Goal: Information Seeking & Learning: Check status

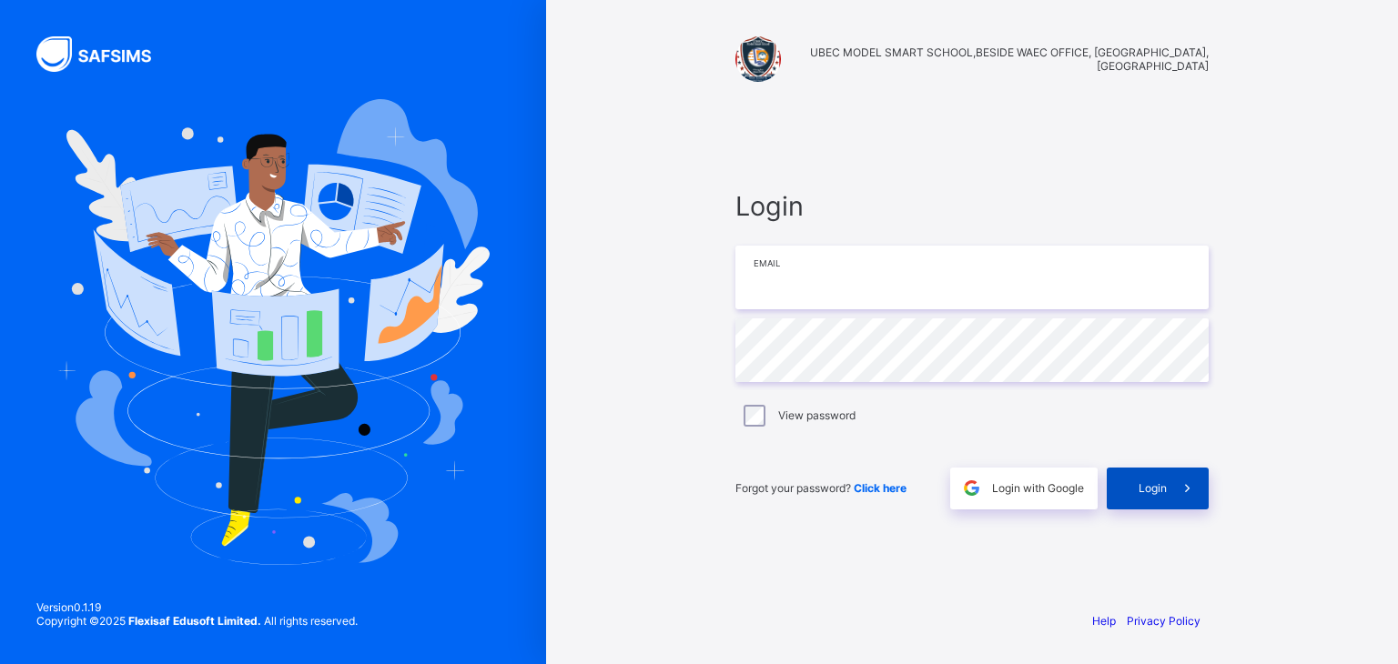
type input "**********"
click at [1150, 488] on span "Login" at bounding box center [1152, 488] width 28 height 14
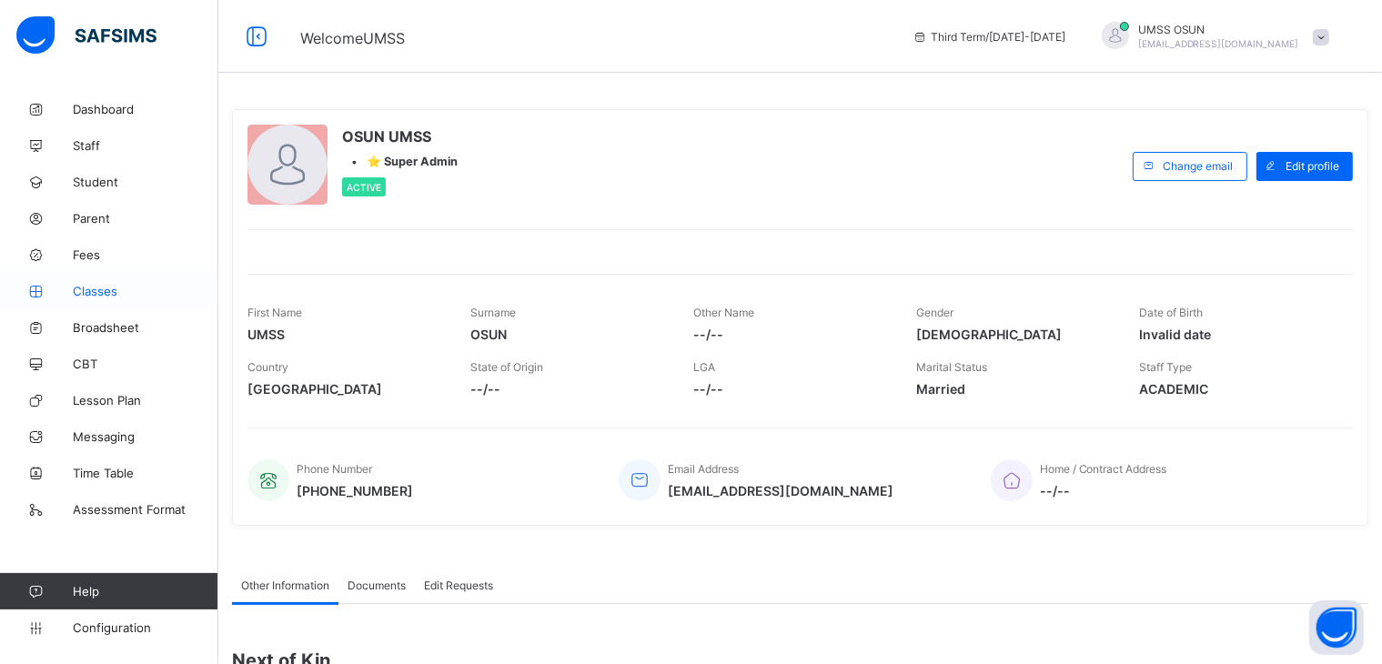
click at [88, 286] on span "Classes" at bounding box center [146, 291] width 146 height 15
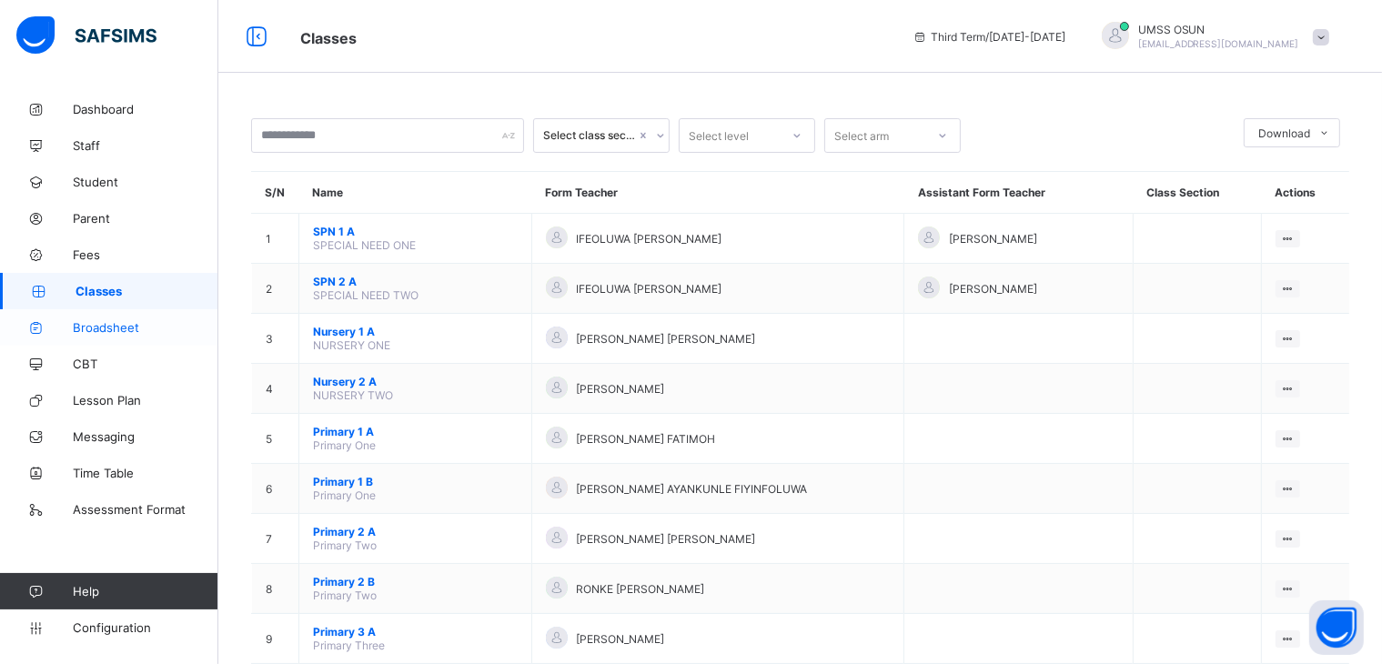
click at [102, 321] on span "Broadsheet" at bounding box center [146, 327] width 146 height 15
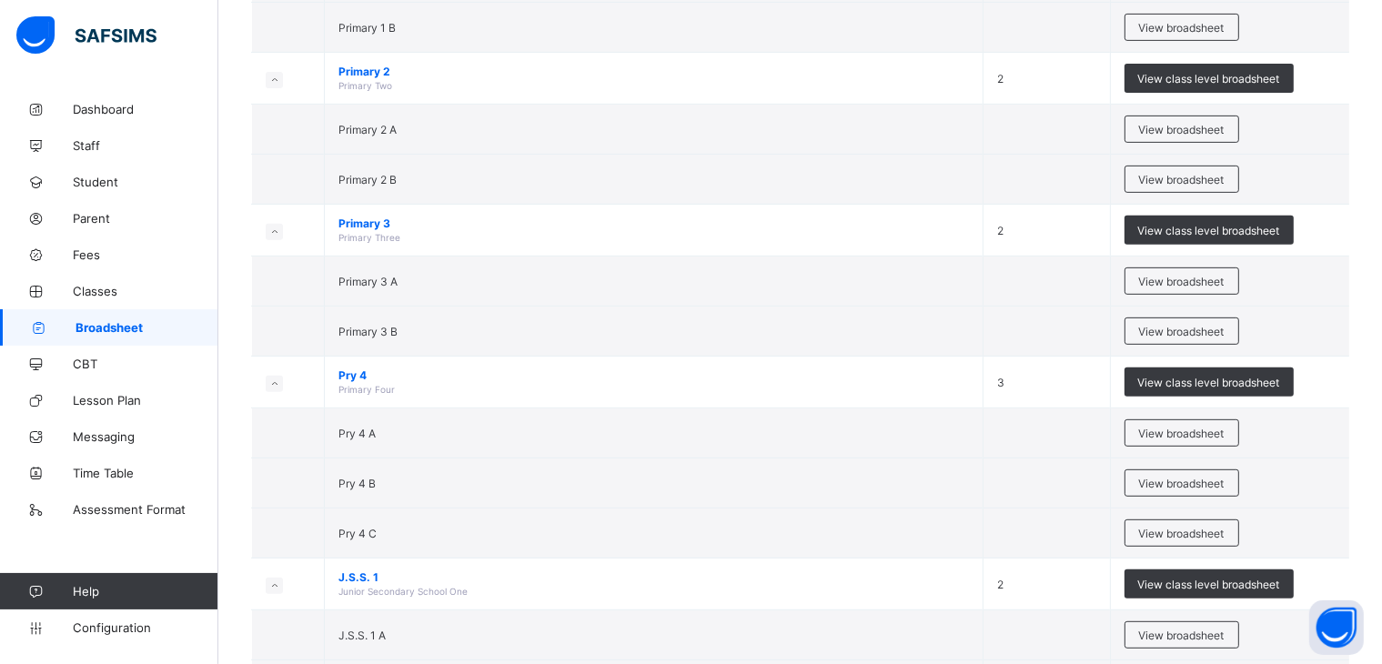
scroll to position [960, 0]
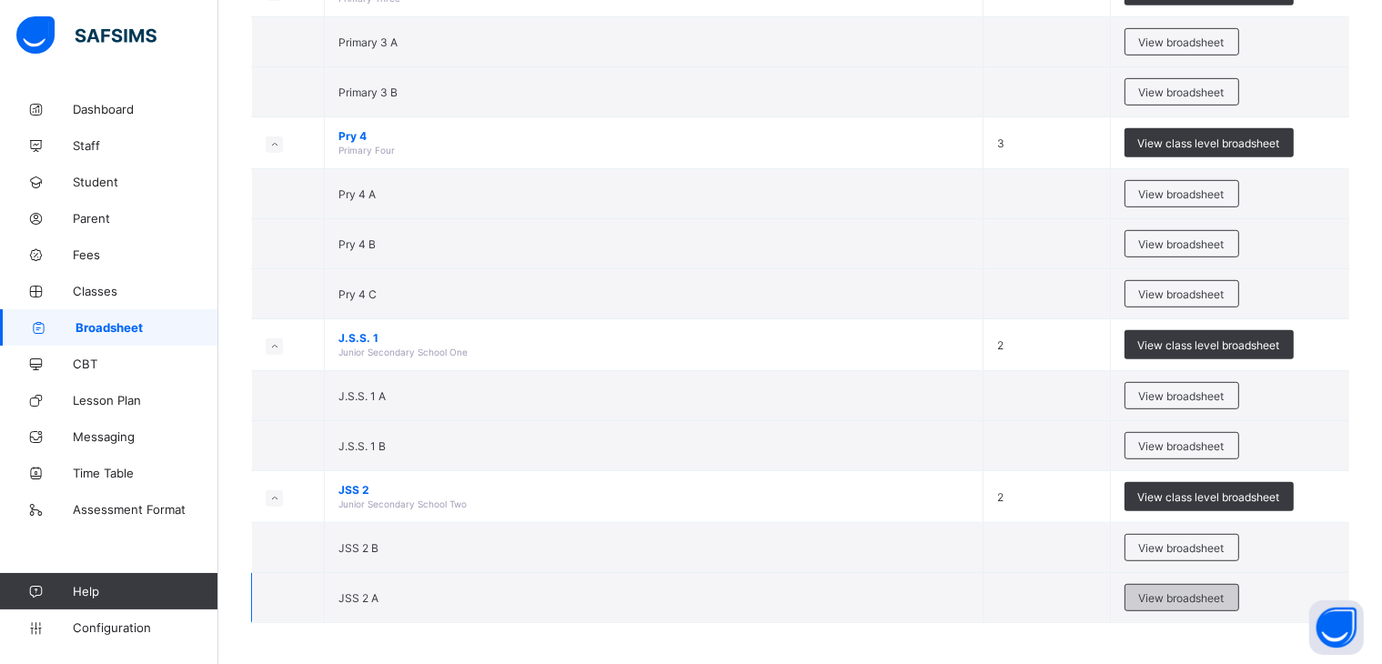
click at [1176, 592] on span "View broadsheet" at bounding box center [1182, 599] width 86 height 14
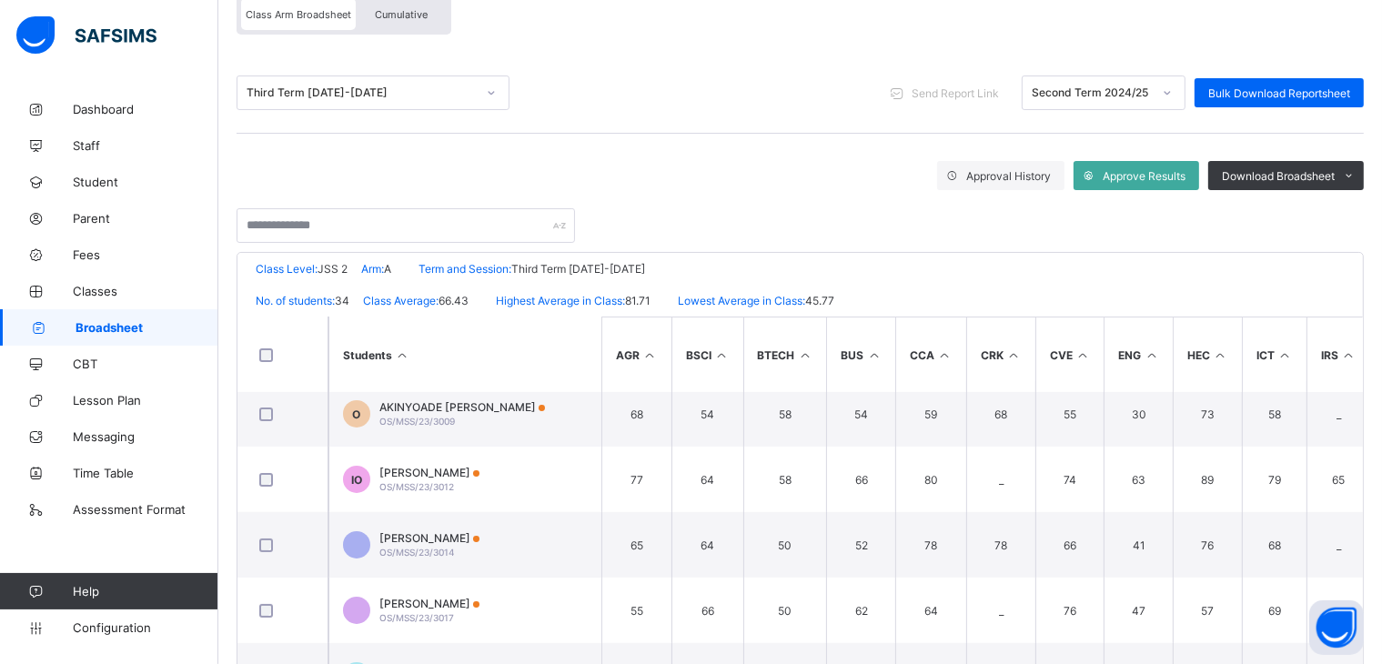
scroll to position [379, 0]
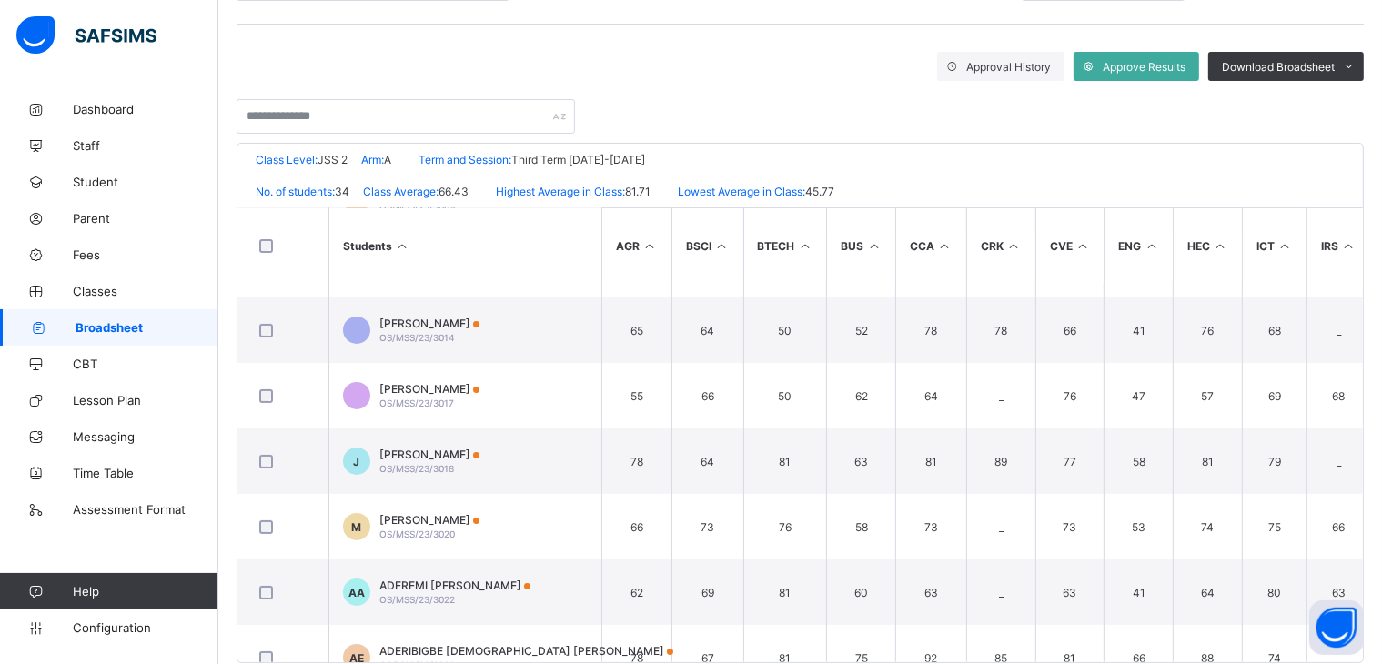
click at [1380, 463] on div "Broadsheet / JSS 2 A Class Arm Broadsheet Cumulative Third Term 2024-2025 Send …" at bounding box center [800, 253] width 1164 height 893
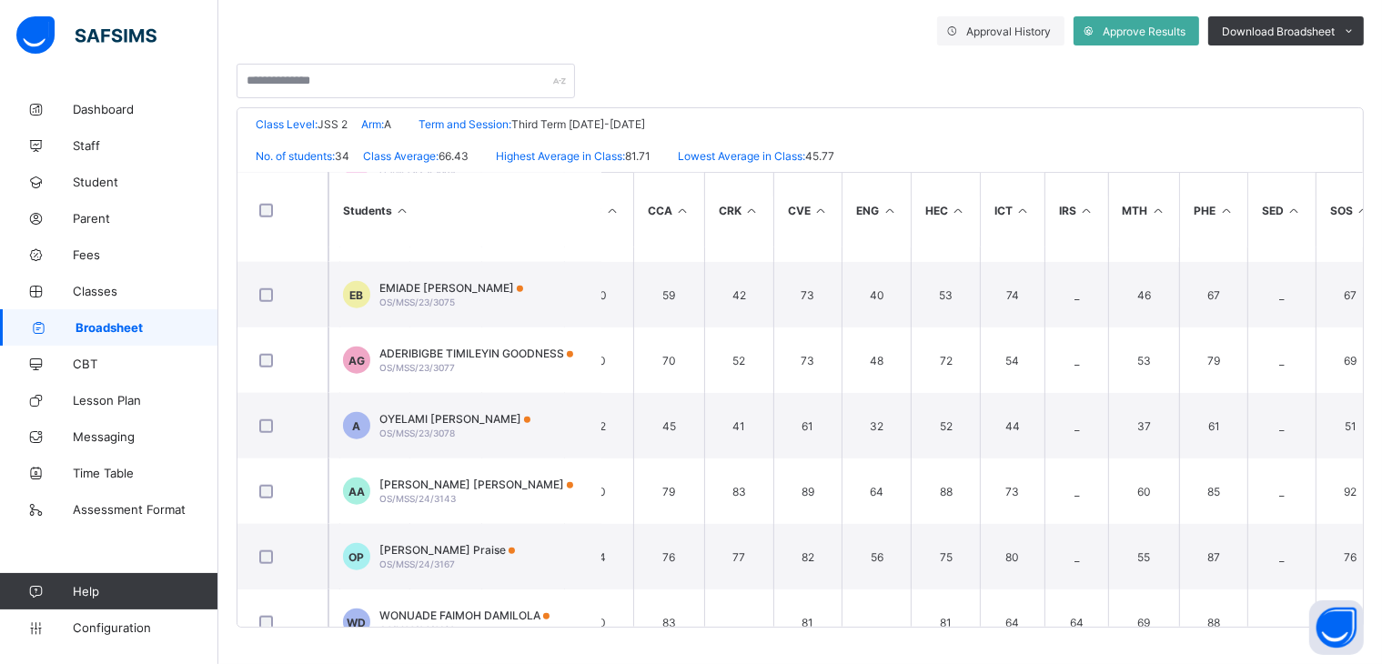
scroll to position [1855, 262]
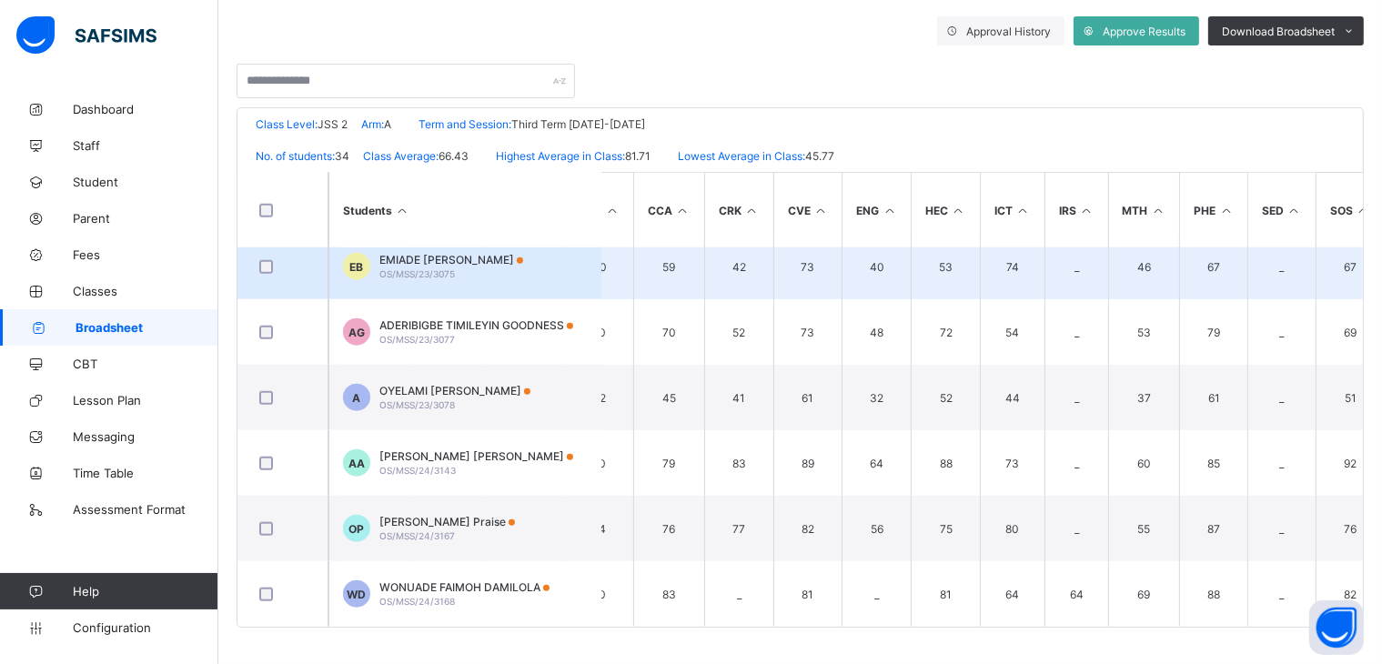
click at [521, 267] on div "EMIADE FAITH BOLUWATIFE OS/MSS/23/3075" at bounding box center [451, 266] width 144 height 27
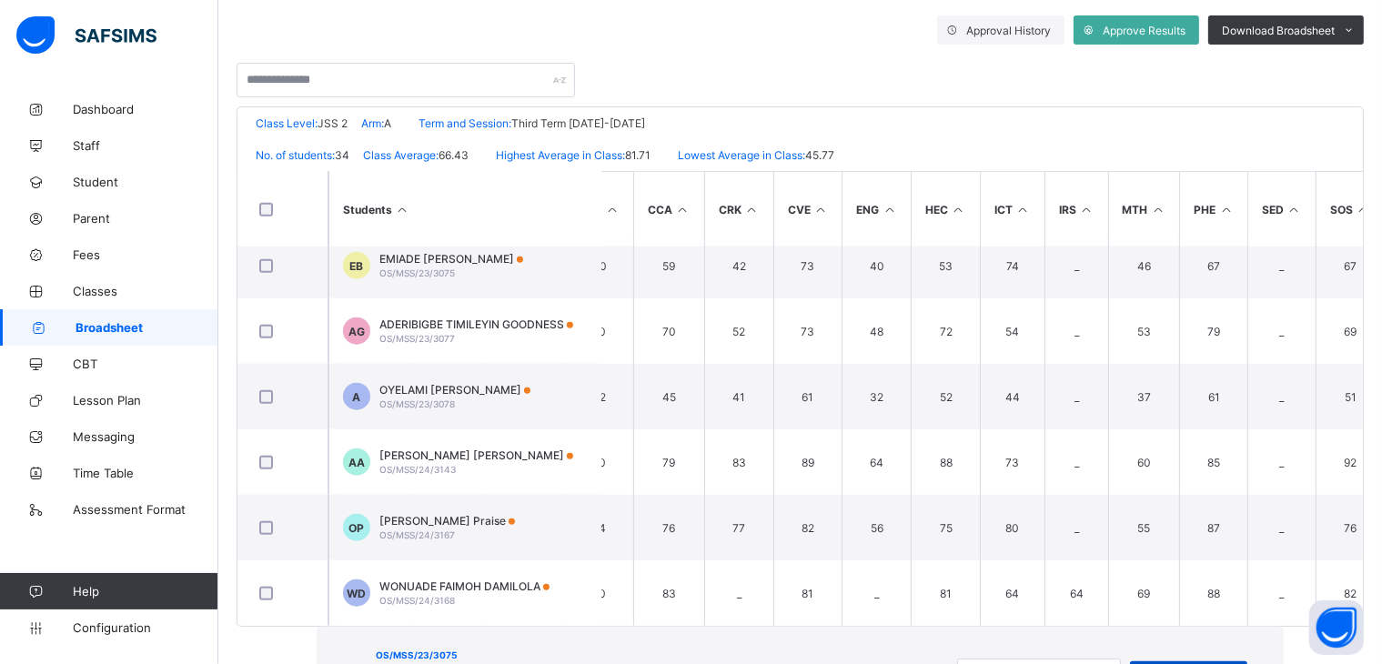
click at [1144, 663] on span "View Reportsheet" at bounding box center [1189, 677] width 90 height 14
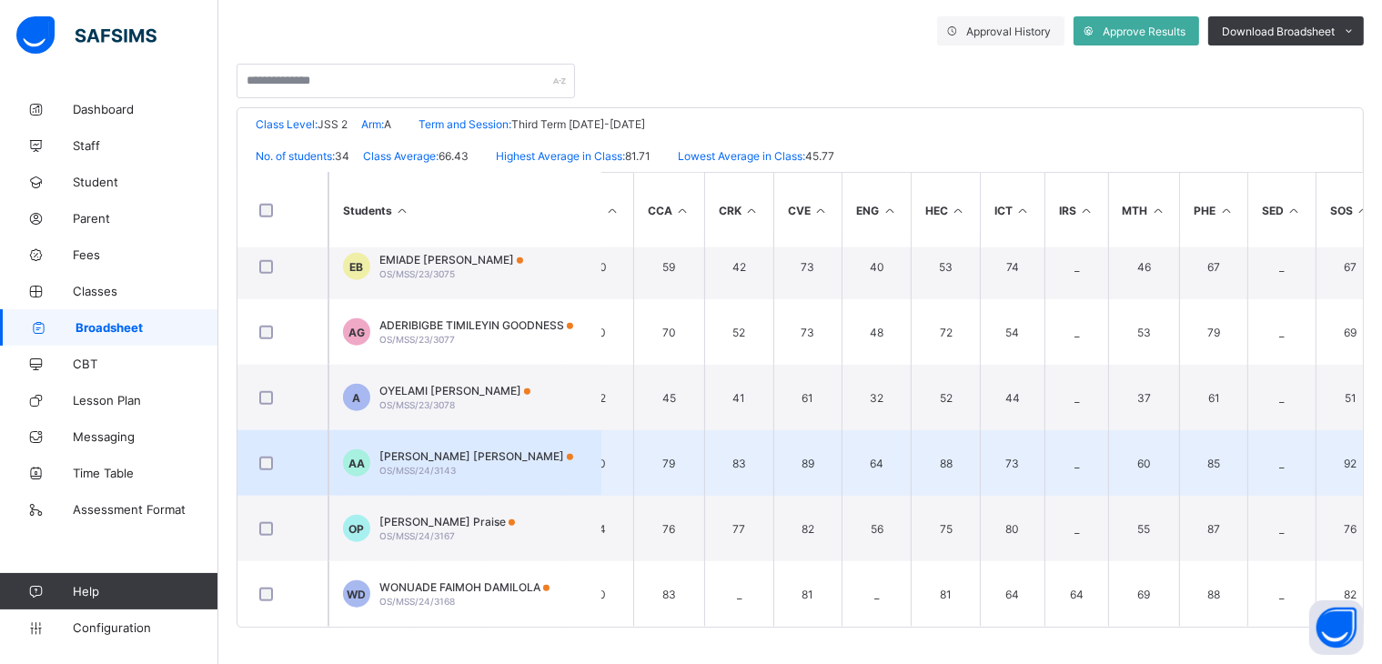
click at [480, 453] on span "ADETUNJI EMMANUEL ADEWOLE" at bounding box center [476, 457] width 194 height 14
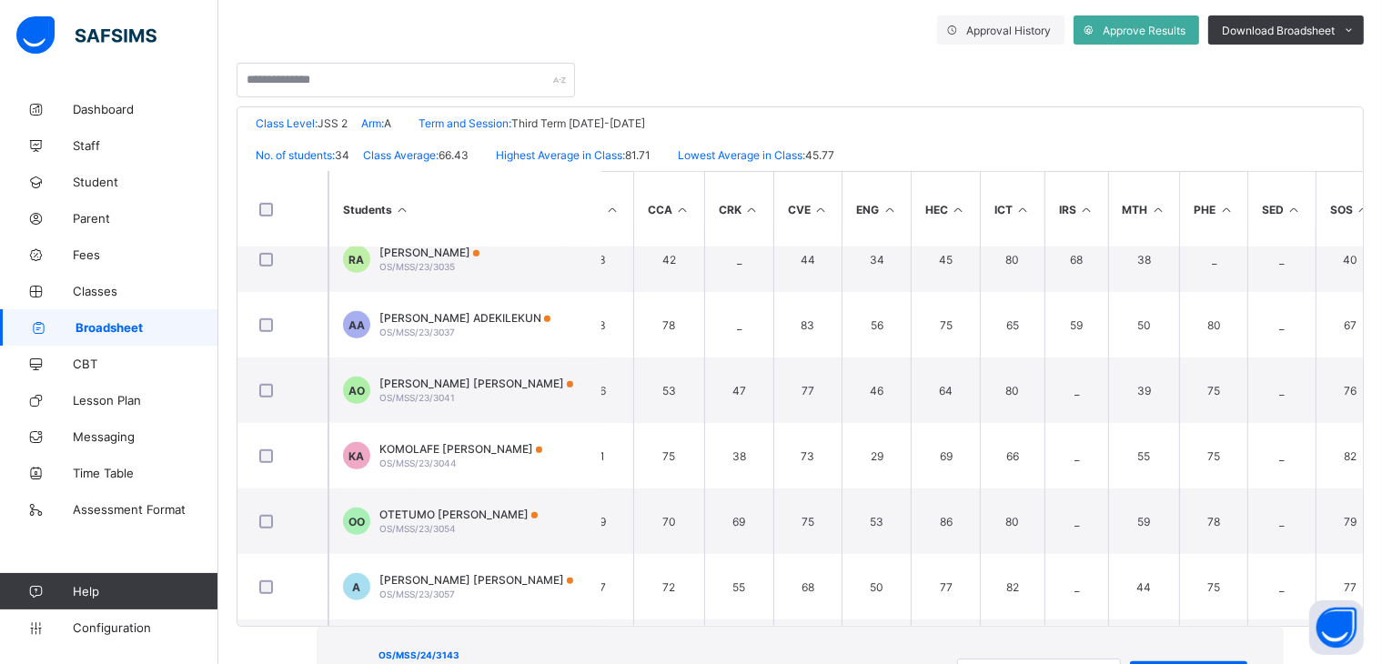
scroll to position [1163, 262]
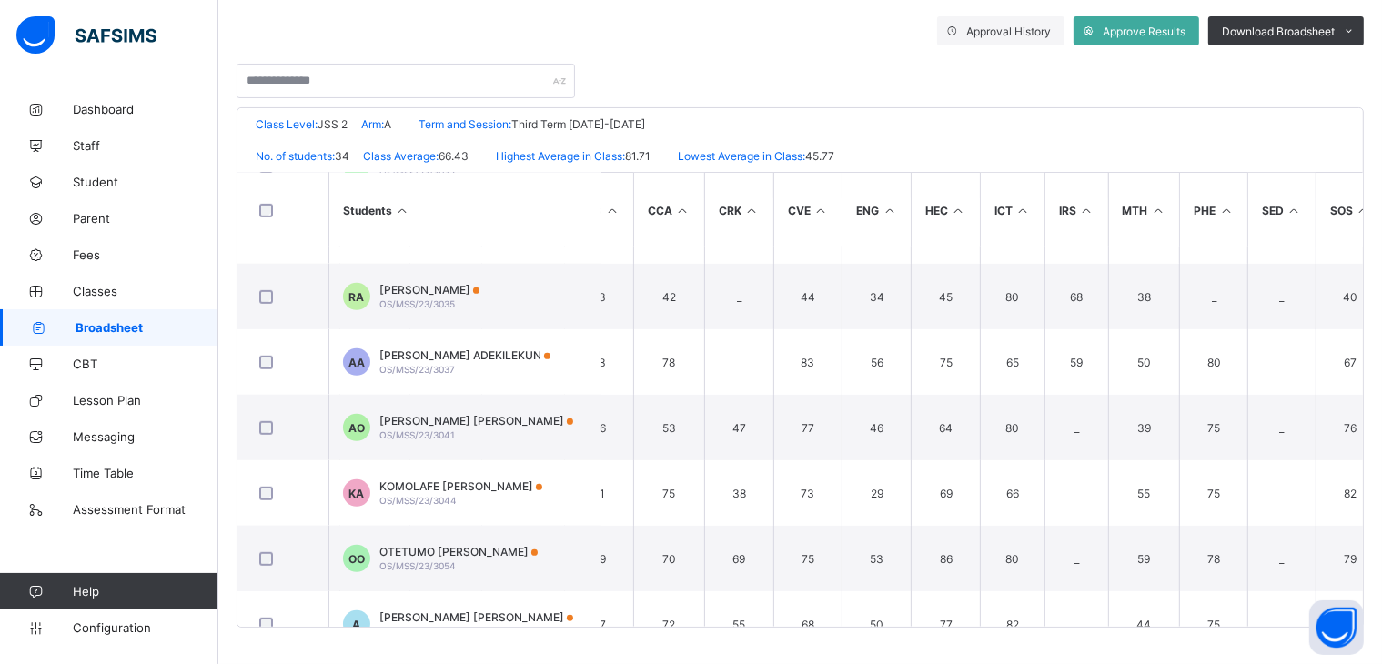
click at [468, 551] on span "OTETUMO DANIEL OLAMIDE" at bounding box center [458, 552] width 158 height 14
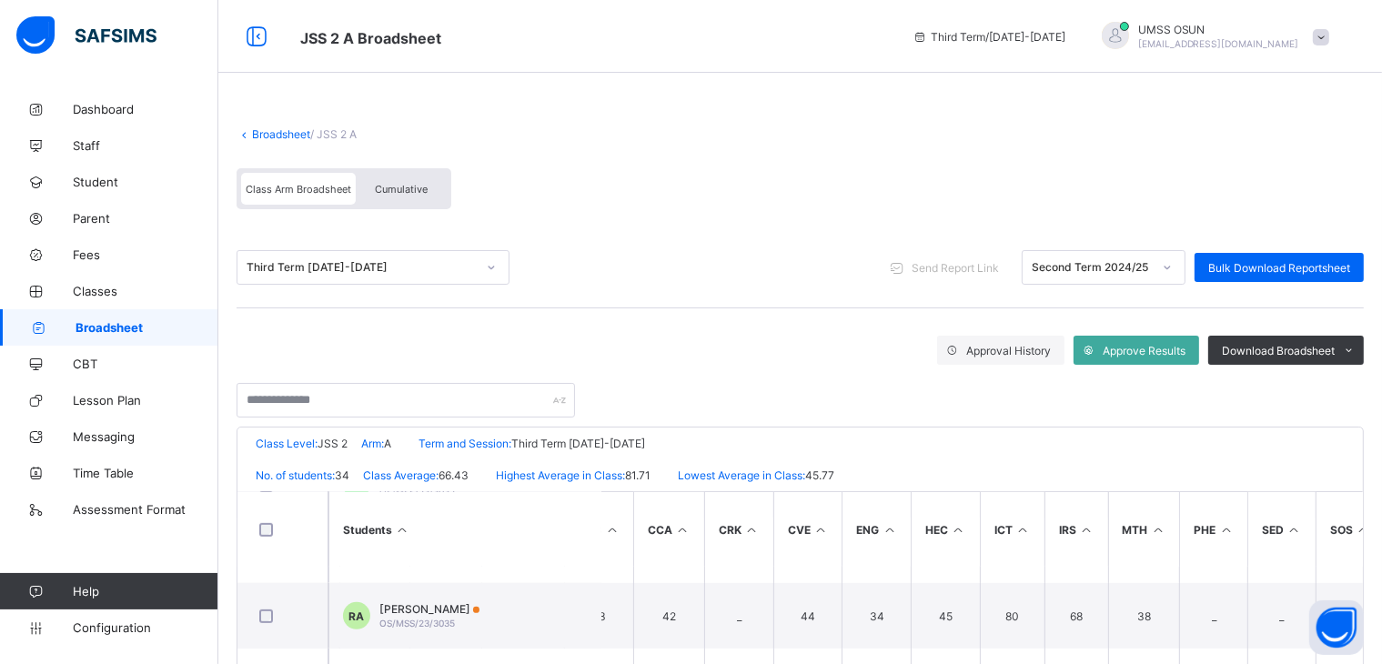
scroll to position [0, 0]
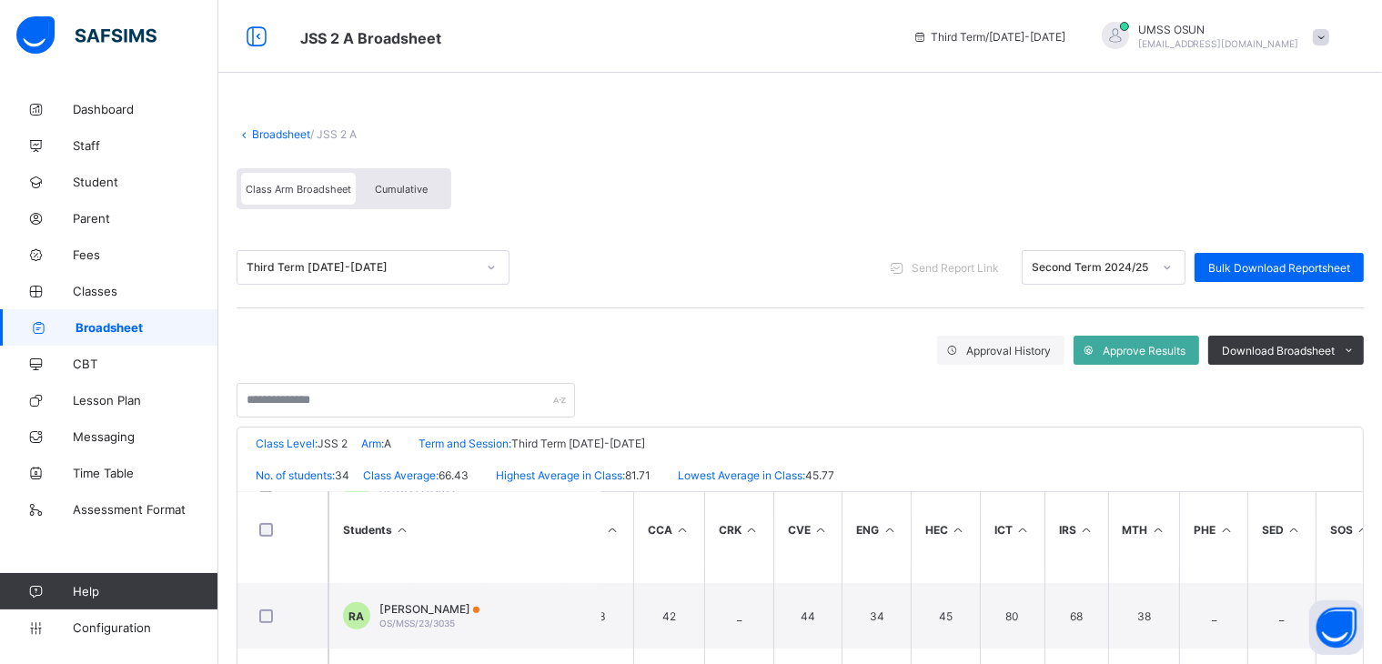
click at [288, 129] on link "Broadsheet" at bounding box center [281, 134] width 58 height 14
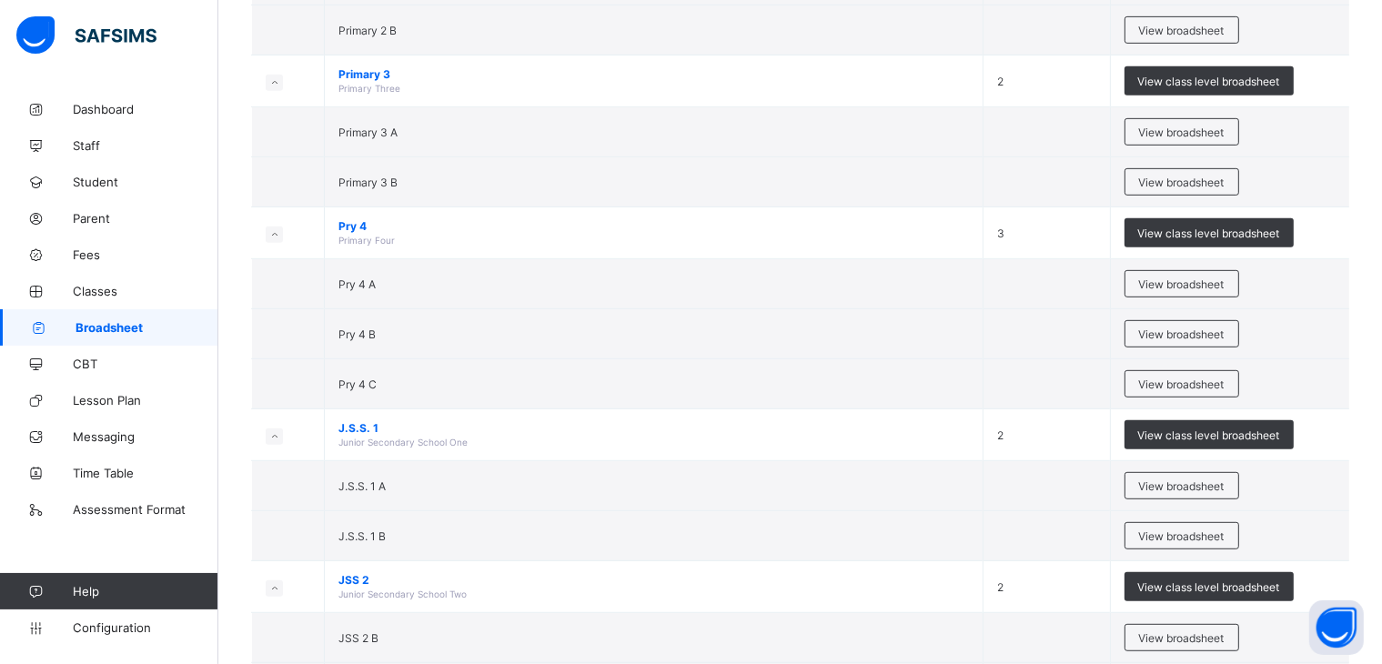
scroll to position [960, 0]
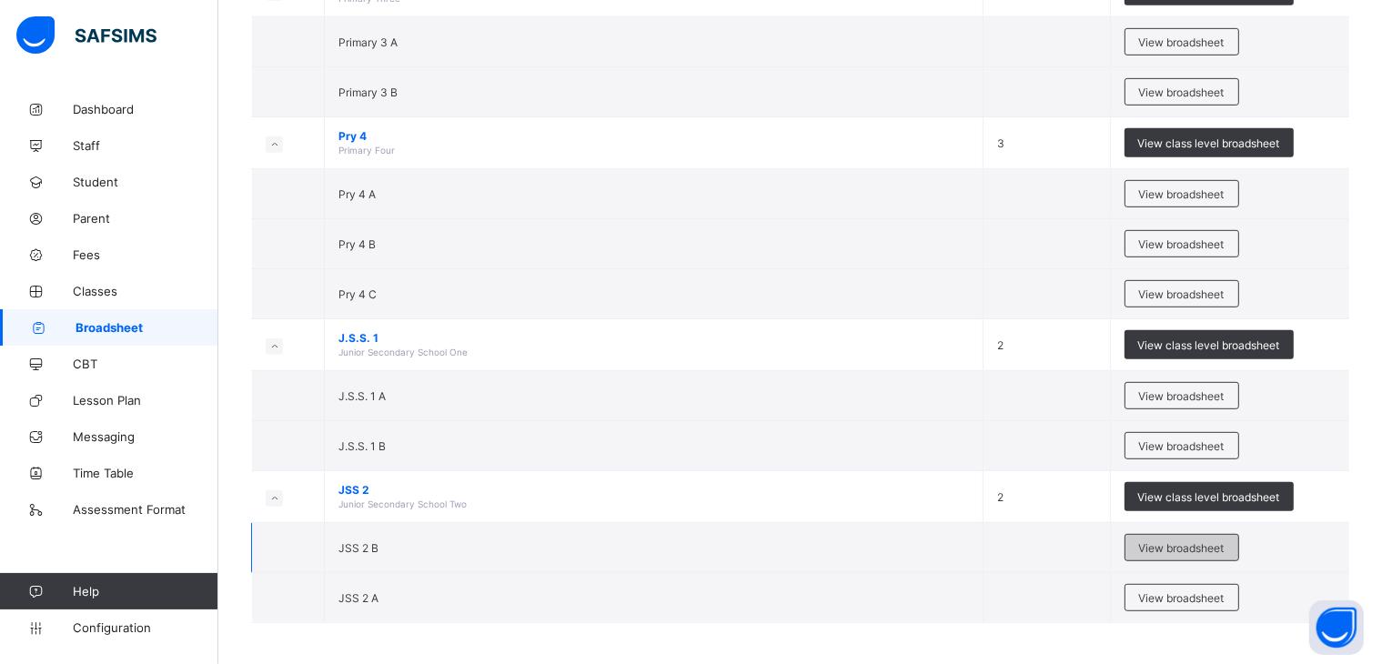
click at [1194, 550] on div "View broadsheet" at bounding box center [1182, 547] width 115 height 27
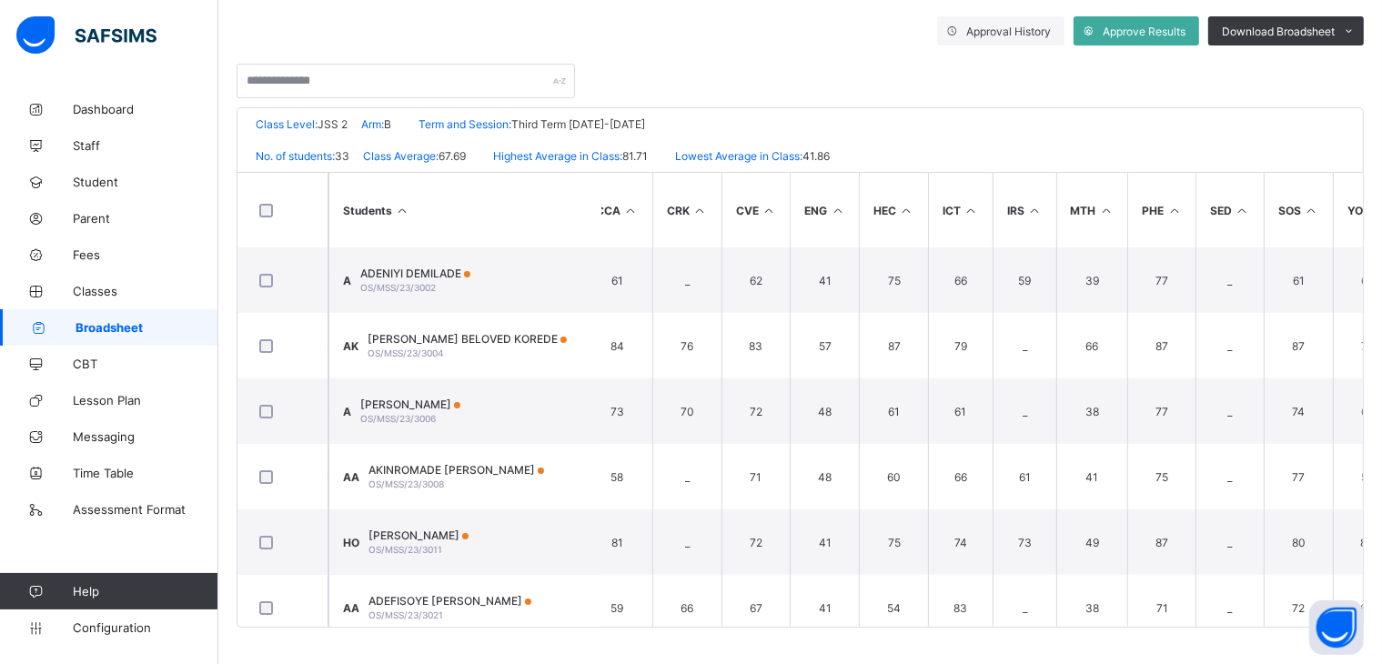
scroll to position [0, 315]
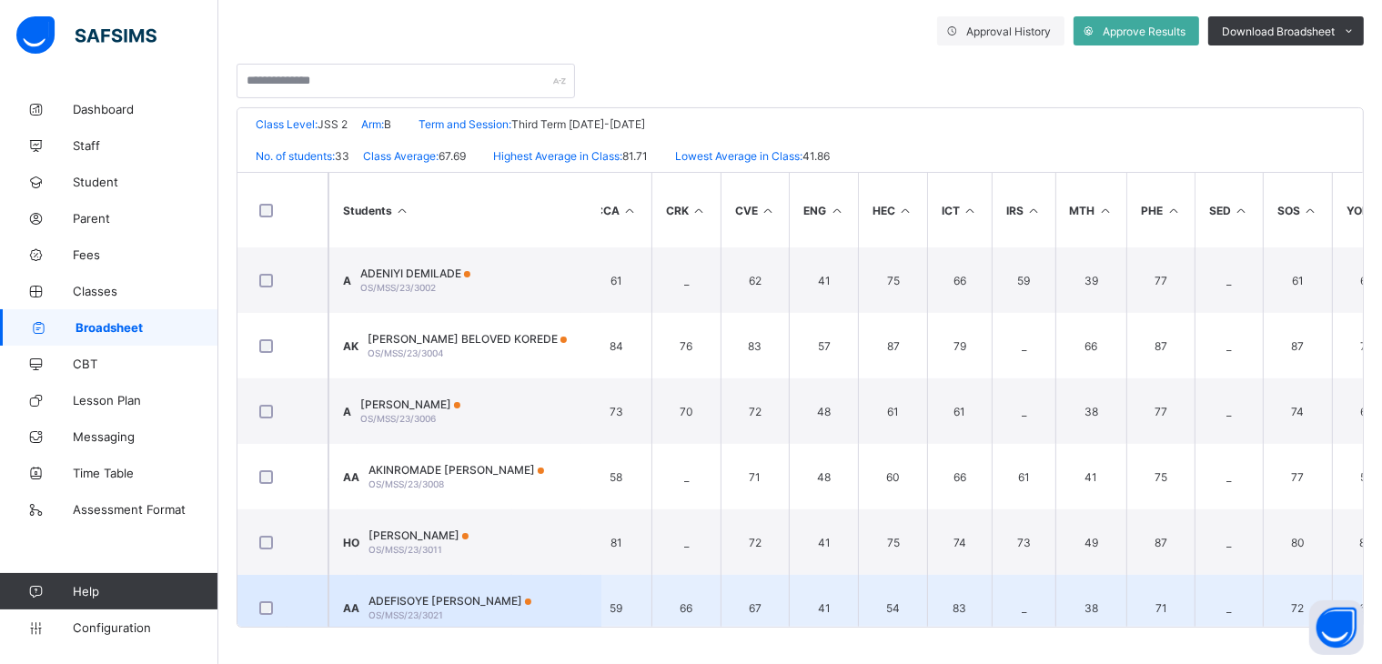
drag, startPoint x: 1107, startPoint y: 627, endPoint x: 1139, endPoint y: 611, distance: 36.6
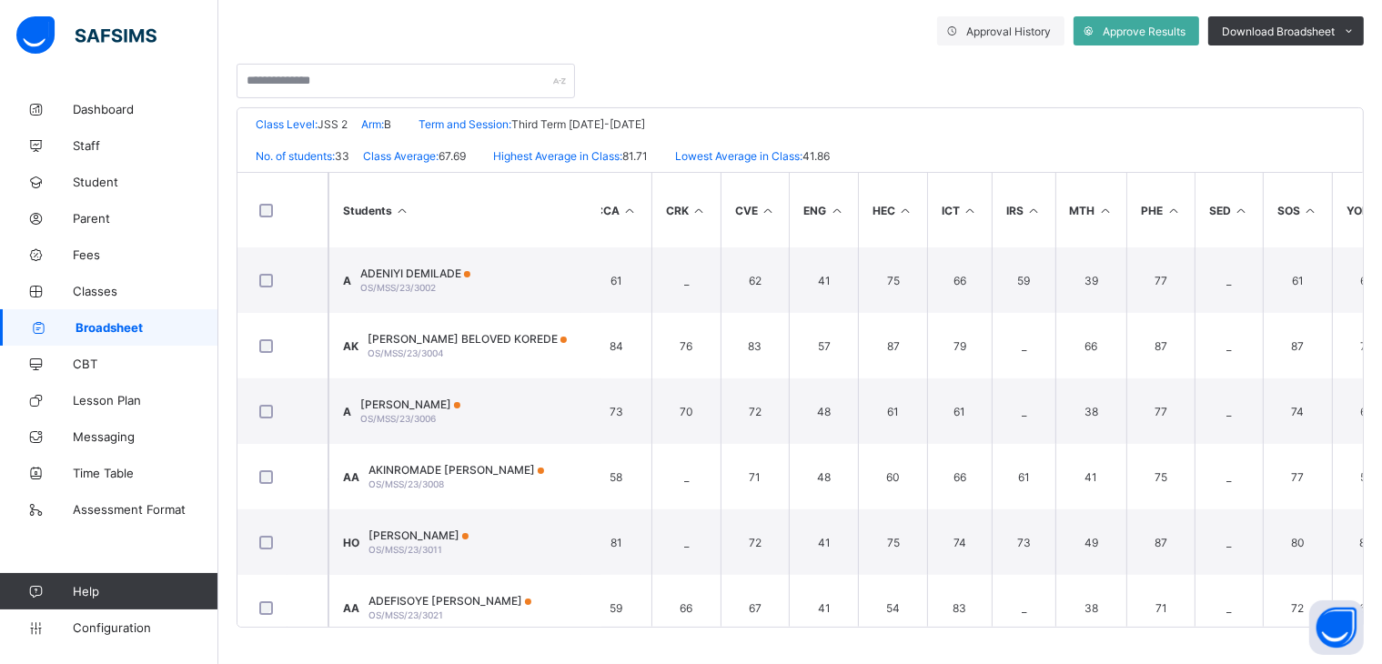
drag, startPoint x: 1139, startPoint y: 611, endPoint x: 1125, endPoint y: 652, distance: 44.3
click at [1125, 652] on div "Broadsheet / JSS 2 B Class Arm Broadsheet Cumulative Third Term 2024-2025 Send …" at bounding box center [800, 218] width 1164 height 893
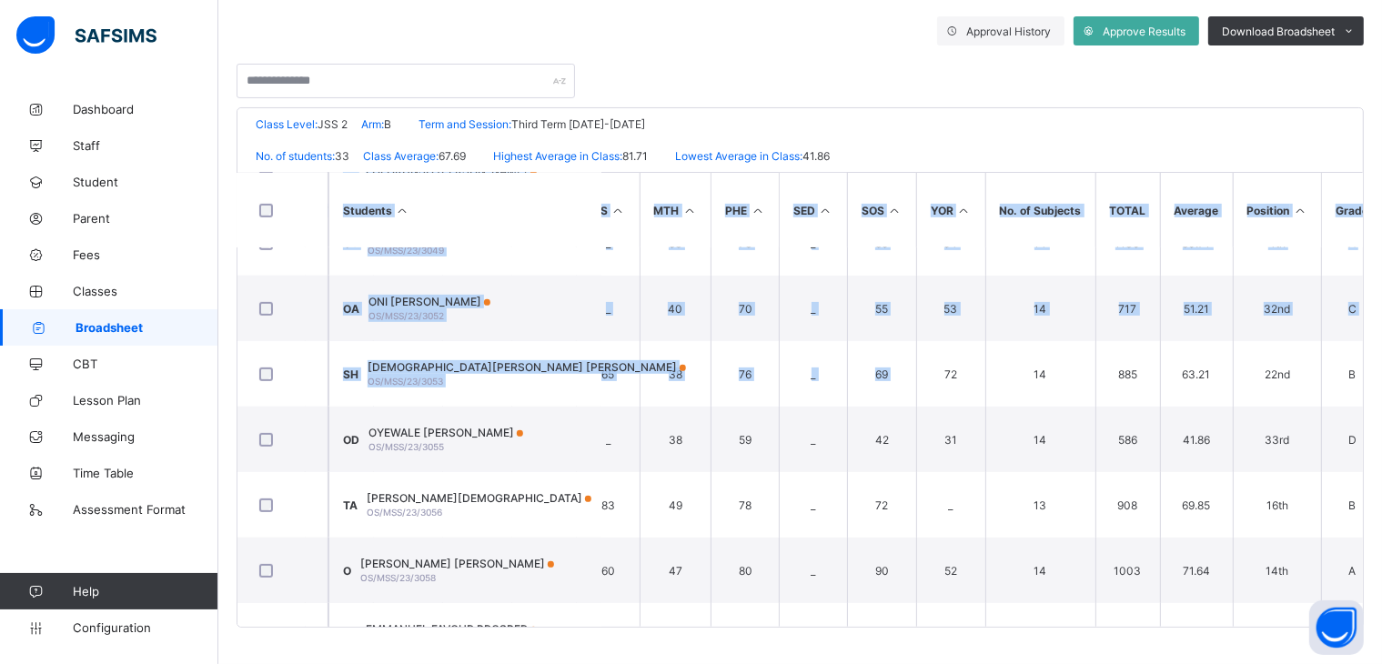
scroll to position [889, 734]
drag, startPoint x: 1369, startPoint y: 343, endPoint x: 1391, endPoint y: 441, distance: 100.7
click at [1382, 435] on html "JSS 2 B Broadsheet Third Term / 2024-2025 UMSS OSUN ubecmss.osun@gmail.com Dash…" at bounding box center [691, 173] width 1382 height 984
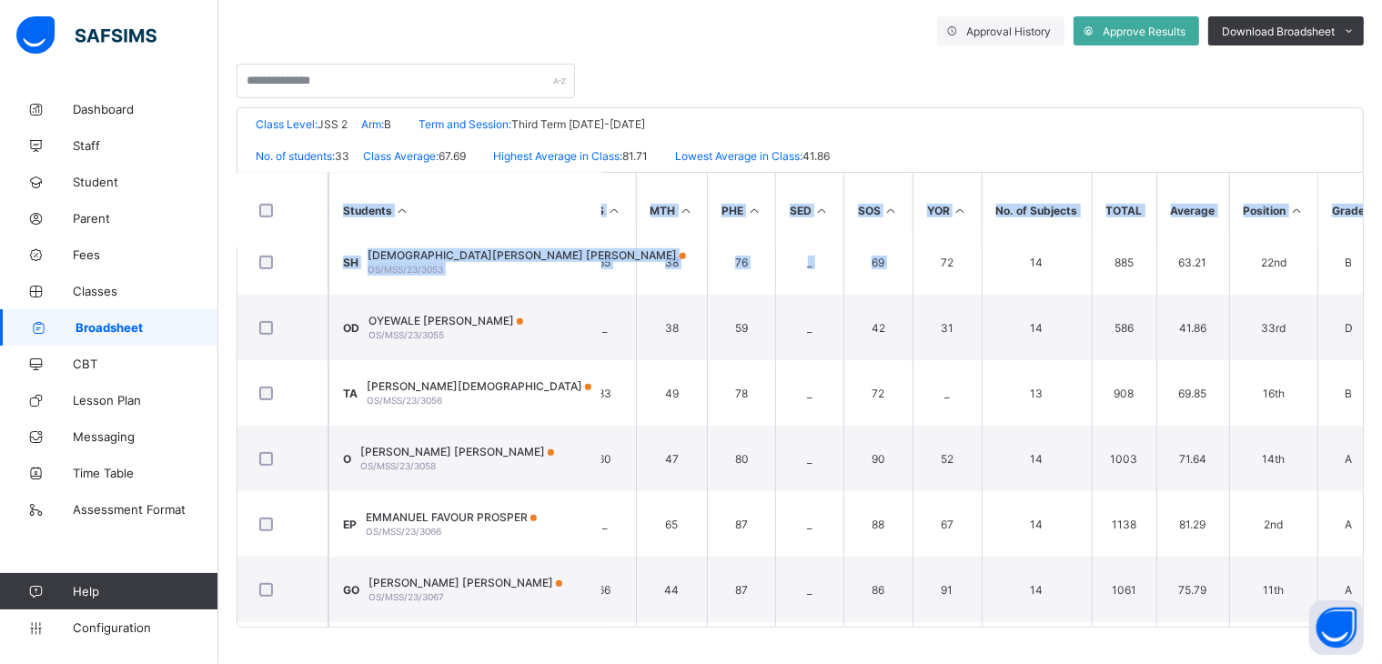
click at [1139, 635] on div "Broadsheet / JSS 2 B Class Arm Broadsheet Cumulative Third Term 2024-2025 Send …" at bounding box center [800, 218] width 1164 height 893
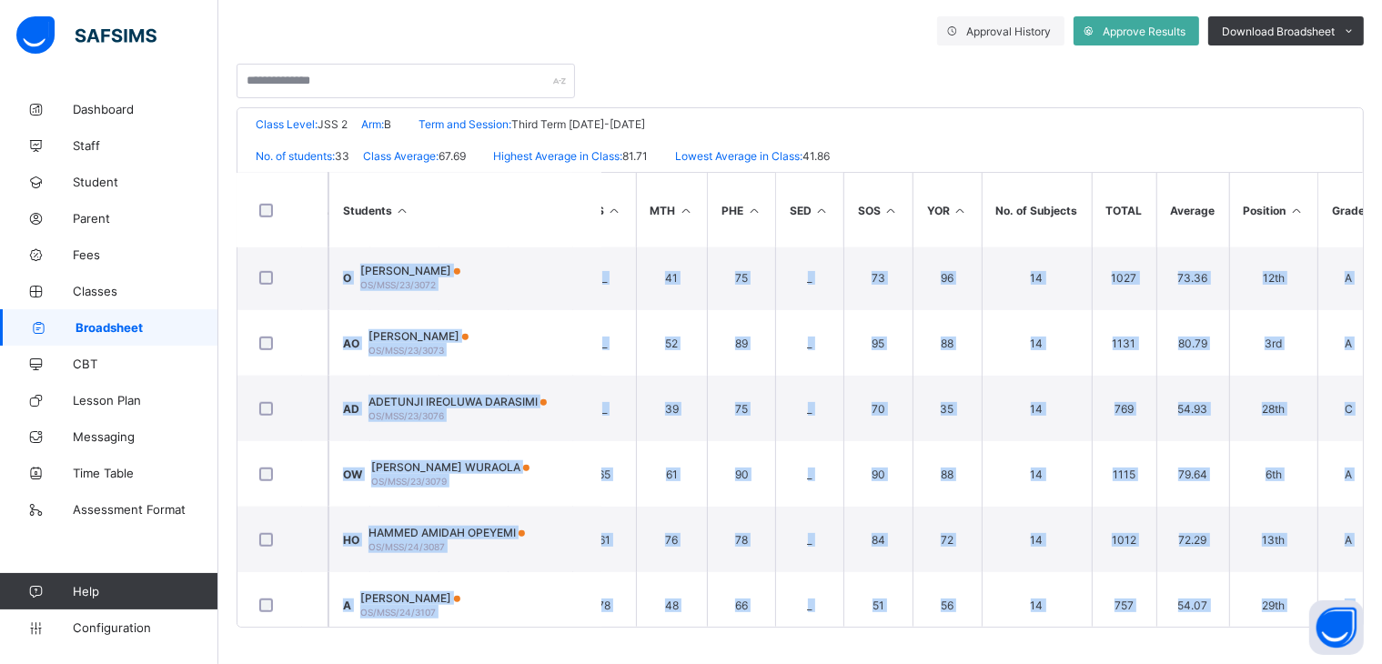
scroll to position [1790, 734]
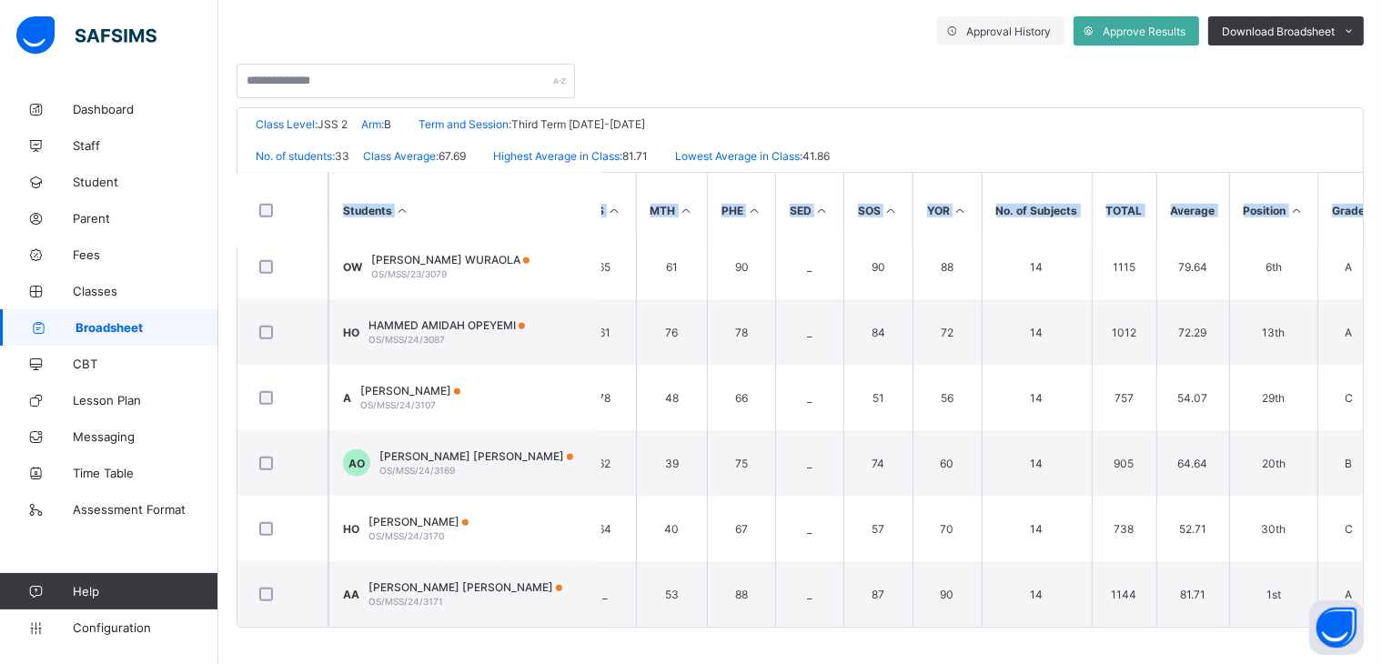
drag, startPoint x: 1103, startPoint y: 616, endPoint x: 1051, endPoint y: 639, distance: 56.6
click at [1051, 639] on div "Broadsheet / JSS 2 B Class Arm Broadsheet Cumulative Third Term 2024-2025 Send …" at bounding box center [800, 218] width 1164 height 893
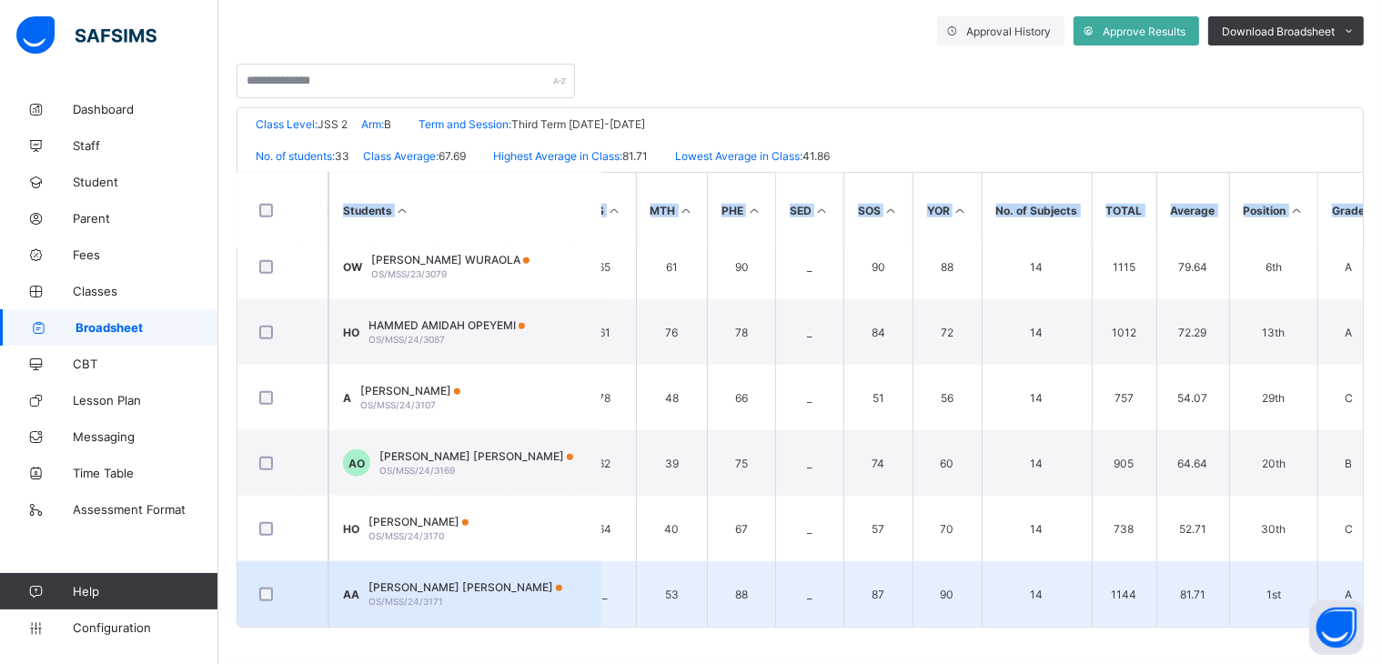
click at [1045, 609] on td "14" at bounding box center [1037, 594] width 110 height 66
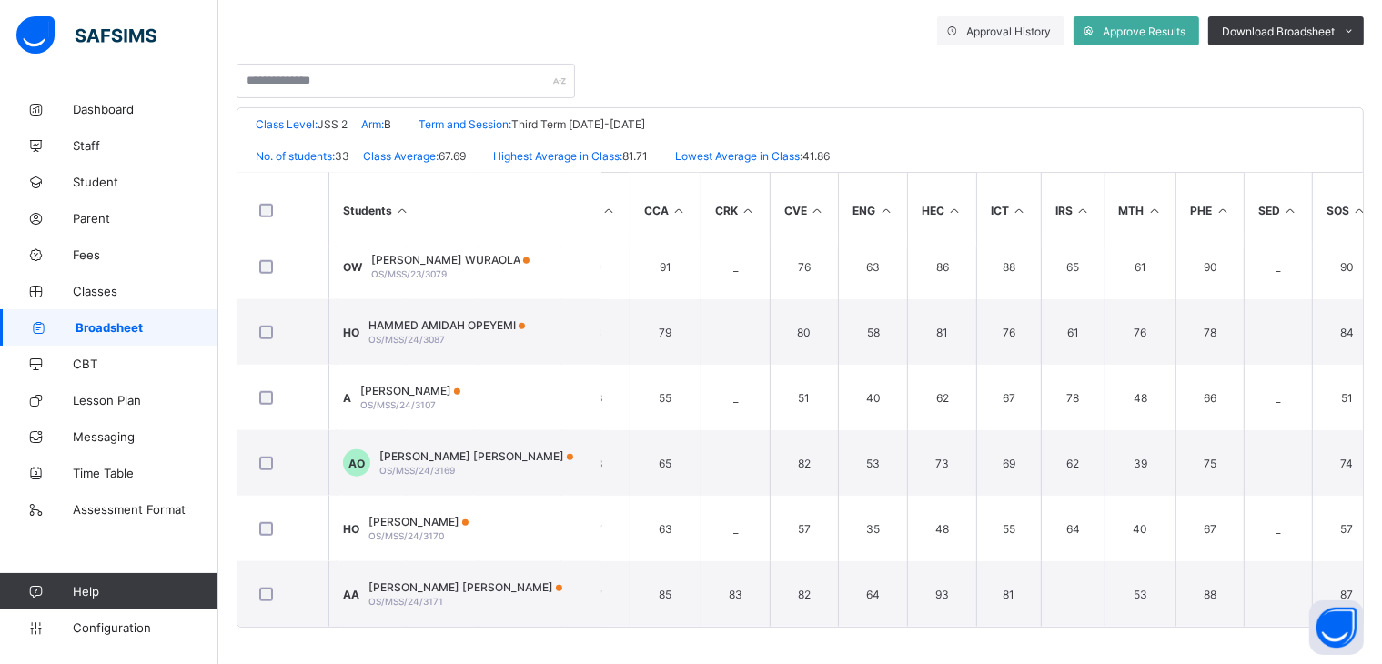
scroll to position [1789, 264]
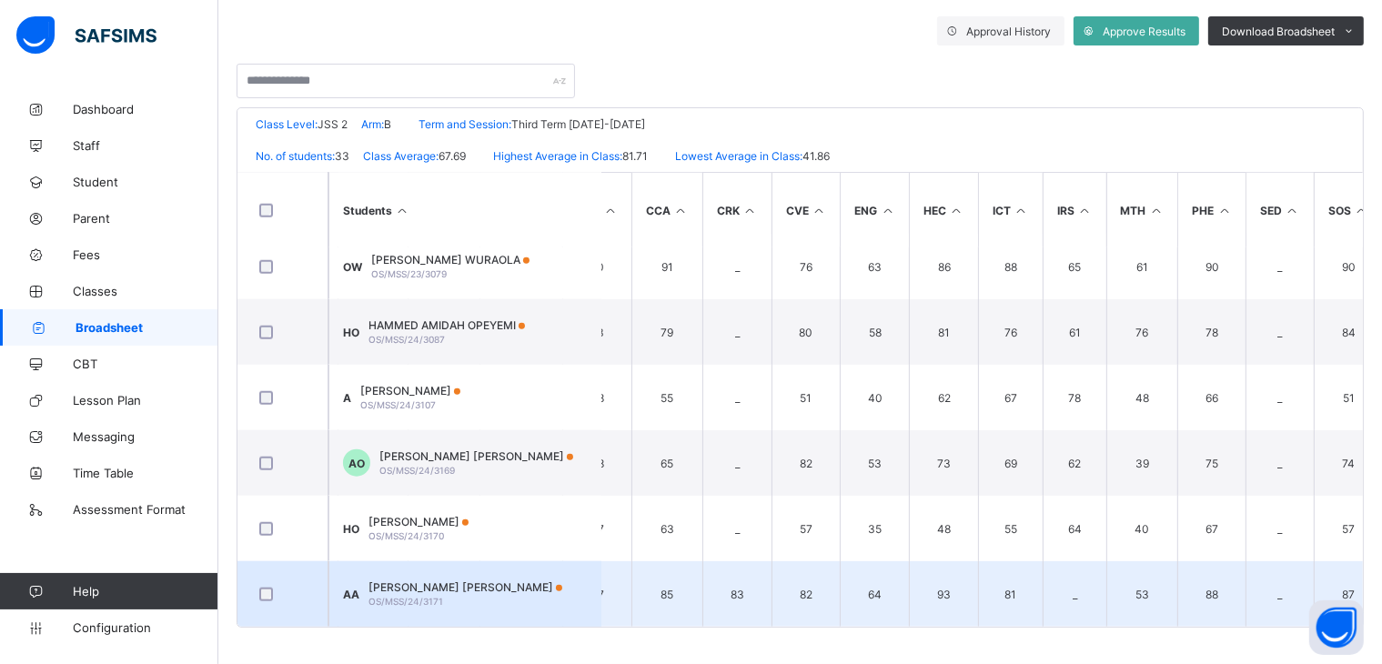
click at [733, 592] on td "83" at bounding box center [737, 594] width 69 height 66
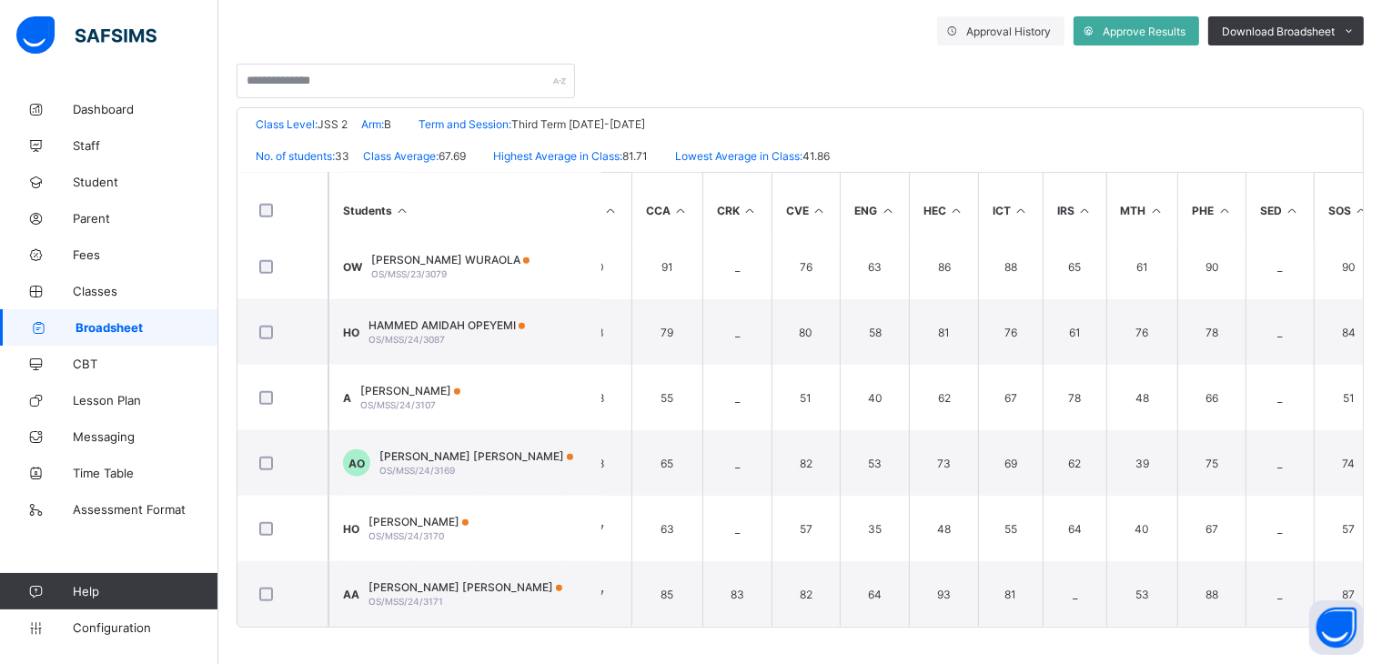
drag, startPoint x: 1378, startPoint y: 621, endPoint x: 1383, endPoint y: 602, distance: 19.9
click at [1380, 611] on div "Broadsheet / JSS 2 B Class Arm Broadsheet Cumulative Third Term 2024-2025 Send …" at bounding box center [800, 218] width 1164 height 893
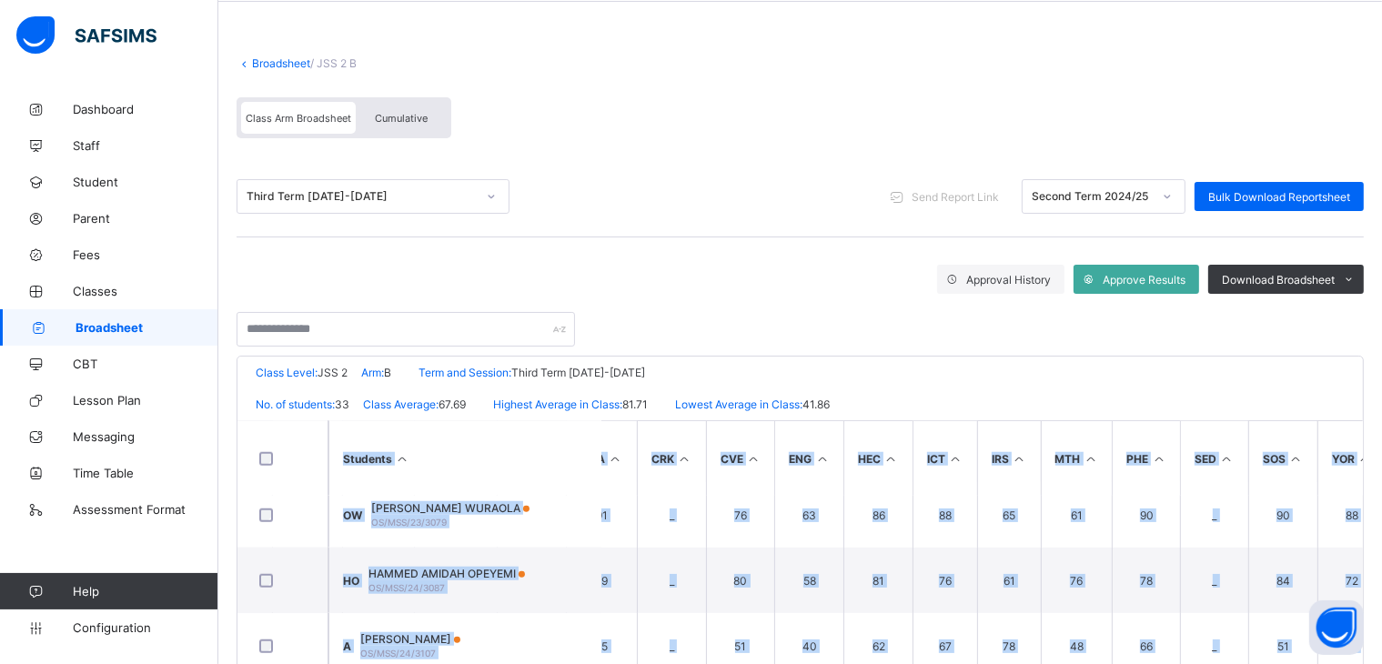
scroll to position [29, 0]
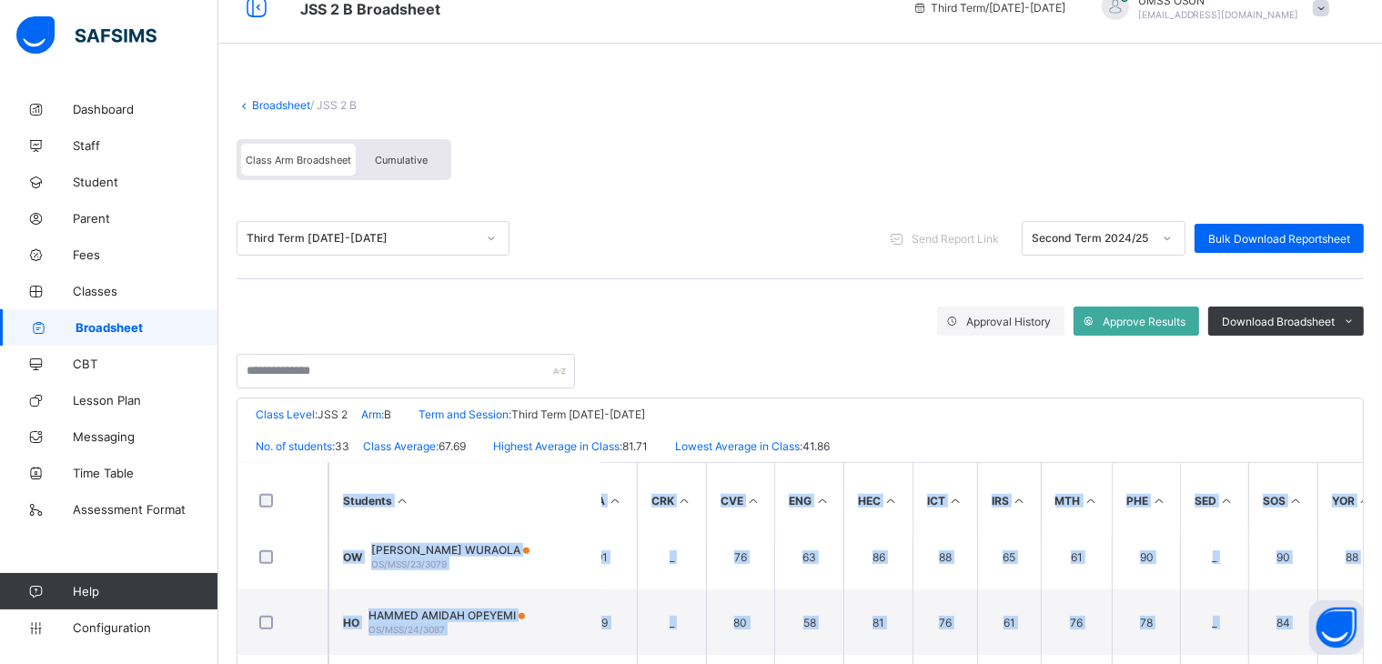
click at [284, 101] on link "Broadsheet" at bounding box center [281, 105] width 58 height 14
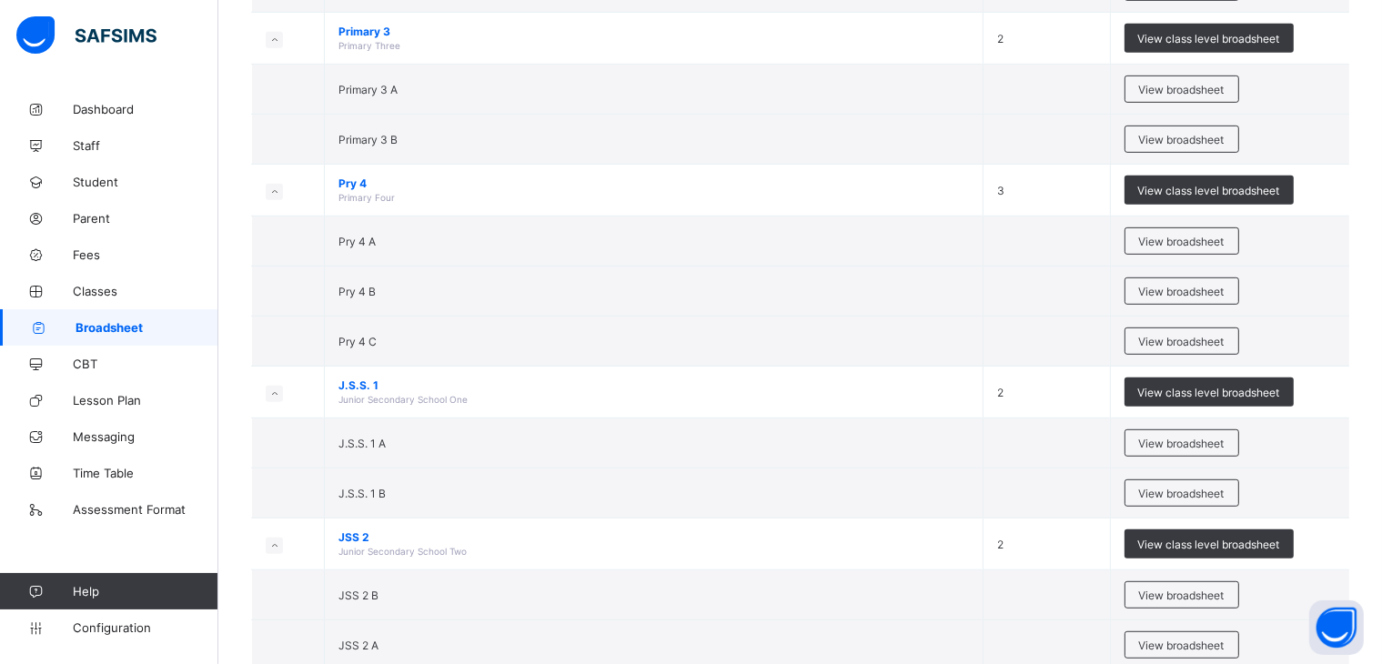
scroll to position [920, 0]
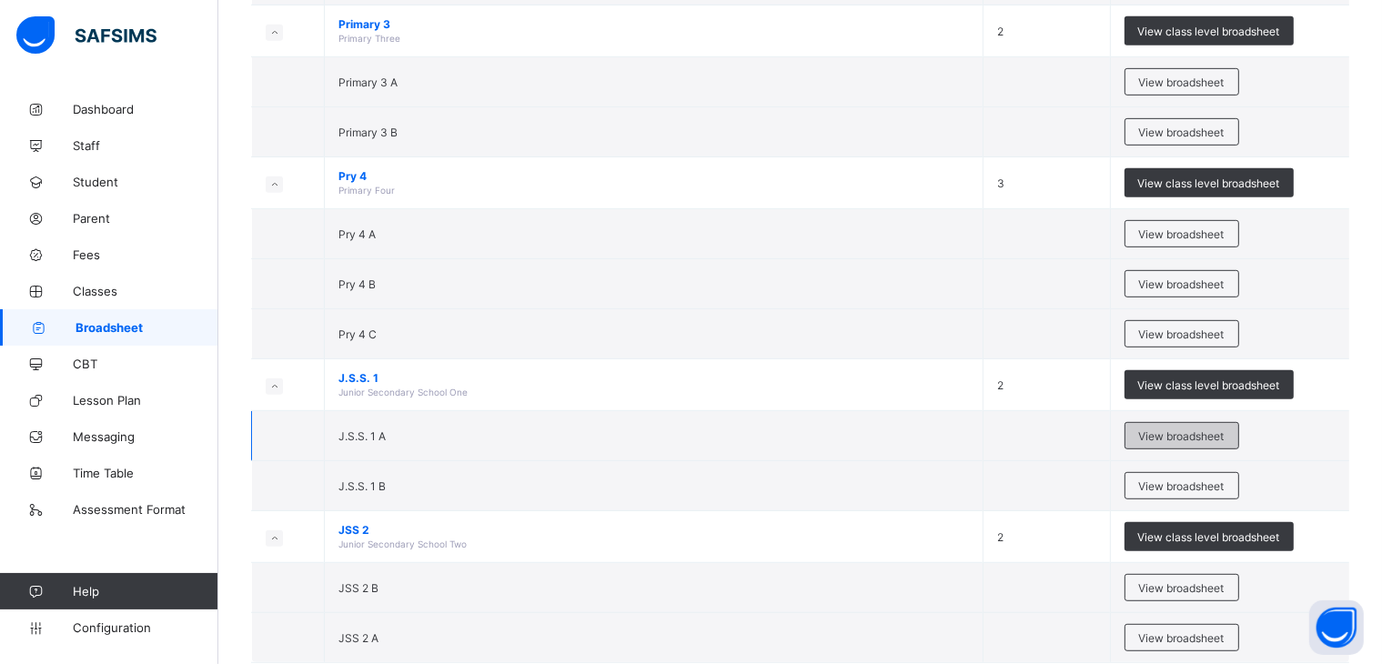
click at [1186, 430] on span "View broadsheet" at bounding box center [1182, 437] width 86 height 14
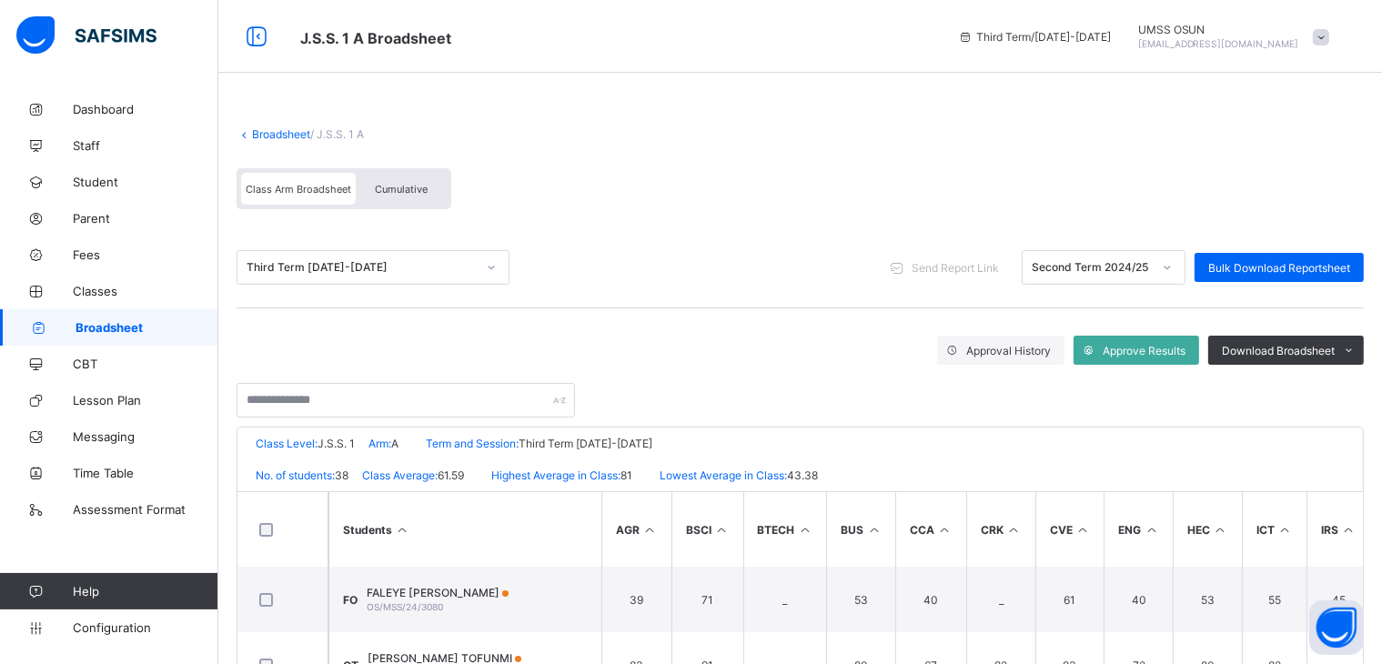
click at [284, 132] on link "Broadsheet" at bounding box center [281, 134] width 58 height 14
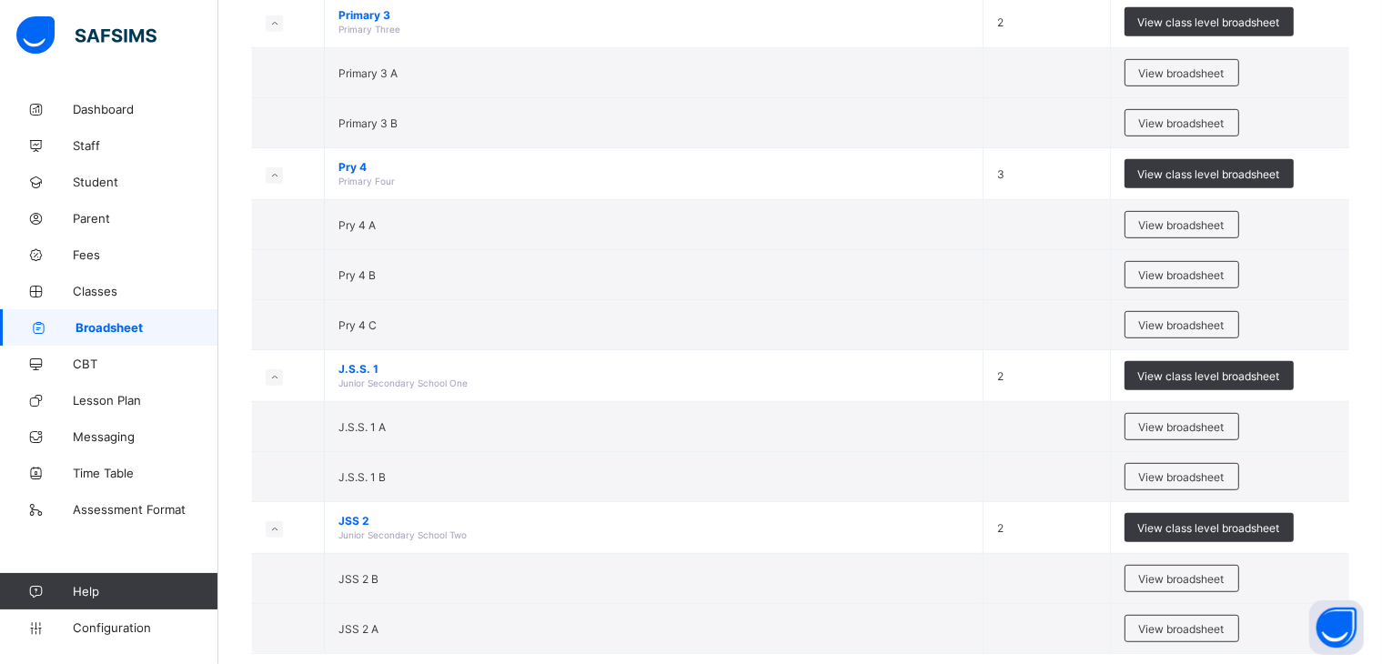
scroll to position [960, 0]
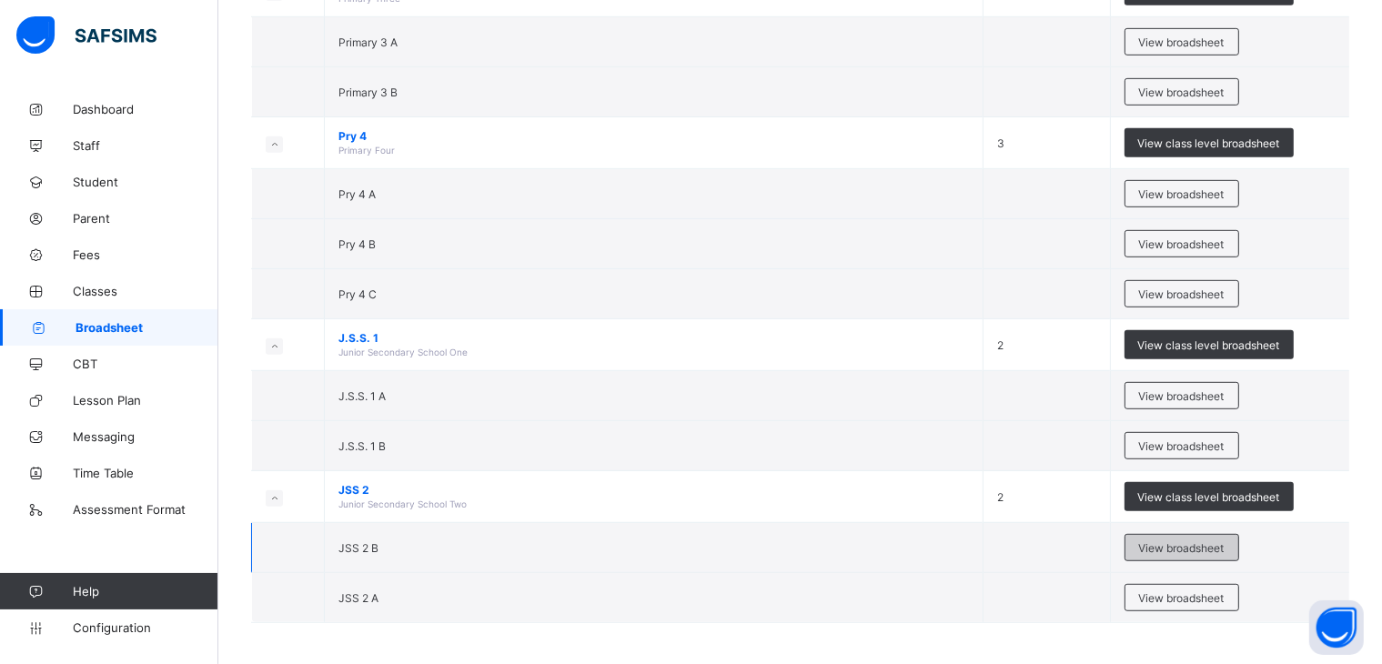
click at [1169, 541] on span "View broadsheet" at bounding box center [1182, 548] width 86 height 14
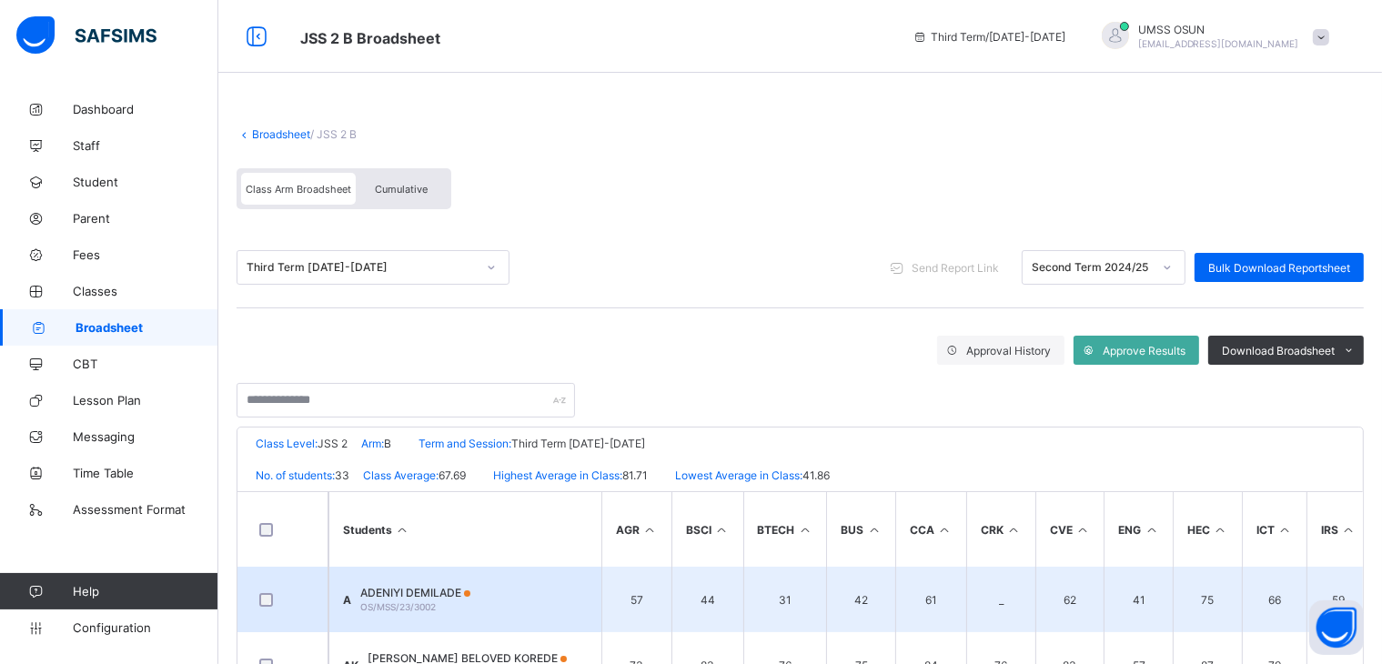
click at [422, 600] on div "ADENIYI DEMILADE OS/MSS/23/3002" at bounding box center [415, 599] width 110 height 27
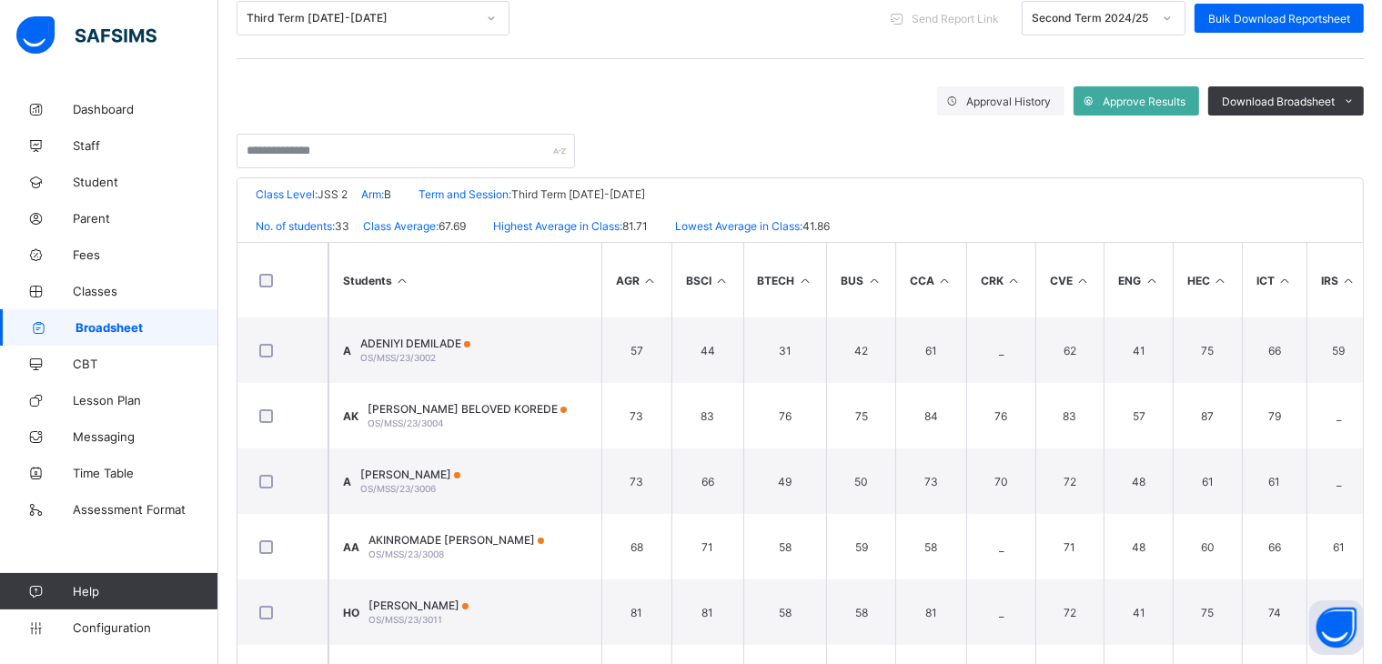
scroll to position [550, 0]
click at [430, 472] on span "AKINJOBI EMMANUEL" at bounding box center [410, 475] width 100 height 14
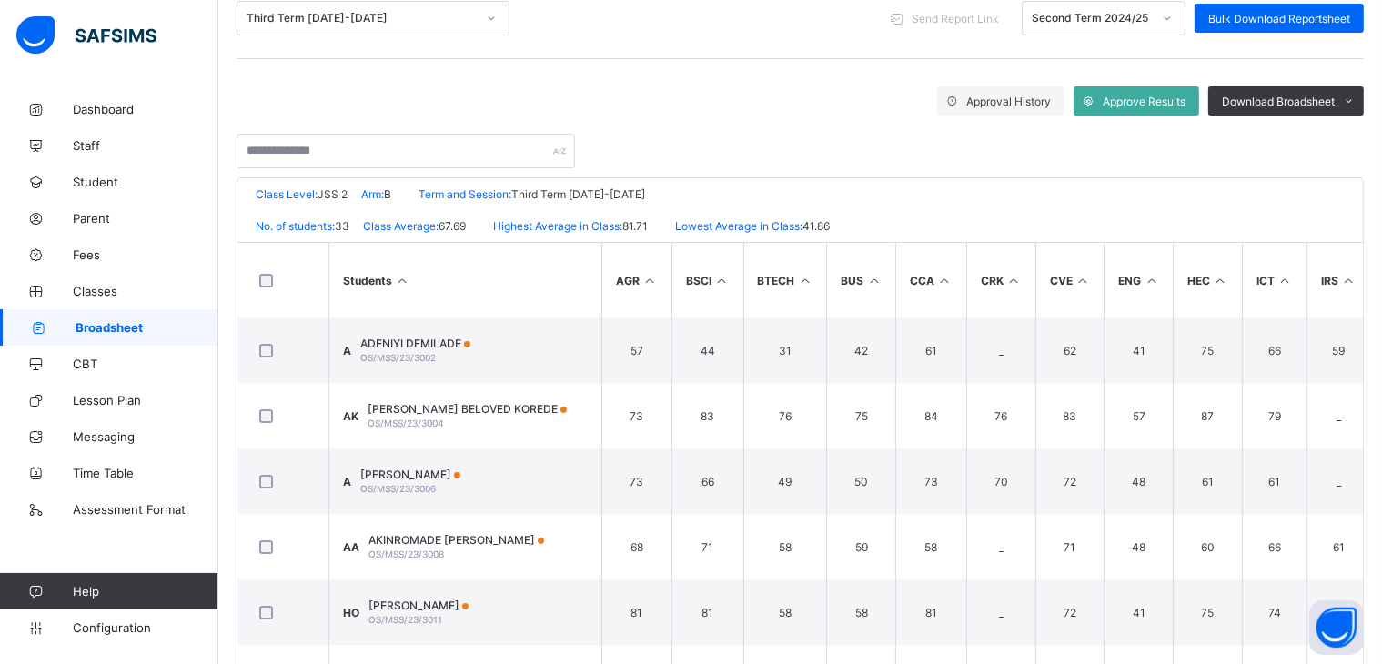
scroll to position [550, 0]
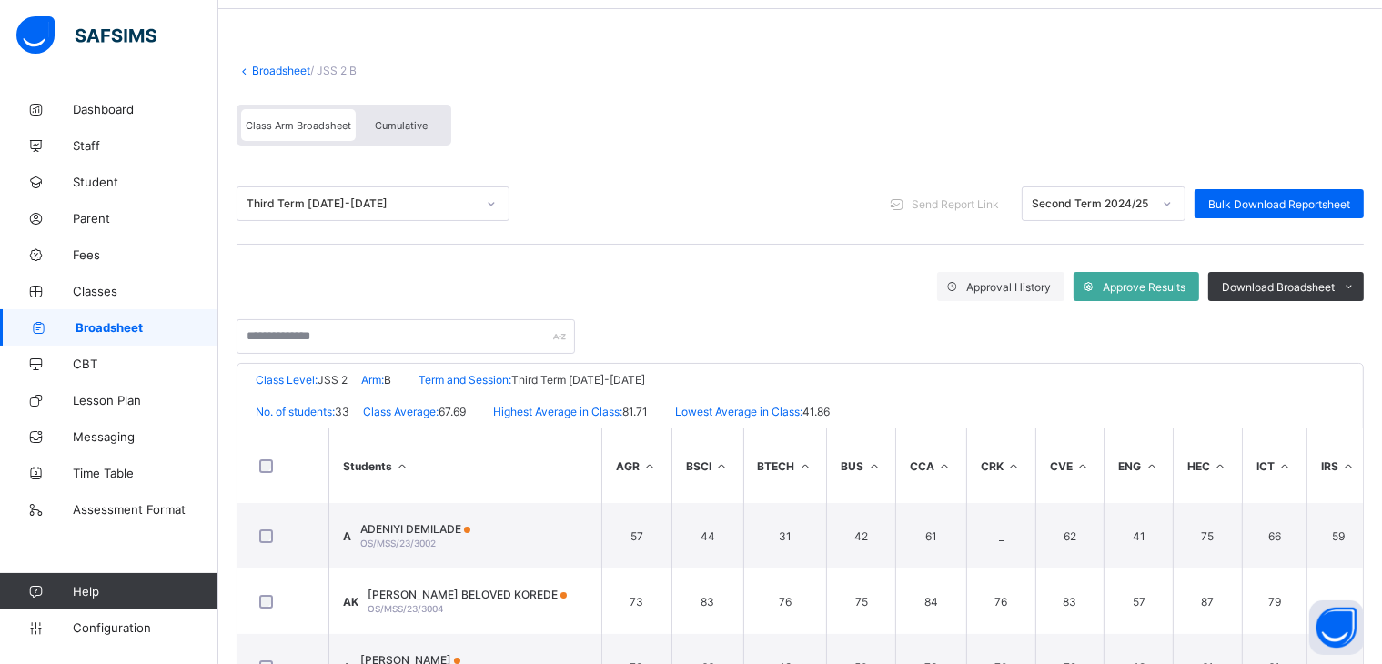
scroll to position [0, 0]
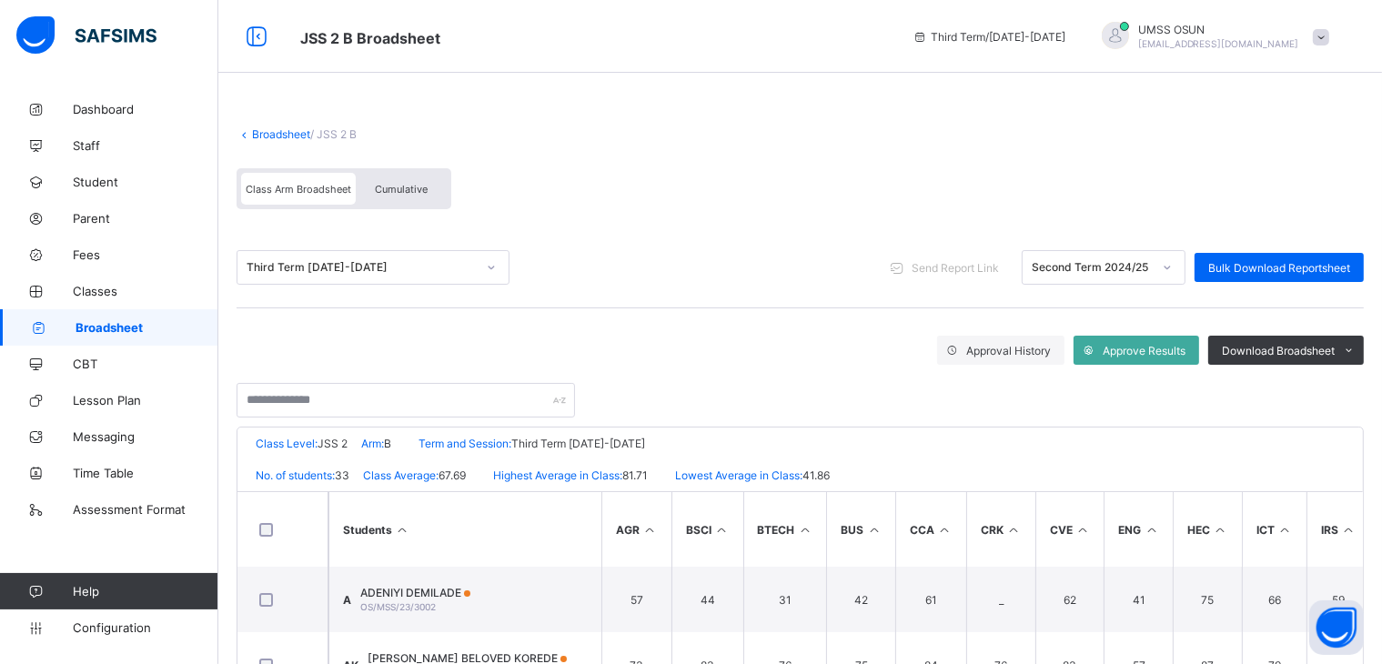
click at [269, 128] on link "Broadsheet" at bounding box center [281, 134] width 58 height 14
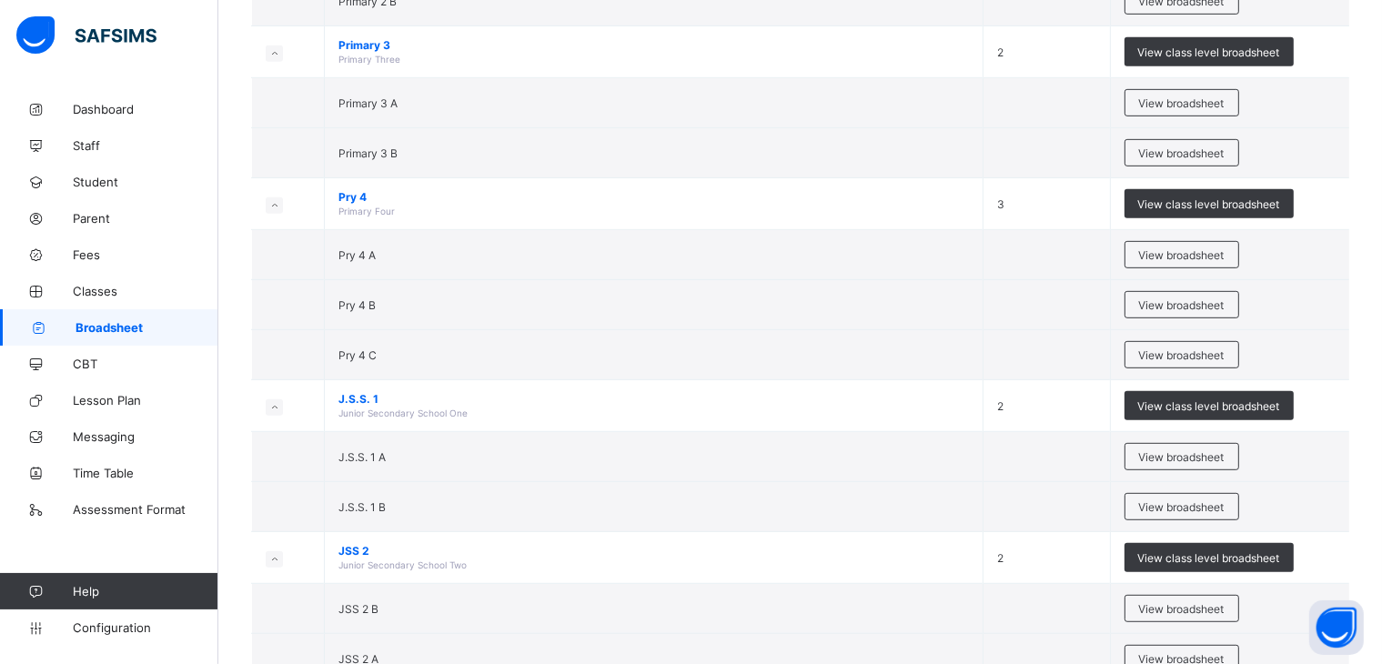
scroll to position [898, 0]
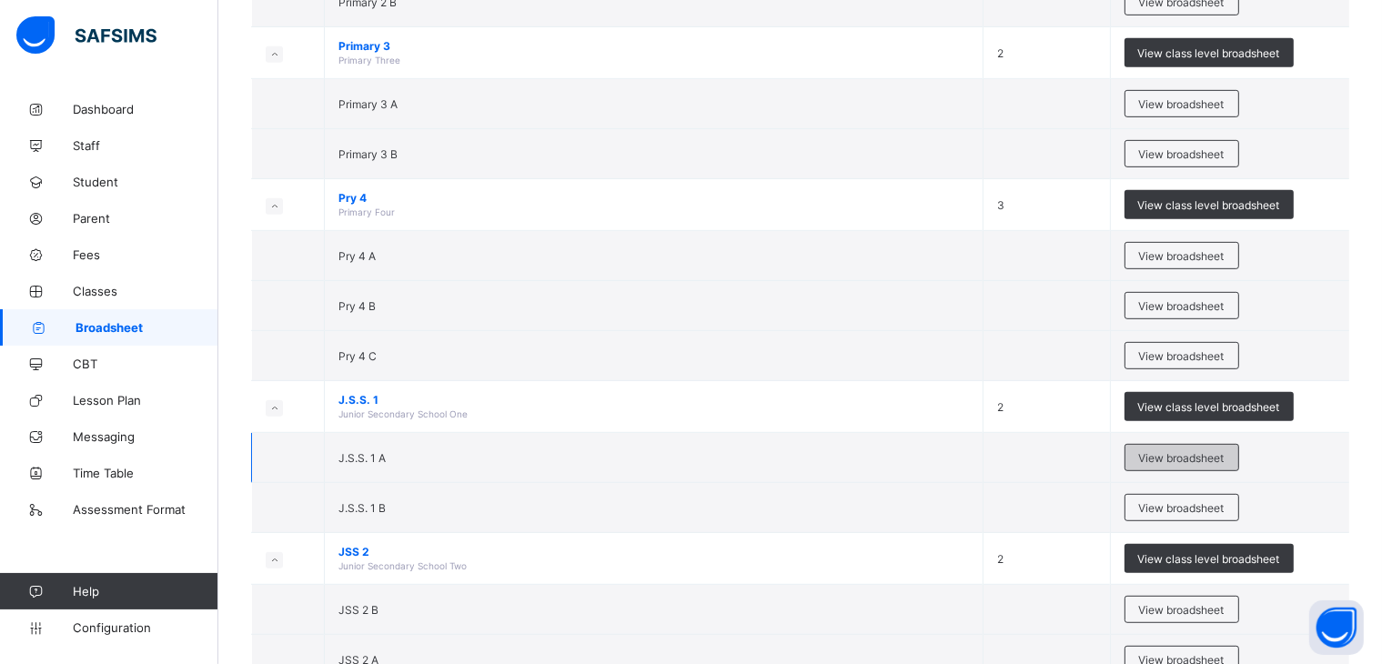
click at [1194, 451] on span "View broadsheet" at bounding box center [1182, 458] width 86 height 14
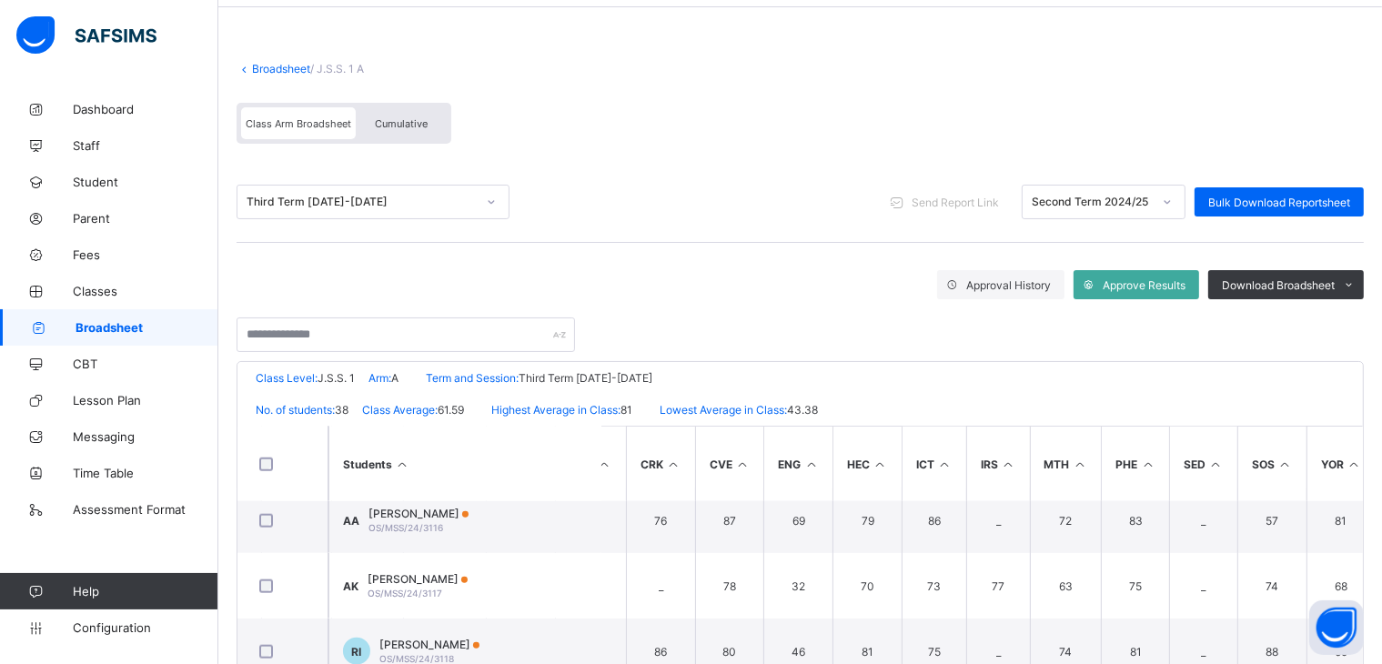
scroll to position [2117, 340]
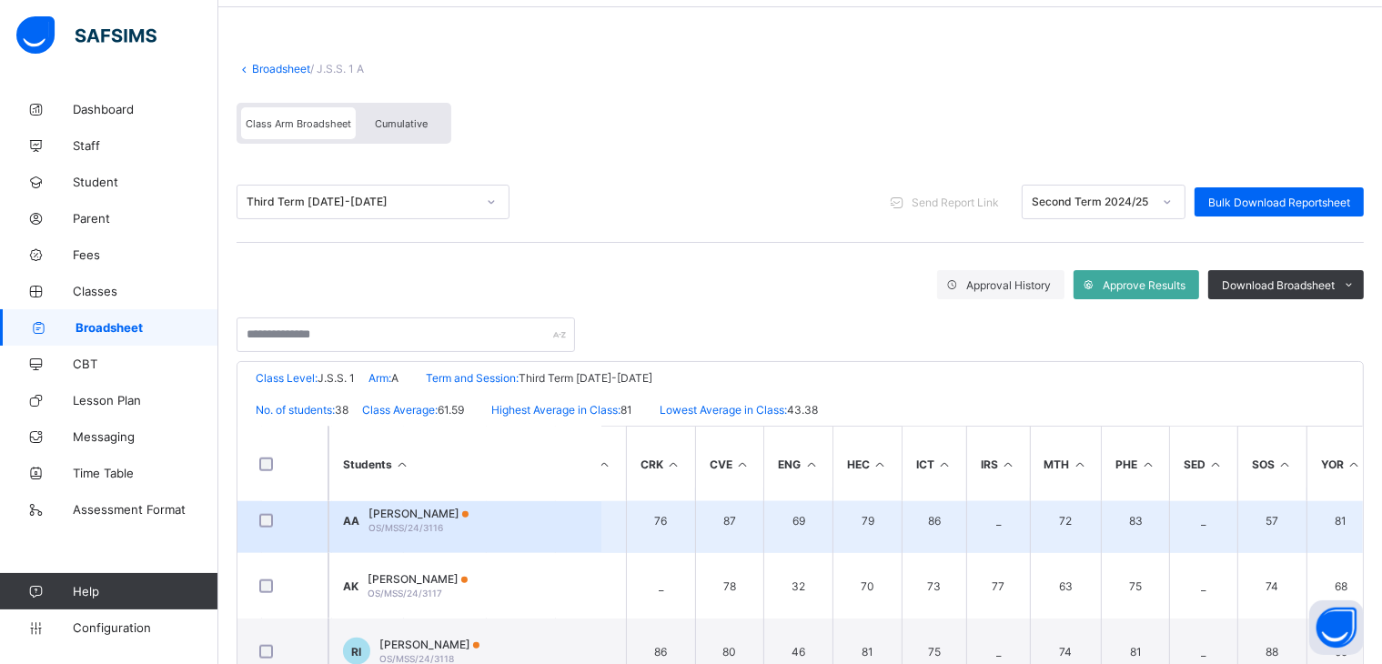
click at [469, 511] on span "ABULO SAMUEL ANJOLAOLUWA" at bounding box center [419, 514] width 100 height 14
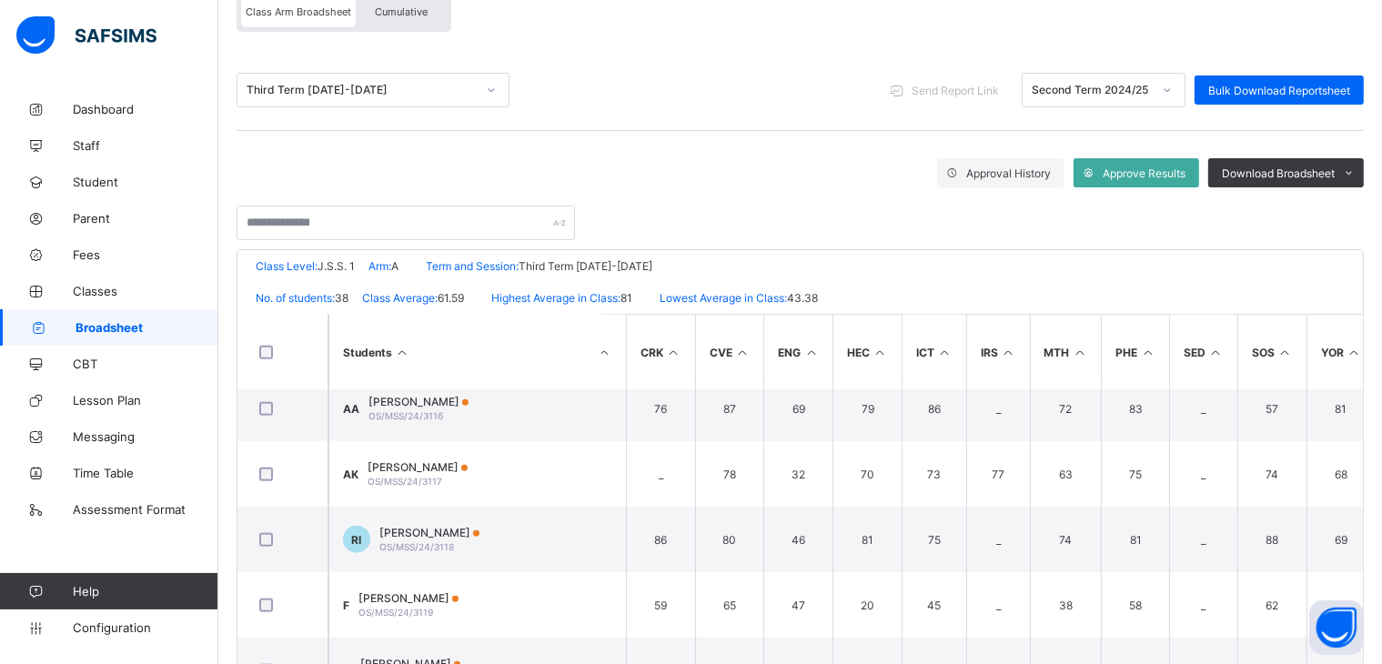
scroll to position [178, 0]
click at [87, 321] on span "Broadsheet" at bounding box center [147, 327] width 143 height 15
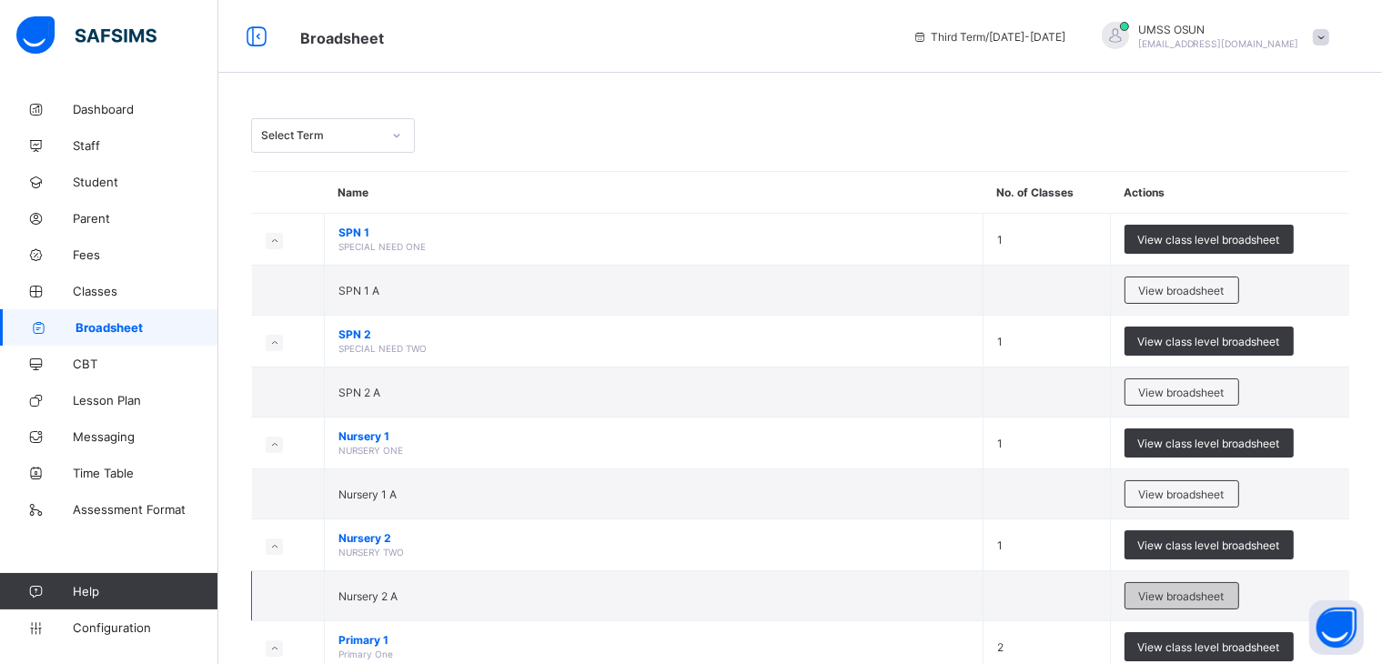
click at [1179, 594] on span "View broadsheet" at bounding box center [1182, 597] width 86 height 14
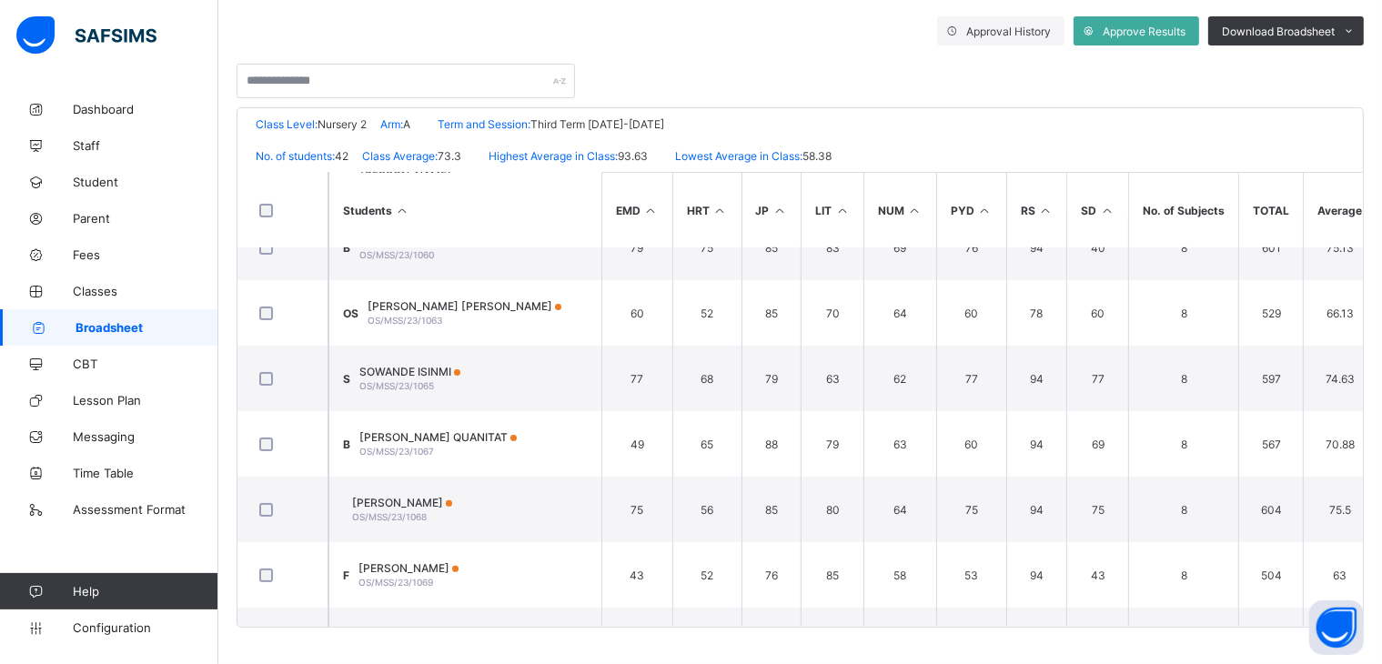
scroll to position [533, 0]
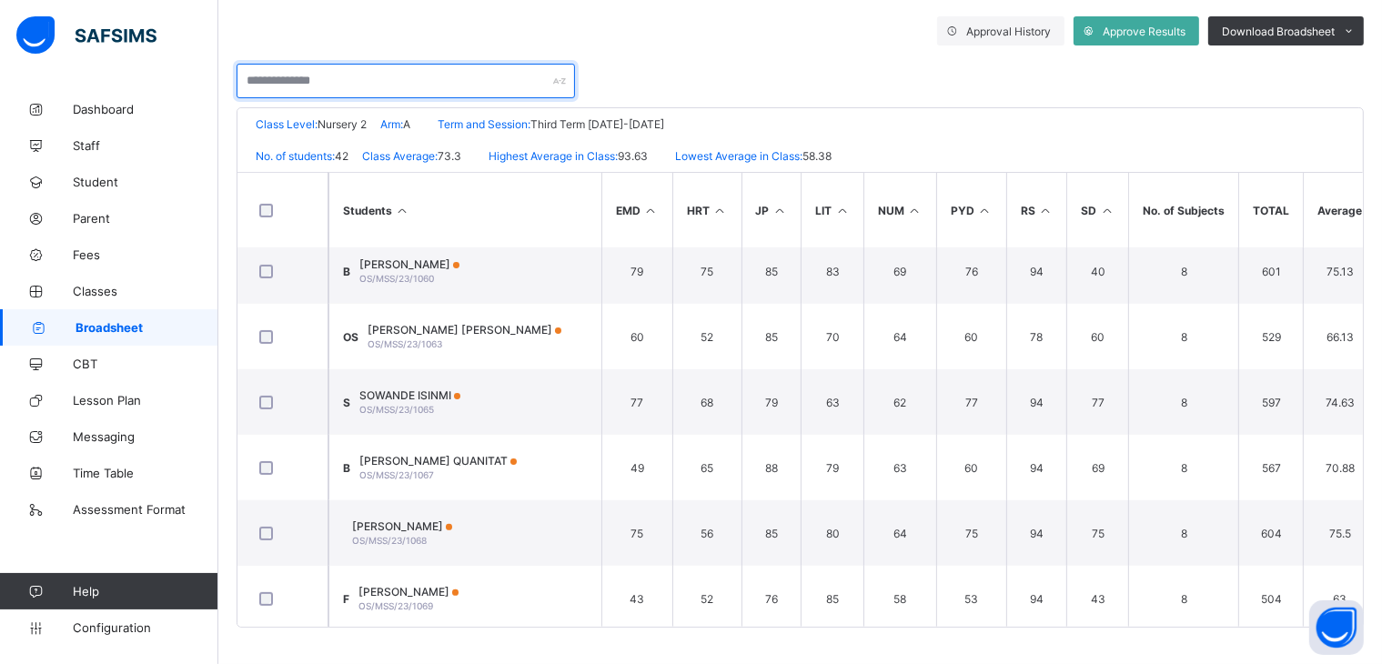
click at [462, 77] on input "text" at bounding box center [406, 81] width 339 height 35
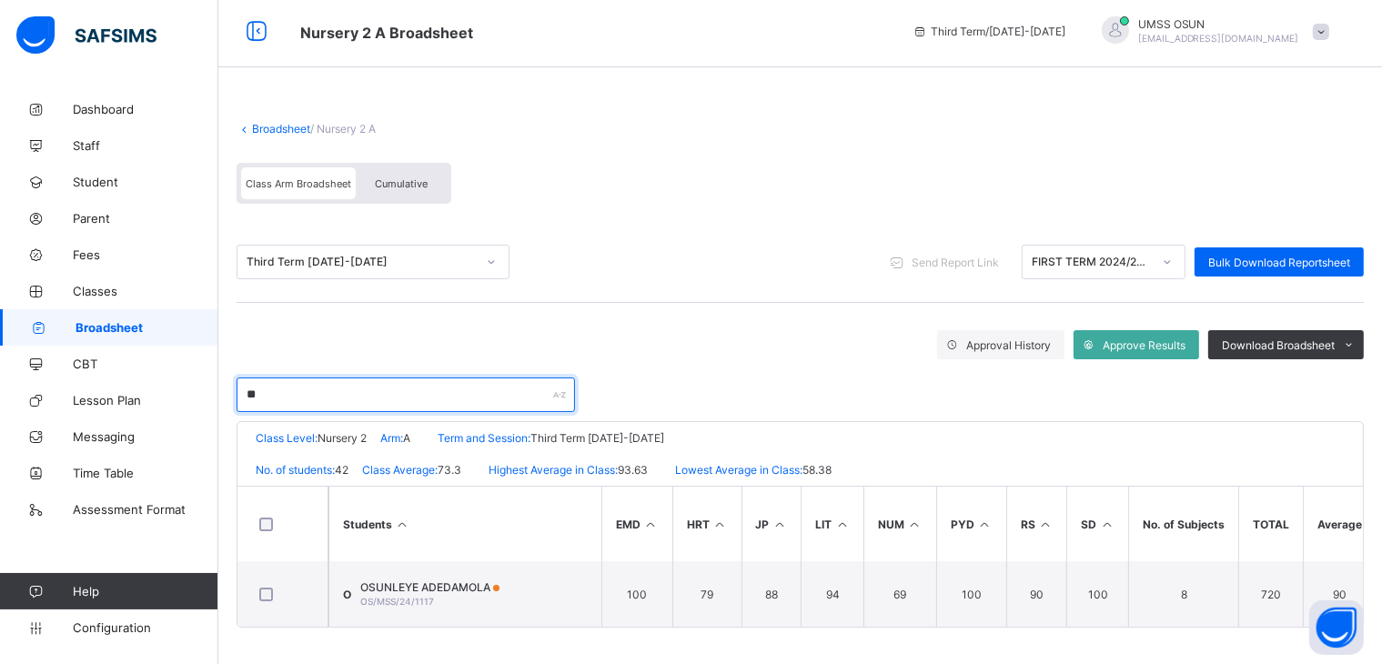
scroll to position [0, 0]
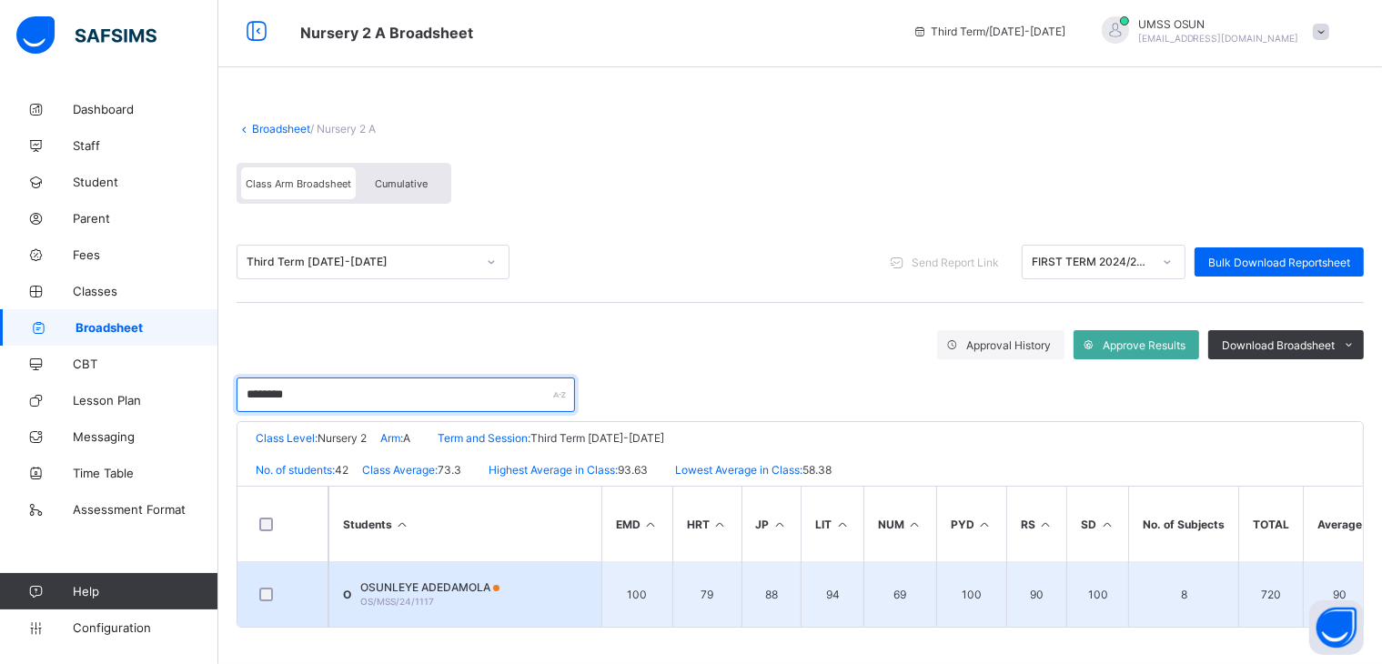
type input "********"
click at [553, 582] on td "O OSUNLEYE ADEDAMOLA OS/MSS/24/1117" at bounding box center [465, 594] width 273 height 66
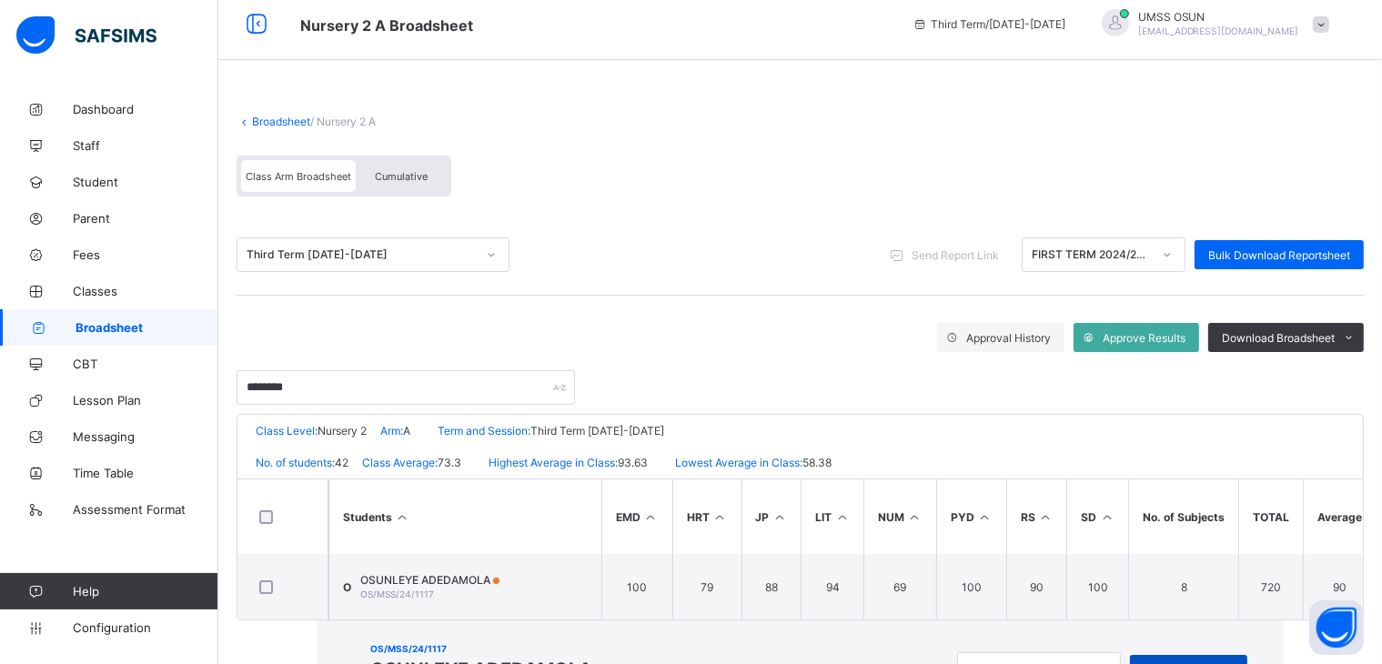
click at [1144, 663] on span "View Reportsheet" at bounding box center [1189, 670] width 90 height 14
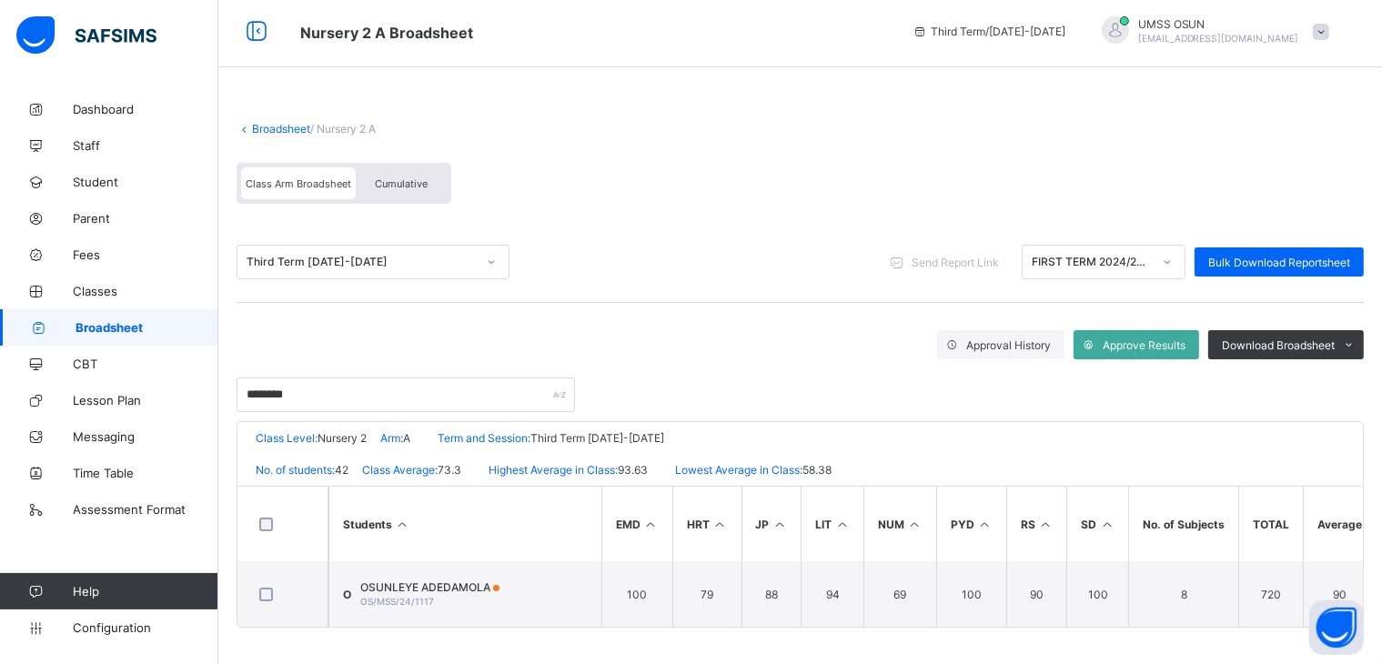
click at [278, 122] on link "Broadsheet" at bounding box center [281, 129] width 58 height 14
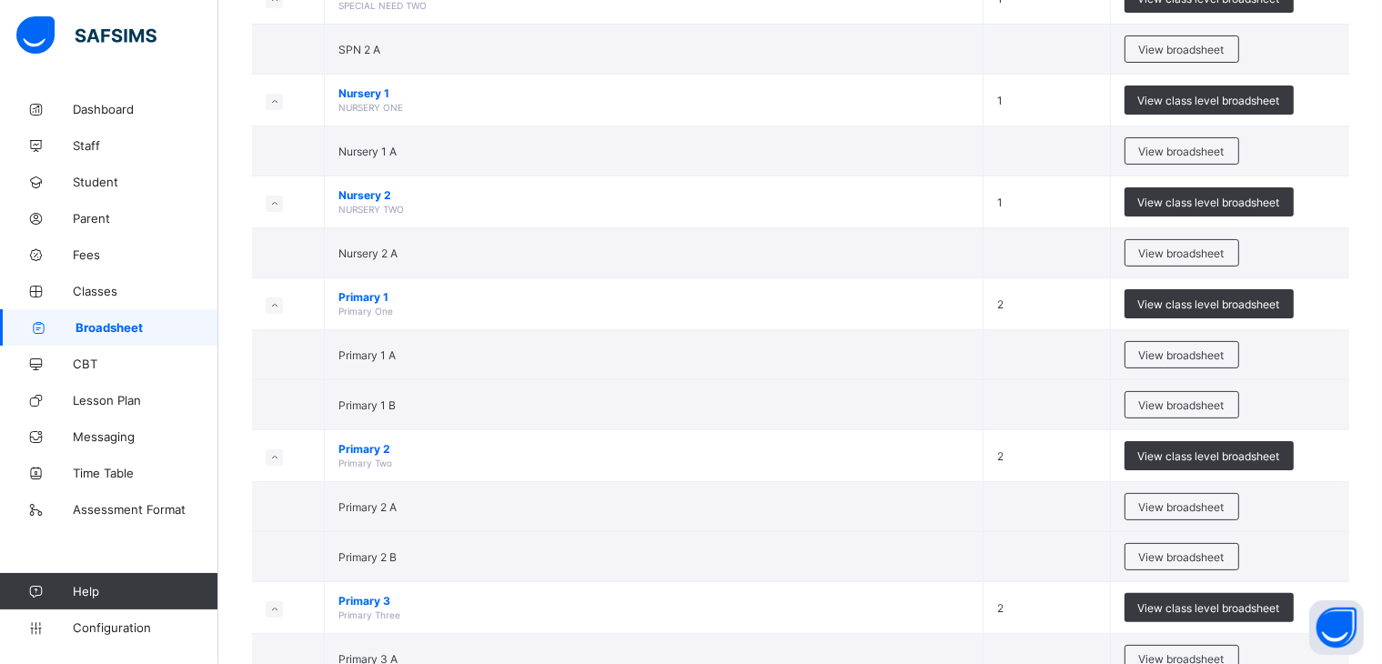
scroll to position [960, 0]
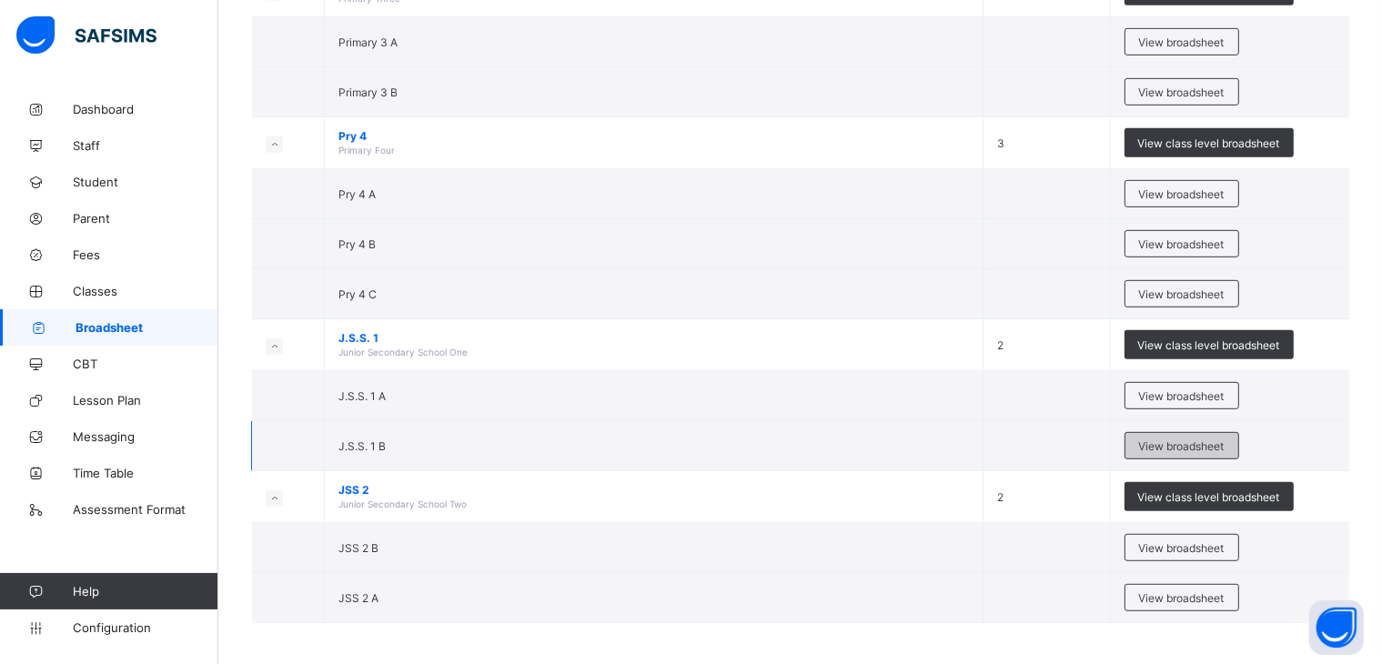
click at [1187, 440] on span "View broadsheet" at bounding box center [1182, 447] width 86 height 14
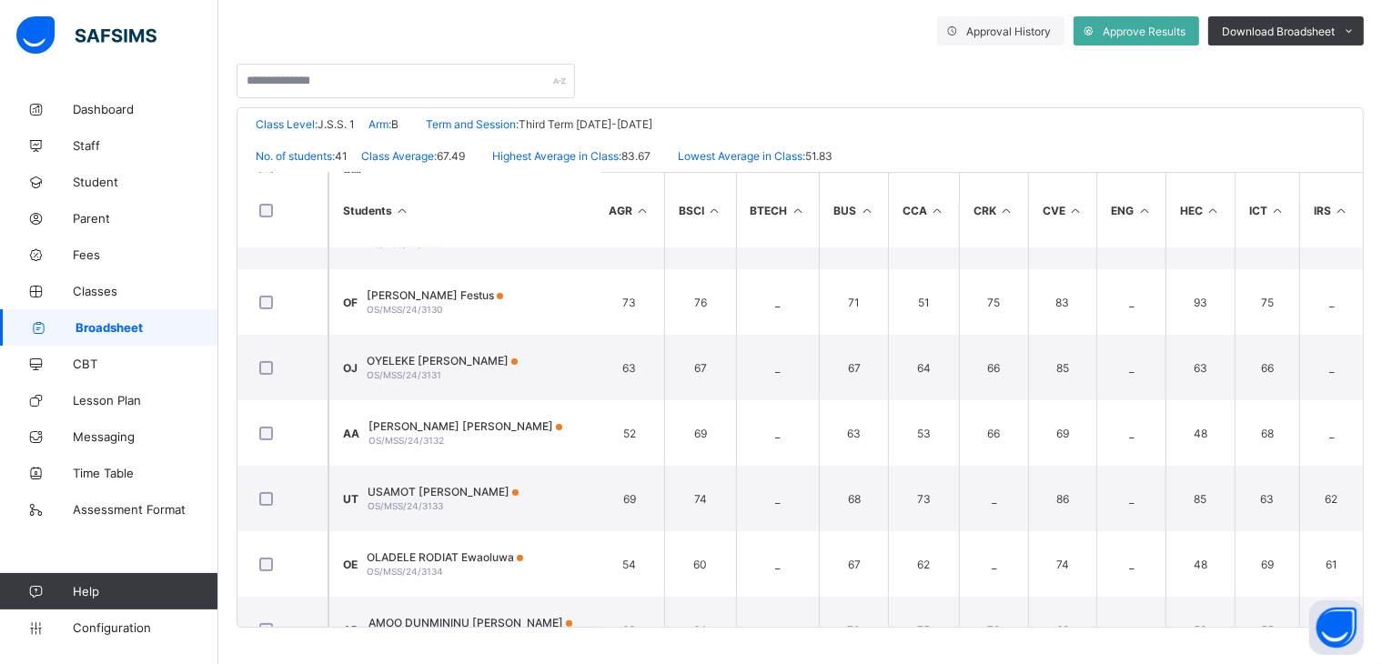
scroll to position [437, 0]
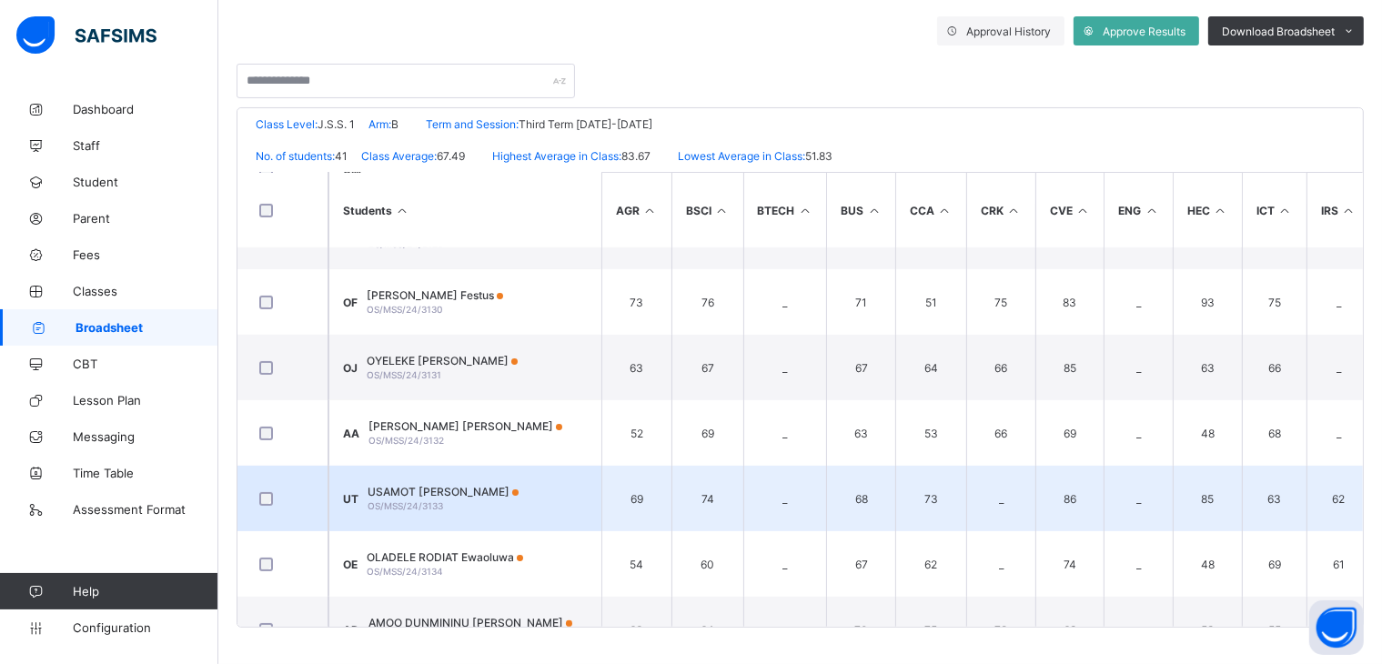
click at [453, 492] on span "USAMOT FARIDAH Temilayo" at bounding box center [443, 492] width 151 height 14
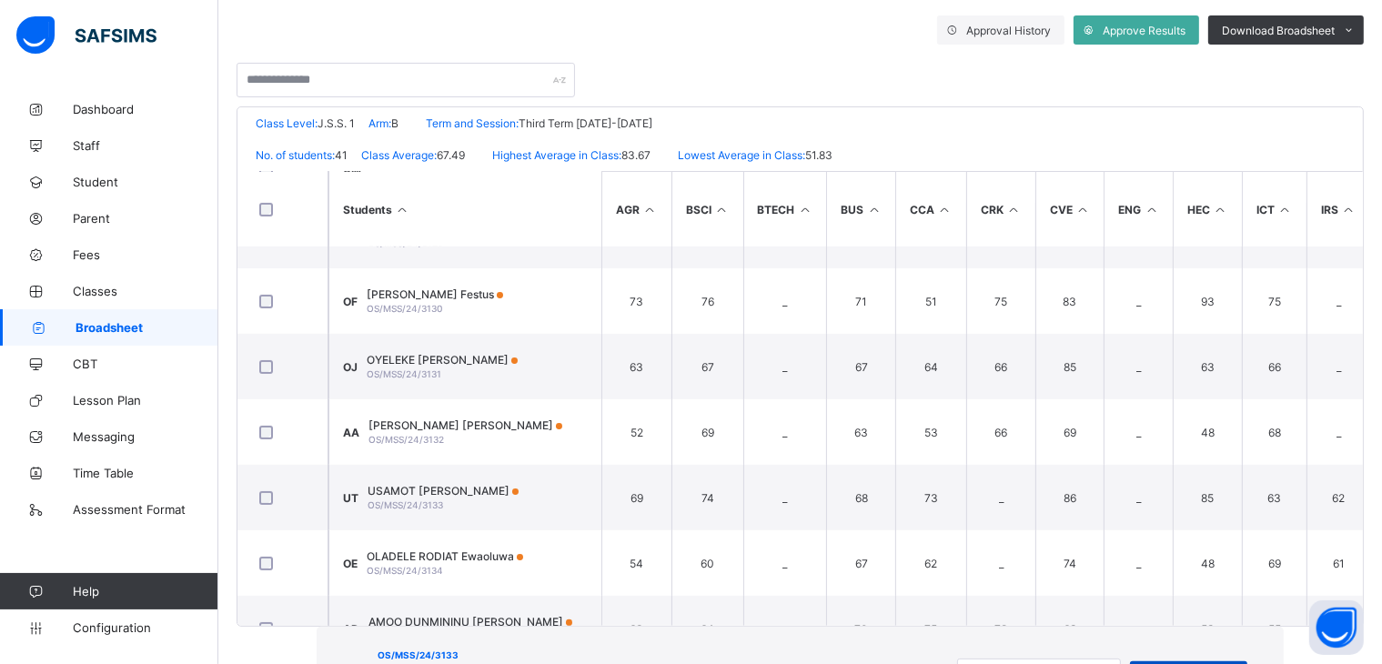
click at [1144, 663] on span "View Reportsheet" at bounding box center [1189, 677] width 90 height 14
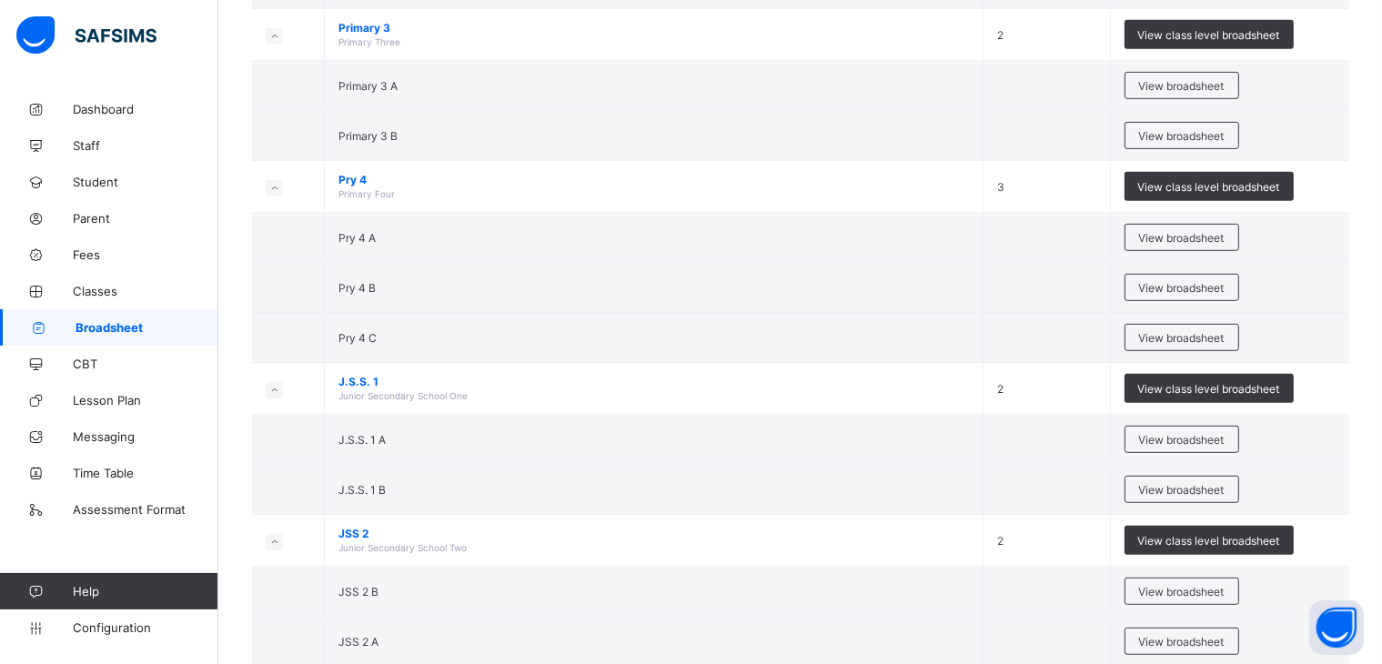
scroll to position [907, 0]
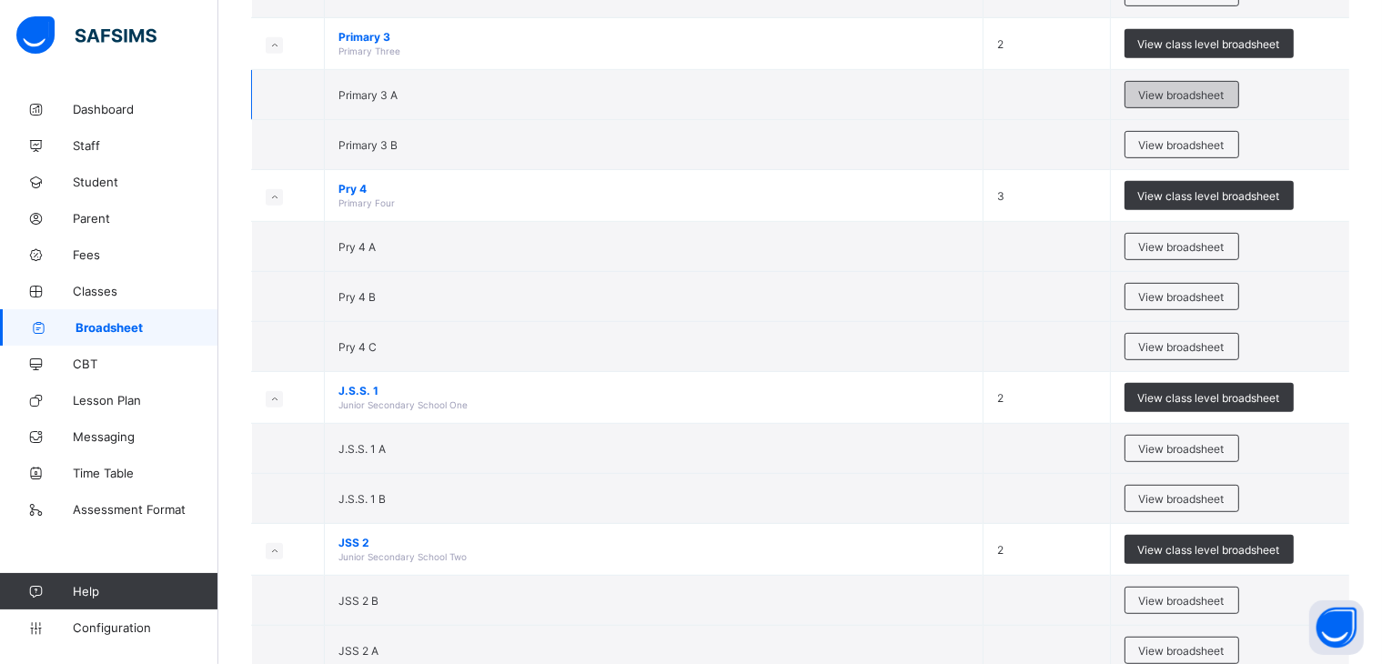
click at [1191, 89] on span "View broadsheet" at bounding box center [1182, 95] width 86 height 14
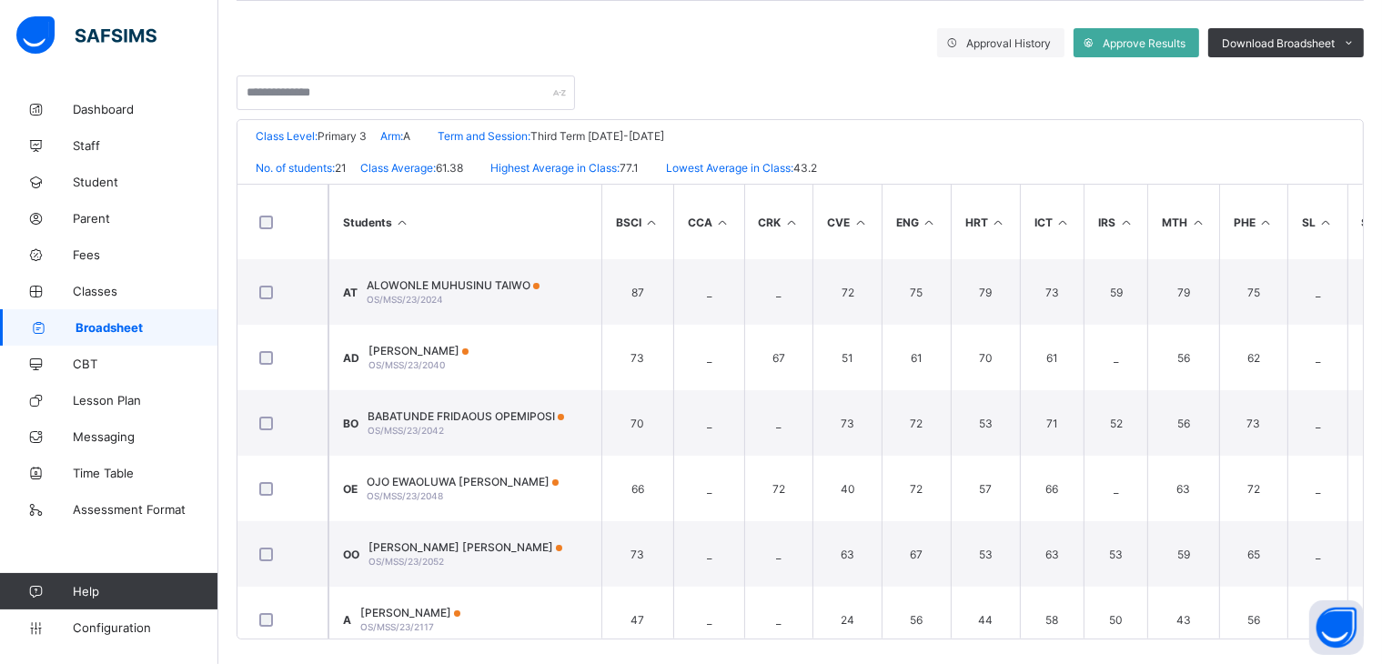
scroll to position [320, 0]
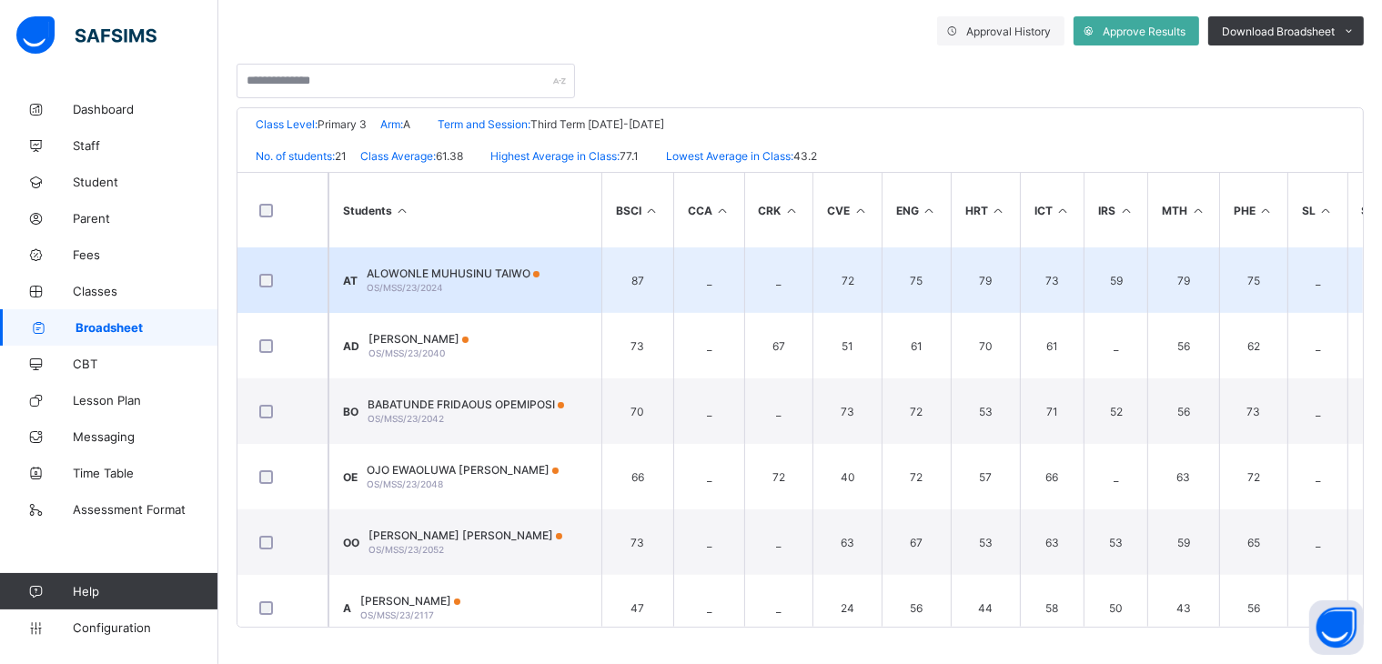
click at [1370, 289] on td "88" at bounding box center [1382, 281] width 69 height 66
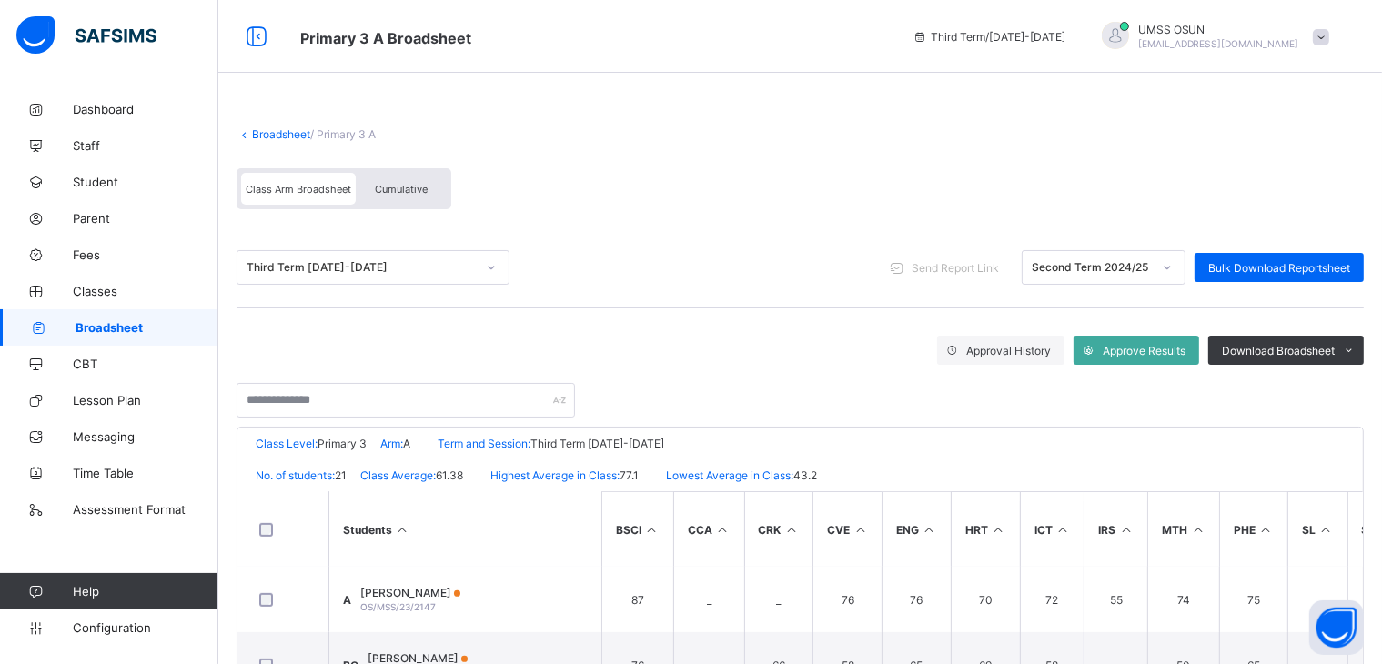
scroll to position [1003, 0]
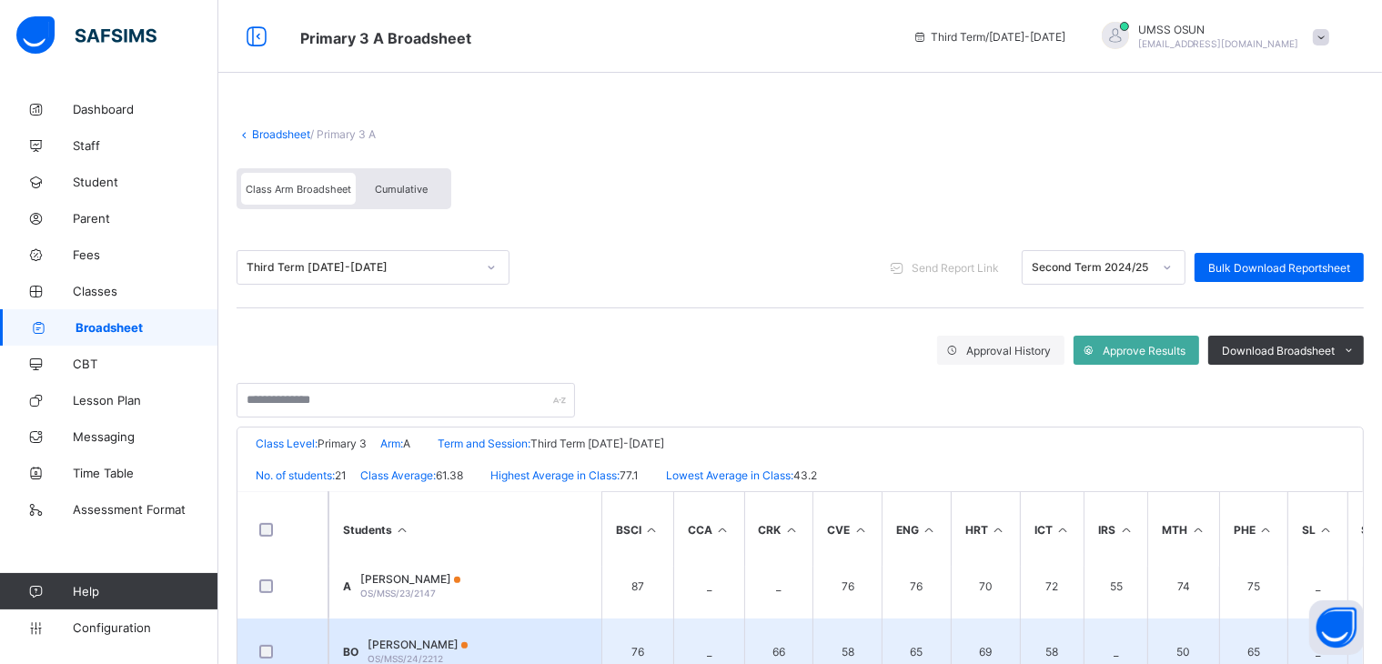
click at [1037, 629] on td "58" at bounding box center [1052, 652] width 65 height 66
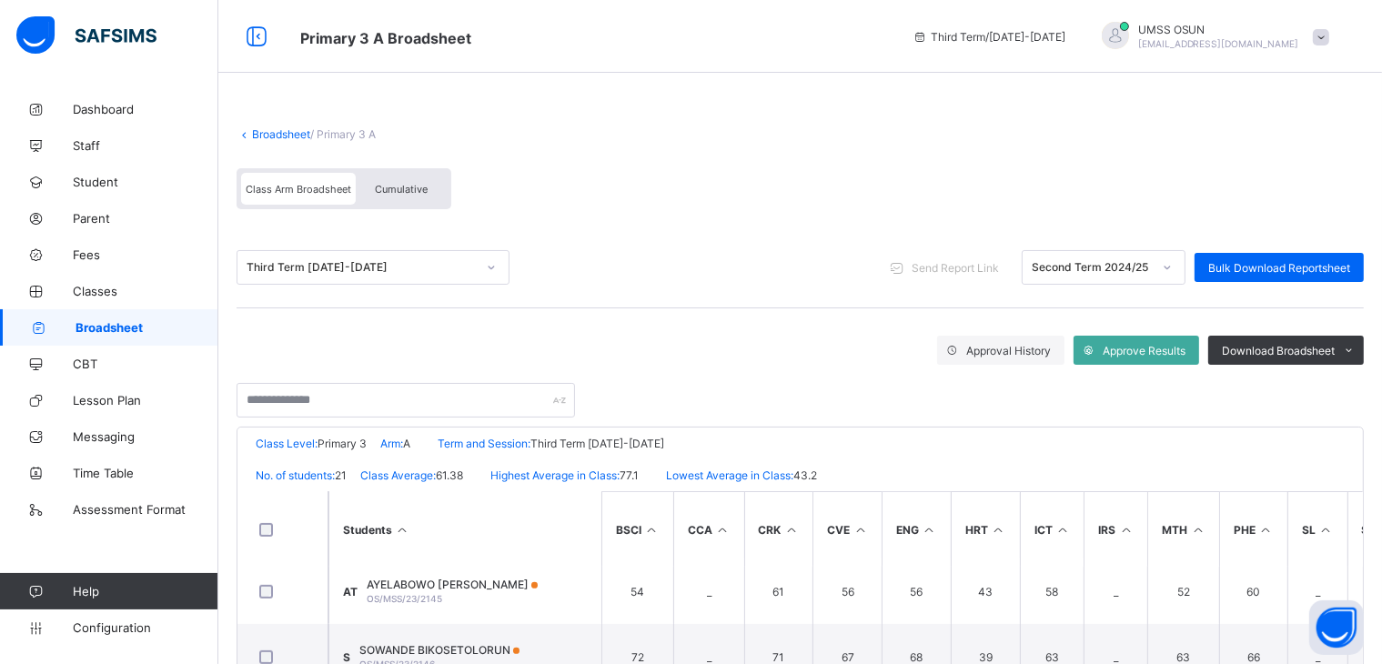
scroll to position [857, 0]
click at [282, 131] on link "Broadsheet" at bounding box center [281, 134] width 58 height 14
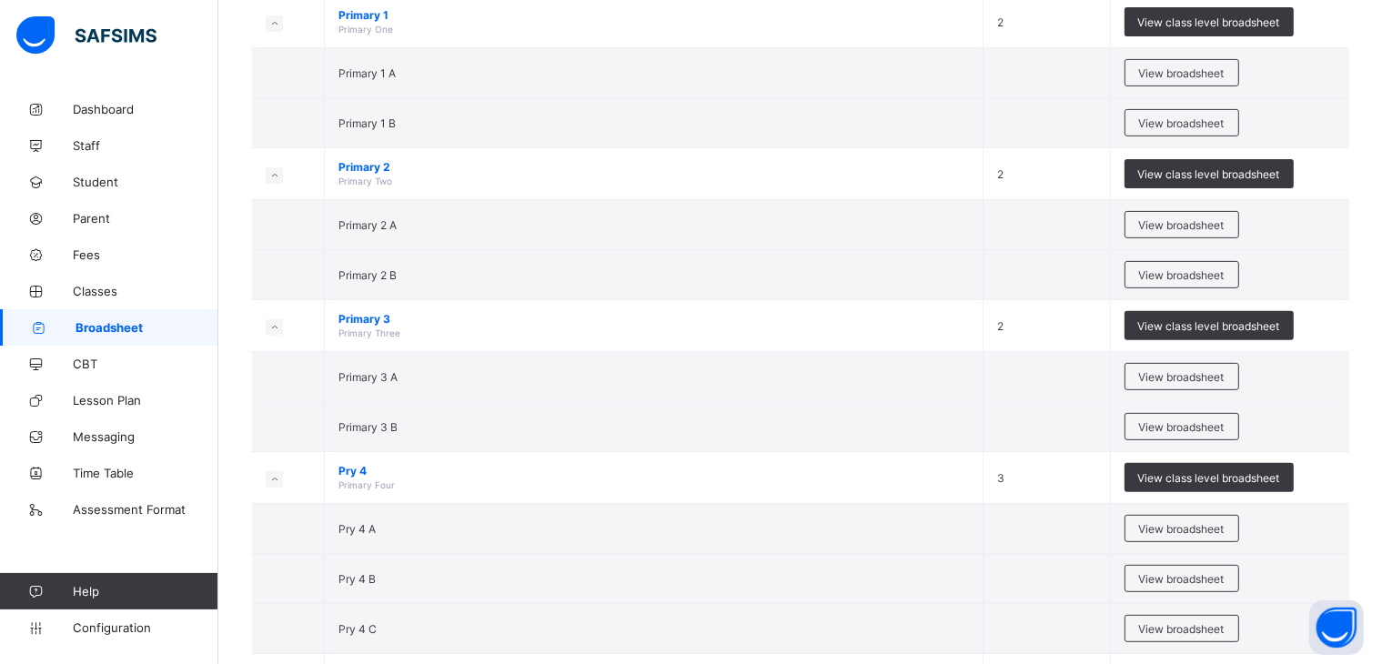
scroll to position [627, 0]
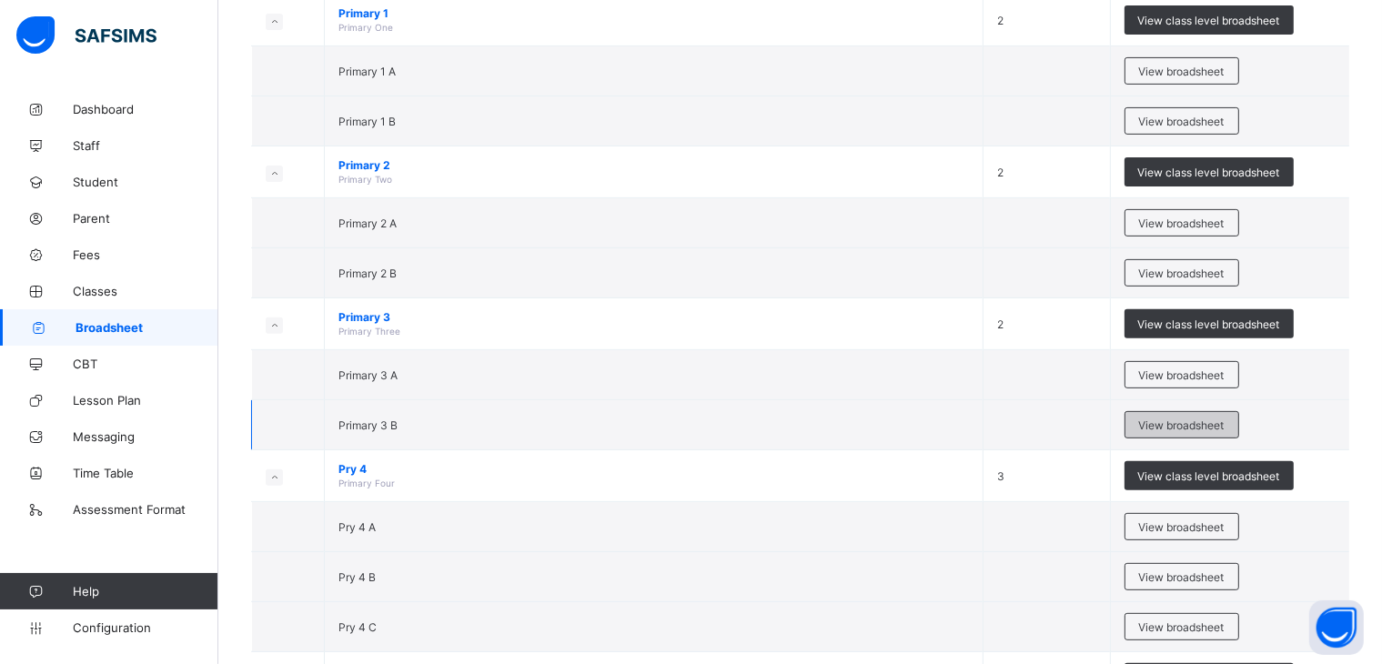
click at [1183, 419] on span "View broadsheet" at bounding box center [1182, 426] width 86 height 14
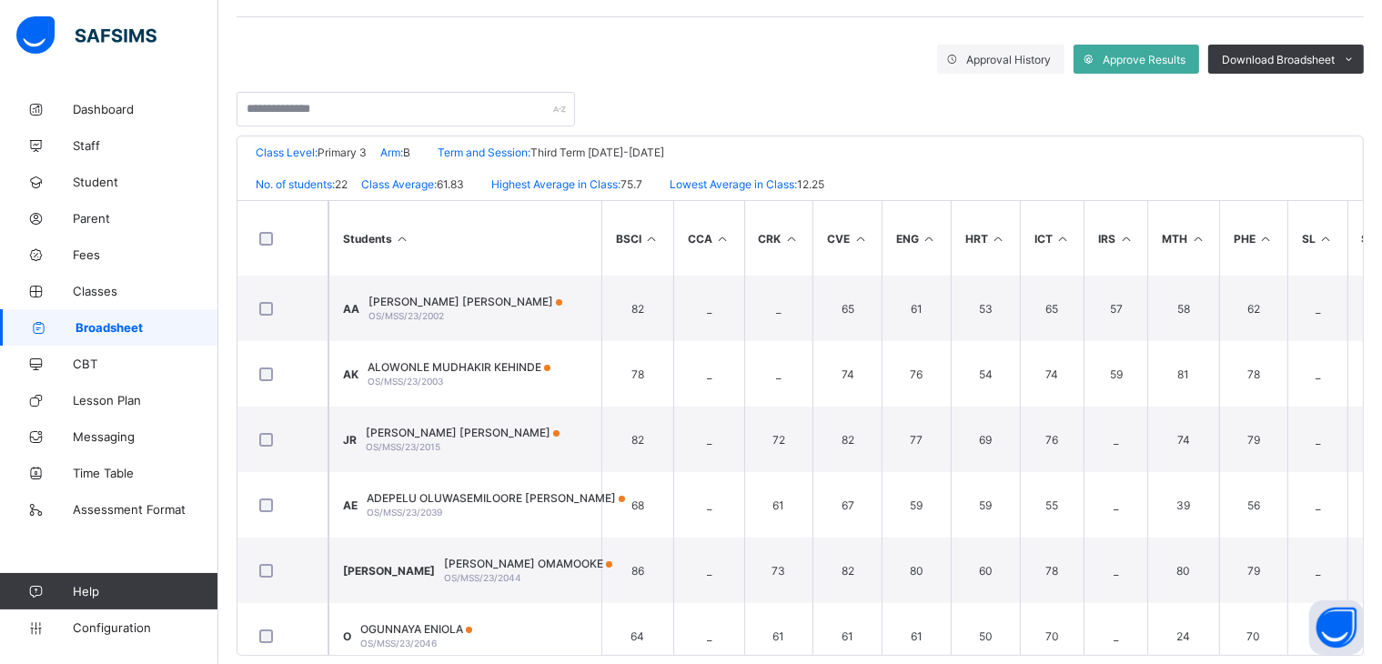
scroll to position [320, 0]
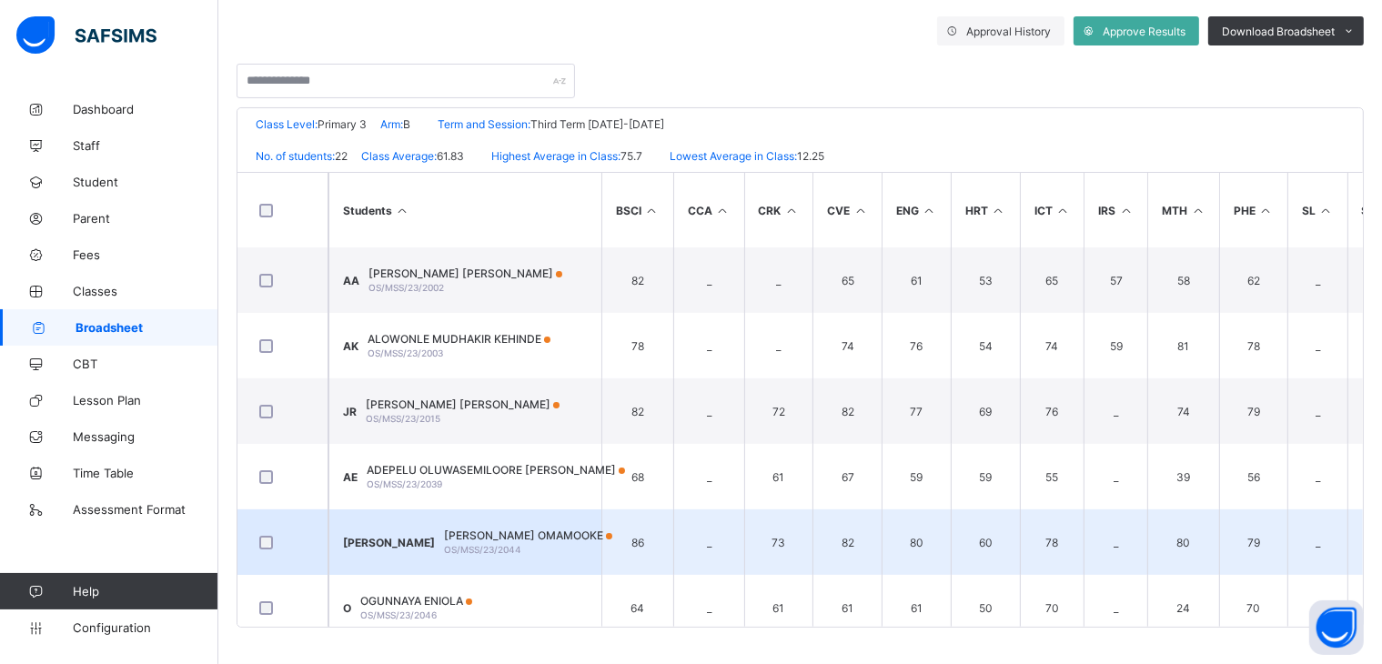
click at [1143, 539] on td "_" at bounding box center [1116, 543] width 64 height 66
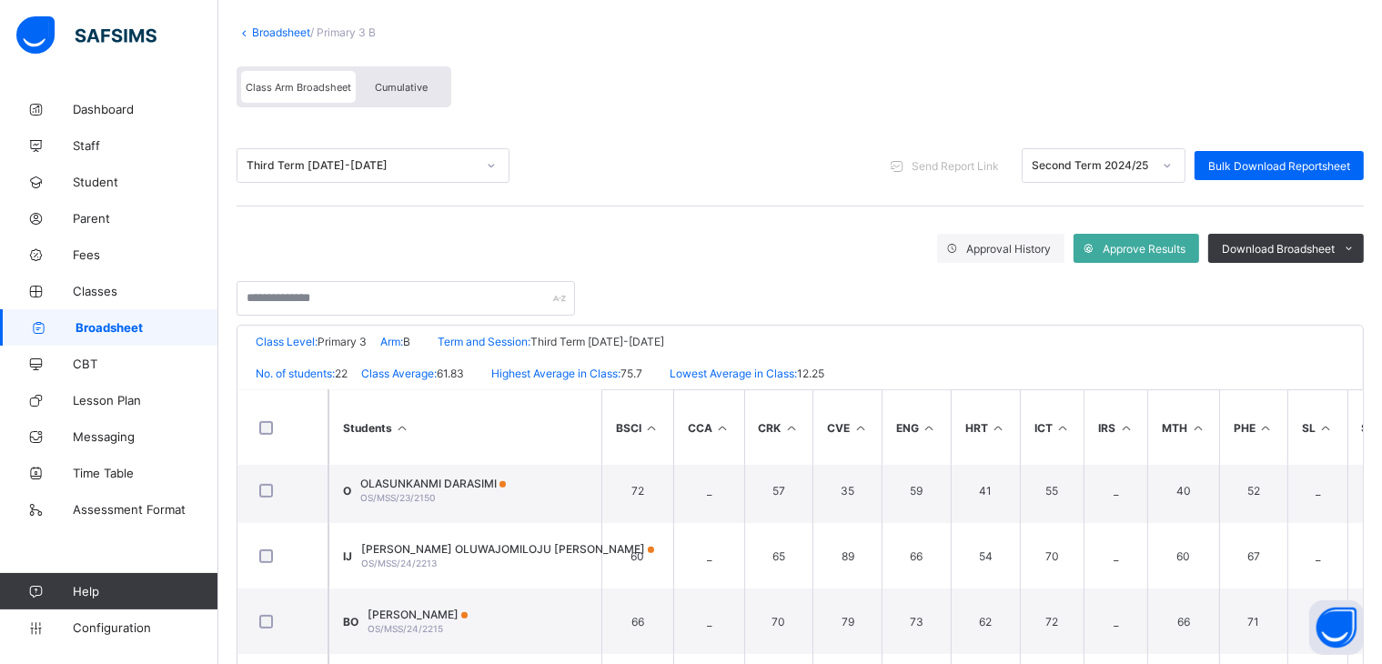
scroll to position [1068, 0]
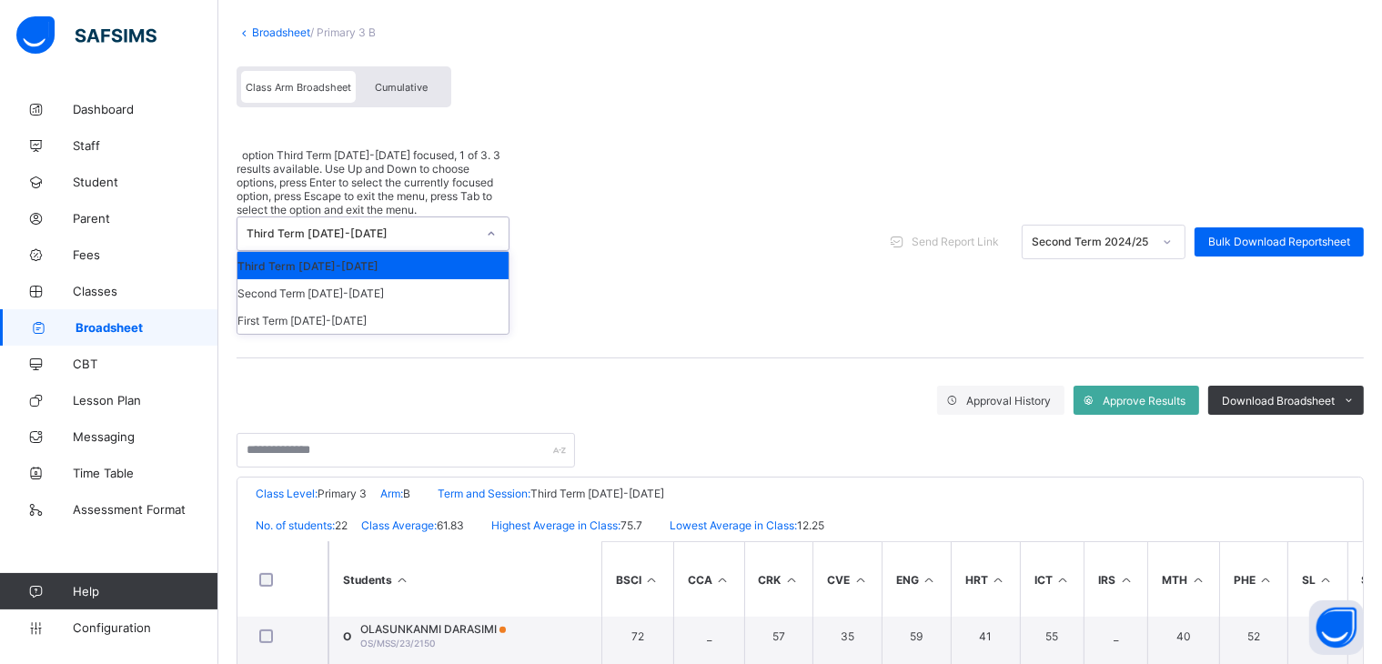
drag, startPoint x: 266, startPoint y: 157, endPoint x: 679, endPoint y: 126, distance: 414.2
click at [679, 126] on div "option Third Term 2024-2025 focused, 1 of 3. 3 results available. Use Up and Do…" at bounding box center [801, 242] width 1128 height 233
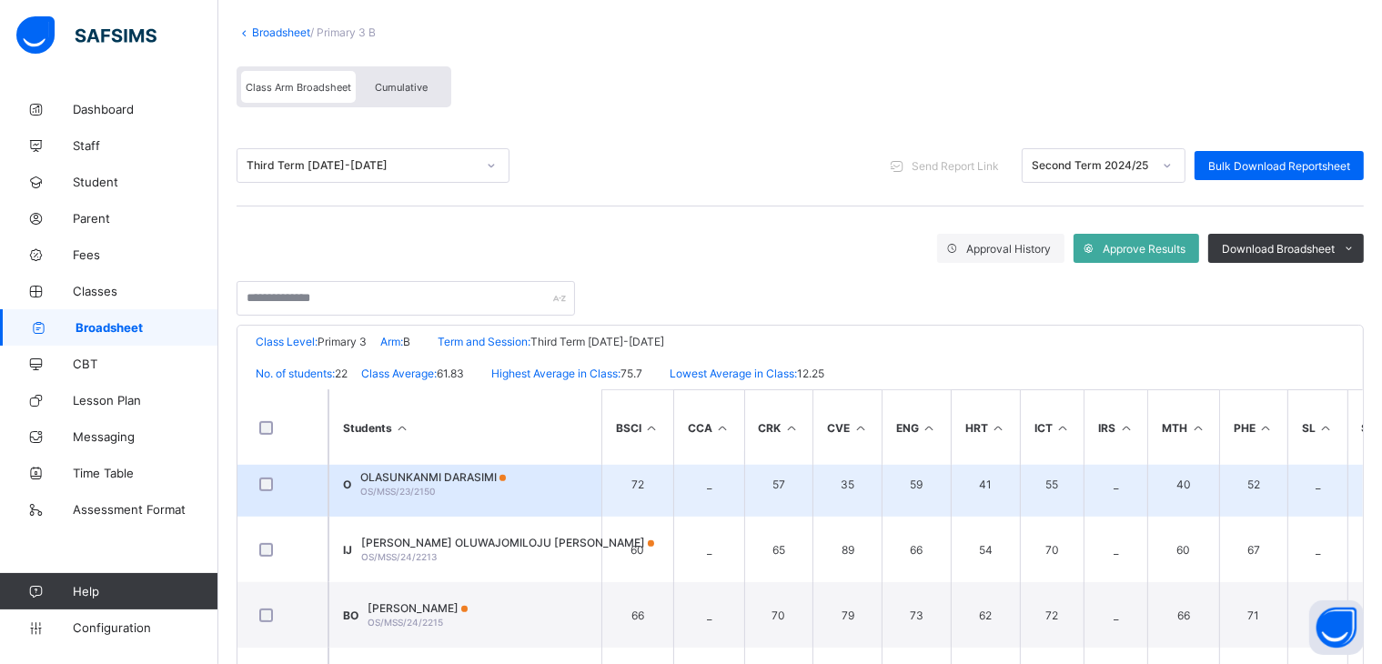
click at [1016, 467] on td "41" at bounding box center [985, 484] width 69 height 66
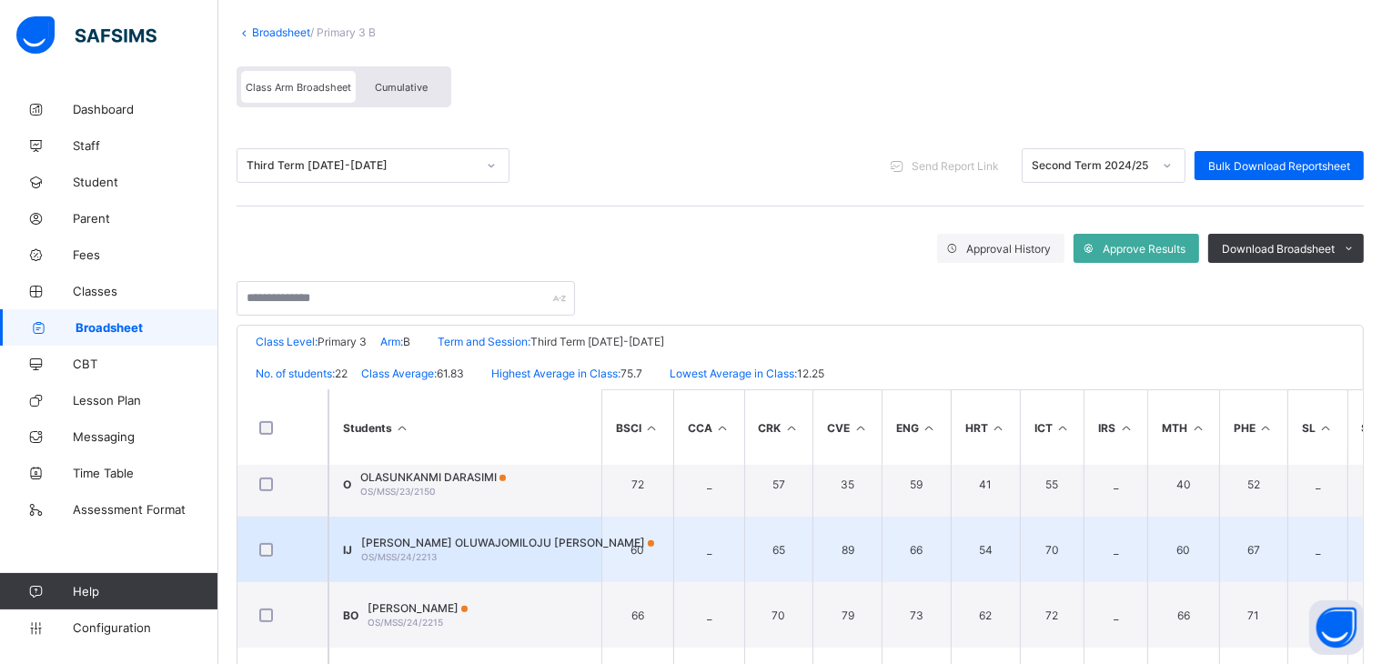
click at [1012, 534] on td "54" at bounding box center [985, 550] width 69 height 66
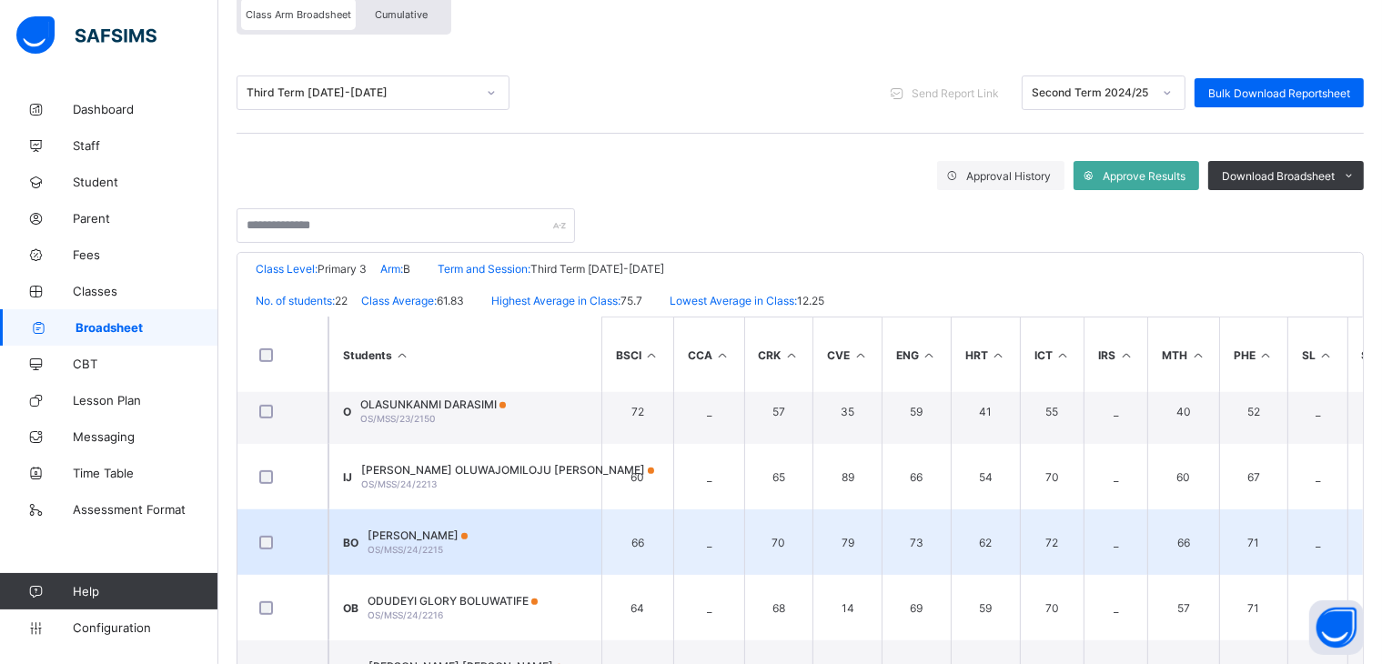
scroll to position [211, 0]
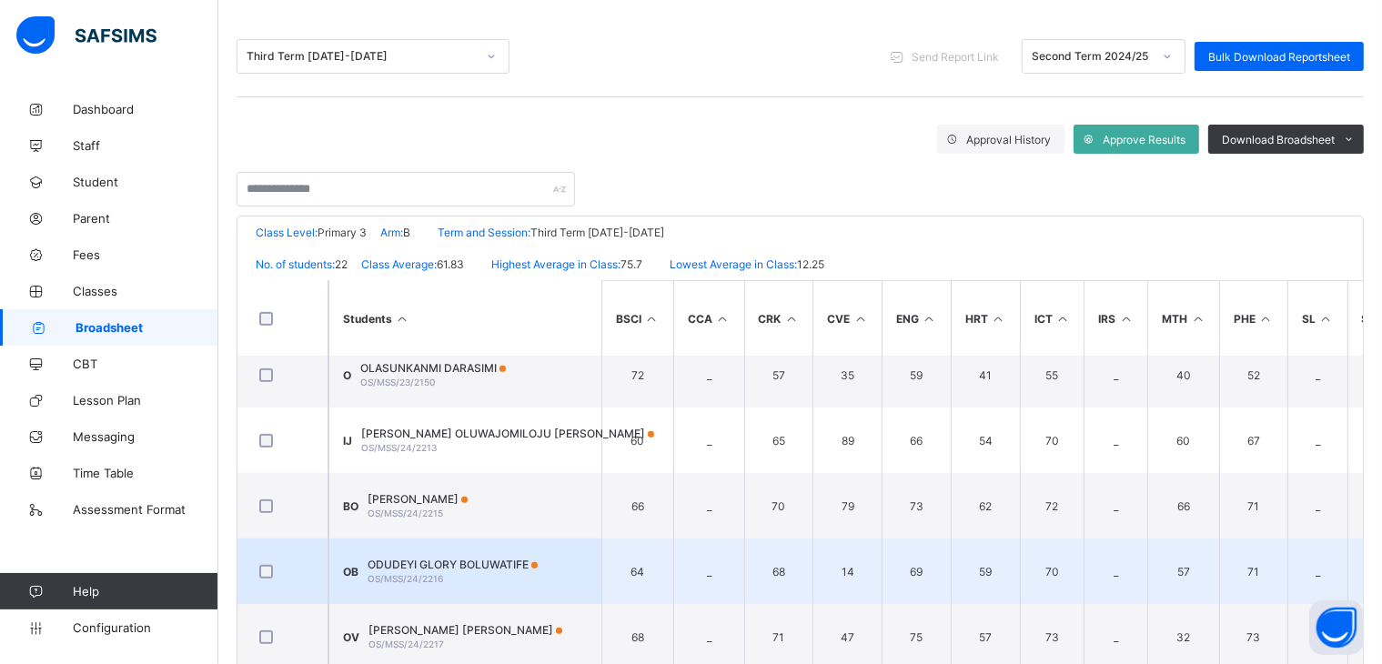
click at [1009, 563] on td "59" at bounding box center [985, 572] width 69 height 66
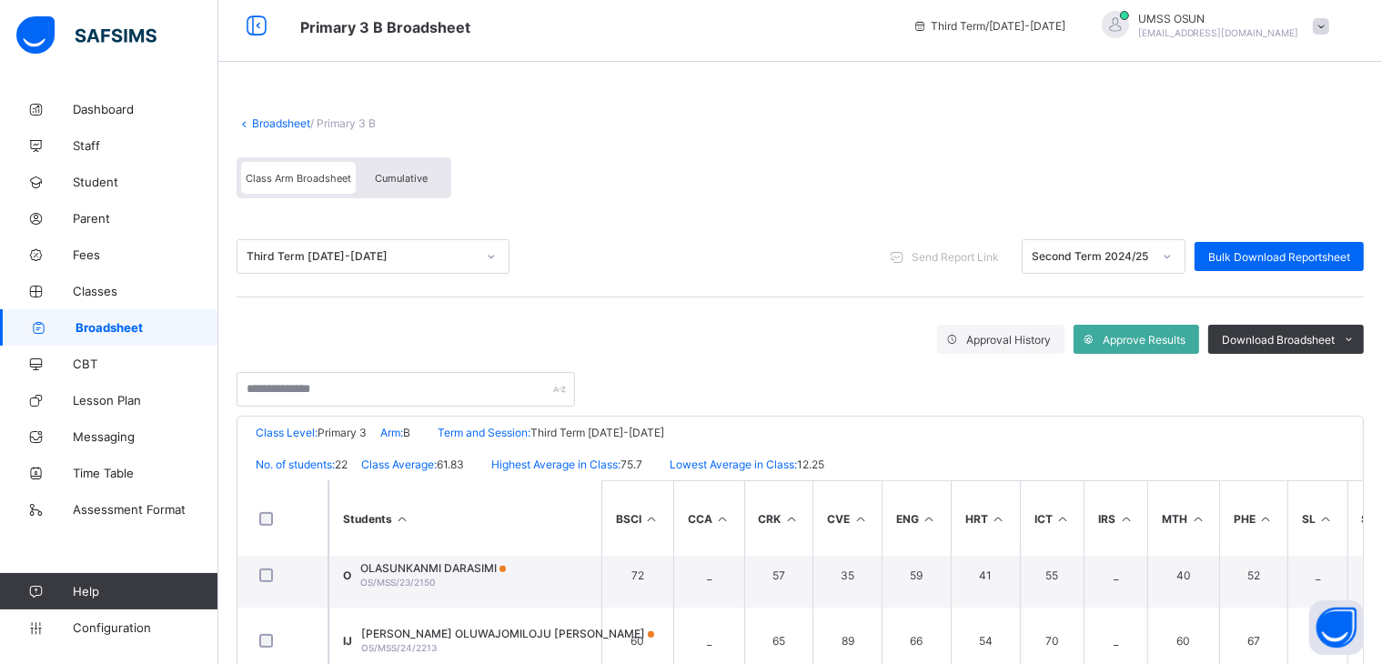
scroll to position [0, 0]
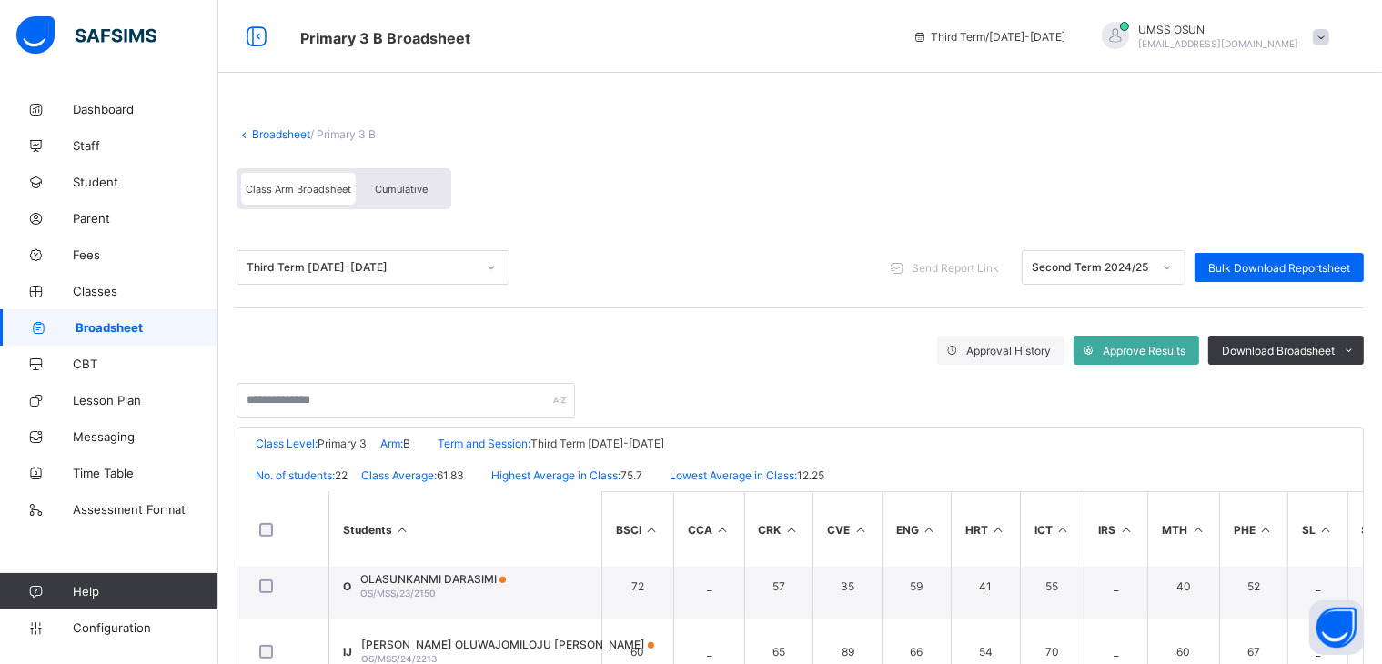
click at [280, 128] on link "Broadsheet" at bounding box center [281, 134] width 58 height 14
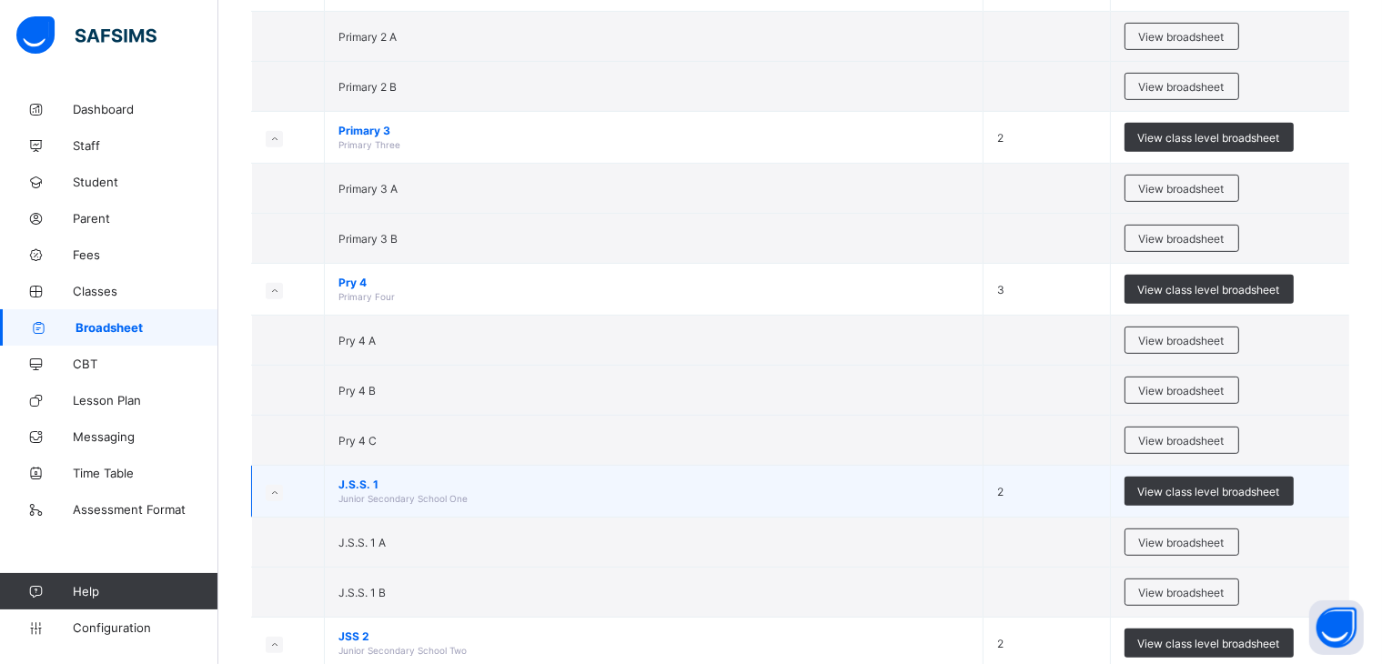
scroll to position [806, 0]
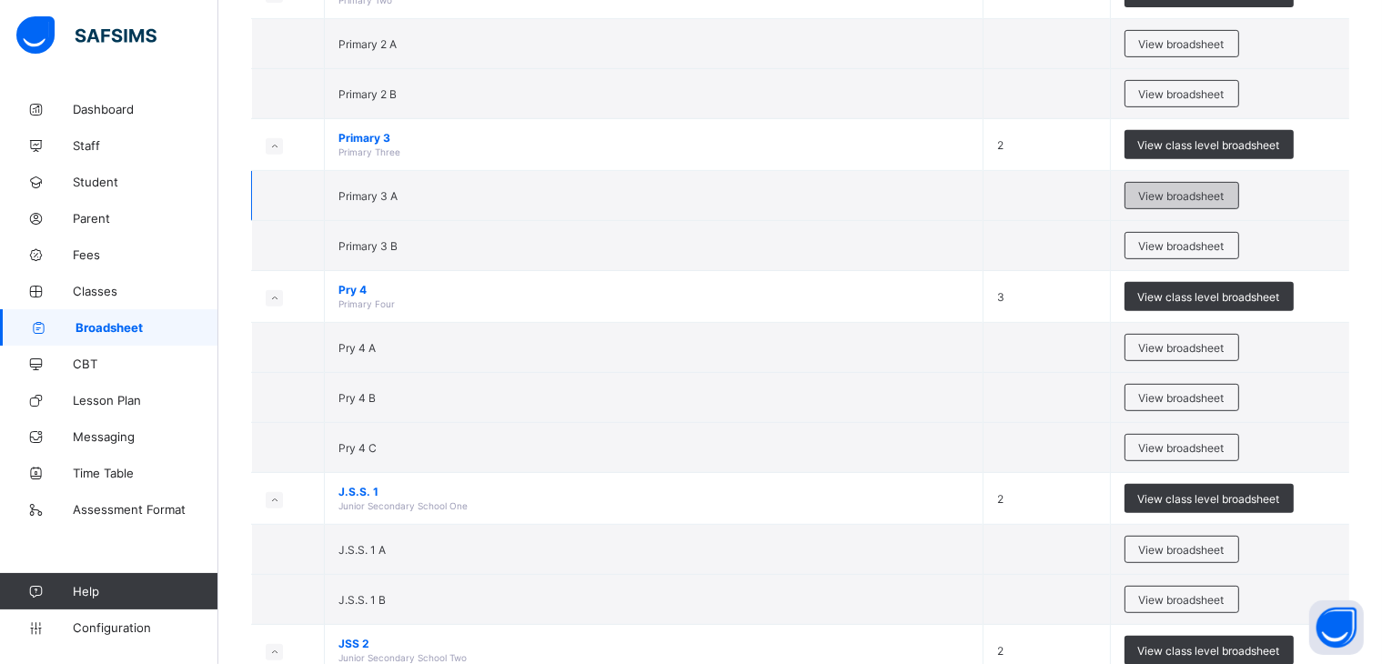
click at [1179, 194] on span "View broadsheet" at bounding box center [1182, 196] width 86 height 14
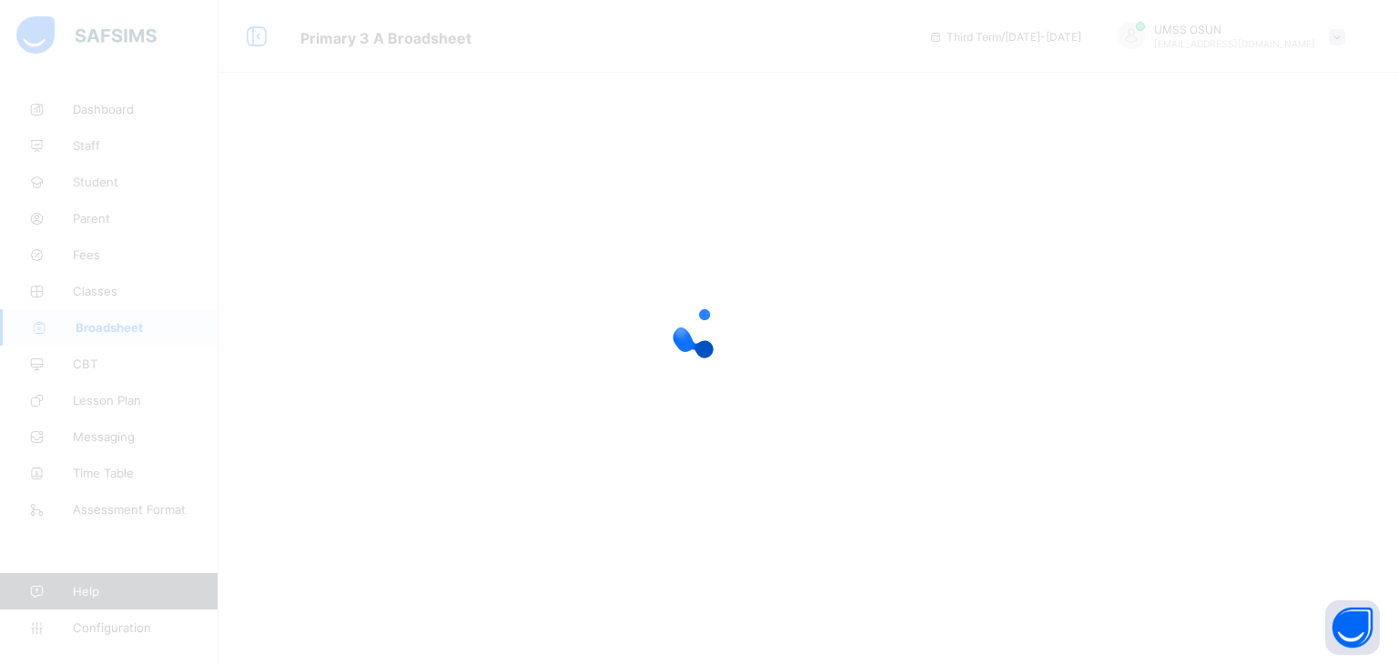
click at [1179, 194] on div at bounding box center [699, 332] width 1398 height 664
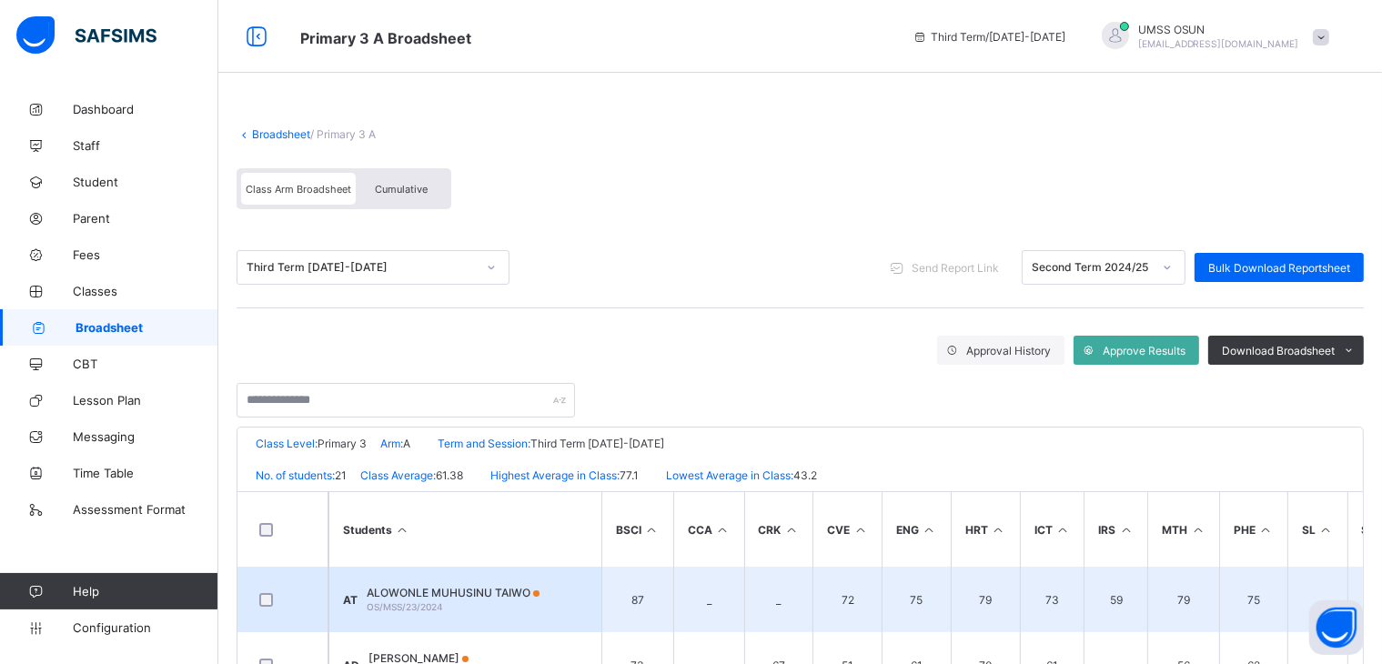
click at [1097, 600] on td "59" at bounding box center [1116, 600] width 64 height 66
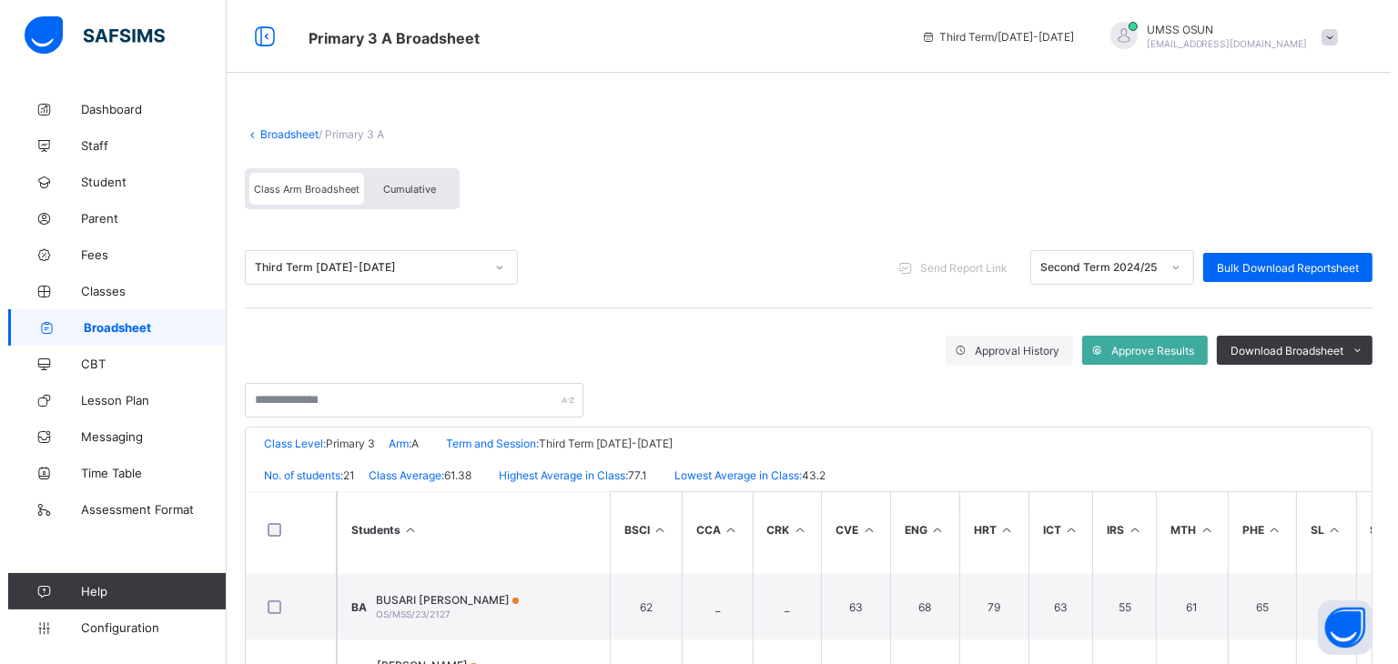
scroll to position [384, 0]
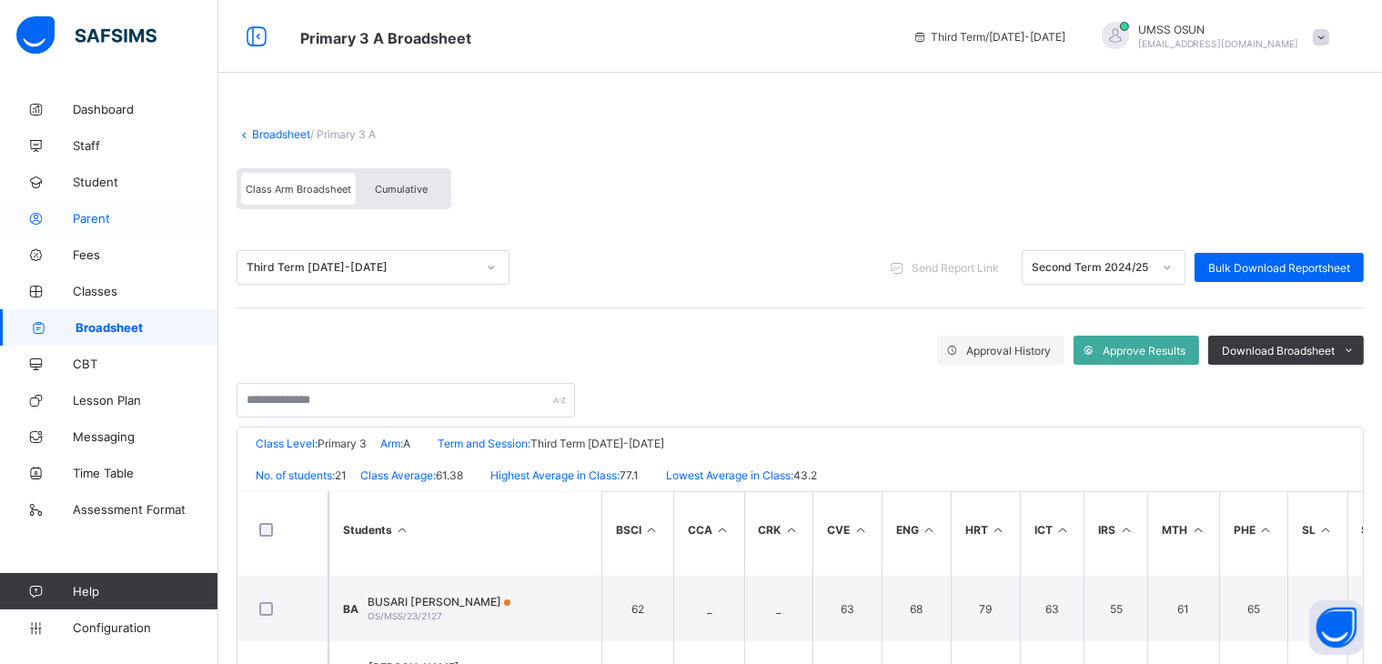
click at [87, 217] on span "Parent" at bounding box center [146, 218] width 146 height 15
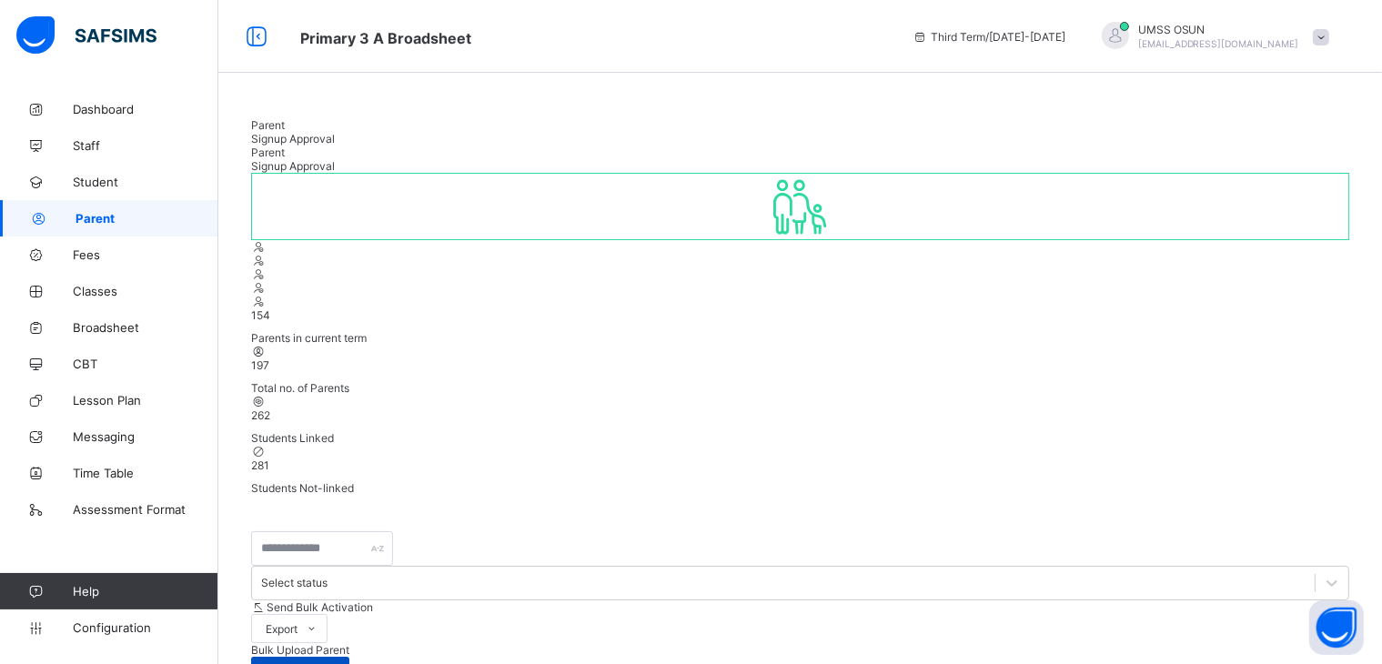
click at [336, 663] on span "Create Parent" at bounding box center [300, 672] width 71 height 14
select select "**"
type input "******"
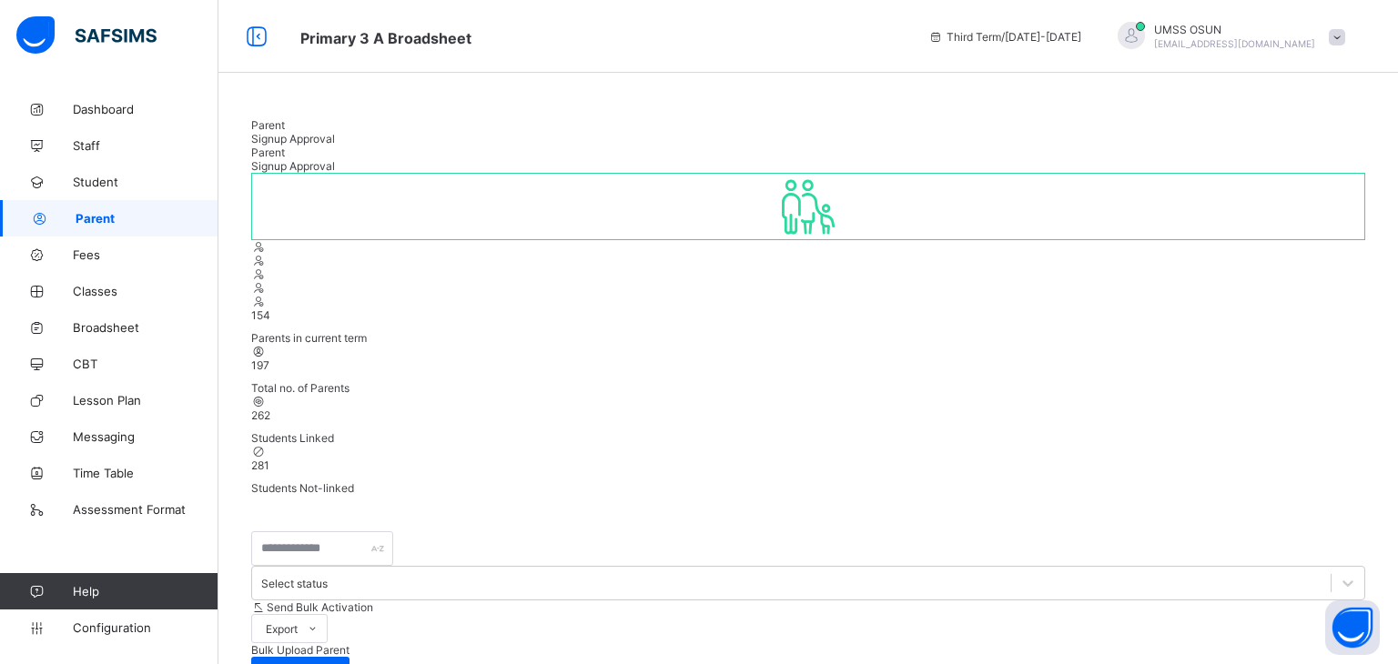
type input "********"
type input "**********"
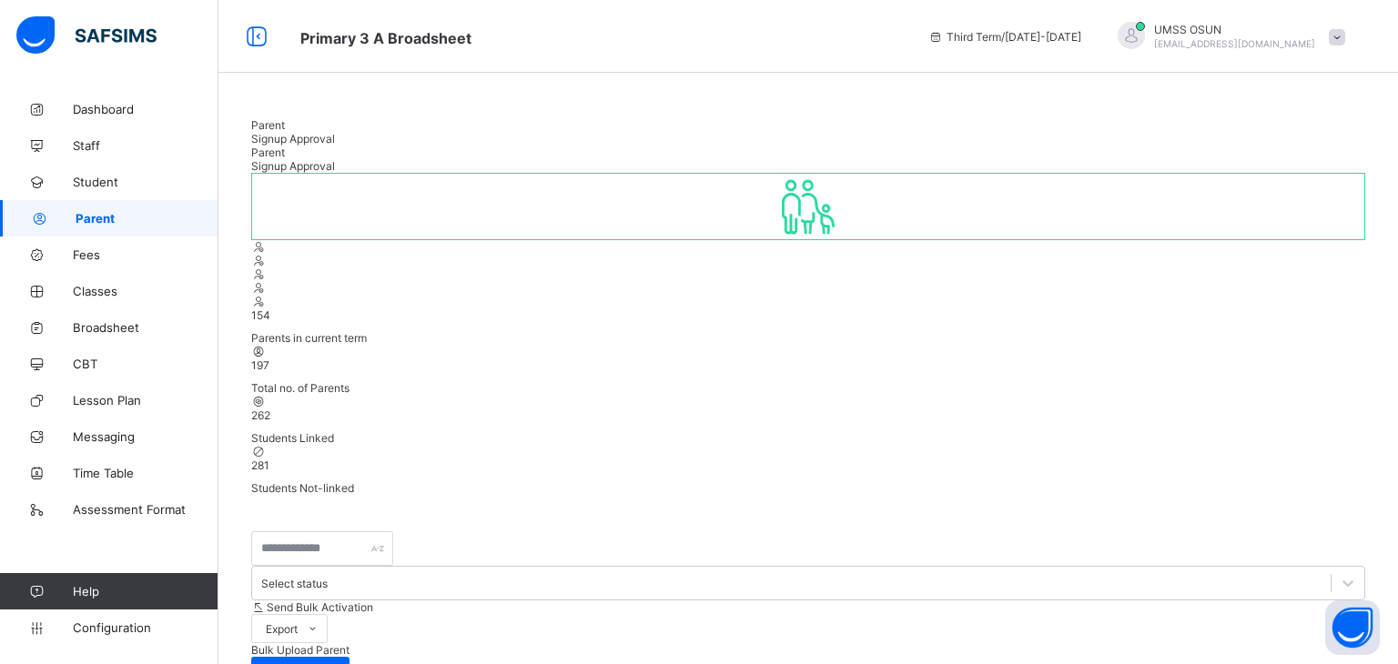
type input "**********"
type input "****"
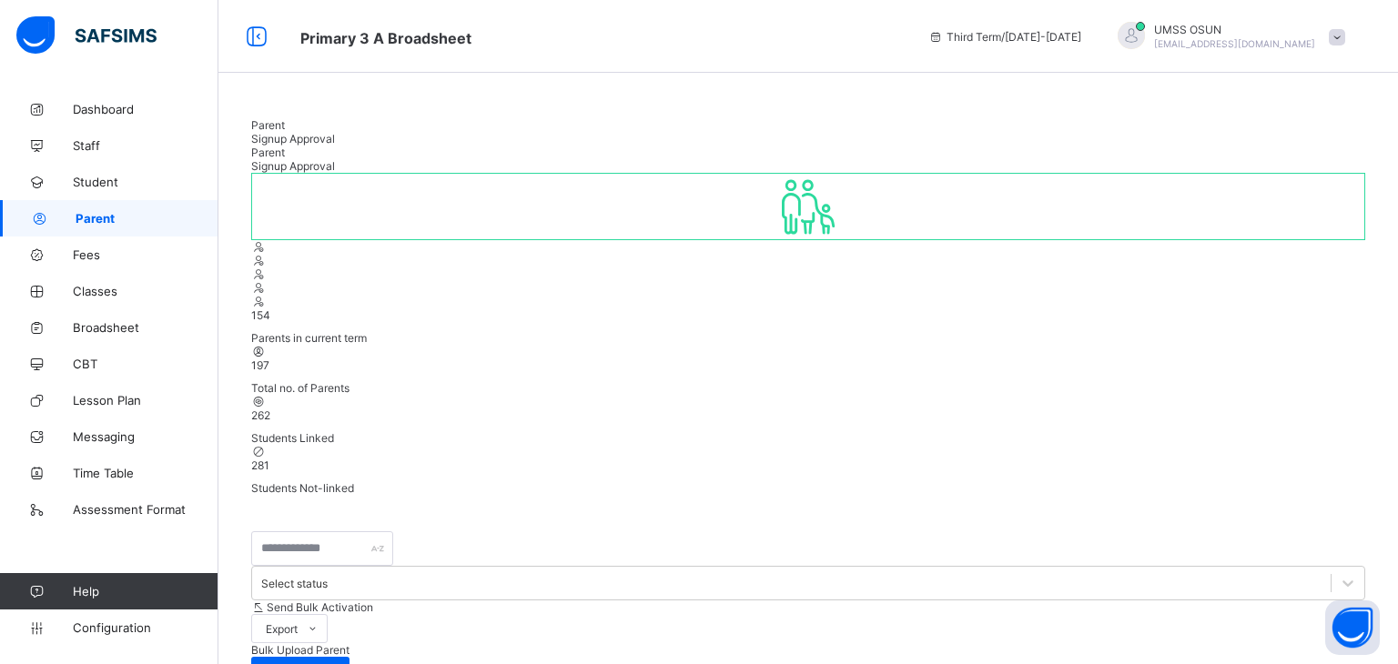
type input "********"
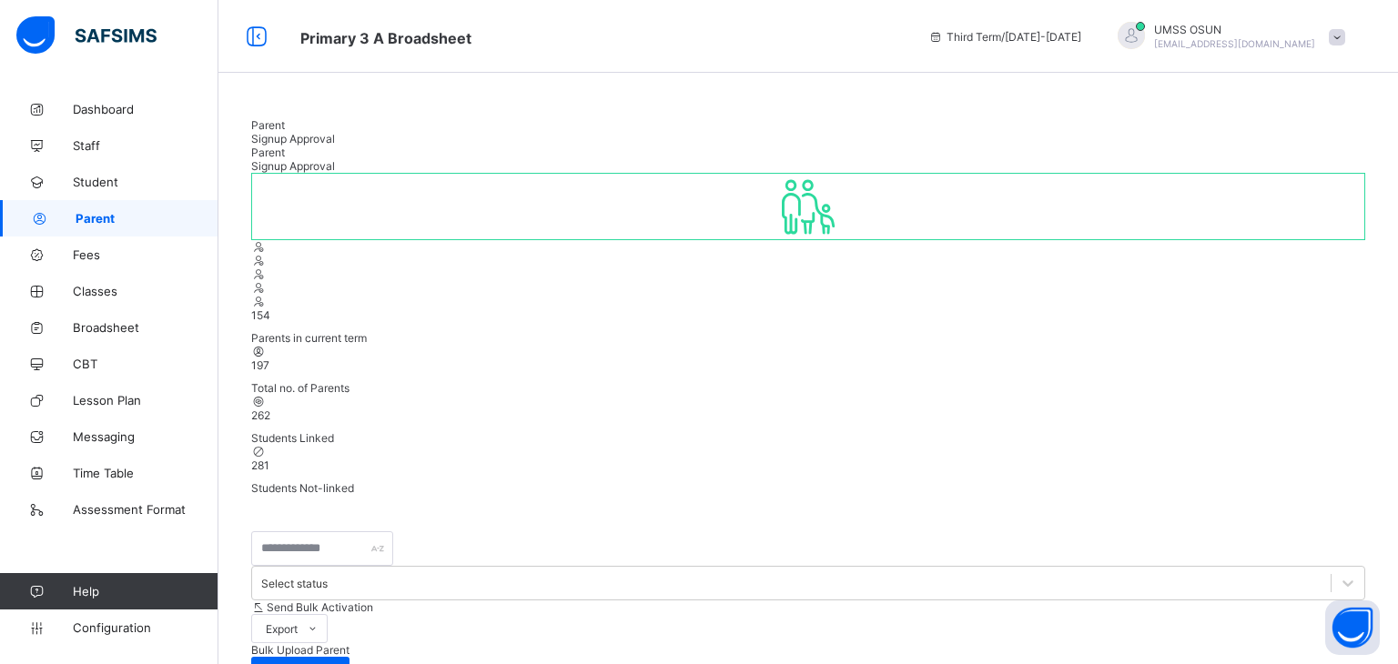
type textarea "**********"
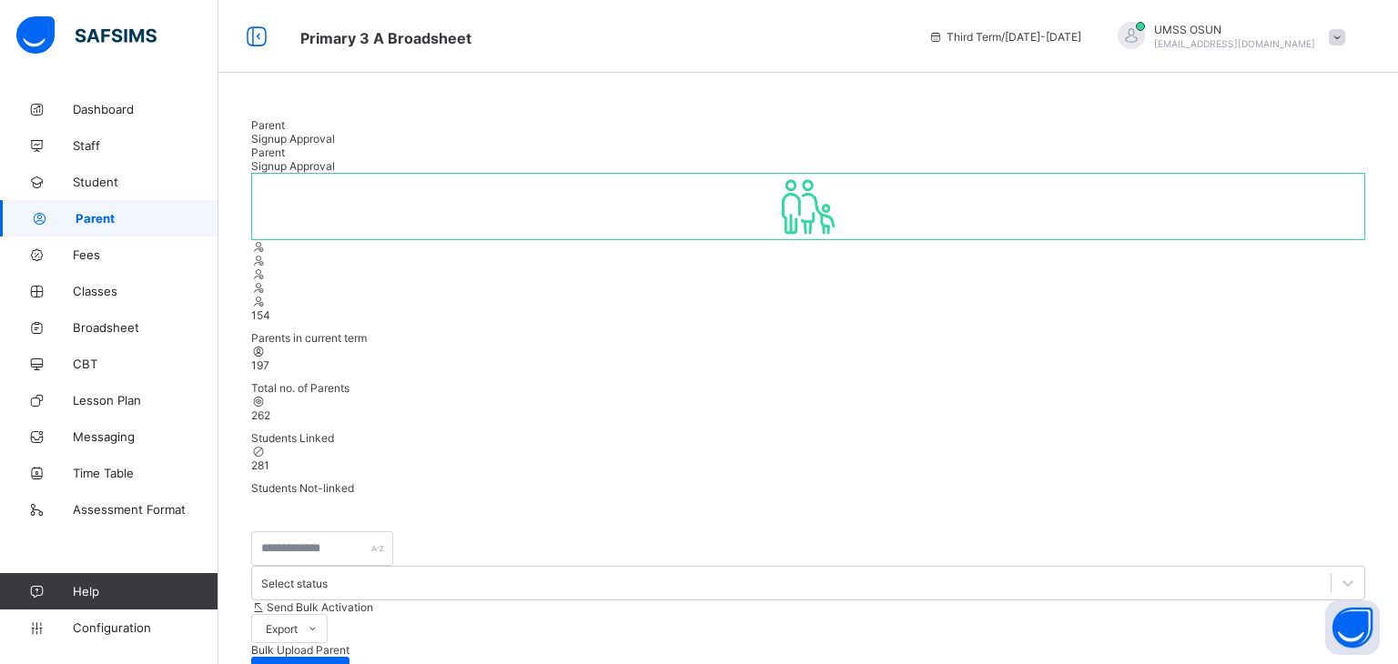
type input "******"
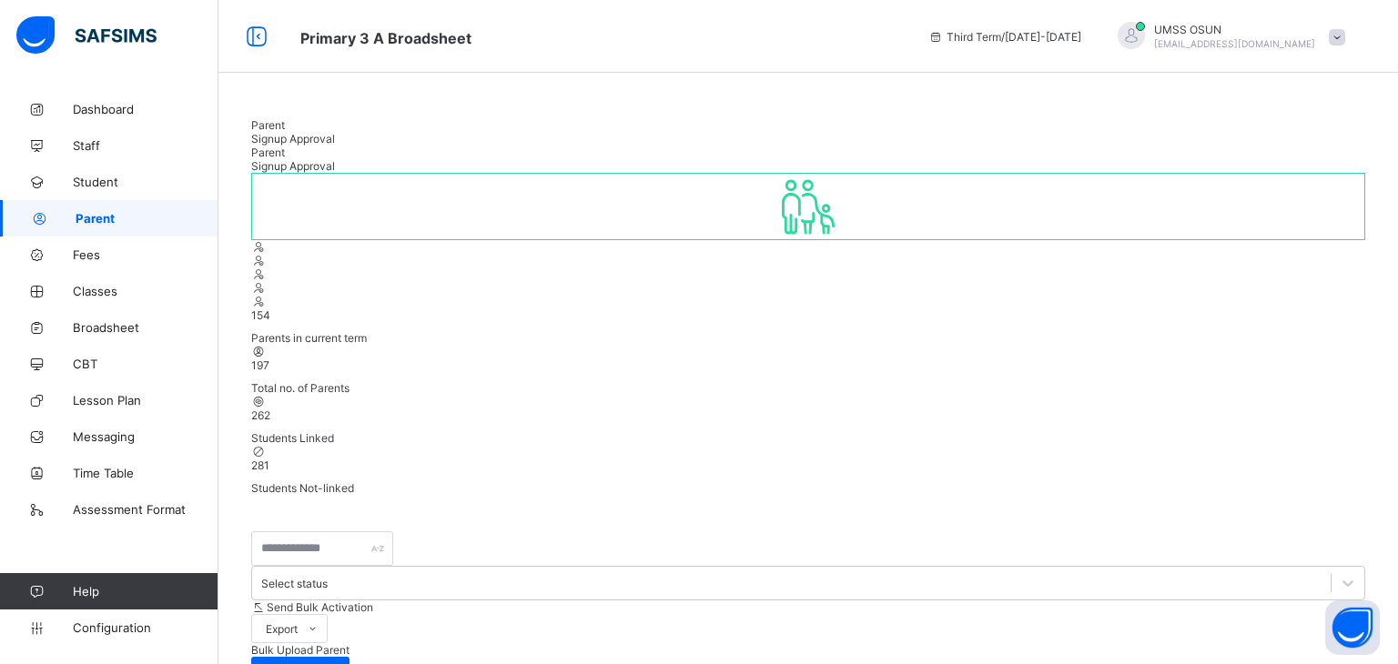
scroll to position [518, 0]
click at [87, 180] on span "Student" at bounding box center [146, 182] width 146 height 15
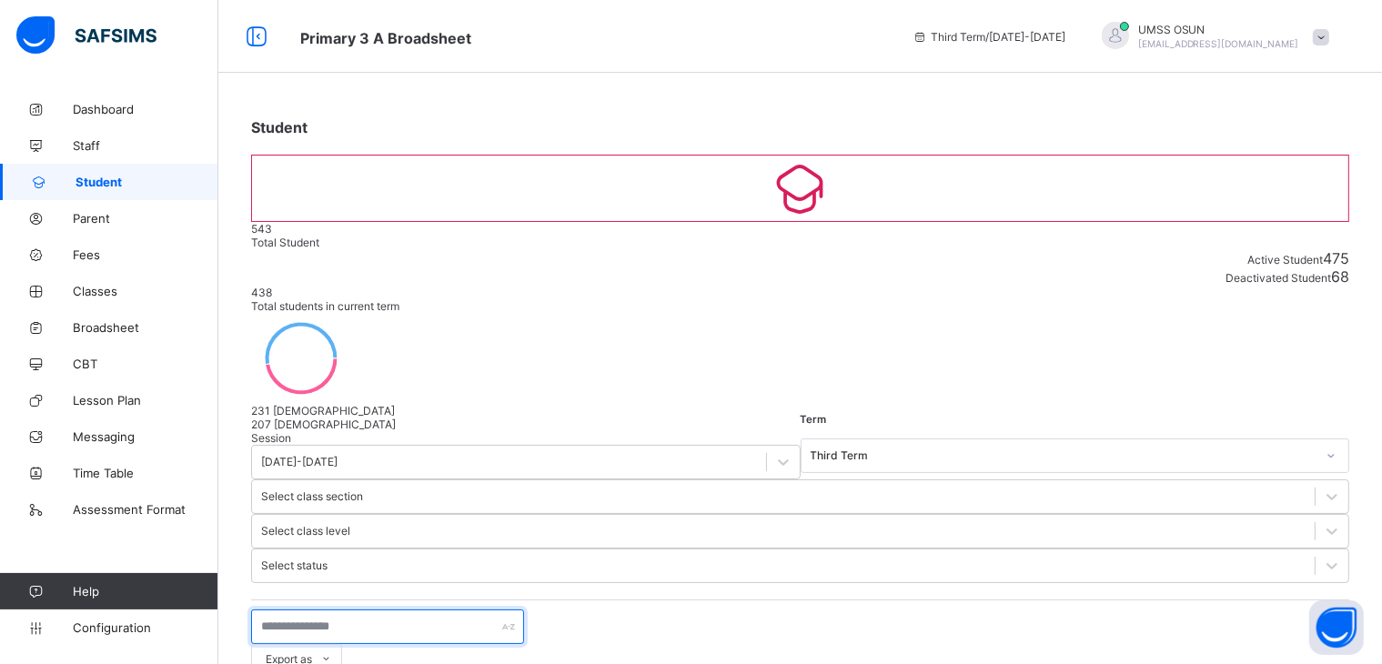
click at [353, 610] on input "text" at bounding box center [387, 627] width 273 height 35
type input "********"
select select "**"
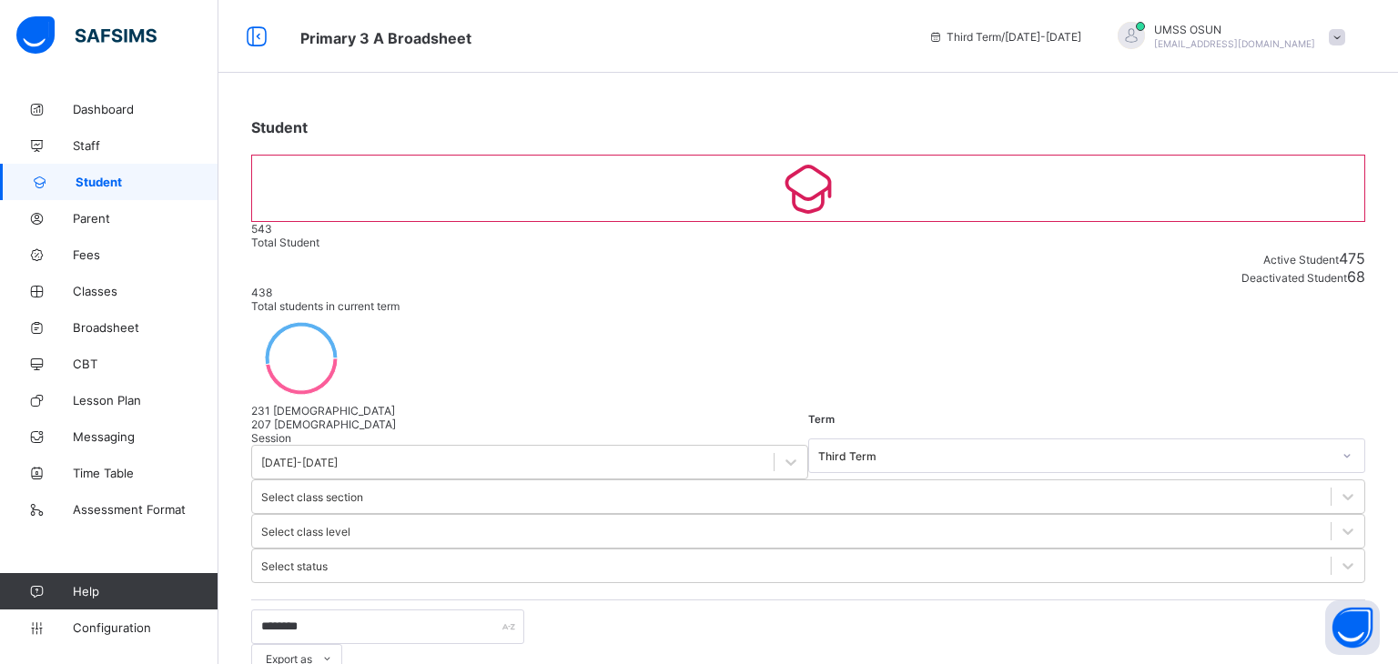
type input "********"
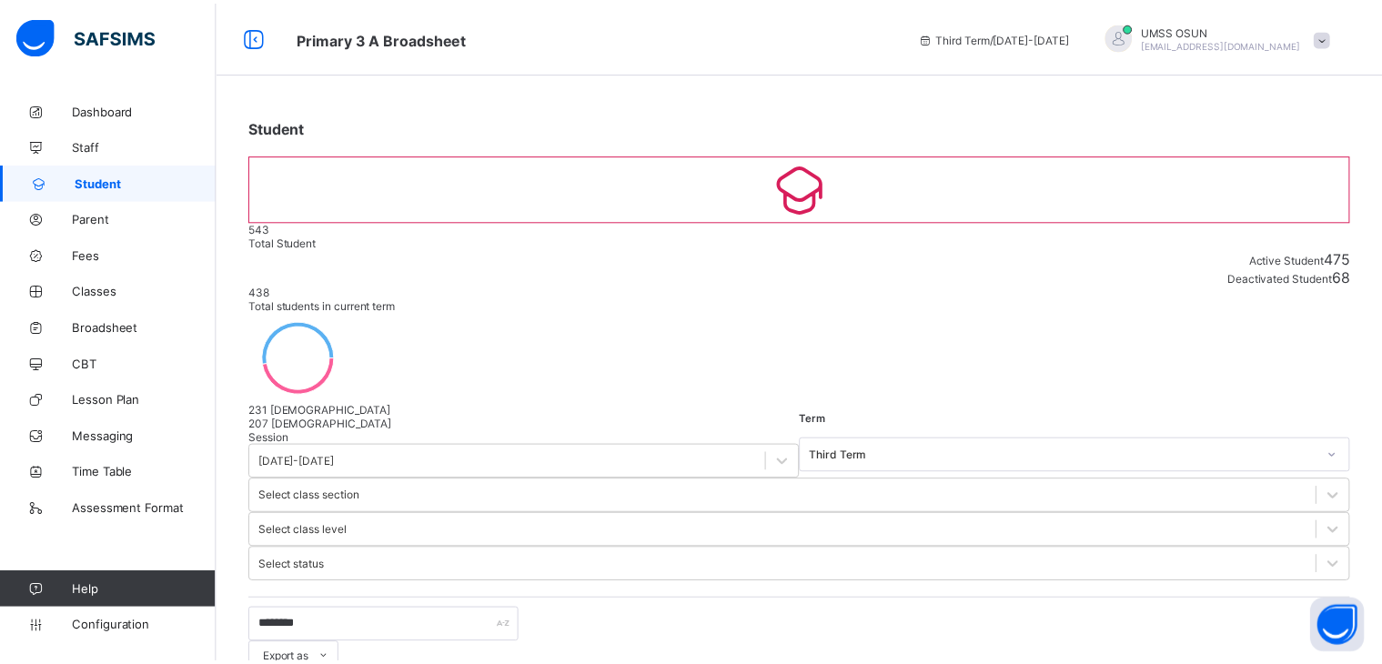
scroll to position [261, 0]
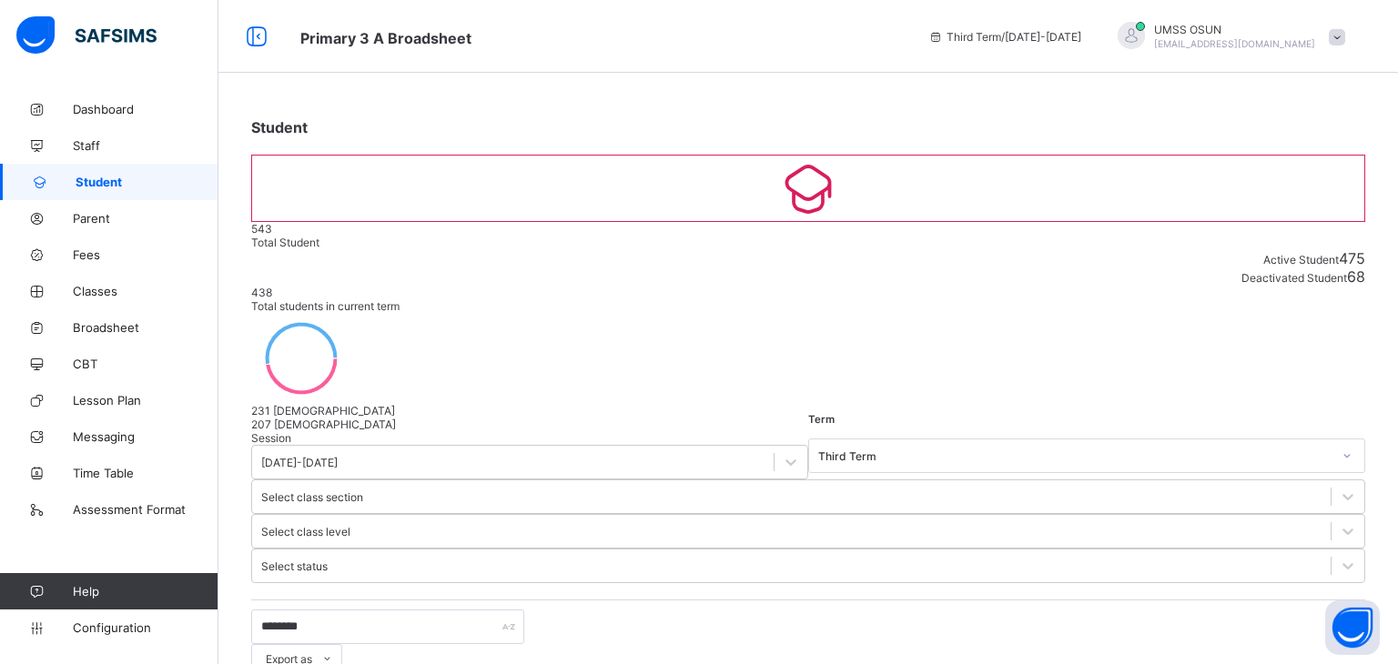
click at [100, 321] on span "Broadsheet" at bounding box center [146, 327] width 146 height 15
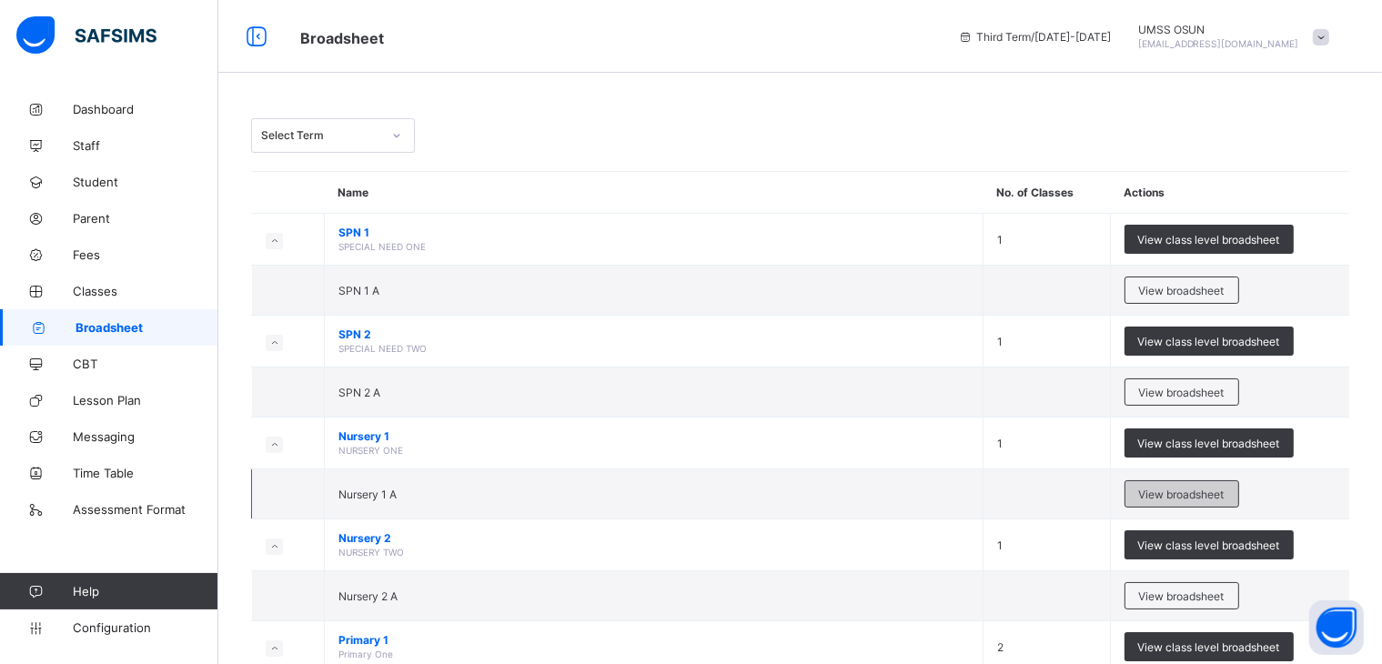
click at [1183, 488] on span "View broadsheet" at bounding box center [1182, 495] width 86 height 14
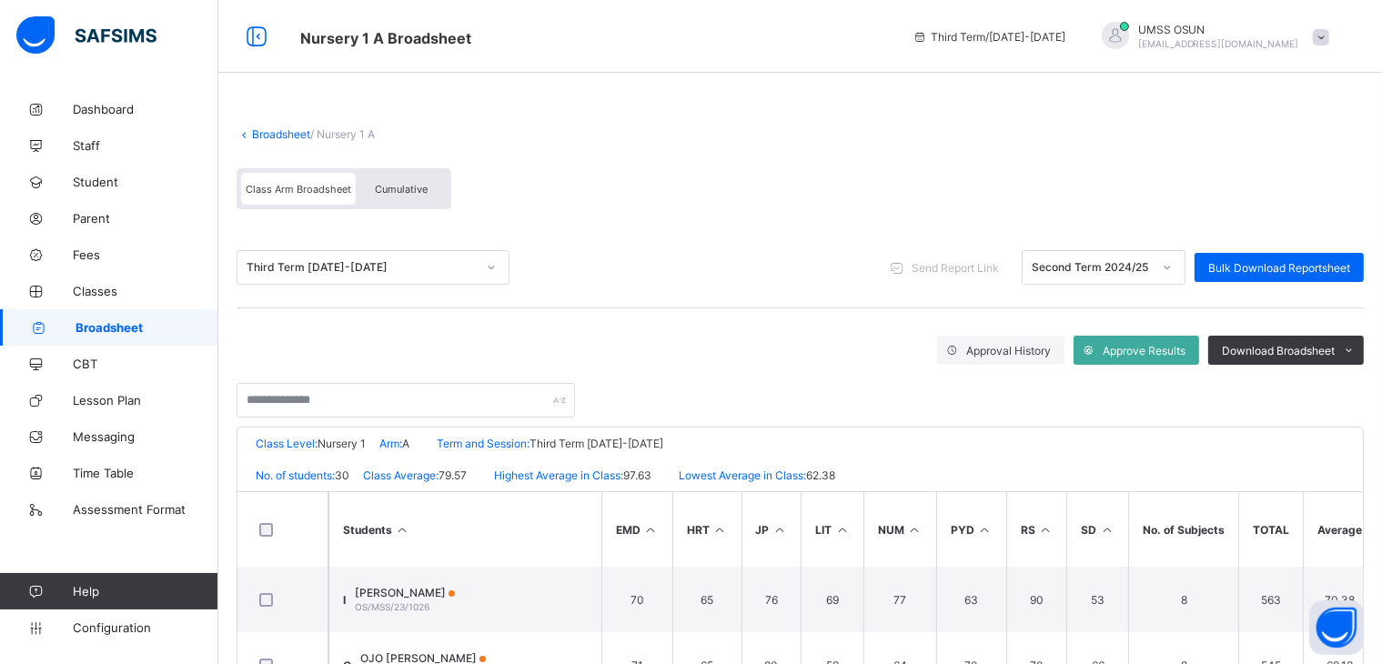
click at [286, 128] on link "Broadsheet" at bounding box center [281, 134] width 58 height 14
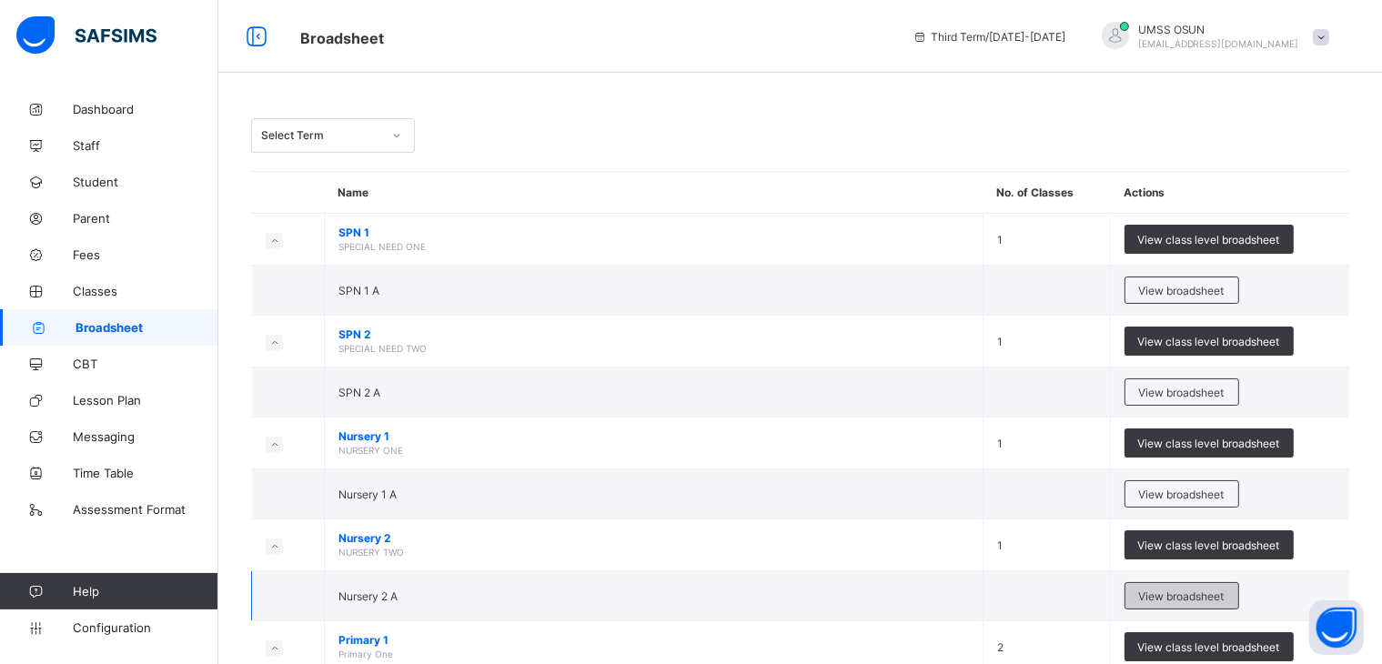
click at [1194, 592] on span "View broadsheet" at bounding box center [1182, 597] width 86 height 14
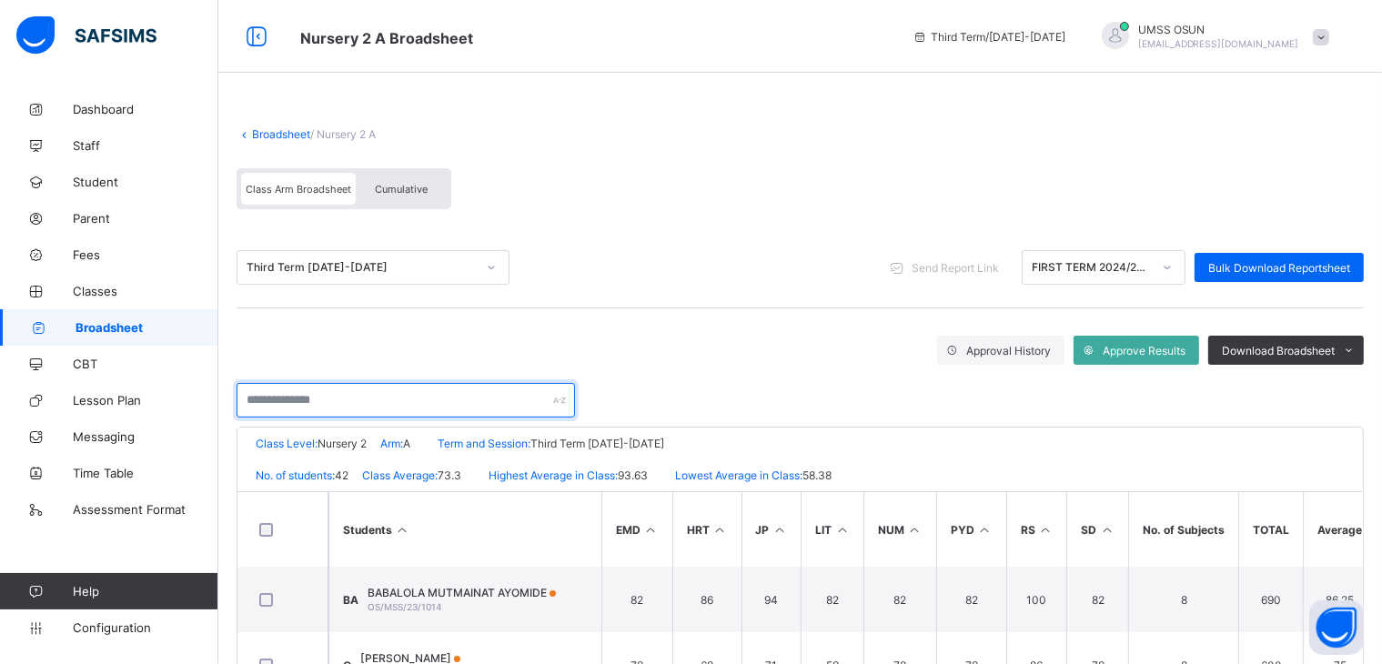
click at [534, 396] on input "text" at bounding box center [406, 400] width 339 height 35
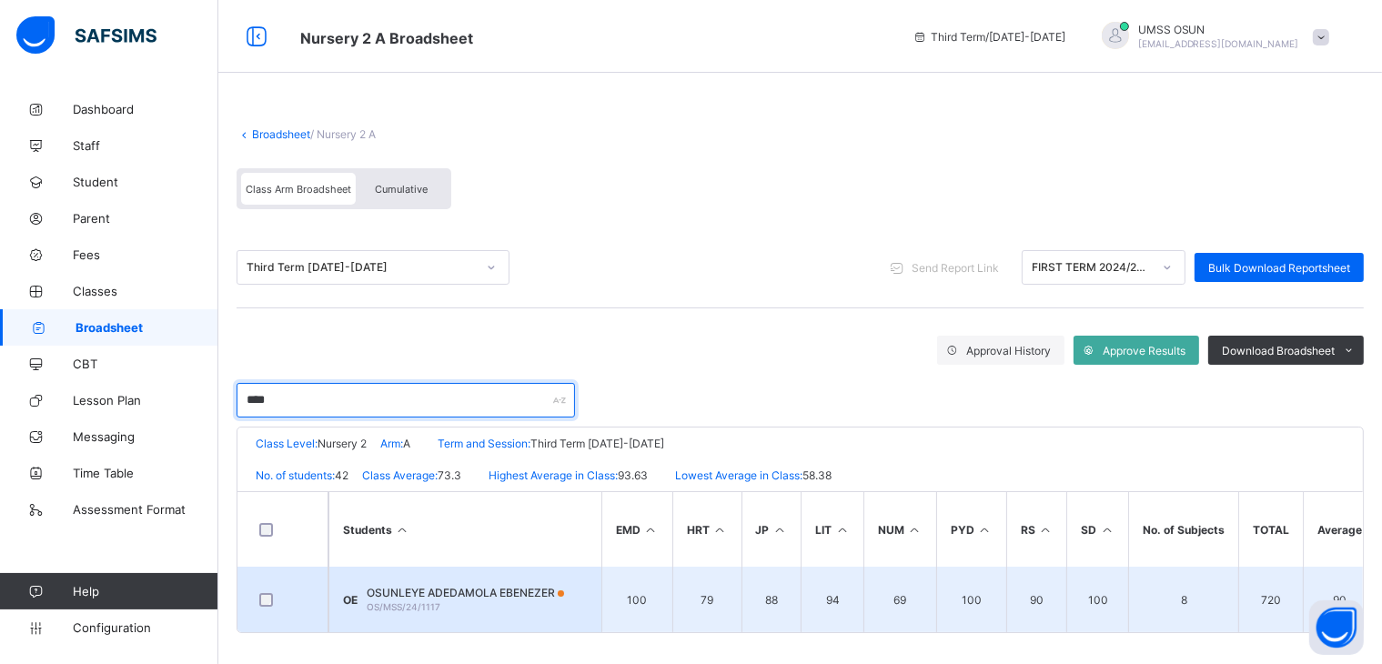
type input "****"
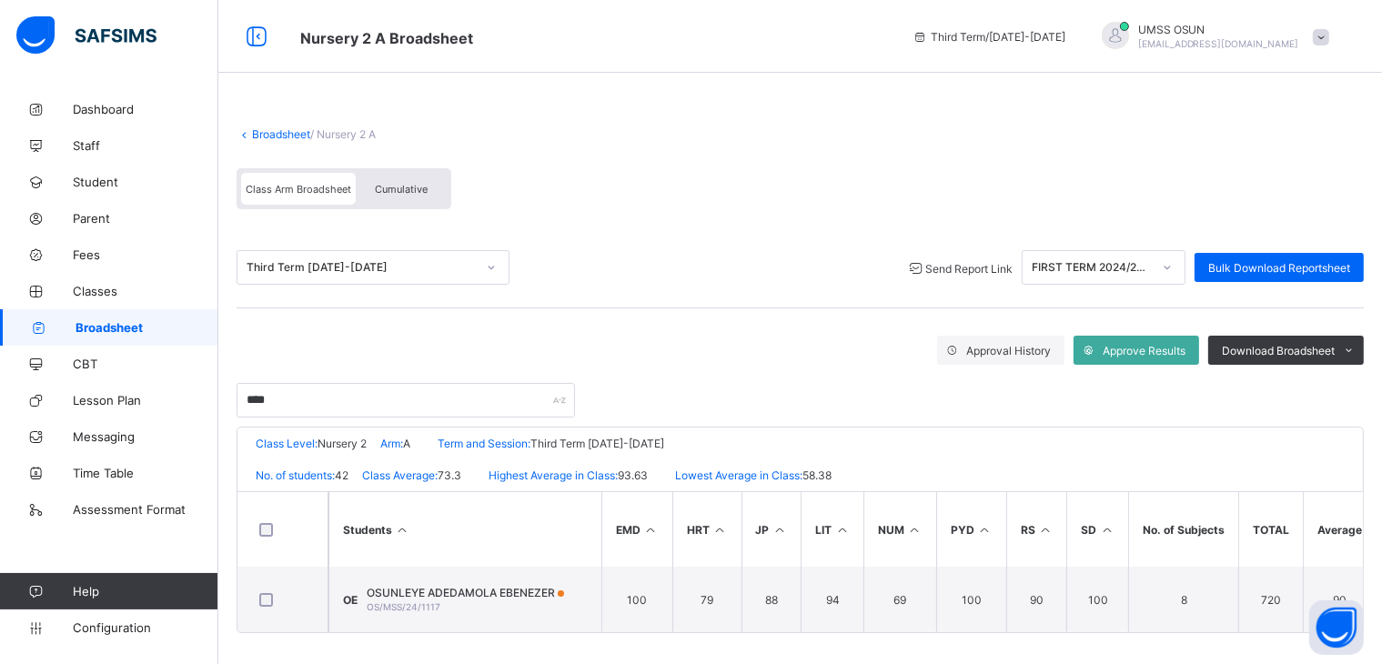
scroll to position [13, 0]
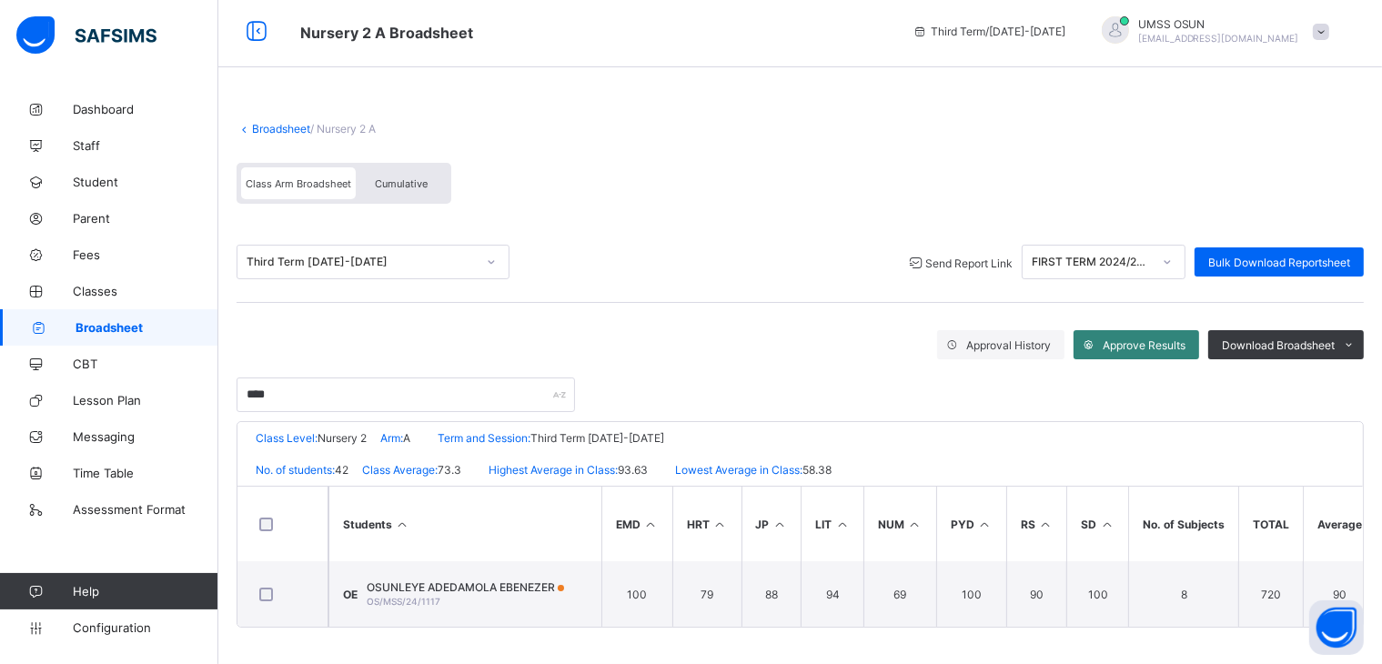
click at [1120, 339] on span "Approve Results" at bounding box center [1144, 346] width 83 height 14
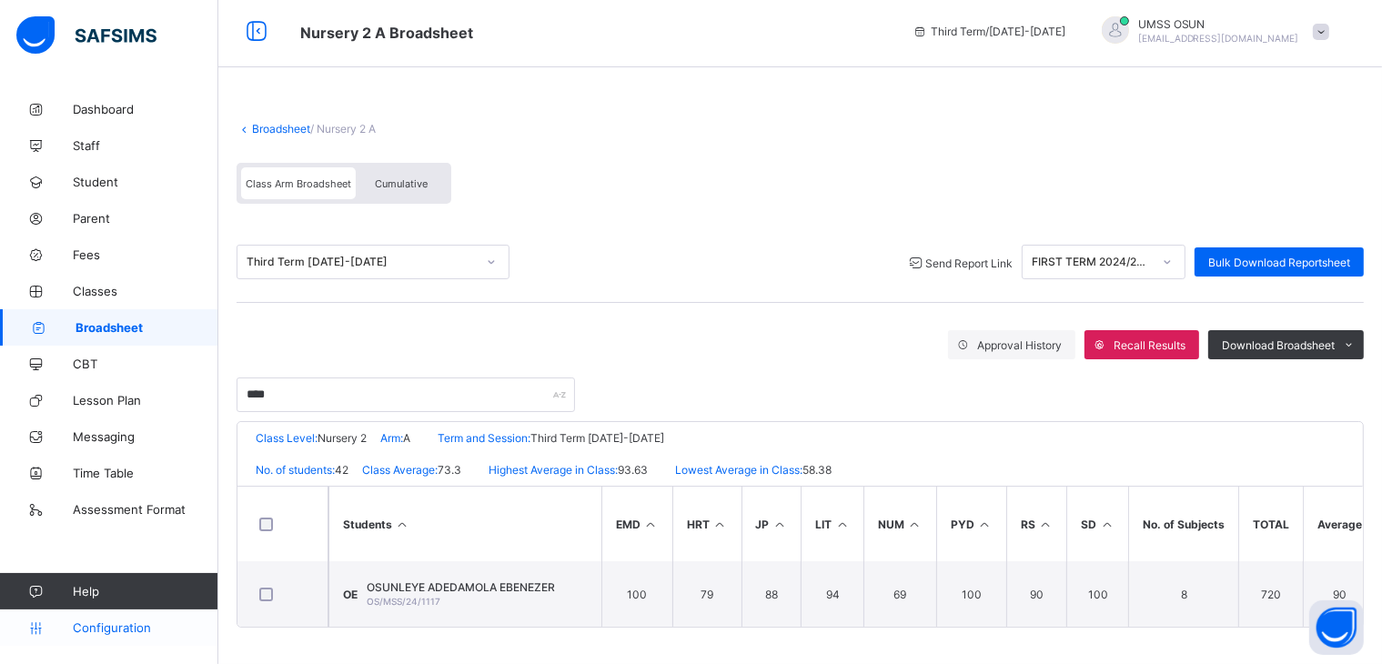
click at [100, 622] on span "Configuration" at bounding box center [145, 628] width 145 height 15
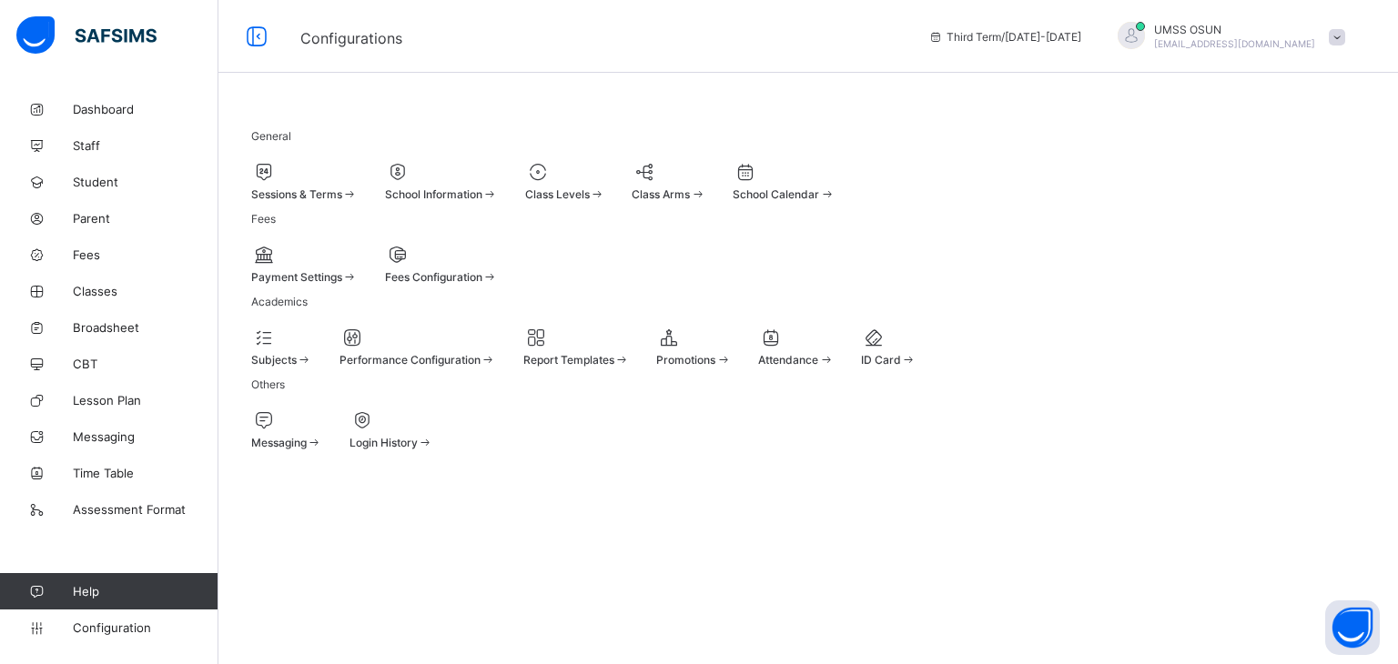
click at [605, 175] on div at bounding box center [565, 172] width 80 height 22
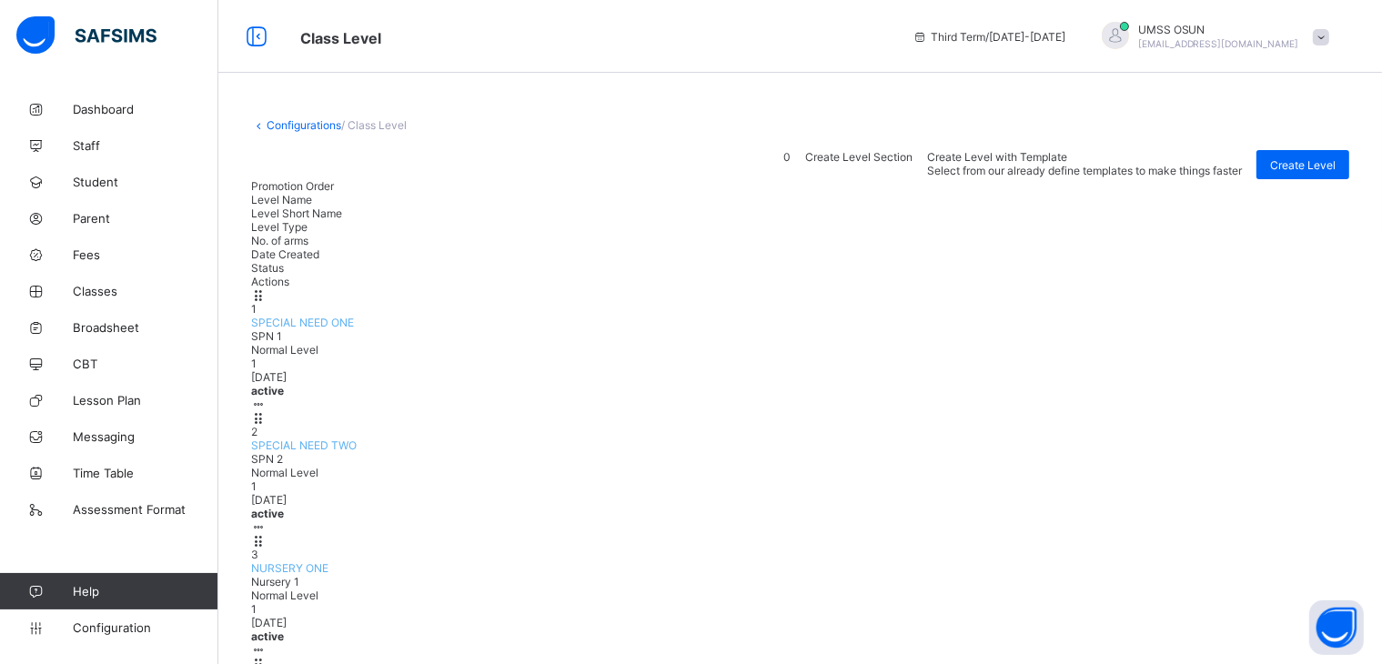
type input "**********"
type input "*********"
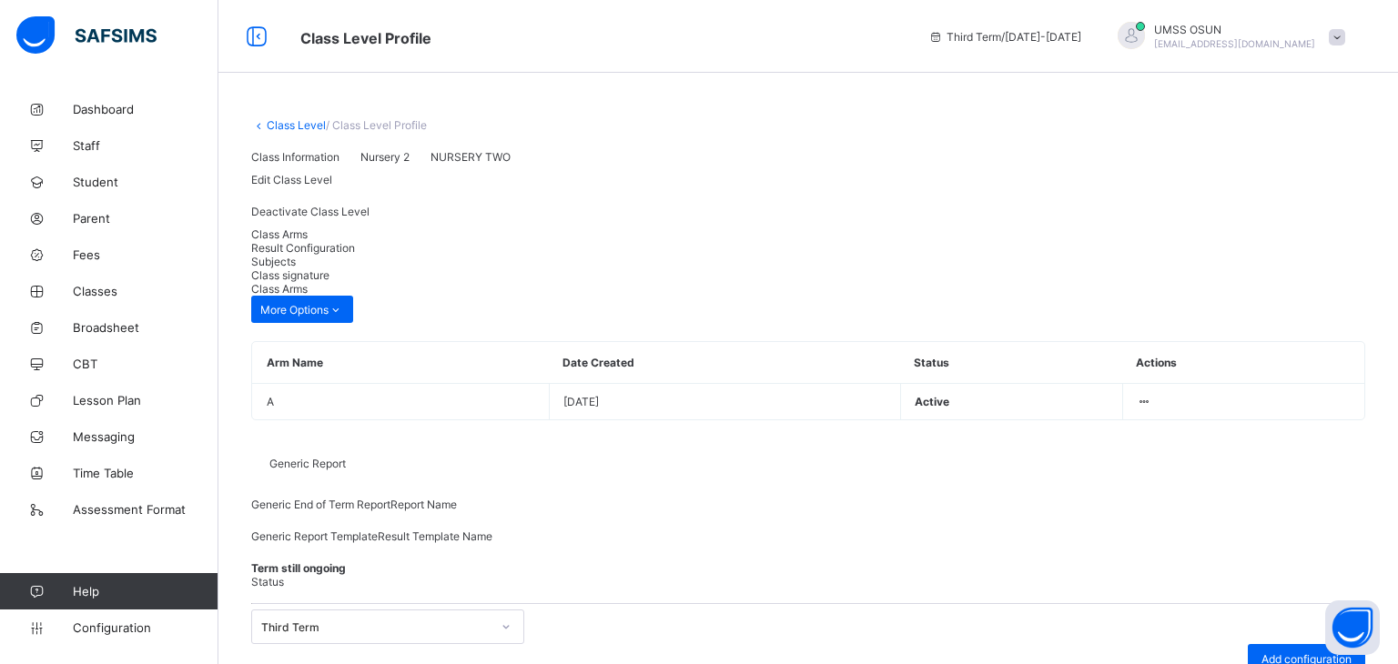
click at [355, 255] on span "Result Configuration" at bounding box center [303, 248] width 104 height 14
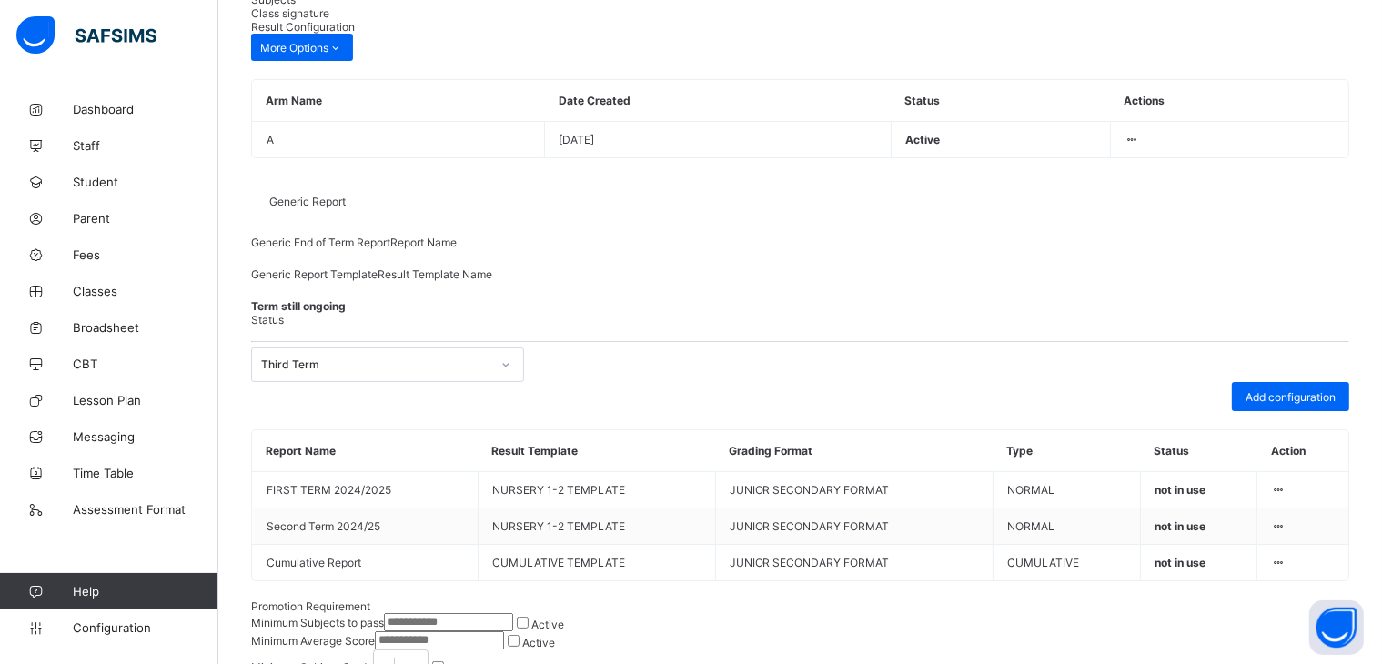
scroll to position [295, 0]
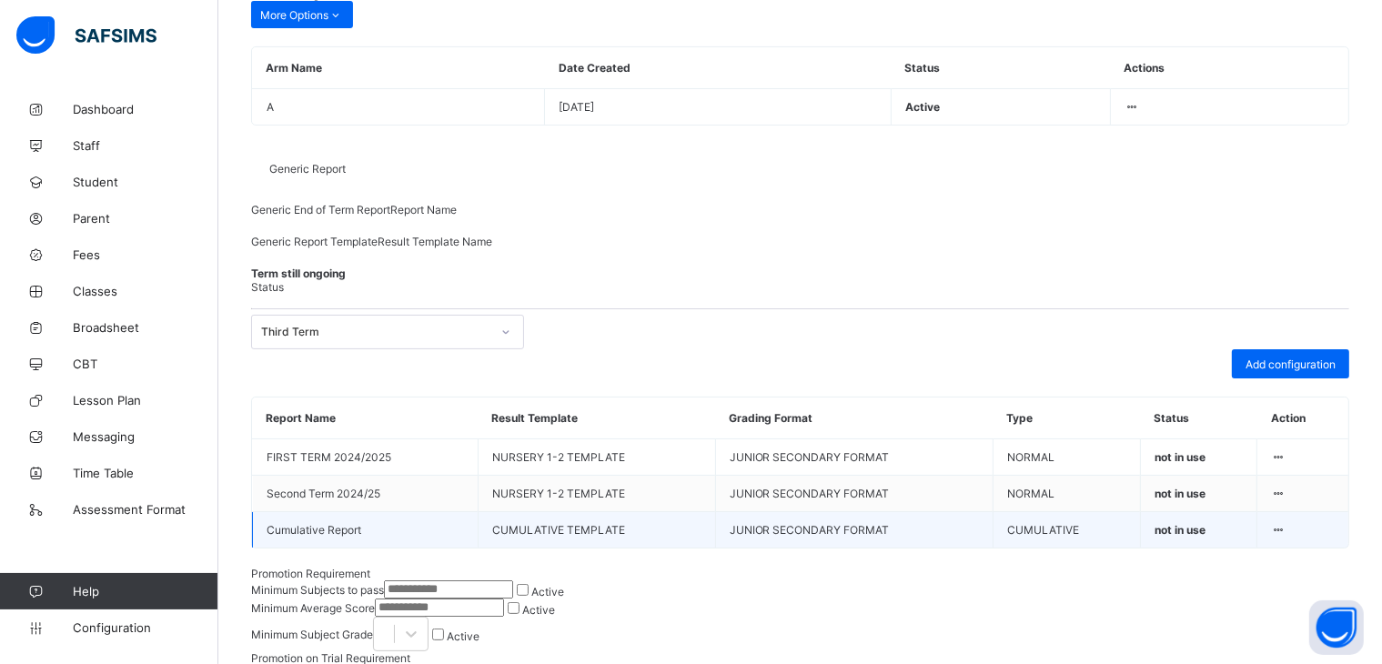
click at [1287, 537] on icon at bounding box center [1278, 530] width 15 height 14
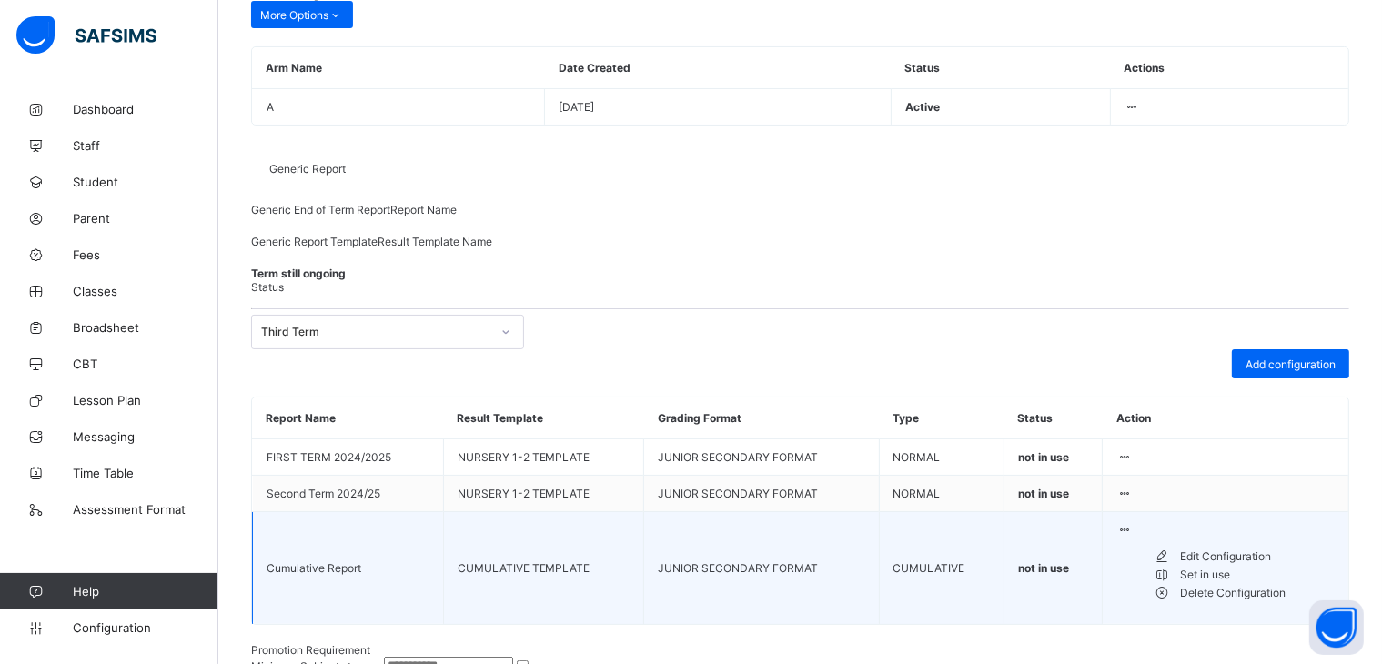
click at [1222, 584] on div "Set in use" at bounding box center [1257, 575] width 155 height 18
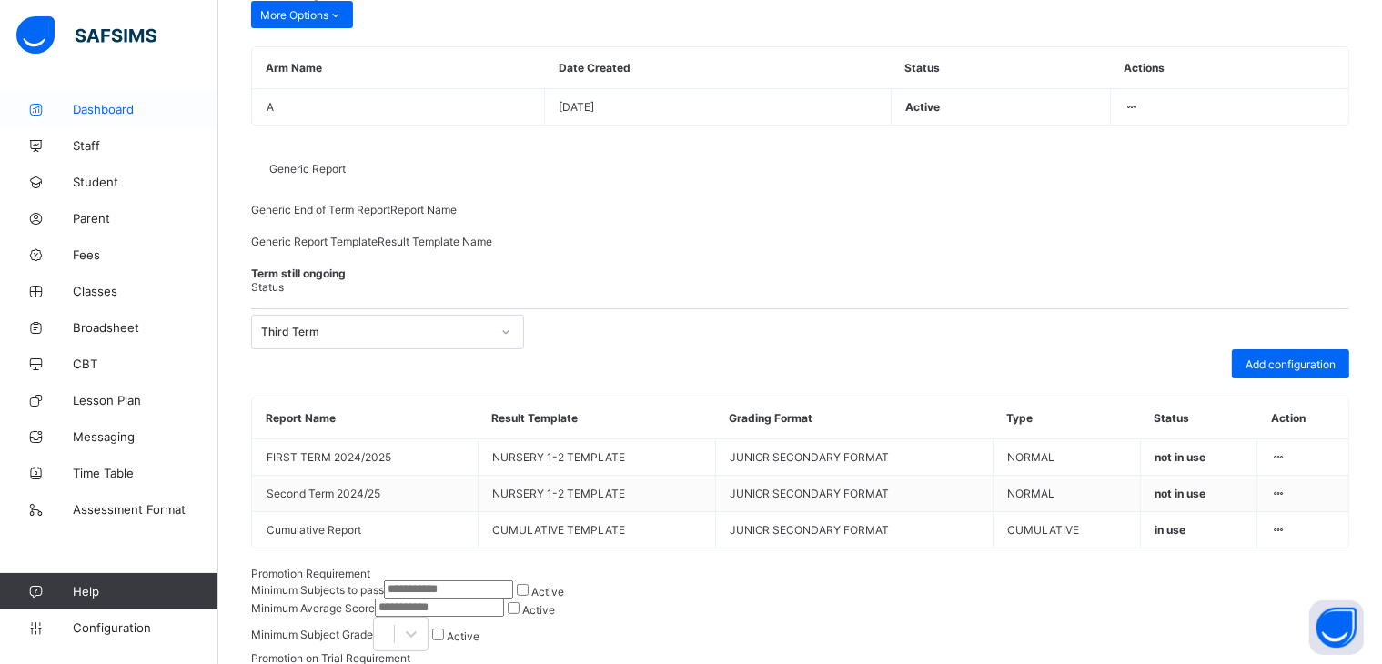
click at [106, 102] on span "Dashboard" at bounding box center [146, 109] width 146 height 15
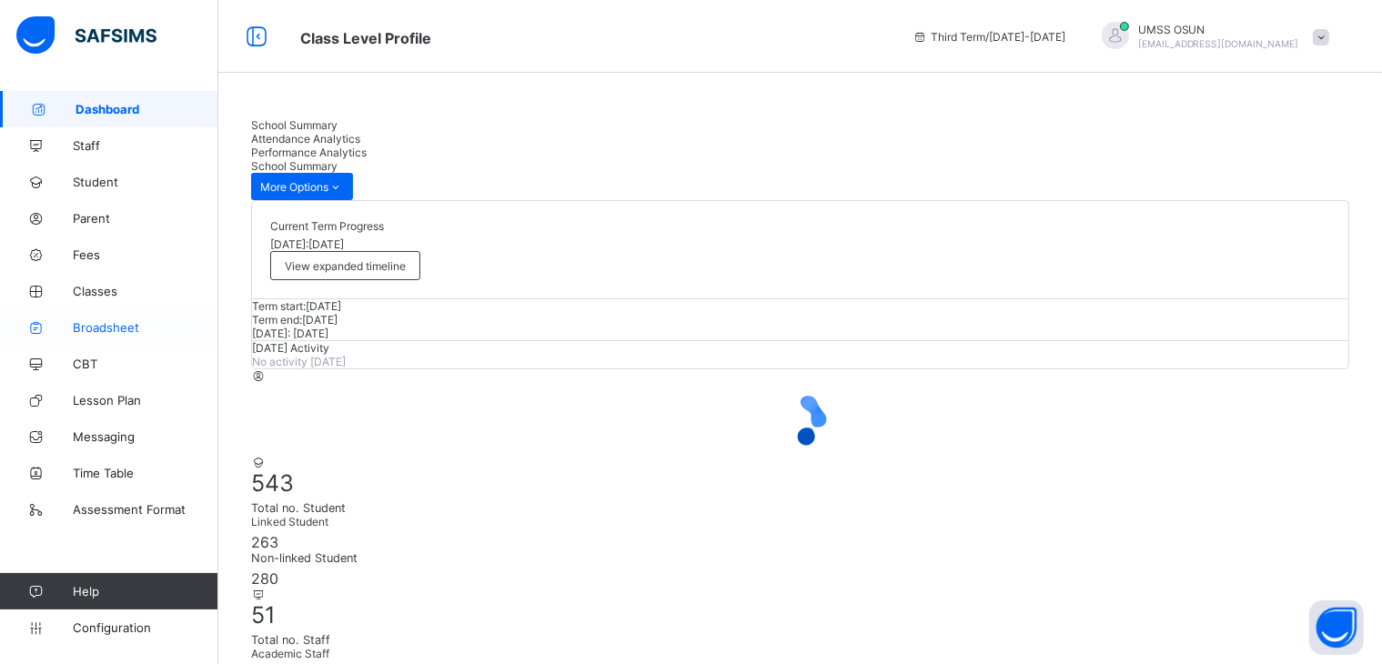
click at [106, 324] on span "Broadsheet" at bounding box center [146, 327] width 146 height 15
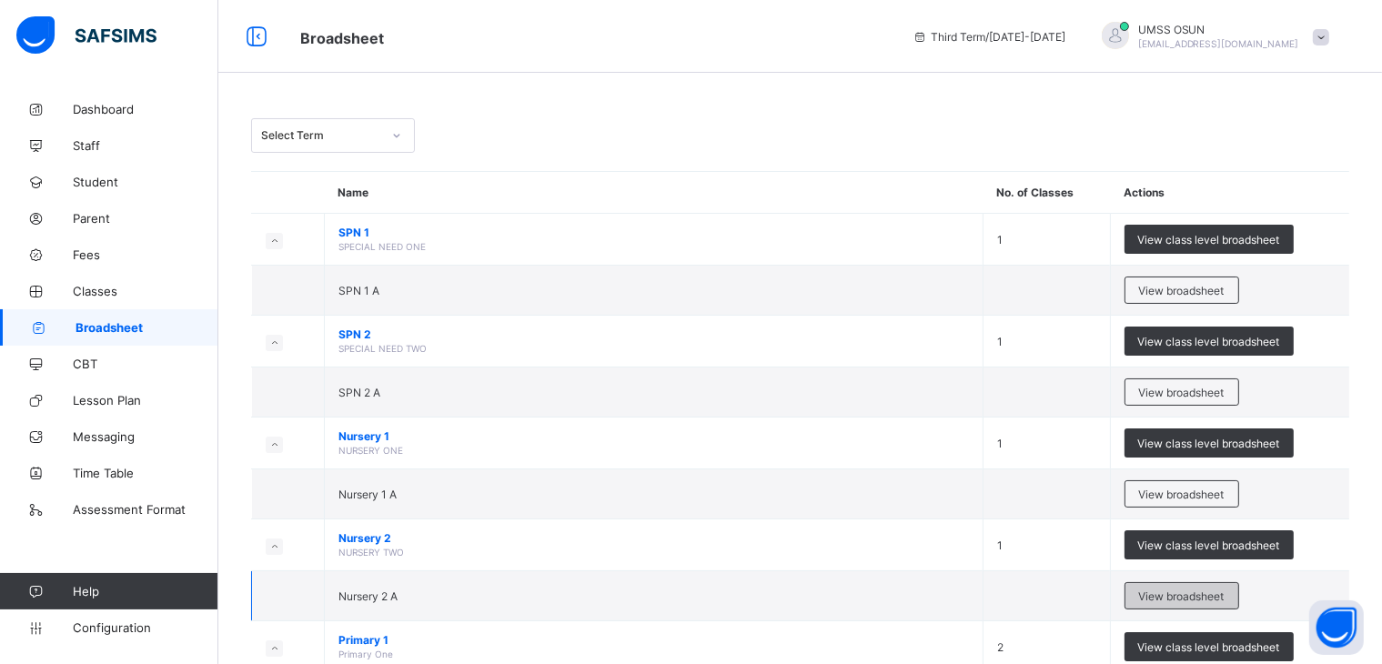
click at [1183, 592] on span "View broadsheet" at bounding box center [1182, 597] width 86 height 14
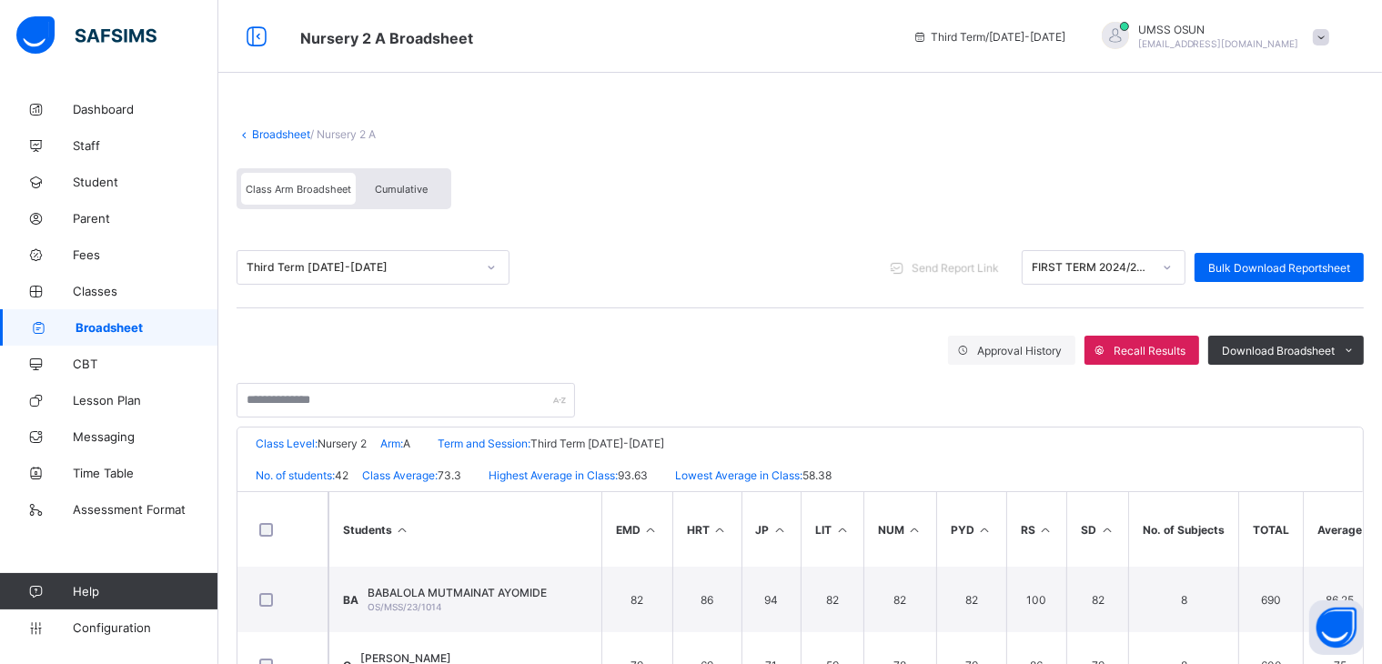
click at [964, 262] on span "Send Report Link" at bounding box center [955, 268] width 87 height 14
click at [966, 262] on span "Send Report Link" at bounding box center [955, 268] width 87 height 14
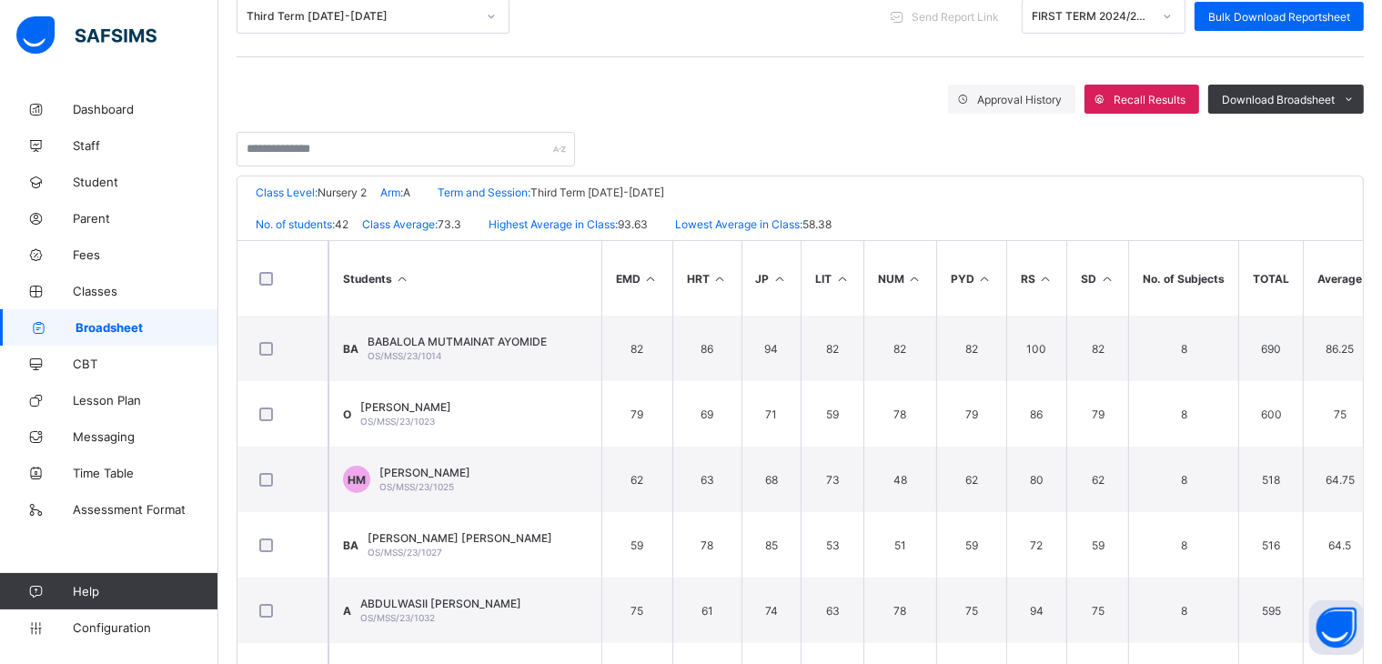
scroll to position [306, 0]
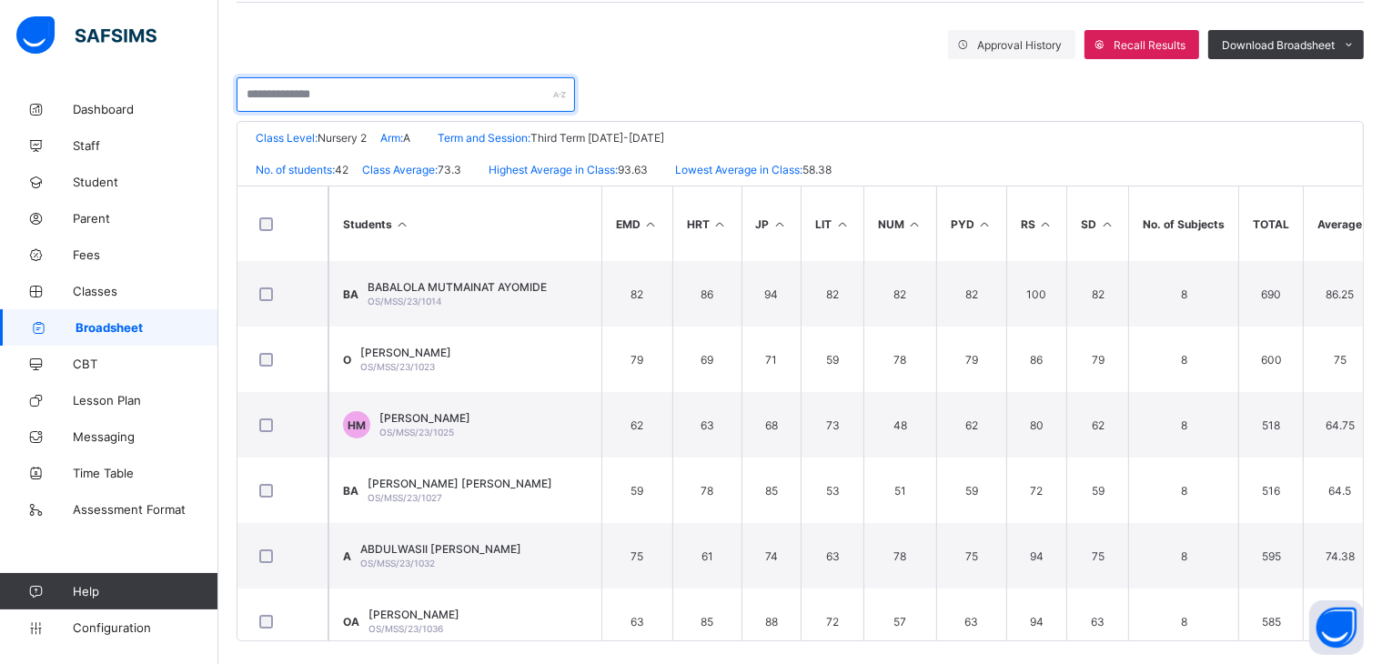
click at [466, 85] on input "text" at bounding box center [406, 94] width 339 height 35
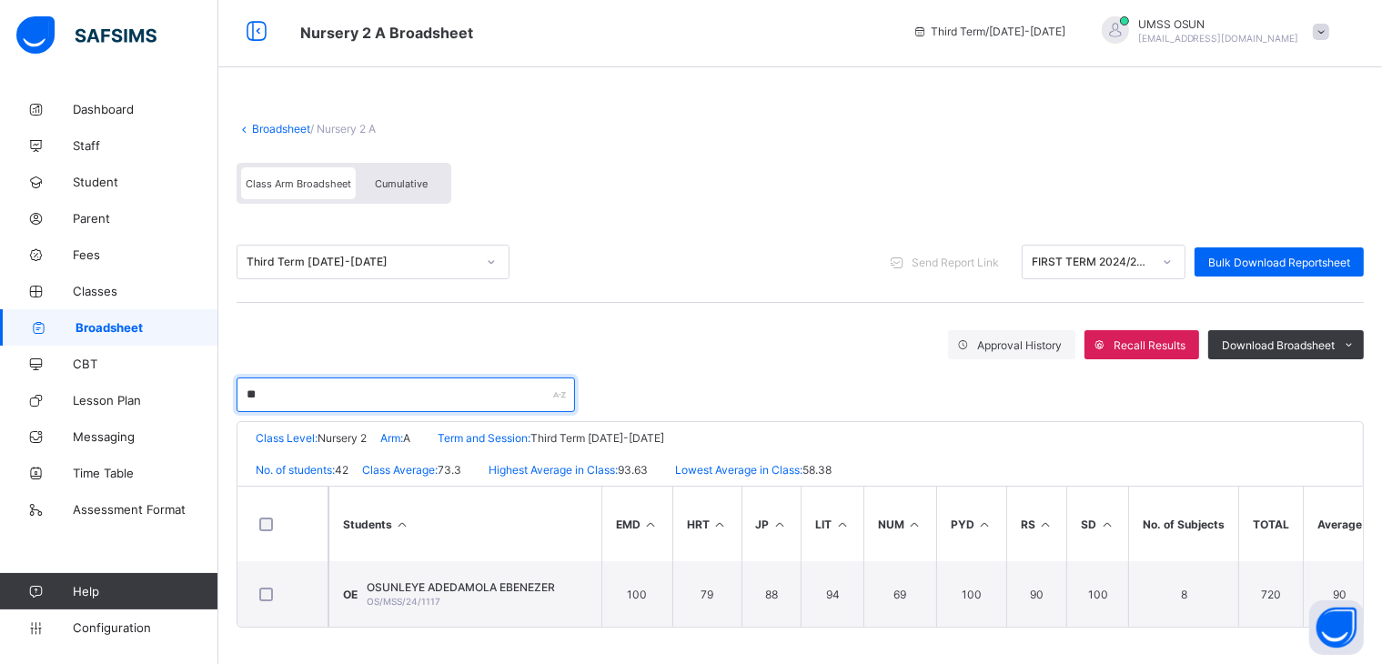
scroll to position [13, 0]
type input "******"
click at [1129, 19] on div at bounding box center [1115, 29] width 27 height 27
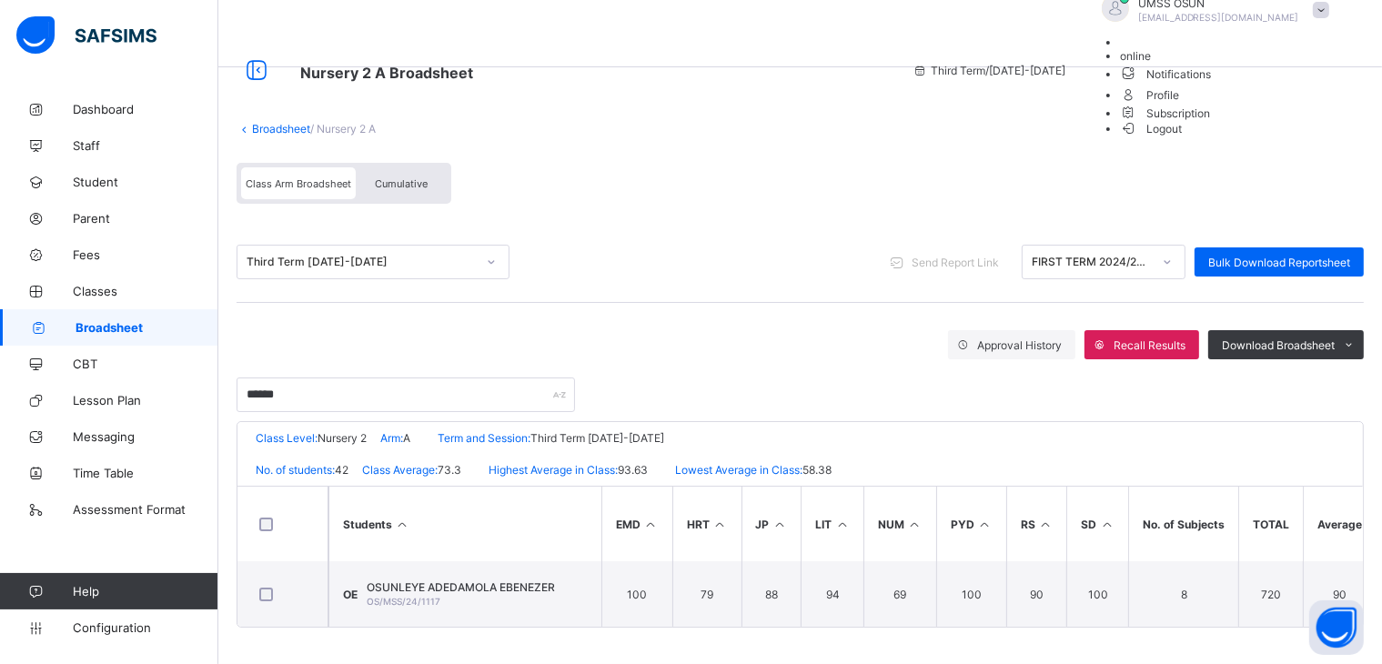
click at [1183, 138] on span "Logout" at bounding box center [1151, 128] width 63 height 19
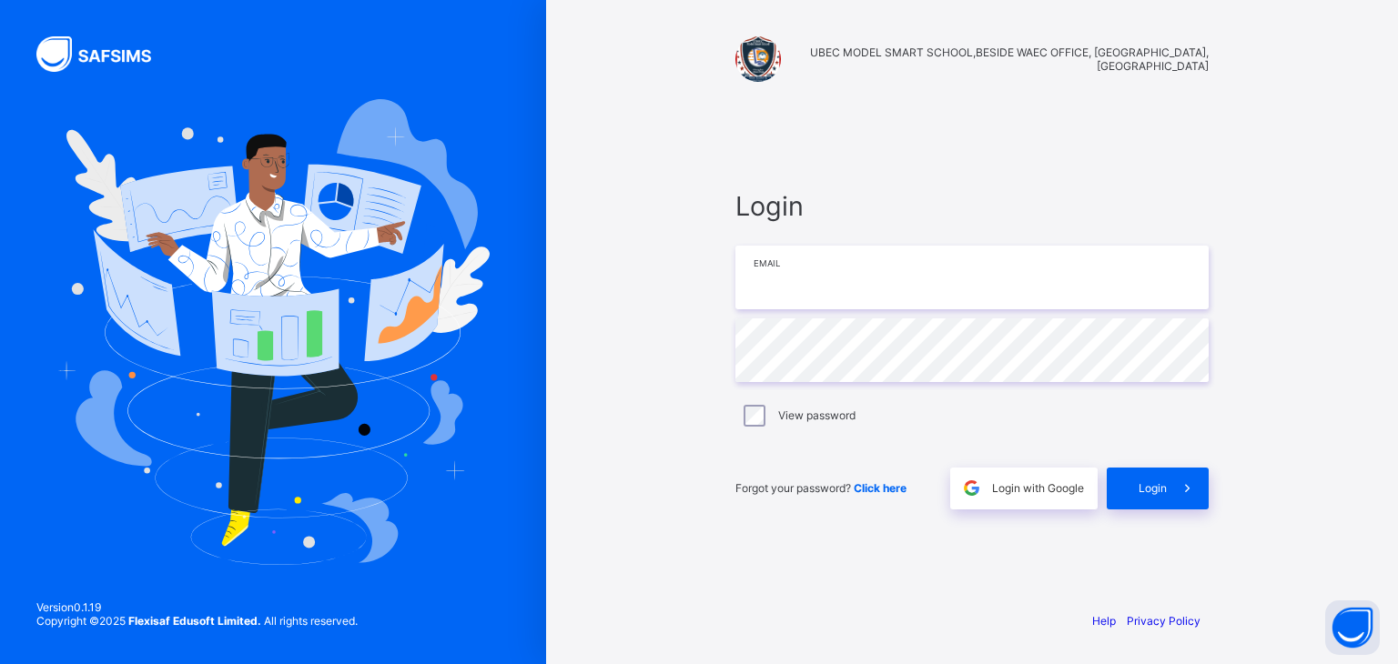
type input "**********"
click at [995, 268] on input "**********" at bounding box center [971, 278] width 473 height 64
click at [1147, 481] on span "Login" at bounding box center [1152, 488] width 28 height 14
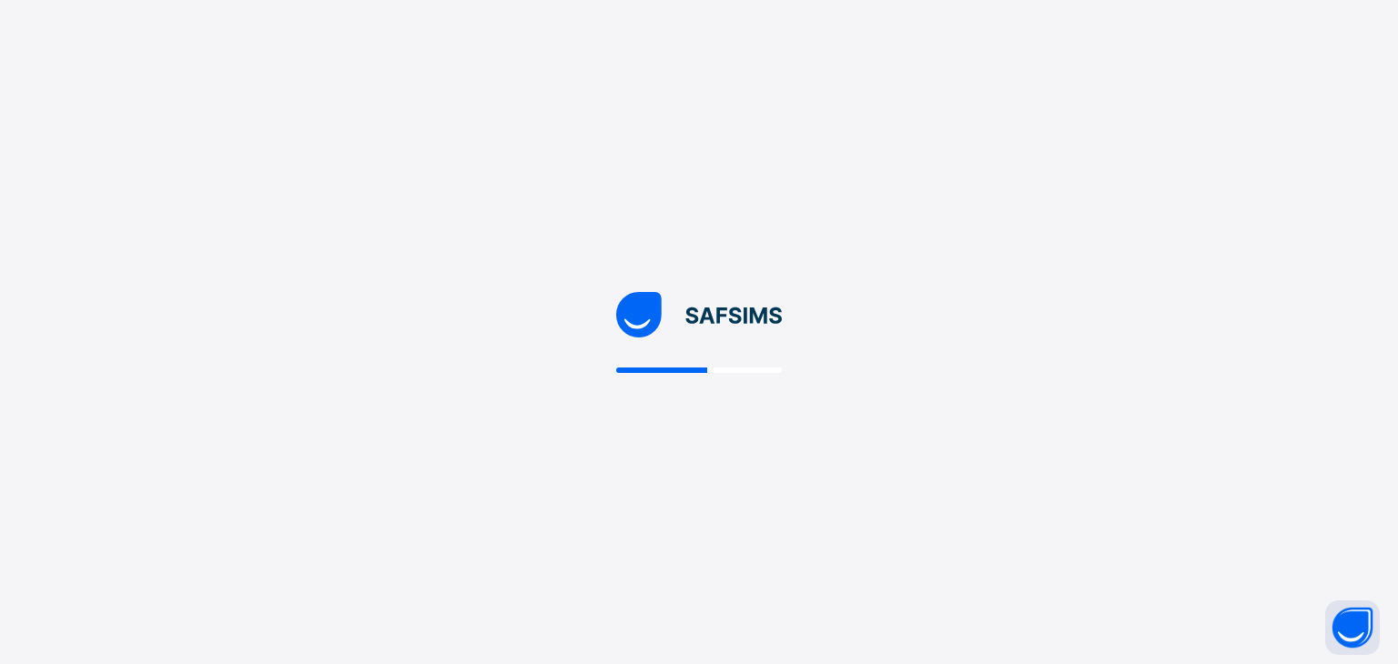
select select "**"
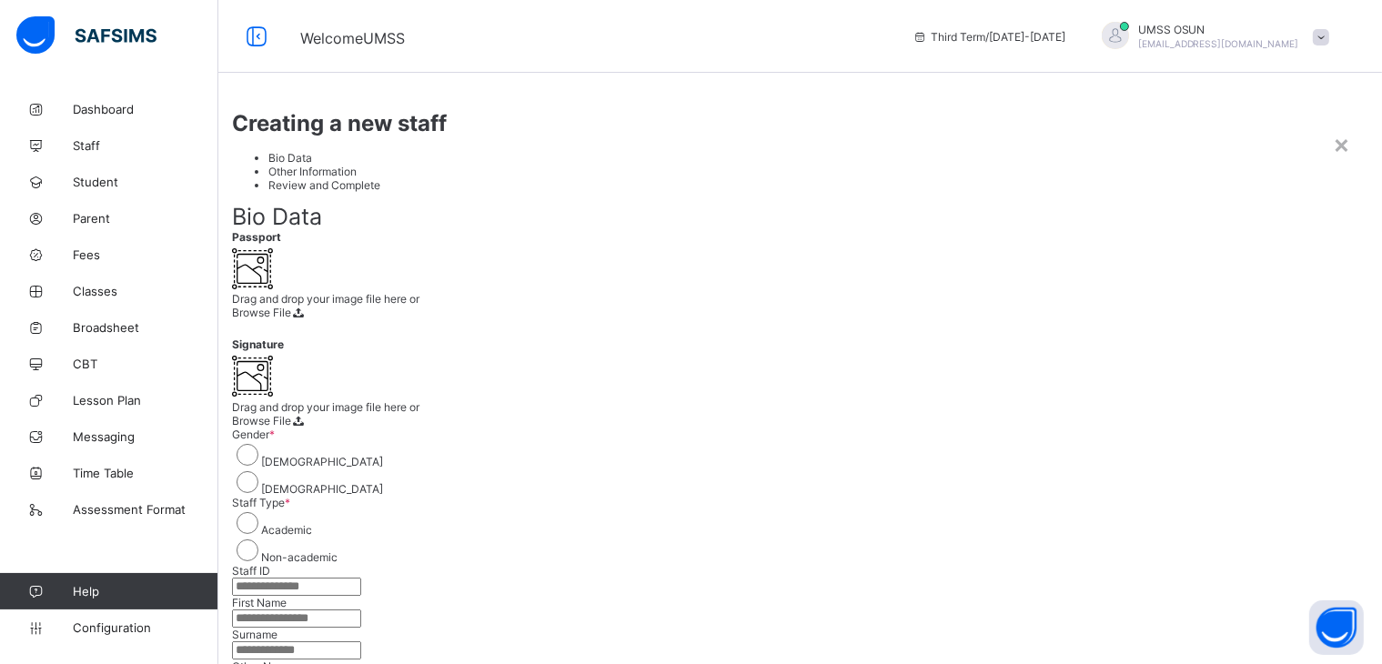
click at [1333, 128] on div "×" at bounding box center [1341, 143] width 17 height 31
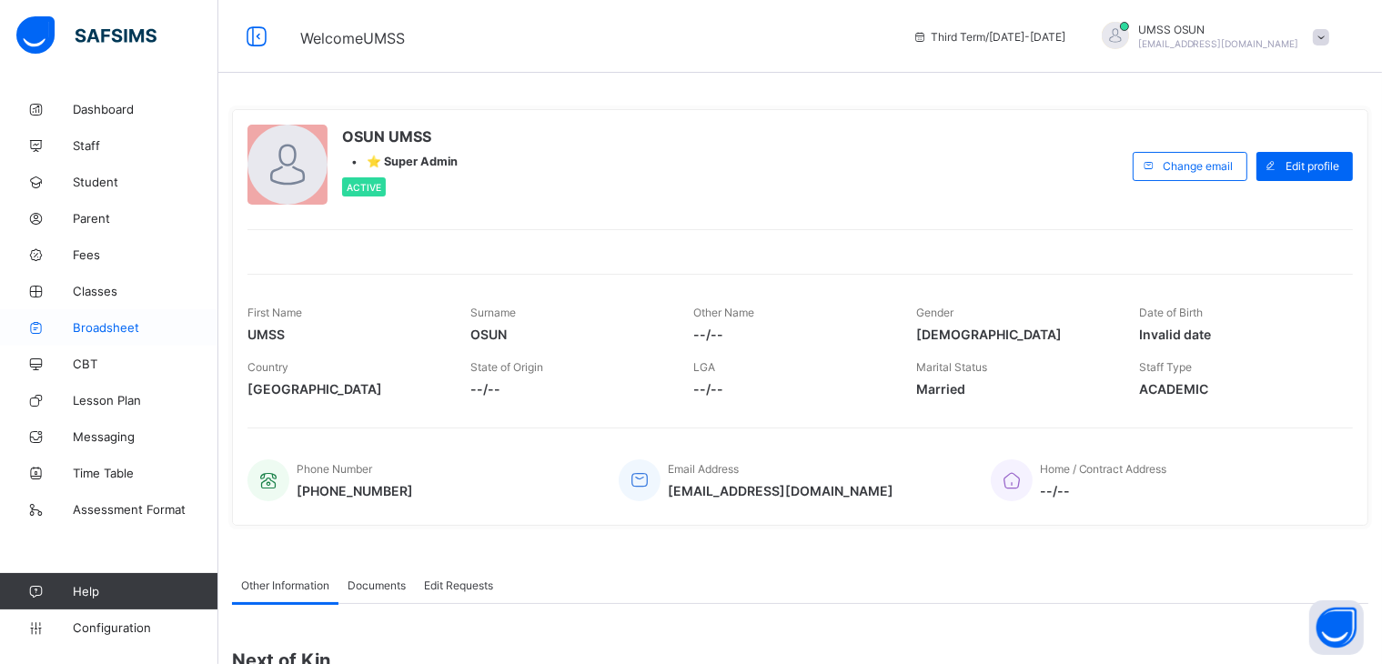
click at [91, 322] on span "Broadsheet" at bounding box center [146, 327] width 146 height 15
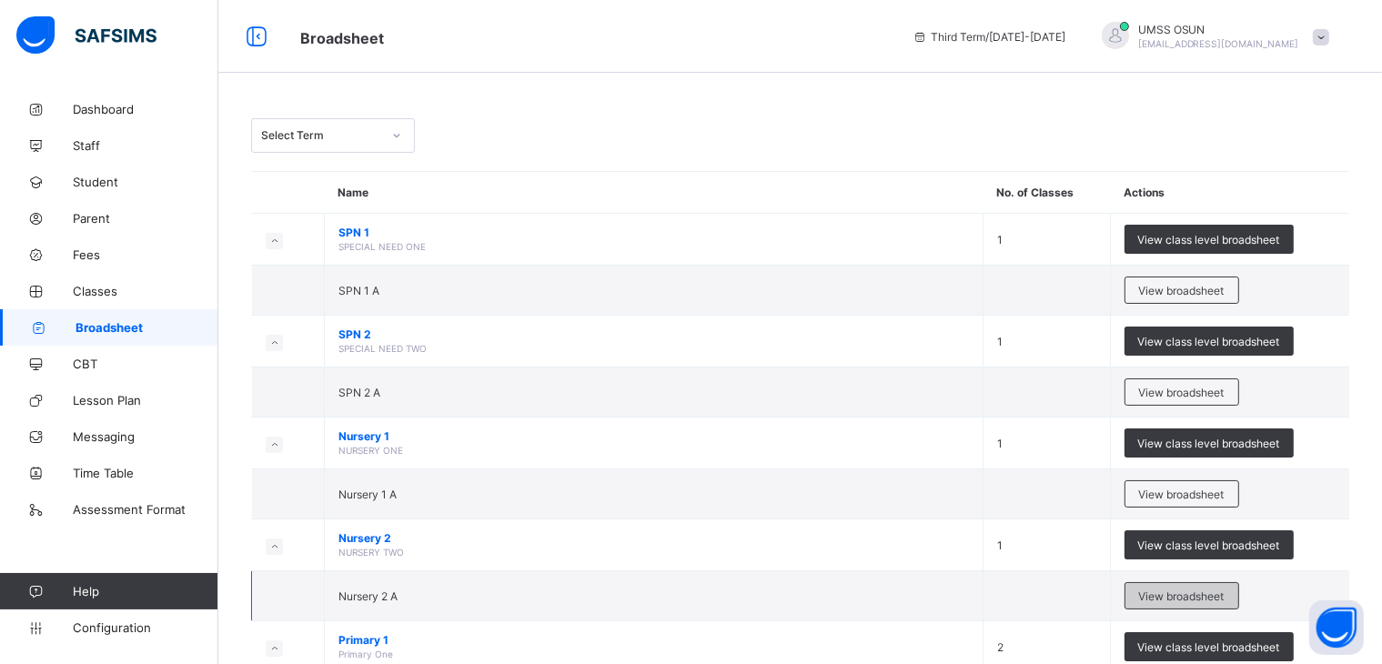
click at [1171, 591] on span "View broadsheet" at bounding box center [1182, 597] width 86 height 14
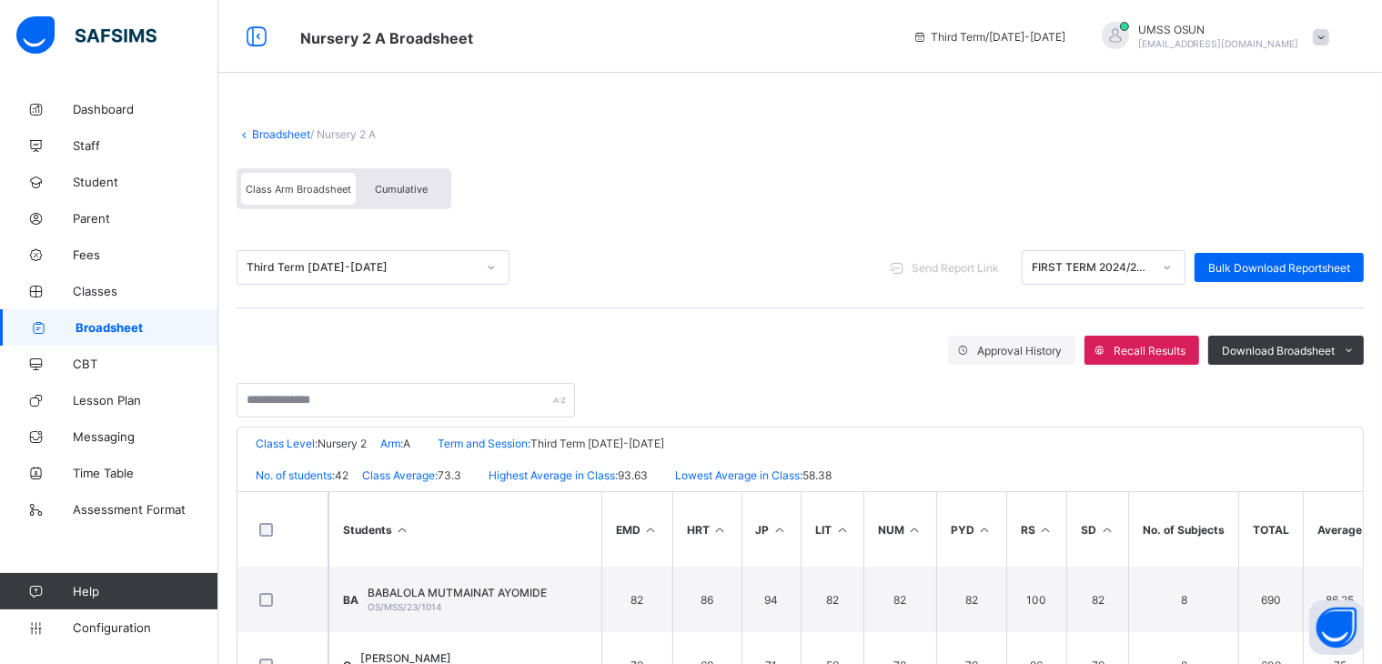
click at [965, 261] on span "Send Report Link" at bounding box center [955, 268] width 87 height 14
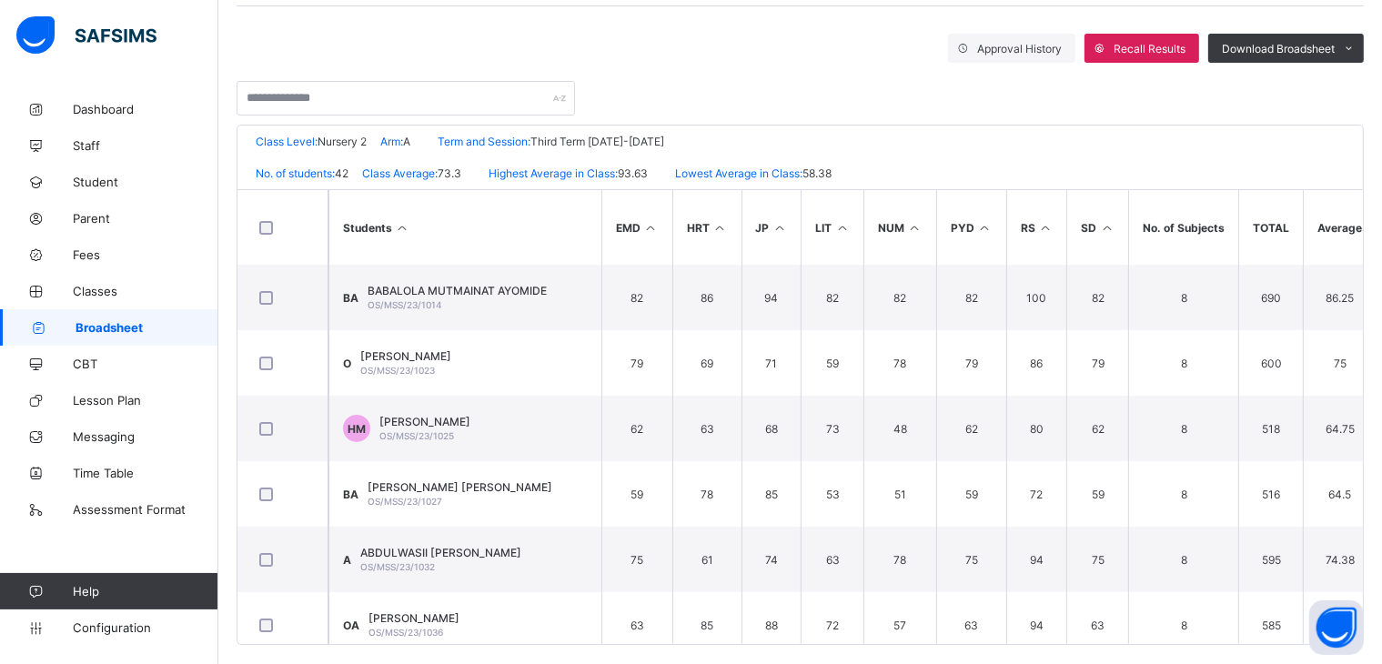
scroll to position [320, 0]
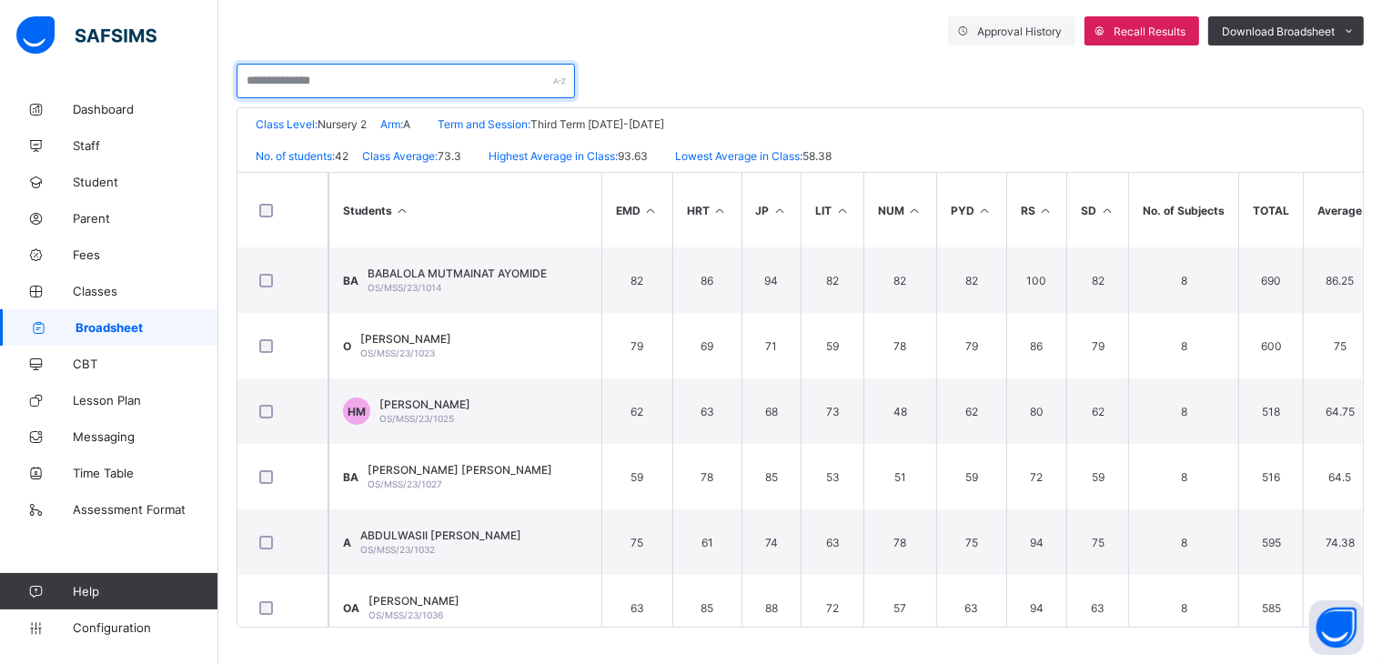
click at [372, 74] on input "text" at bounding box center [406, 81] width 339 height 35
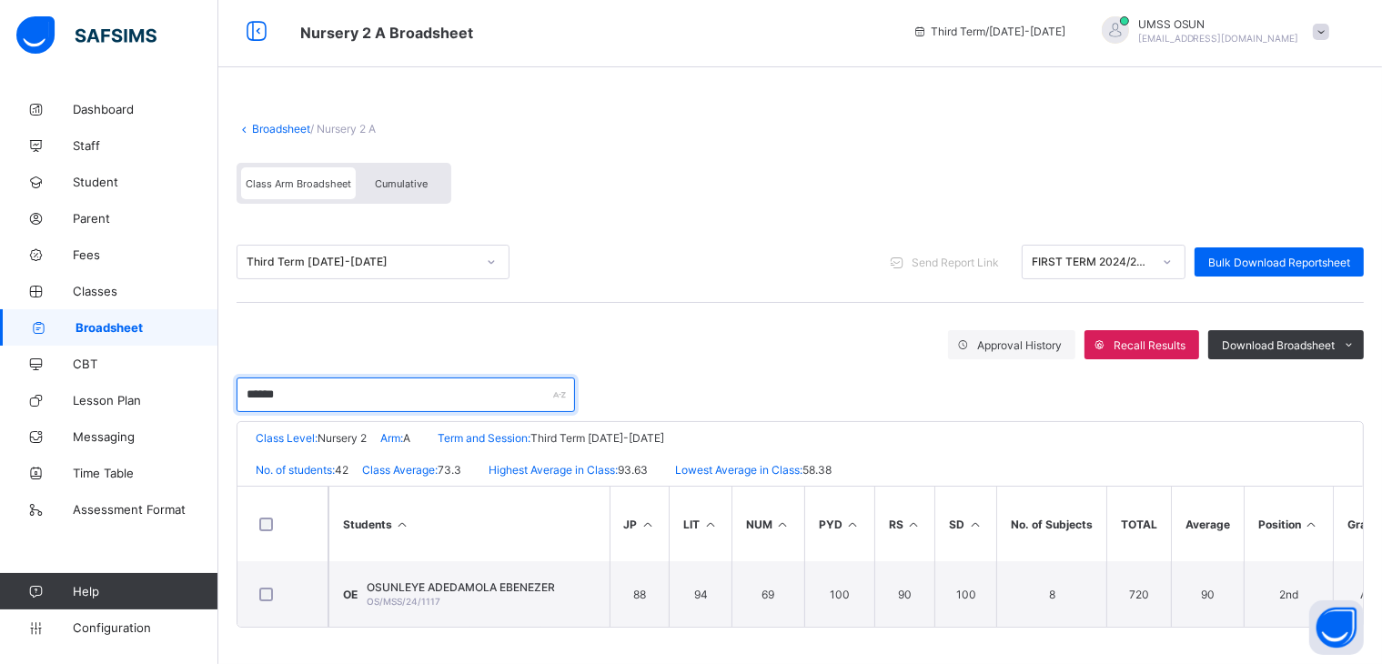
scroll to position [0, 138]
type input "******"
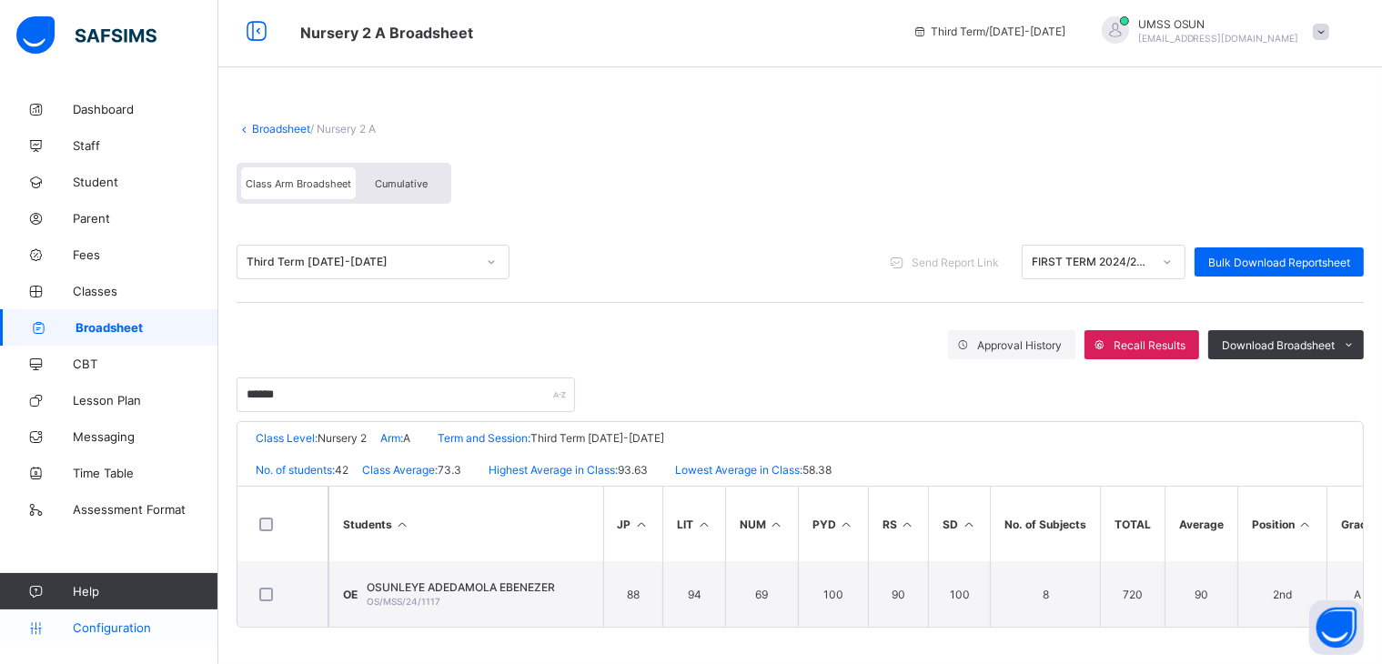
click at [114, 621] on span "Configuration" at bounding box center [145, 628] width 145 height 15
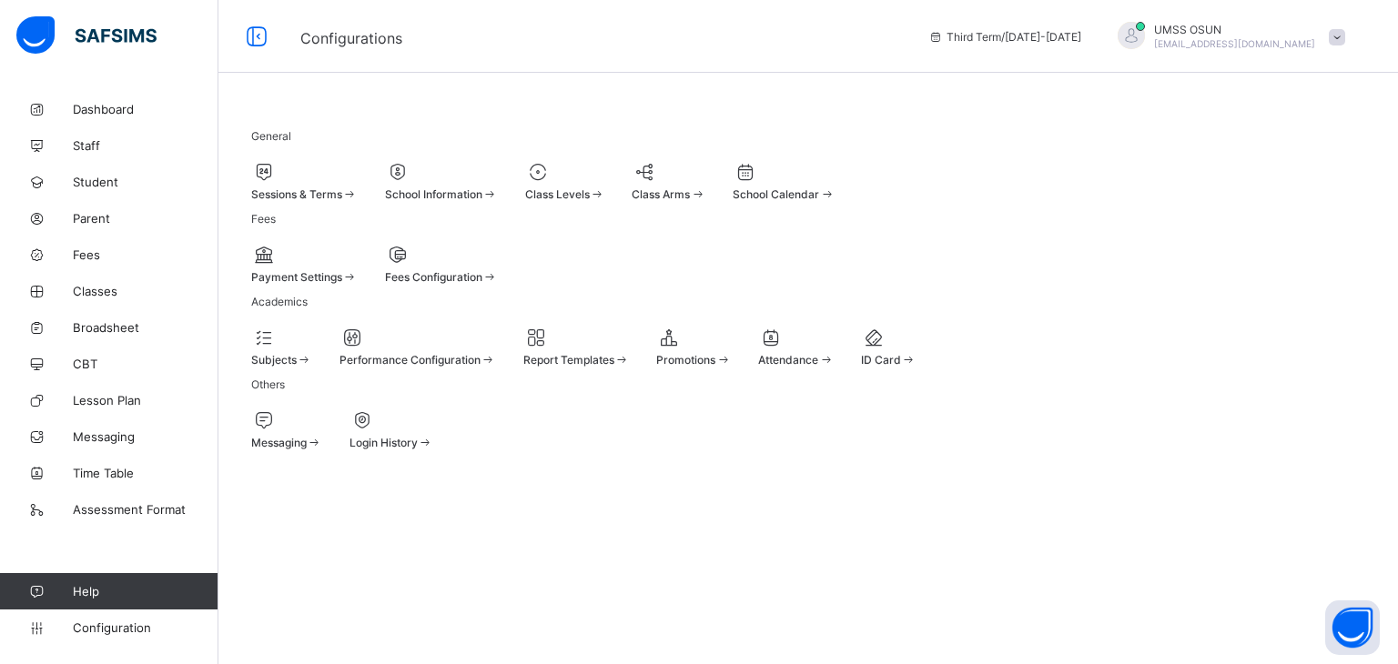
click at [605, 171] on div at bounding box center [565, 172] width 80 height 22
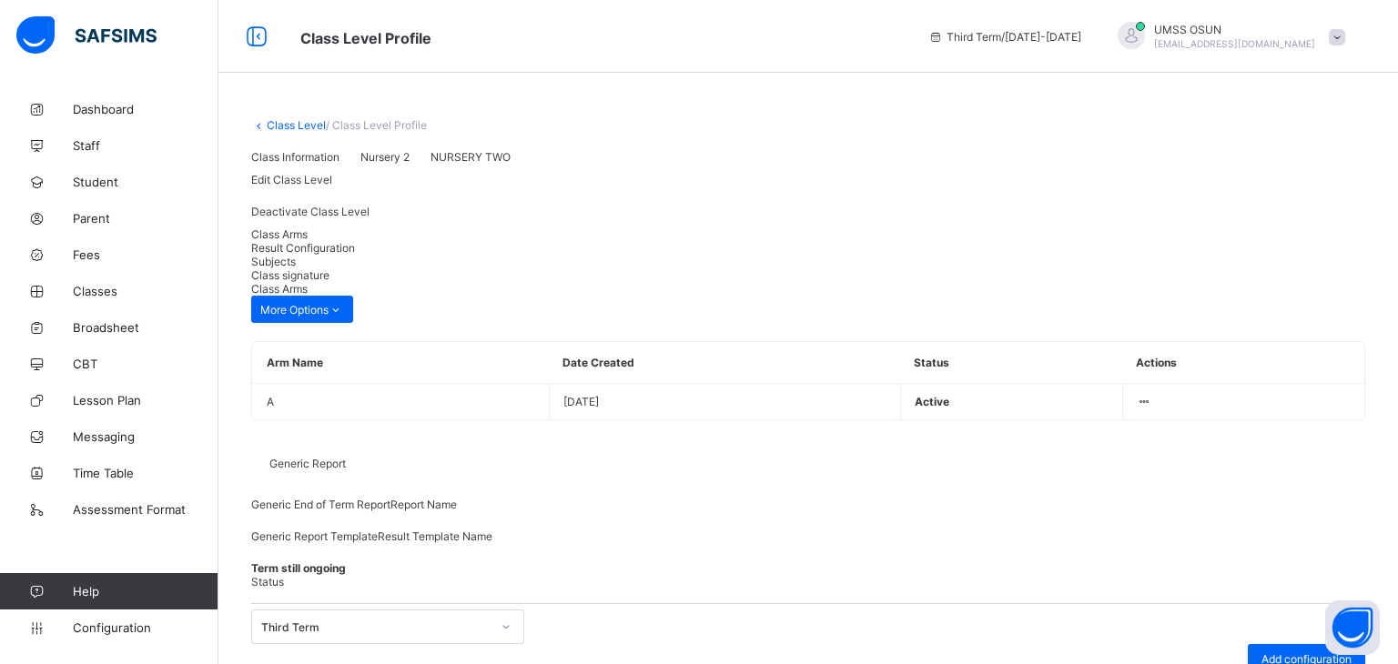
click at [355, 255] on span "Result Configuration" at bounding box center [303, 248] width 104 height 14
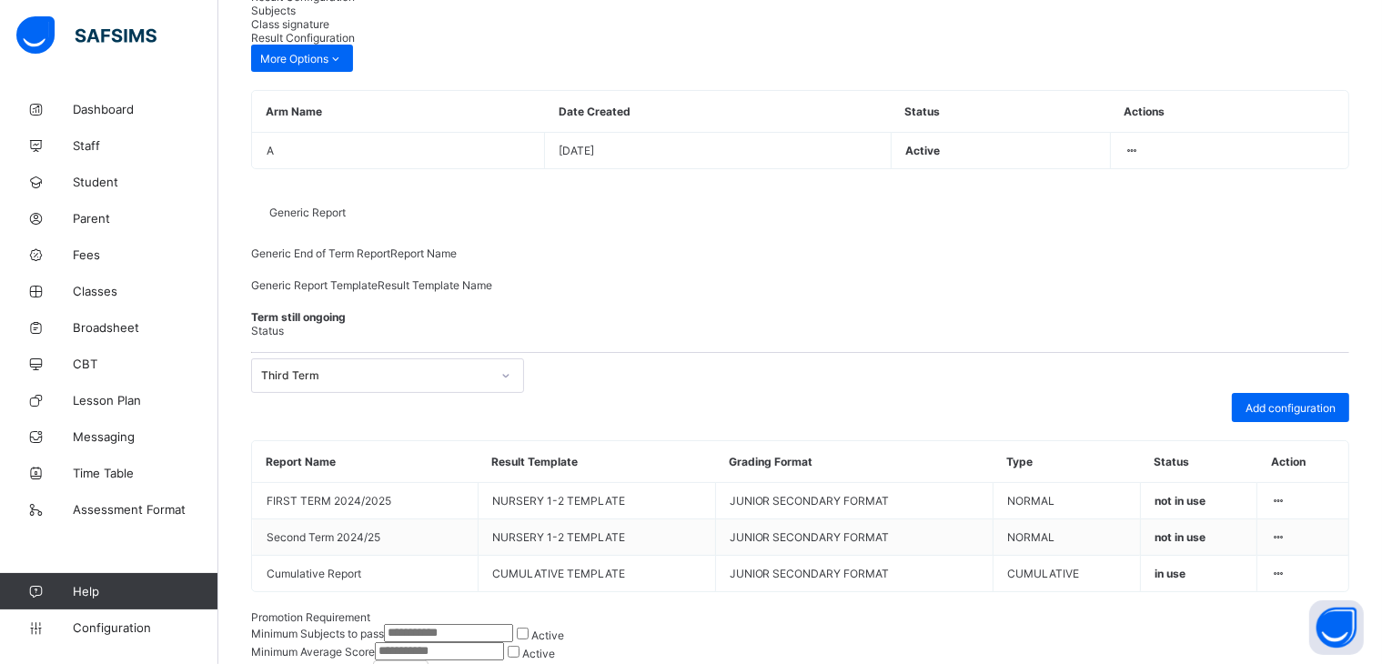
scroll to position [295, 0]
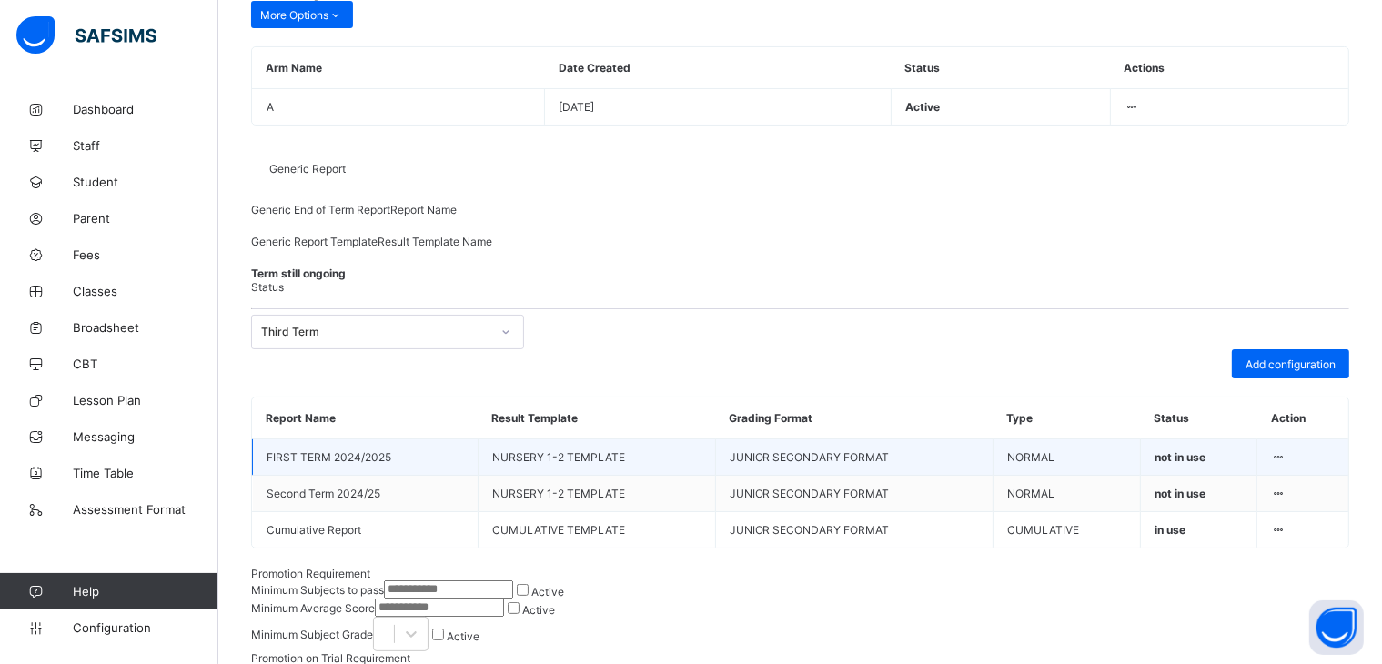
click at [1287, 464] on icon at bounding box center [1278, 457] width 15 height 14
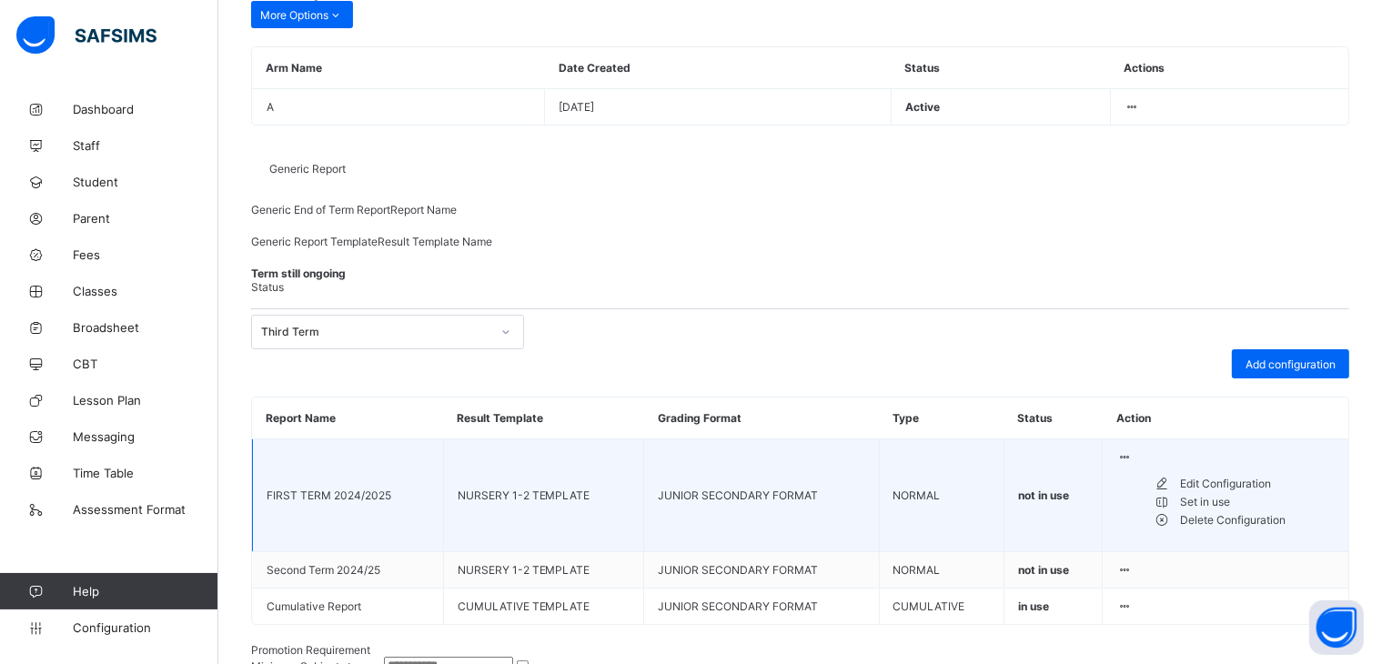
click at [1233, 511] on div "Set in use" at bounding box center [1257, 502] width 155 height 18
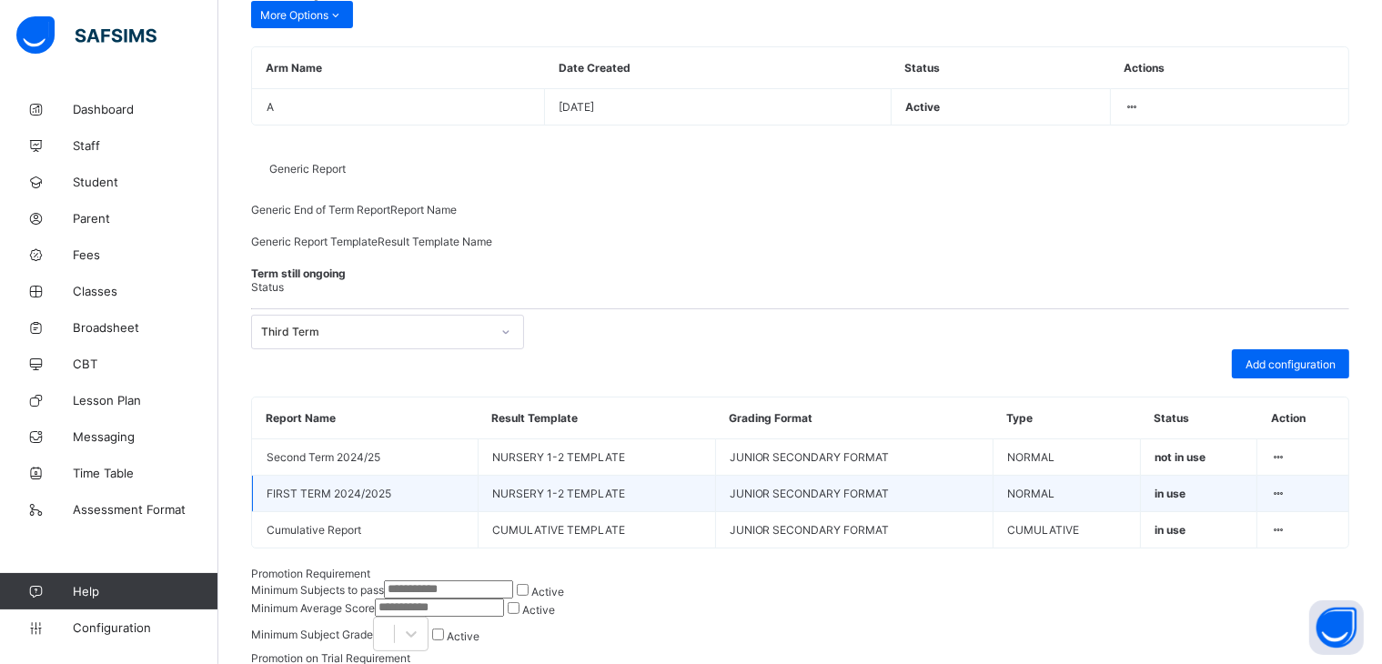
click at [1287, 501] on icon at bounding box center [1278, 494] width 15 height 14
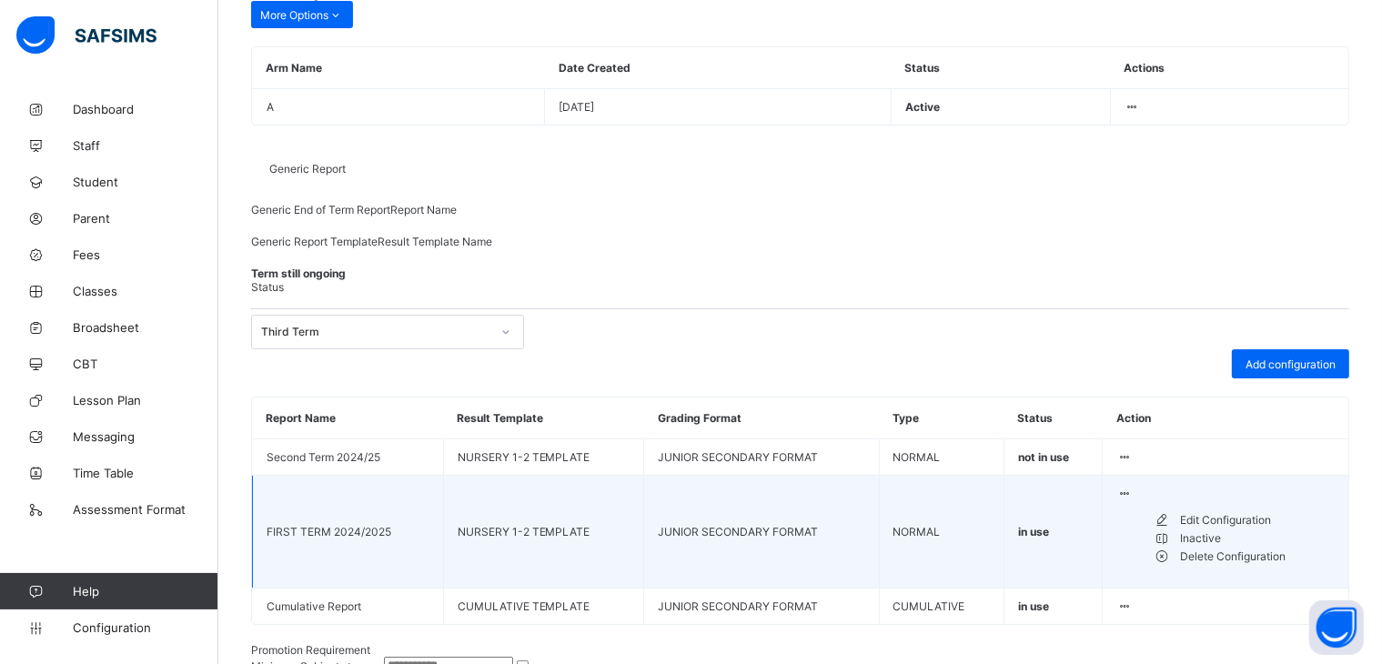
click at [1222, 530] on div "Edit Configuration" at bounding box center [1257, 520] width 155 height 18
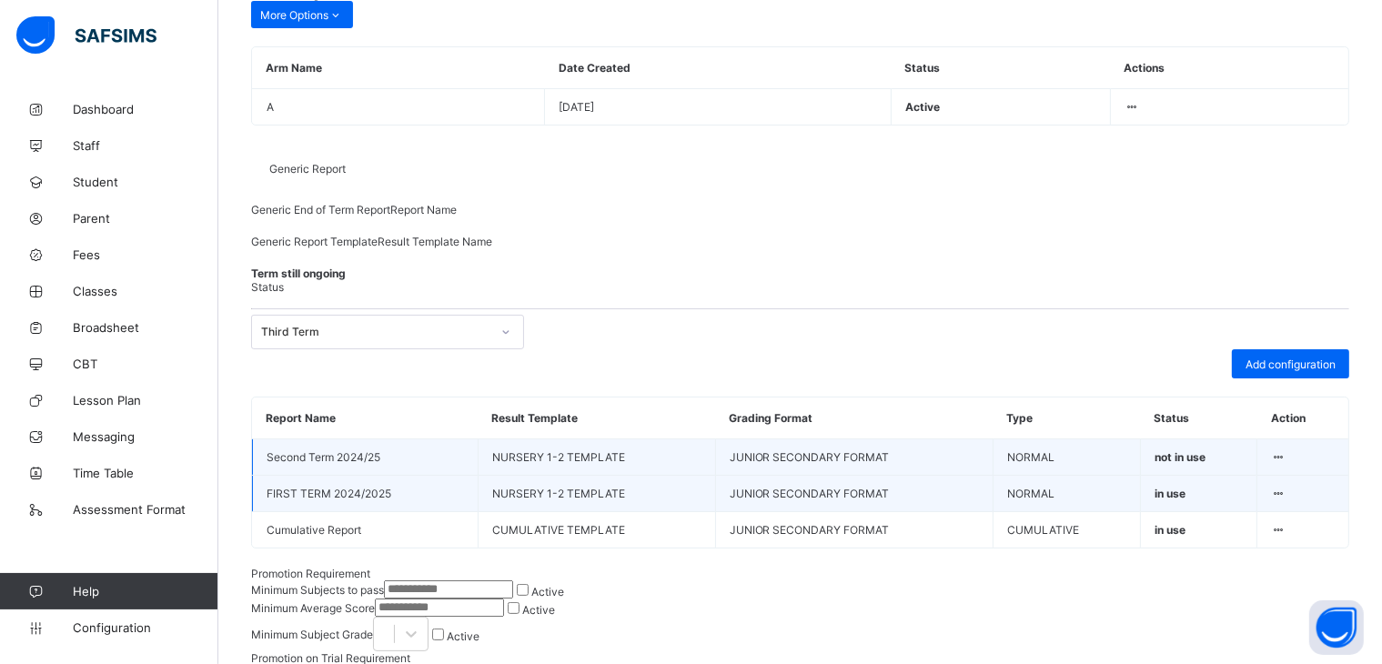
click at [1287, 464] on icon at bounding box center [1278, 457] width 15 height 14
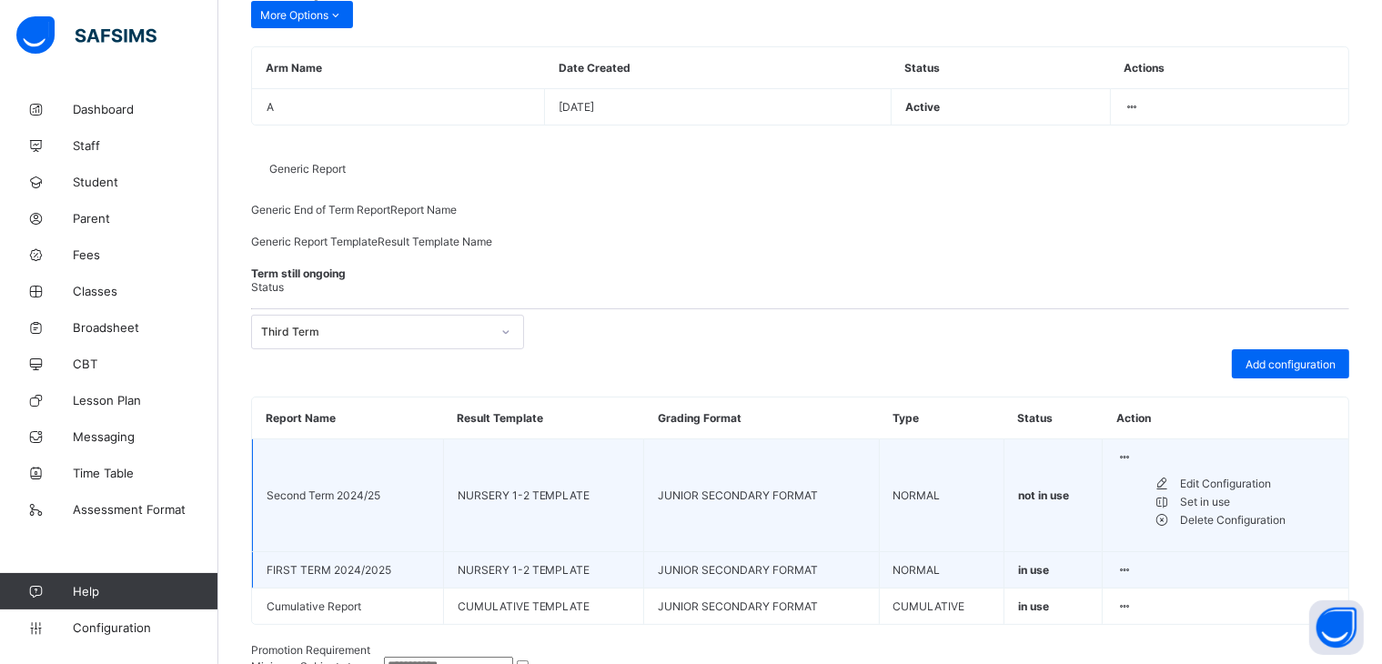
click at [1227, 511] on div "Set in use" at bounding box center [1257, 502] width 155 height 18
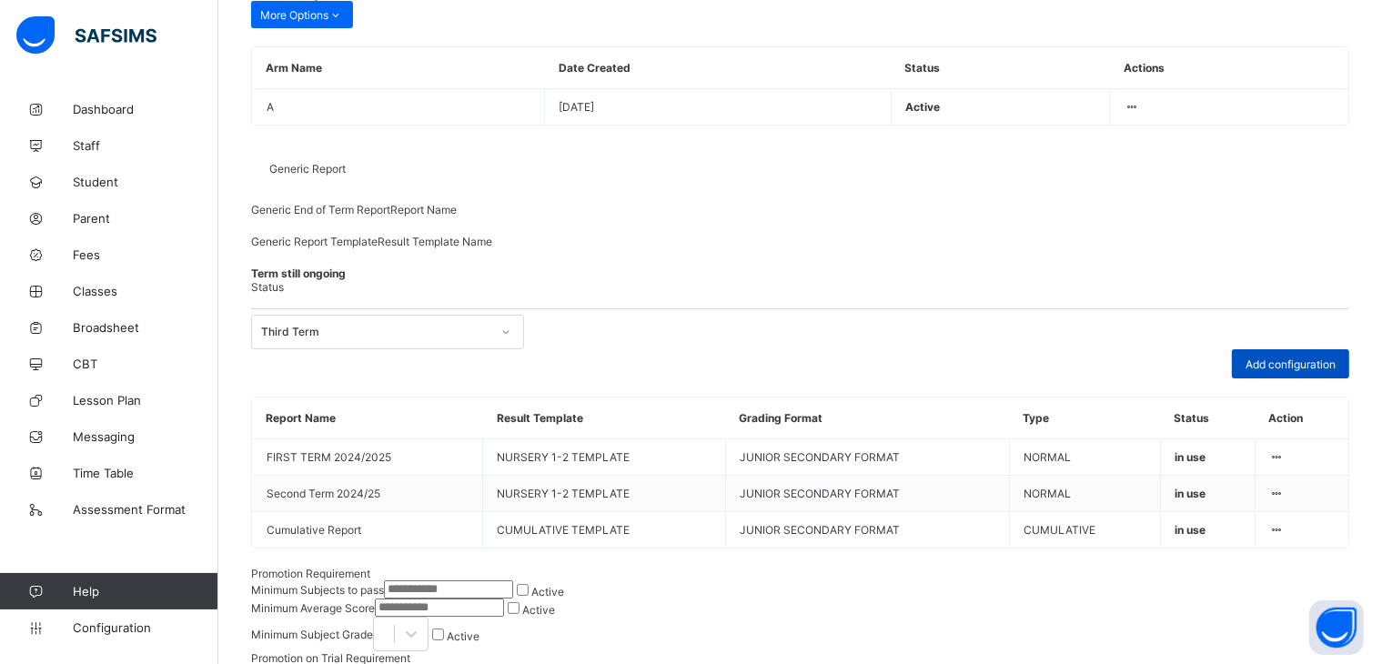
click at [1318, 371] on span "Add configuration" at bounding box center [1291, 365] width 90 height 14
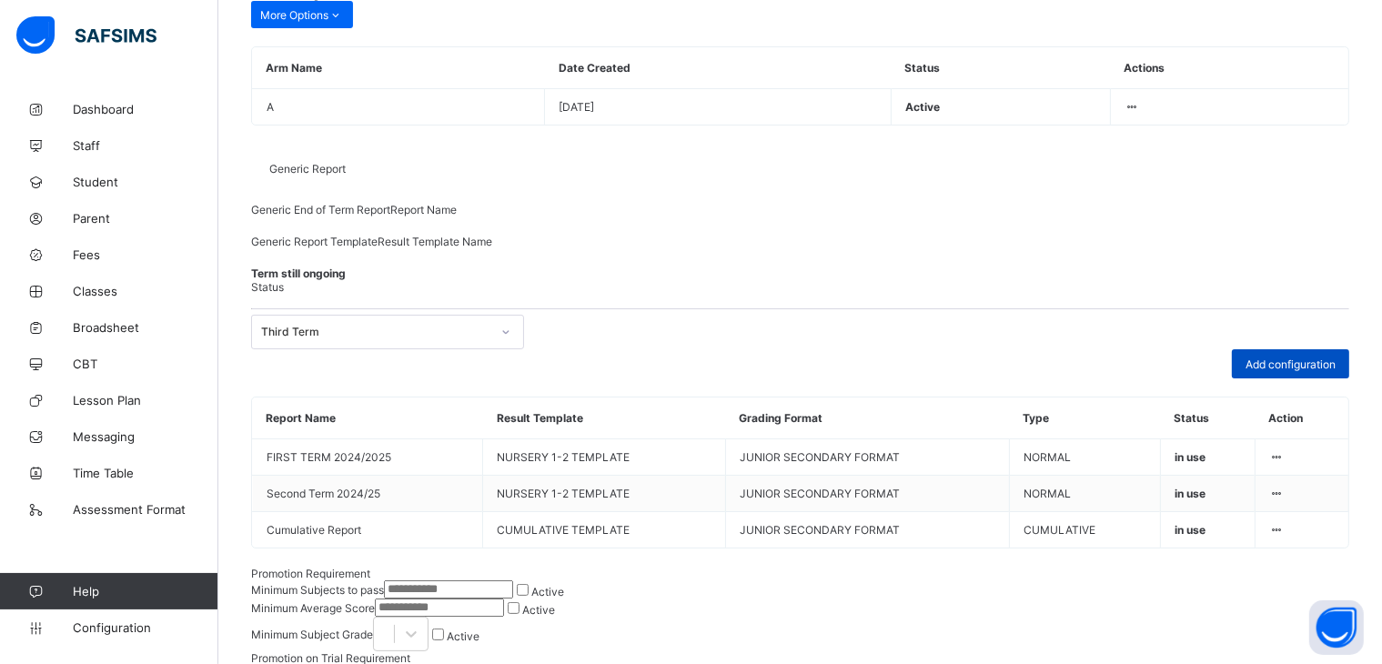
click at [1292, 373] on div "Add configuration" at bounding box center [1290, 363] width 117 height 29
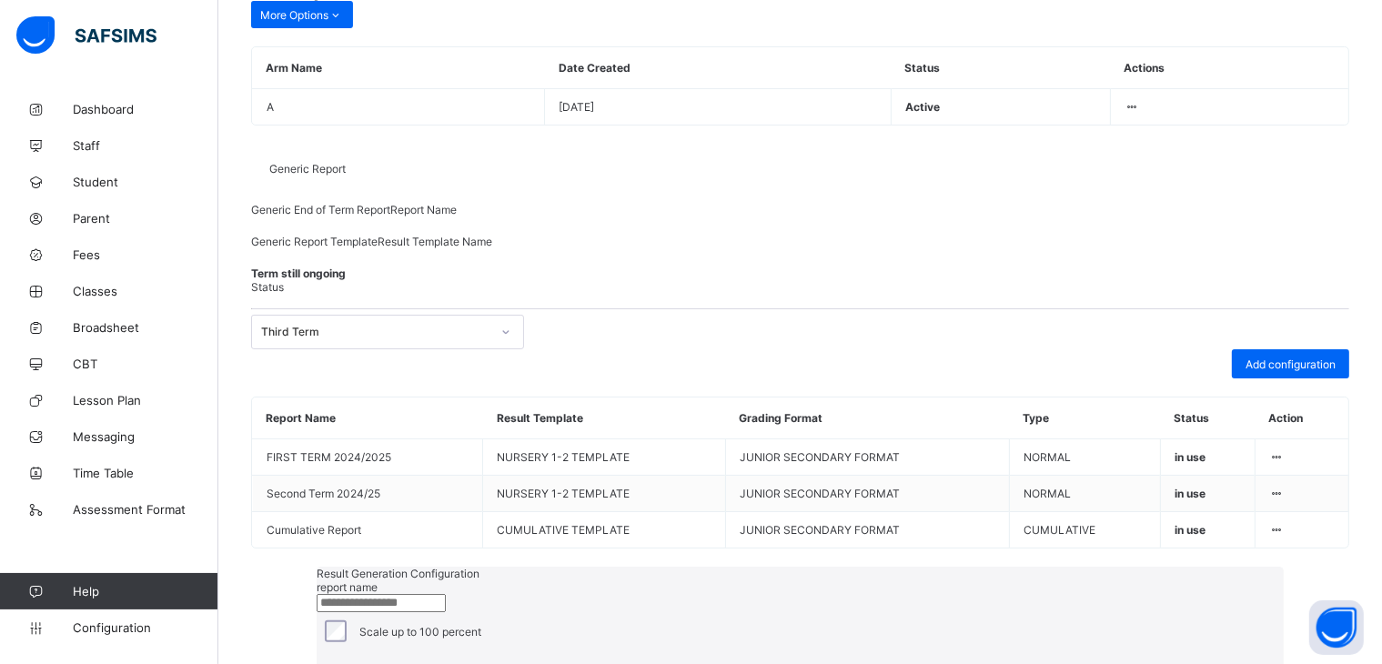
click at [317, 594] on input "text" at bounding box center [381, 603] width 129 height 18
type input "**********"
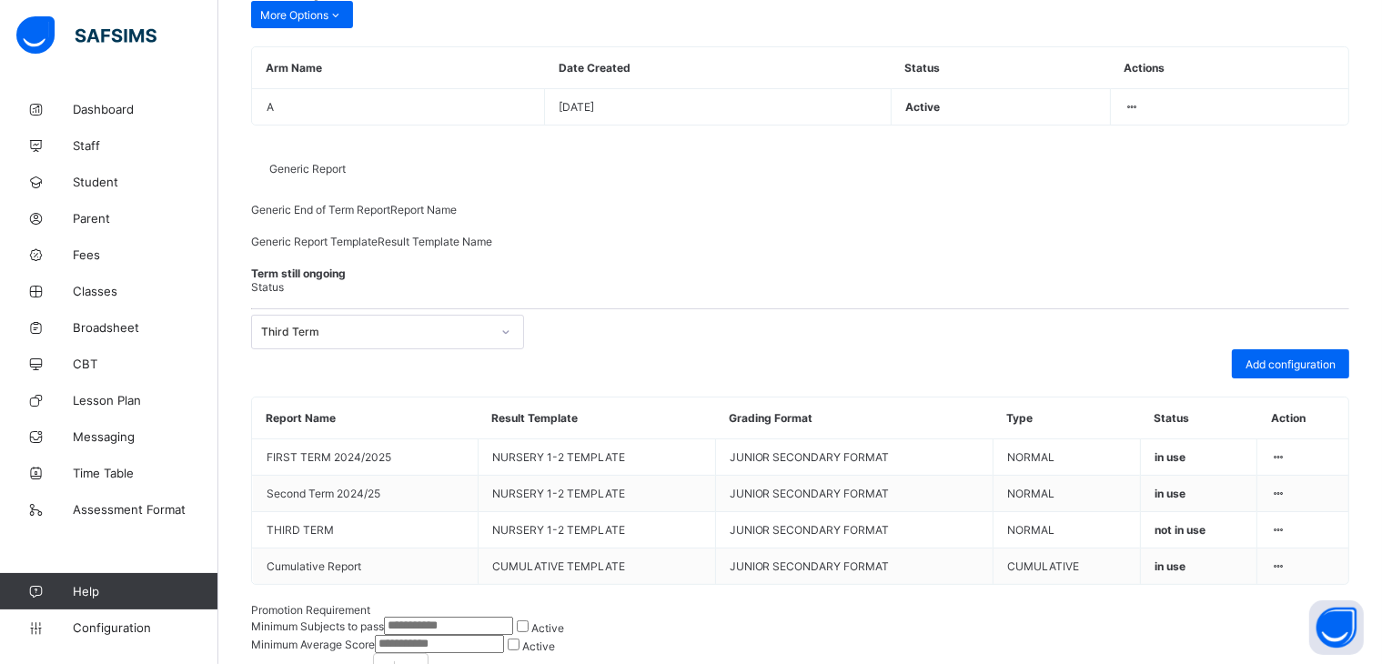
scroll to position [346, 0]
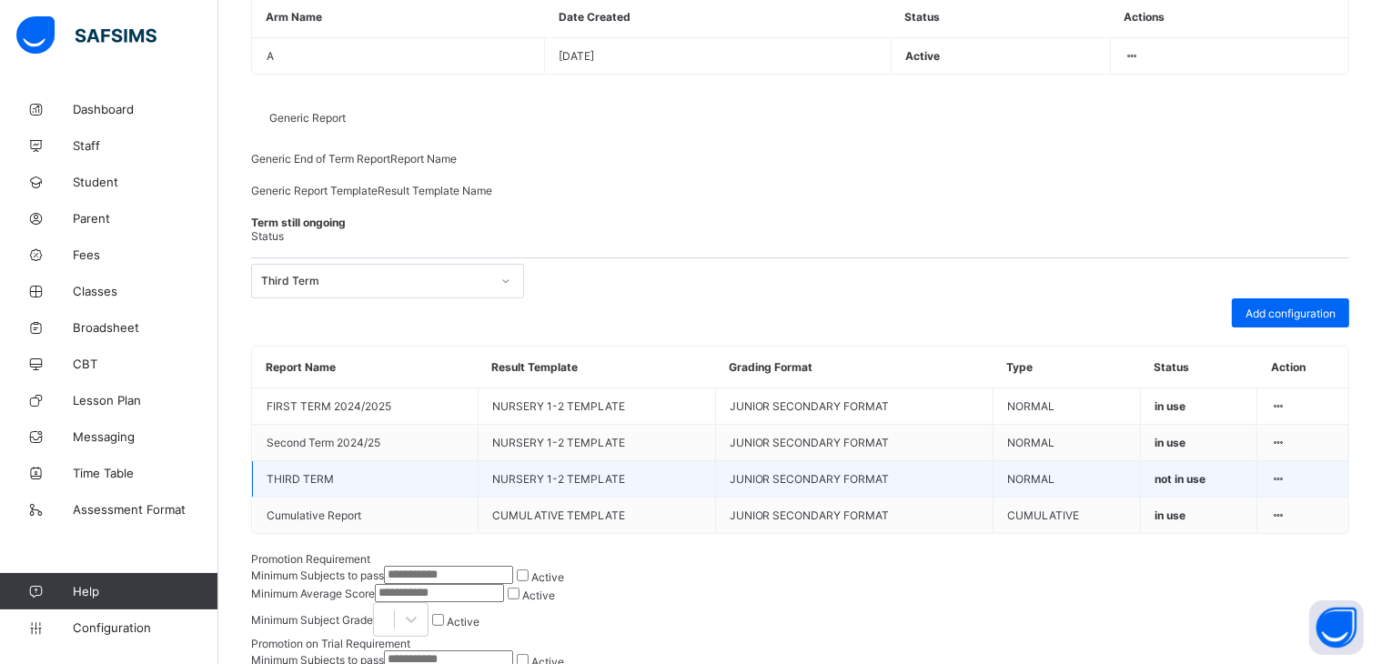
click at [1287, 486] on icon at bounding box center [1278, 479] width 15 height 14
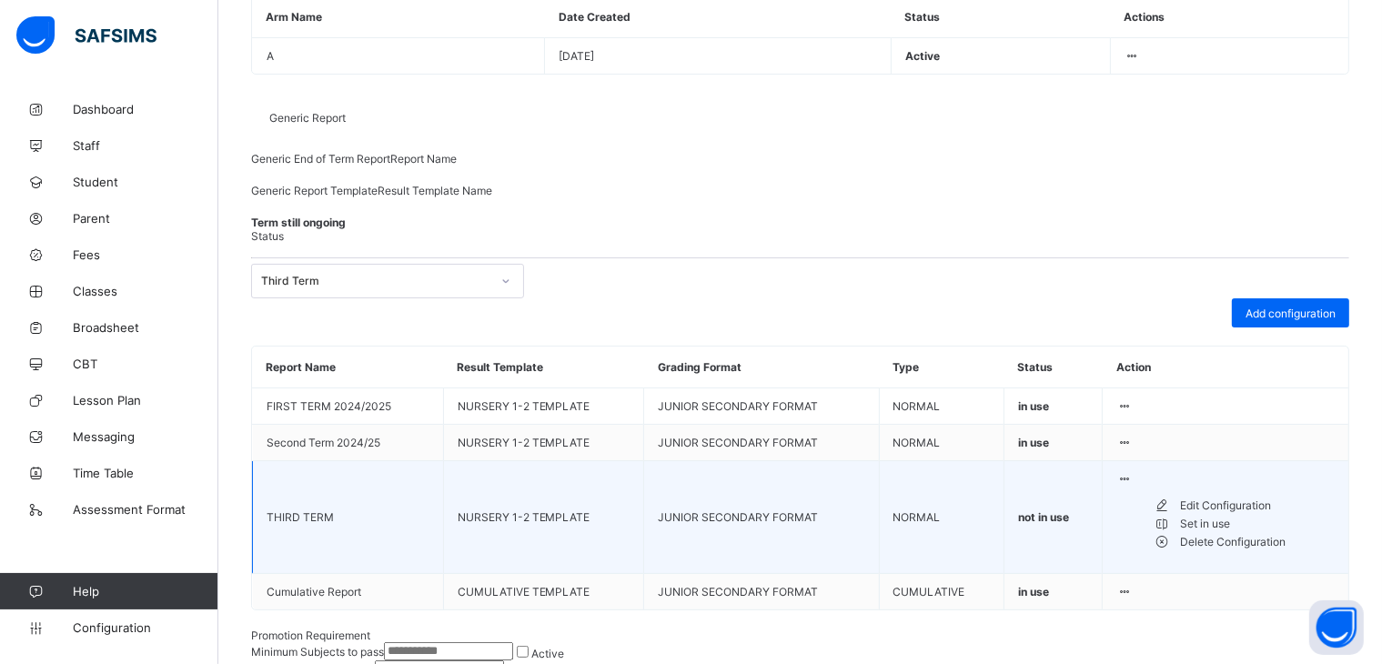
click at [1220, 533] on div "Set in use" at bounding box center [1257, 524] width 155 height 18
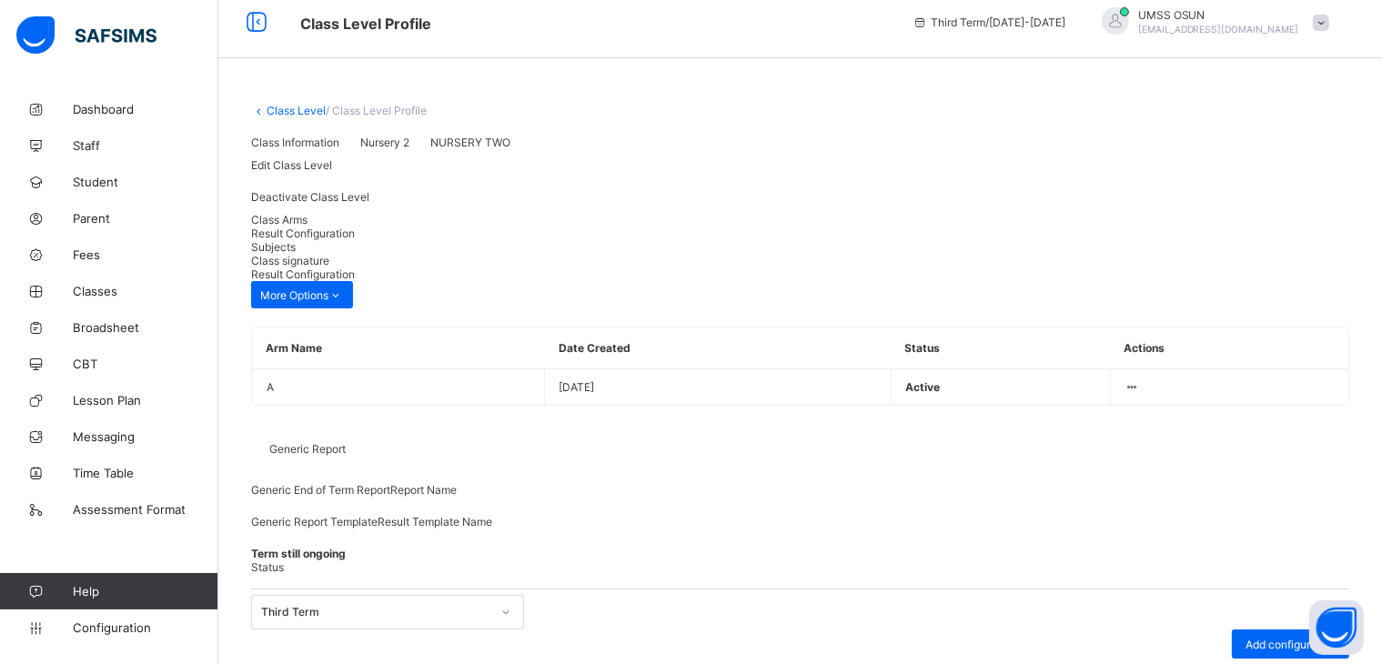
scroll to position [0, 0]
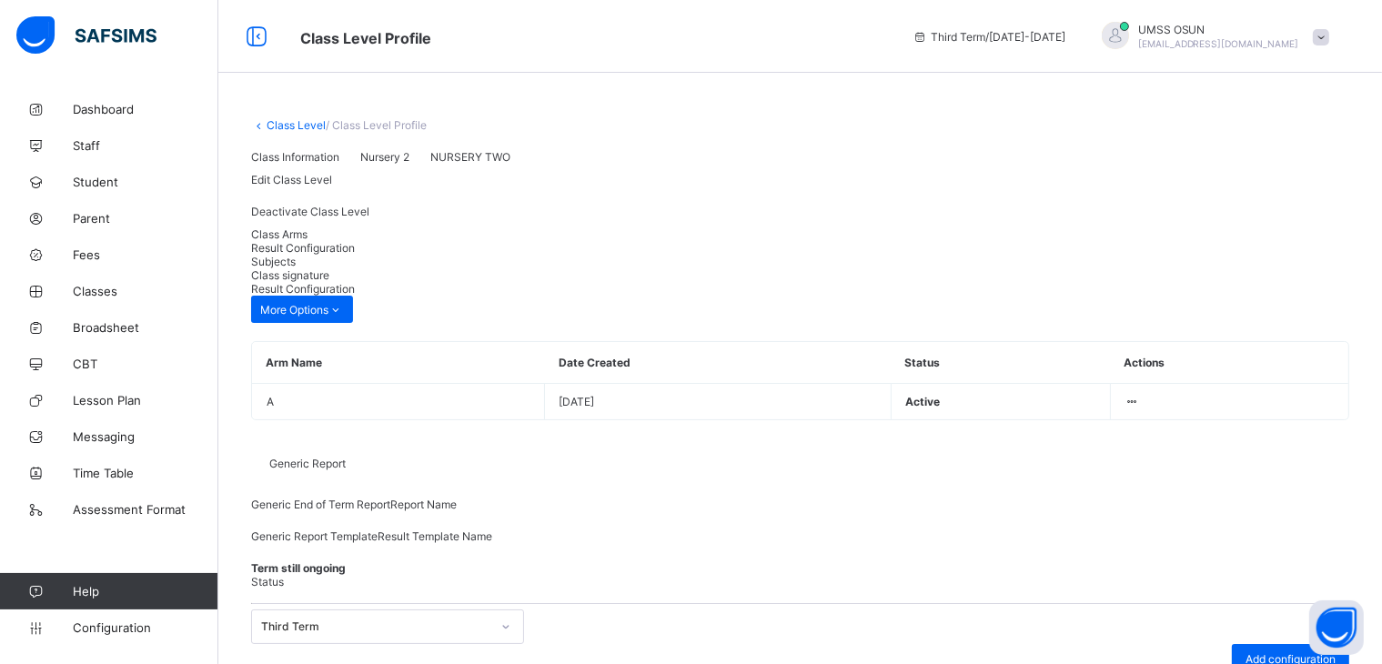
click at [1129, 26] on div at bounding box center [1115, 35] width 27 height 27
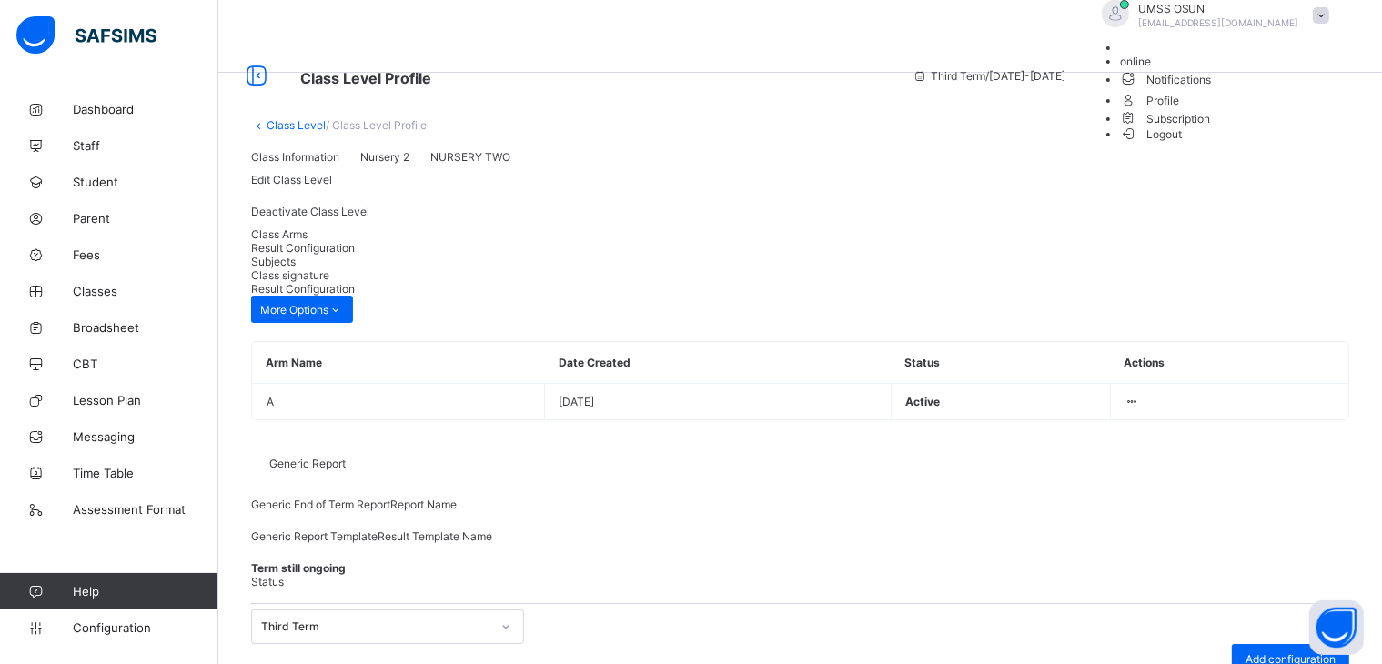
click at [1183, 144] on span "Logout" at bounding box center [1151, 134] width 63 height 19
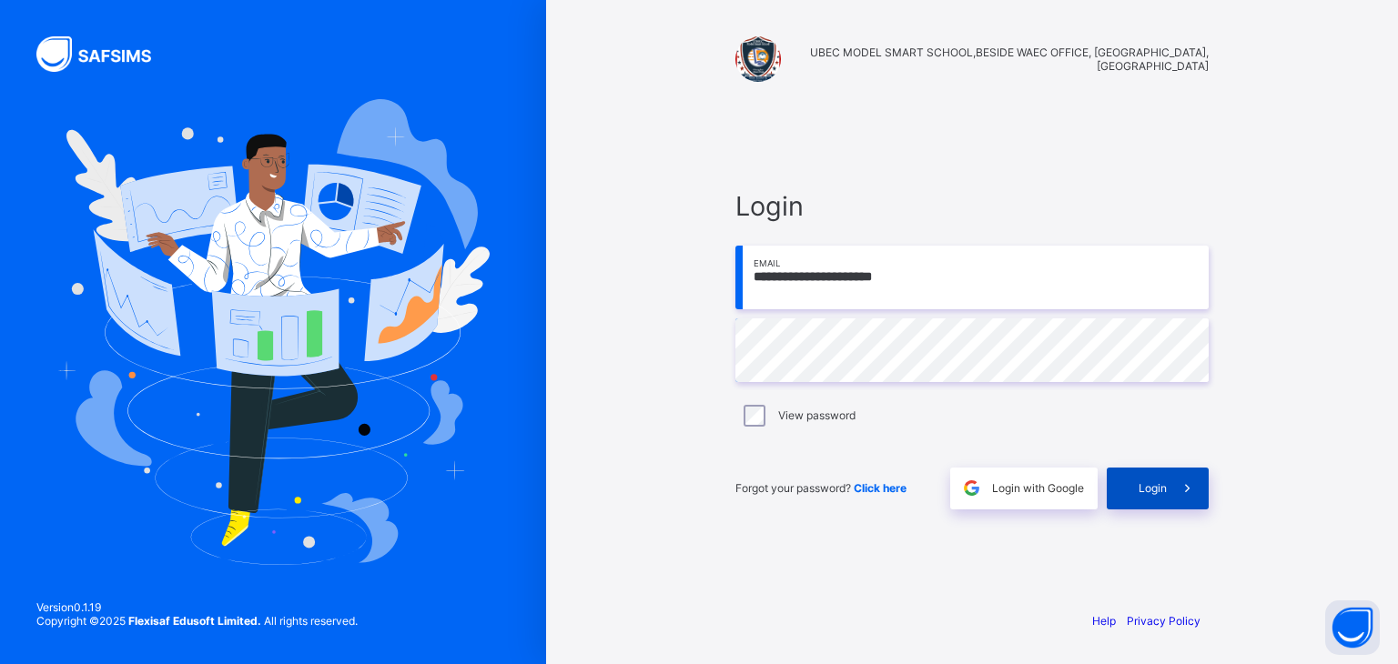
click at [1150, 481] on span "Login" at bounding box center [1152, 488] width 28 height 14
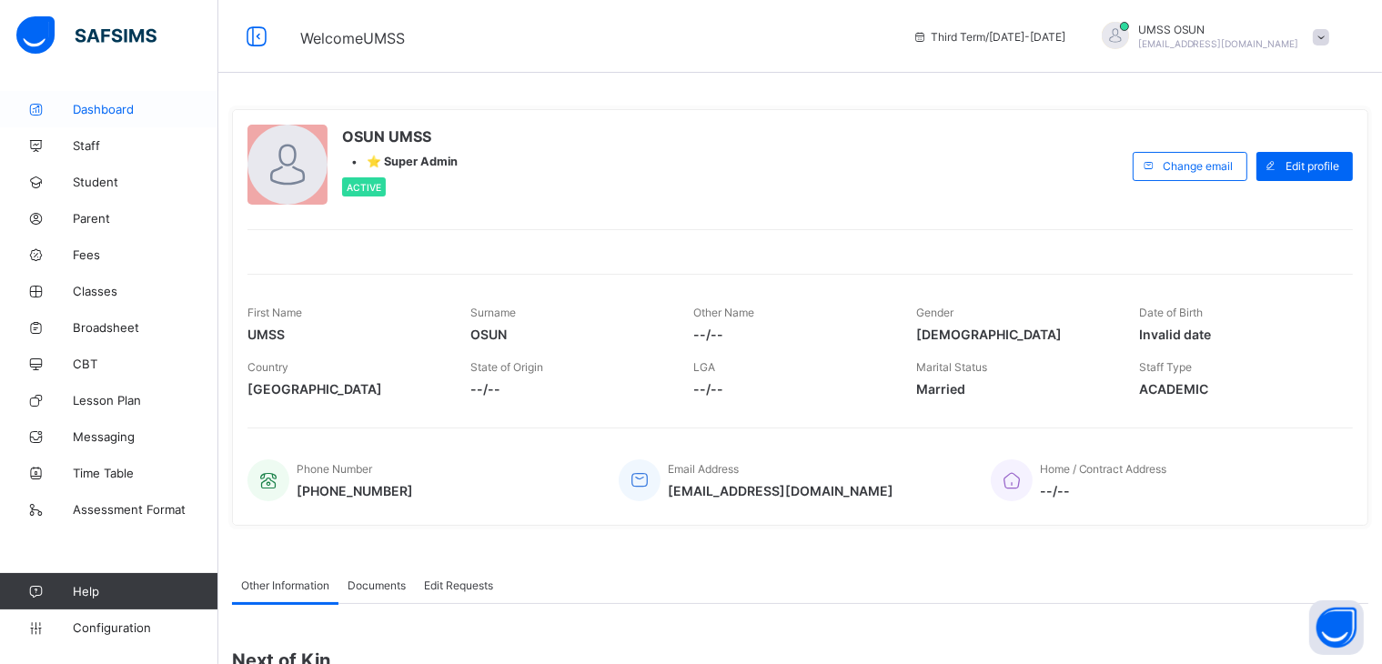
click at [88, 105] on span "Dashboard" at bounding box center [146, 109] width 146 height 15
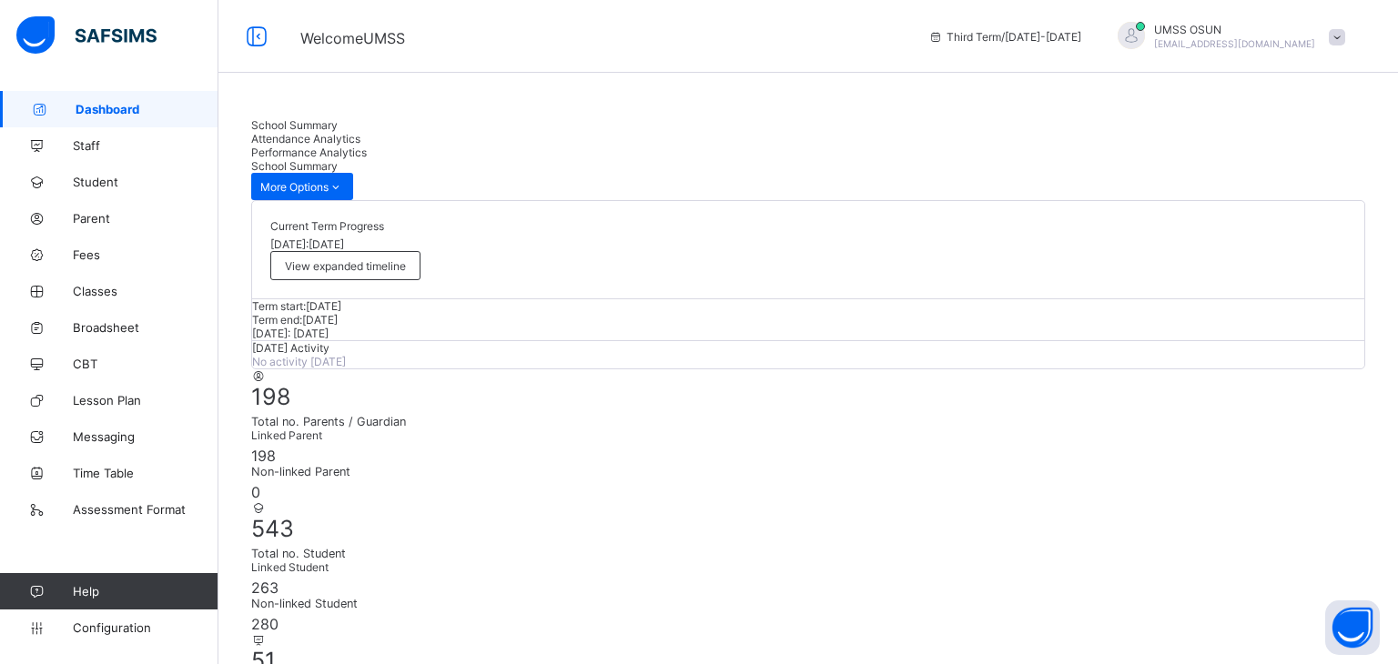
click at [864, 369] on div "Today's Activity No activity today" at bounding box center [808, 354] width 1112 height 28
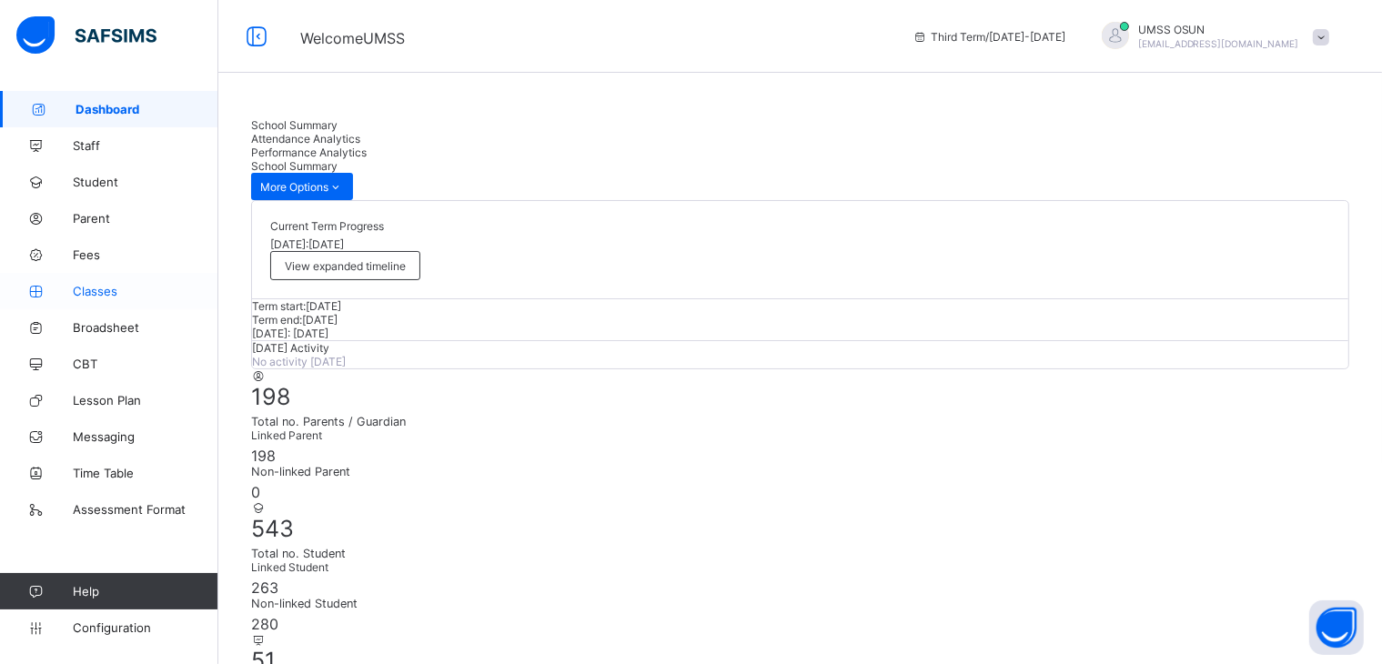
click at [92, 288] on span "Classes" at bounding box center [146, 291] width 146 height 15
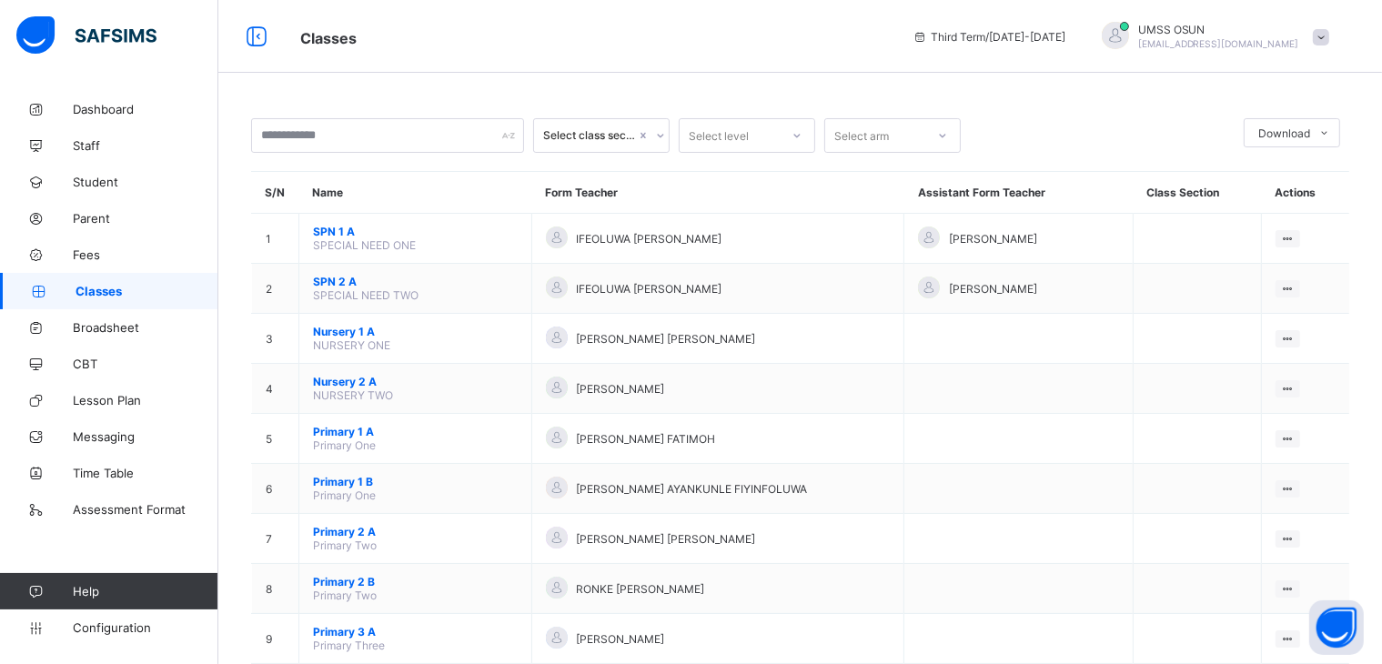
click at [85, 286] on span "Classes" at bounding box center [147, 291] width 143 height 15
click at [97, 324] on span "Broadsheet" at bounding box center [146, 327] width 146 height 15
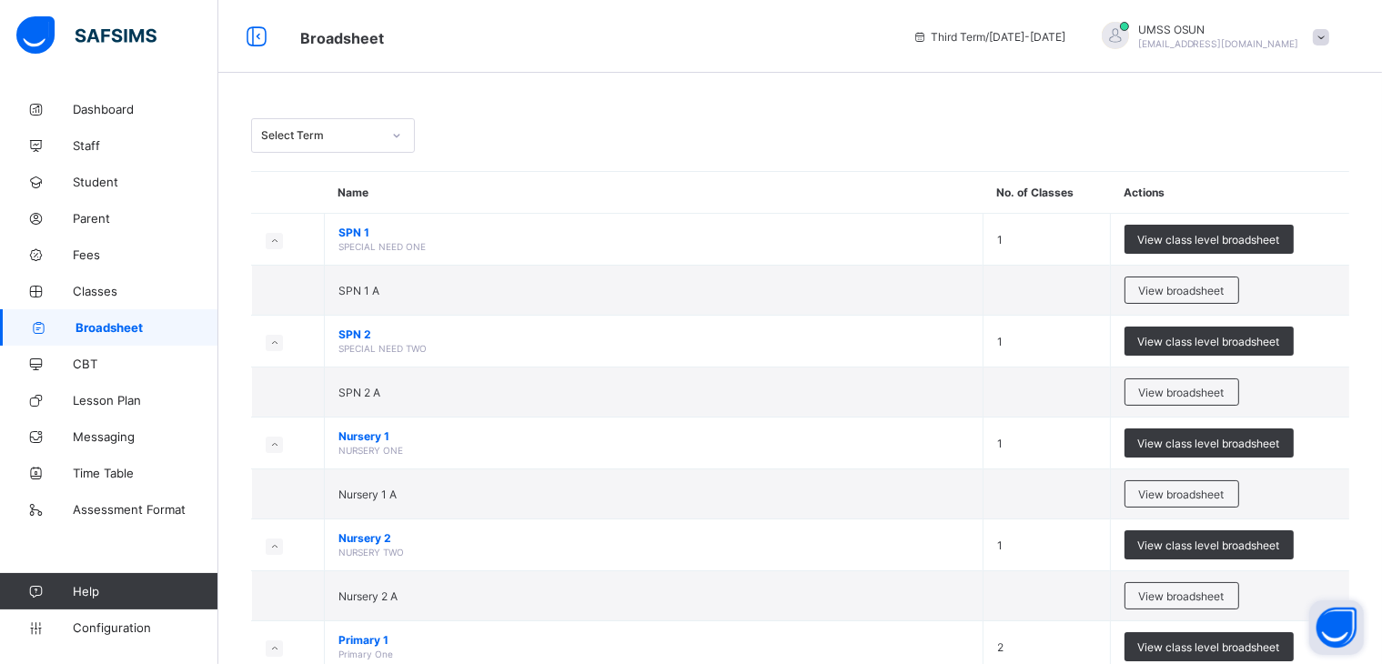
click at [1333, 622] on button "Open asap" at bounding box center [1337, 628] width 55 height 55
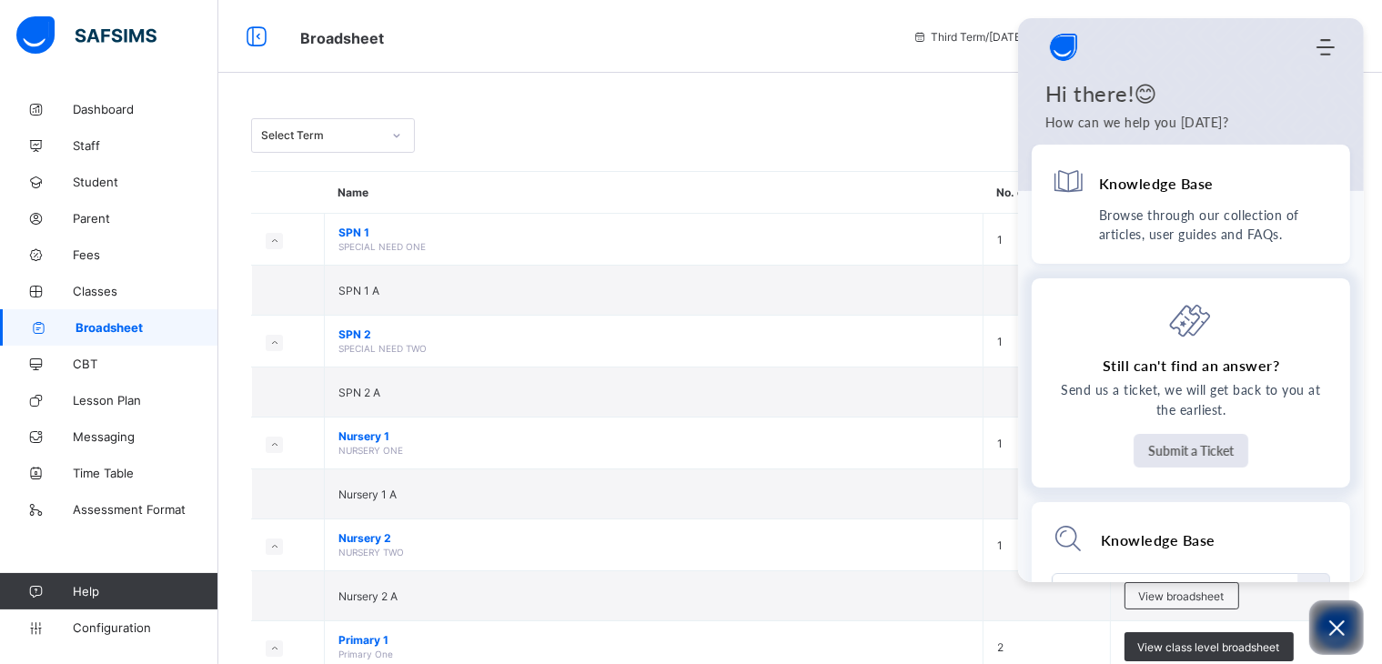
click at [1190, 444] on button "Submit a Ticket" at bounding box center [1191, 451] width 115 height 34
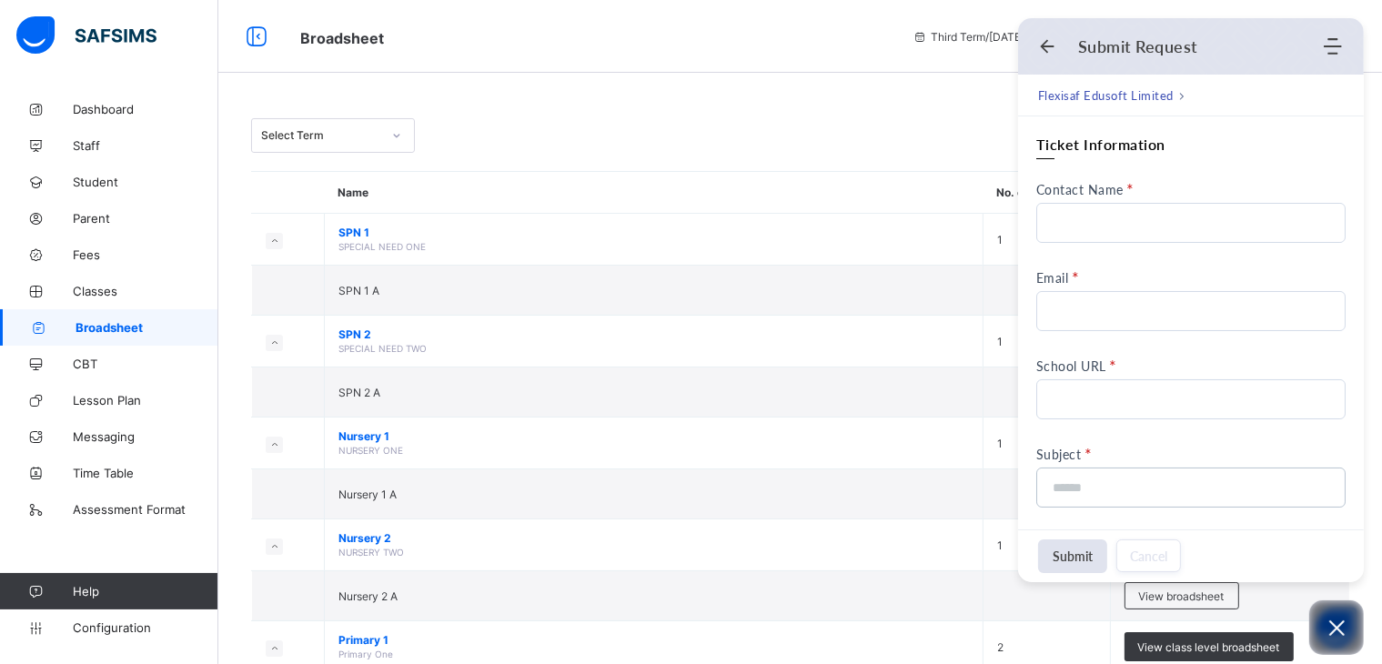
click at [91, 322] on span "Broadsheet" at bounding box center [147, 327] width 143 height 15
click at [1335, 627] on icon "Open asap" at bounding box center [1337, 628] width 23 height 23
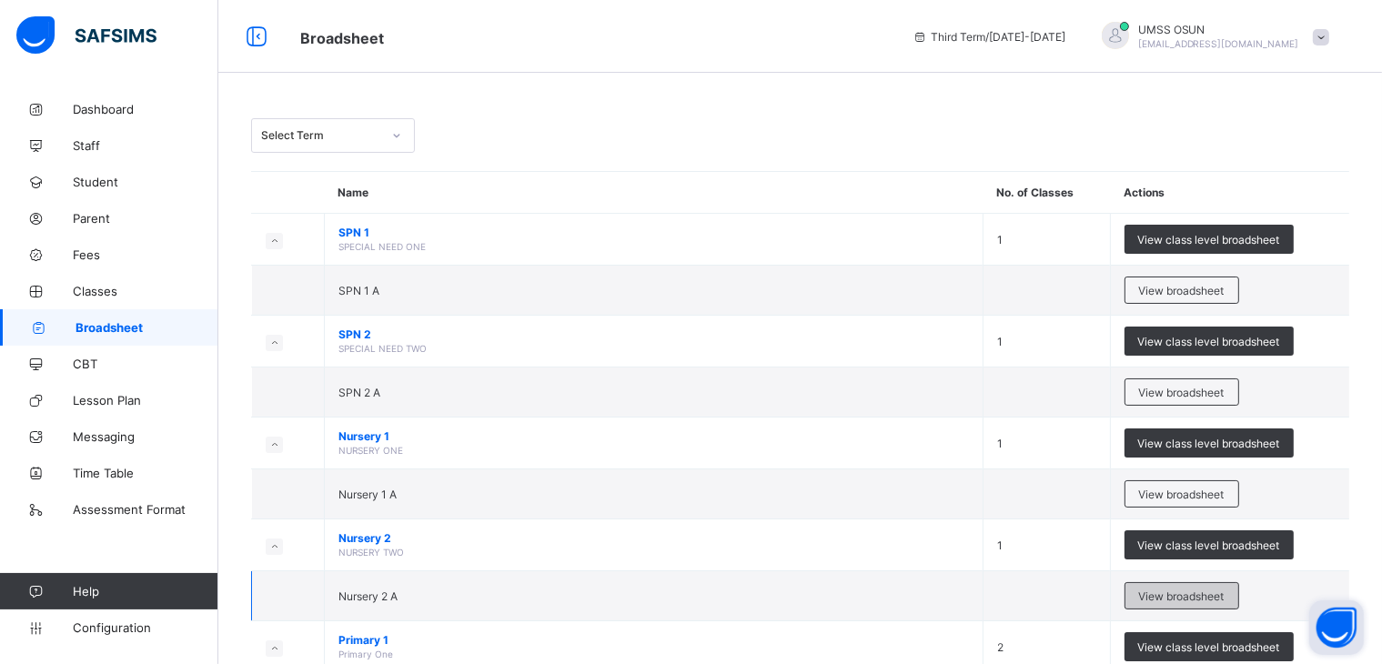
click at [1184, 591] on span "View broadsheet" at bounding box center [1182, 597] width 86 height 14
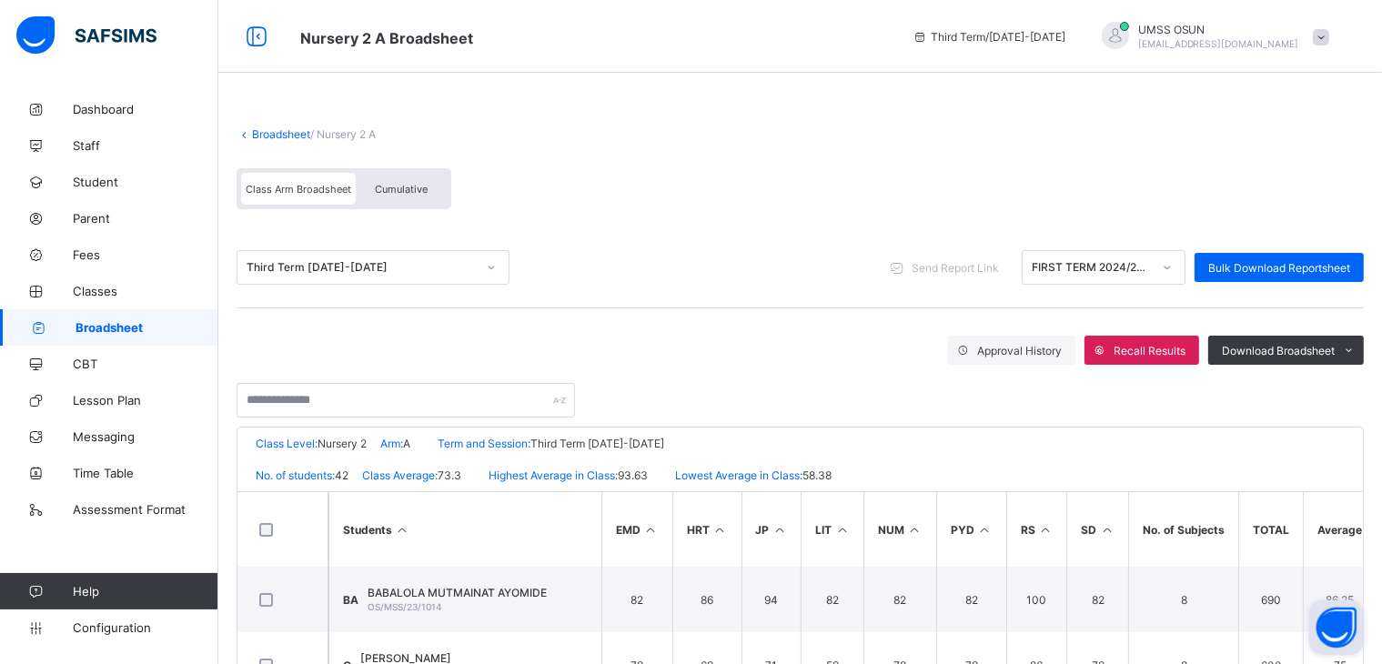
click at [410, 187] on span "Cumulative" at bounding box center [401, 189] width 53 height 13
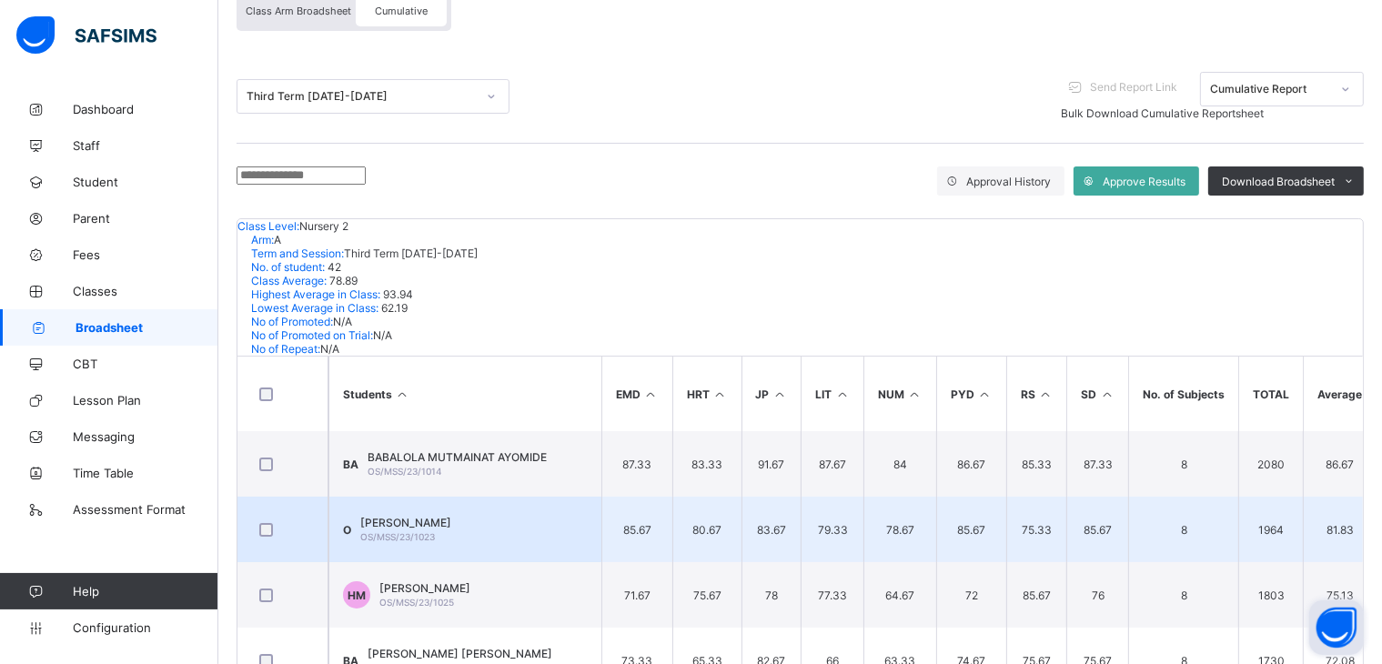
scroll to position [177, 0]
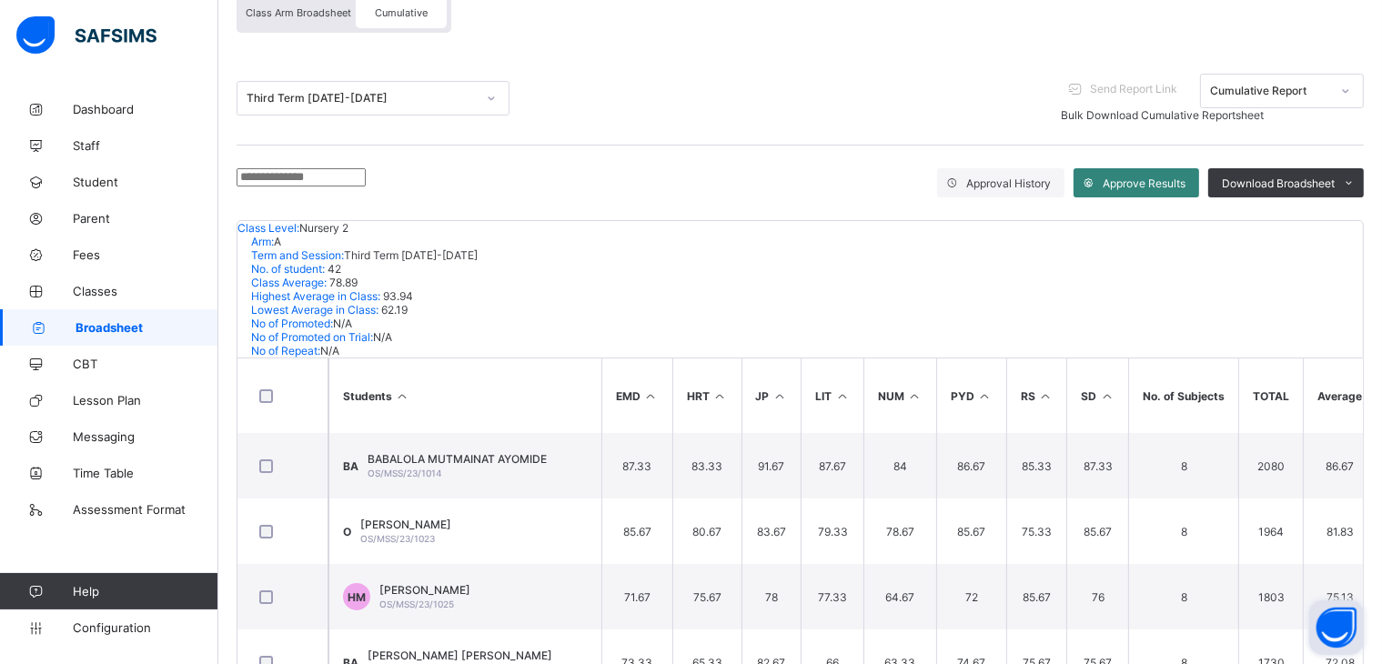
click at [1149, 177] on span "Approve Results" at bounding box center [1144, 184] width 83 height 14
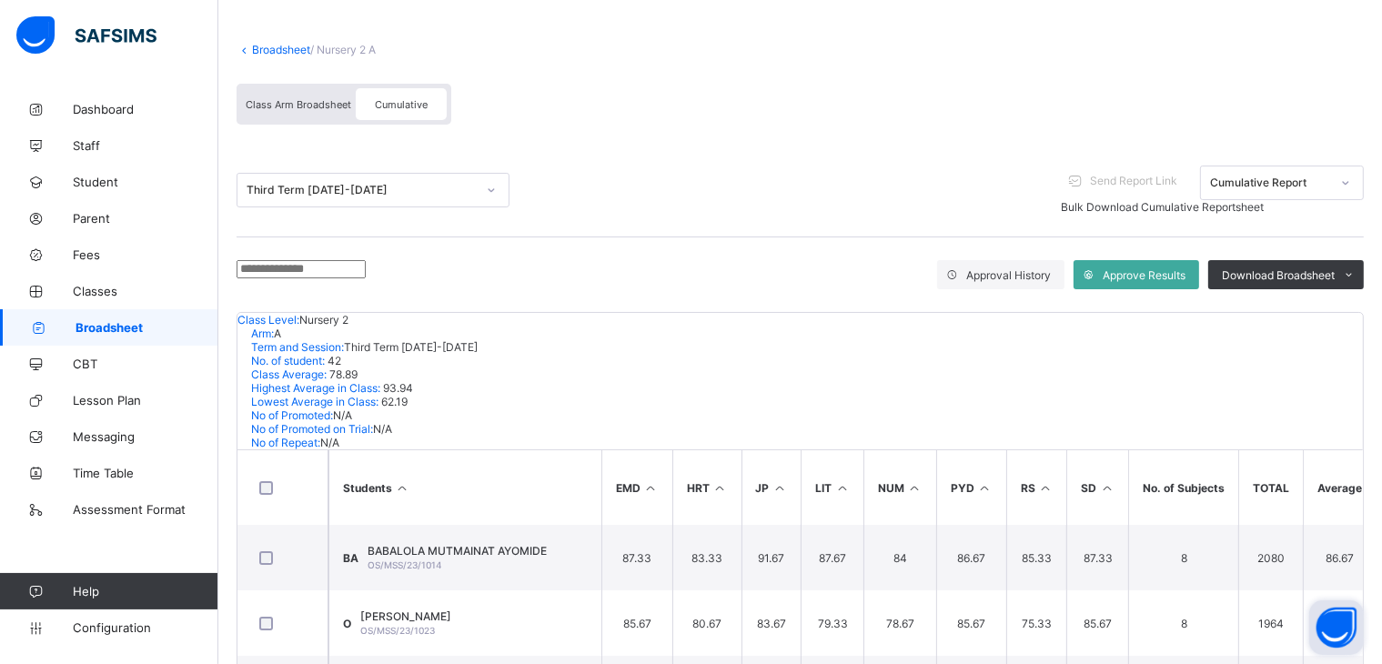
scroll to position [8, 0]
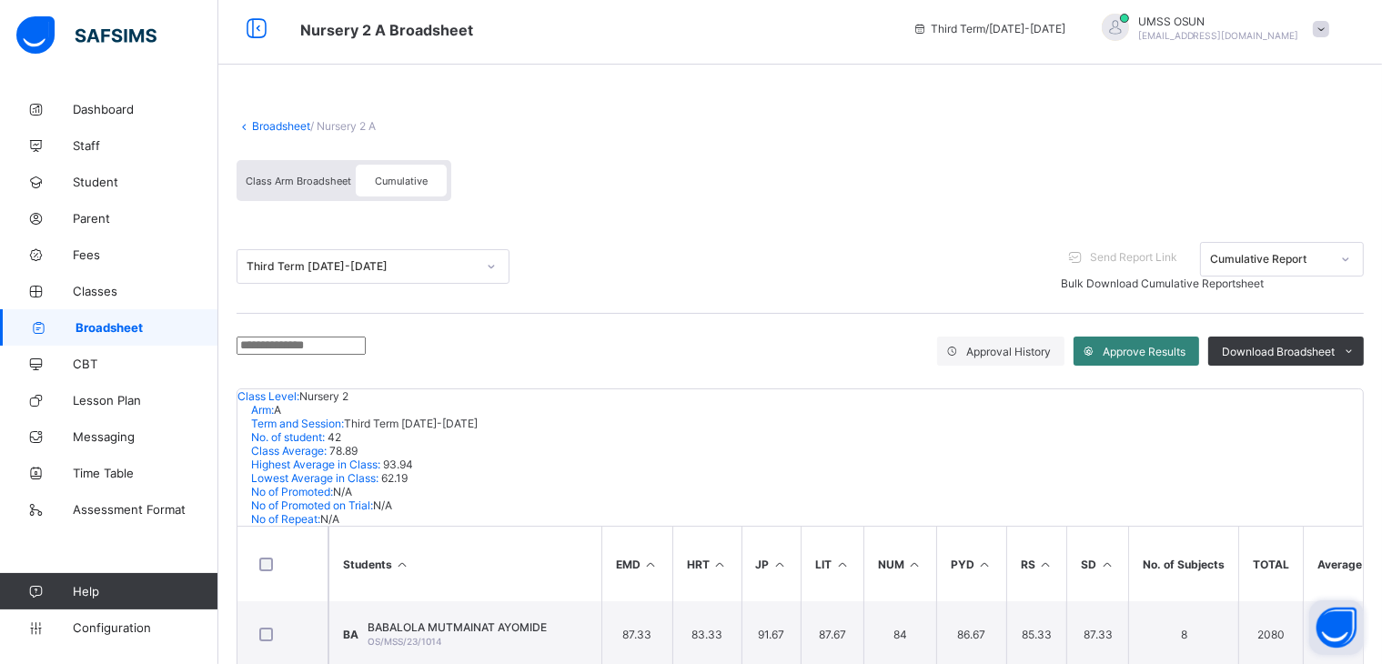
click at [1142, 345] on span "Approve Results" at bounding box center [1144, 352] width 83 height 14
click at [99, 621] on span "Configuration" at bounding box center [145, 628] width 145 height 15
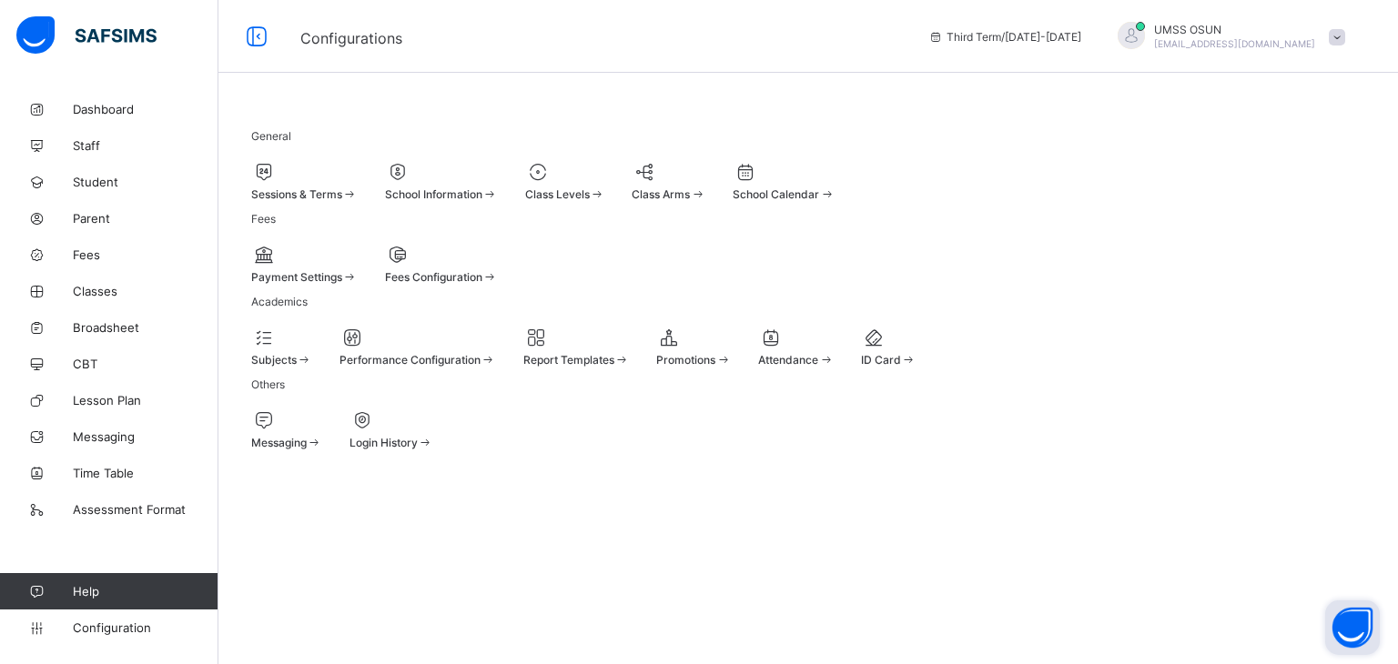
click at [605, 168] on div at bounding box center [565, 172] width 80 height 22
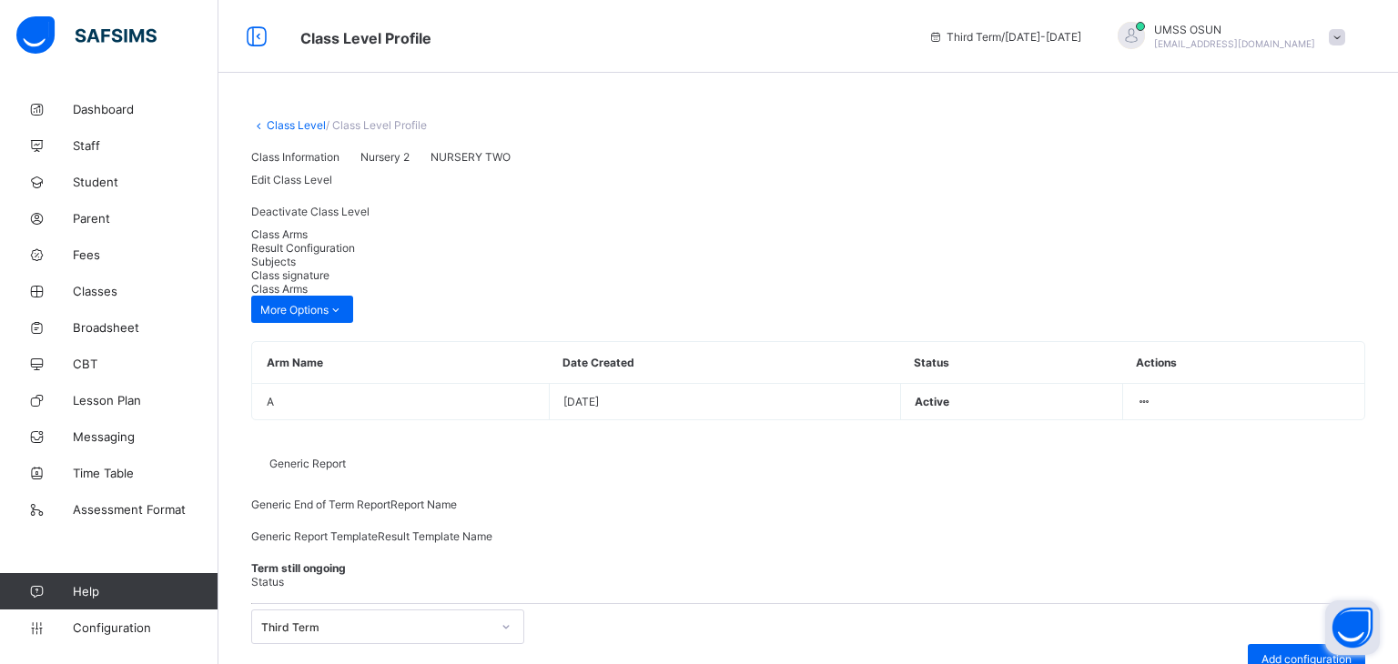
type input "*"
type input "**"
type input "*"
type input "**"
click at [296, 268] on span "Subjects" at bounding box center [273, 262] width 45 height 14
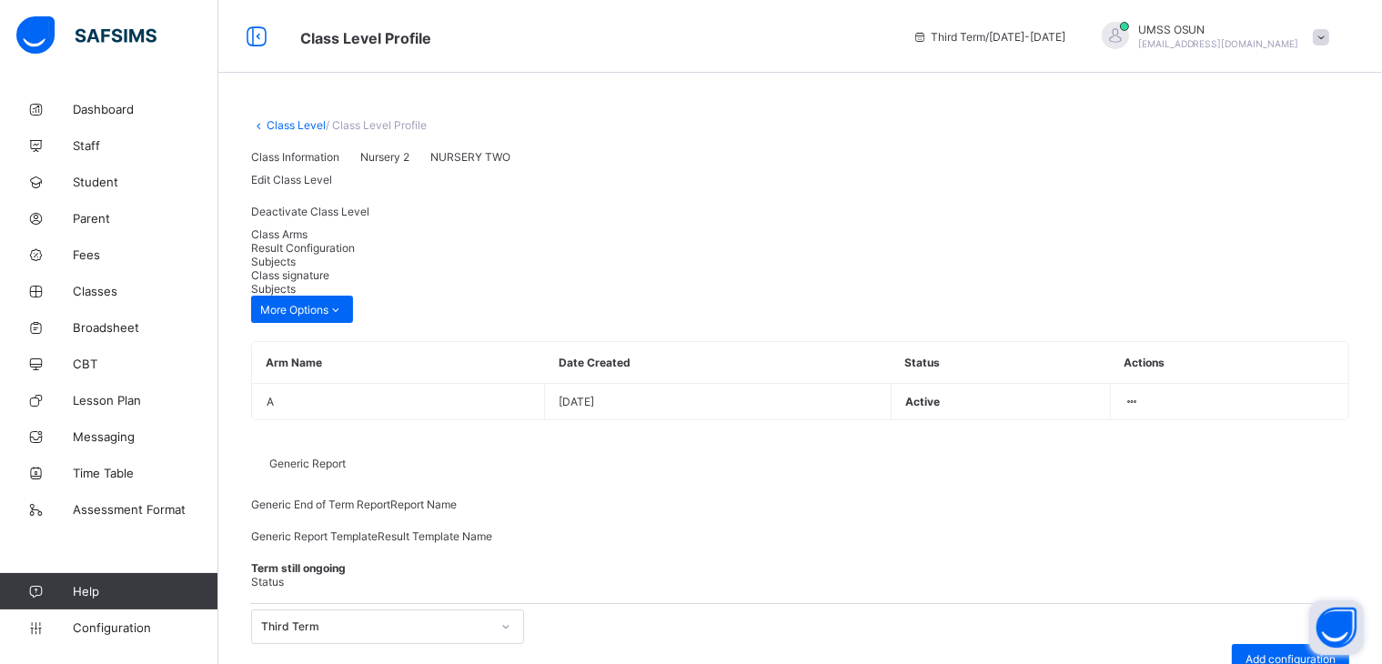
click at [355, 255] on span "Result Configuration" at bounding box center [303, 248] width 104 height 14
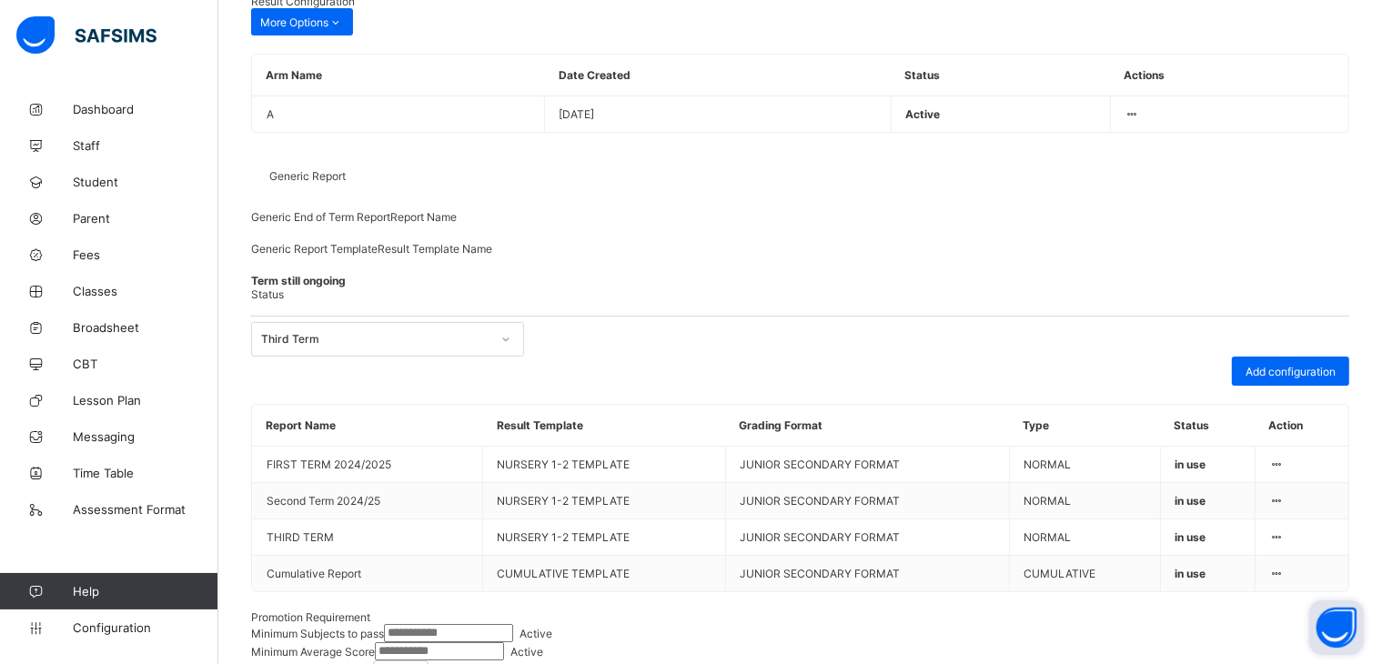
scroll to position [346, 0]
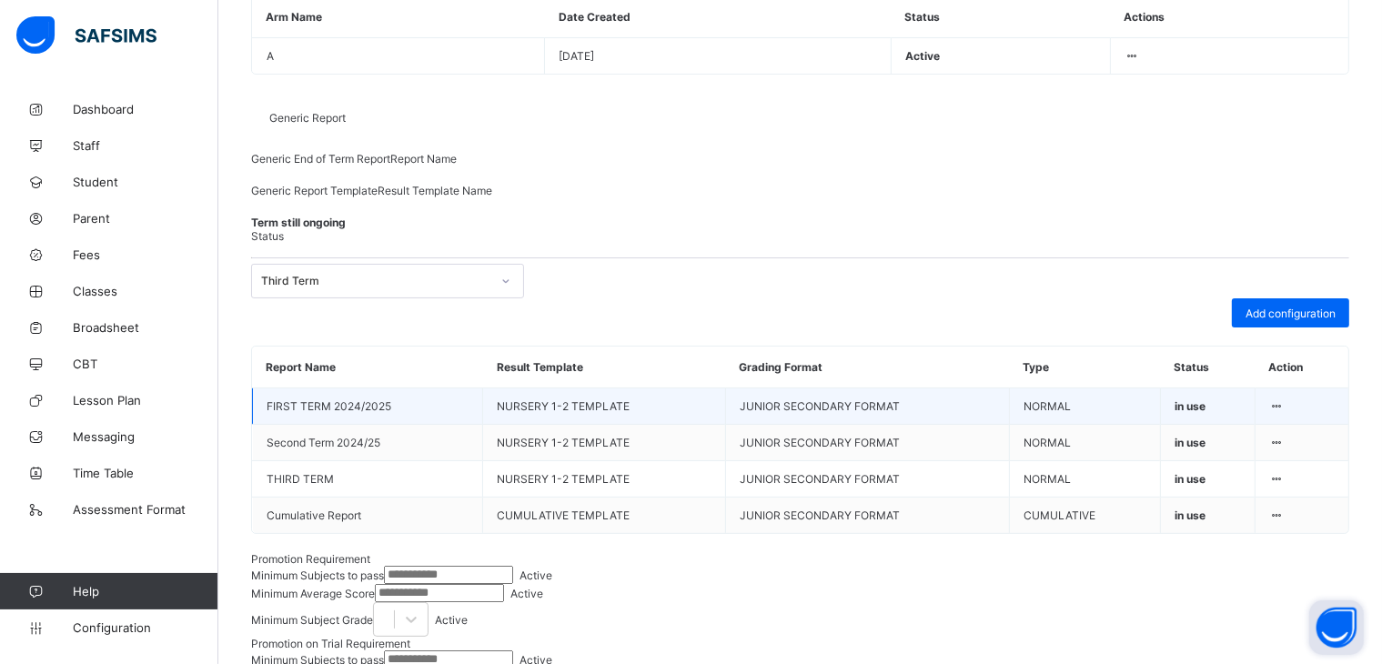
click at [1285, 413] on div at bounding box center [1276, 407] width 15 height 14
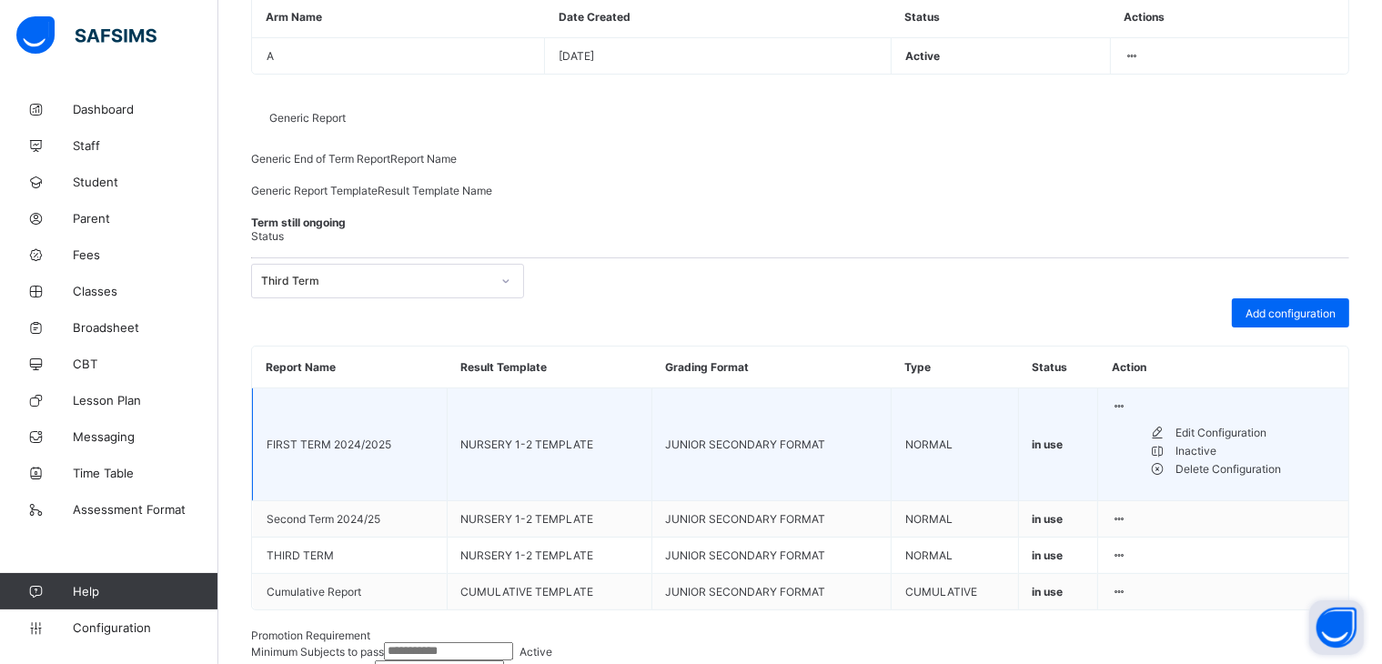
click at [1238, 460] on div "Inactive" at bounding box center [1255, 451] width 159 height 18
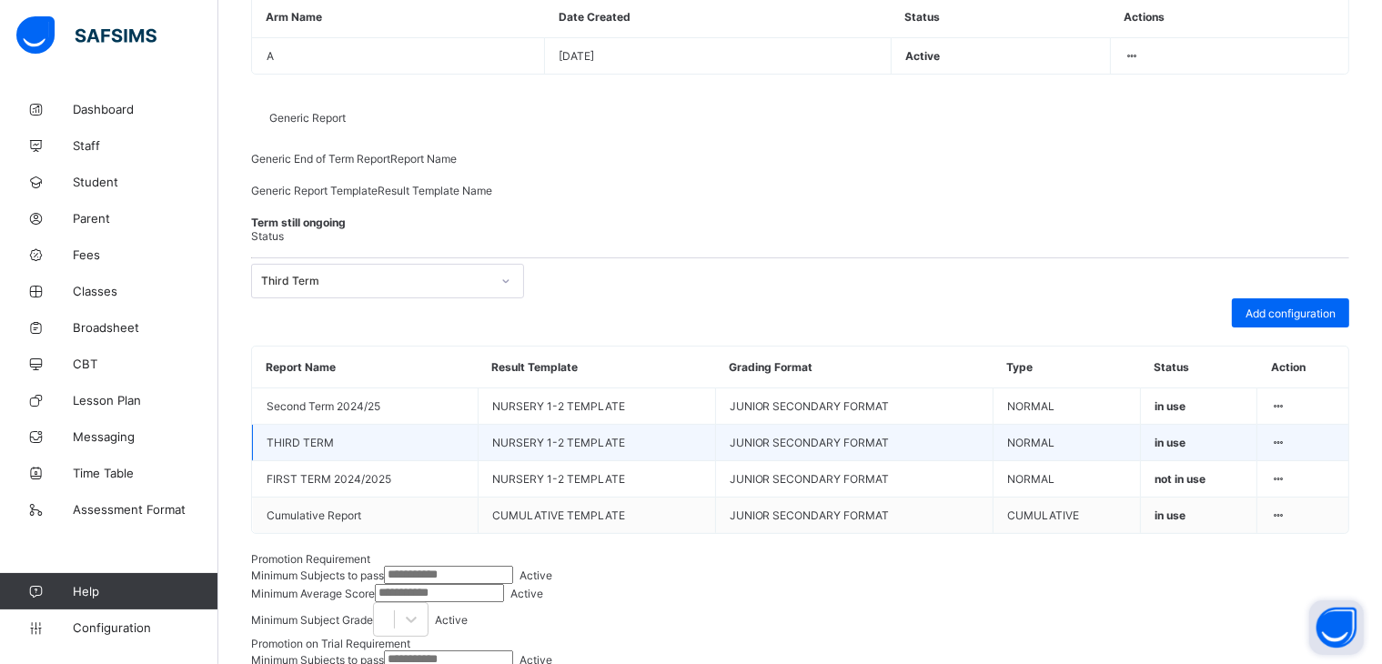
click at [1287, 450] on icon at bounding box center [1278, 443] width 15 height 14
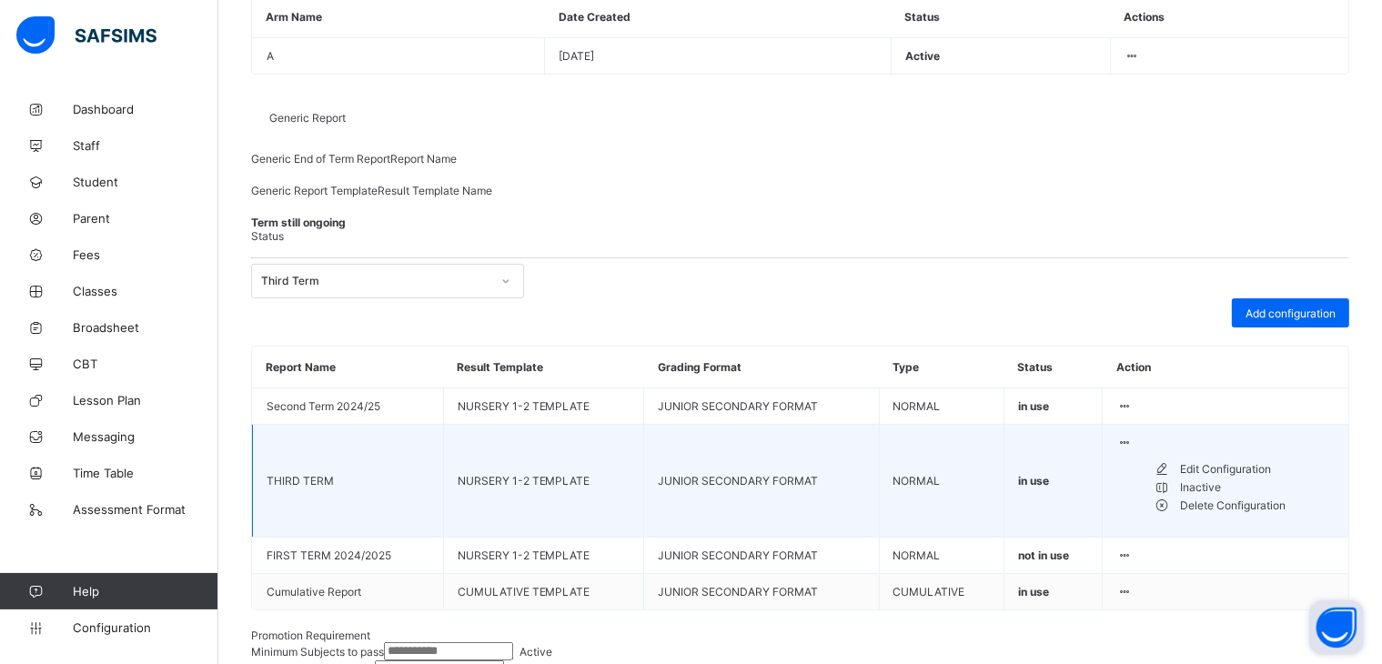
click at [1223, 497] on div "Inactive" at bounding box center [1257, 488] width 155 height 18
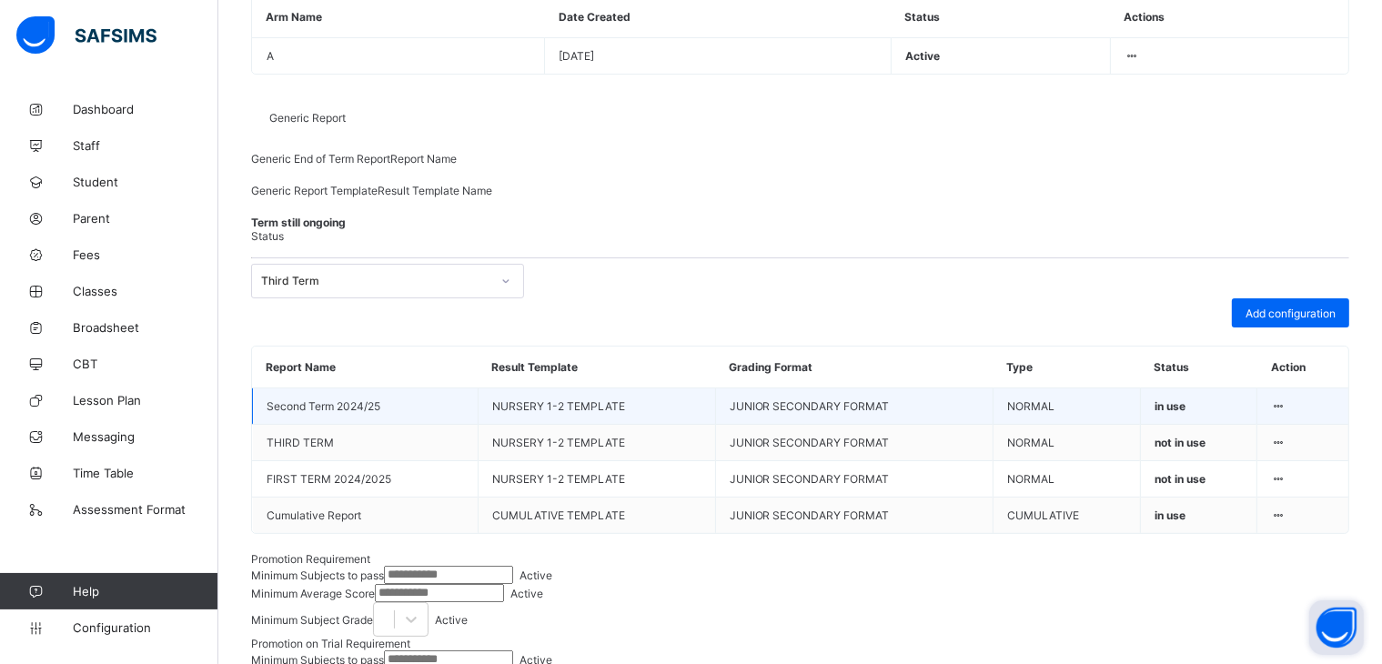
click at [1287, 413] on icon at bounding box center [1278, 407] width 15 height 14
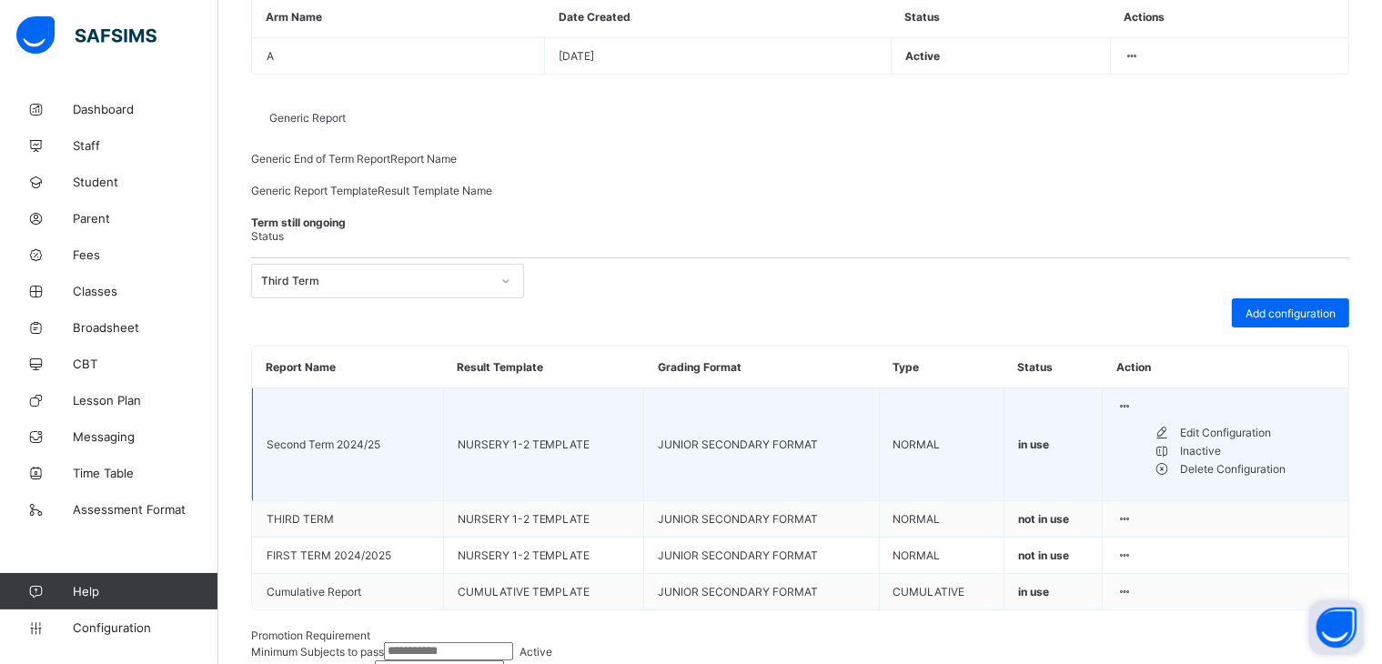
click at [1219, 460] on div "Inactive" at bounding box center [1257, 451] width 155 height 18
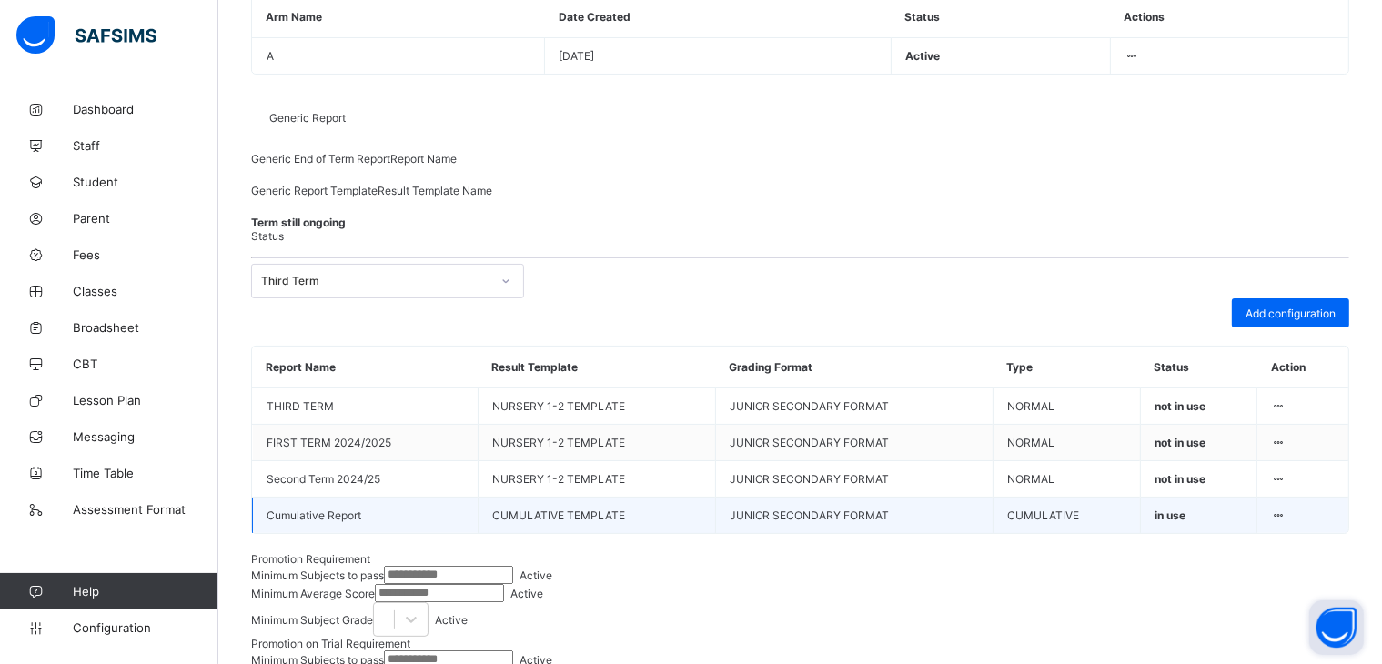
click at [1287, 522] on icon at bounding box center [1278, 516] width 15 height 14
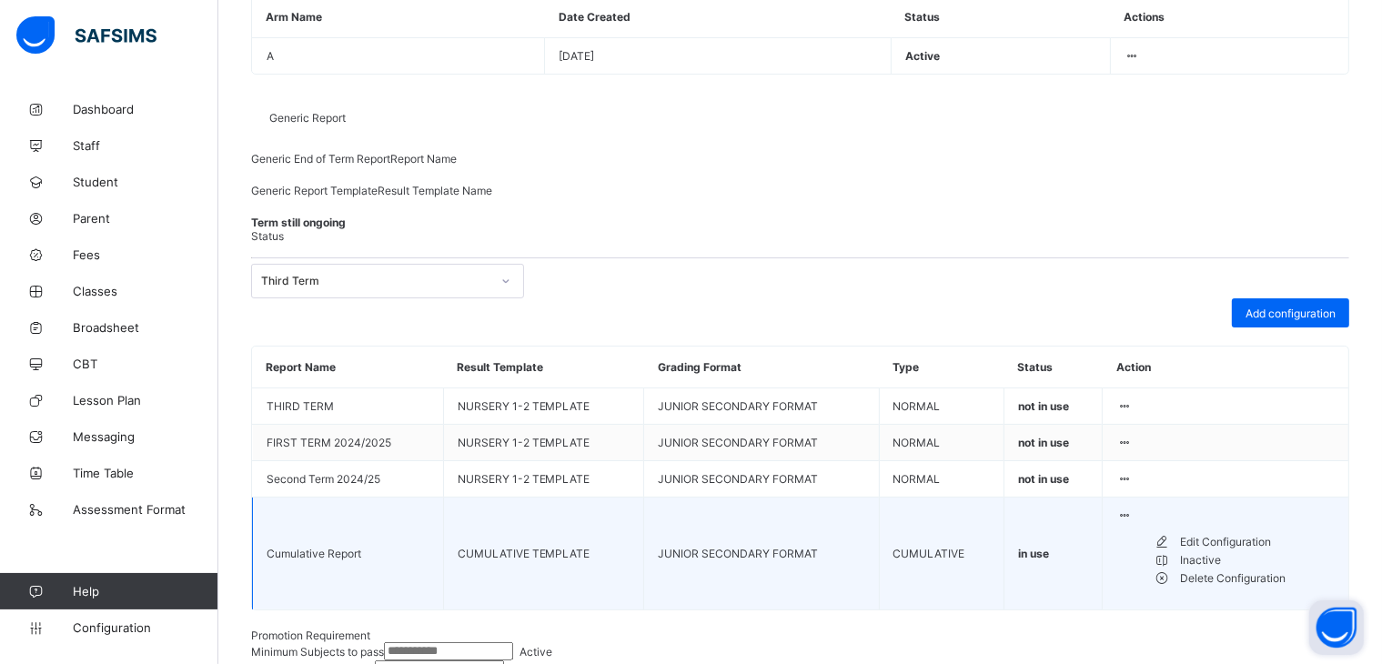
click at [1235, 551] on div "Edit Configuration" at bounding box center [1257, 542] width 155 height 18
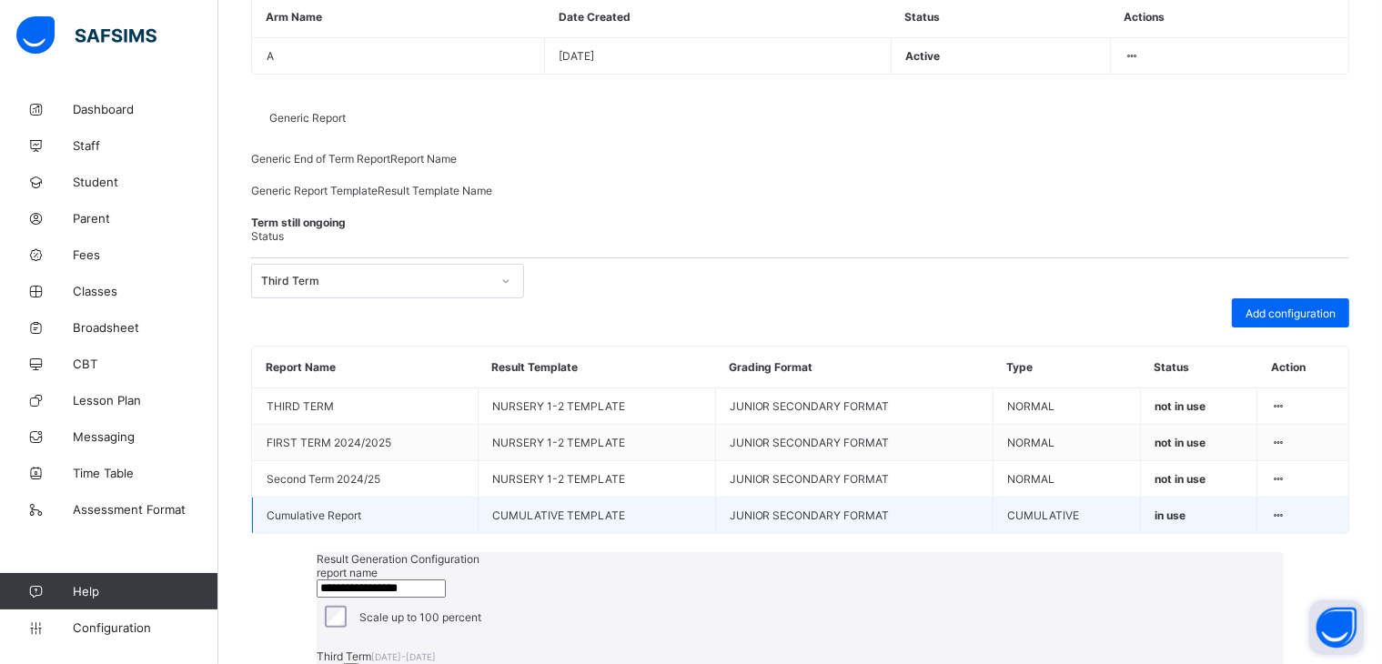
drag, startPoint x: 1054, startPoint y: 575, endPoint x: 1222, endPoint y: 569, distance: 168.5
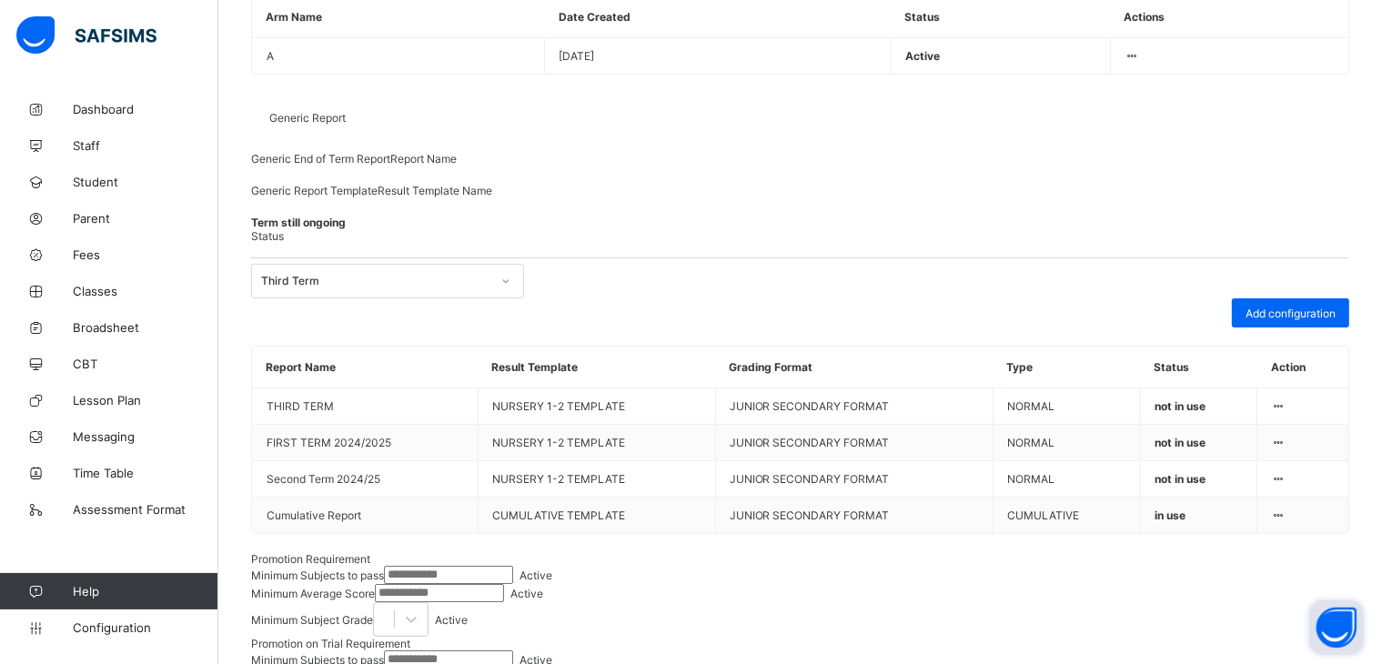
click at [1287, 522] on icon at bounding box center [1278, 516] width 15 height 14
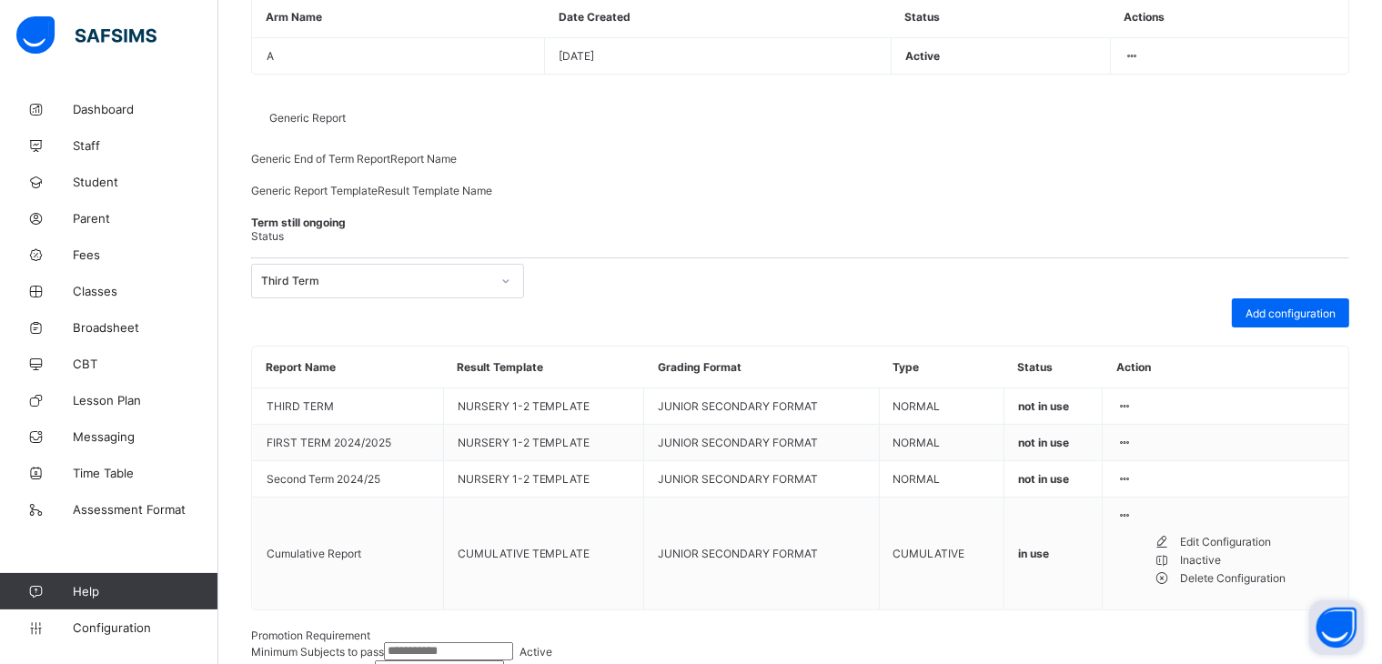
click at [1241, 551] on div "Edit Configuration" at bounding box center [1257, 542] width 155 height 18
type input "**********"
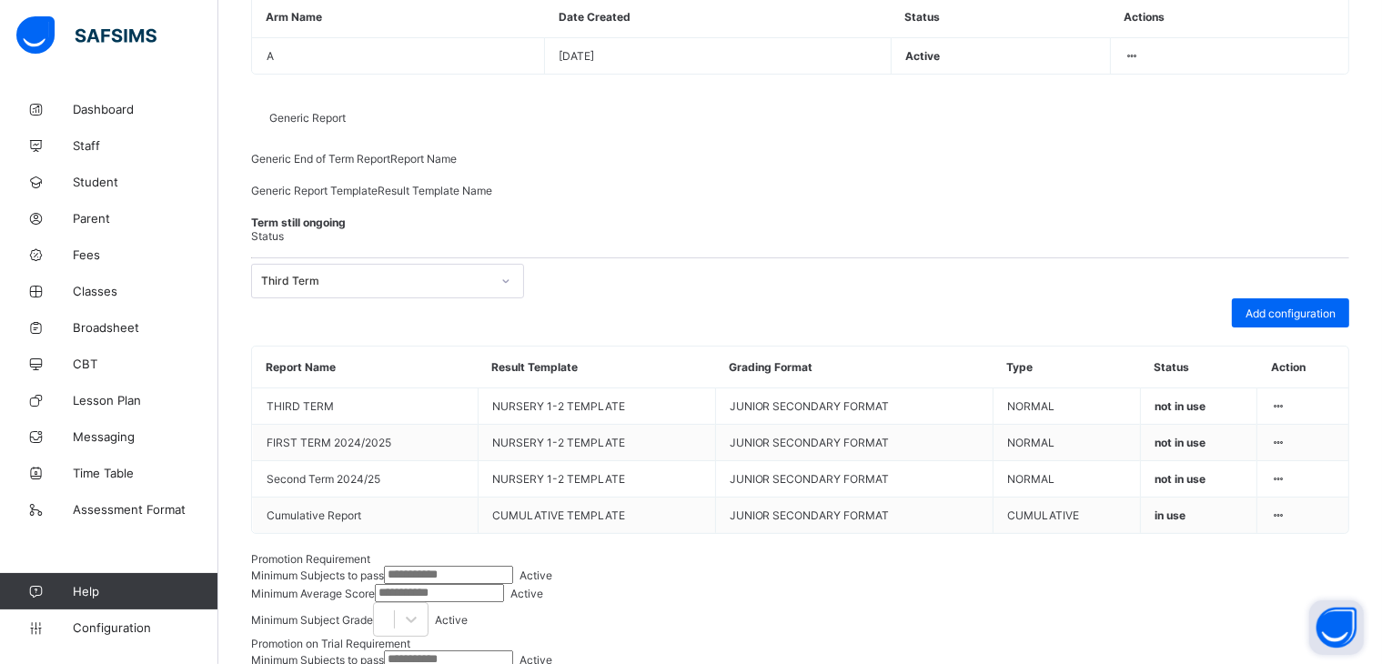
click at [1287, 522] on icon at bounding box center [1278, 516] width 15 height 14
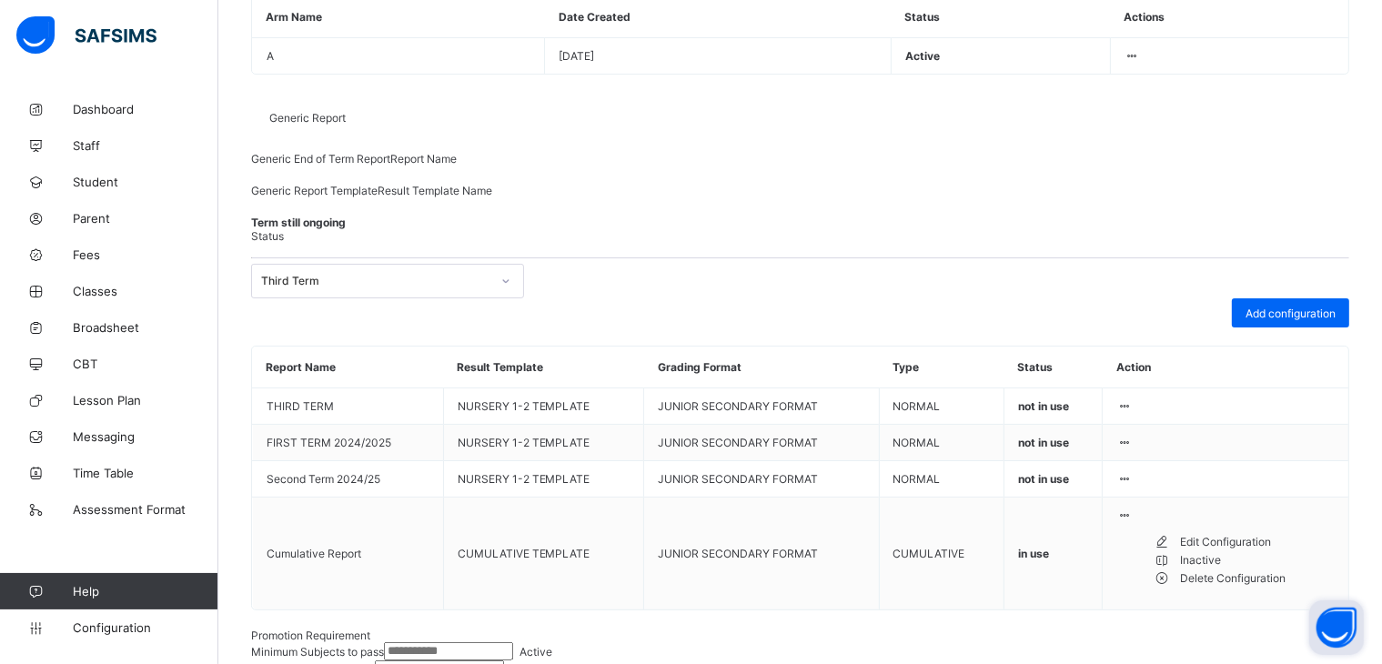
click at [1230, 570] on div "Inactive" at bounding box center [1257, 560] width 155 height 18
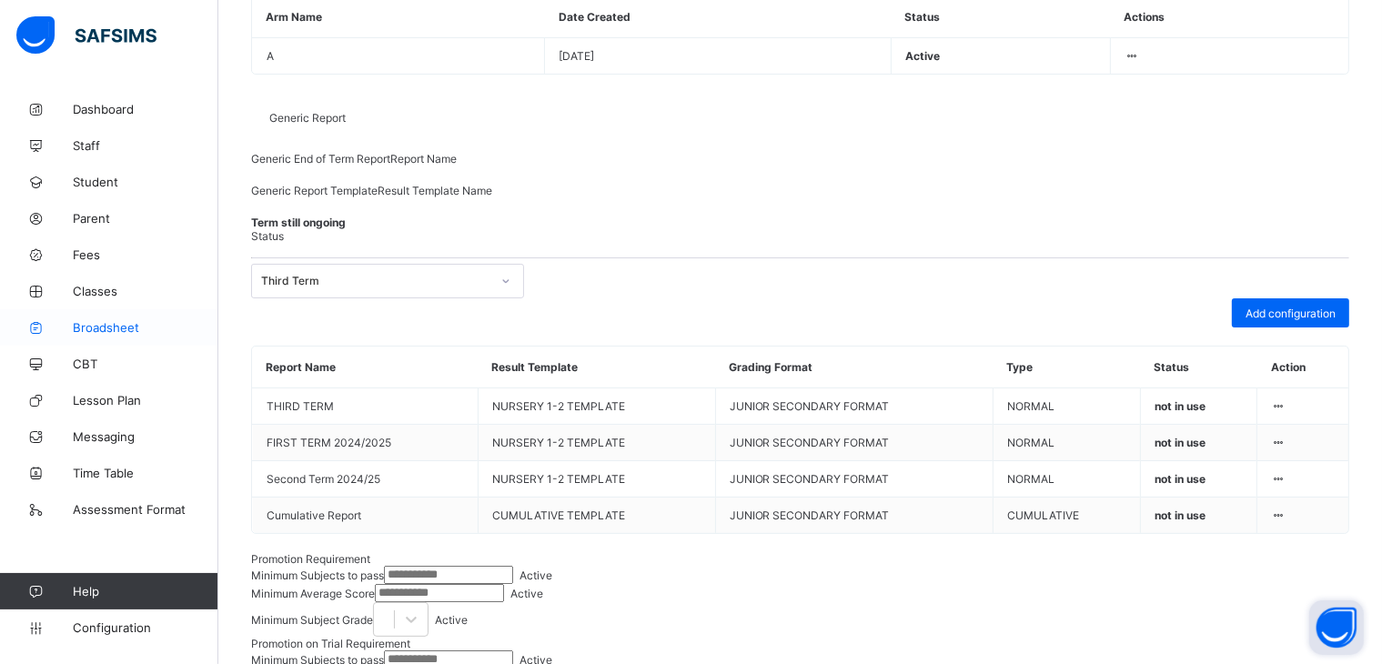
click at [99, 320] on span "Broadsheet" at bounding box center [146, 327] width 146 height 15
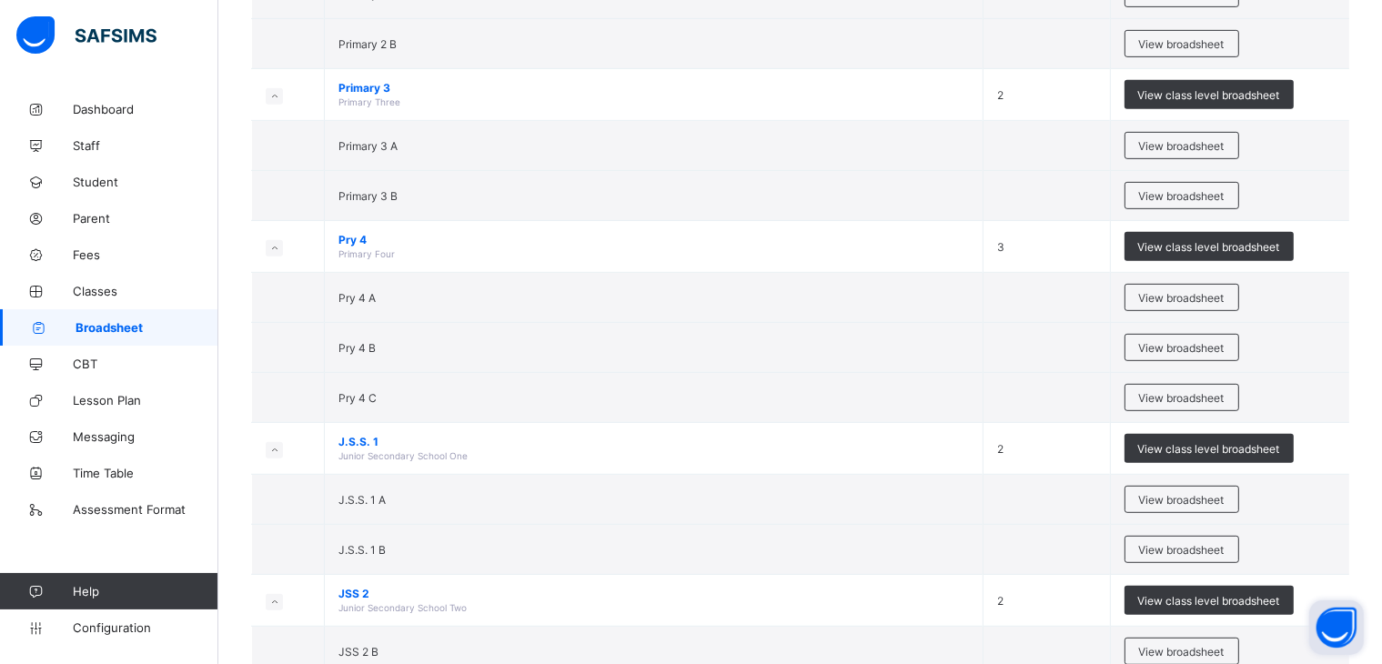
scroll to position [960, 0]
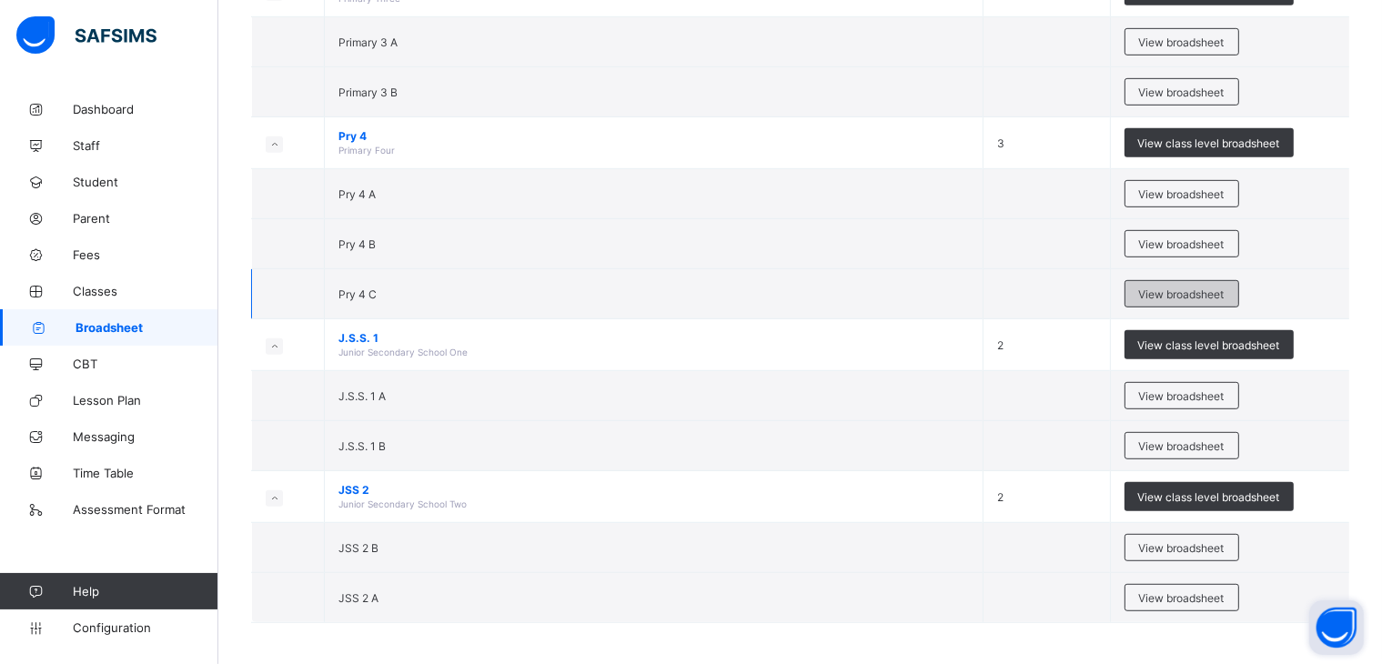
click at [1178, 288] on span "View broadsheet" at bounding box center [1182, 295] width 86 height 14
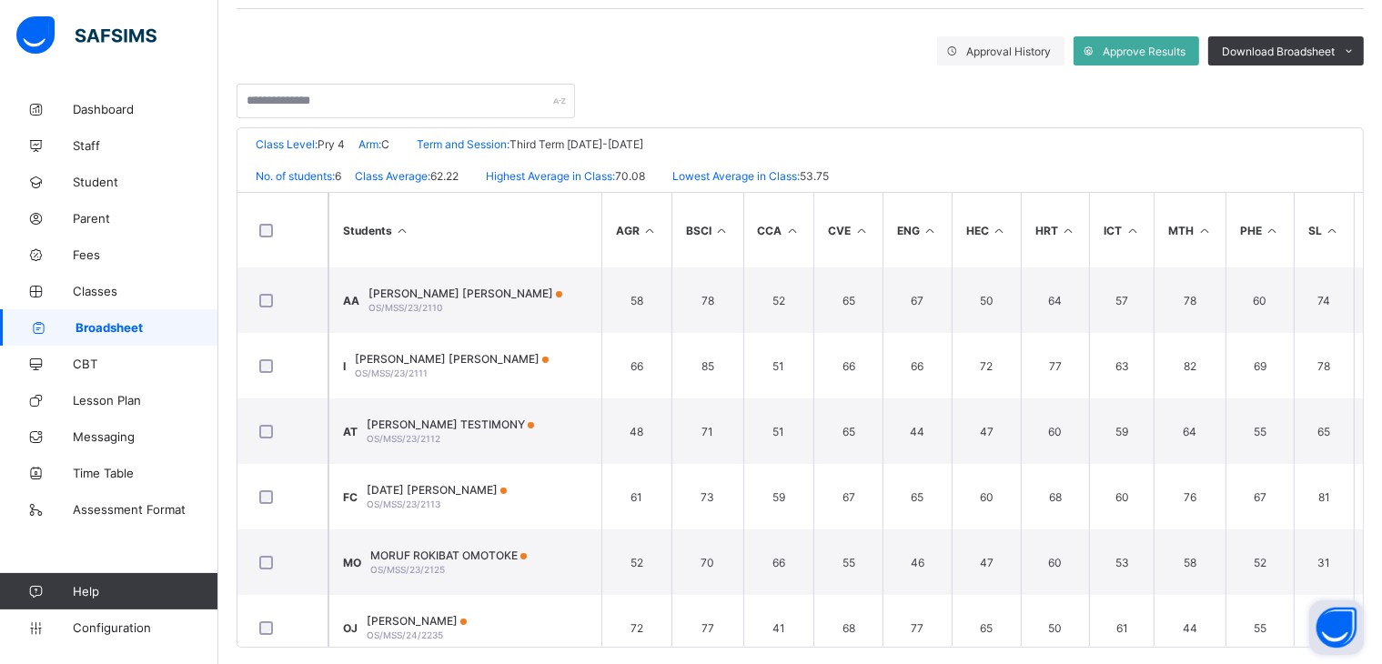
scroll to position [320, 0]
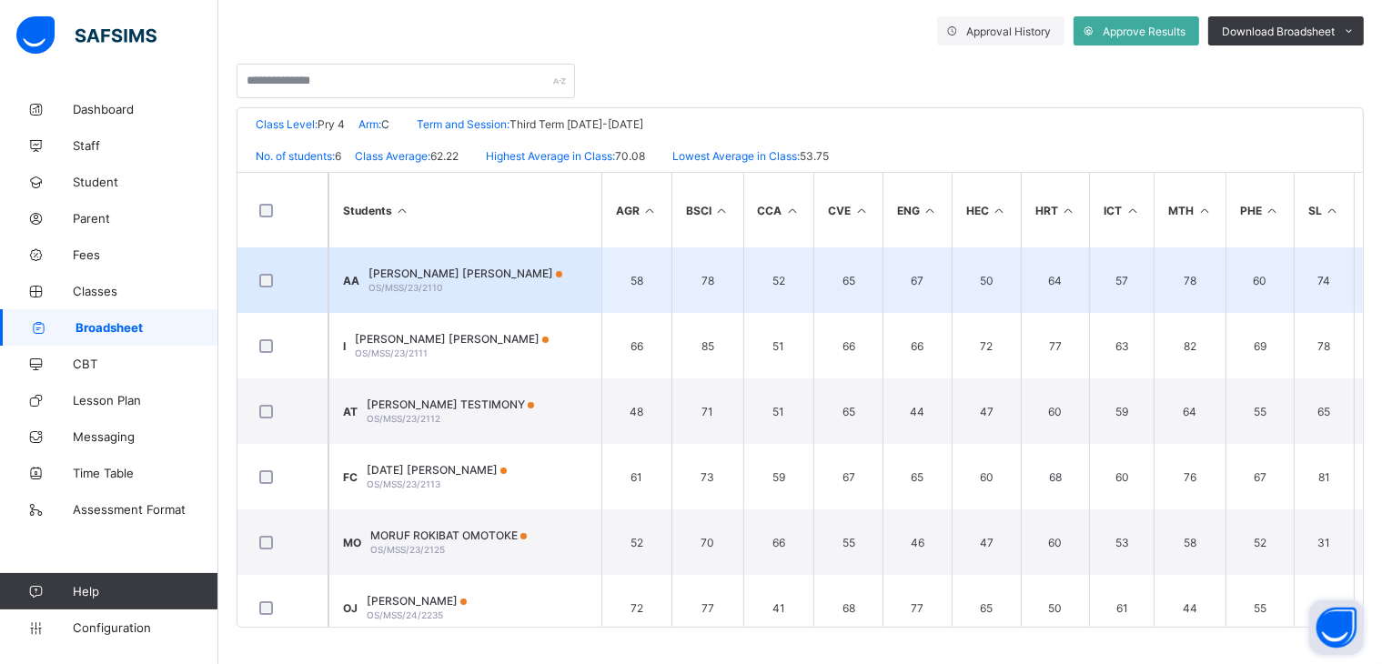
click at [445, 274] on span "ADEBAYO MUIZ ADENIYI" at bounding box center [466, 274] width 194 height 14
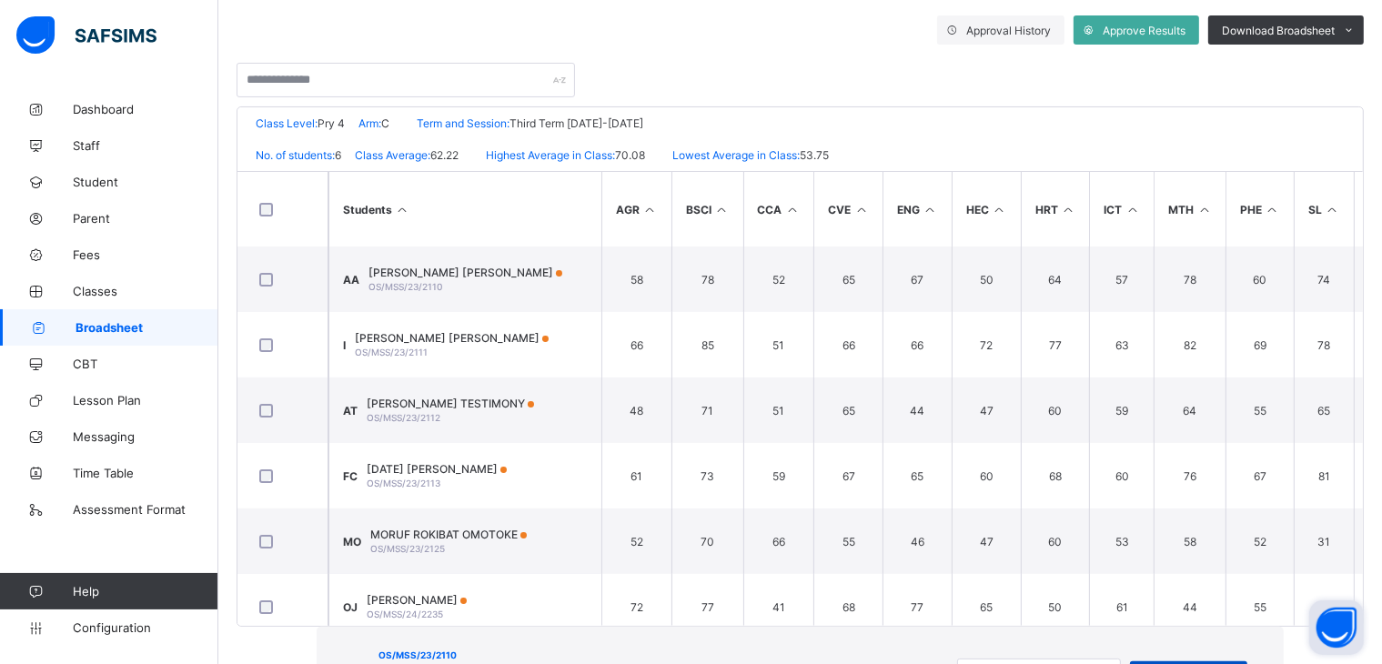
click at [1144, 663] on span "View Reportsheet" at bounding box center [1189, 677] width 90 height 14
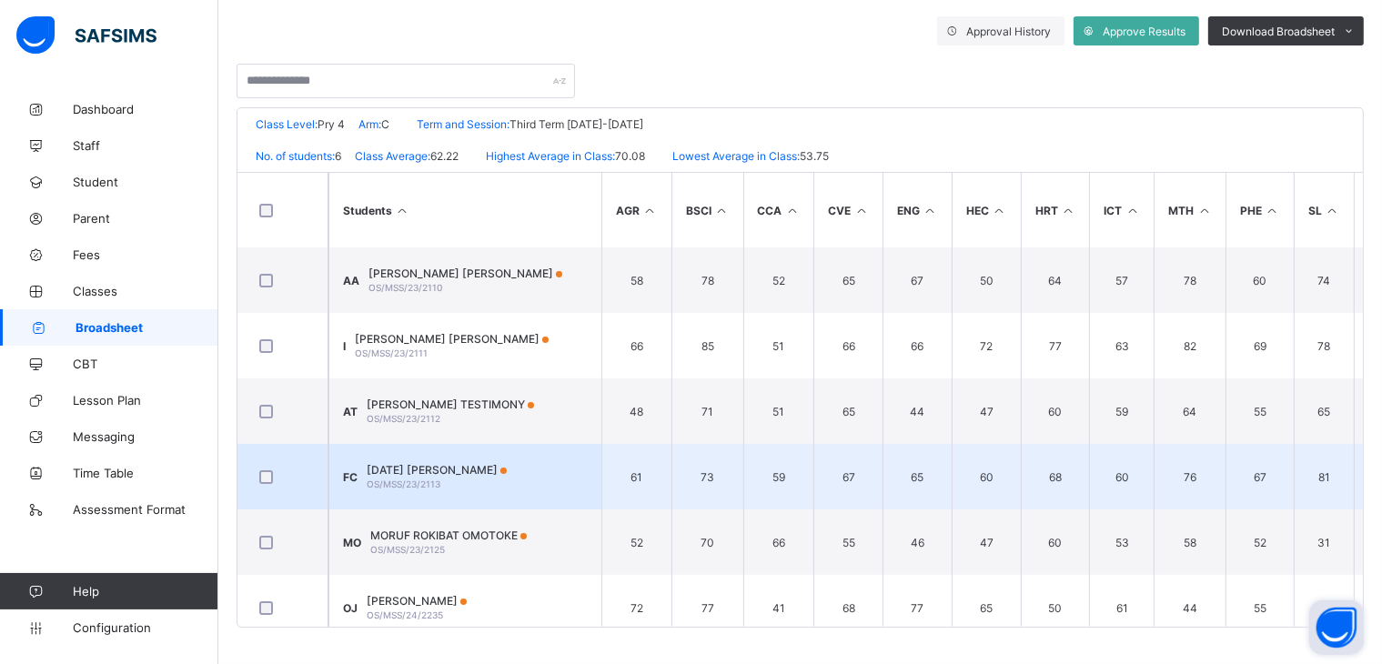
click at [434, 474] on div "FRIDAY ESTHER C. OS/MSS/23/2113" at bounding box center [437, 476] width 140 height 27
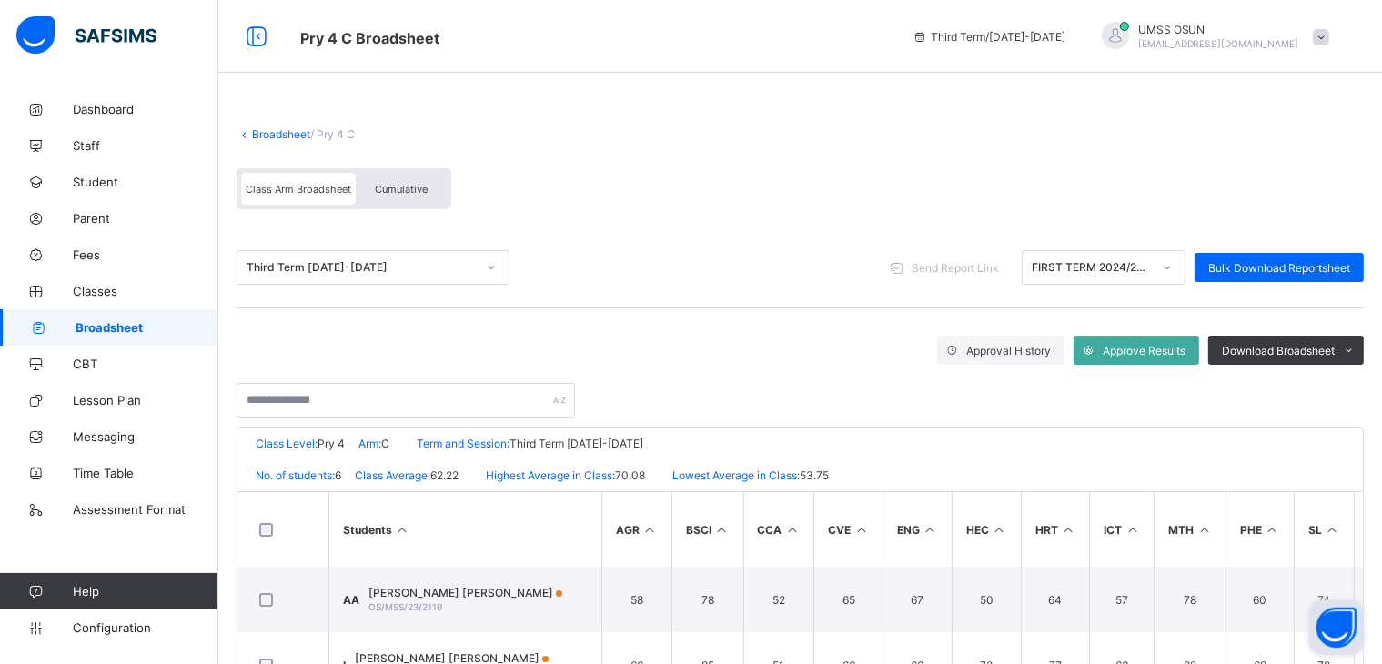
scroll to position [0, 0]
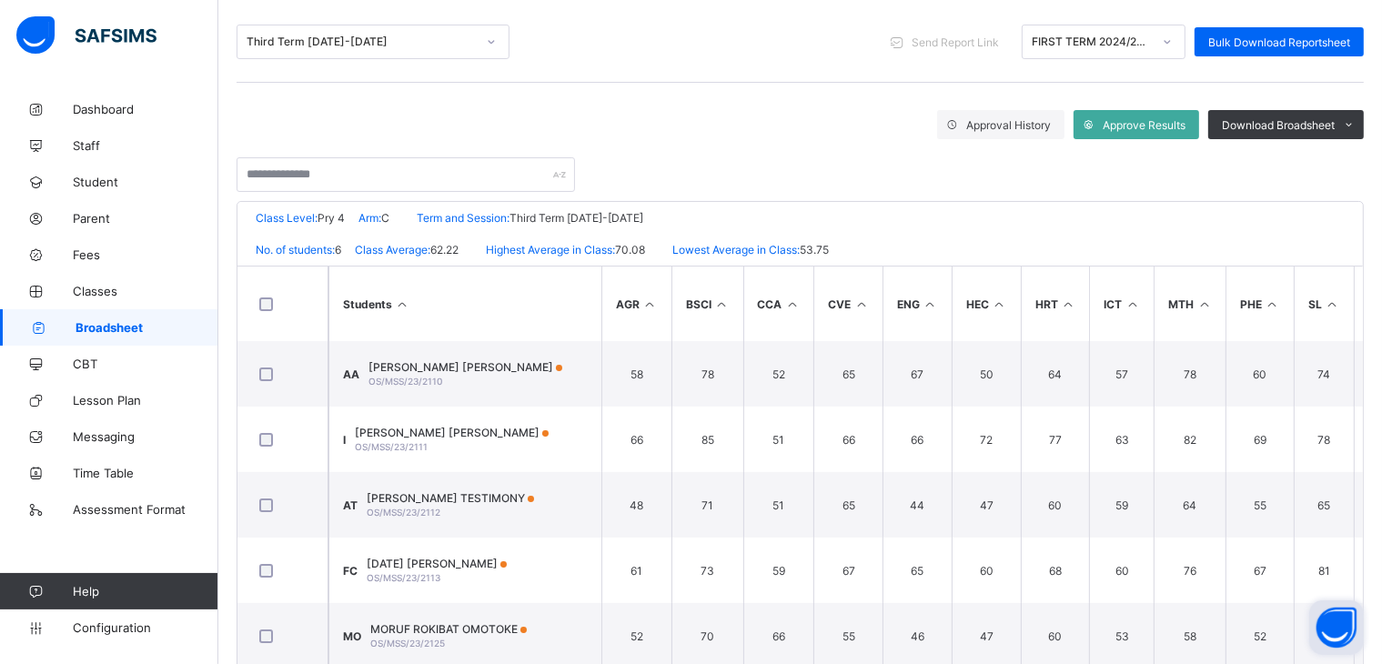
scroll to position [320, 0]
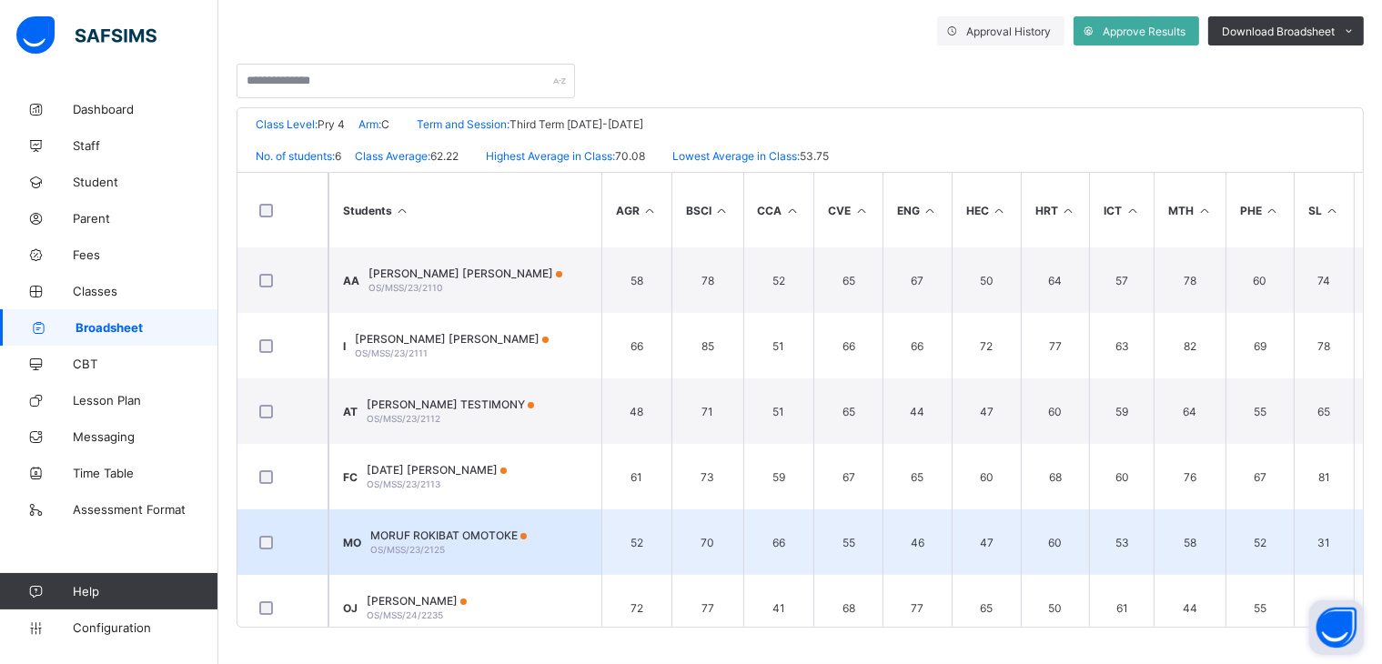
click at [450, 536] on span "MORUF ROKIBAT OMOTOKE" at bounding box center [448, 536] width 157 height 14
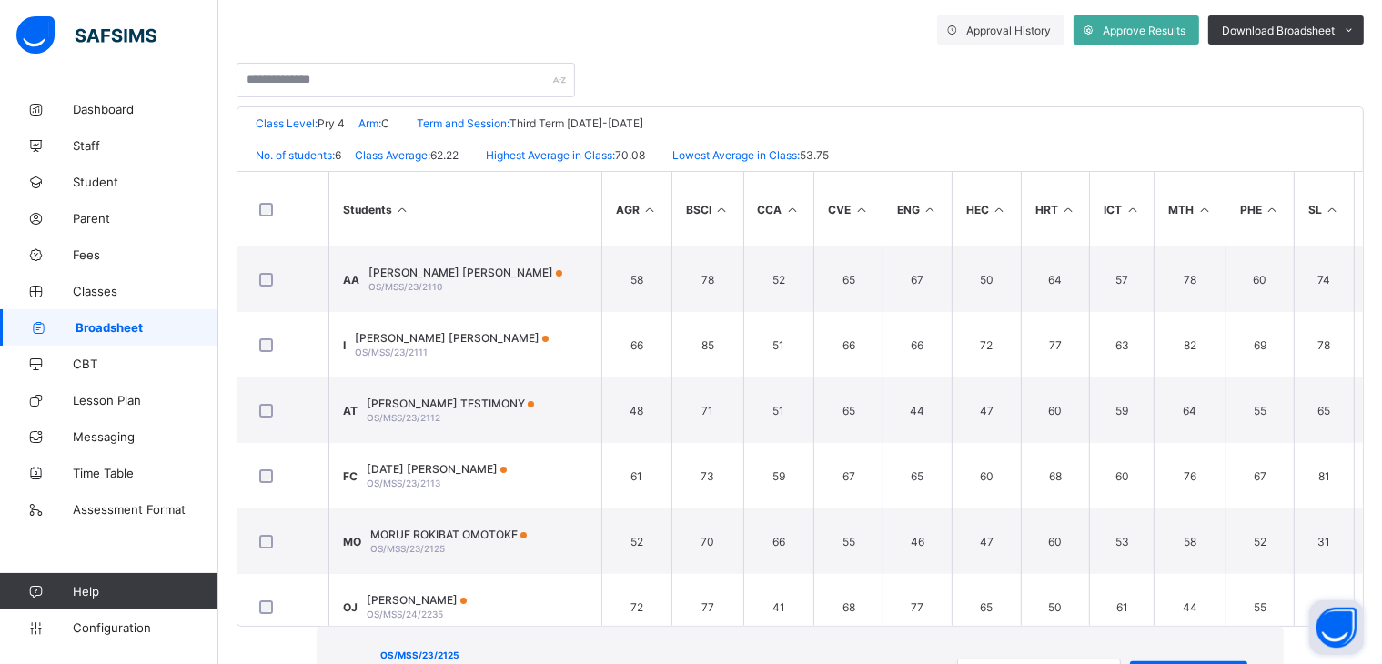
scroll to position [44, 0]
click at [1144, 663] on span "View Reportsheet" at bounding box center [1189, 677] width 90 height 14
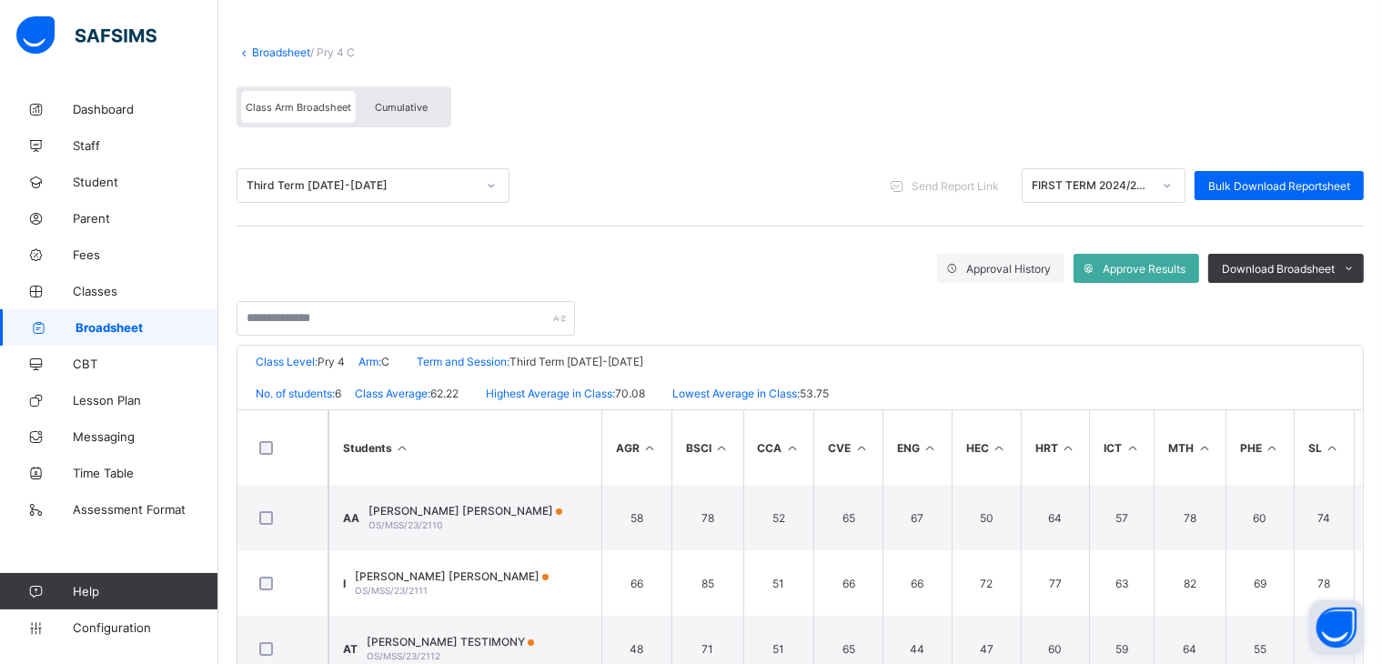
scroll to position [0, 0]
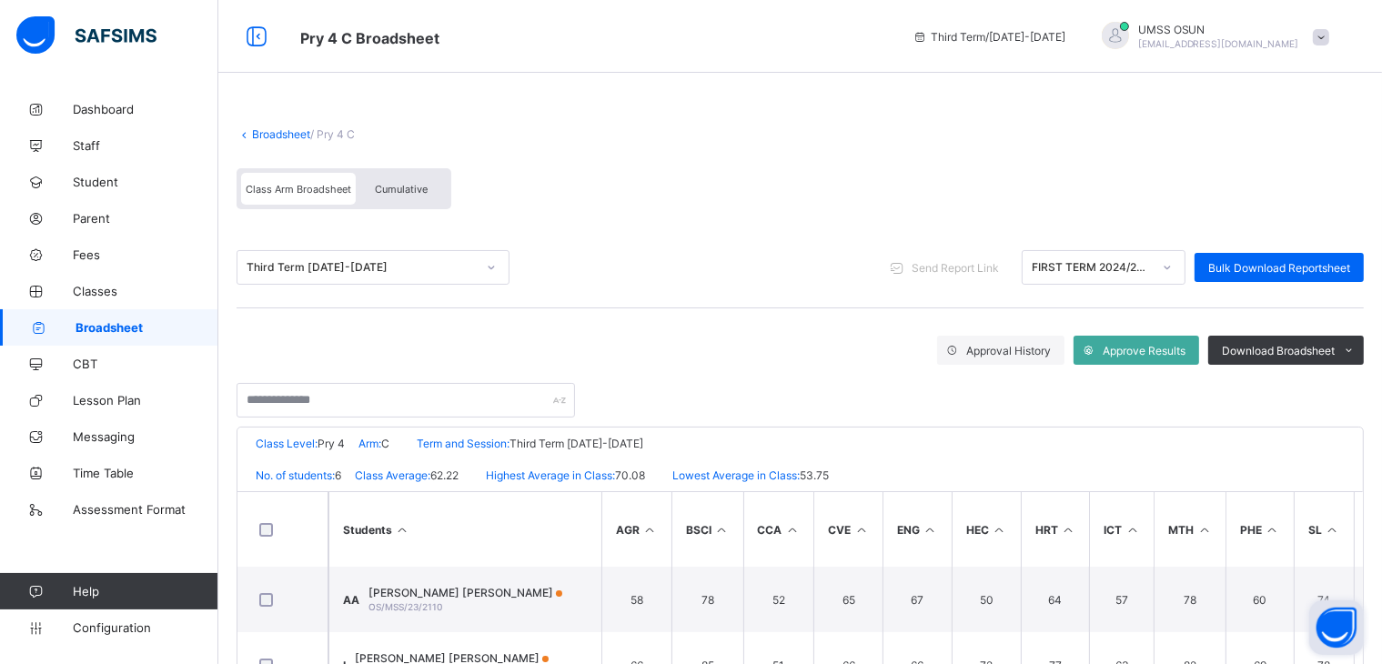
click at [285, 128] on link "Broadsheet" at bounding box center [281, 134] width 58 height 14
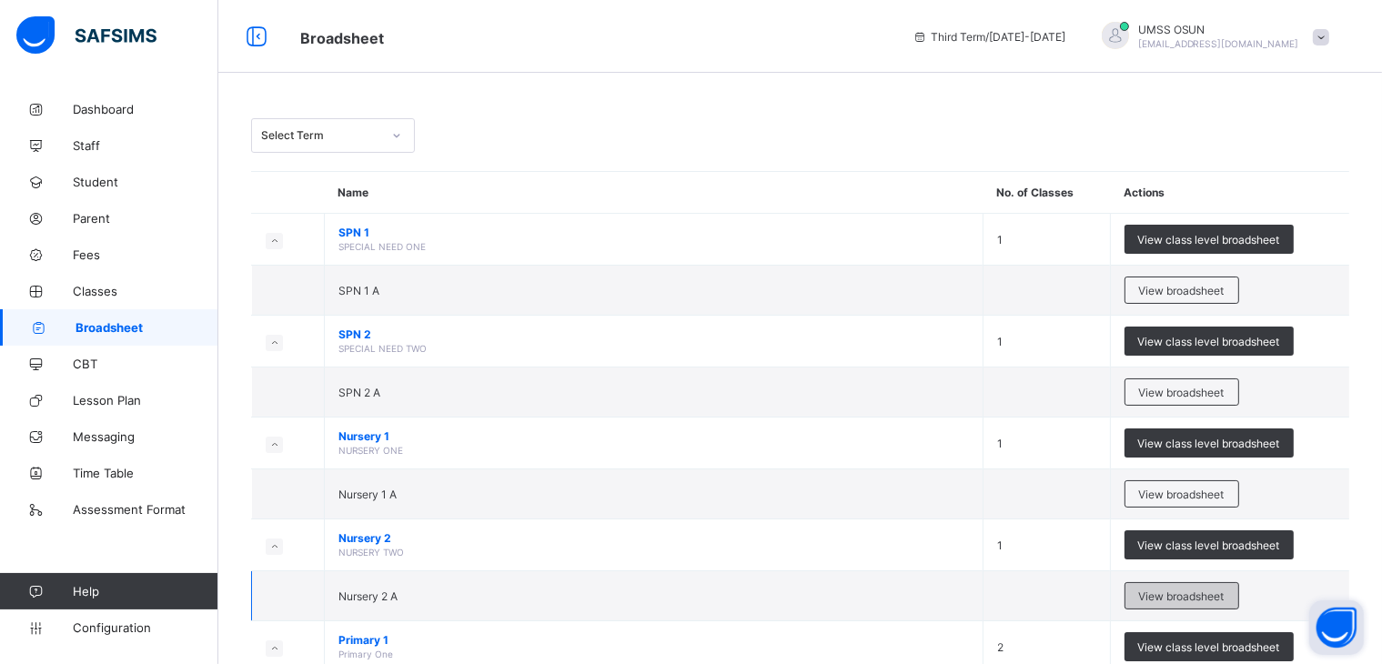
click at [1192, 591] on span "View broadsheet" at bounding box center [1182, 597] width 86 height 14
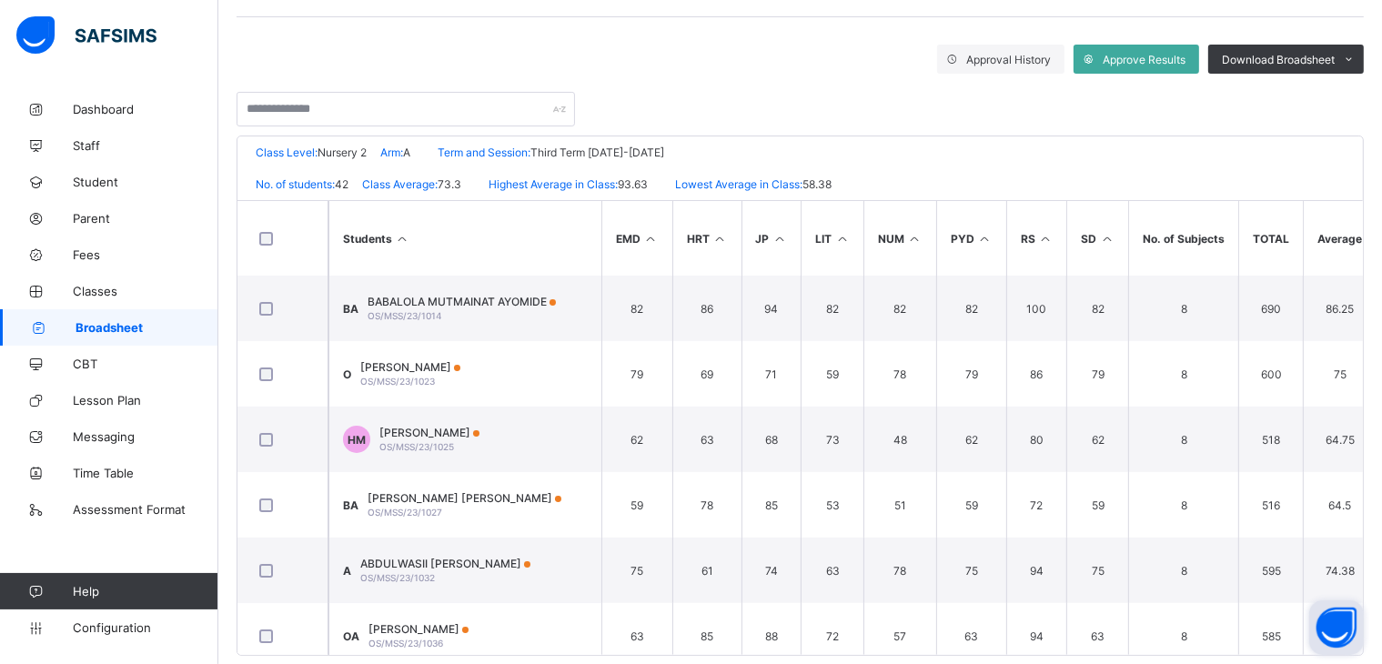
scroll to position [320, 0]
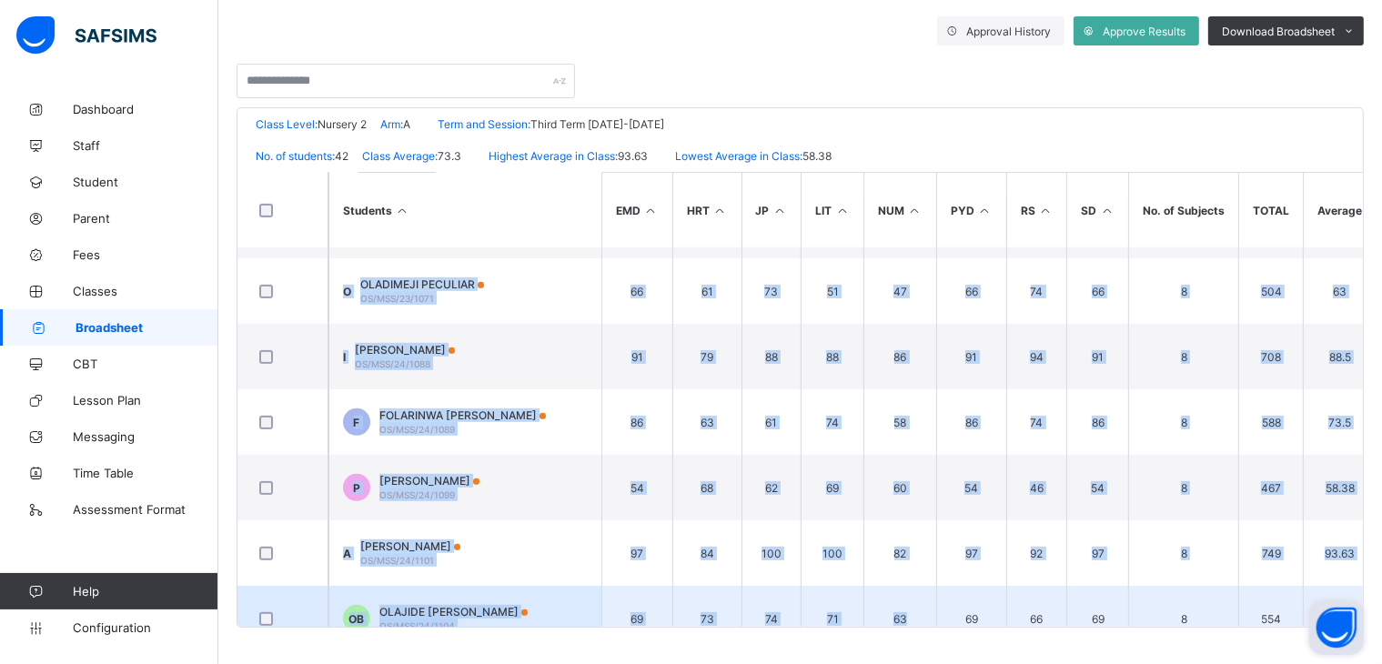
drag, startPoint x: 602, startPoint y: 619, endPoint x: 990, endPoint y: 605, distance: 388.8
click at [982, 606] on tbody "BA BABALOLA MUTMAINAT AYOMIDE OS/MSS/23/1014 82 86 94 82 82 82 100 82 8 690 86.…" at bounding box center [882, 652] width 1289 height 2752
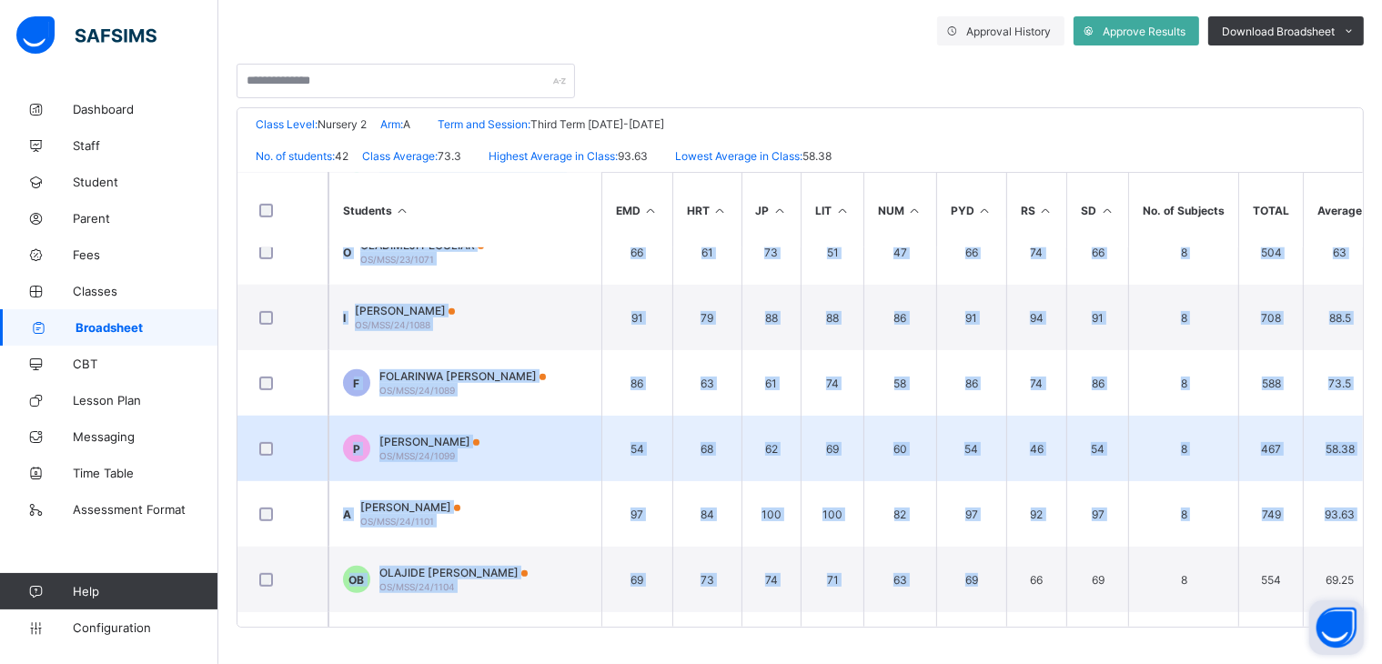
click at [509, 457] on td "P PETER PECULIAR OS/MSS/24/1099" at bounding box center [465, 449] width 273 height 66
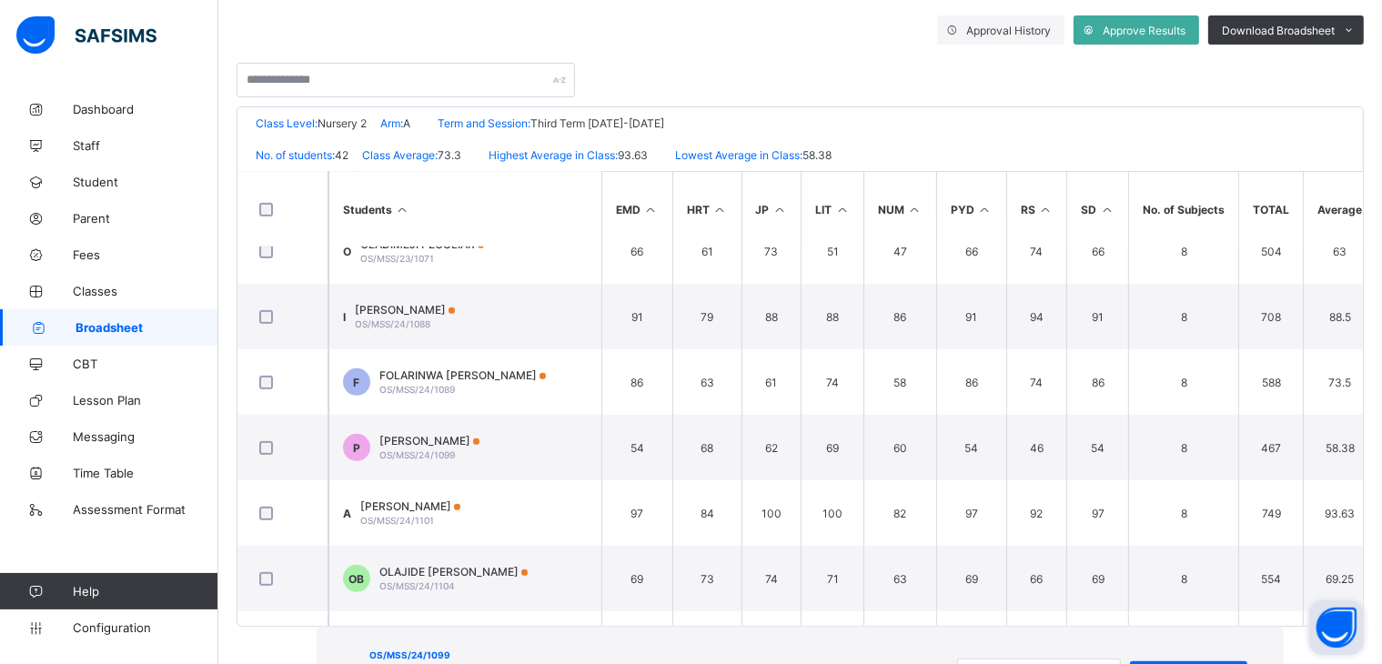
scroll to position [298, 0]
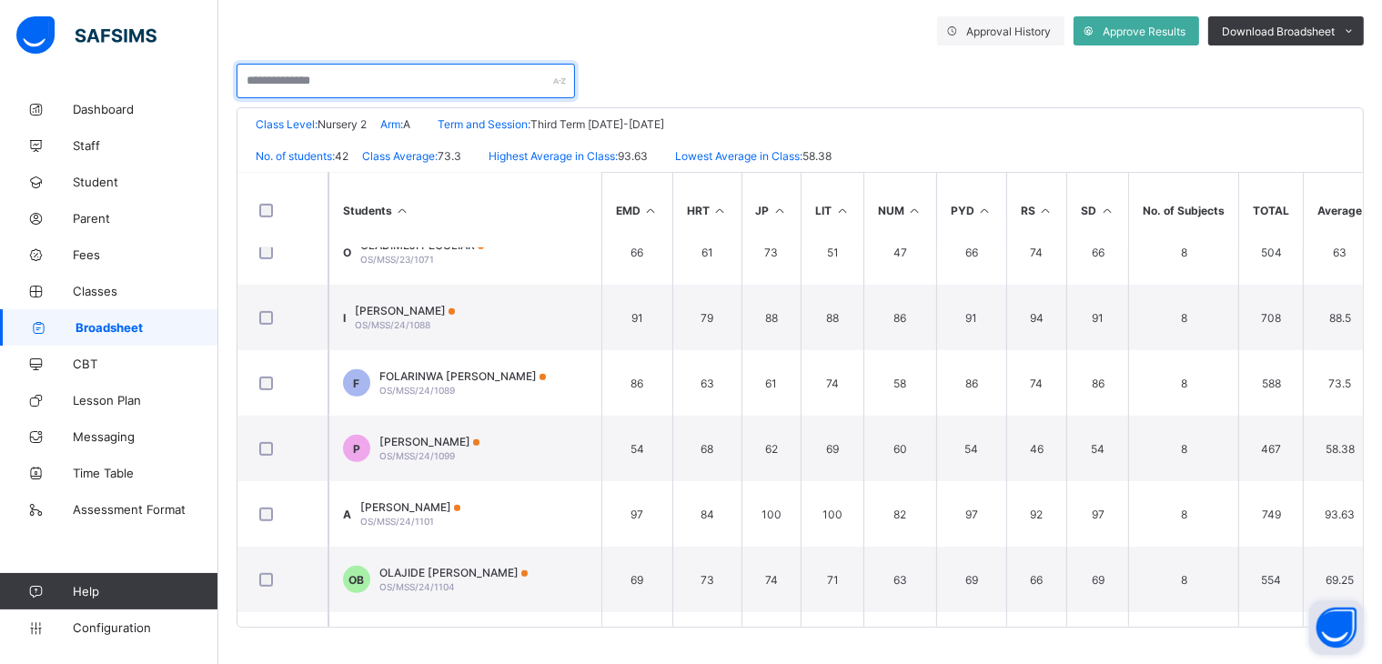
click at [359, 83] on input "text" at bounding box center [406, 81] width 339 height 35
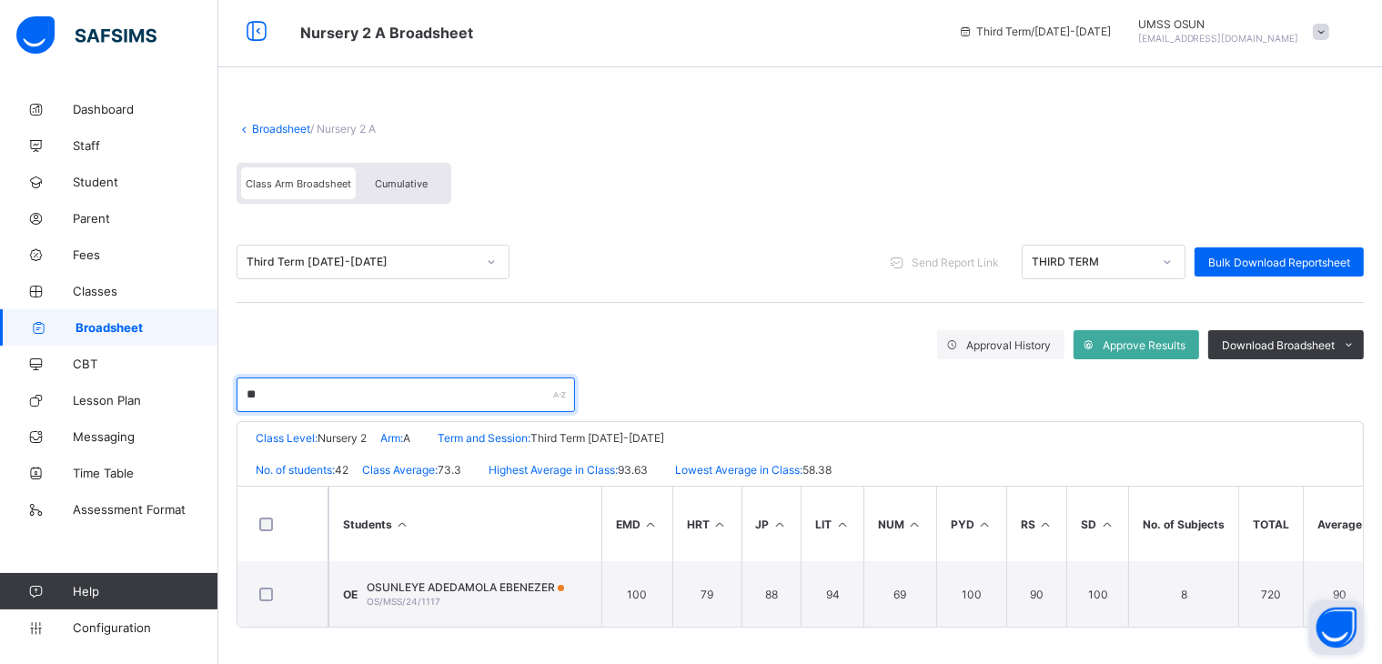
scroll to position [0, 0]
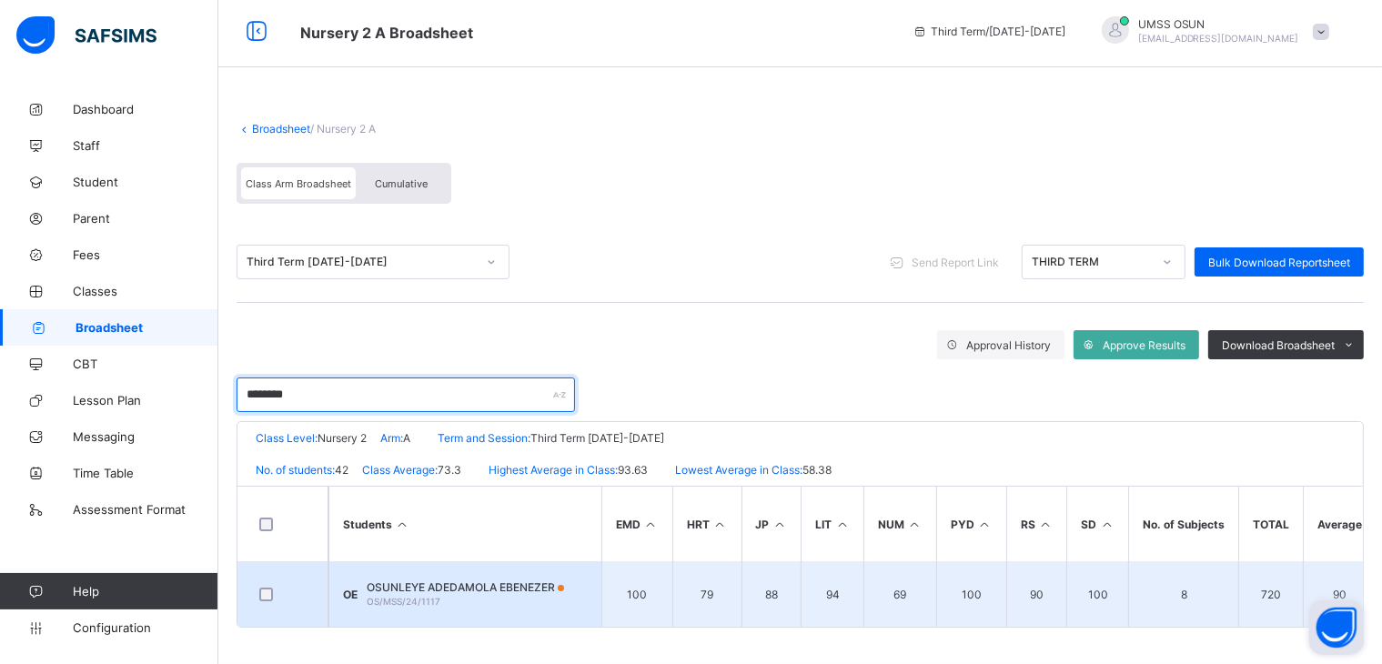
type input "********"
click at [530, 569] on td "OE OSUNLEYE ADEDAMOLA EBENEZER OS/MSS/24/1117" at bounding box center [465, 594] width 273 height 66
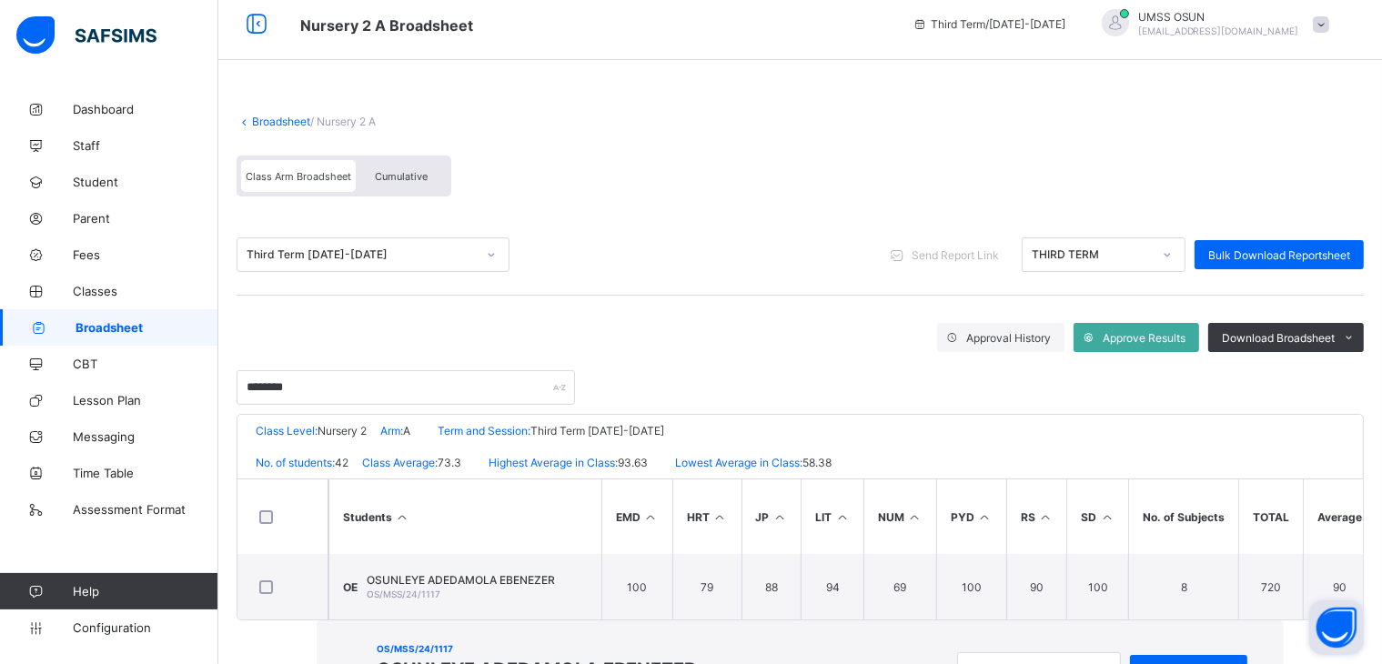
scroll to position [18, 0]
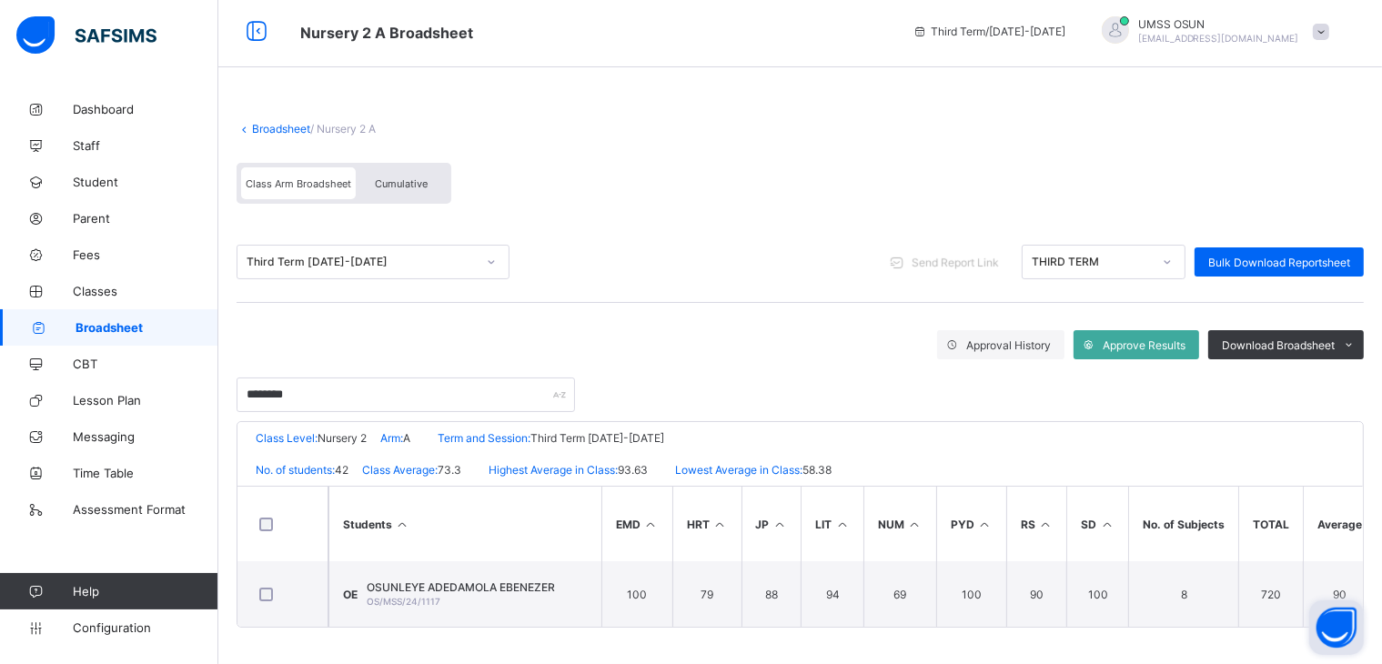
click at [998, 256] on span "Send Report Link" at bounding box center [955, 263] width 87 height 14
click at [907, 254] on icon at bounding box center [897, 262] width 19 height 17
click at [912, 248] on span at bounding box center [897, 262] width 29 height 29
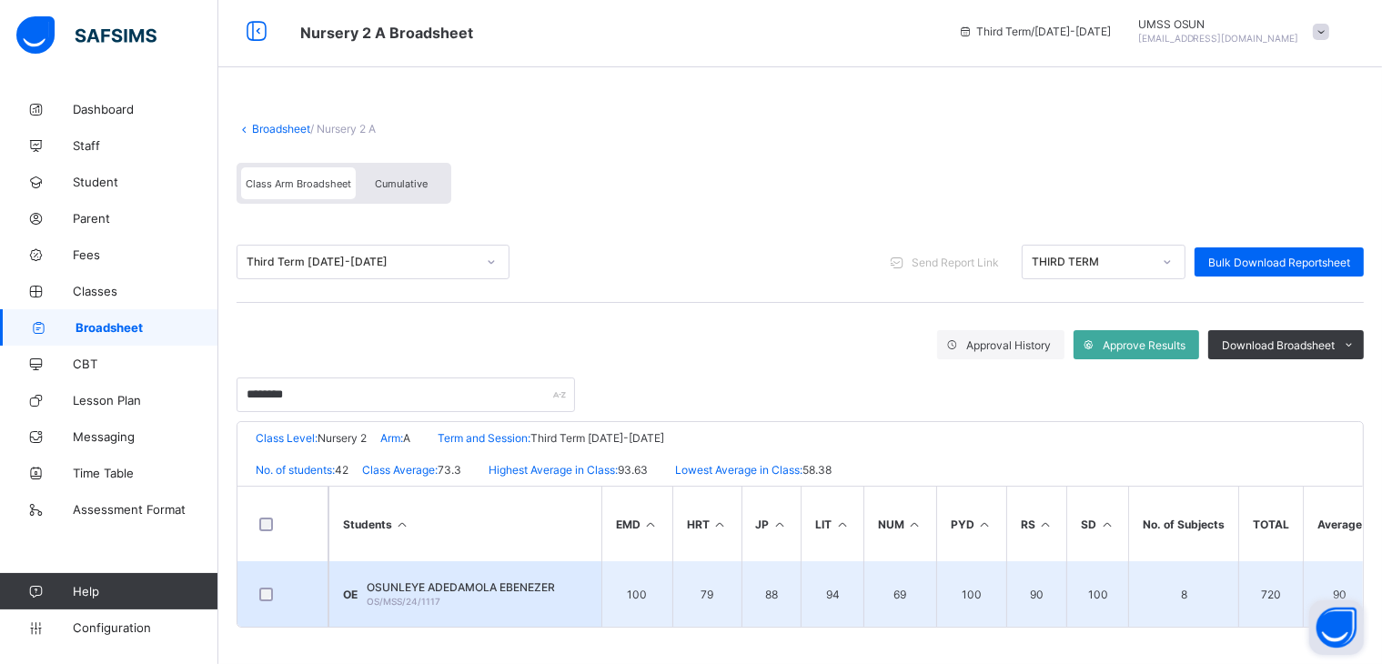
click at [450, 581] on span "OSUNLEYE ADEDAMOLA EBENEZER" at bounding box center [461, 588] width 188 height 14
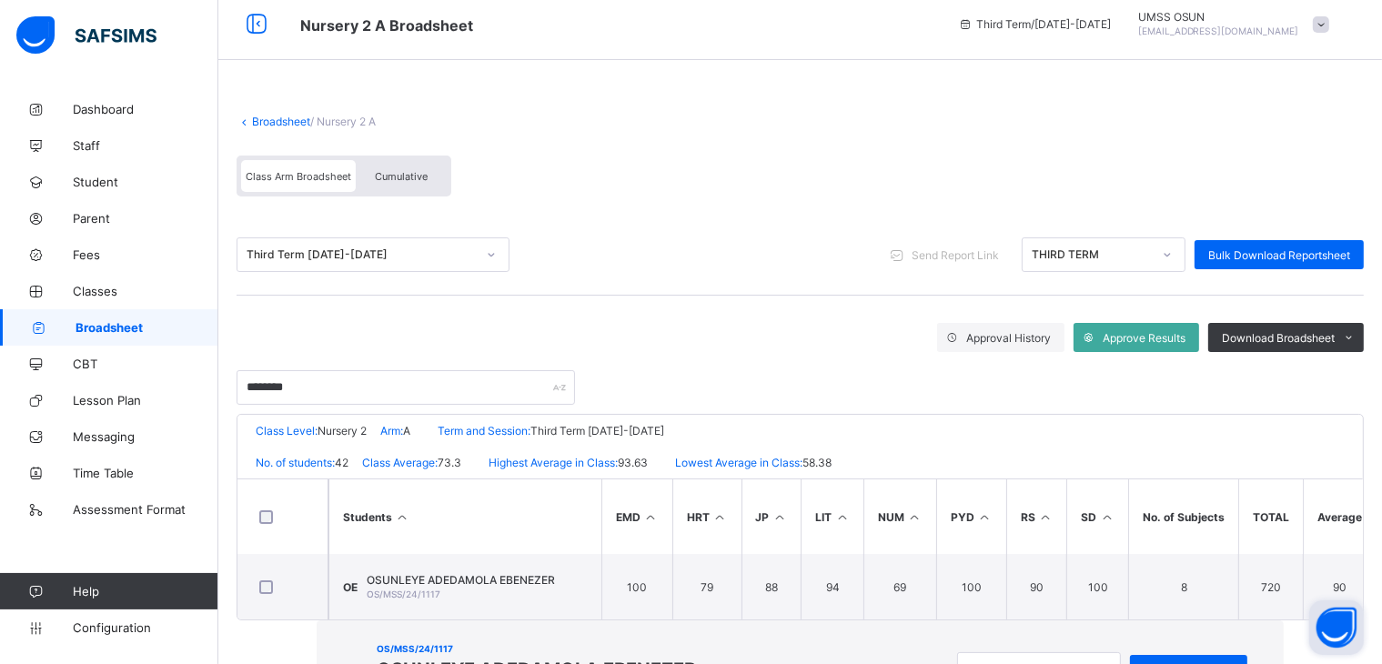
scroll to position [11, 0]
click at [1144, 663] on span "View Reportsheet" at bounding box center [1189, 670] width 90 height 14
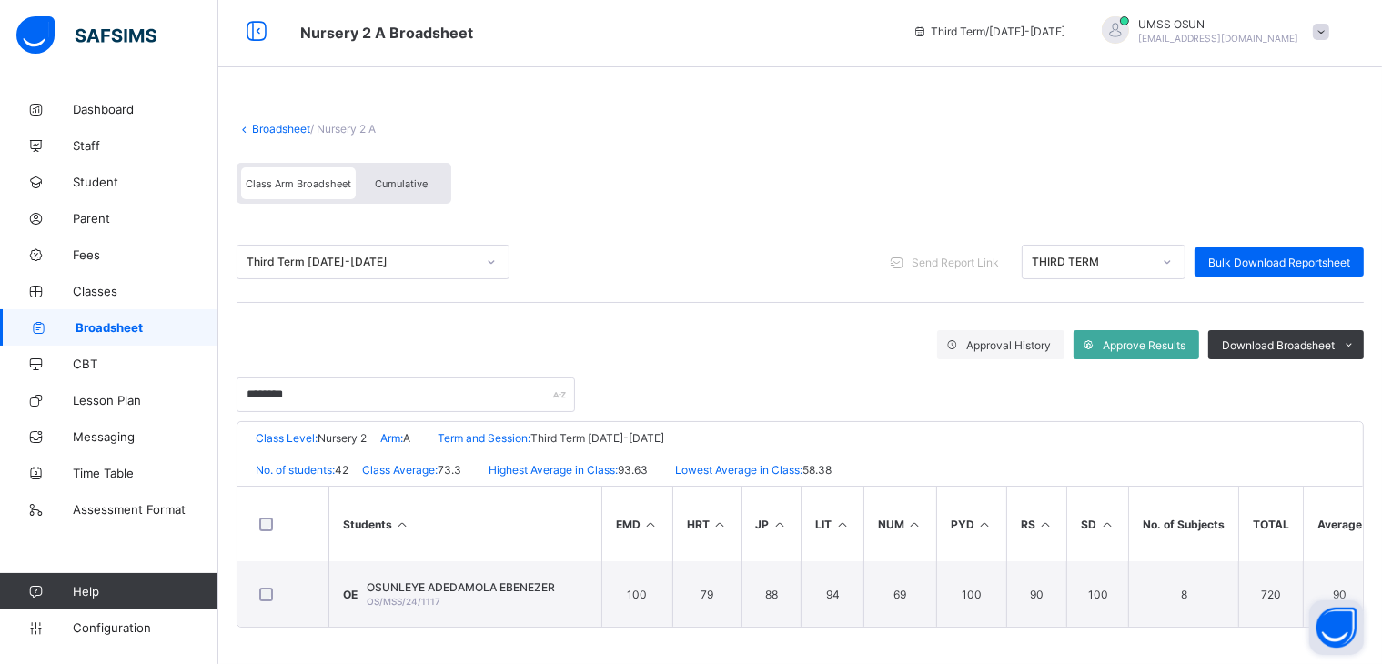
click at [293, 122] on link "Broadsheet" at bounding box center [281, 129] width 58 height 14
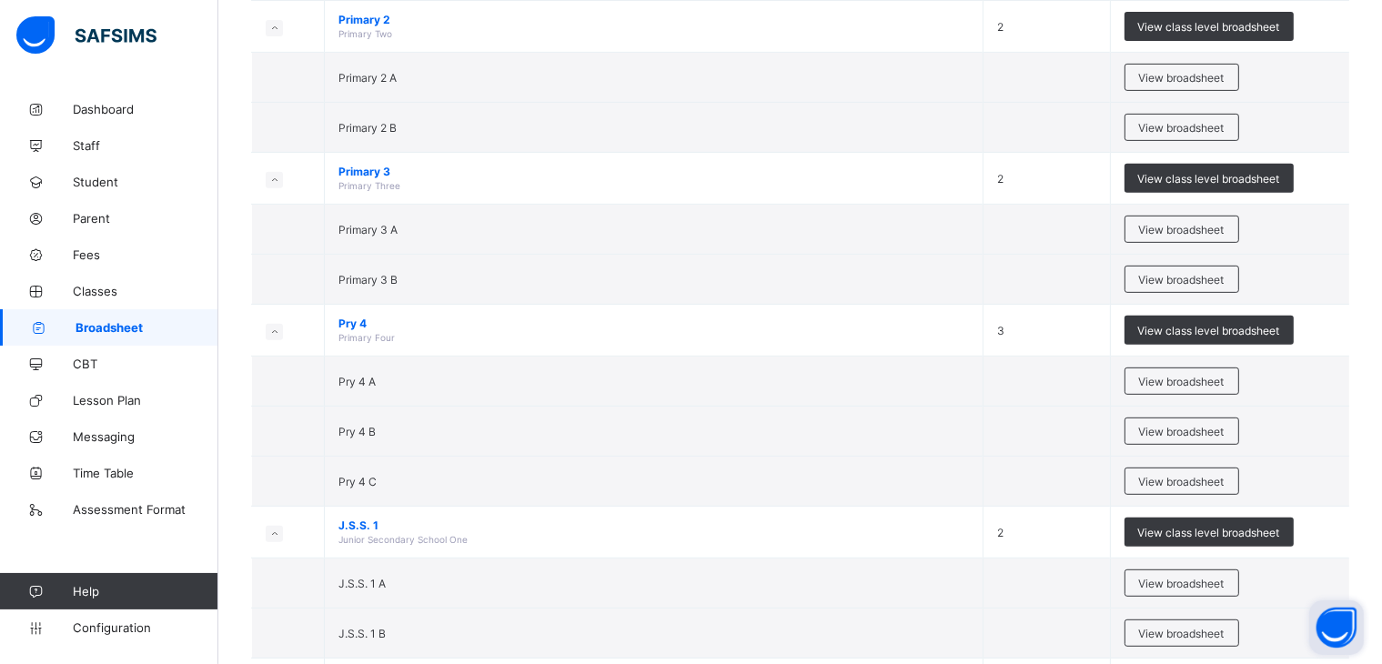
scroll to position [784, 0]
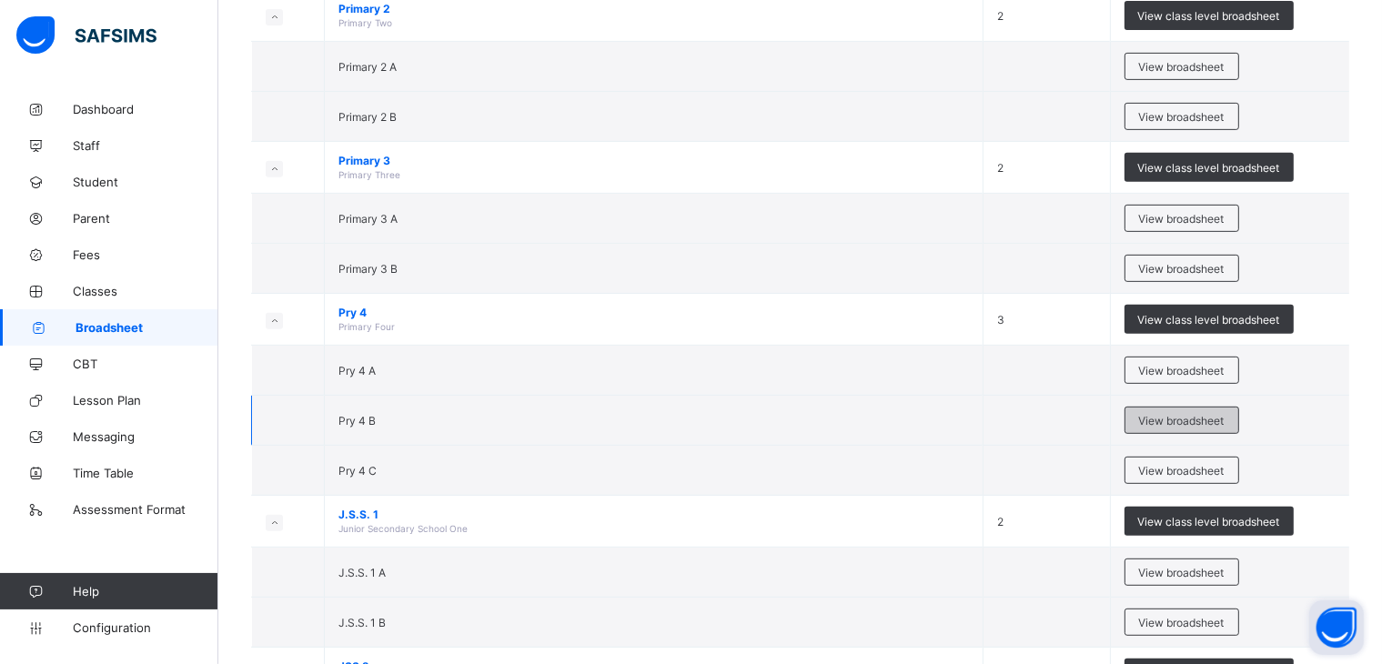
click at [1175, 414] on span "View broadsheet" at bounding box center [1182, 421] width 86 height 14
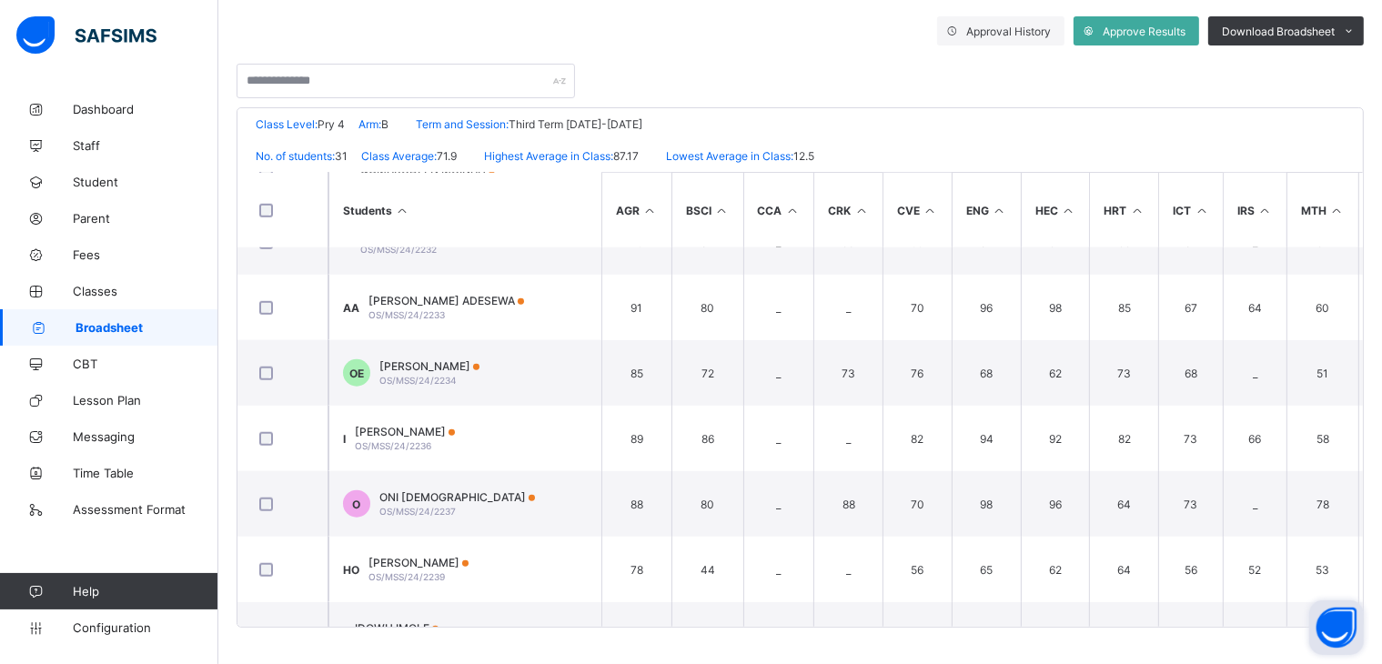
scroll to position [1658, 0]
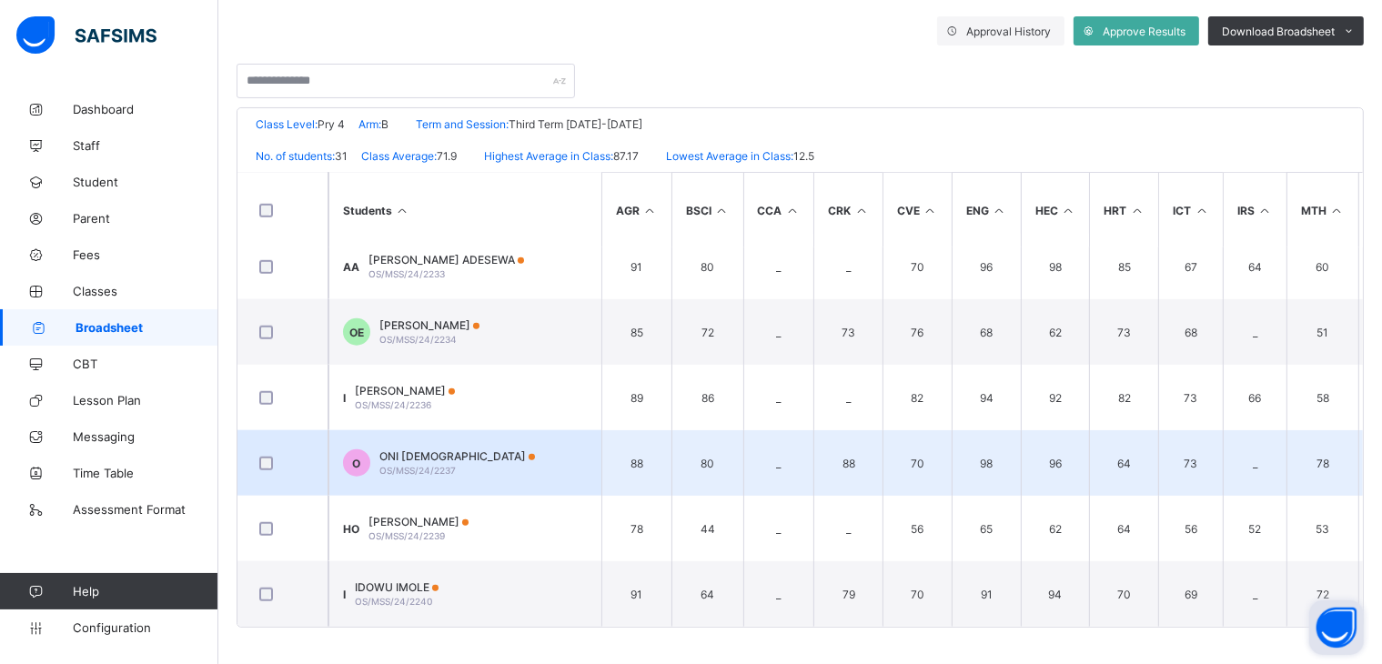
click at [846, 451] on td "88" at bounding box center [848, 463] width 69 height 66
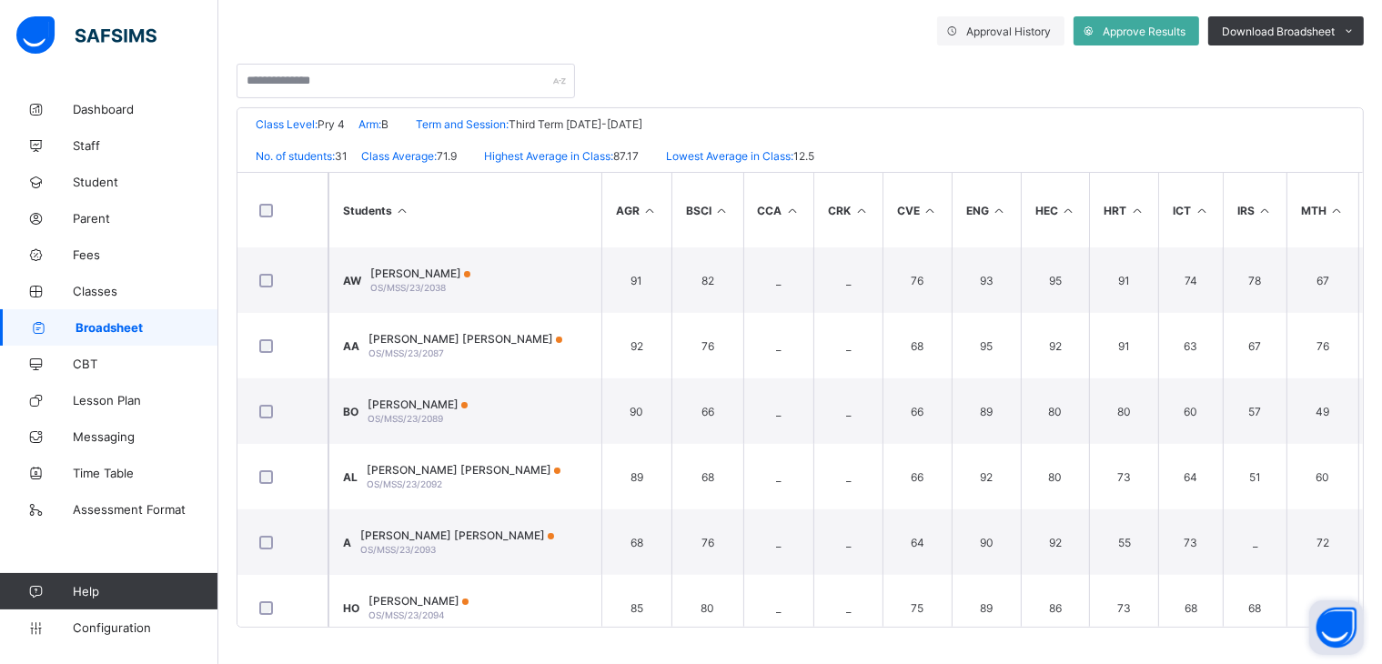
scroll to position [284, 0]
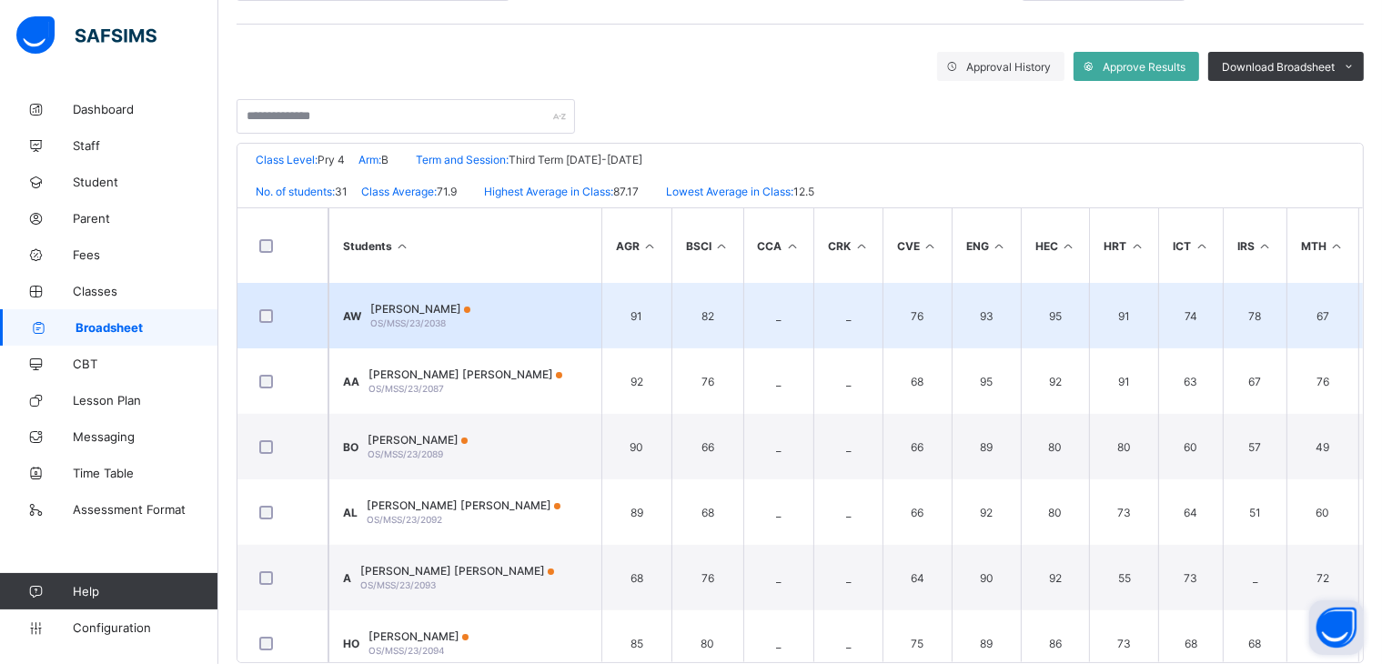
click at [470, 310] on span "ABDULKAREEM AFUSAT WURAOLA" at bounding box center [420, 309] width 100 height 14
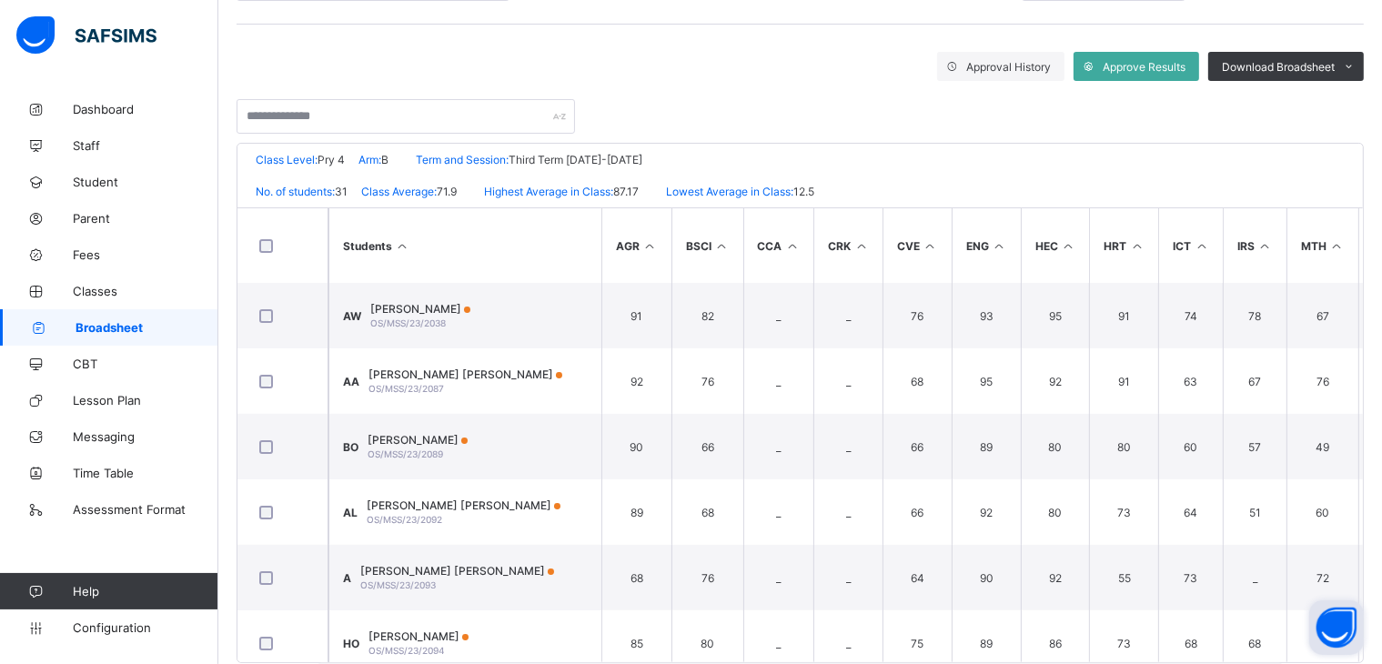
click at [83, 286] on span "Classes" at bounding box center [146, 291] width 146 height 15
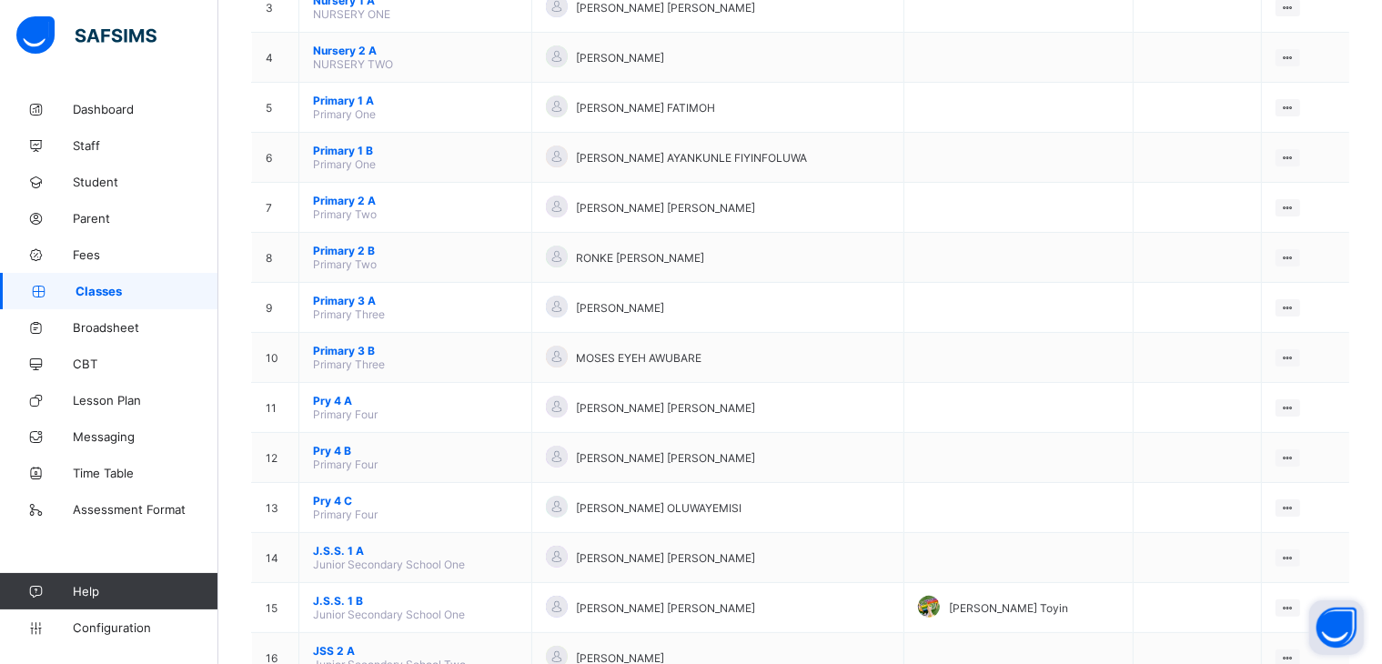
scroll to position [333, 0]
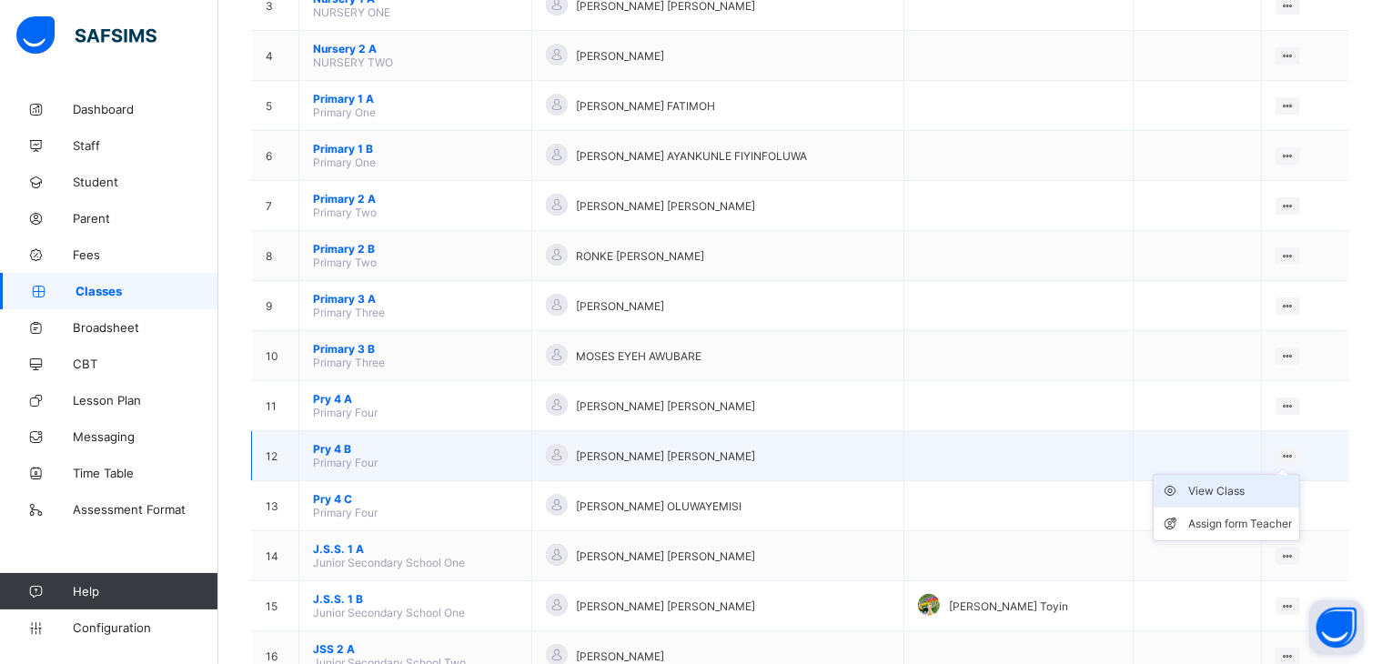
click at [1239, 488] on div "View Class" at bounding box center [1240, 491] width 104 height 18
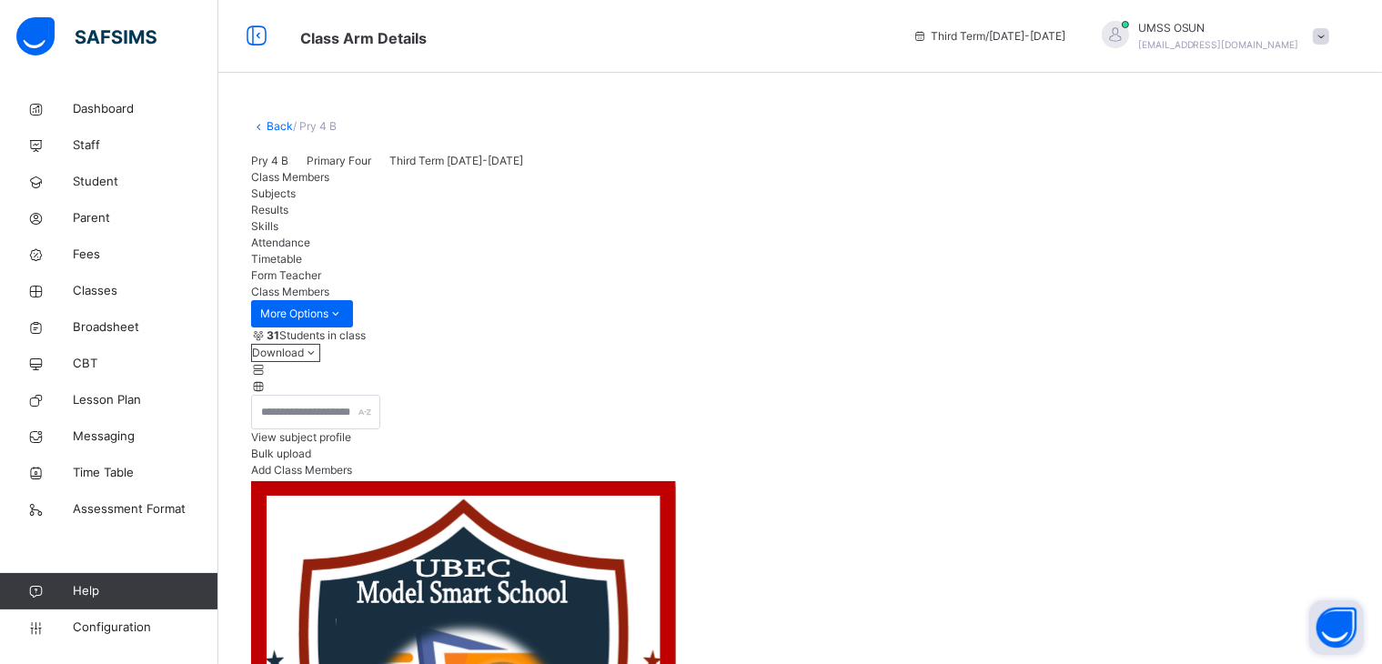
click at [351, 444] on span "View subject profile" at bounding box center [301, 437] width 100 height 14
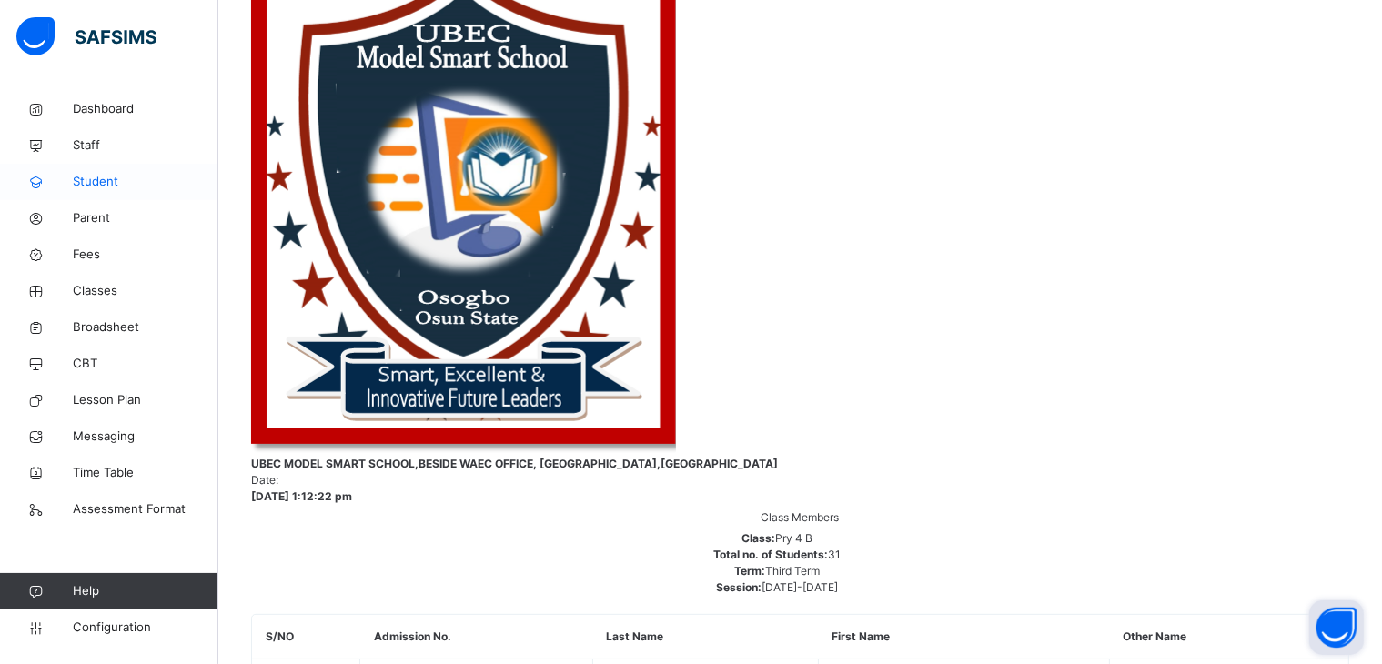
click at [87, 177] on span "Student" at bounding box center [146, 182] width 146 height 18
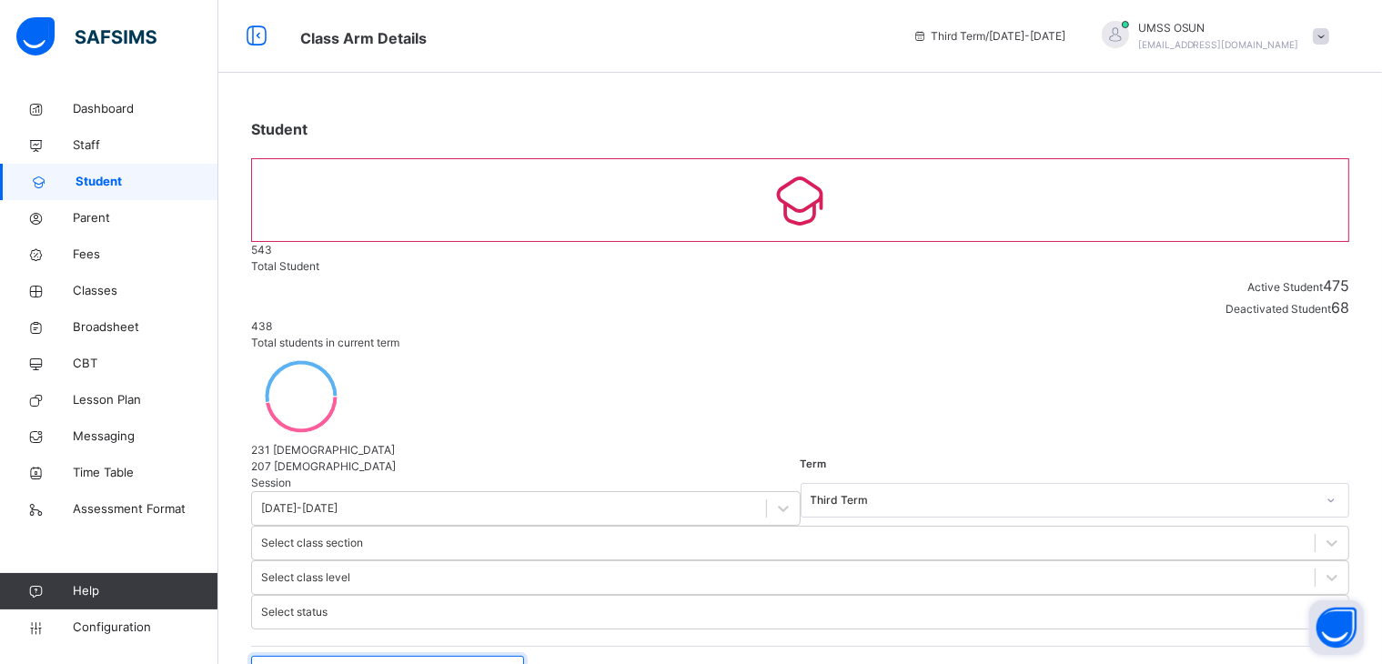
click at [413, 656] on input "text" at bounding box center [387, 673] width 273 height 35
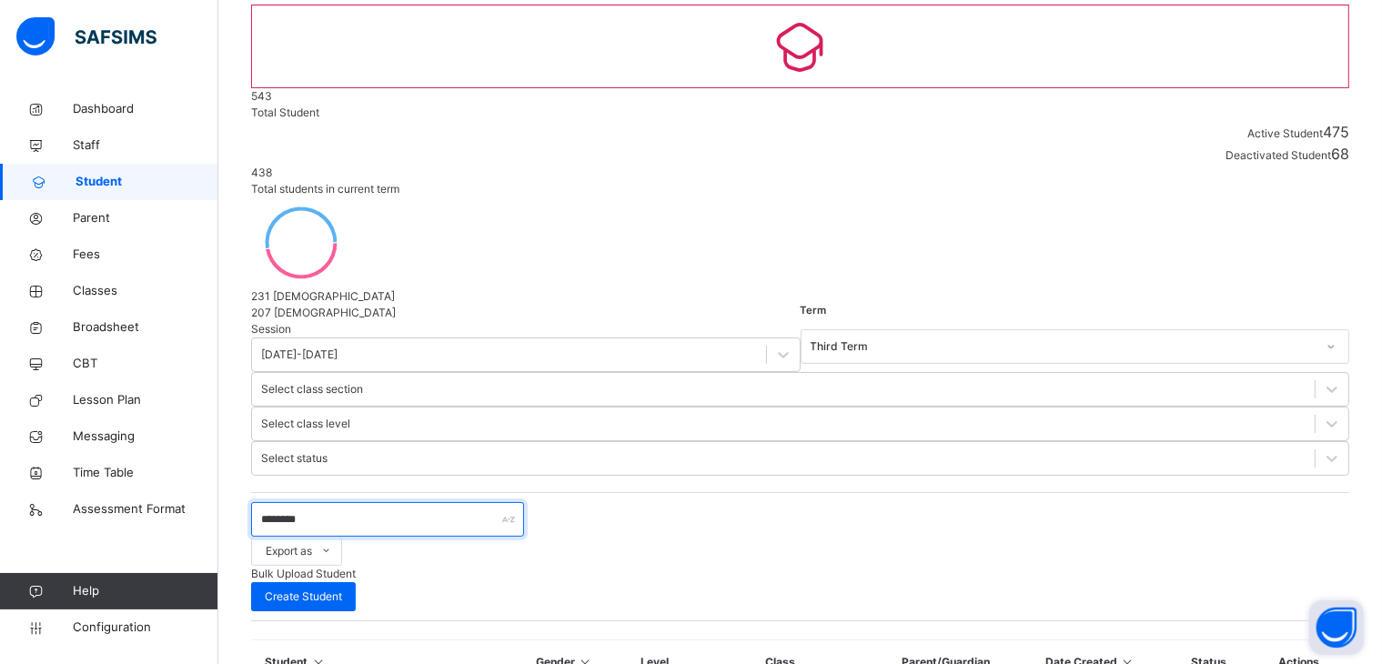
scroll to position [160, 0]
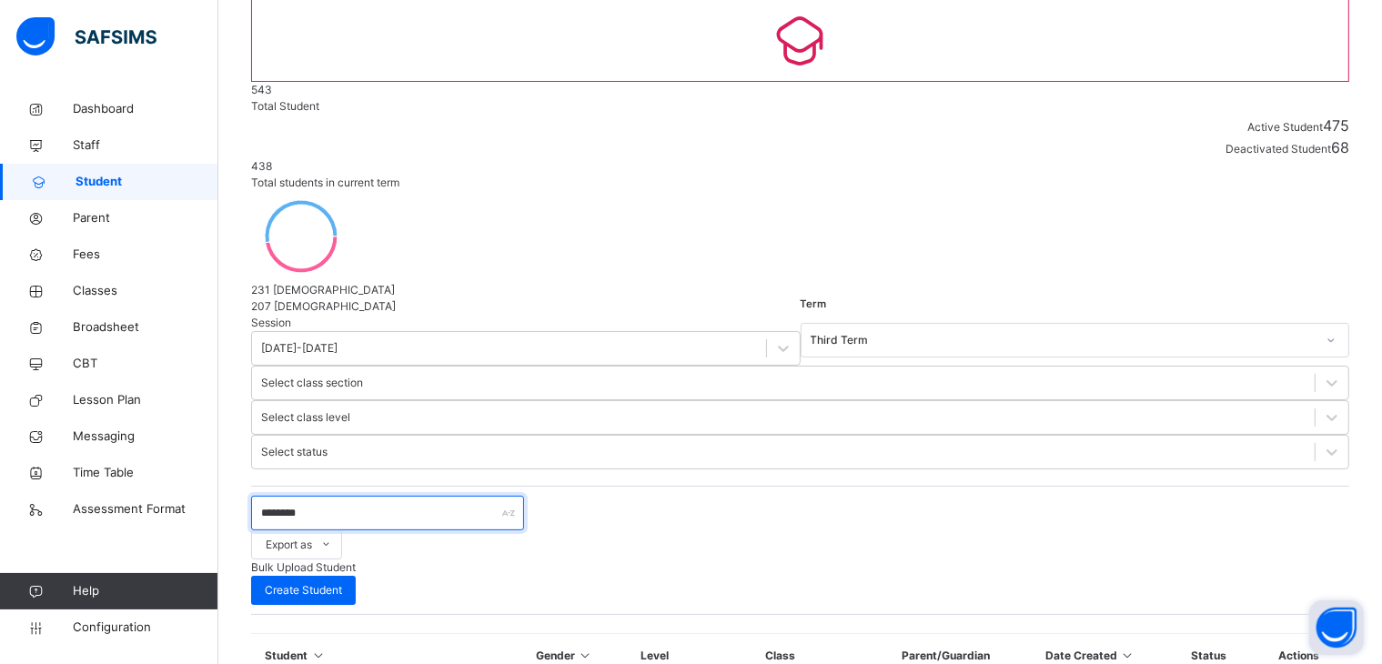
type input "********"
select select "**"
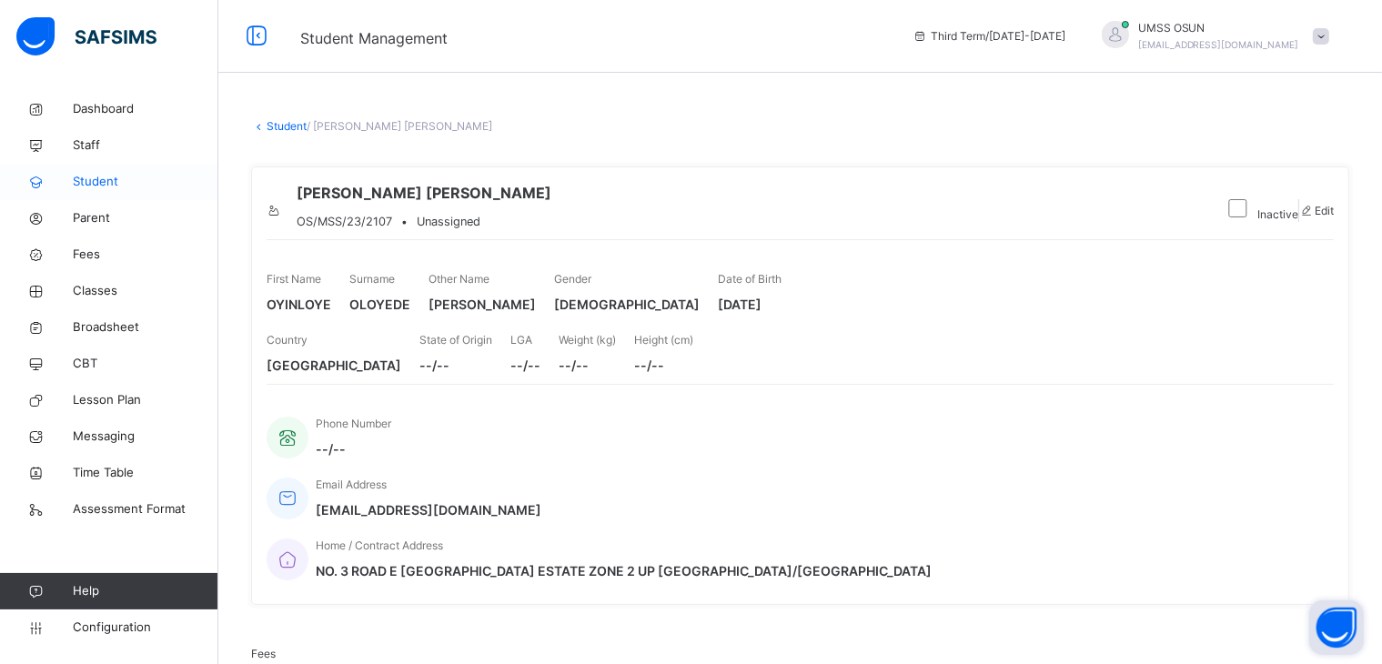
click at [87, 176] on span "Student" at bounding box center [146, 182] width 146 height 18
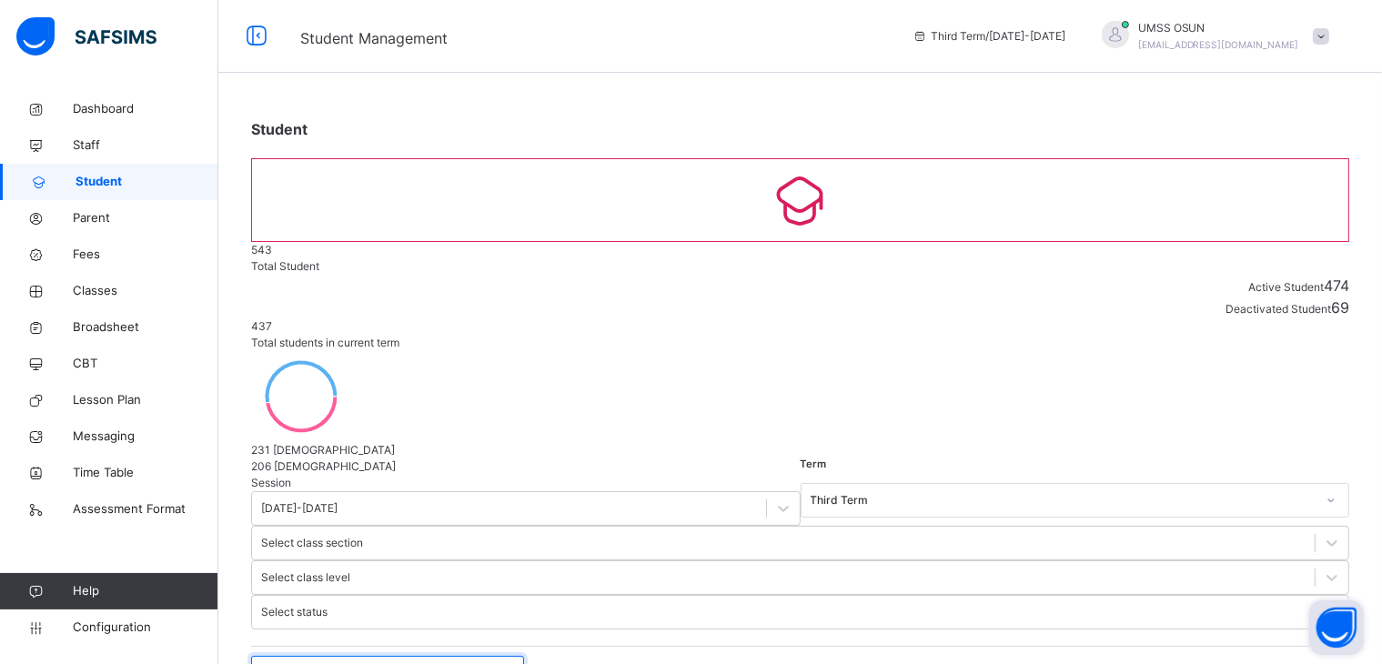
click at [361, 656] on input "text" at bounding box center [387, 673] width 273 height 35
type input "****"
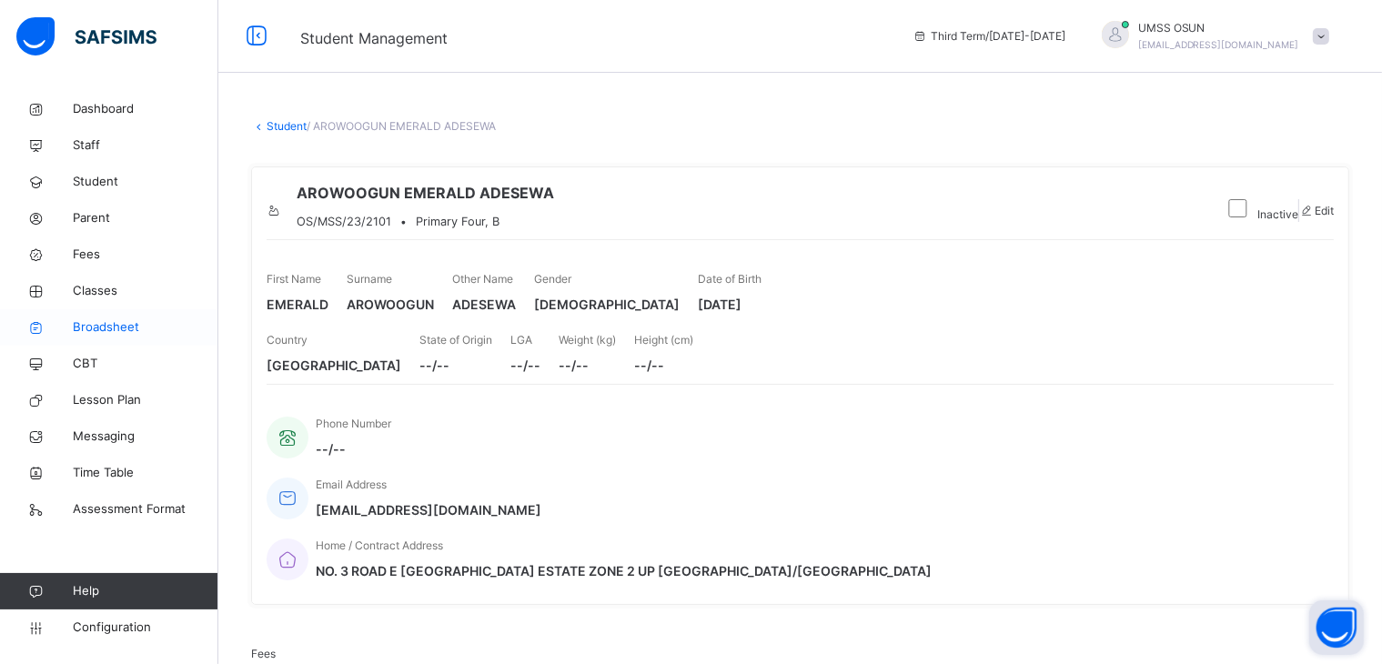
click at [102, 323] on span "Broadsheet" at bounding box center [146, 328] width 146 height 18
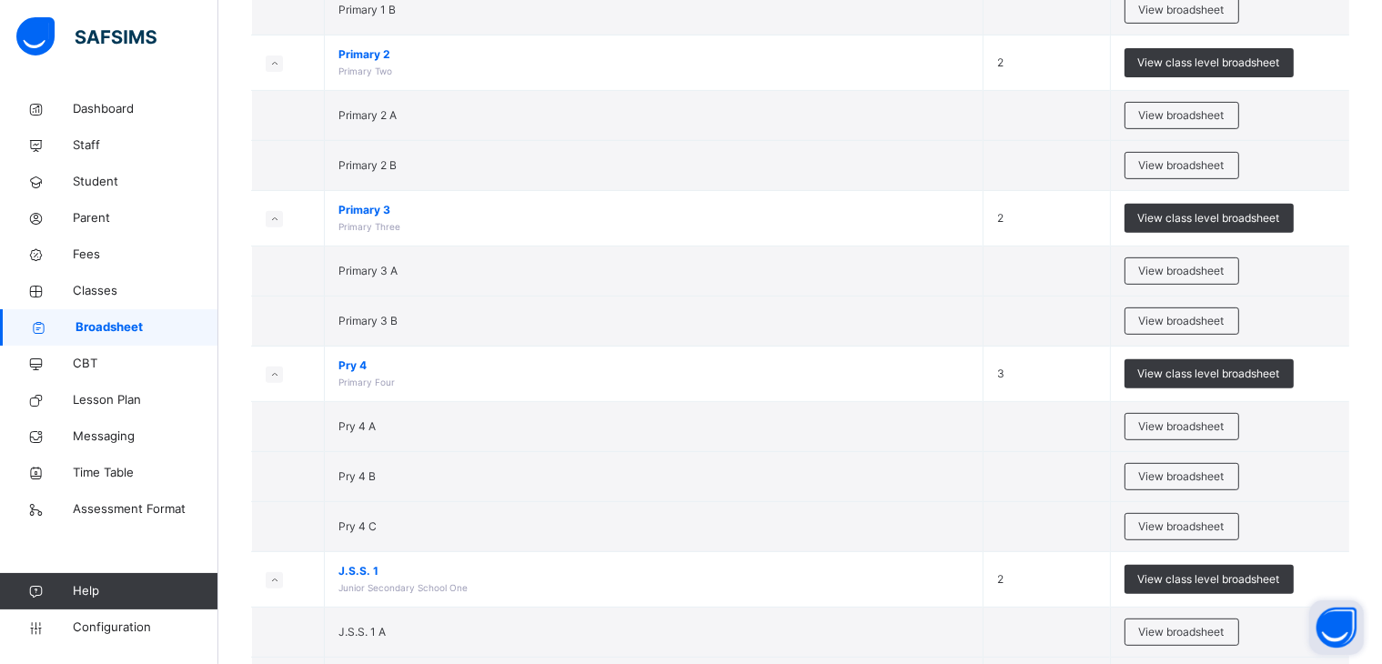
scroll to position [761, 0]
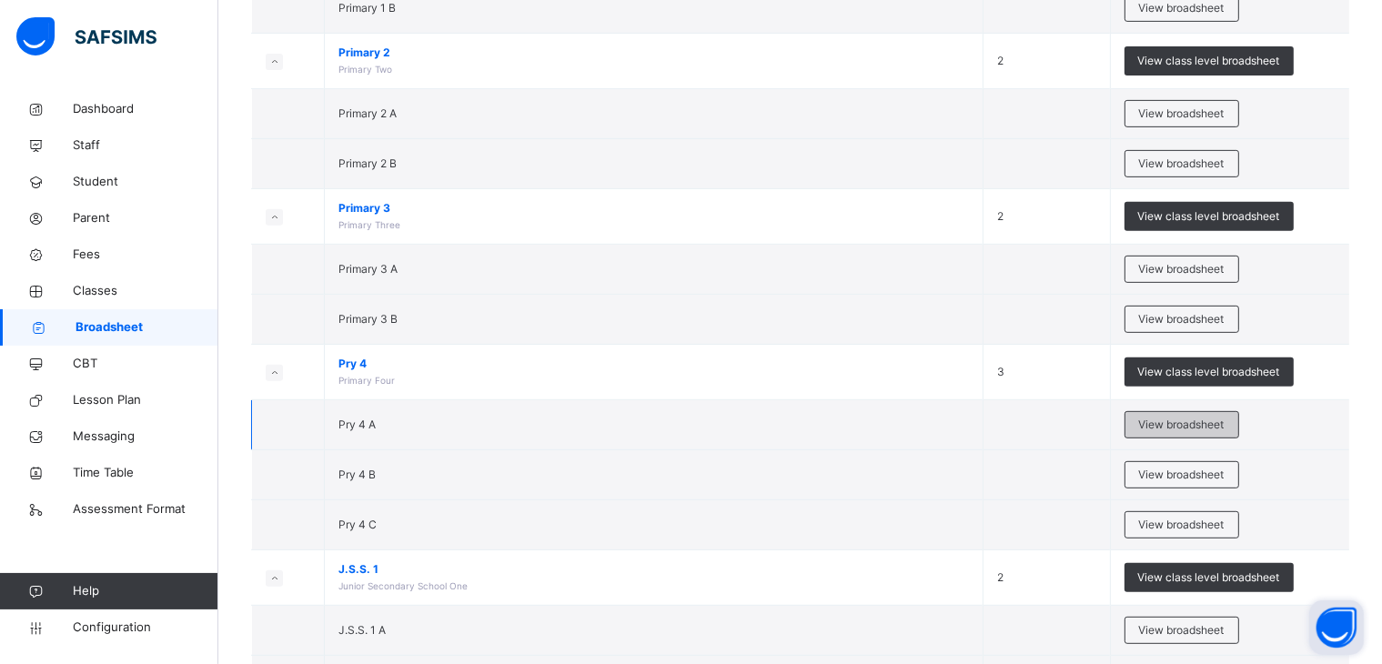
click at [1198, 417] on span "View broadsheet" at bounding box center [1182, 425] width 86 height 16
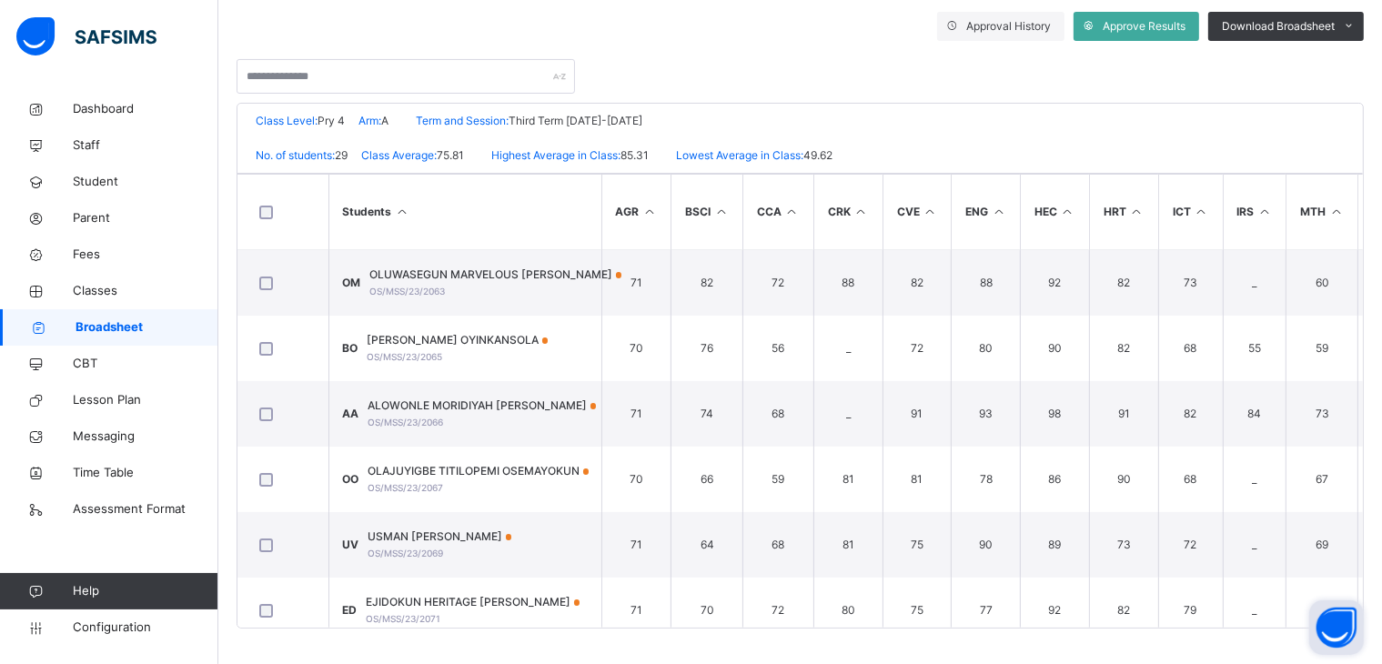
scroll to position [330, 0]
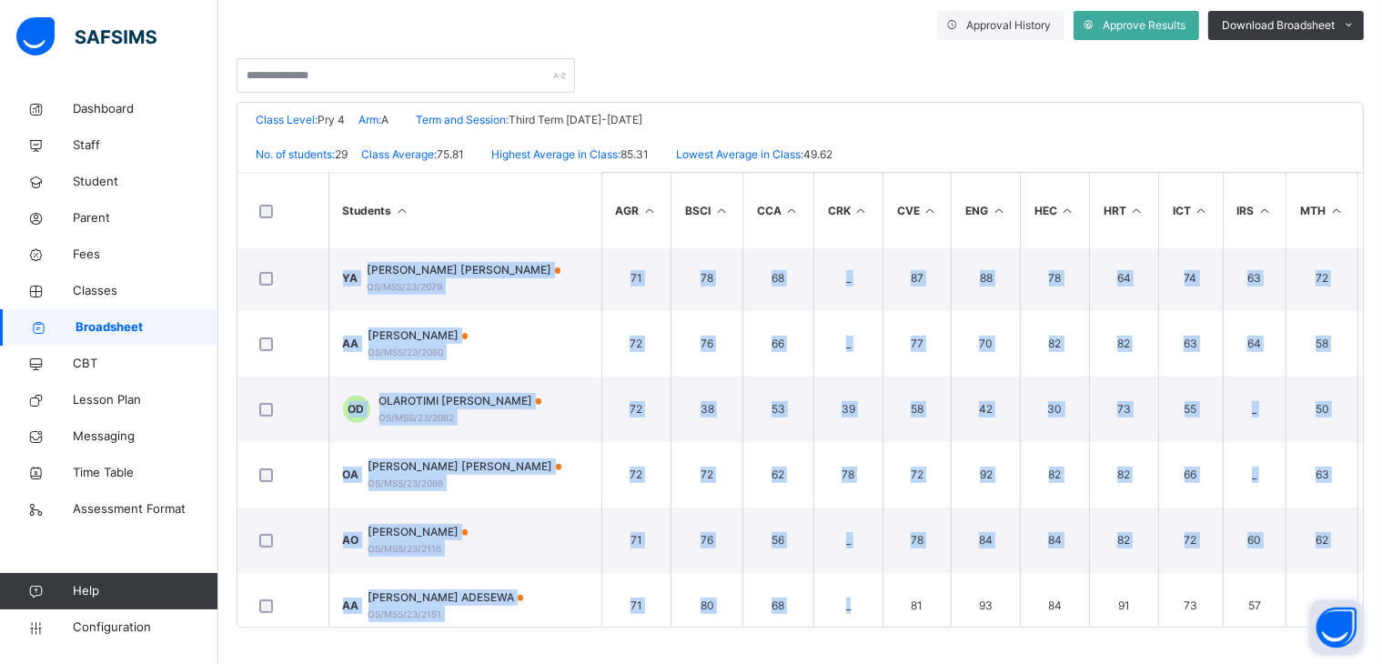
drag, startPoint x: 685, startPoint y: 618, endPoint x: 903, endPoint y: 627, distance: 217.7
click at [899, 627] on div "Broadsheet / Pry 4 A Class Arm Broadsheet Cumulative Third Term 2024-2025 Send …" at bounding box center [800, 213] width 1164 height 904
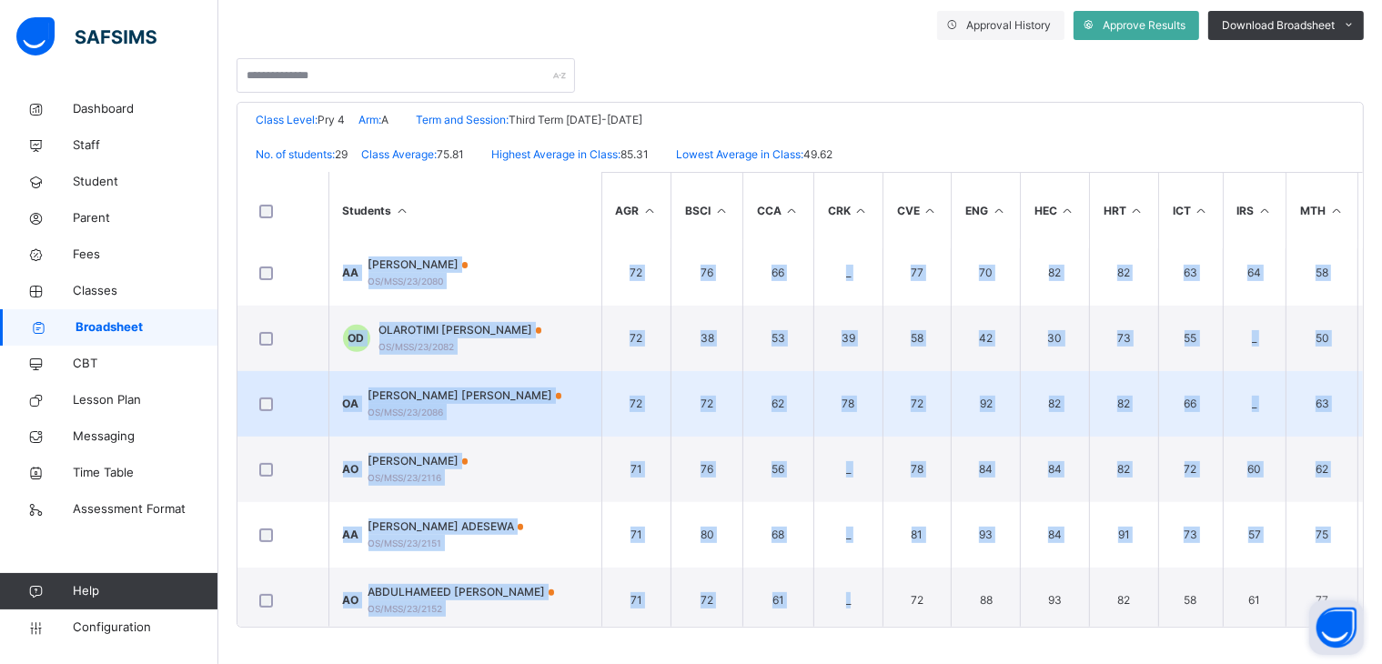
click at [551, 414] on td "OA OSEI JEMIMAH ABENA OS/MSS/23/2086" at bounding box center [465, 404] width 273 height 66
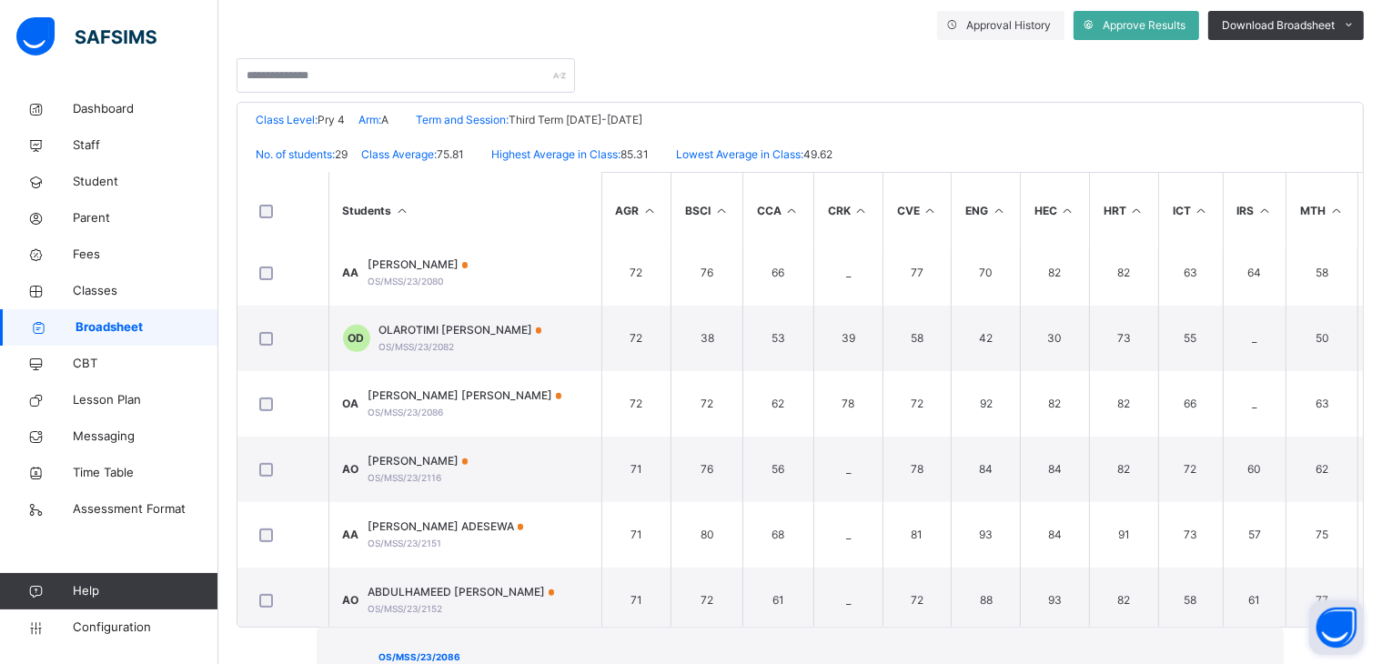
scroll to position [584, 0]
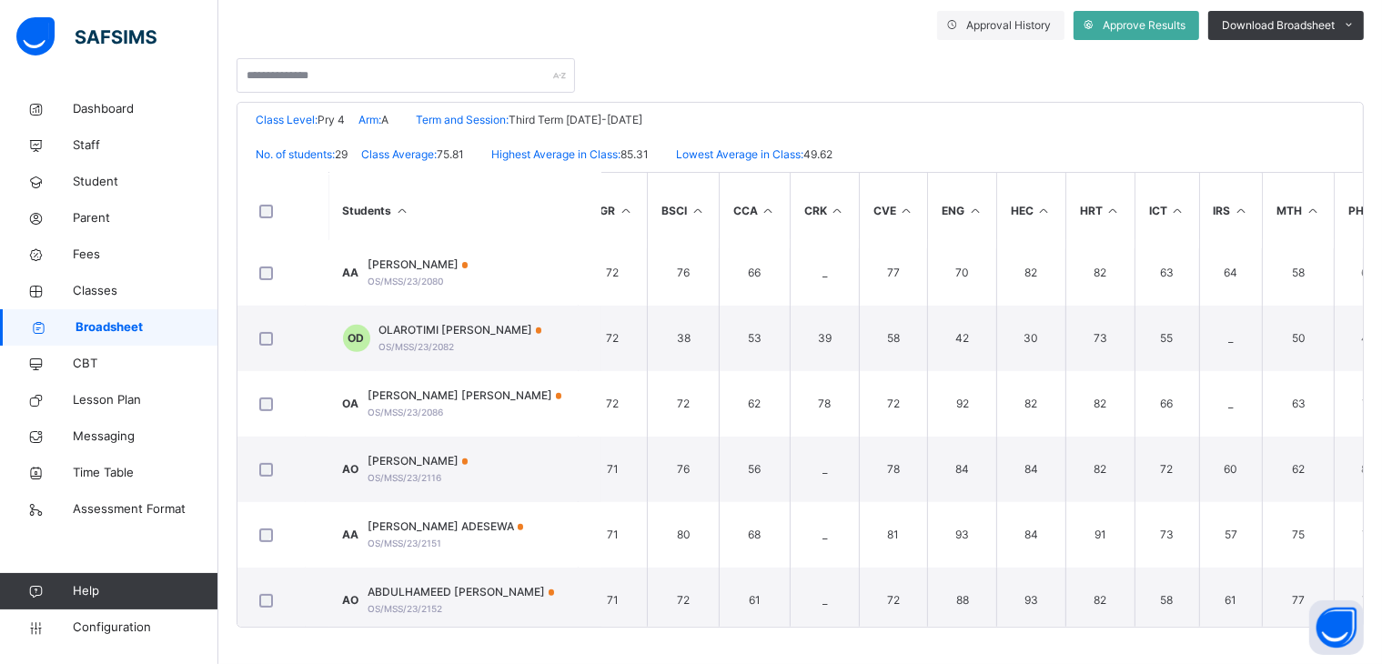
scroll to position [730, 0]
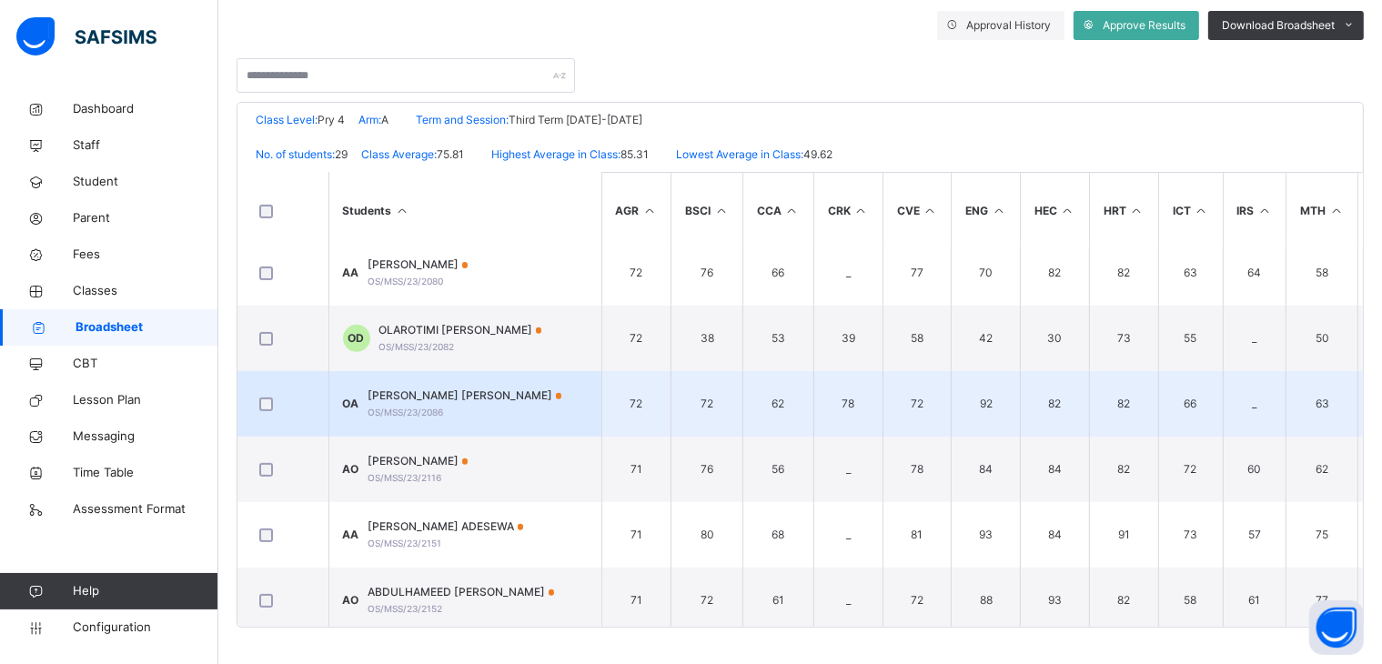
click at [463, 394] on span "OSEI JEMIMAH ABENA" at bounding box center [466, 396] width 194 height 16
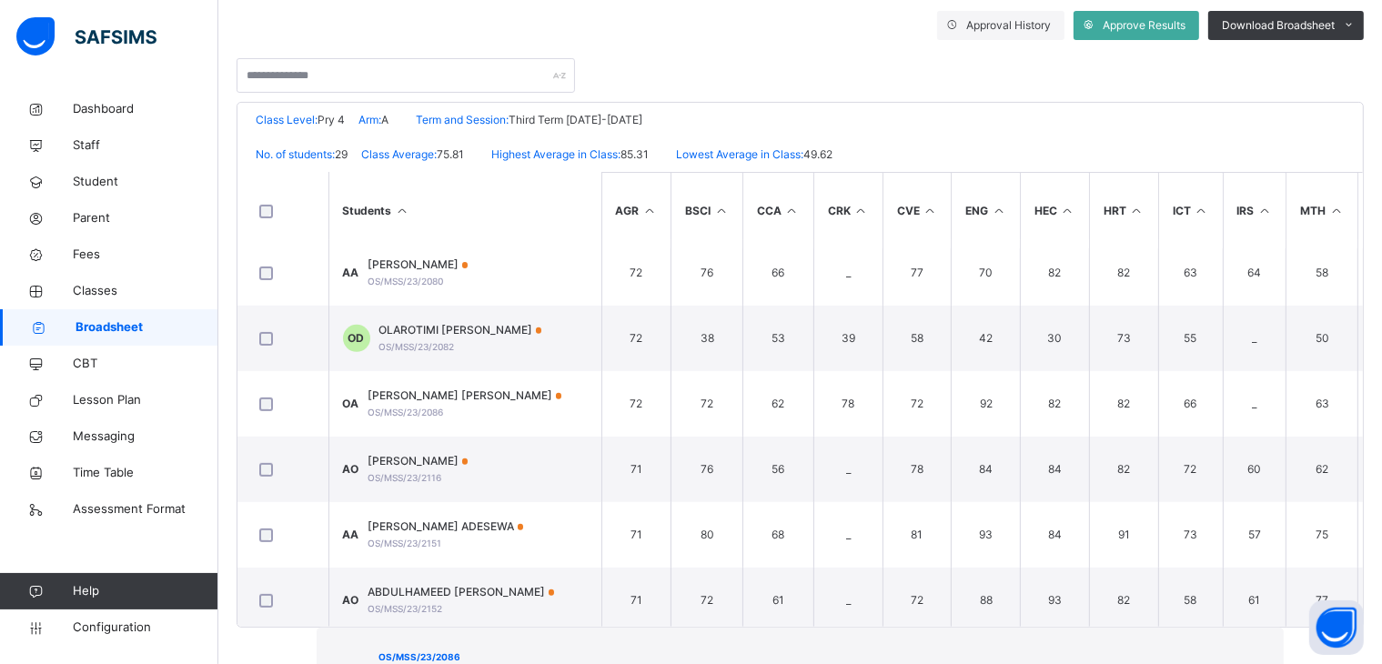
scroll to position [0, 0]
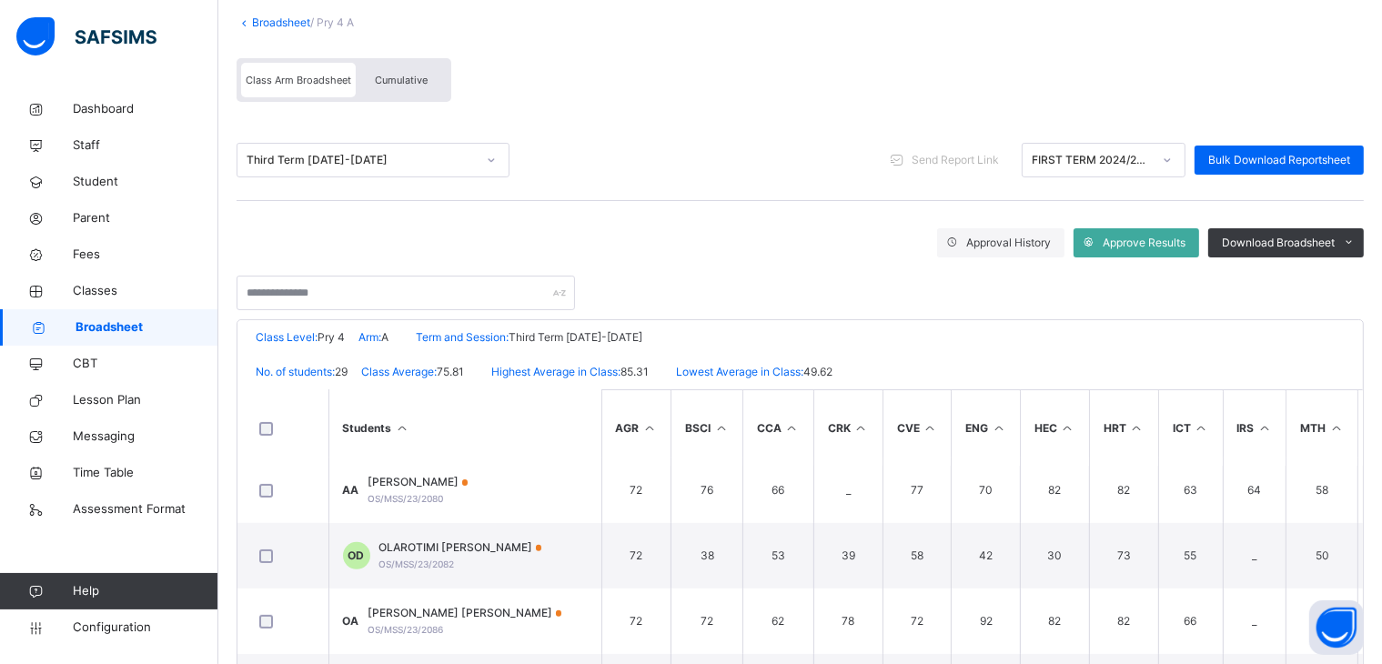
scroll to position [53, 0]
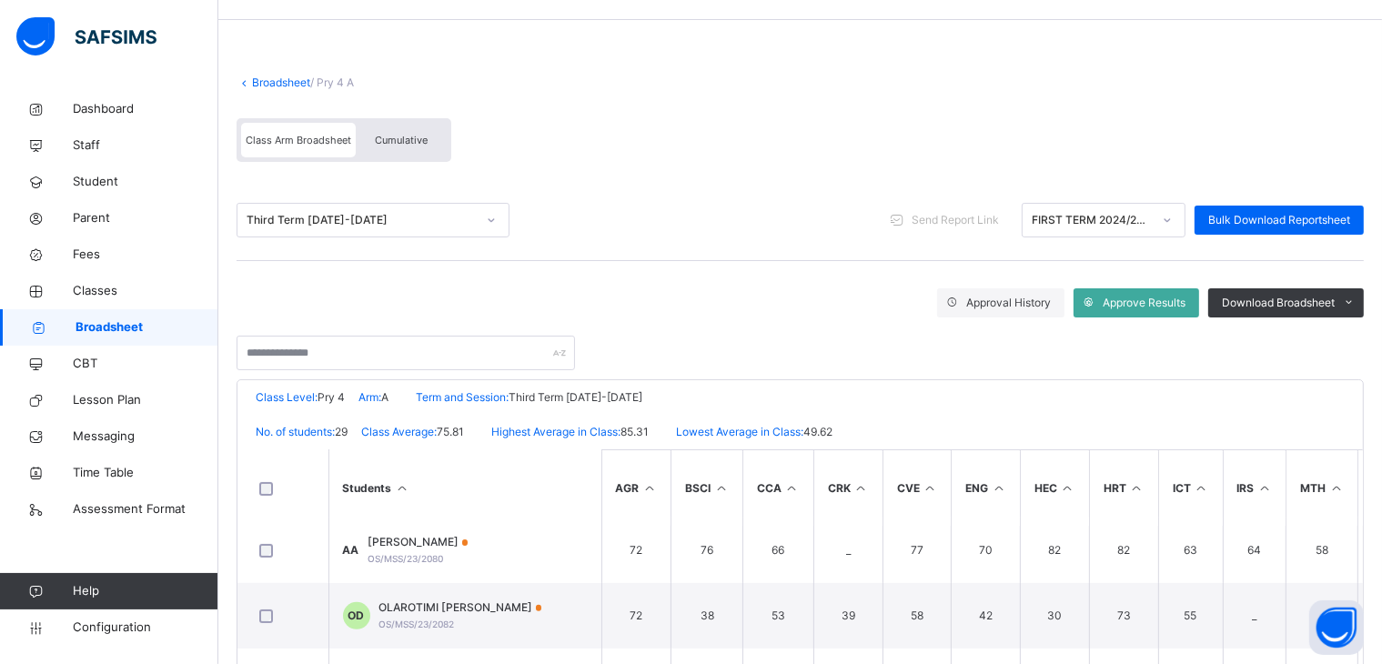
click at [278, 77] on link "Broadsheet" at bounding box center [281, 83] width 58 height 14
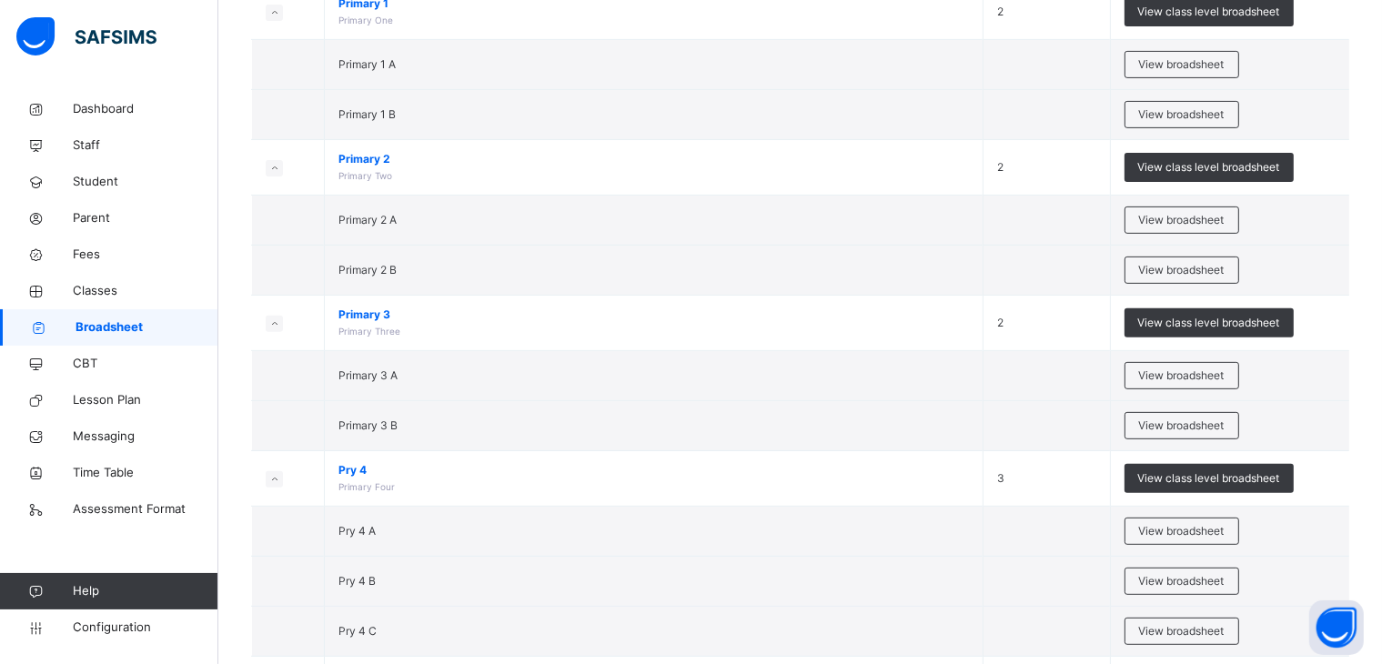
scroll to position [656, 0]
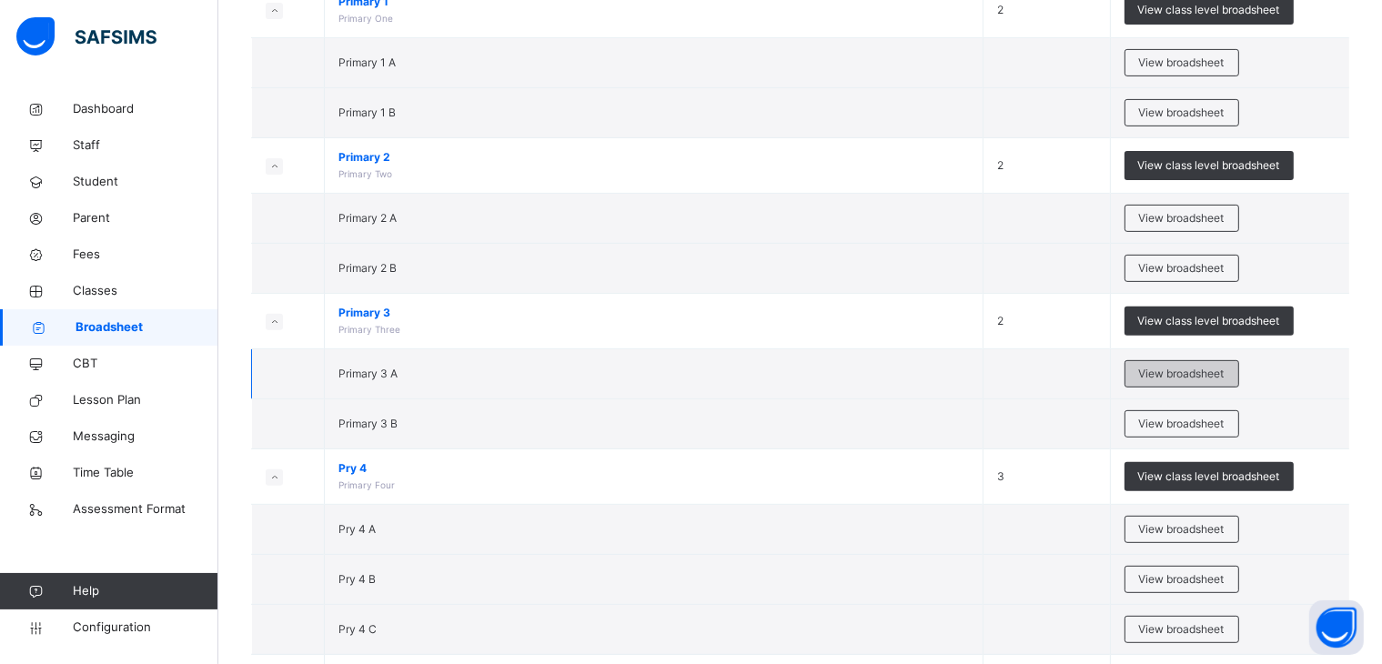
click at [1198, 368] on span "View broadsheet" at bounding box center [1182, 374] width 86 height 16
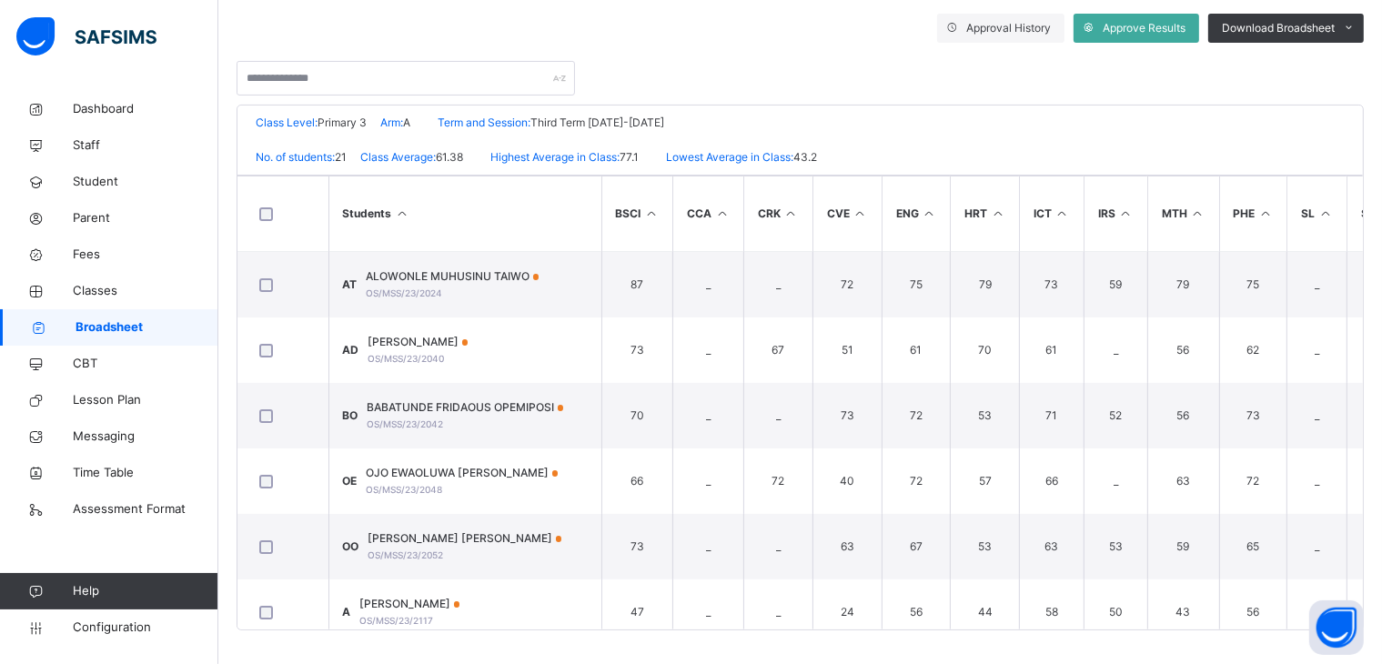
click at [460, 281] on span "ALOWONLE MUHUSINU TAIWO" at bounding box center [453, 276] width 173 height 16
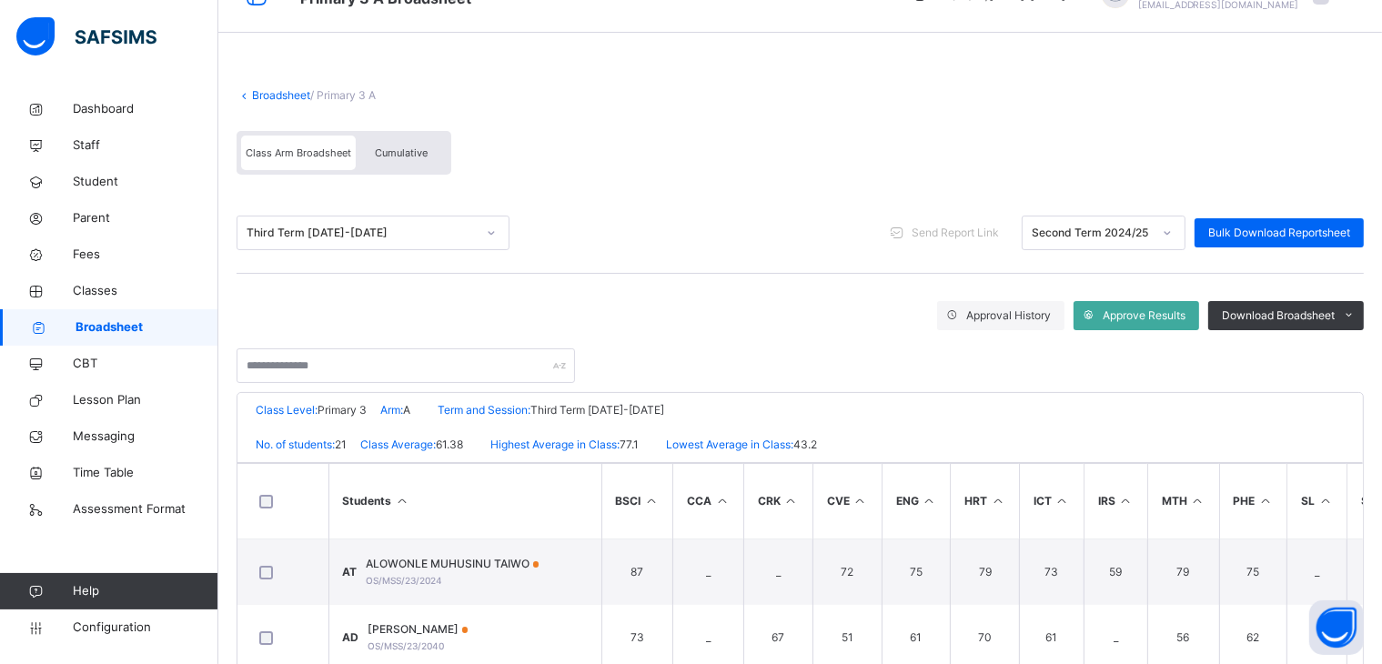
scroll to position [0, 0]
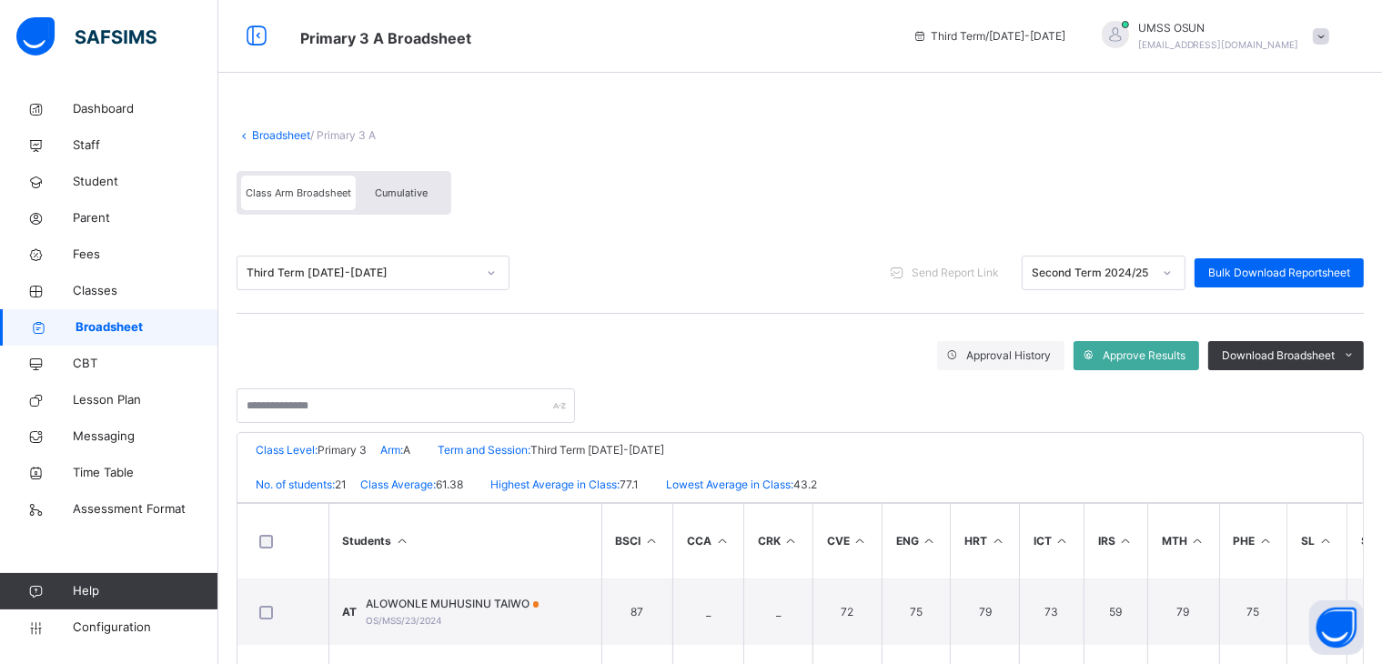
click at [285, 129] on link "Broadsheet" at bounding box center [281, 135] width 58 height 14
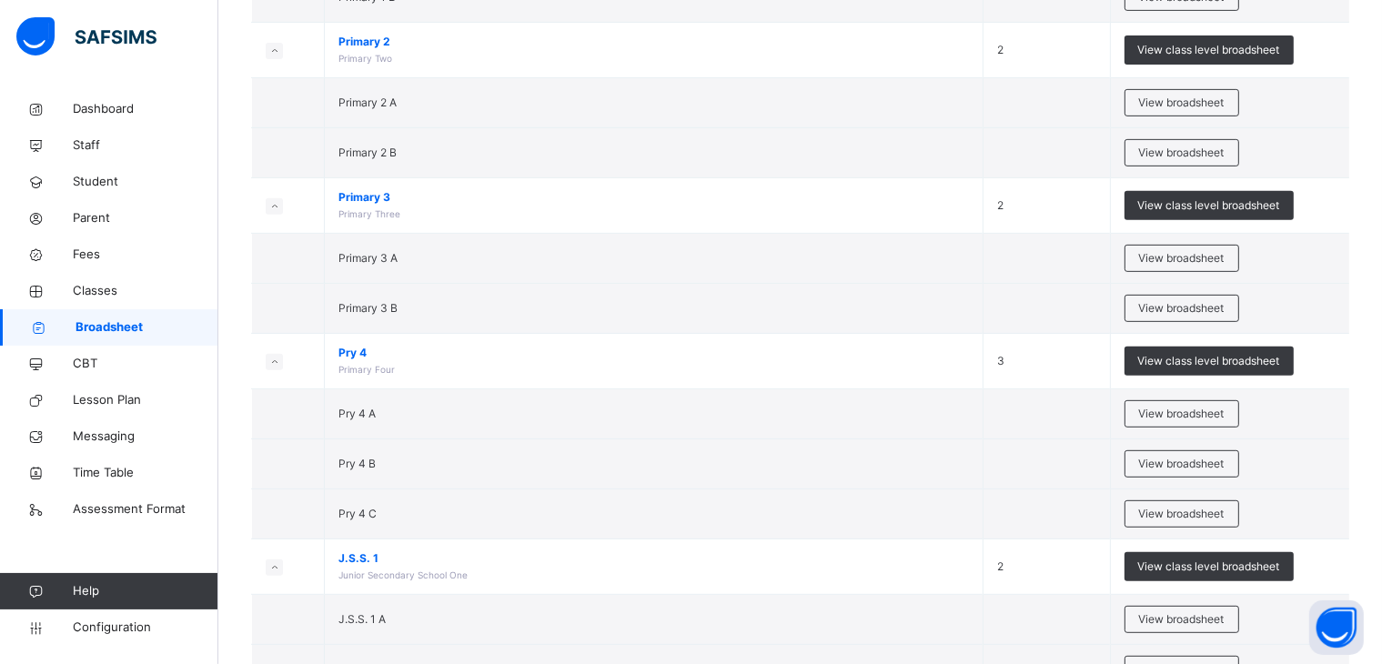
scroll to position [774, 0]
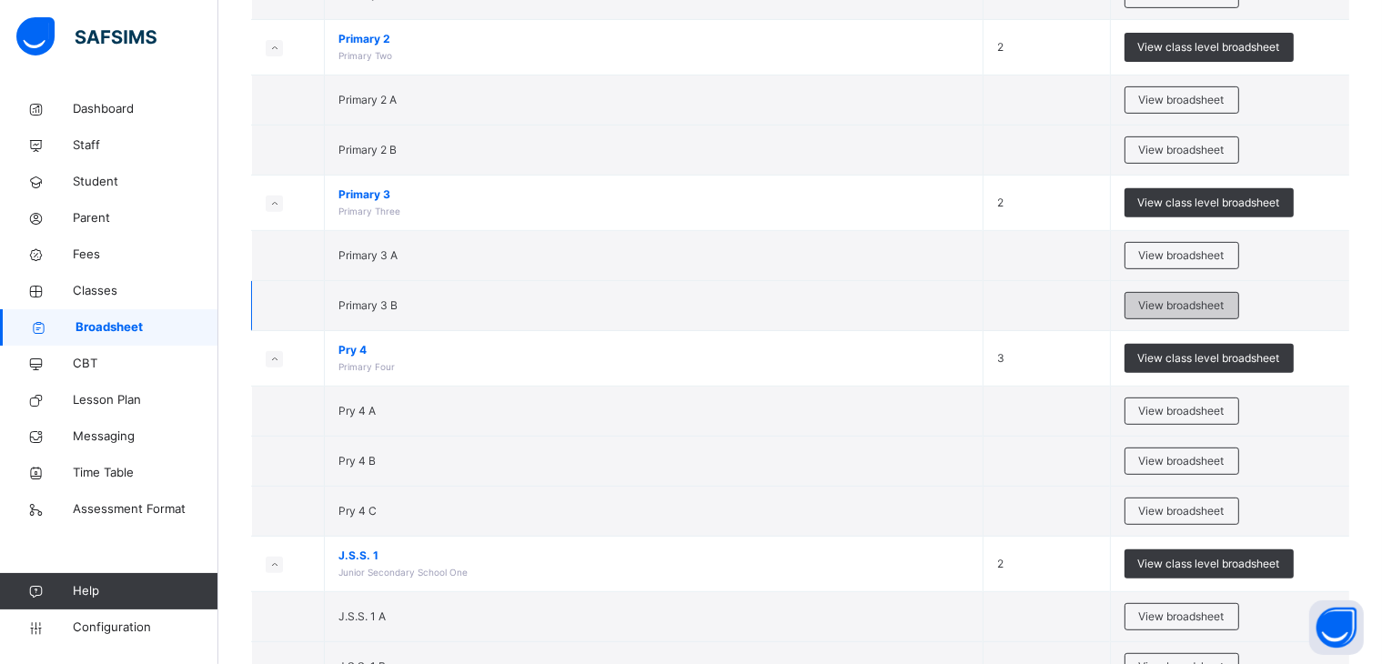
click at [1176, 303] on span "View broadsheet" at bounding box center [1182, 306] width 86 height 16
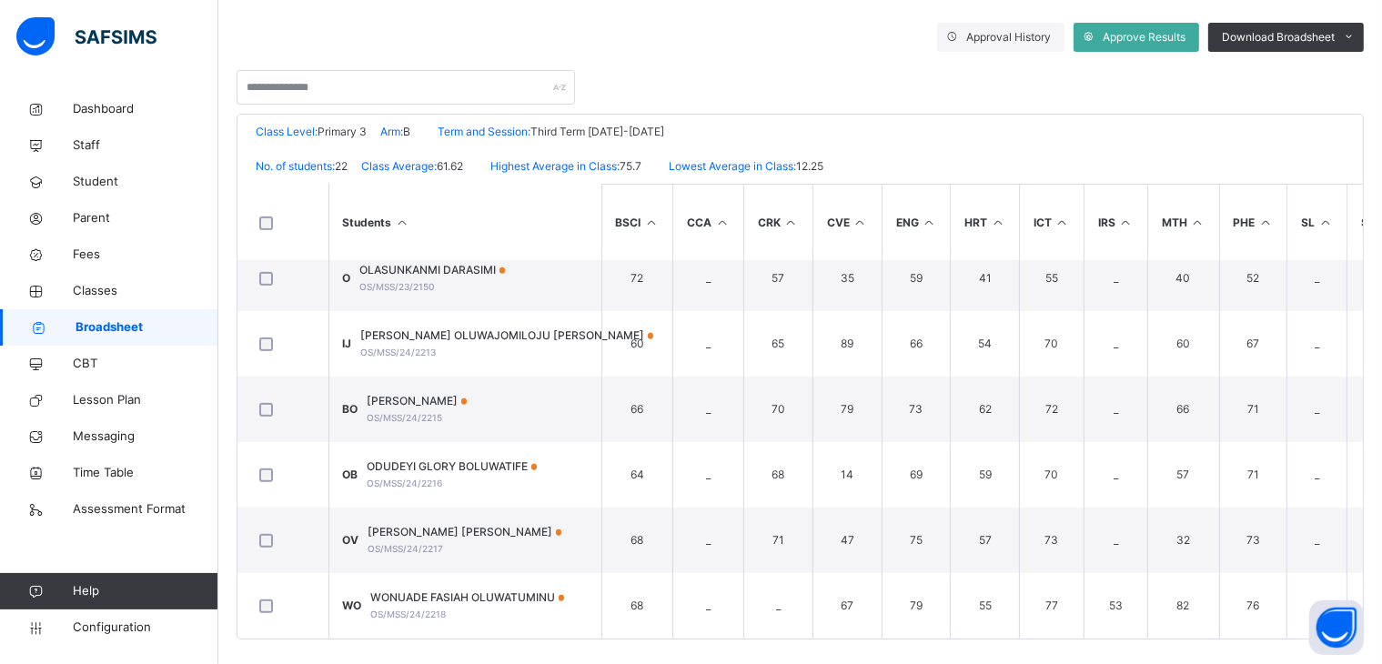
scroll to position [1070, 0]
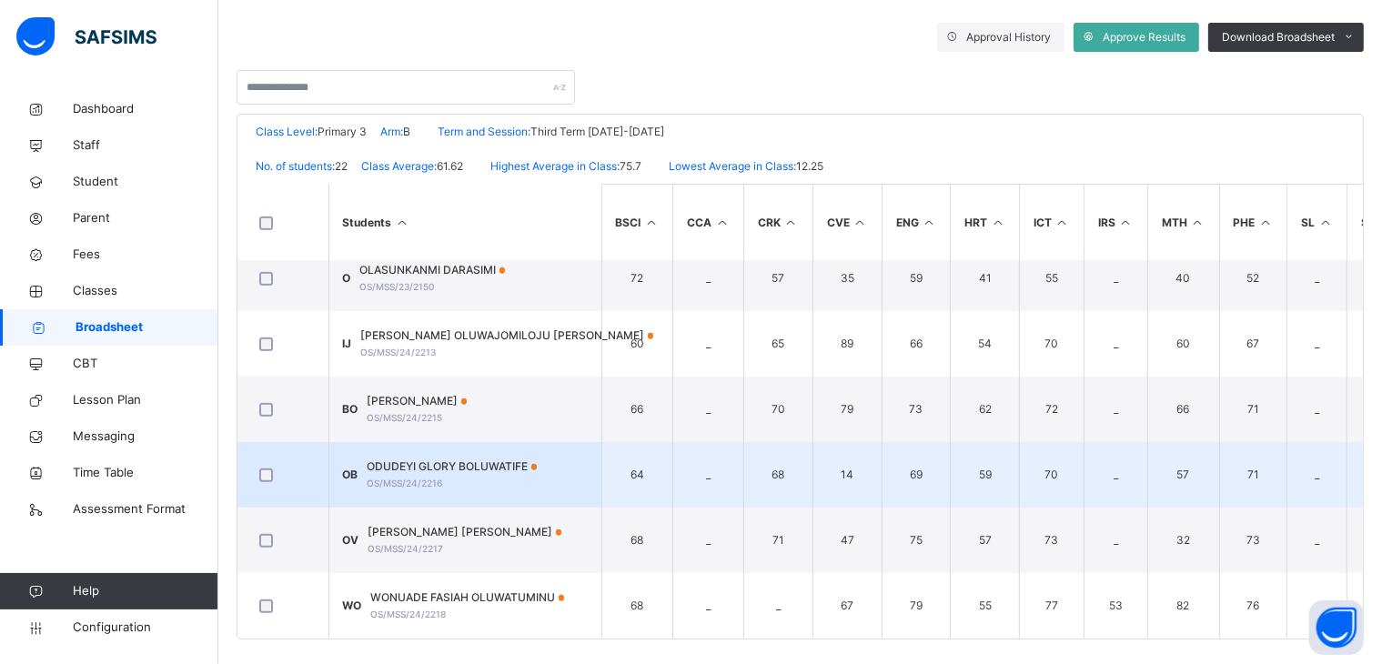
click at [410, 464] on span "ODUDEYI GLORY BOLUWATIFE" at bounding box center [453, 467] width 170 height 16
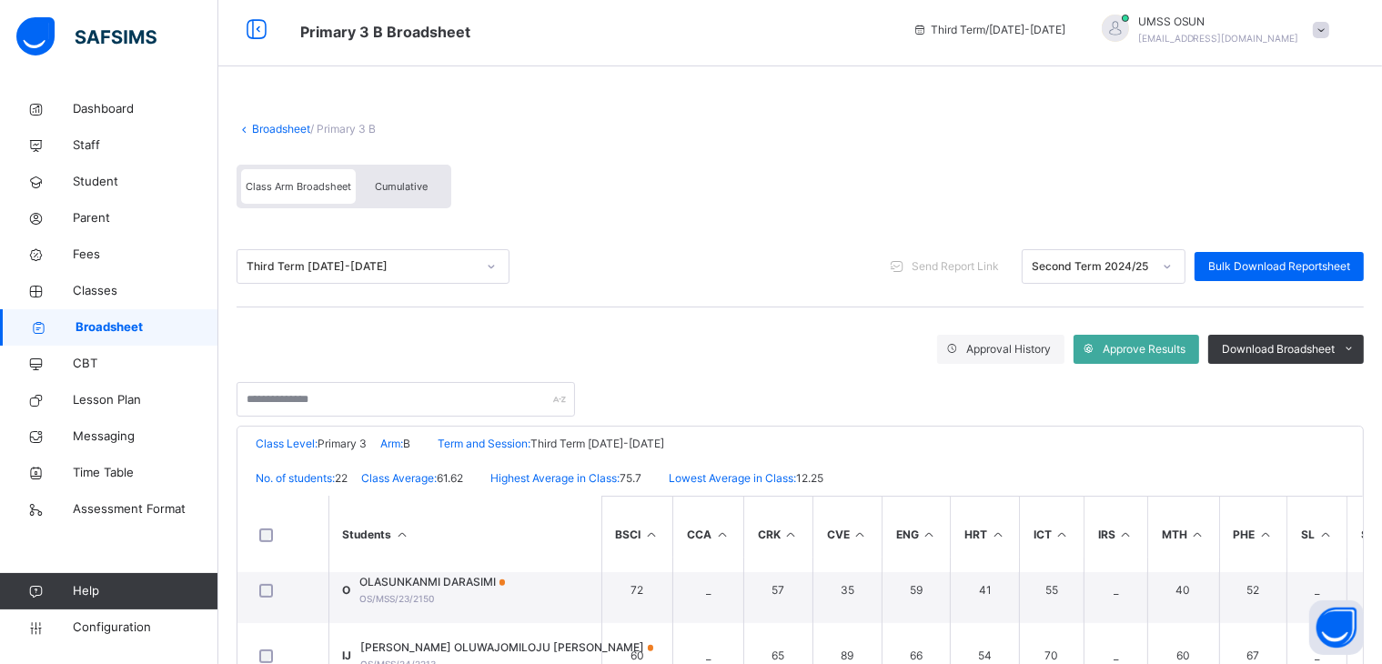
scroll to position [0, 0]
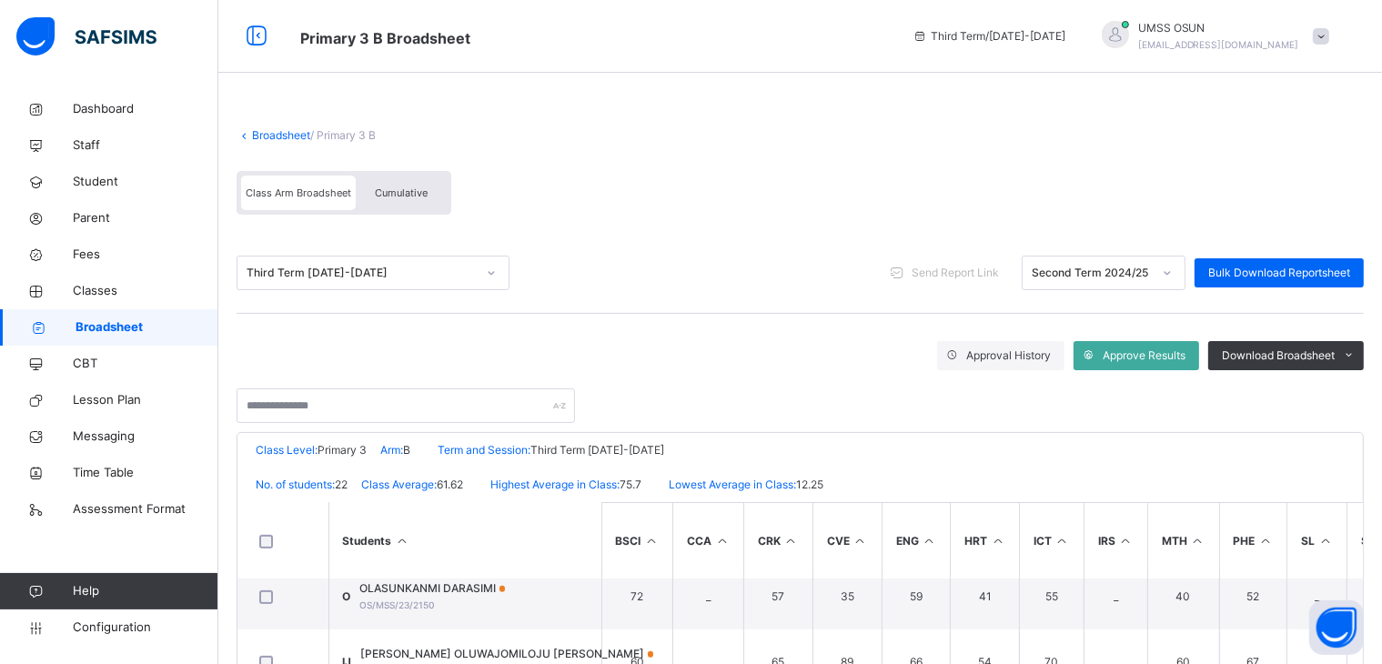
click at [276, 129] on link "Broadsheet" at bounding box center [281, 135] width 58 height 14
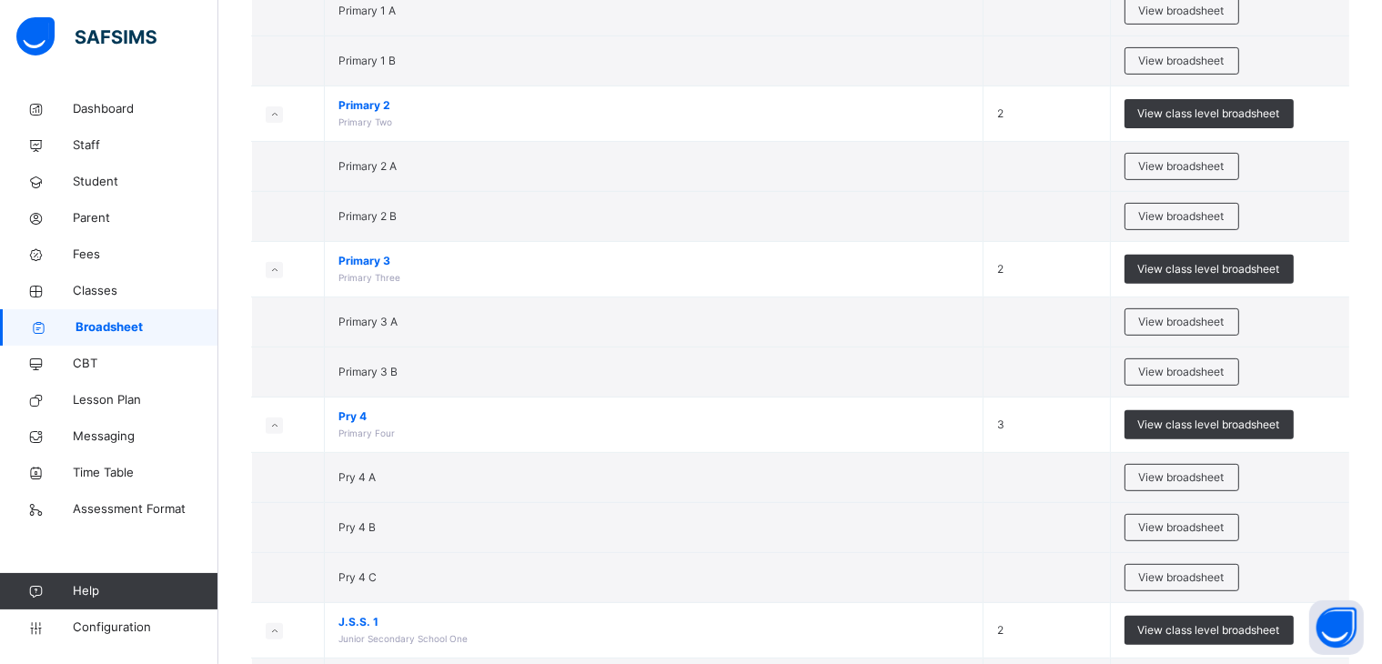
scroll to position [710, 0]
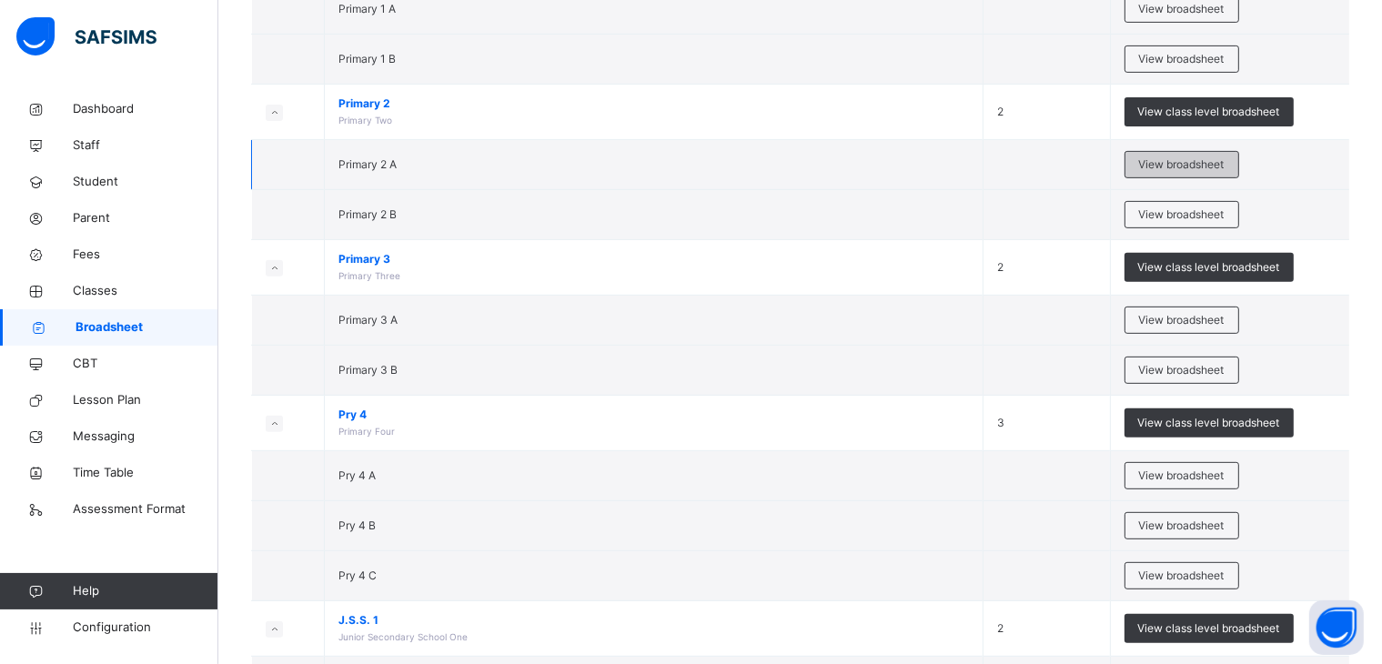
click at [1192, 157] on span "View broadsheet" at bounding box center [1182, 165] width 86 height 16
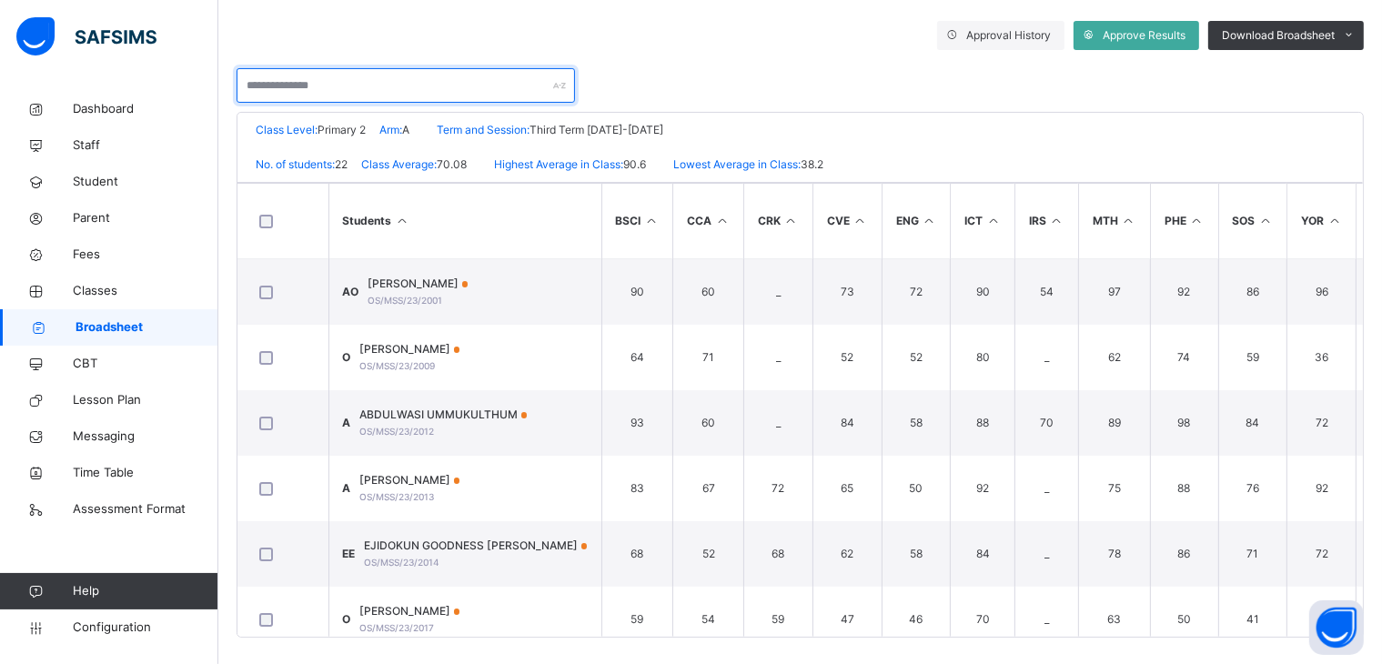
click at [405, 83] on input "text" at bounding box center [406, 85] width 339 height 35
click at [408, 76] on input "text" at bounding box center [406, 85] width 339 height 35
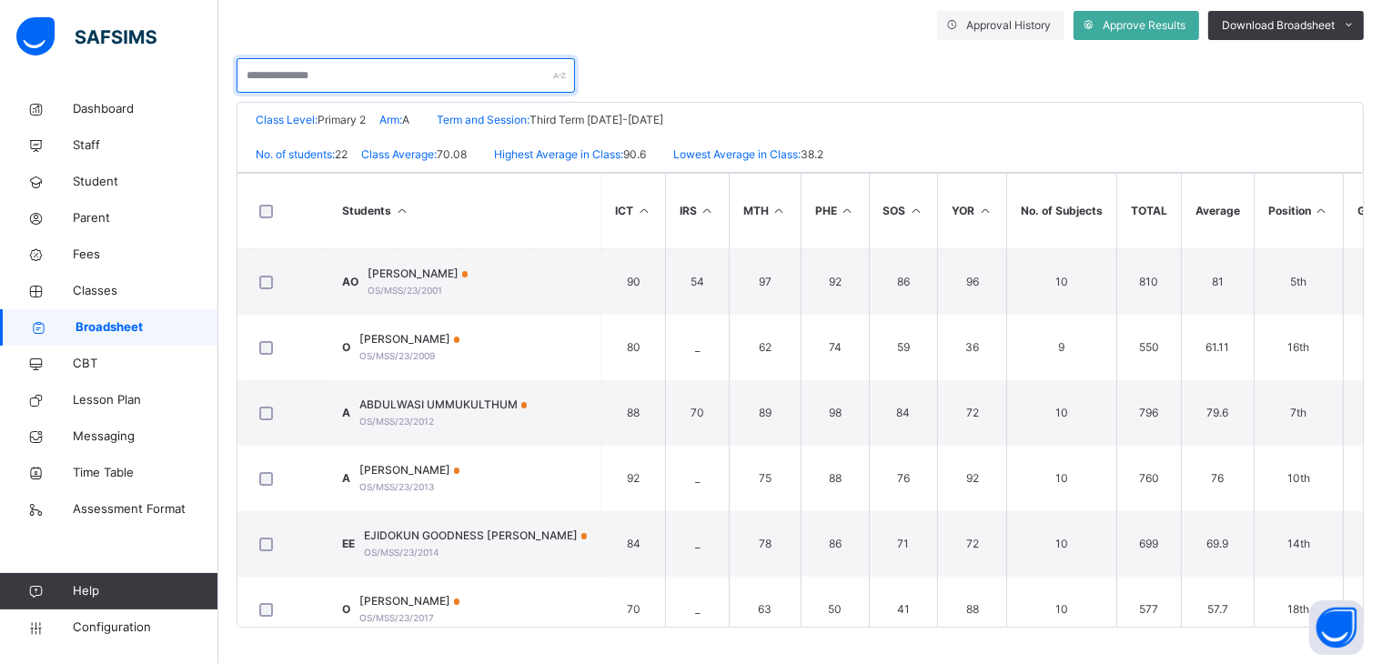
scroll to position [0, 377]
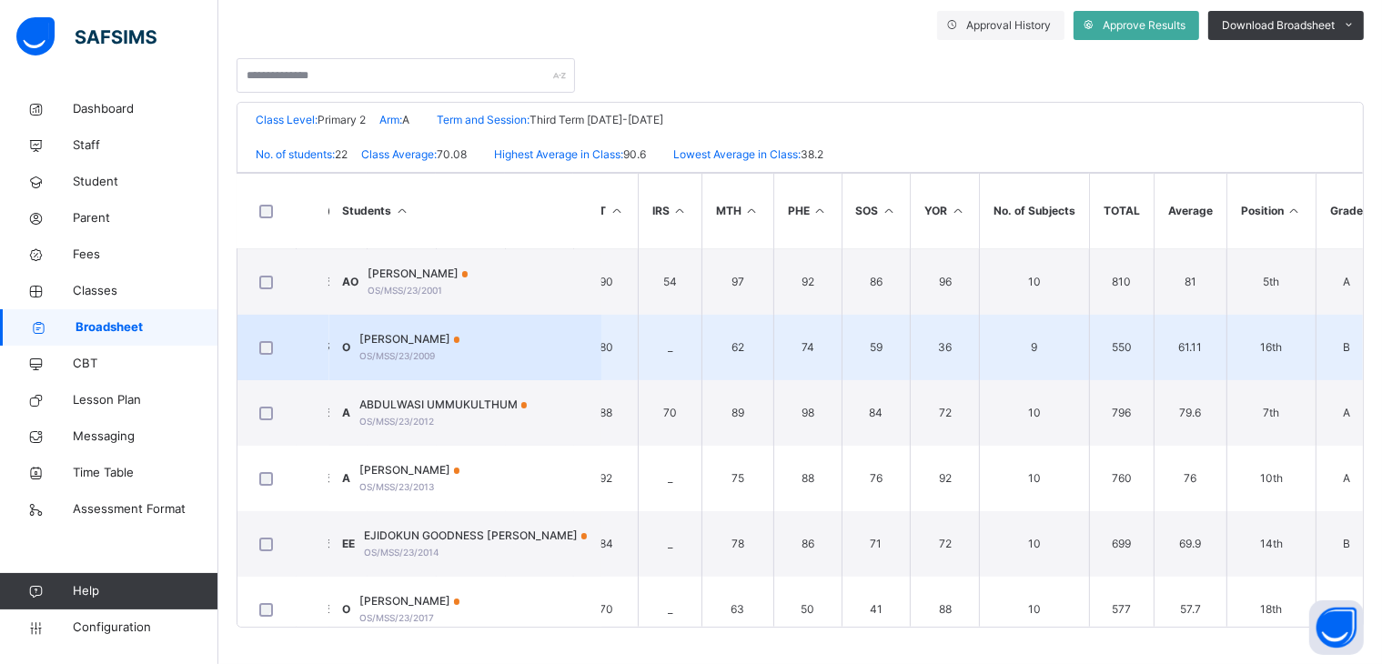
click at [412, 339] on span "OYEDELE HABEEB" at bounding box center [410, 339] width 100 height 16
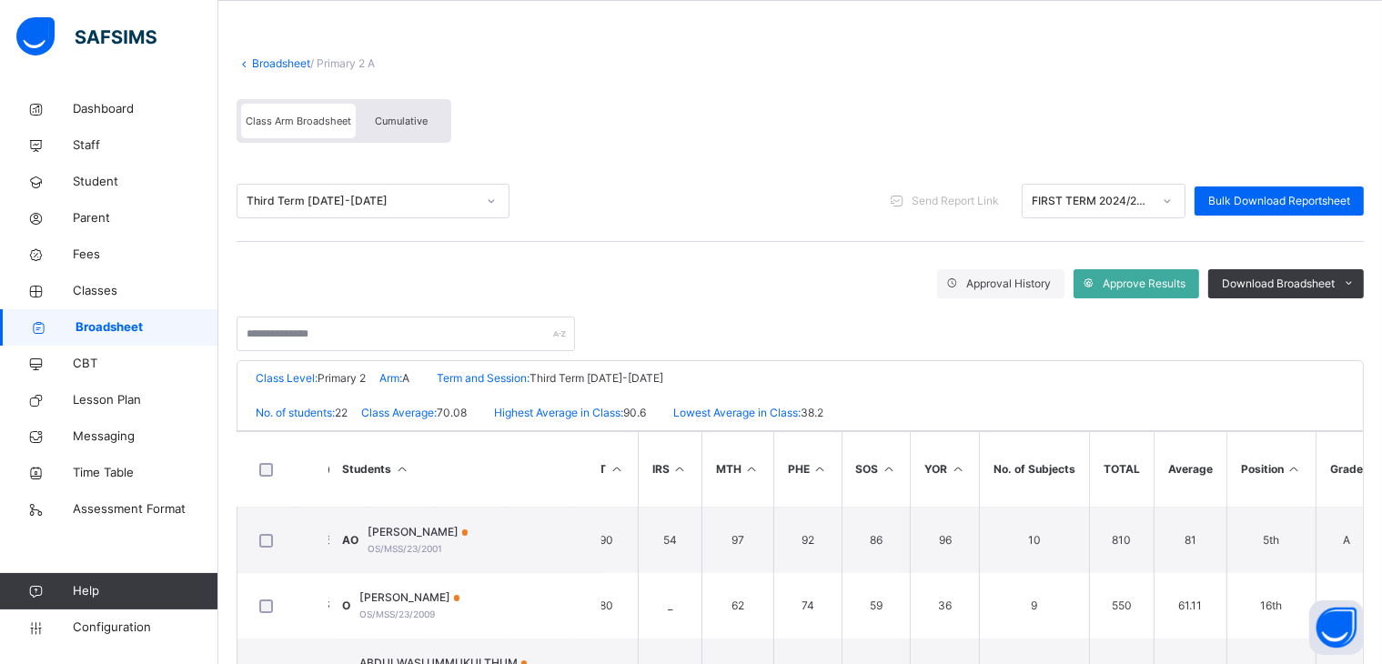
scroll to position [0, 0]
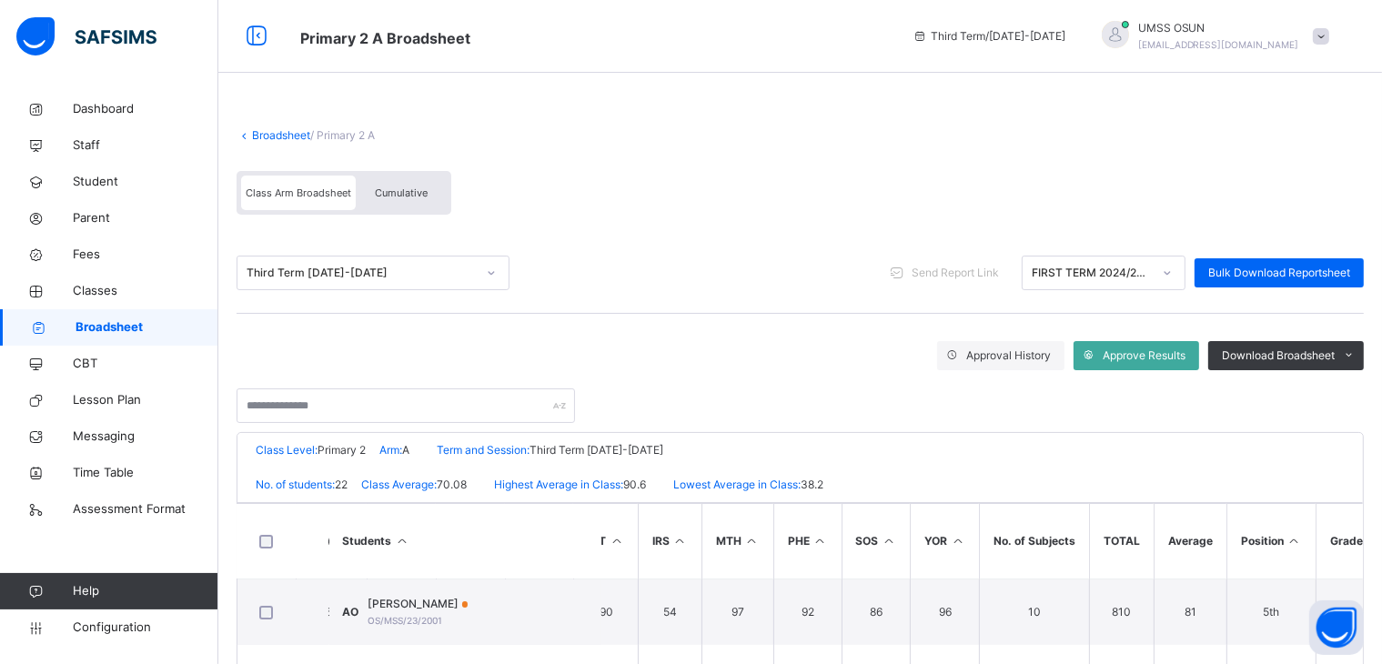
click at [274, 129] on link "Broadsheet" at bounding box center [281, 135] width 58 height 14
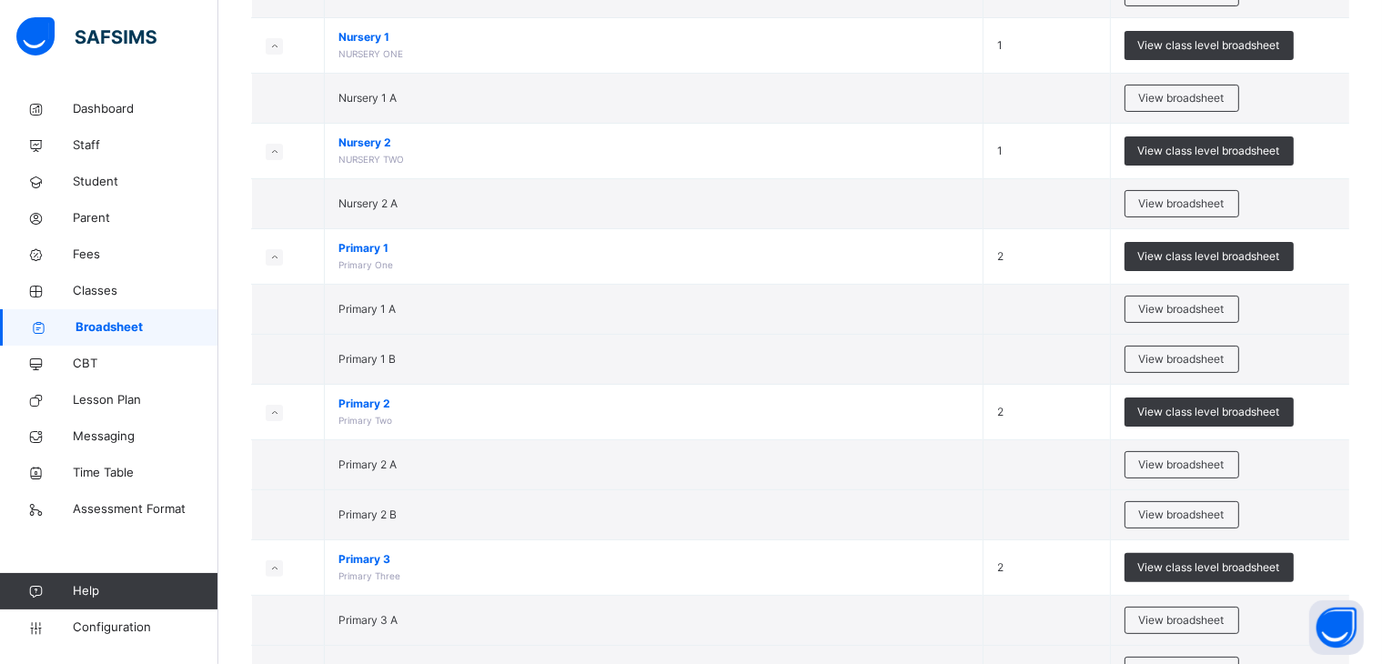
scroll to position [411, 0]
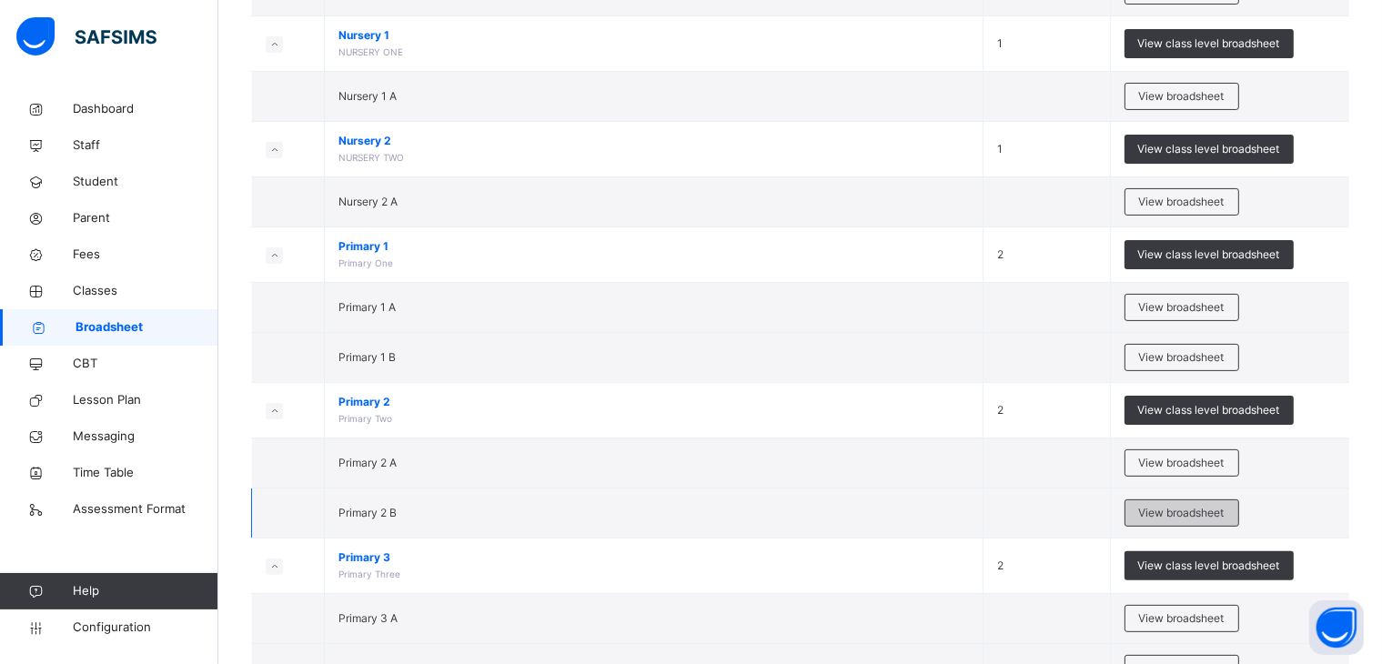
click at [1180, 511] on span "View broadsheet" at bounding box center [1182, 513] width 86 height 16
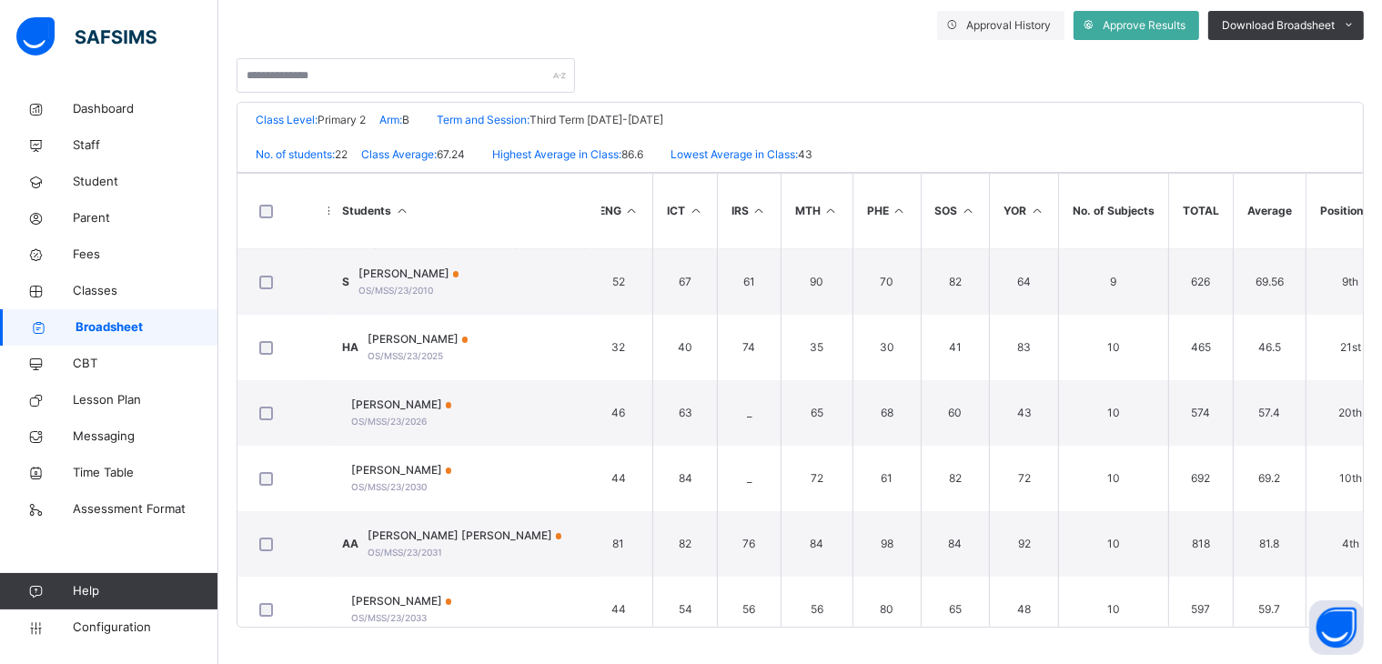
scroll to position [0, 302]
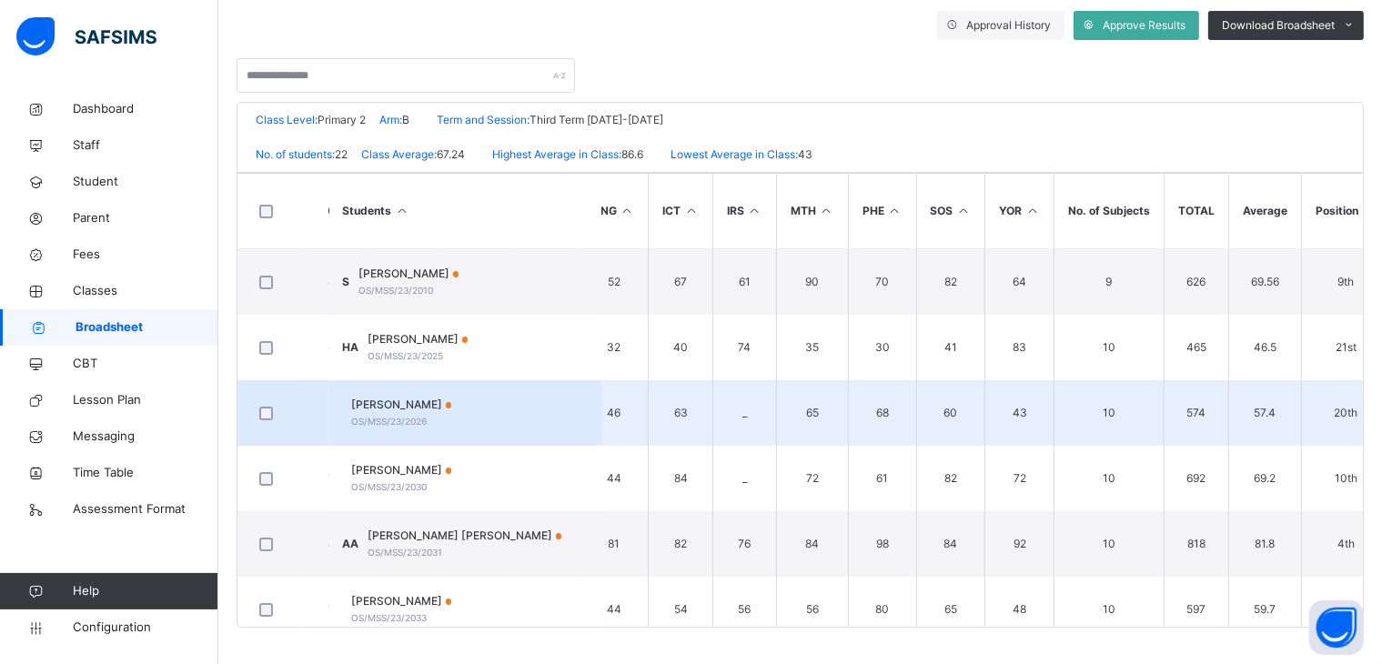
click at [439, 398] on span "ONOJA EMMANUEL" at bounding box center [402, 405] width 100 height 16
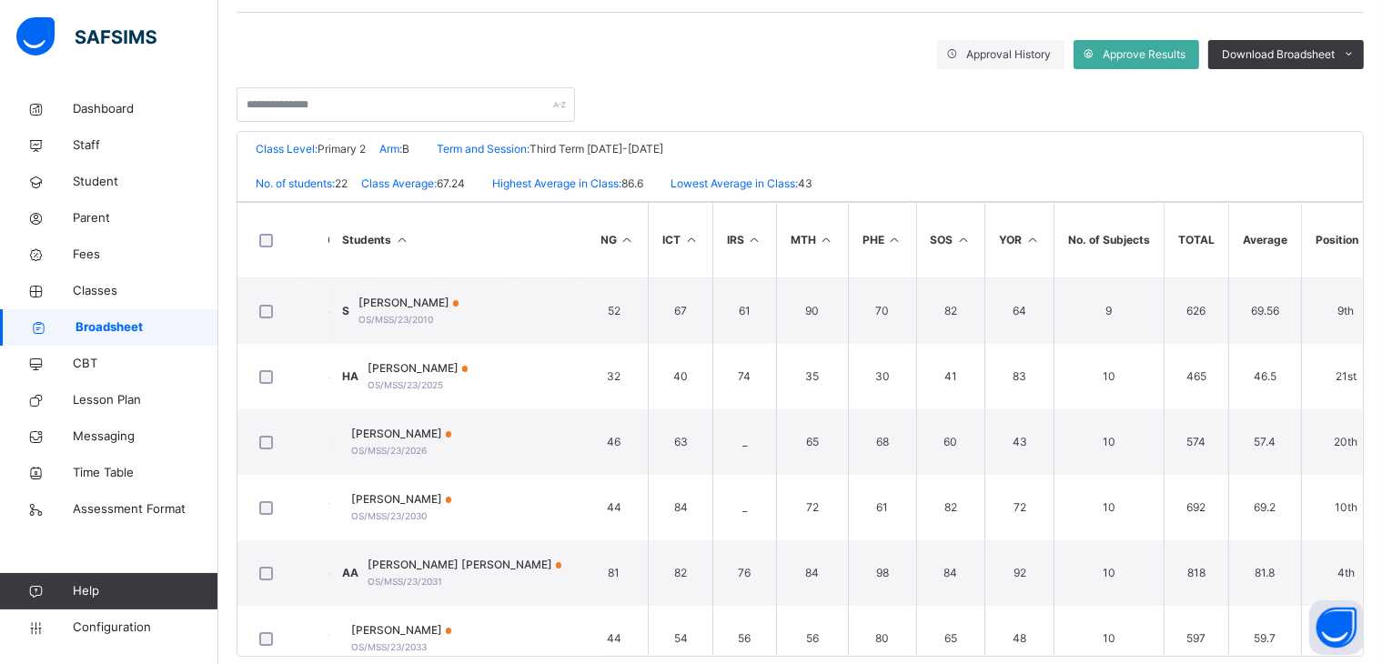
scroll to position [0, 0]
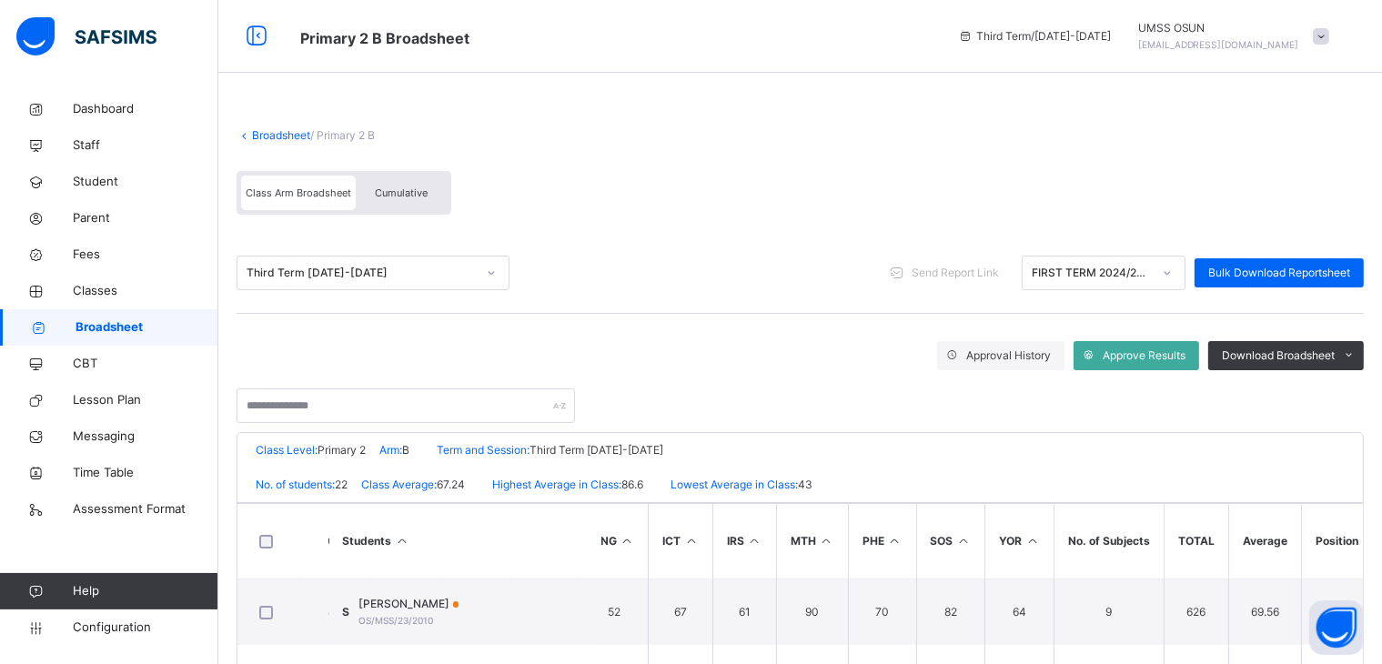
drag, startPoint x: 272, startPoint y: 123, endPoint x: 273, endPoint y: 132, distance: 9.1
click at [272, 125] on span at bounding box center [801, 118] width 1128 height 18
click at [274, 132] on link "Broadsheet" at bounding box center [281, 135] width 58 height 14
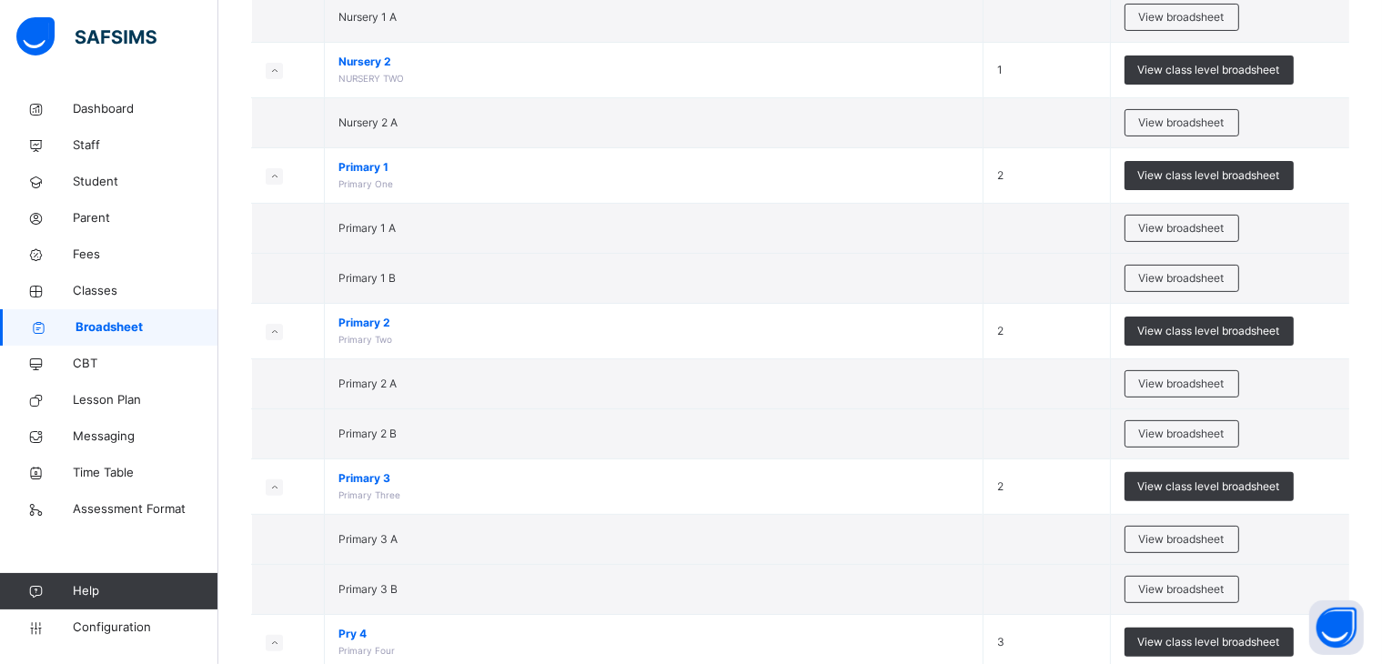
scroll to position [517, 0]
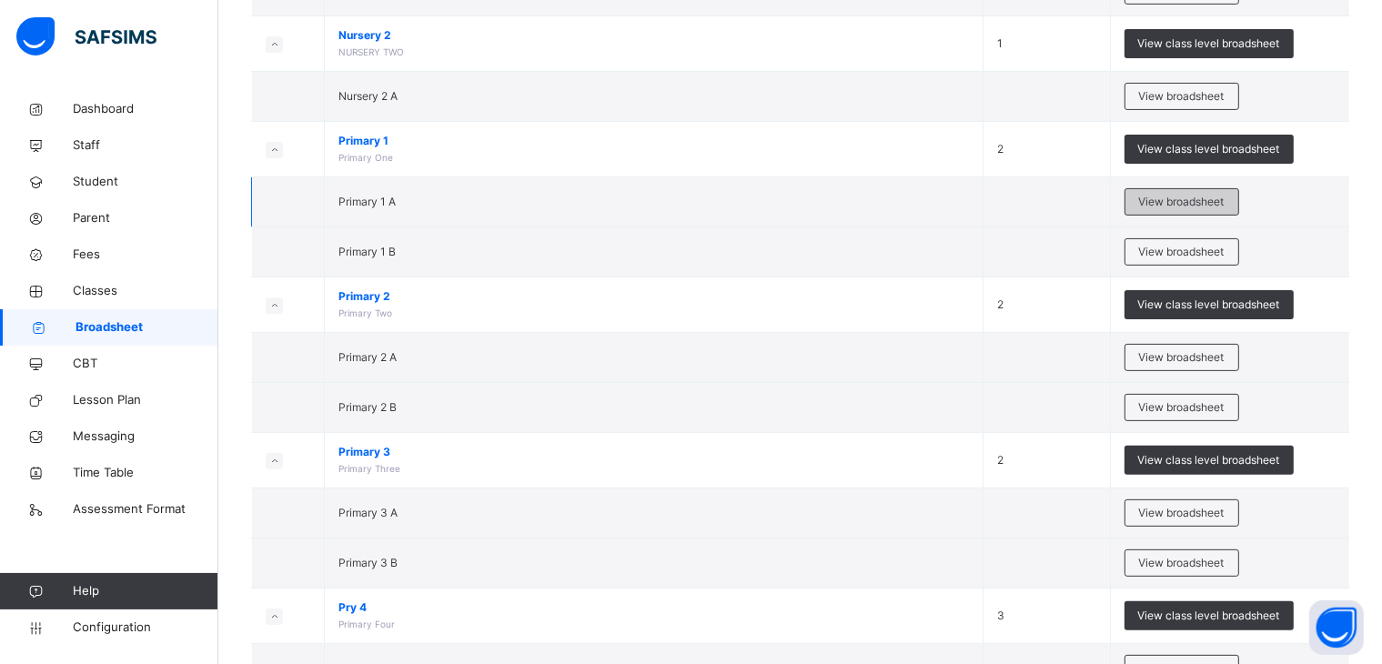
click at [1182, 198] on span "View broadsheet" at bounding box center [1182, 202] width 86 height 16
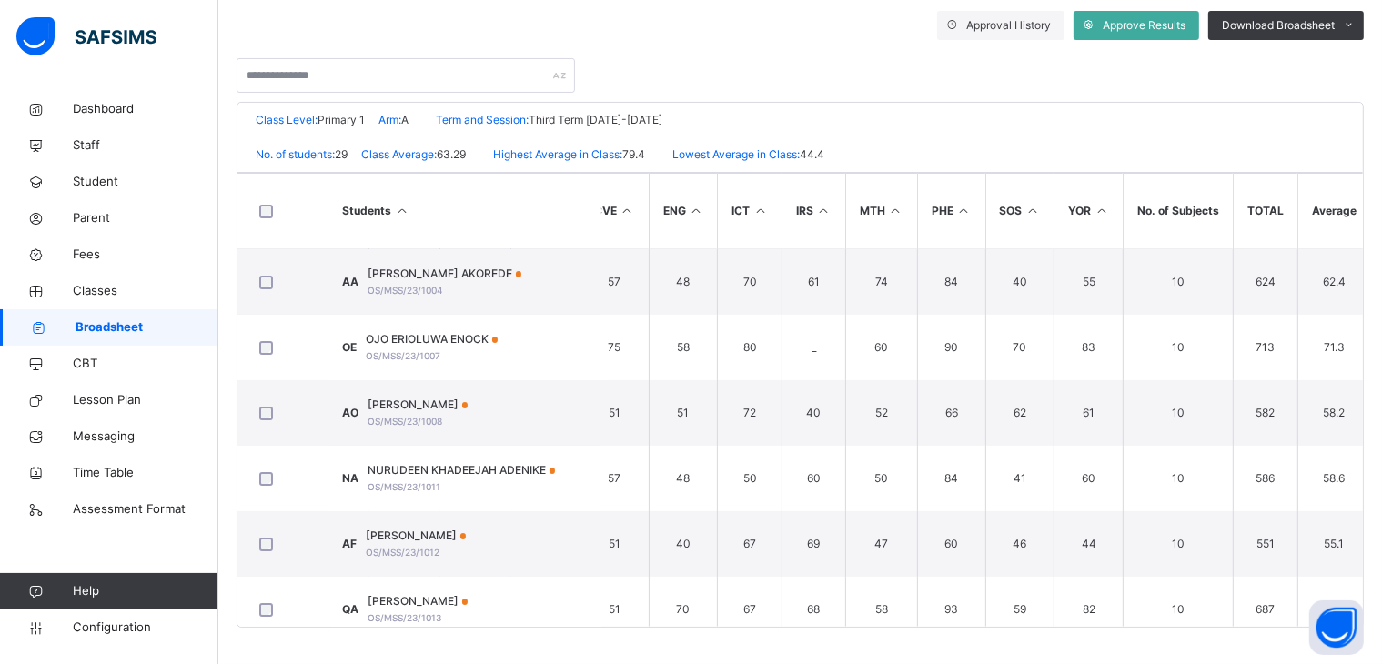
scroll to position [0, 377]
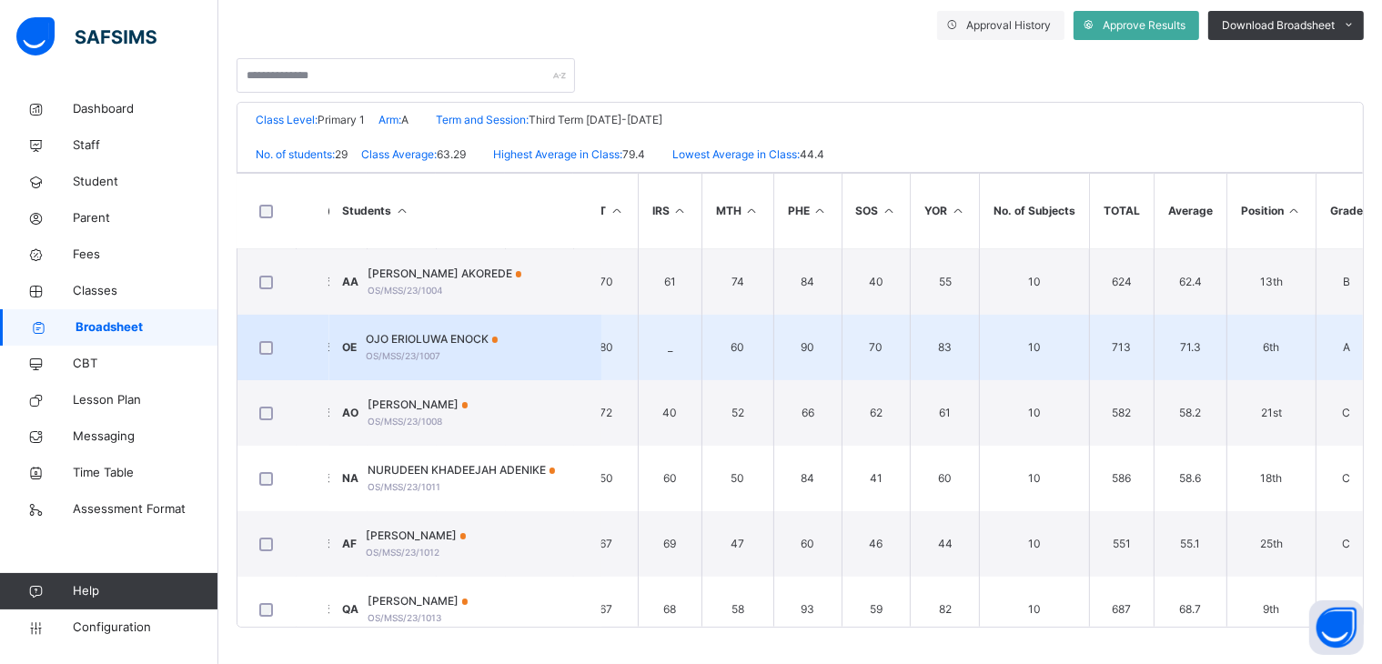
click at [451, 337] on span "OJO ERIOLUWA ENOCK" at bounding box center [433, 339] width 132 height 16
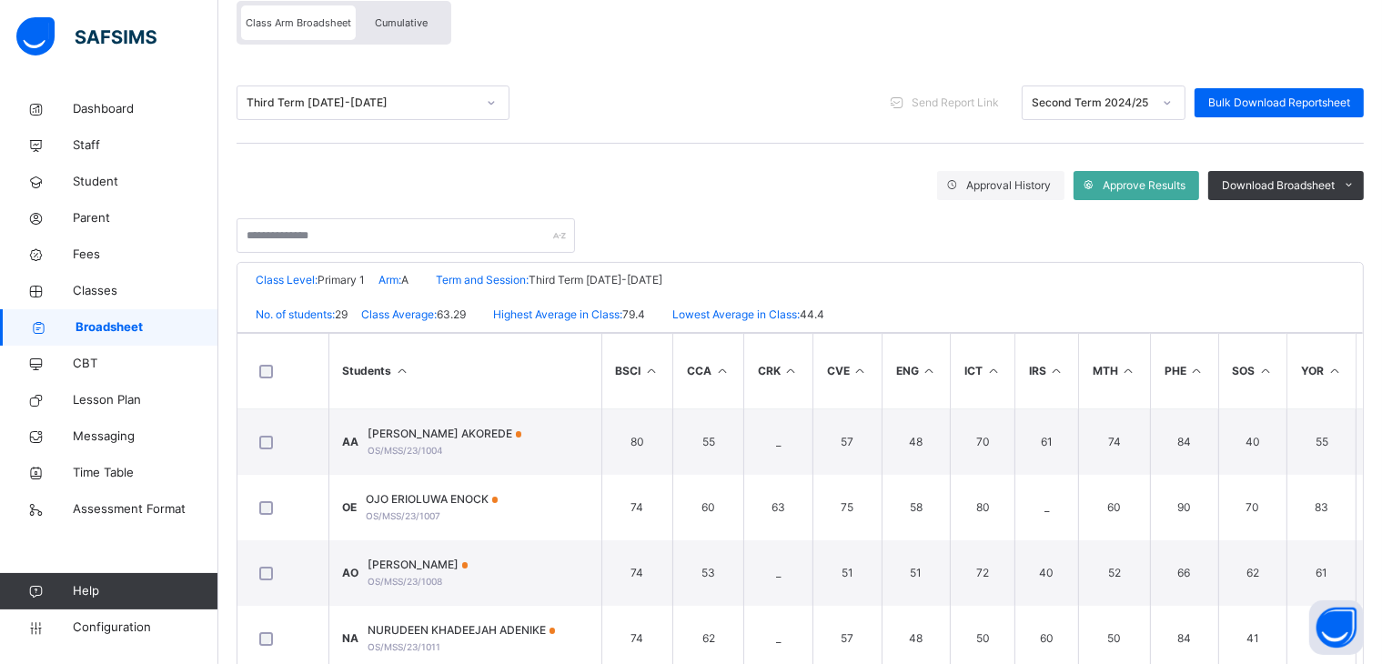
scroll to position [20, 0]
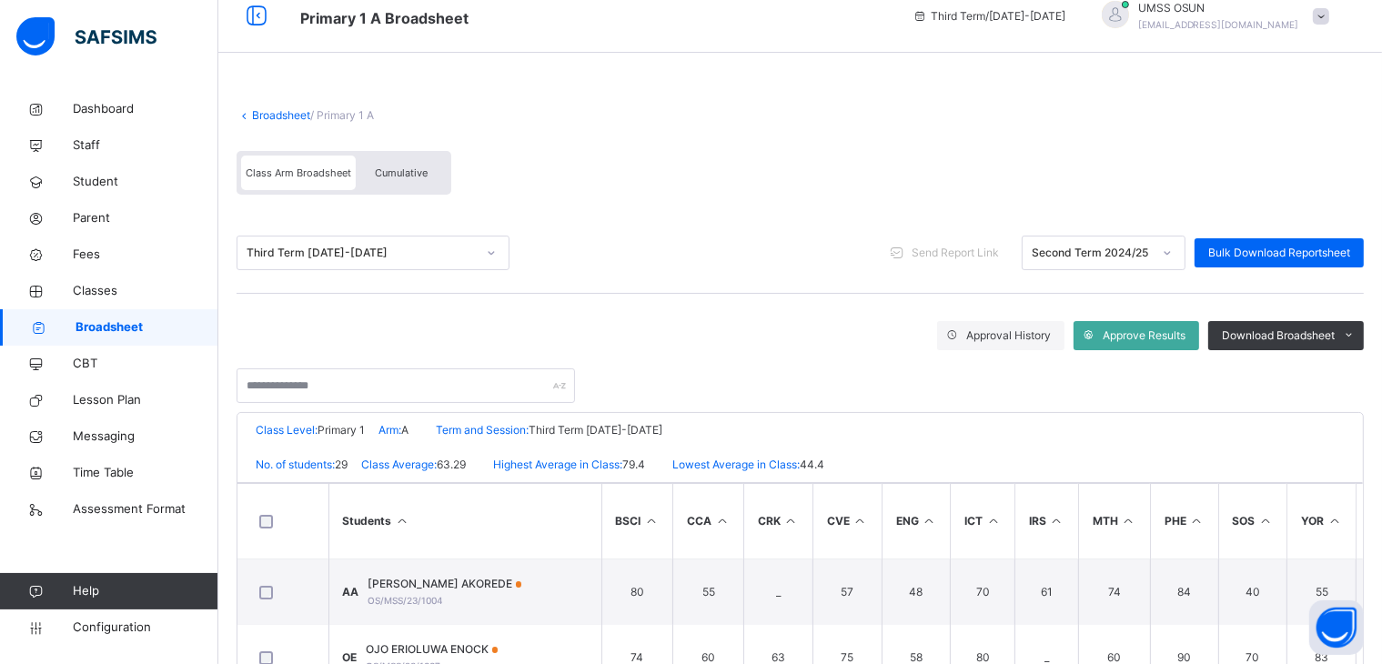
click at [288, 108] on link "Broadsheet" at bounding box center [281, 115] width 58 height 14
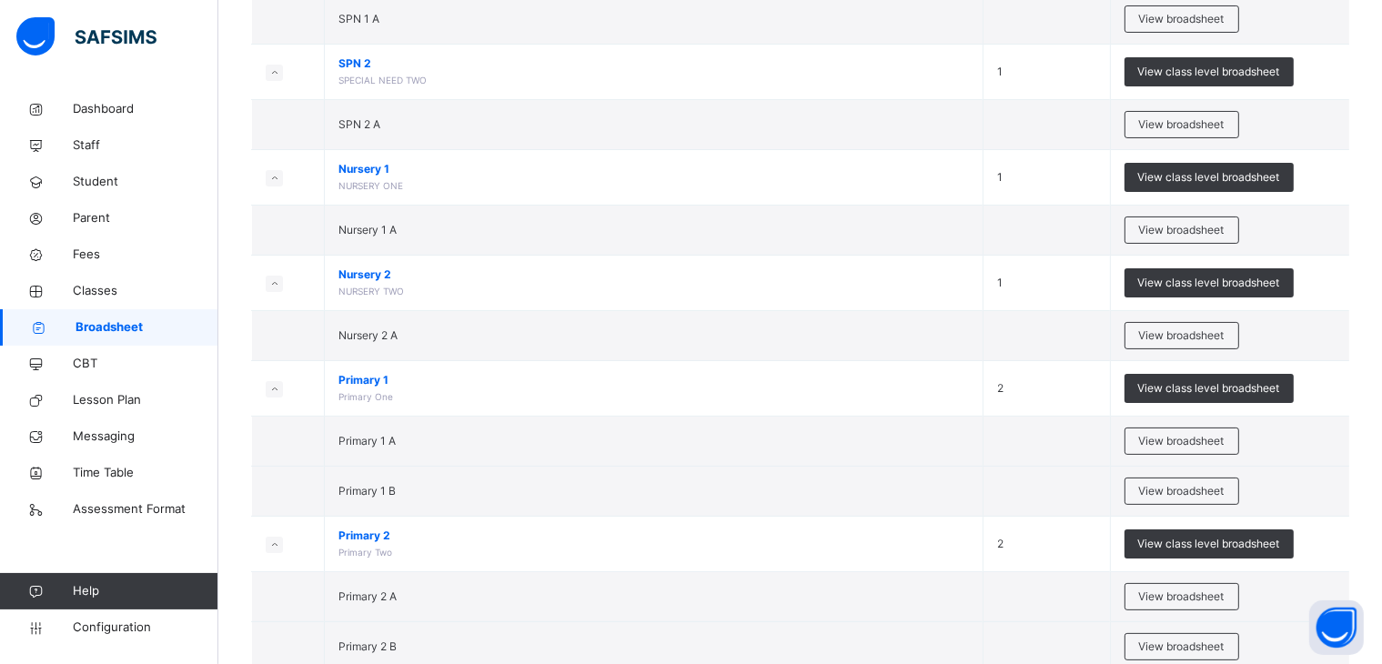
scroll to position [280, 0]
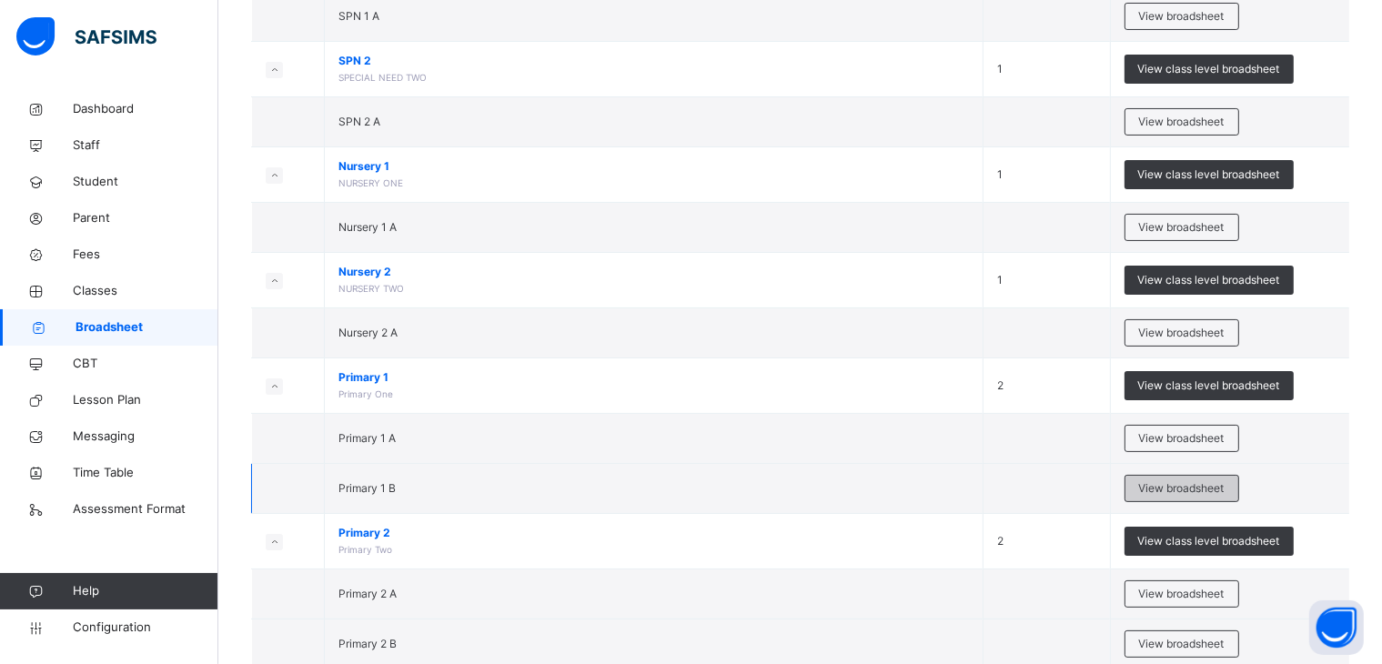
click at [1183, 485] on span "View broadsheet" at bounding box center [1182, 488] width 86 height 16
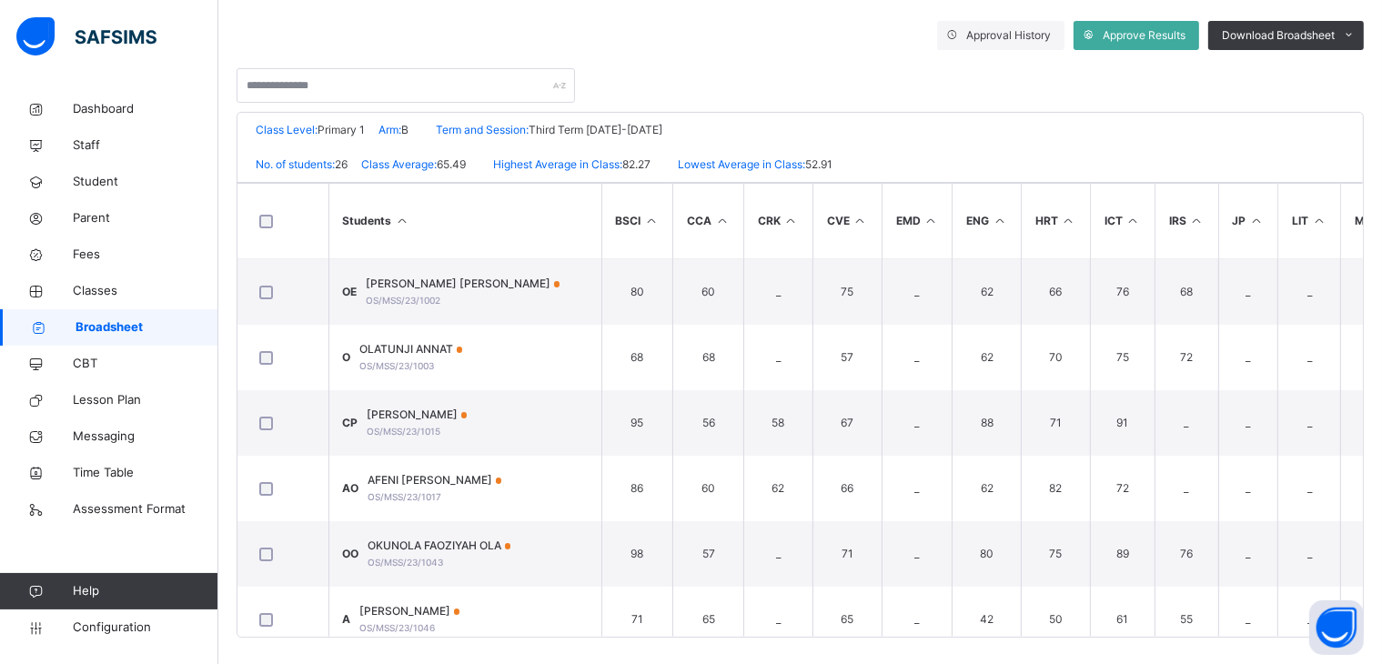
scroll to position [330, 0]
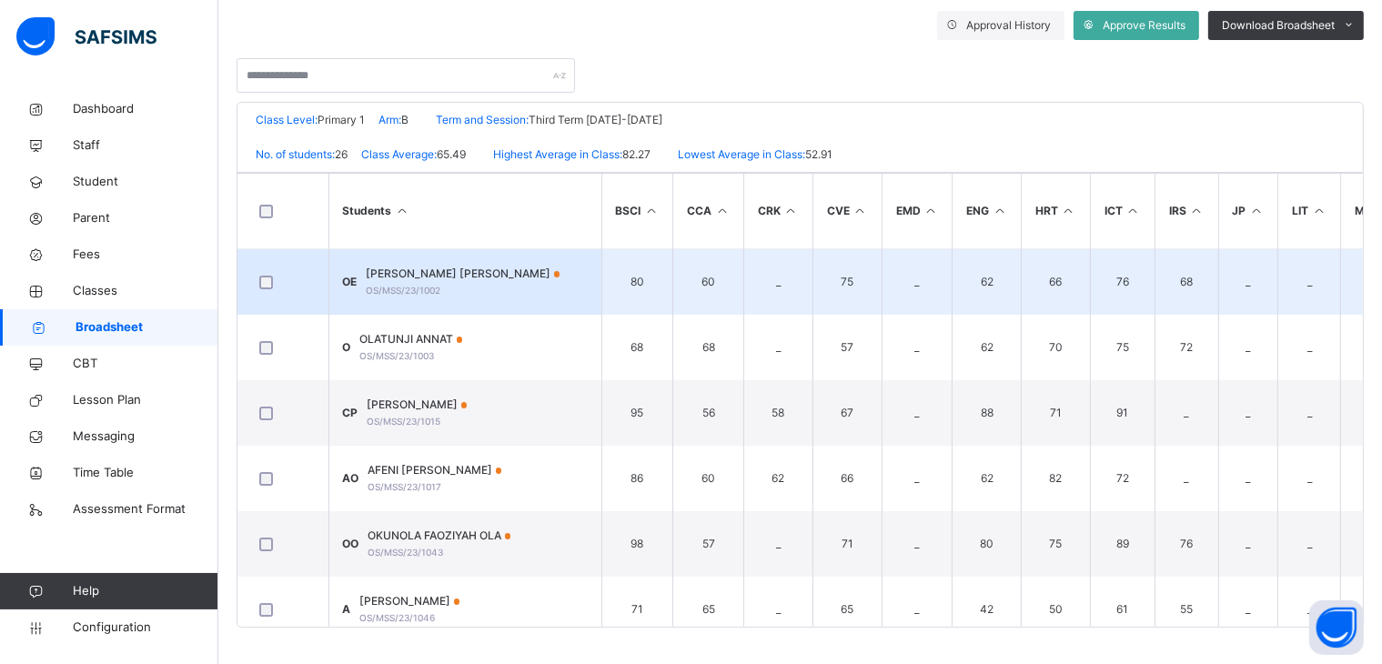
click at [485, 277] on span "OWOLABI AISHAT ENIOLA" at bounding box center [464, 274] width 194 height 16
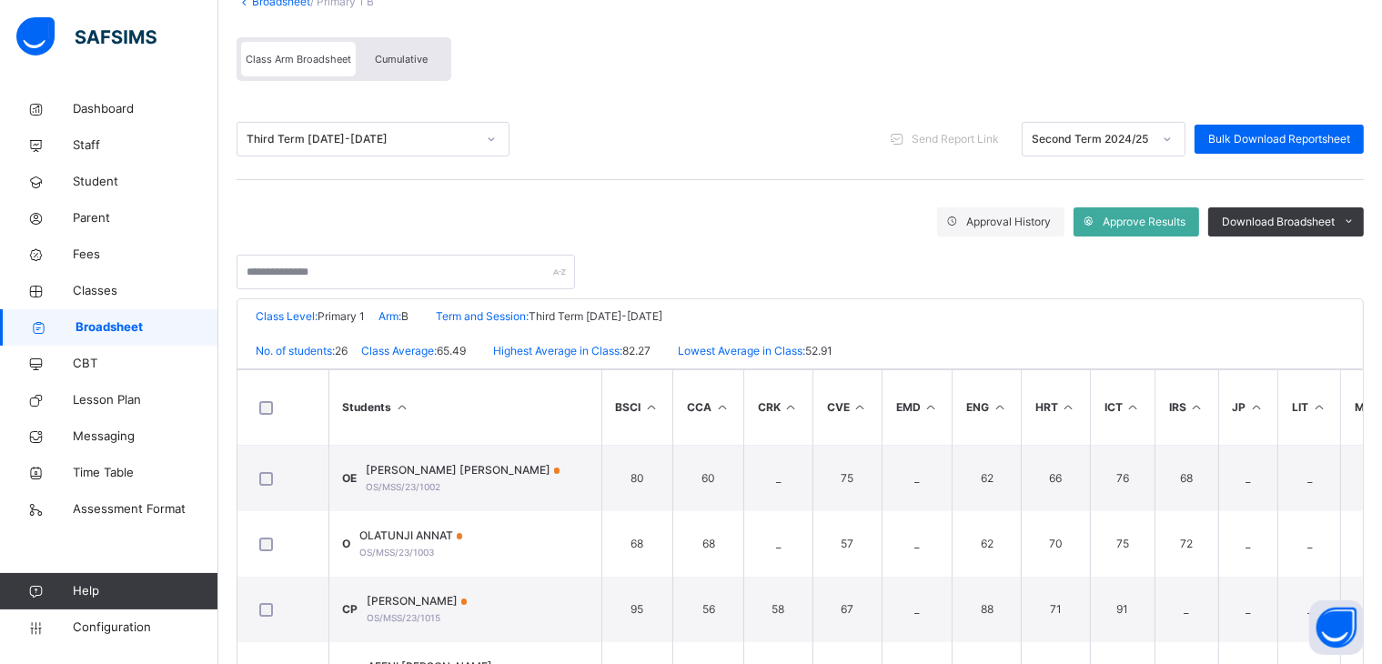
scroll to position [491, 0]
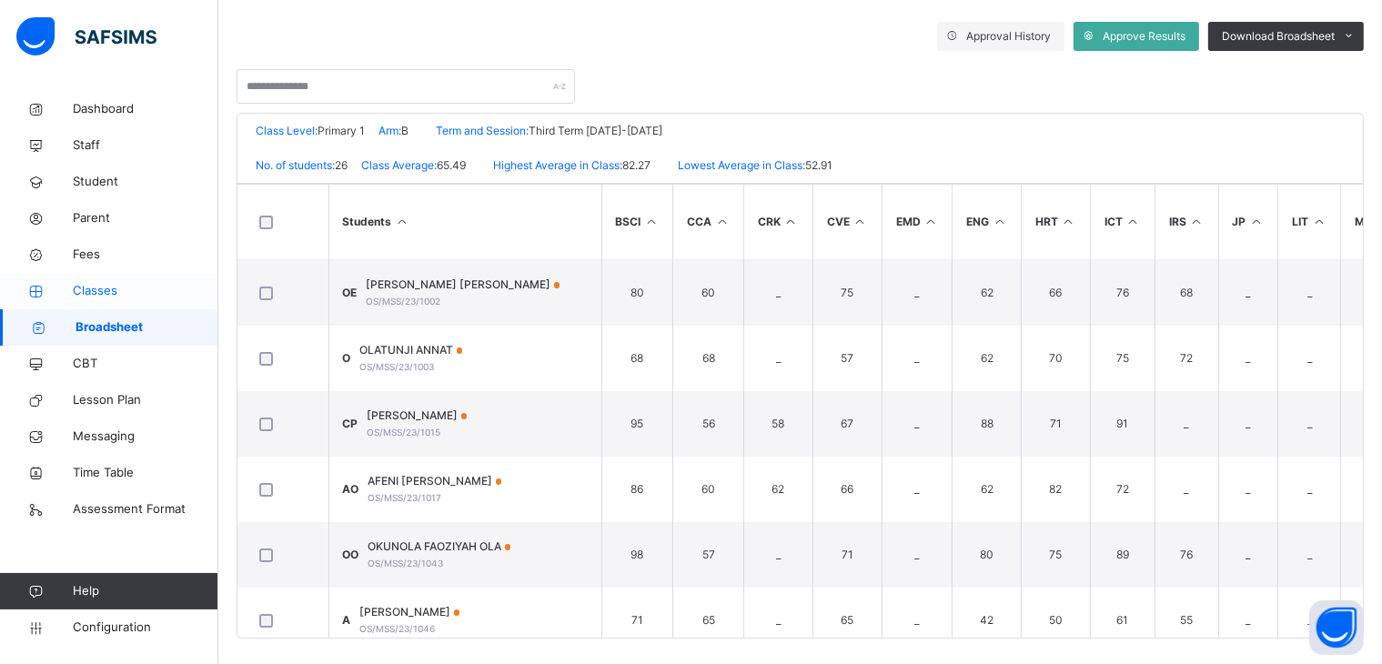
click at [86, 288] on span "Classes" at bounding box center [146, 291] width 146 height 18
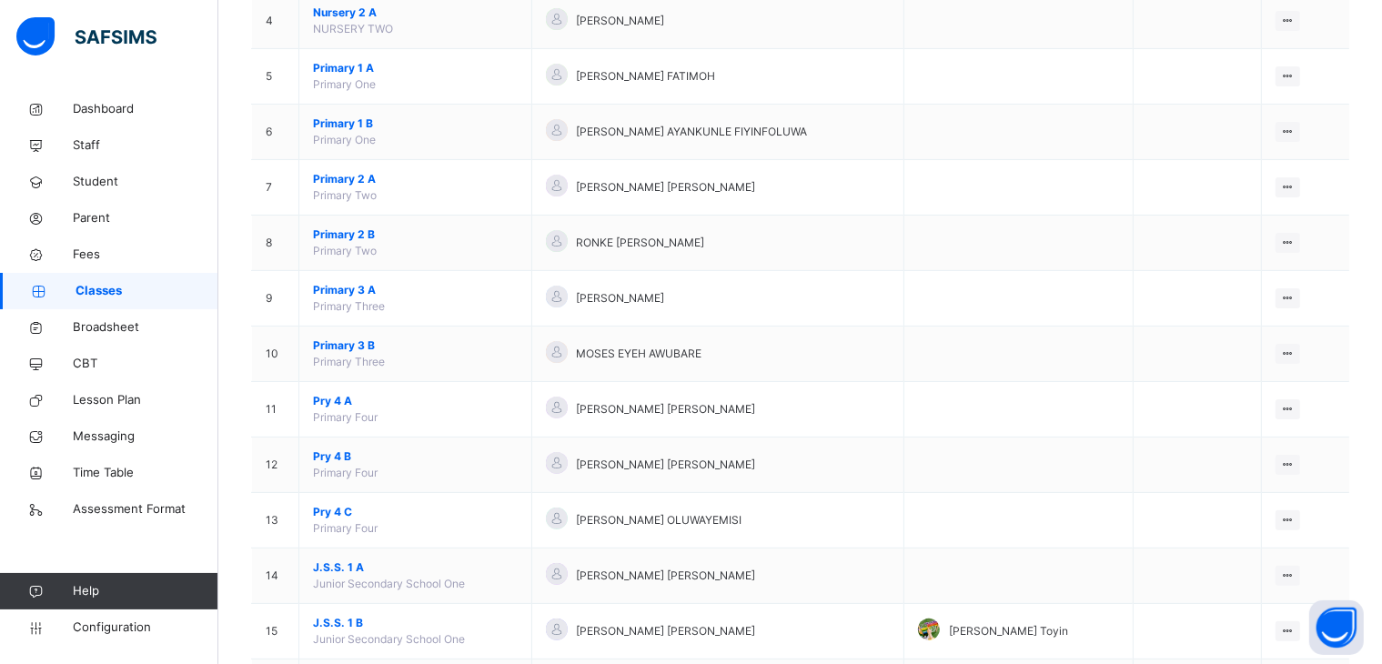
scroll to position [390, 0]
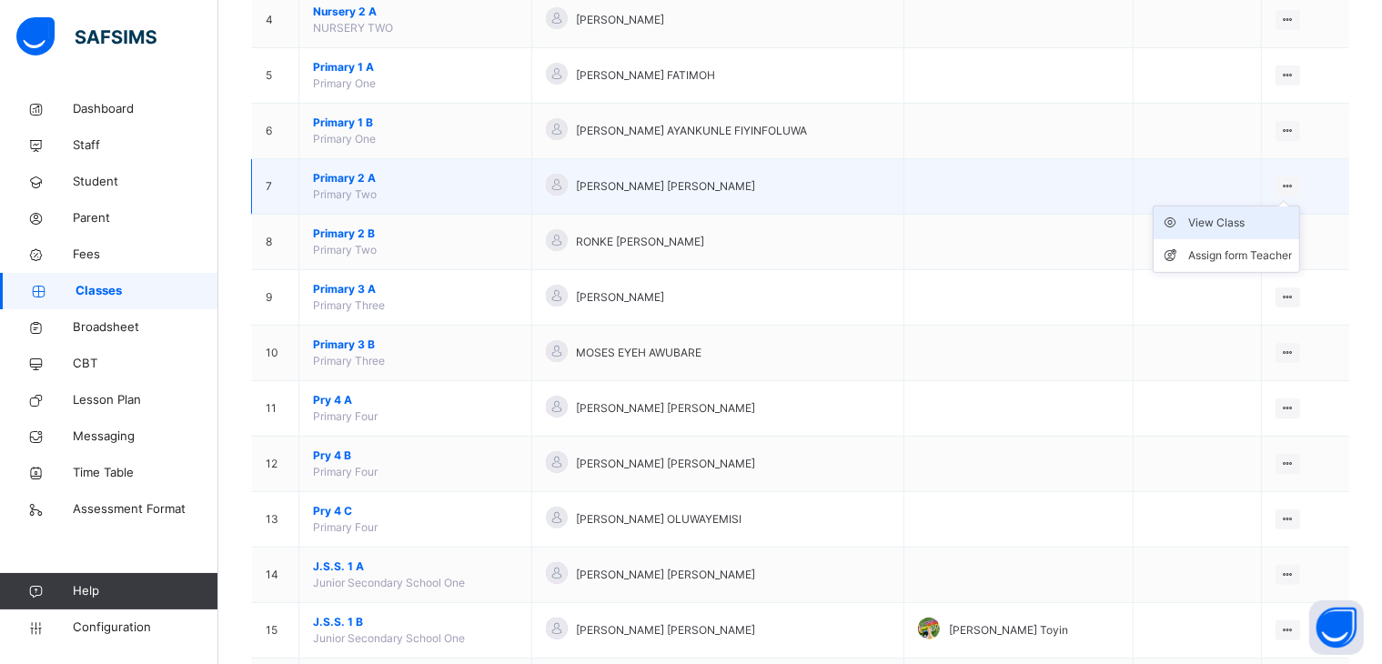
click at [1223, 217] on div "View Class" at bounding box center [1240, 223] width 104 height 18
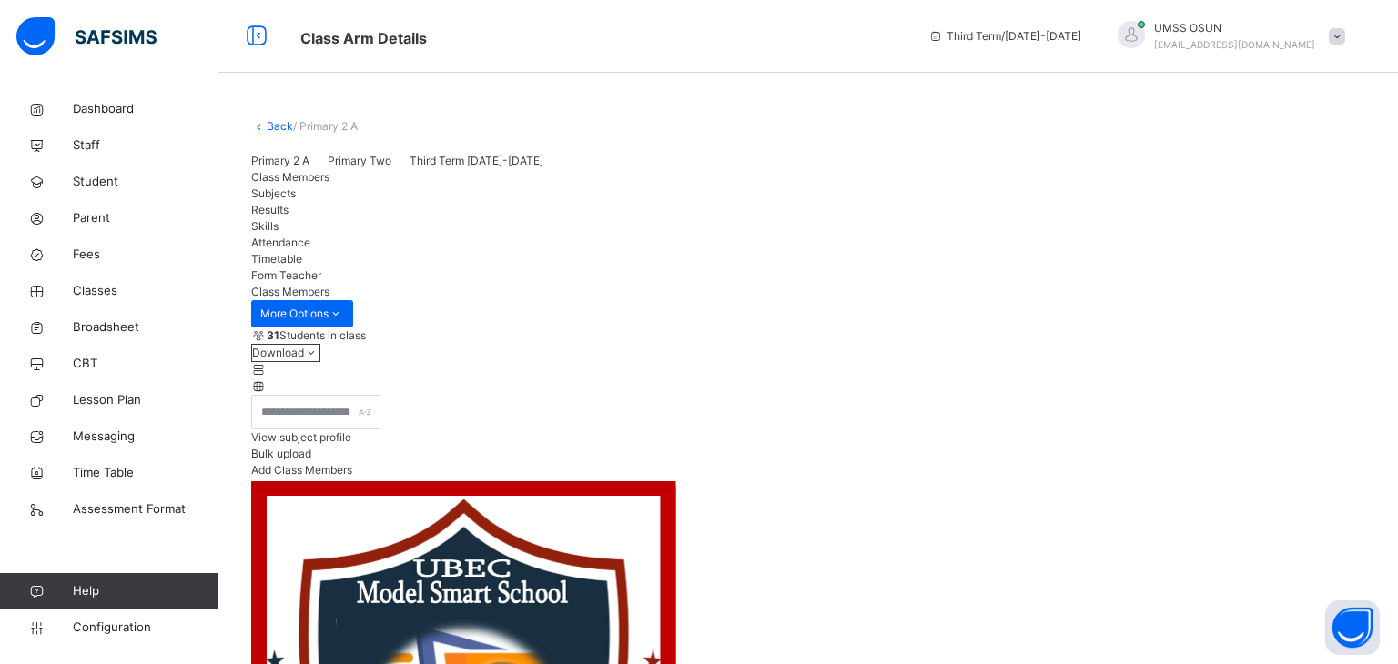
click at [276, 121] on link "Back" at bounding box center [280, 126] width 26 height 14
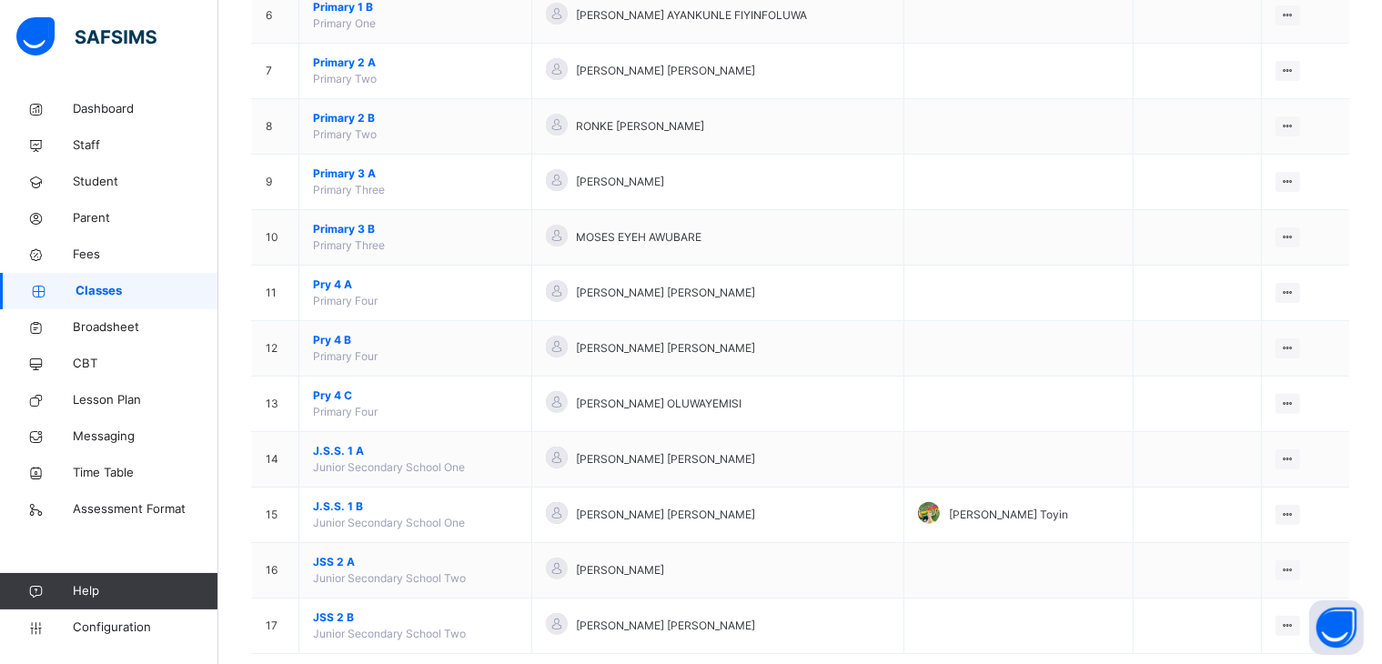
scroll to position [535, 0]
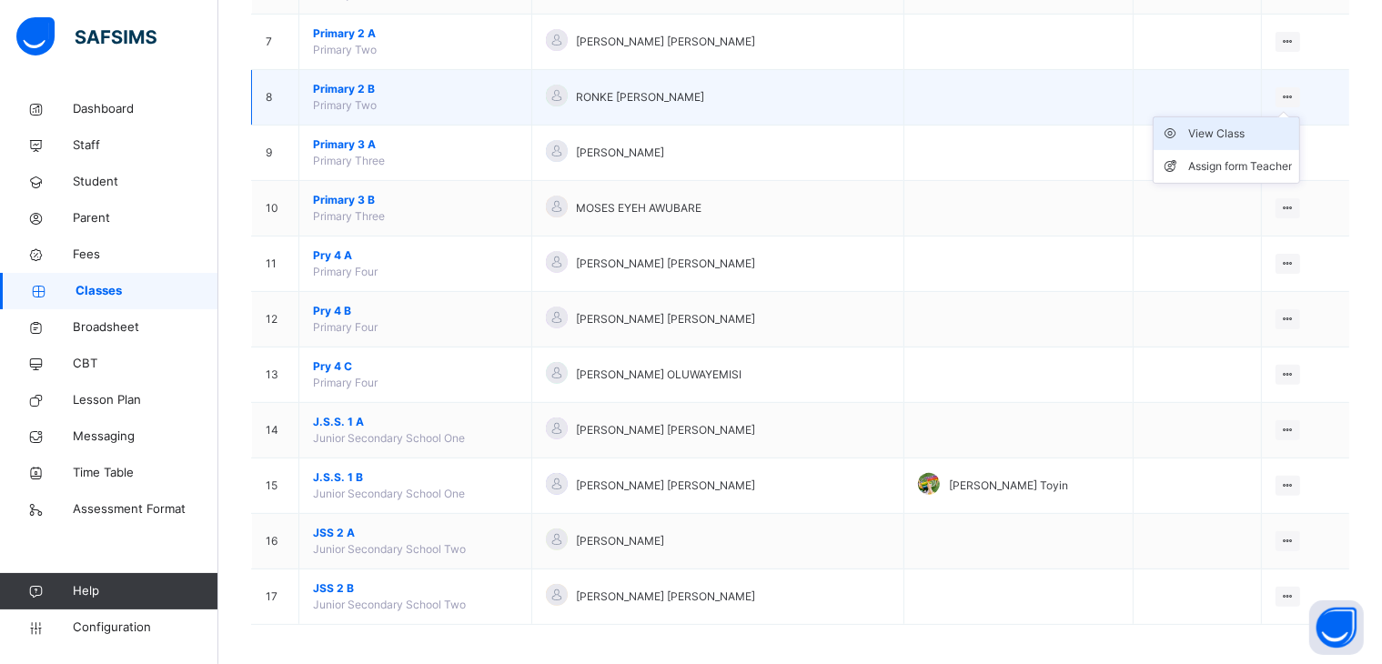
click at [1239, 128] on div "View Class" at bounding box center [1240, 134] width 104 height 18
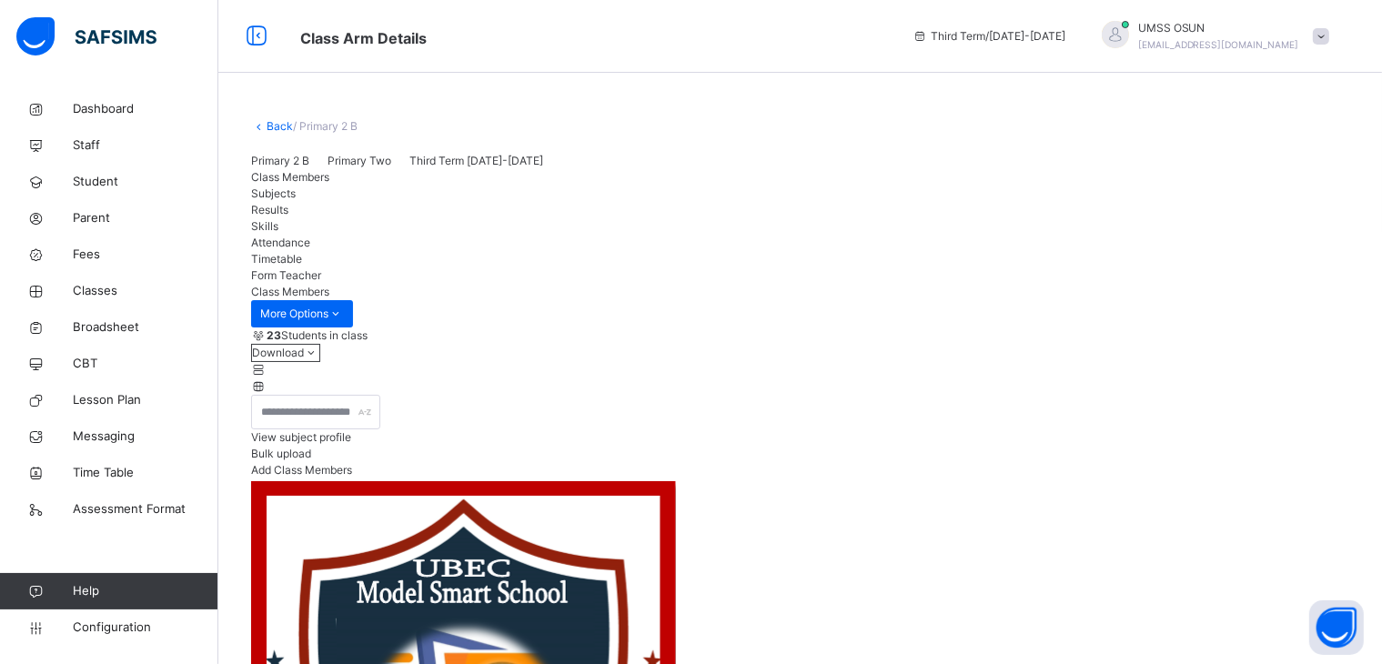
click at [296, 200] on span "Subjects" at bounding box center [273, 194] width 45 height 14
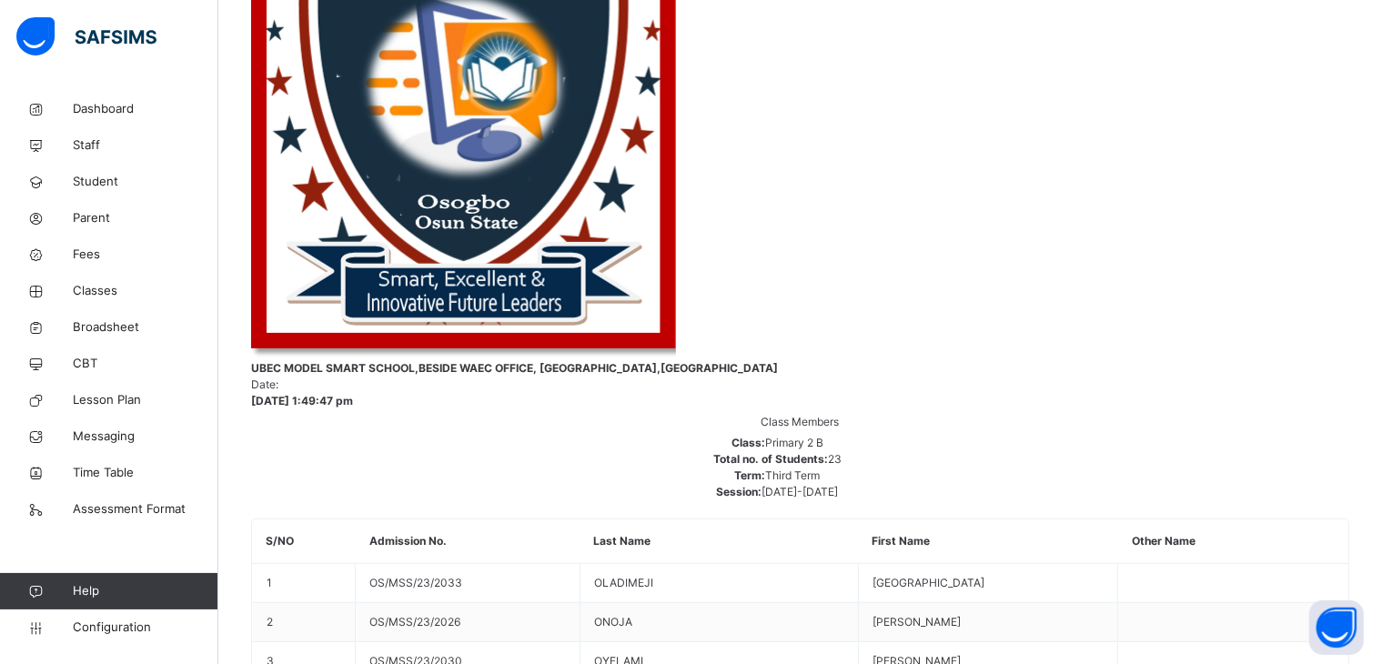
scroll to position [632, 0]
type input "***"
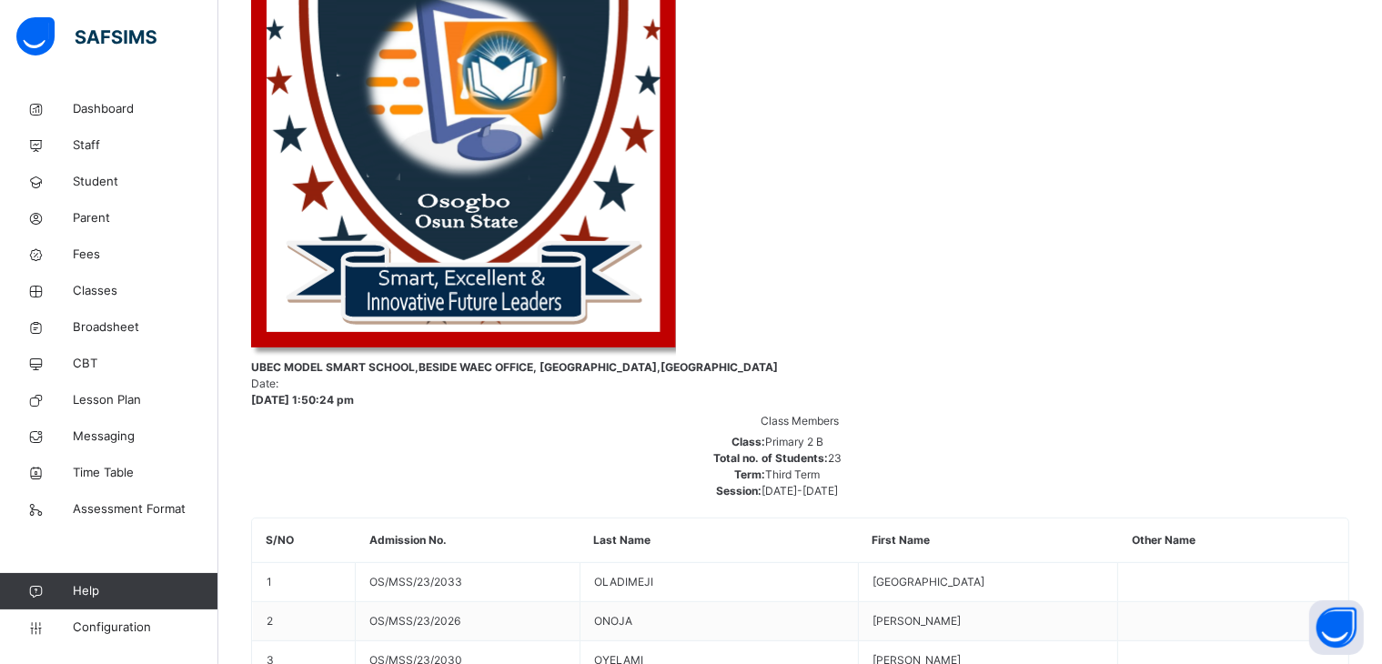
type input "***"
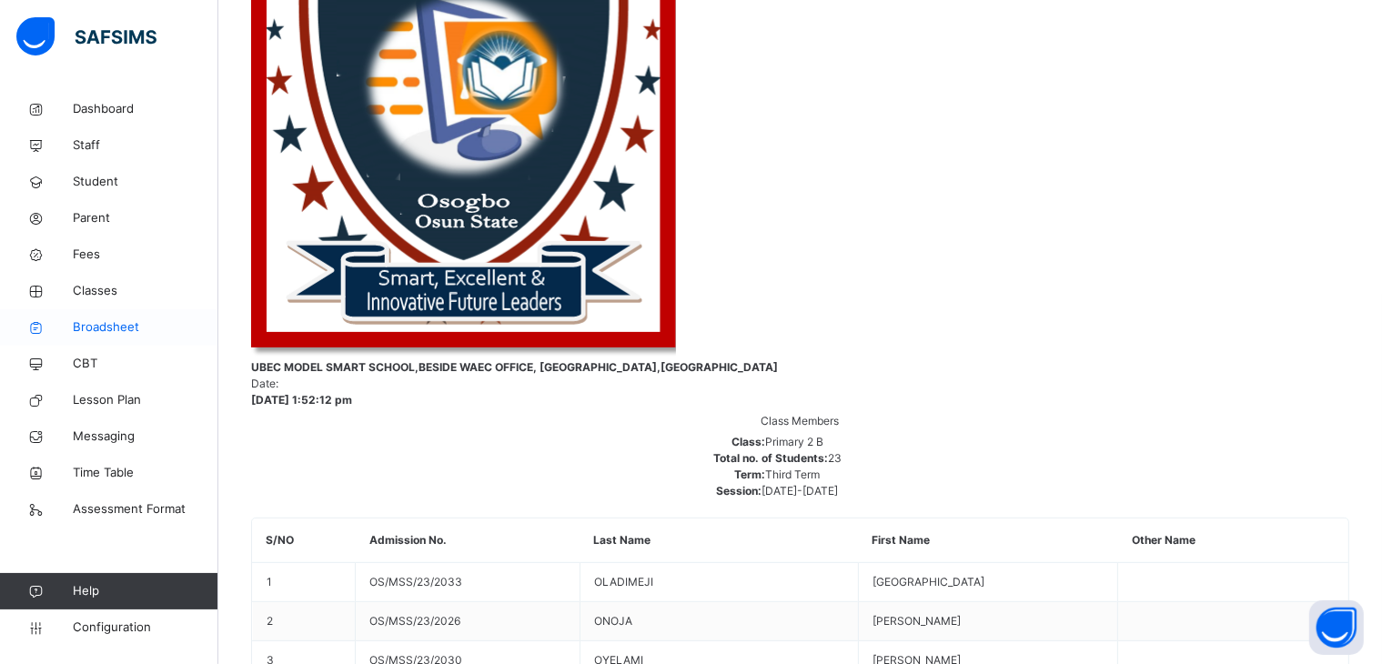
click at [87, 326] on span "Broadsheet" at bounding box center [146, 328] width 146 height 18
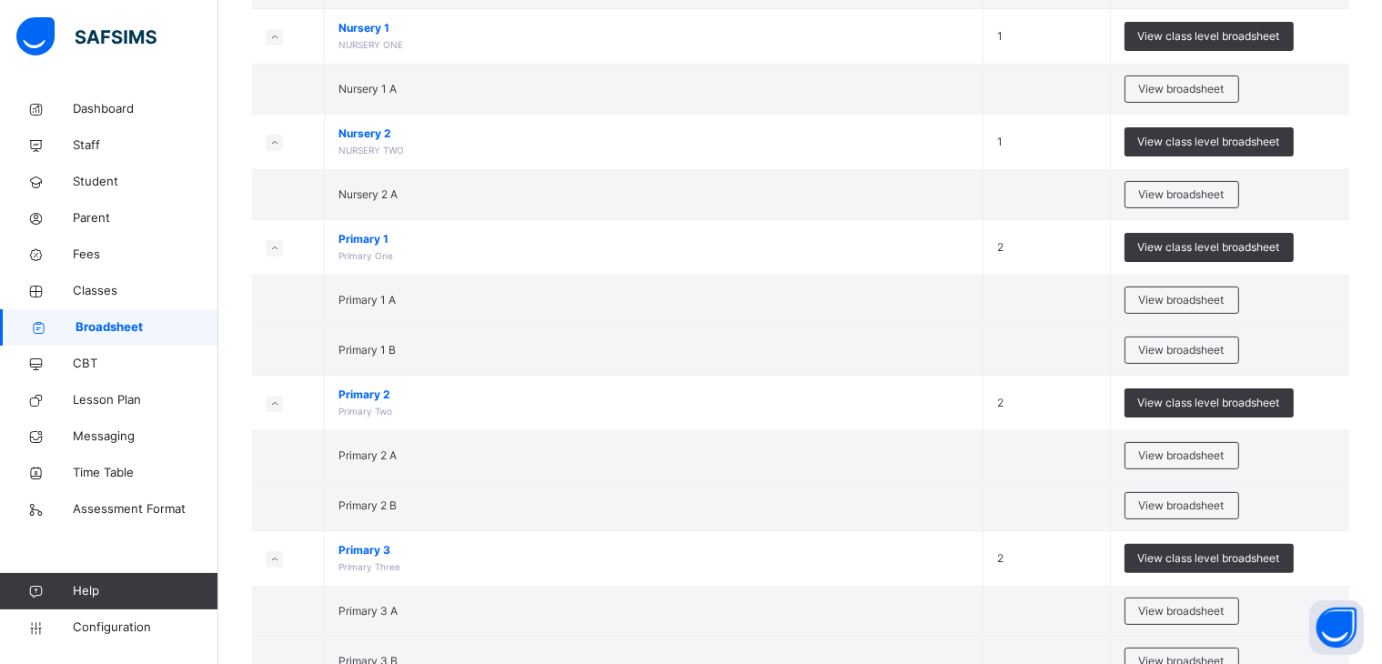
scroll to position [439, 0]
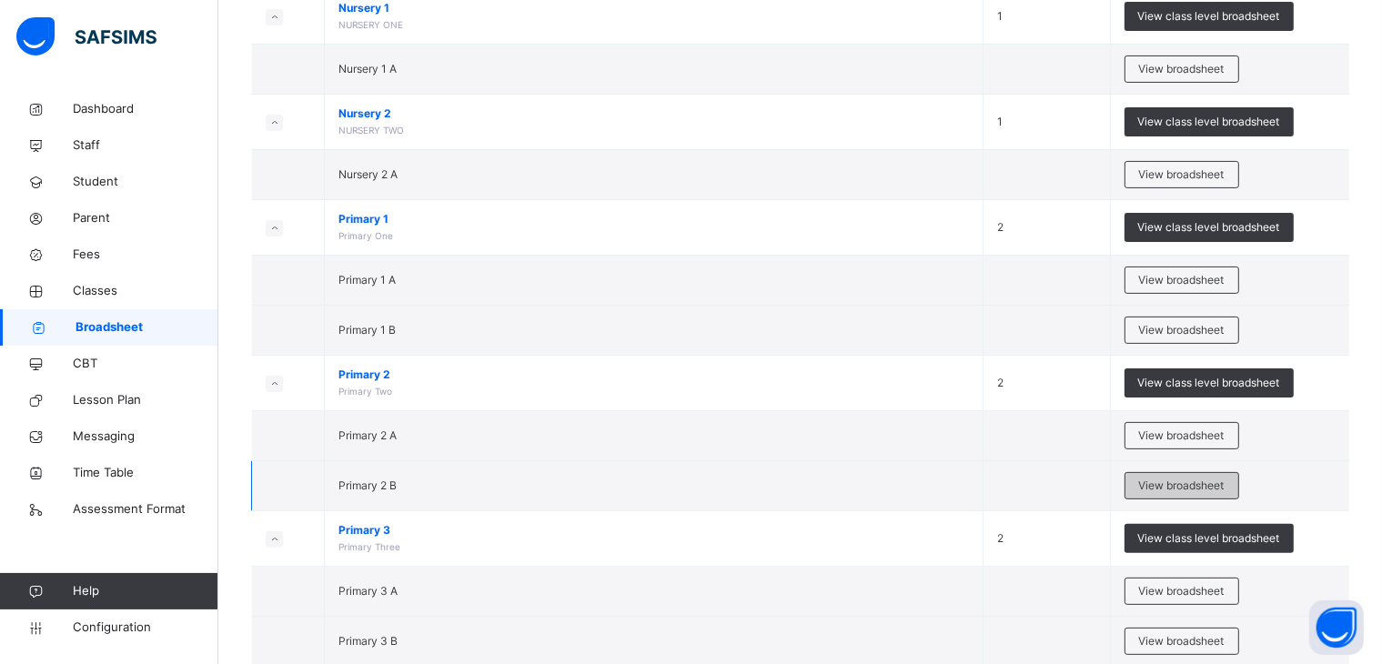
click at [1171, 480] on span "View broadsheet" at bounding box center [1182, 486] width 86 height 16
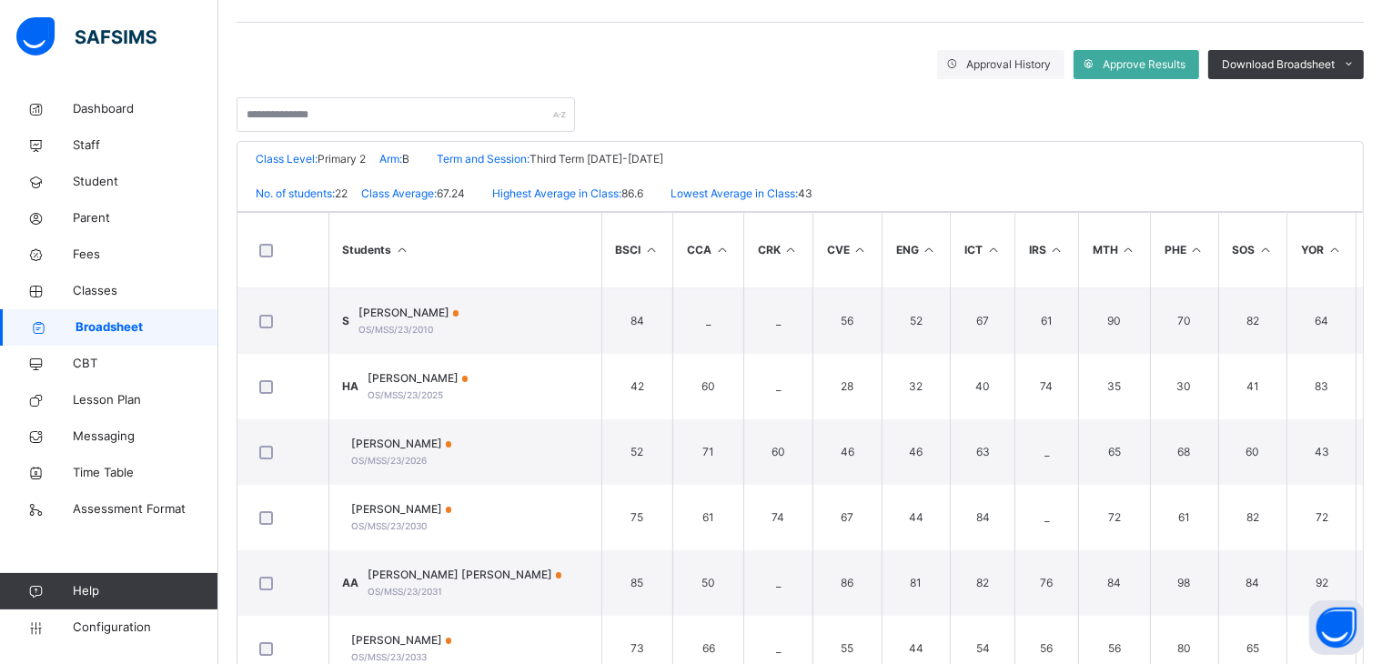
scroll to position [293, 0]
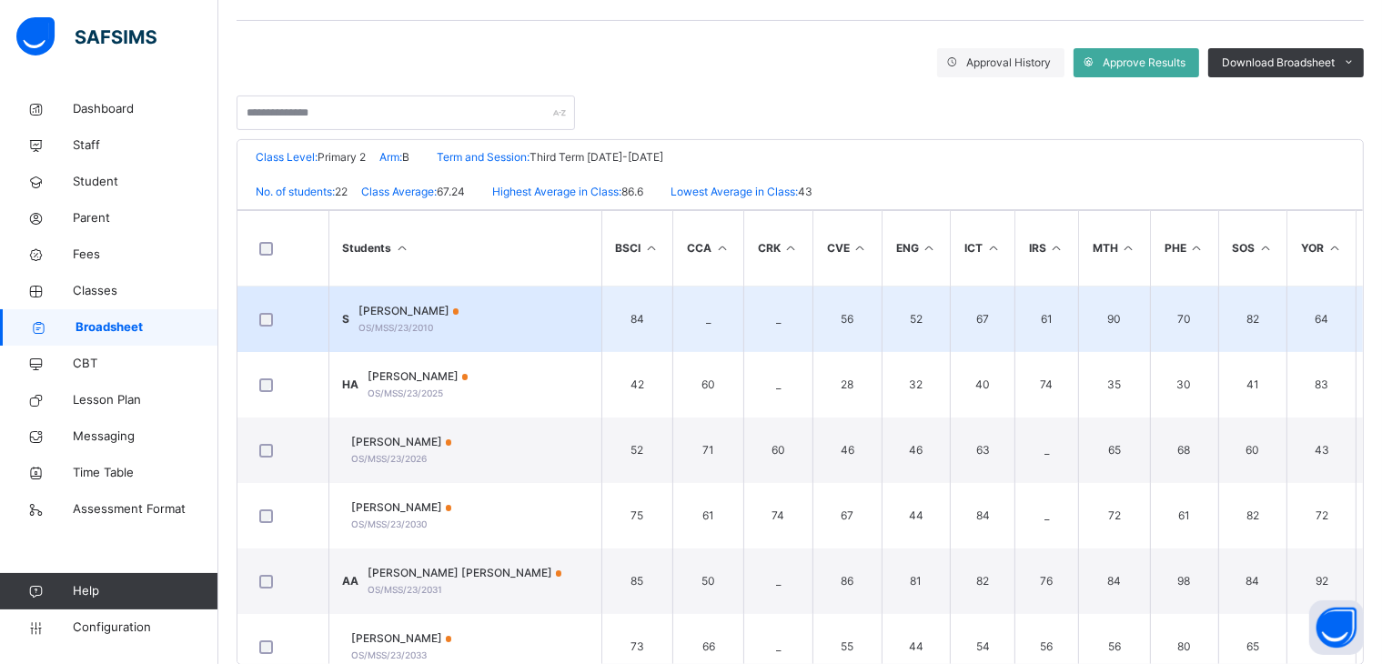
click at [440, 309] on span "[PERSON_NAME]" at bounding box center [409, 311] width 100 height 16
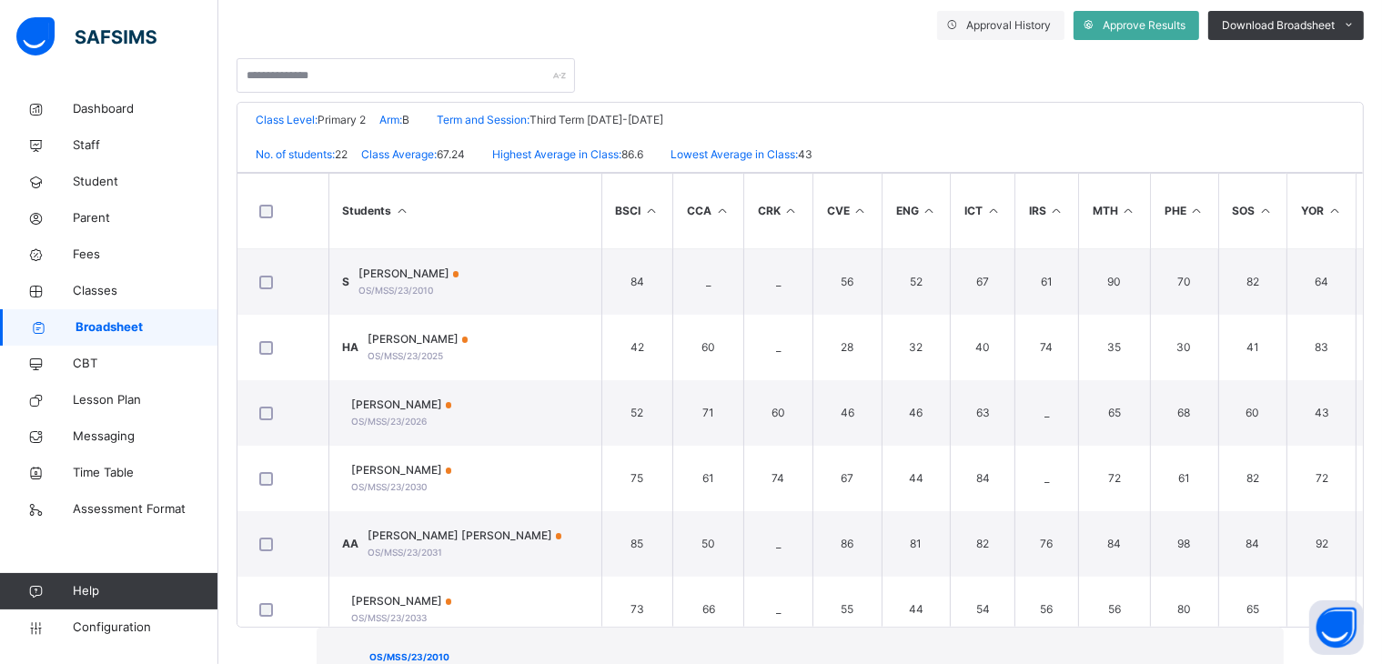
scroll to position [402, 0]
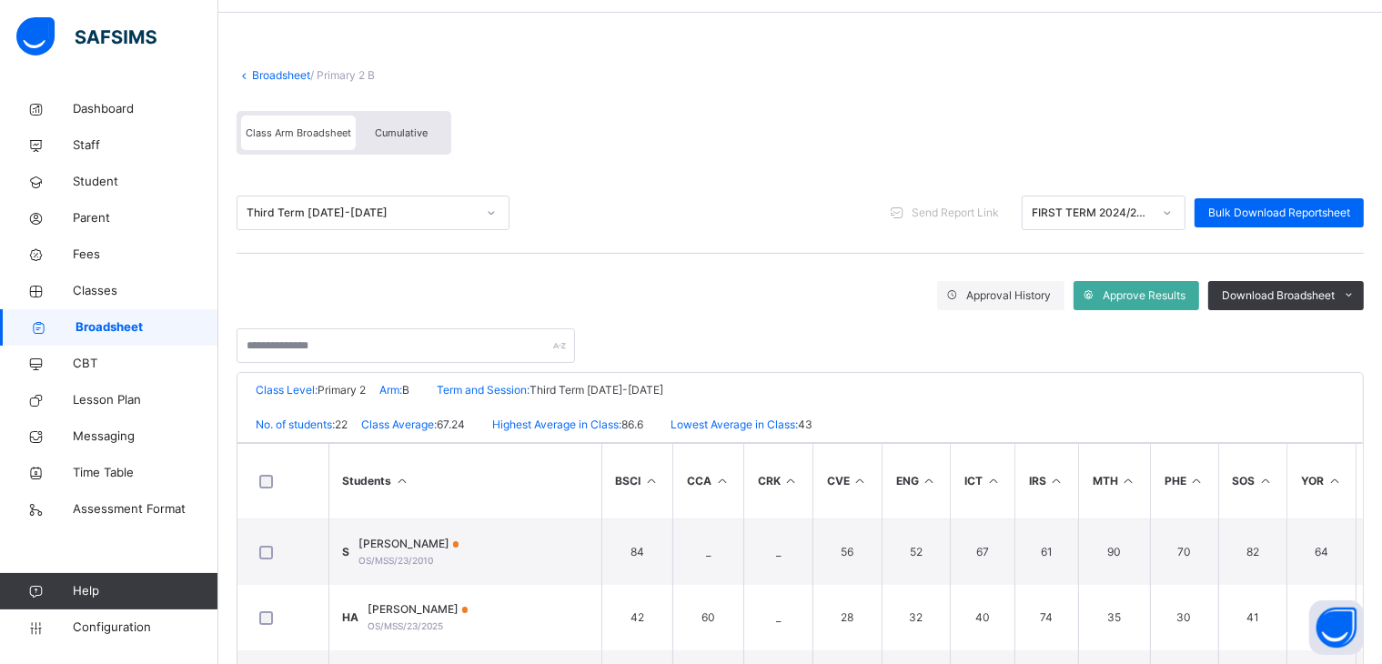
scroll to position [0, 0]
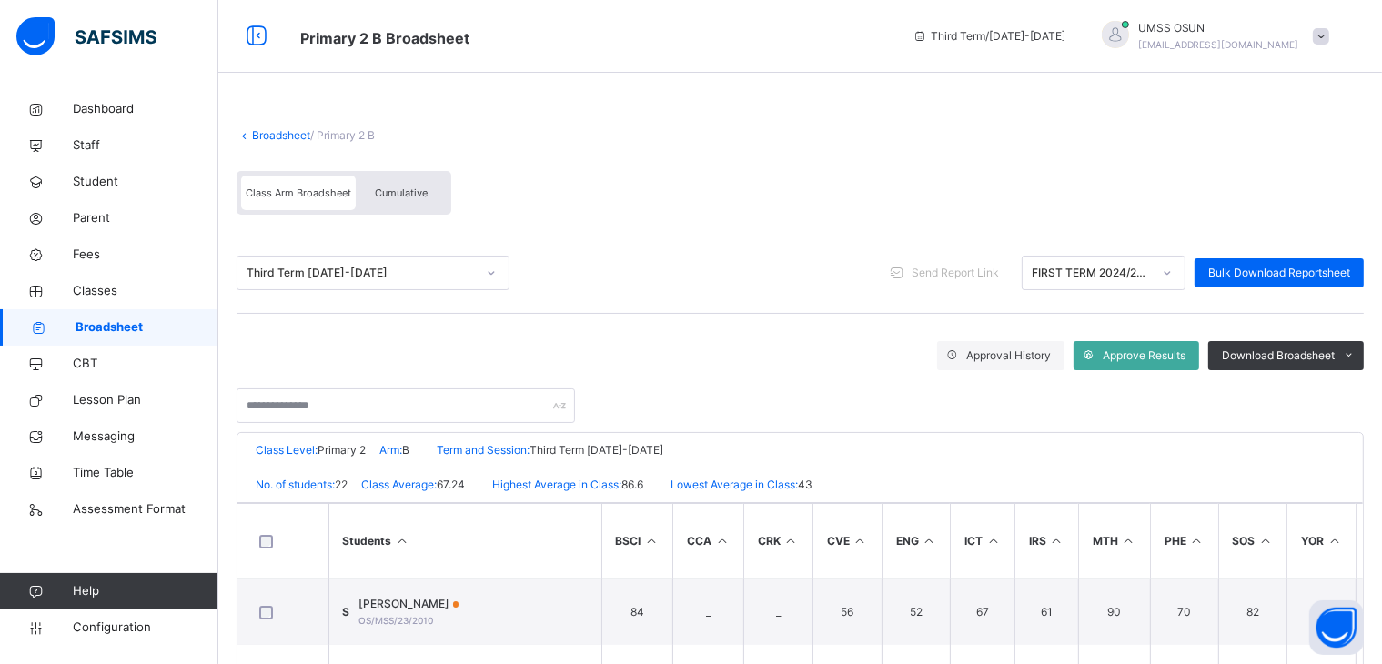
click at [1129, 32] on div at bounding box center [1115, 34] width 27 height 27
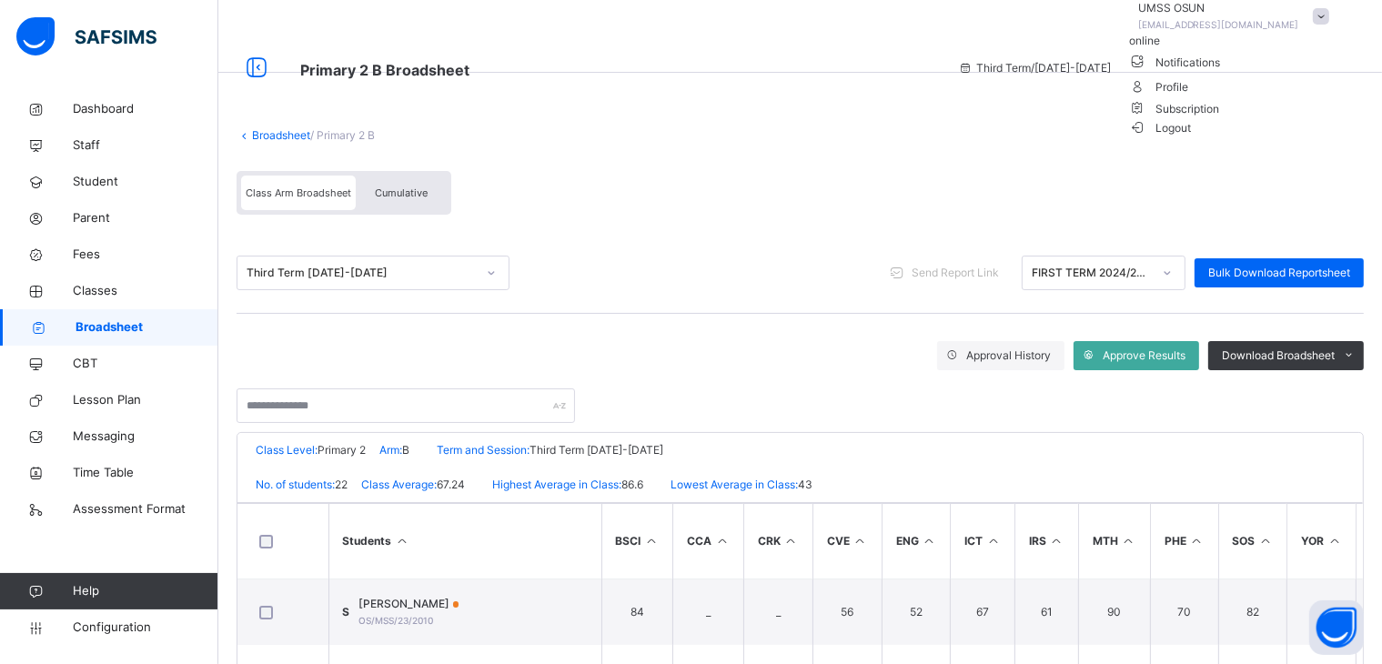
click at [1192, 137] on span "Logout" at bounding box center [1160, 127] width 63 height 19
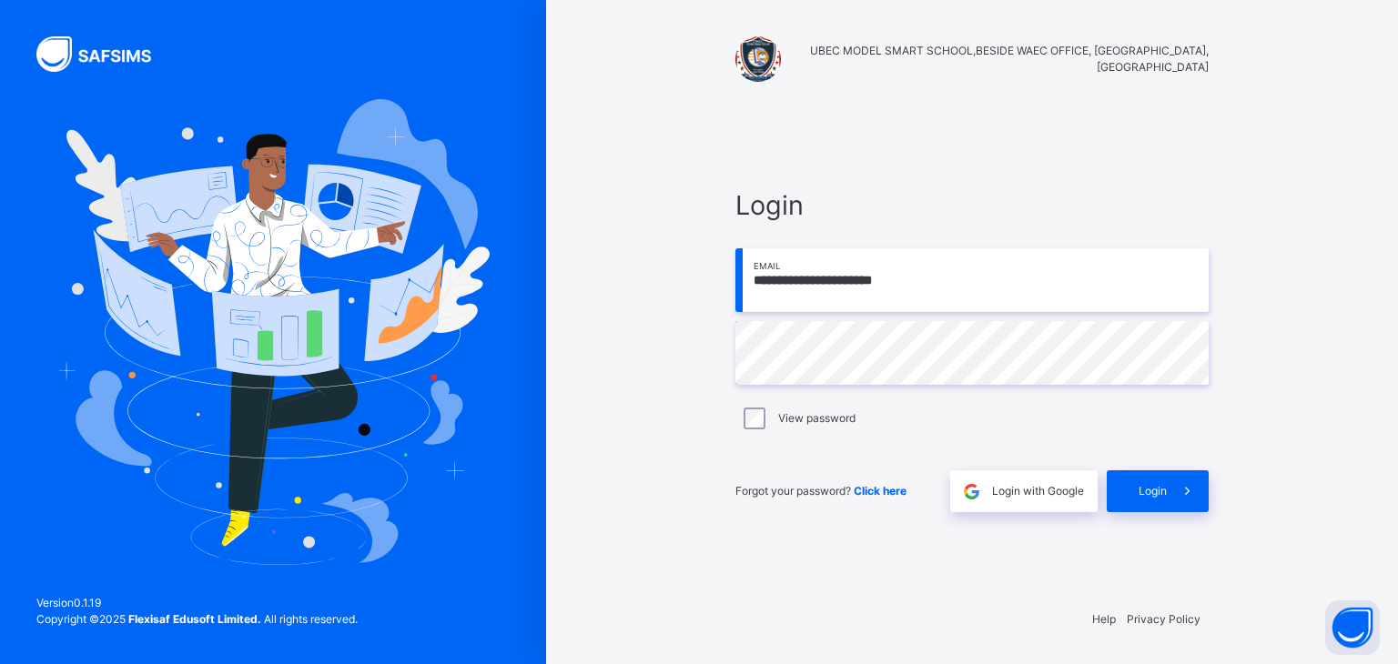
click at [965, 285] on input "**********" at bounding box center [971, 280] width 473 height 64
type input "**********"
click at [1154, 490] on span "Login" at bounding box center [1152, 491] width 28 height 16
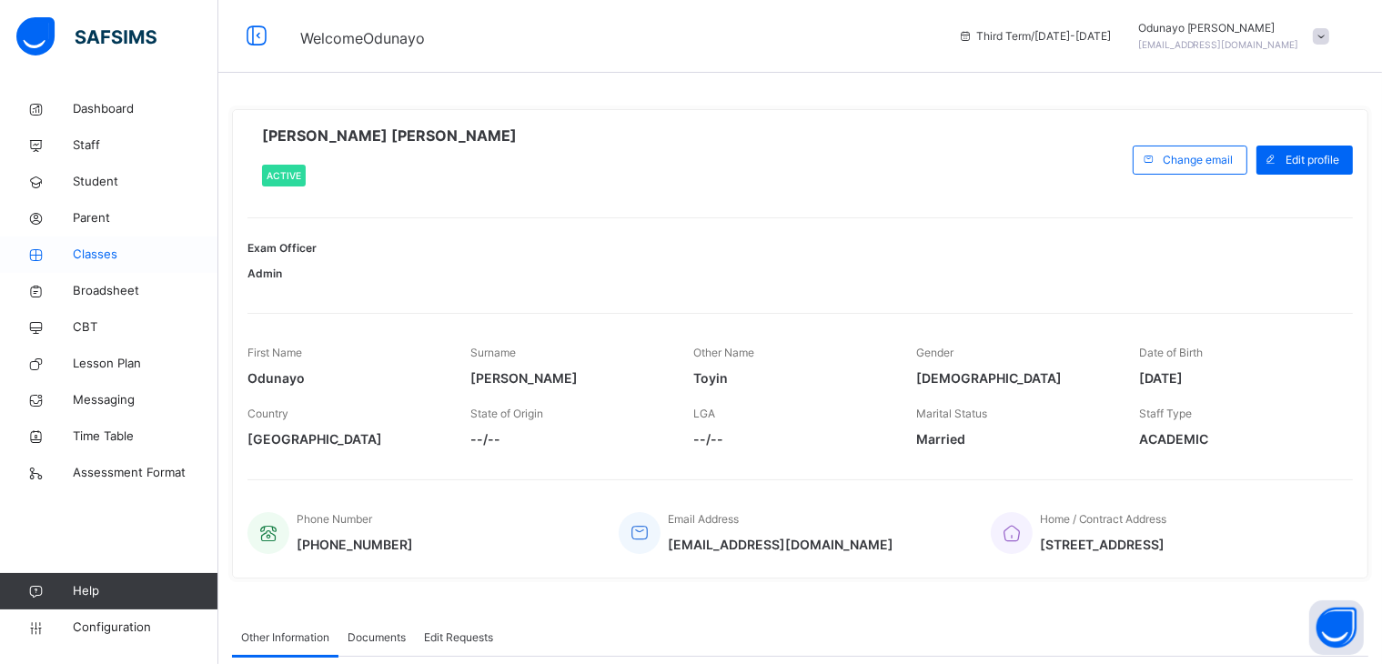
click at [96, 252] on span "Classes" at bounding box center [146, 255] width 146 height 18
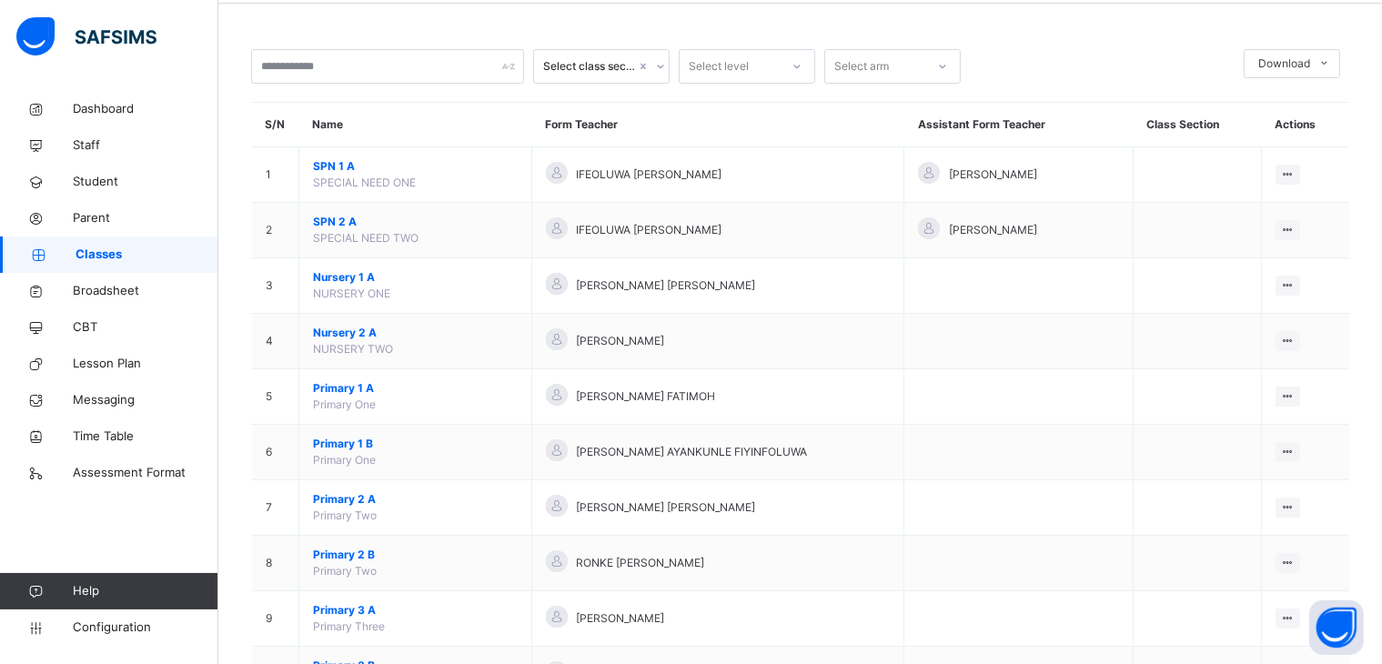
scroll to position [539, 0]
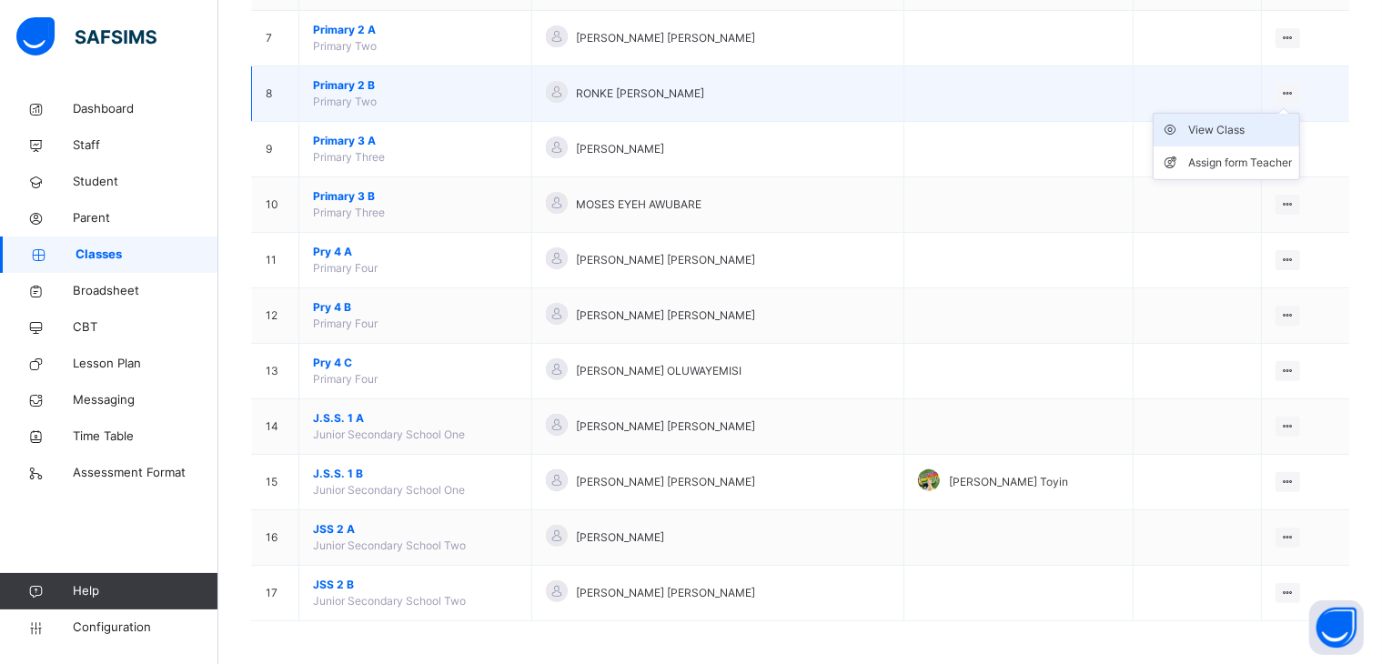
click at [1234, 125] on div "View Class" at bounding box center [1240, 130] width 104 height 18
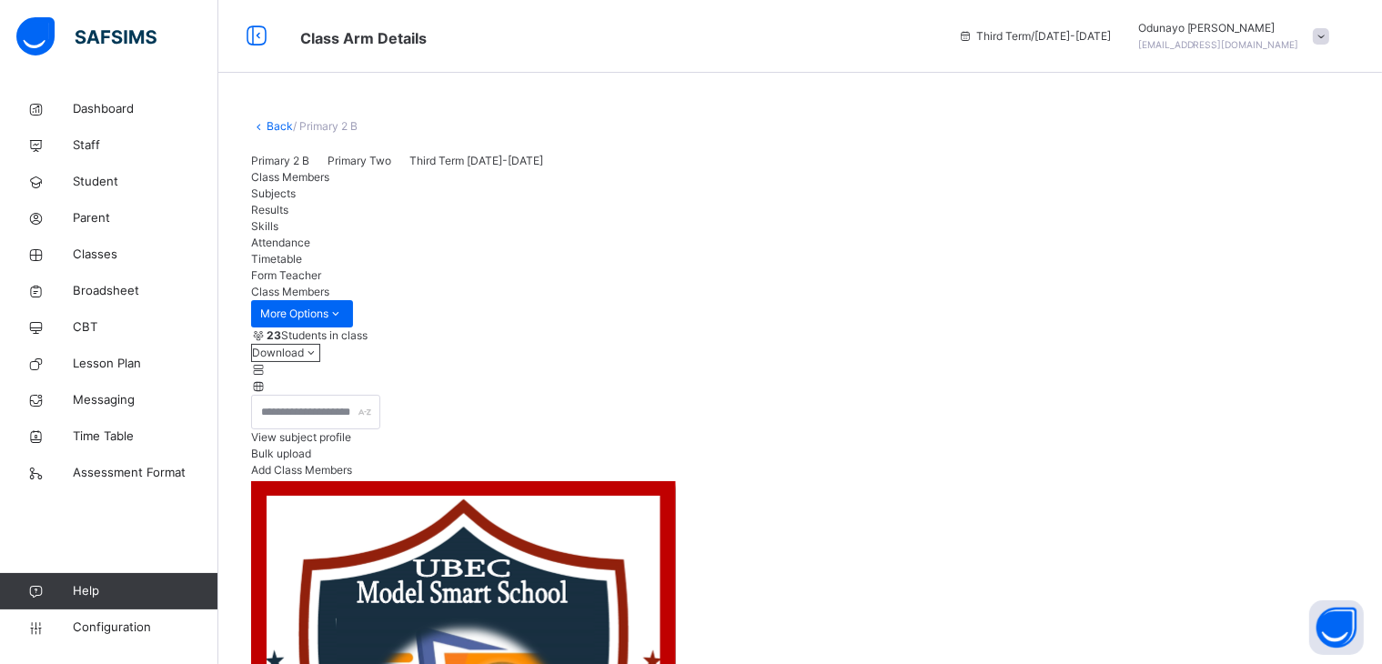
click at [296, 200] on span "Subjects" at bounding box center [273, 194] width 45 height 14
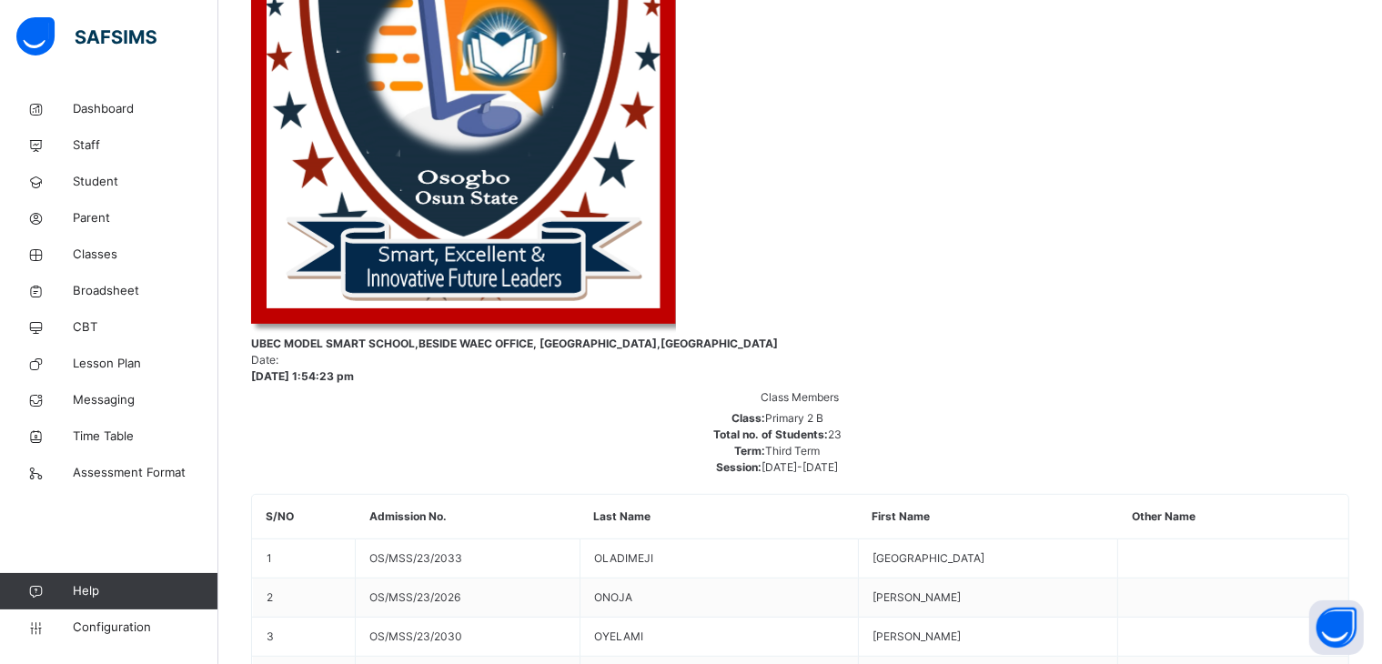
type input "*"
type input "**"
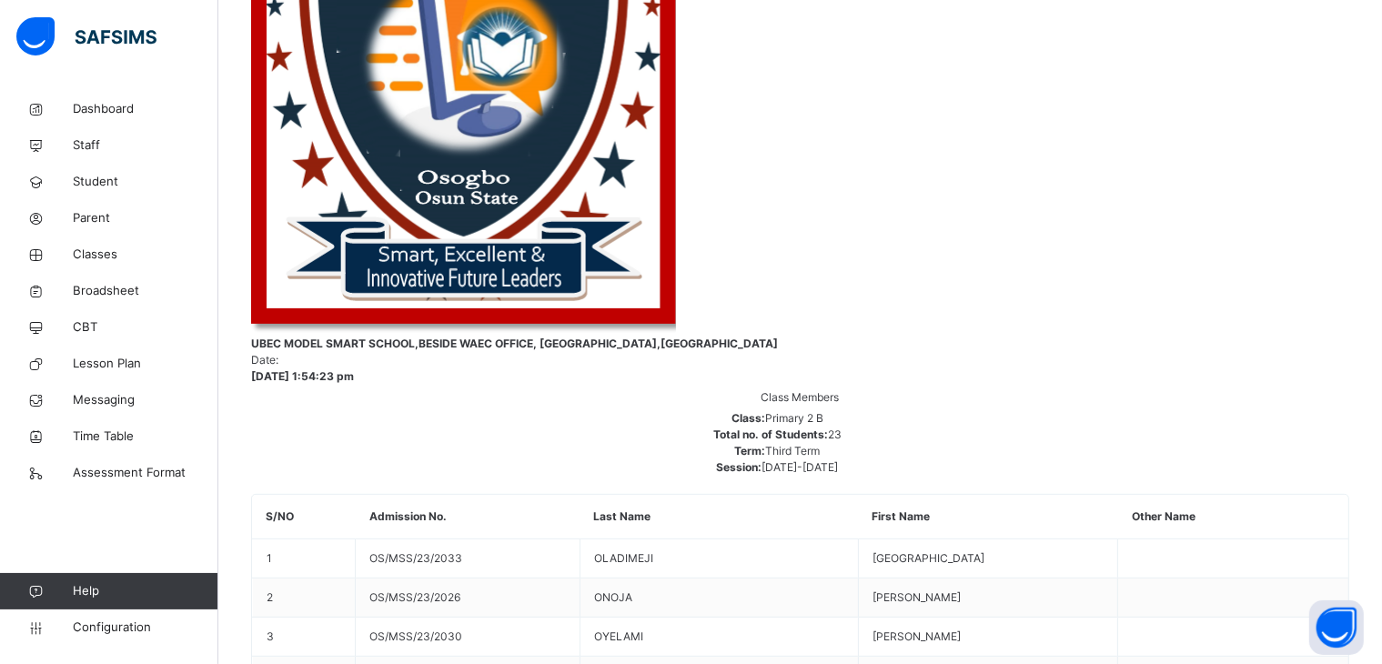
type input "*"
type input "**"
type input "*"
type input "**"
type input "*"
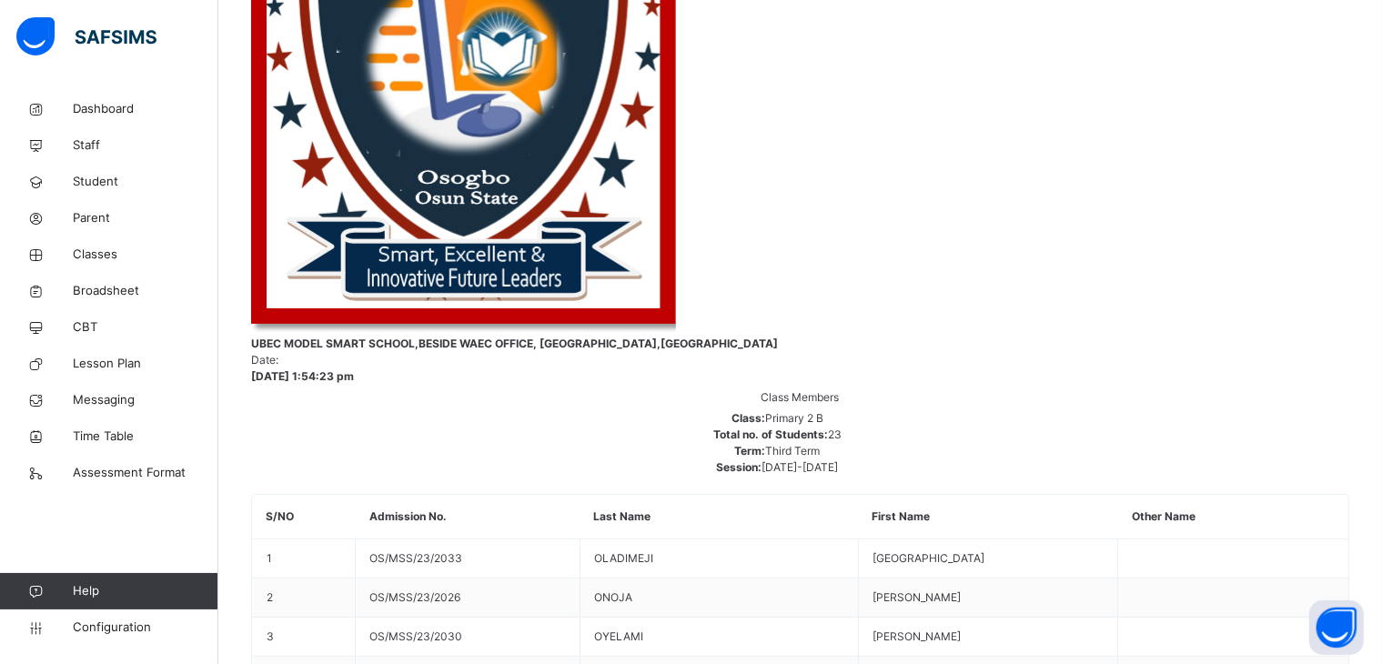
type input "*"
type input "**"
type input "*"
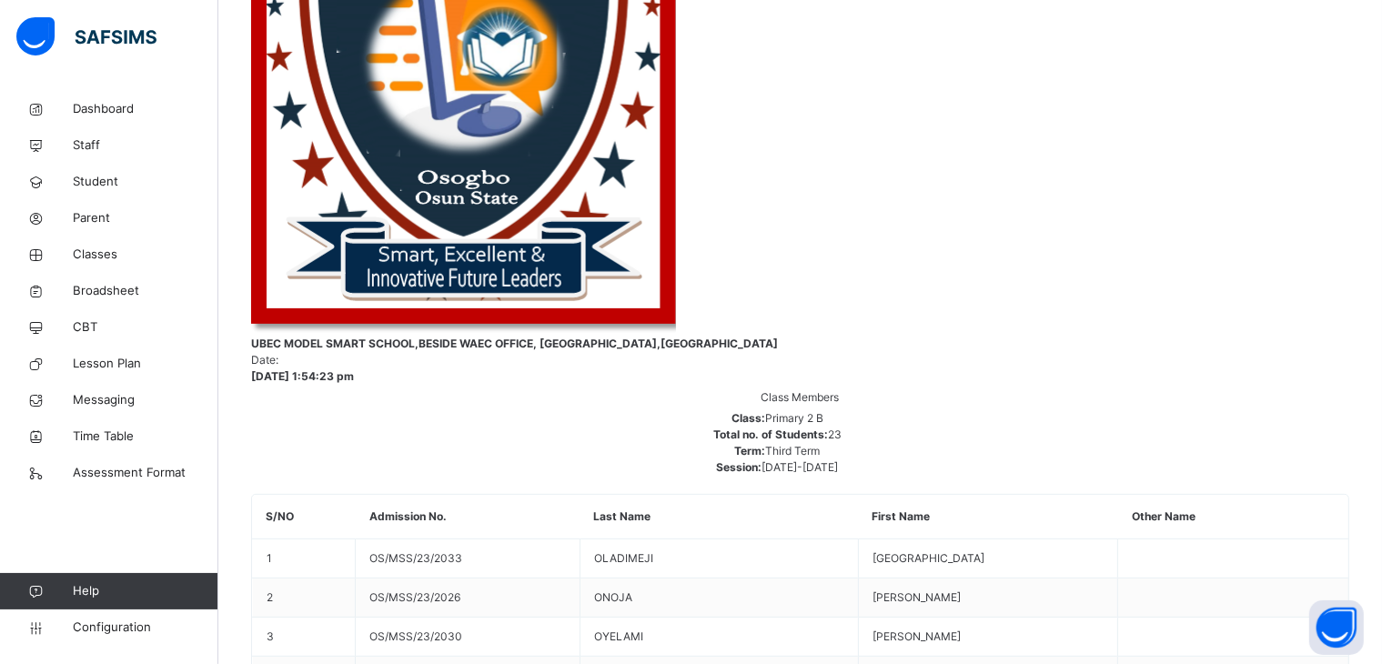
type input "*"
type input "**"
type input "*"
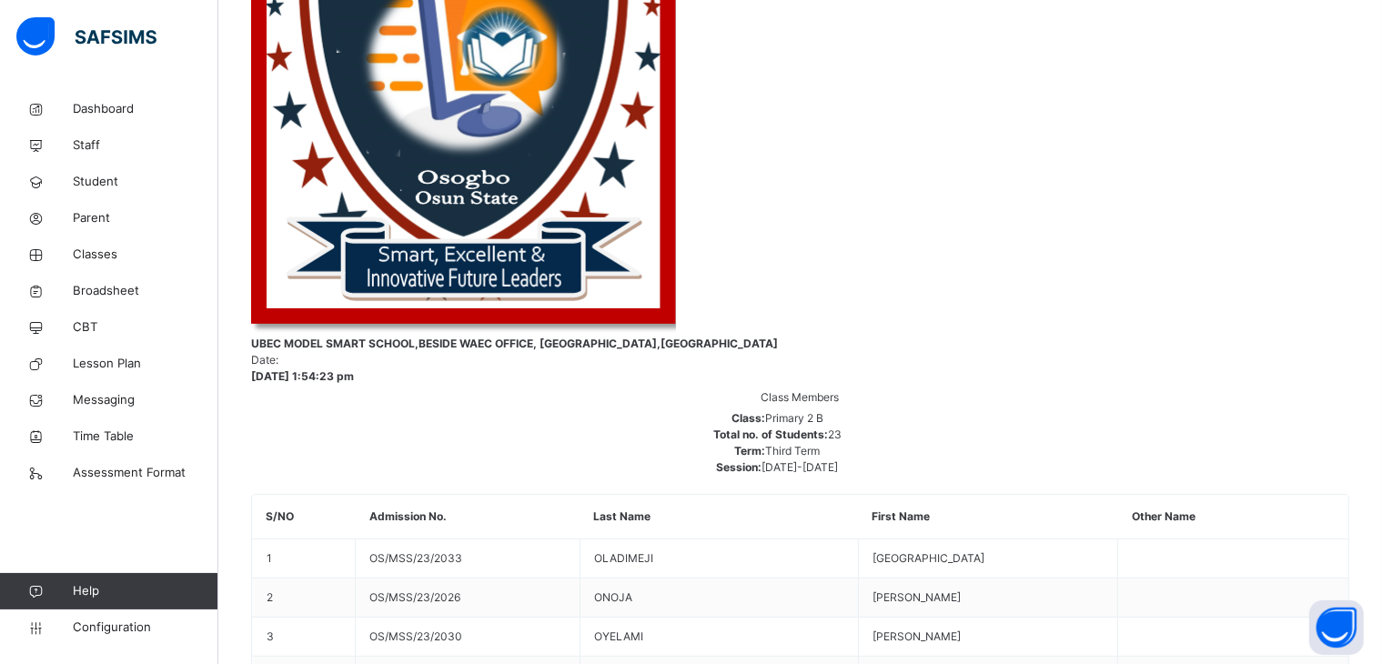
type input "**"
type input "*"
type input "**"
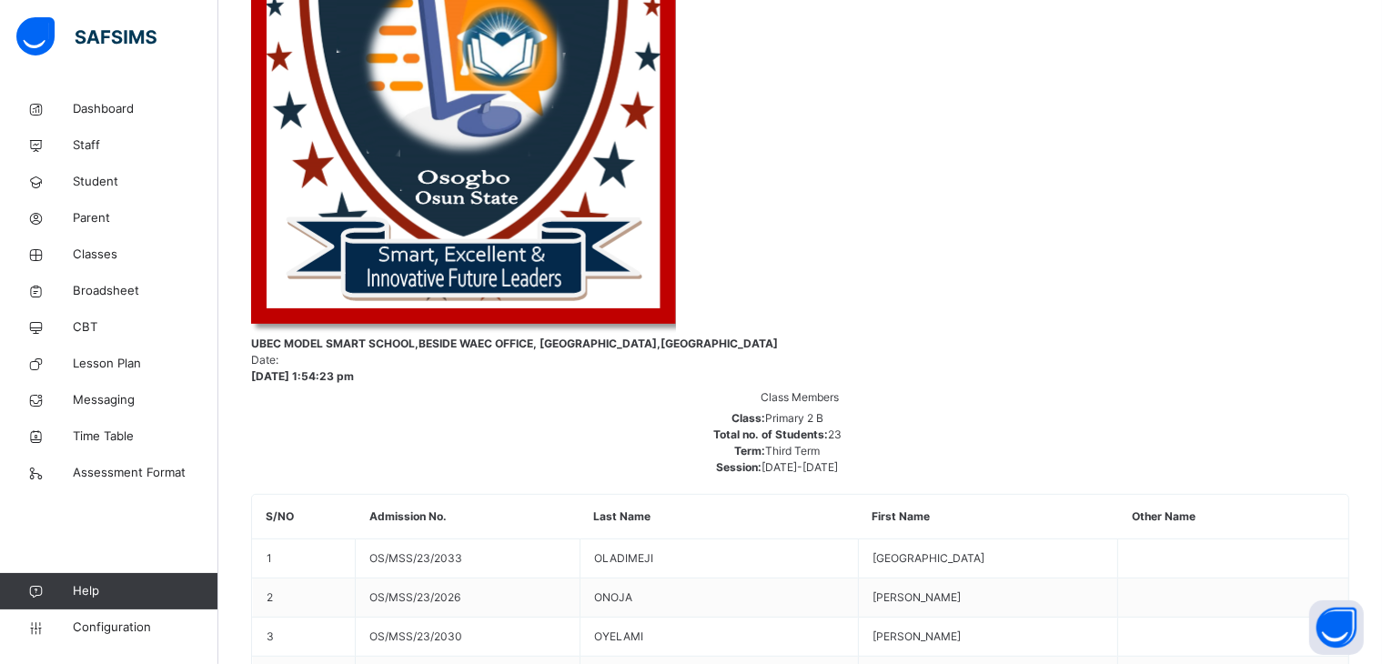
type input "*"
type input "**"
type input "*"
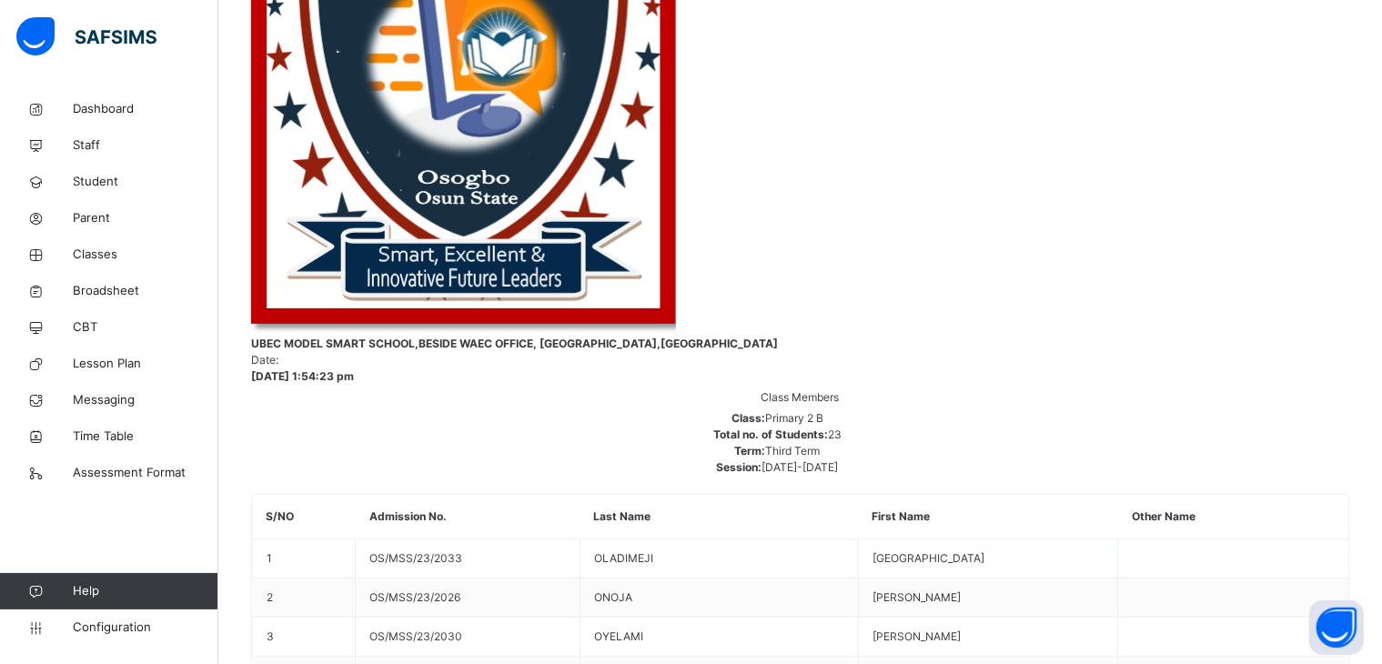
type input "*"
type input "**"
type input "*"
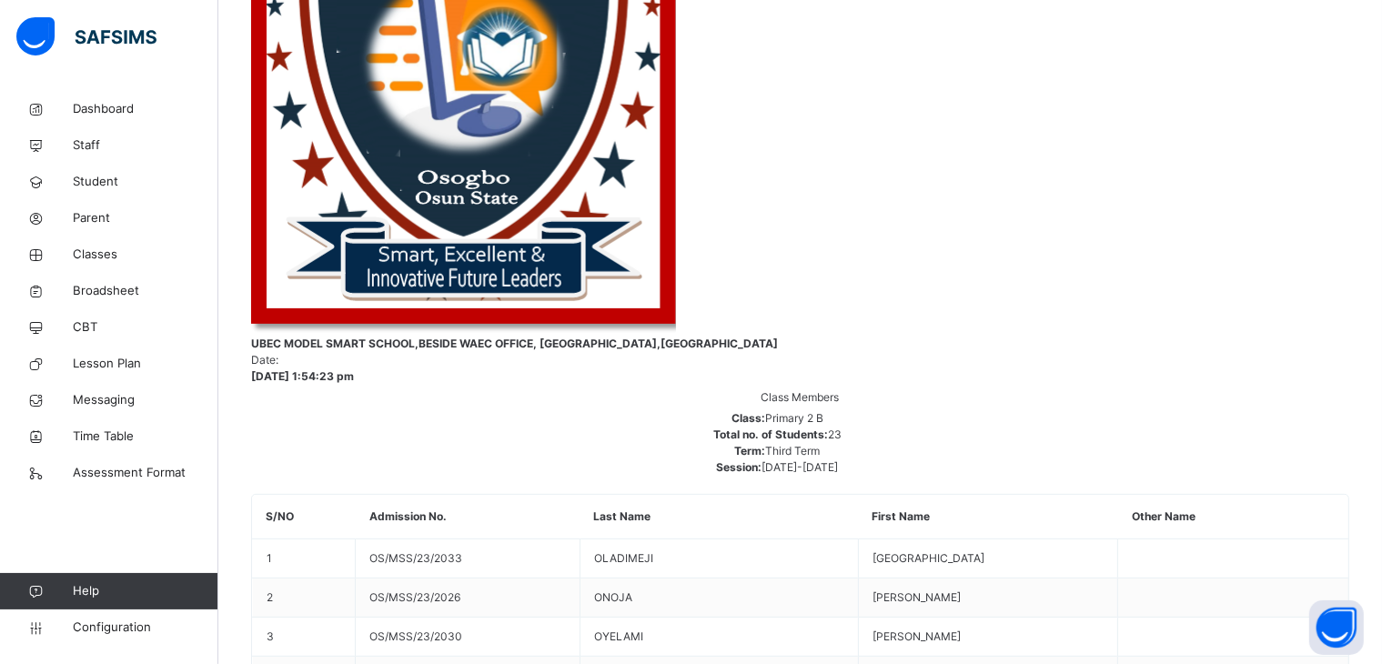
type input "*"
type input "**"
type input "*"
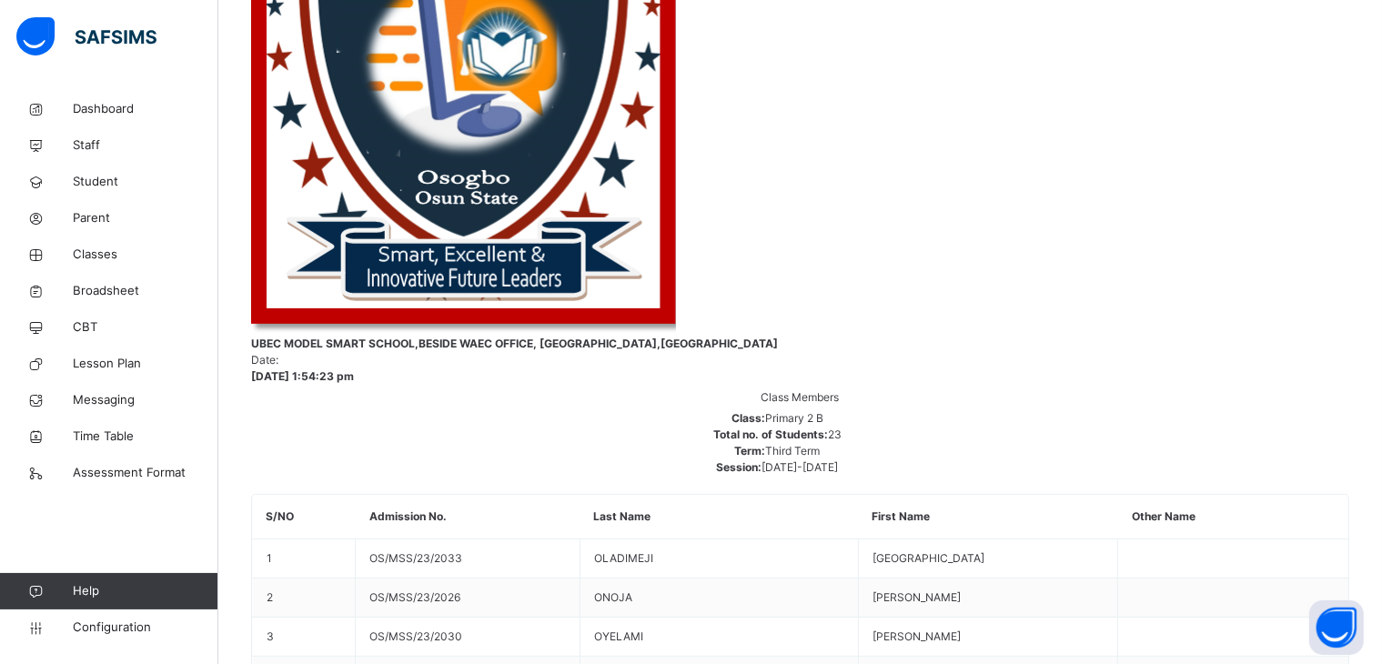
type input "**"
type input "*"
type input "**"
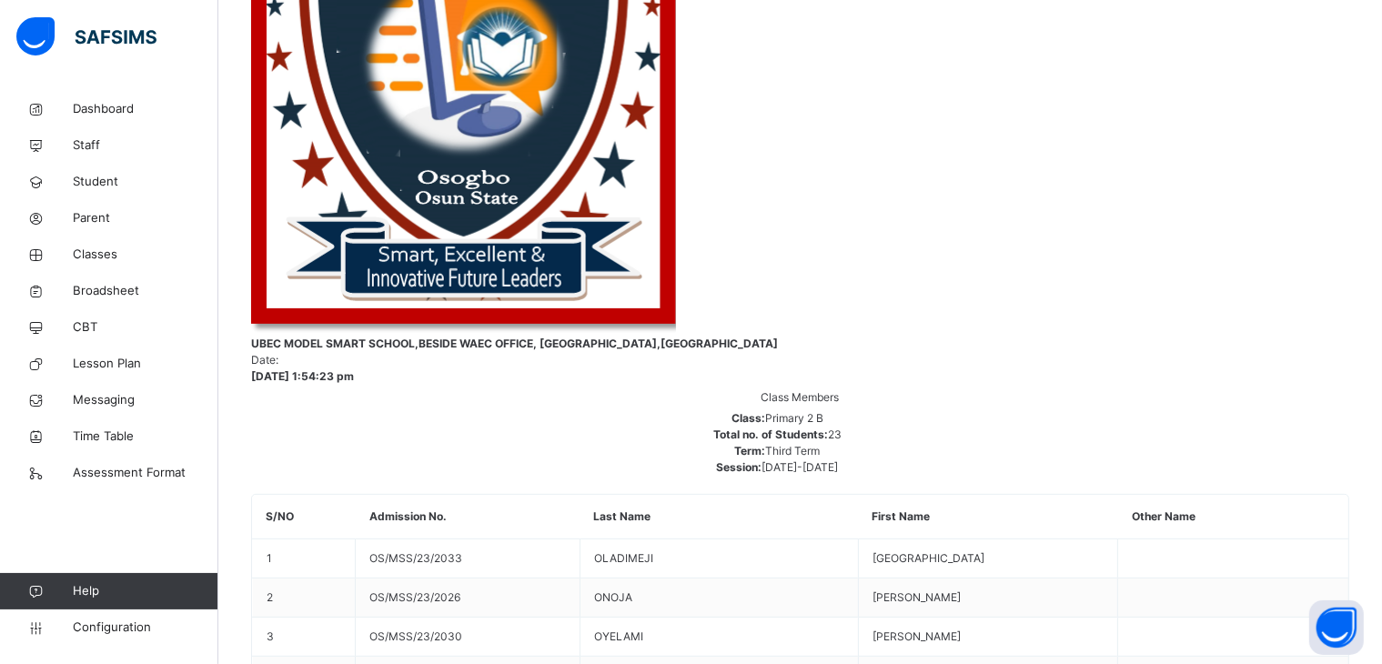
type input "**"
type input "*"
type input "**"
type input "*"
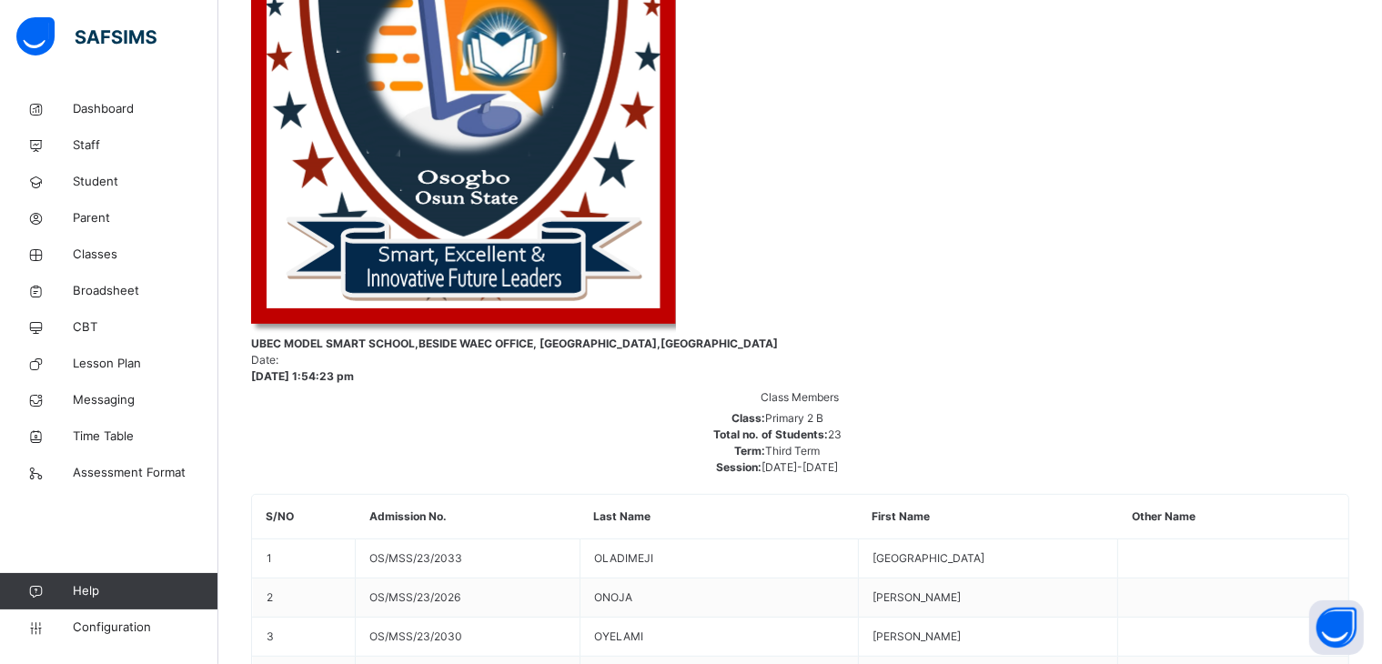
type input "*"
type input "**"
type input "*"
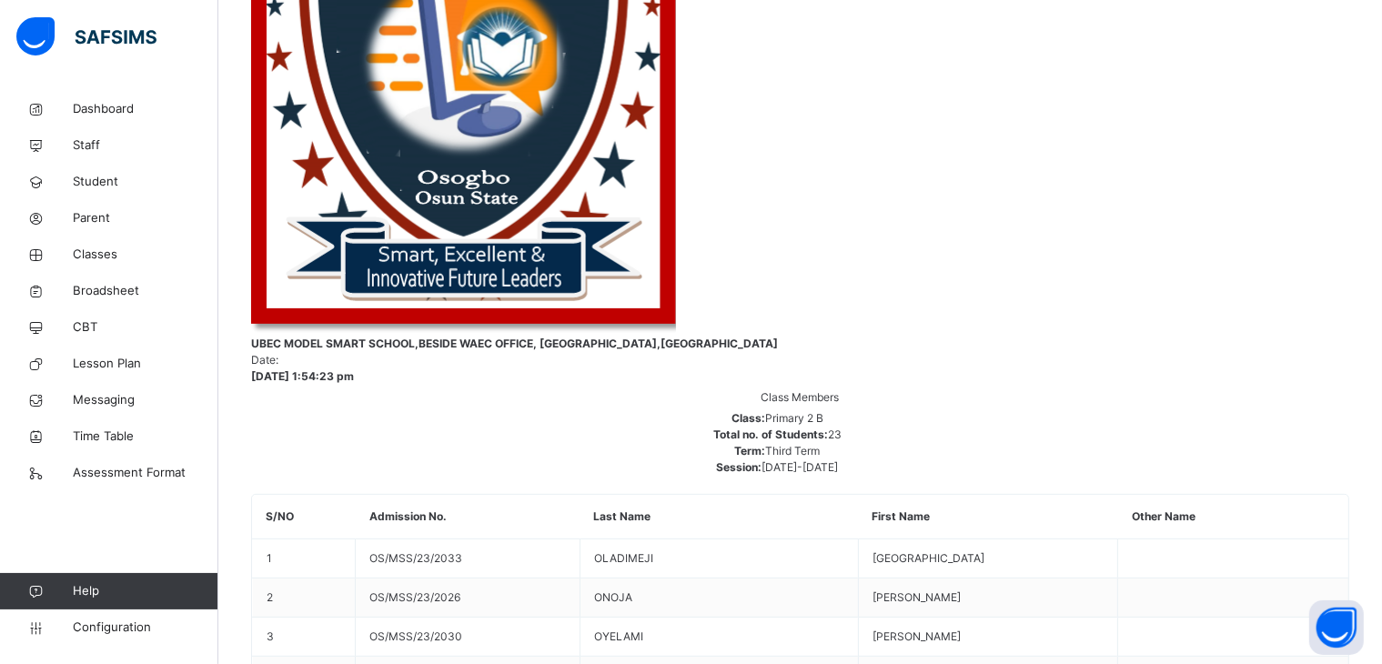
type input "*"
type input "**"
type input "*"
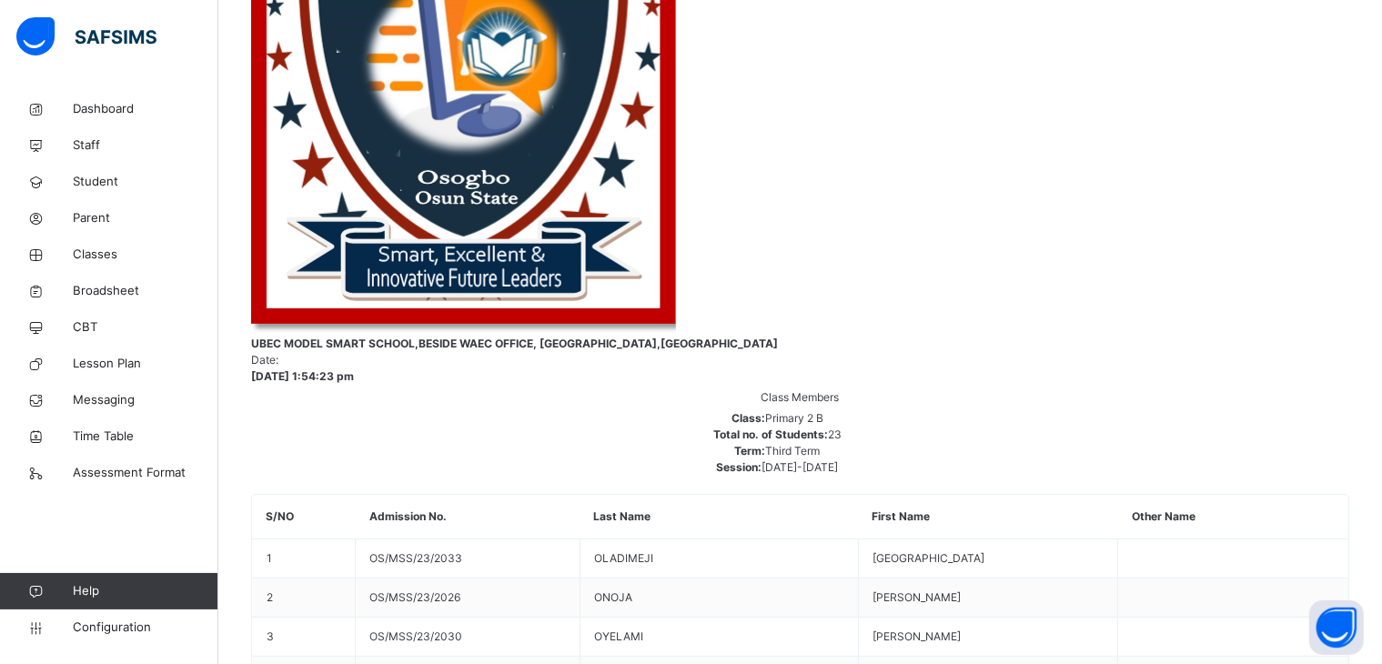
type input "**"
type input "*"
type input "**"
type input "*"
type input "**"
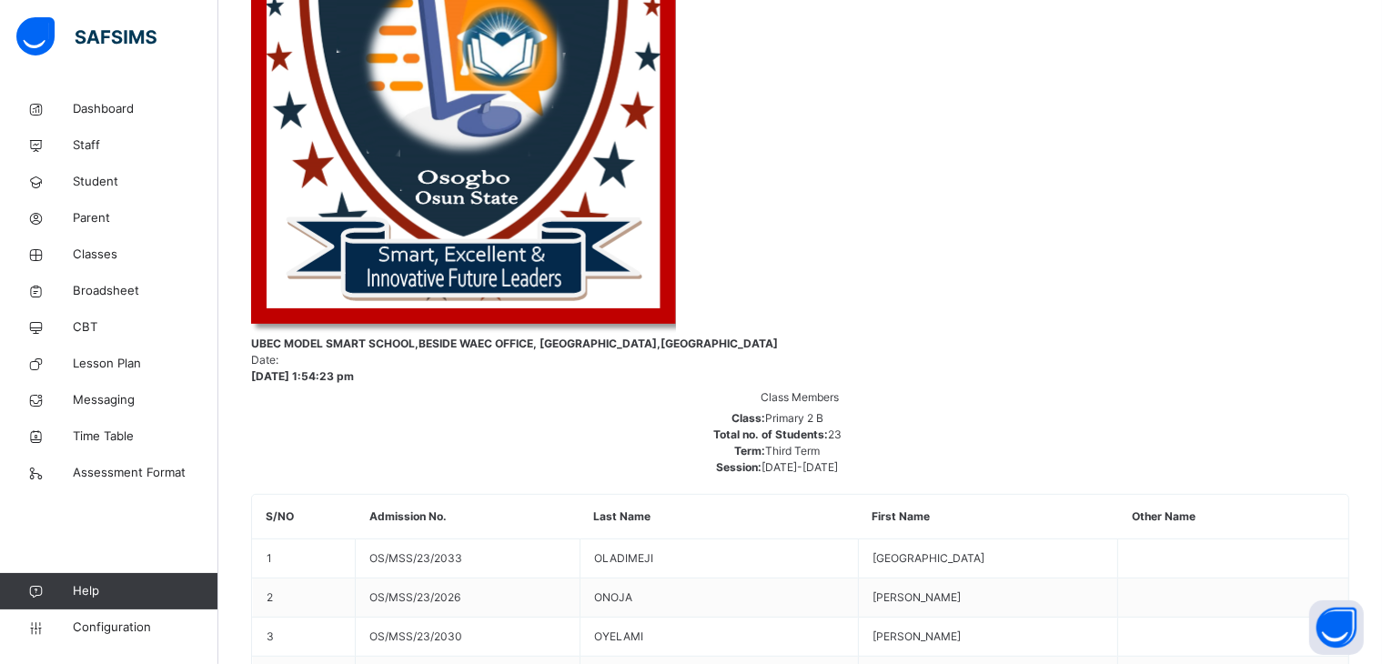
type input "*"
type input "**"
type input "*"
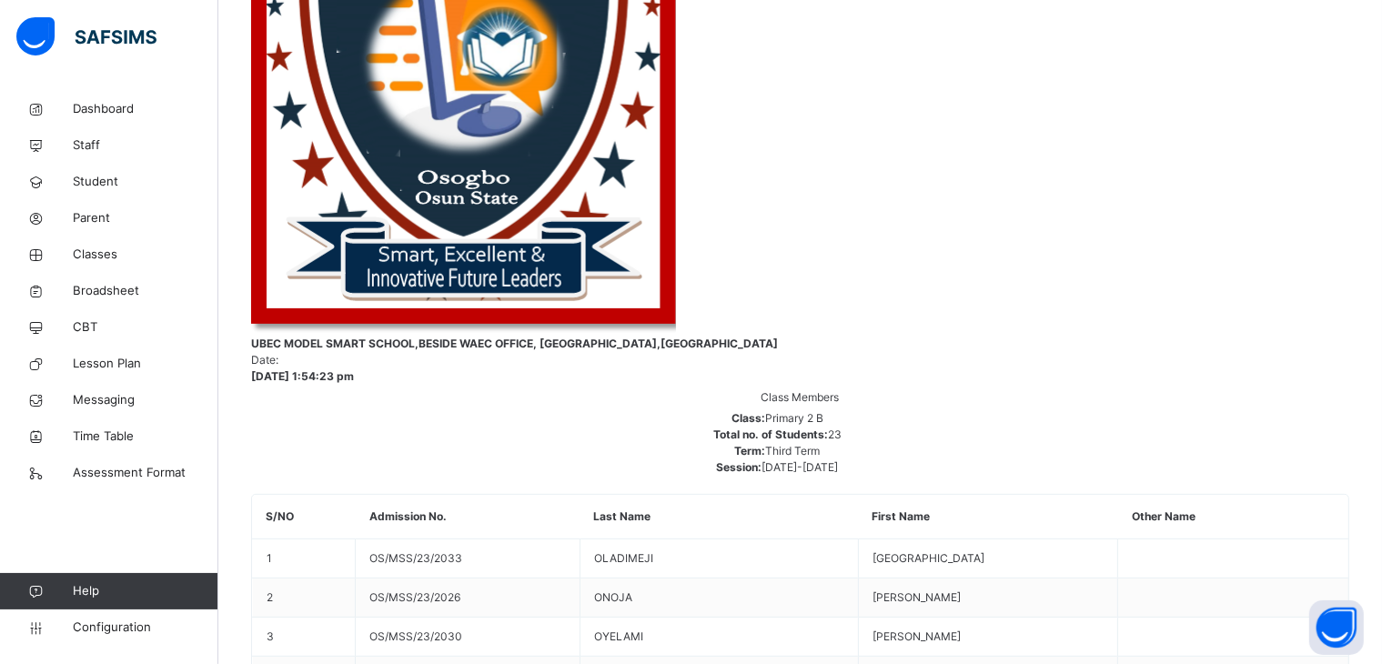
type input "*"
type input "**"
type input "*"
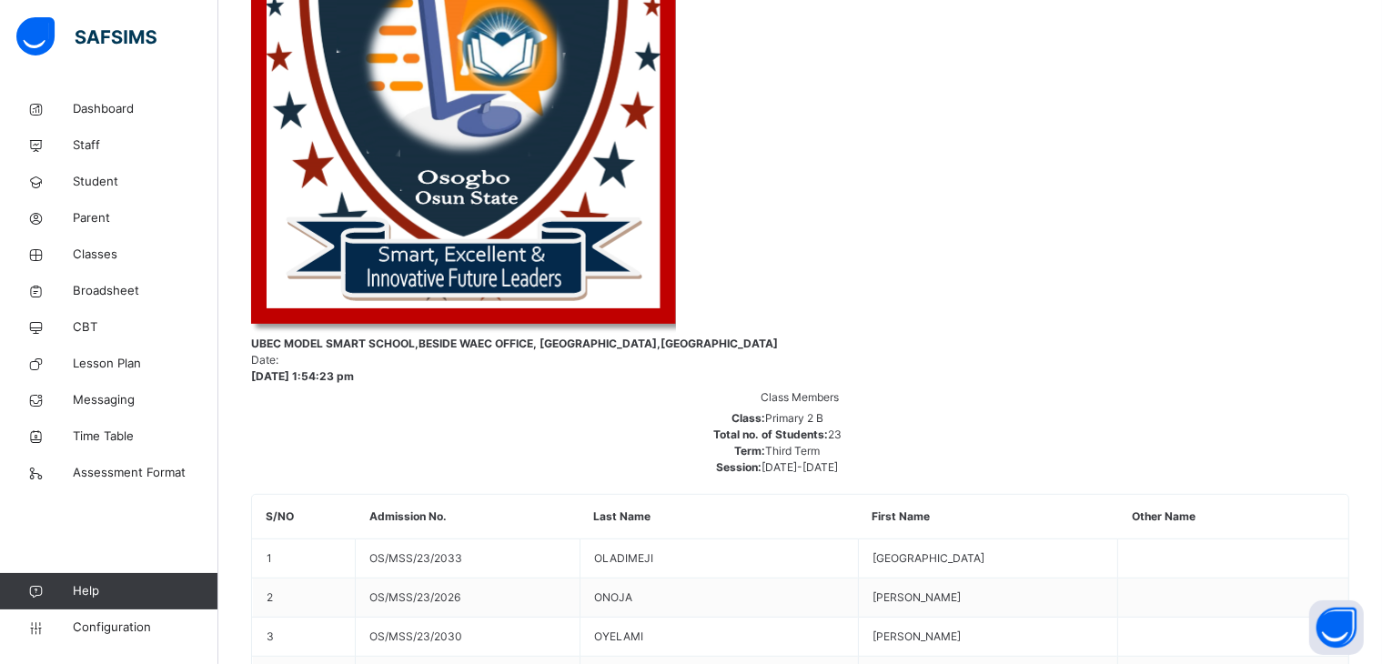
type input "*"
type input "**"
type input "*"
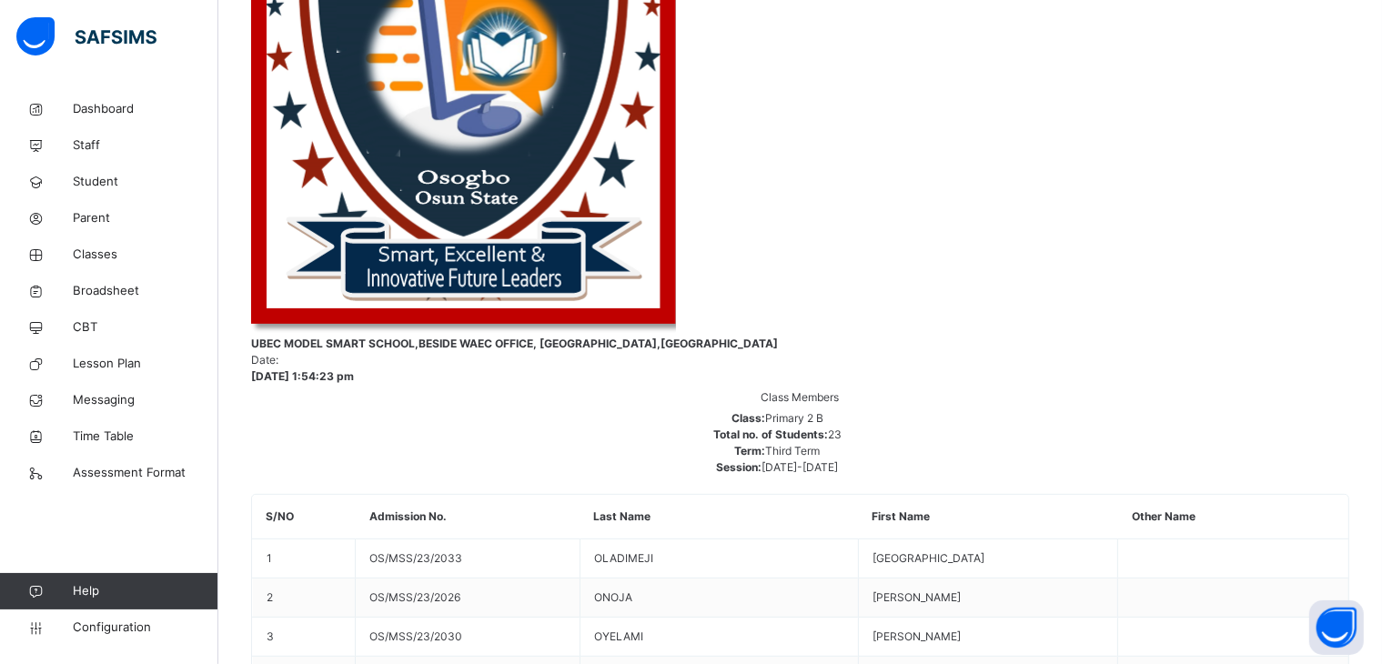
type input "**"
type input "*"
type input "**"
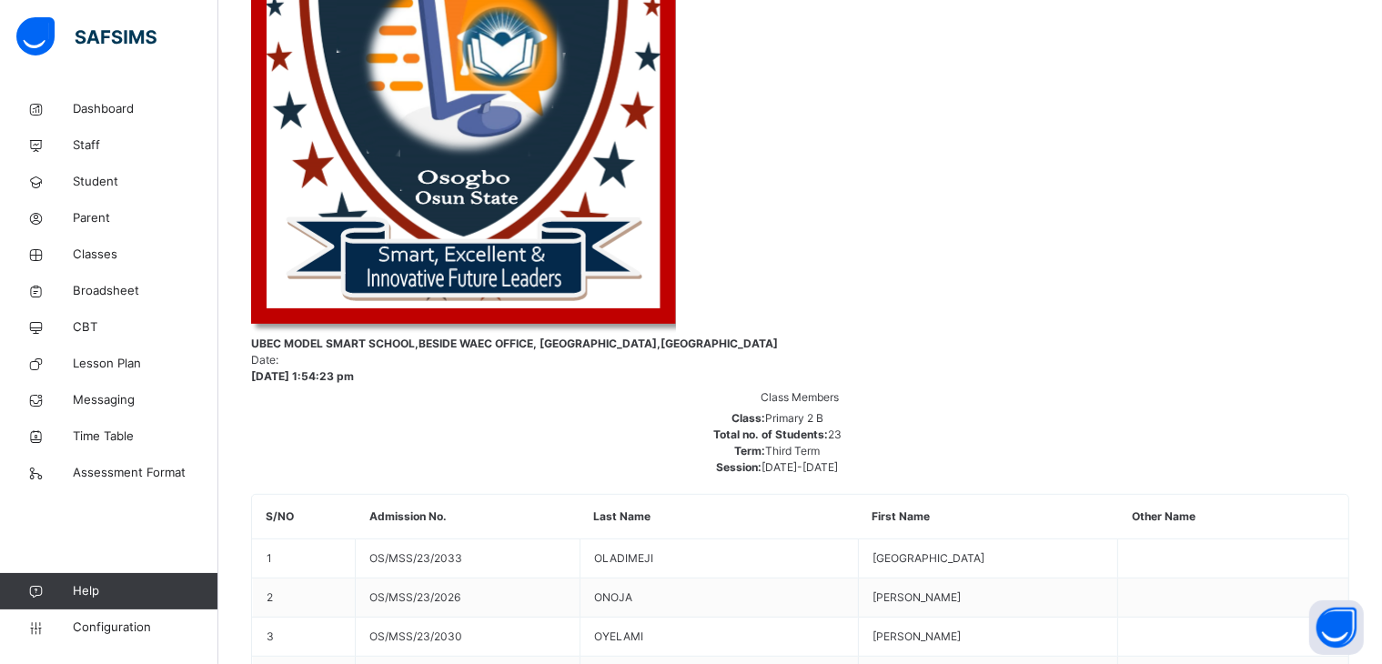
scroll to position [846, 0]
type input "*"
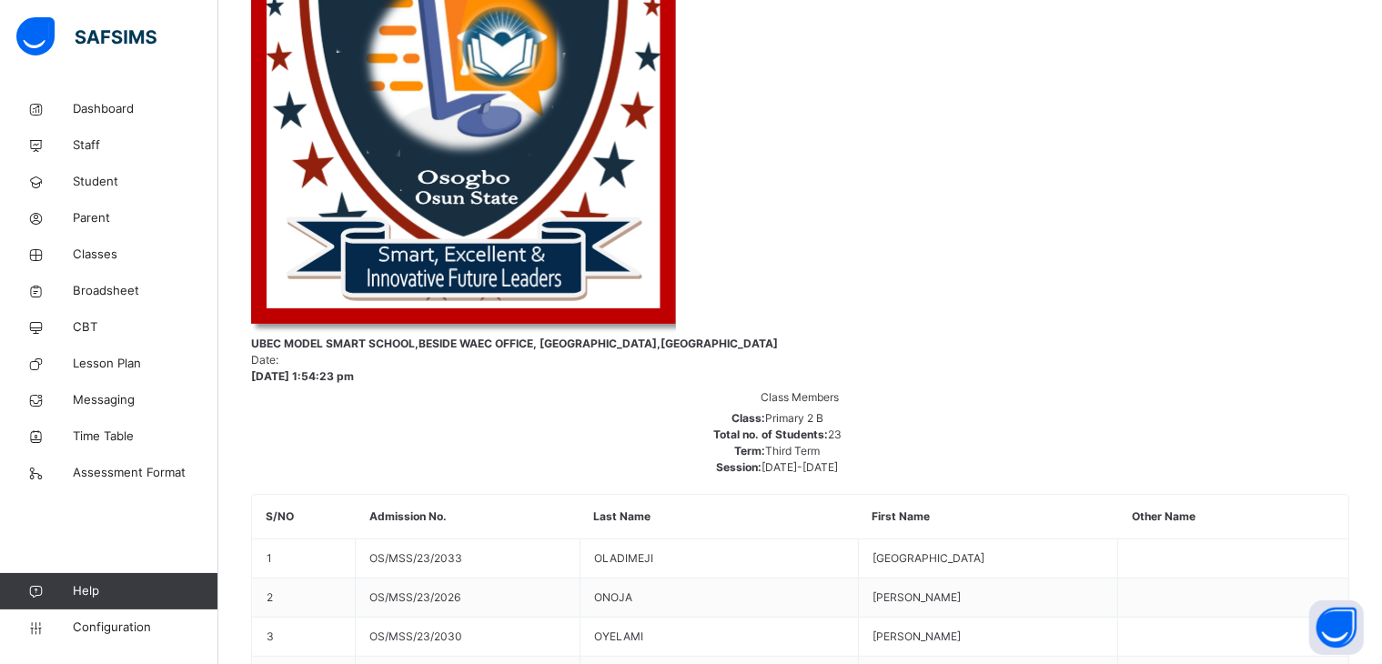
type input "*"
type input "**"
type input "*"
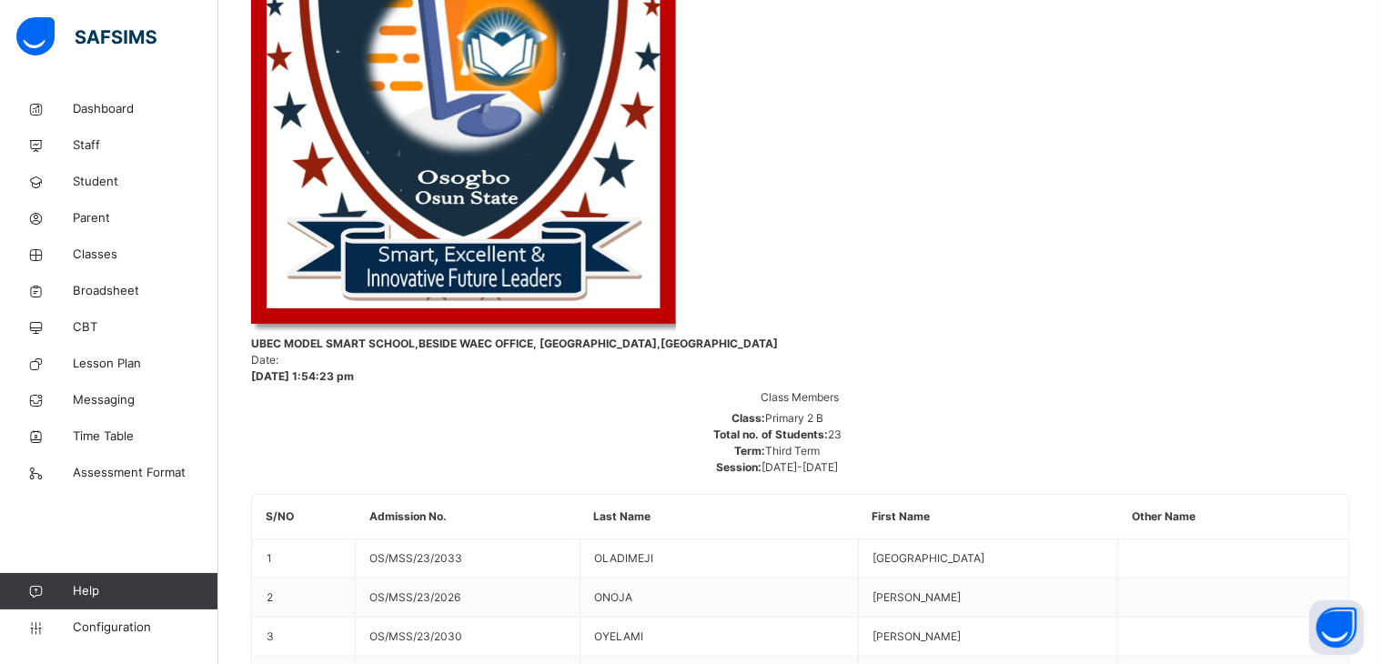
type input "*"
type input "**"
type input "*"
type input "**"
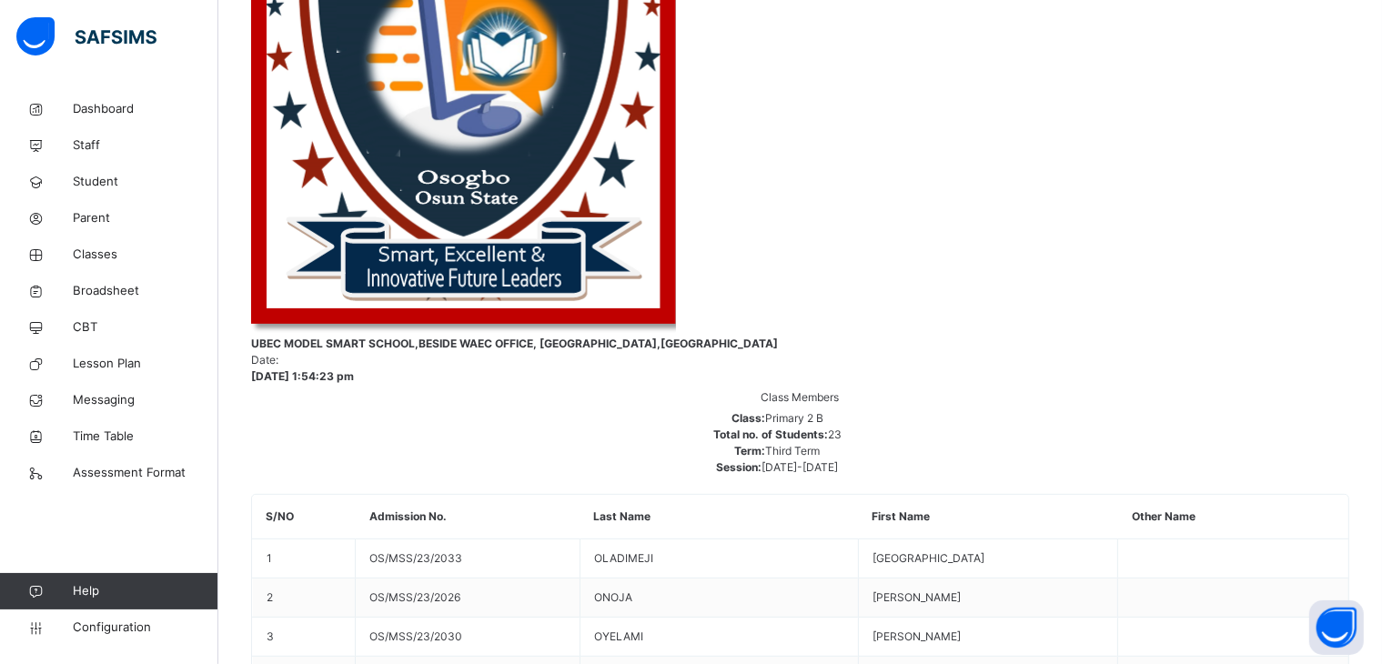
type input "*"
type input "**"
type input "*"
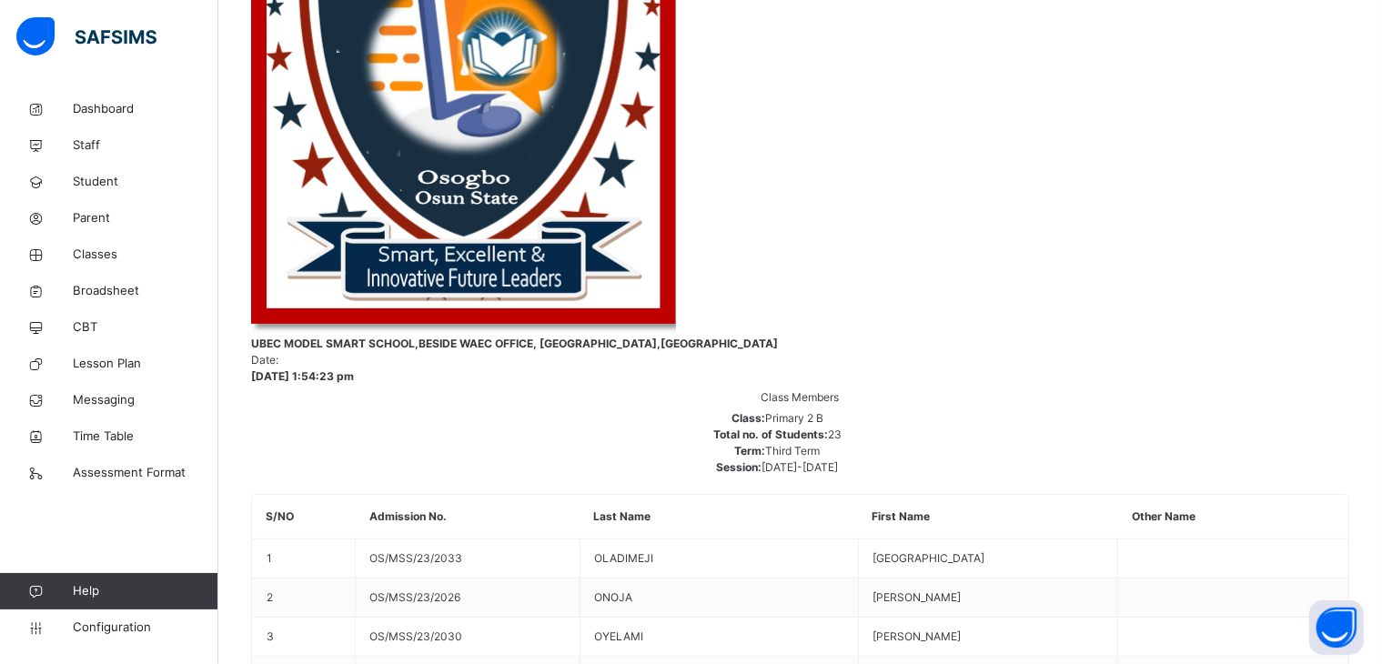
type input "**"
type input "*"
type input "**"
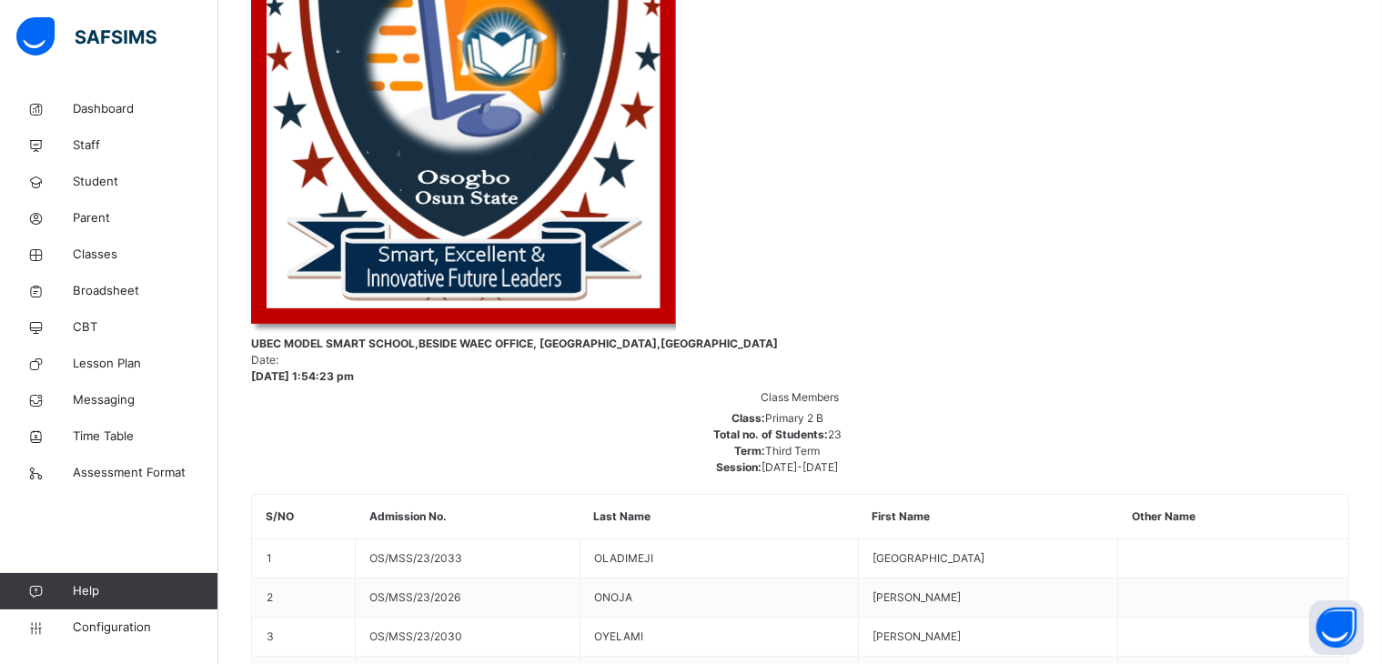
type input "*"
type input "**"
type input "*"
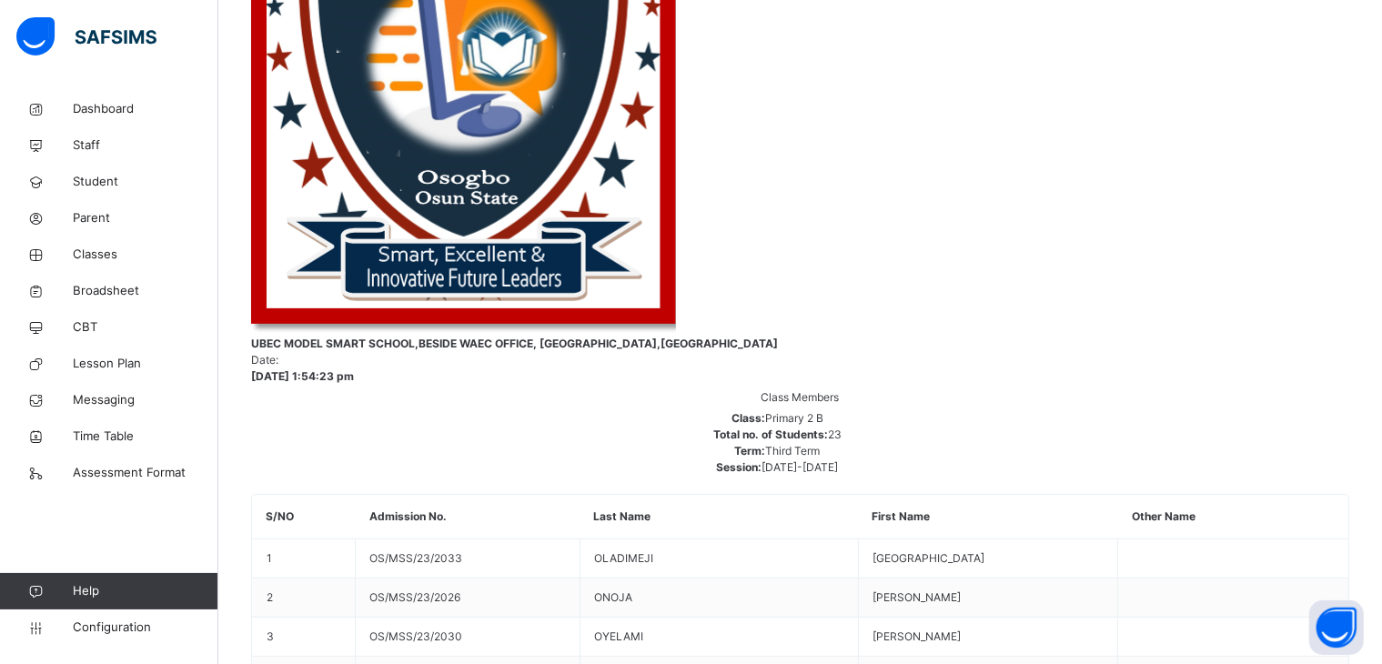
type input "*"
type input "**"
type input "*"
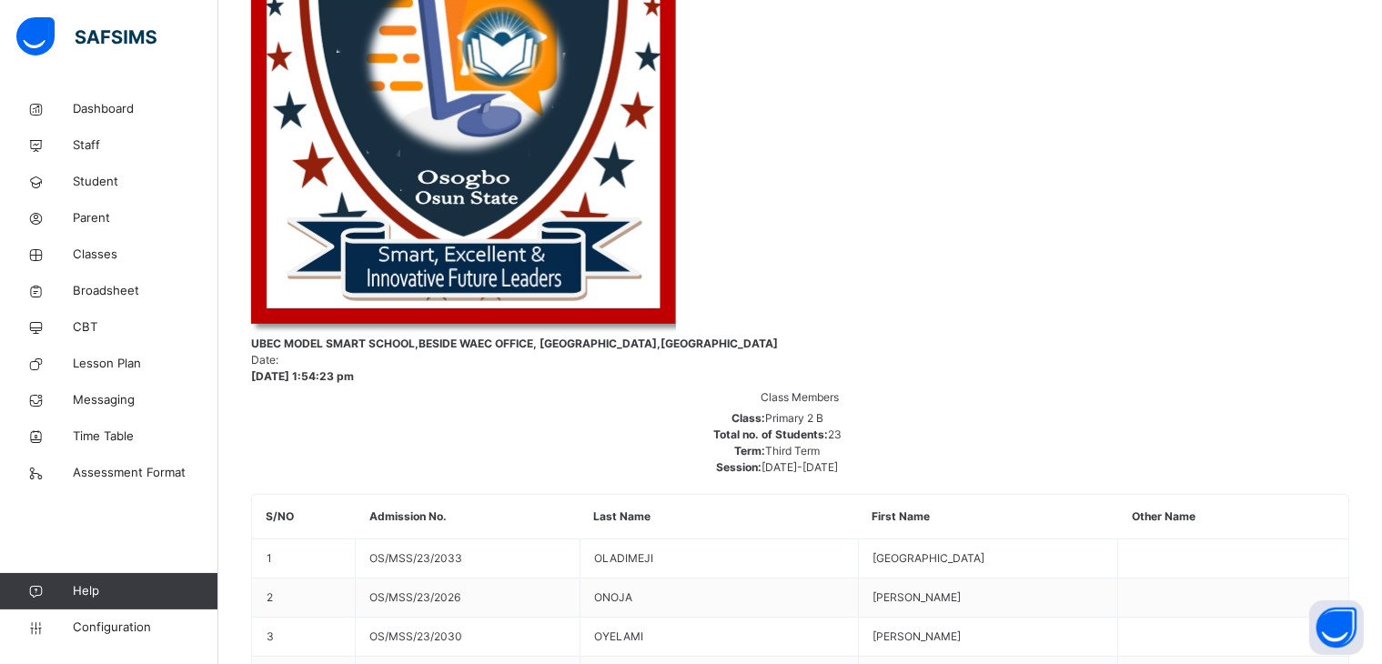
type input "*"
type input "**"
type input "*"
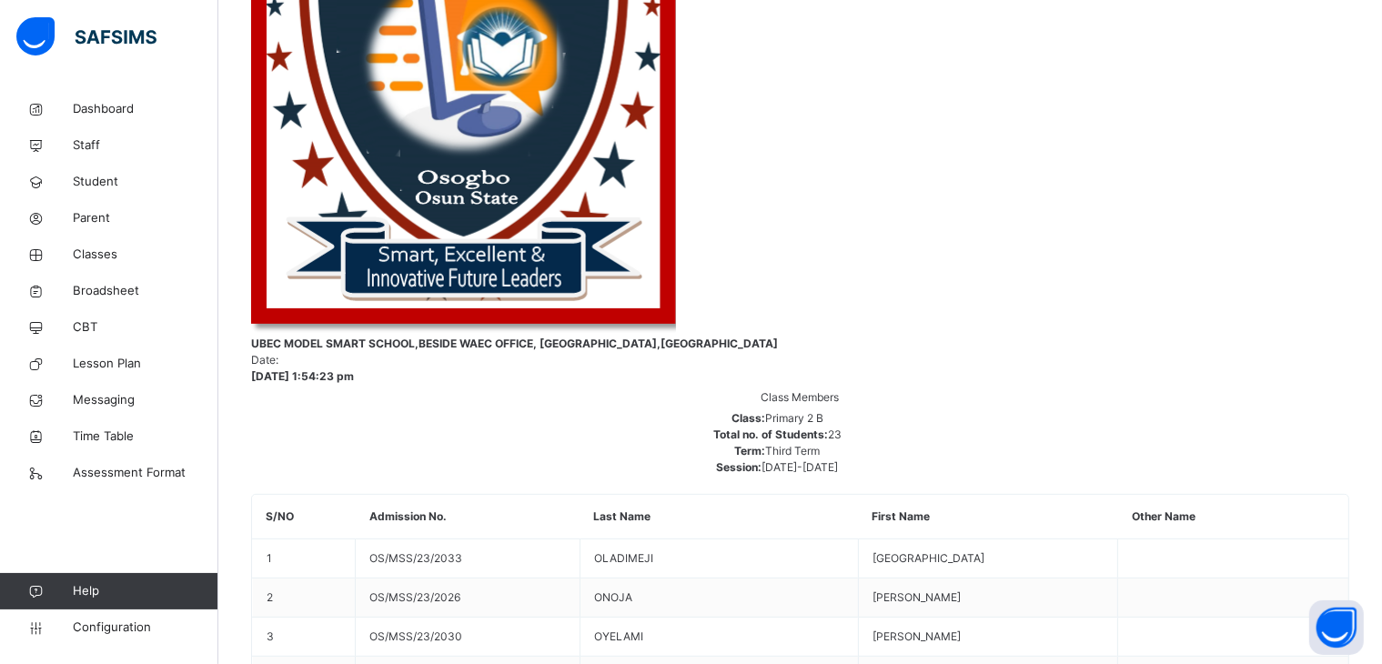
type input "**"
type input "*"
type input "**"
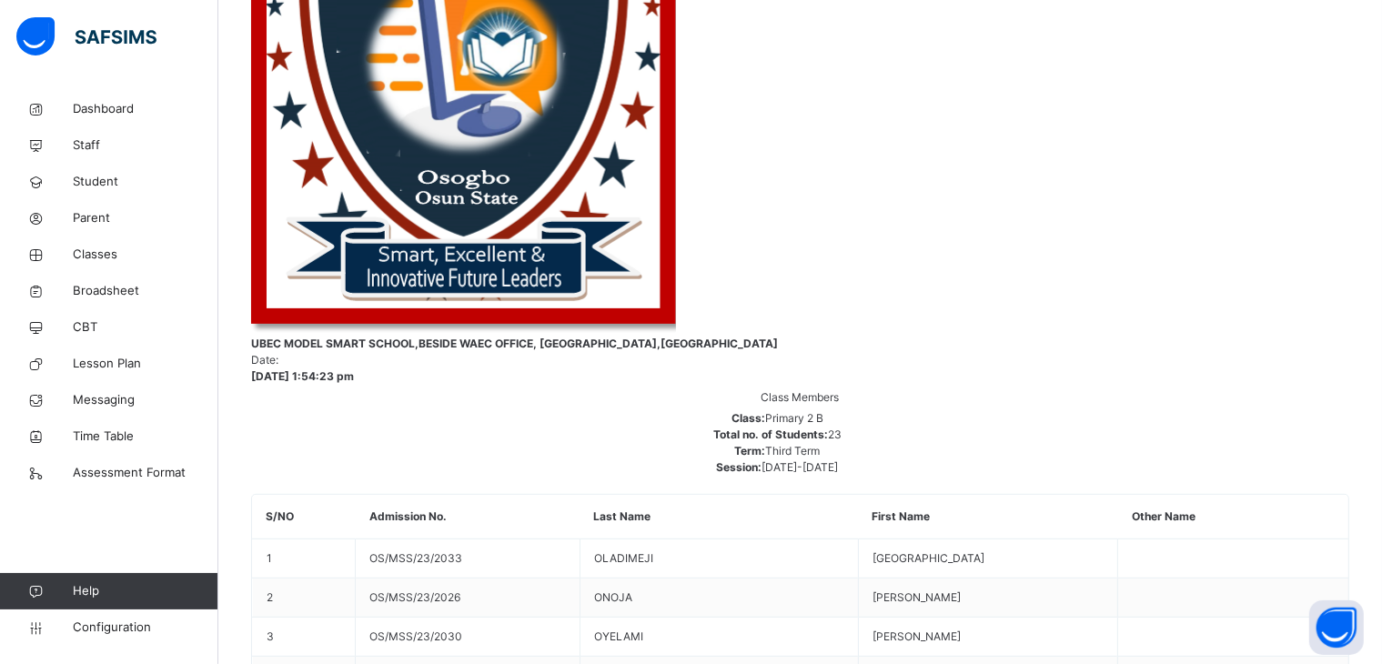
type input "*"
type input "**"
type input "*"
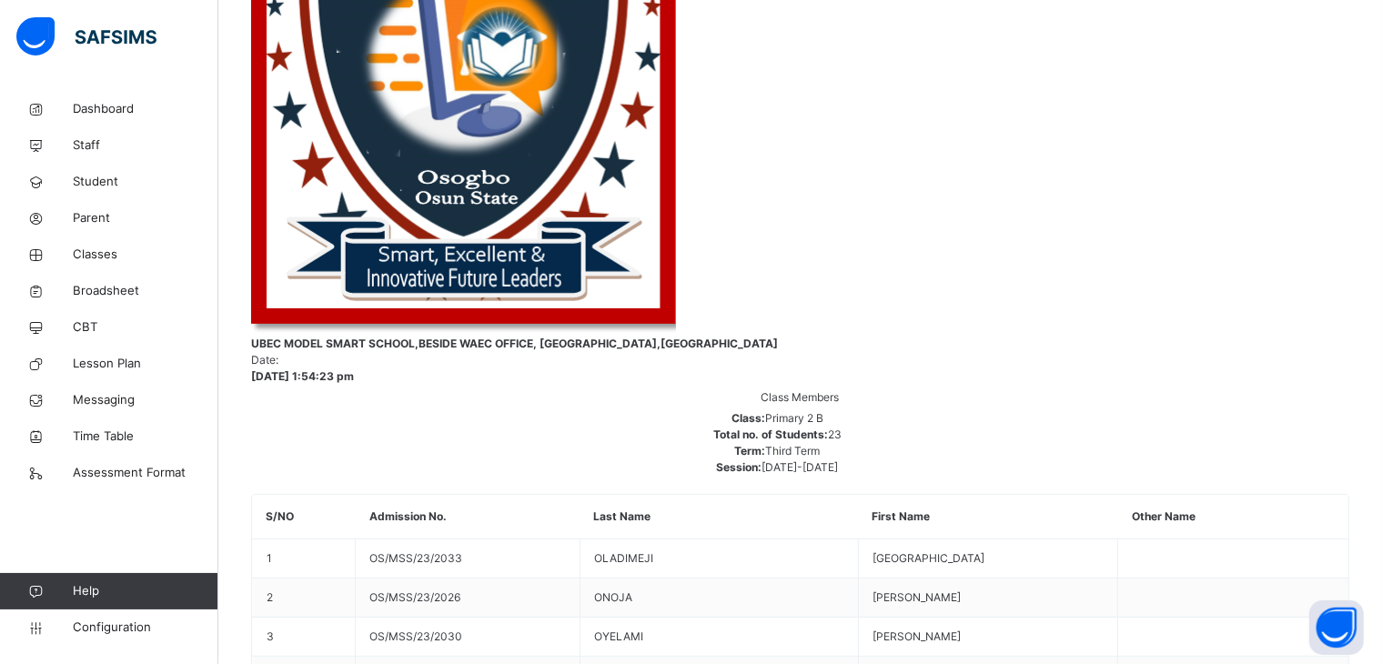
type input "*"
type input "**"
type input "*"
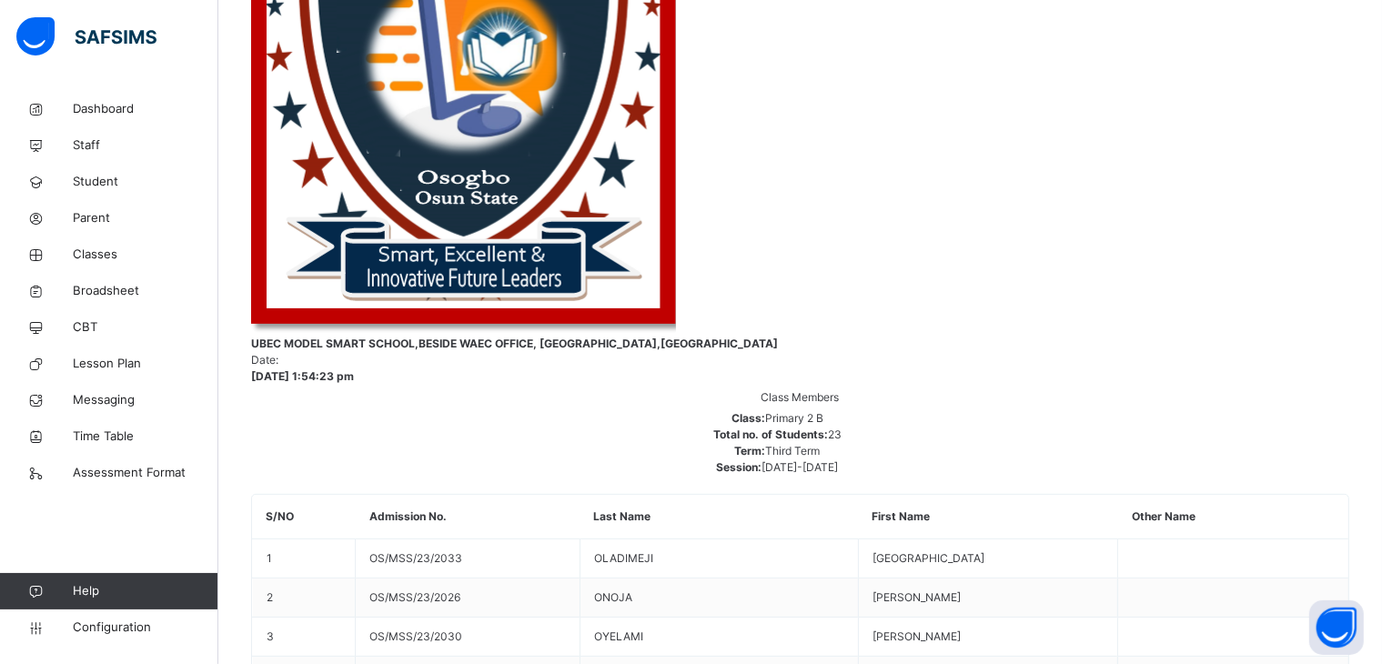
type input "*"
type input "**"
type input "*"
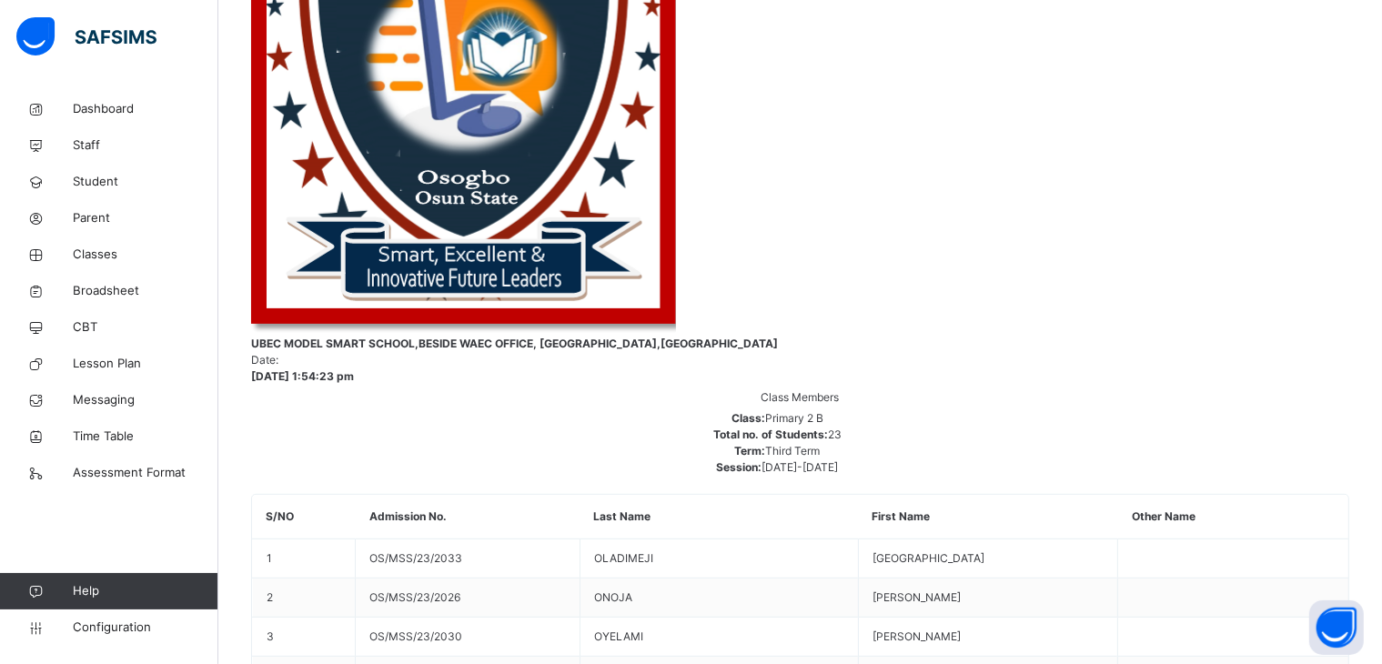
type input "**"
type input "*"
type input "**"
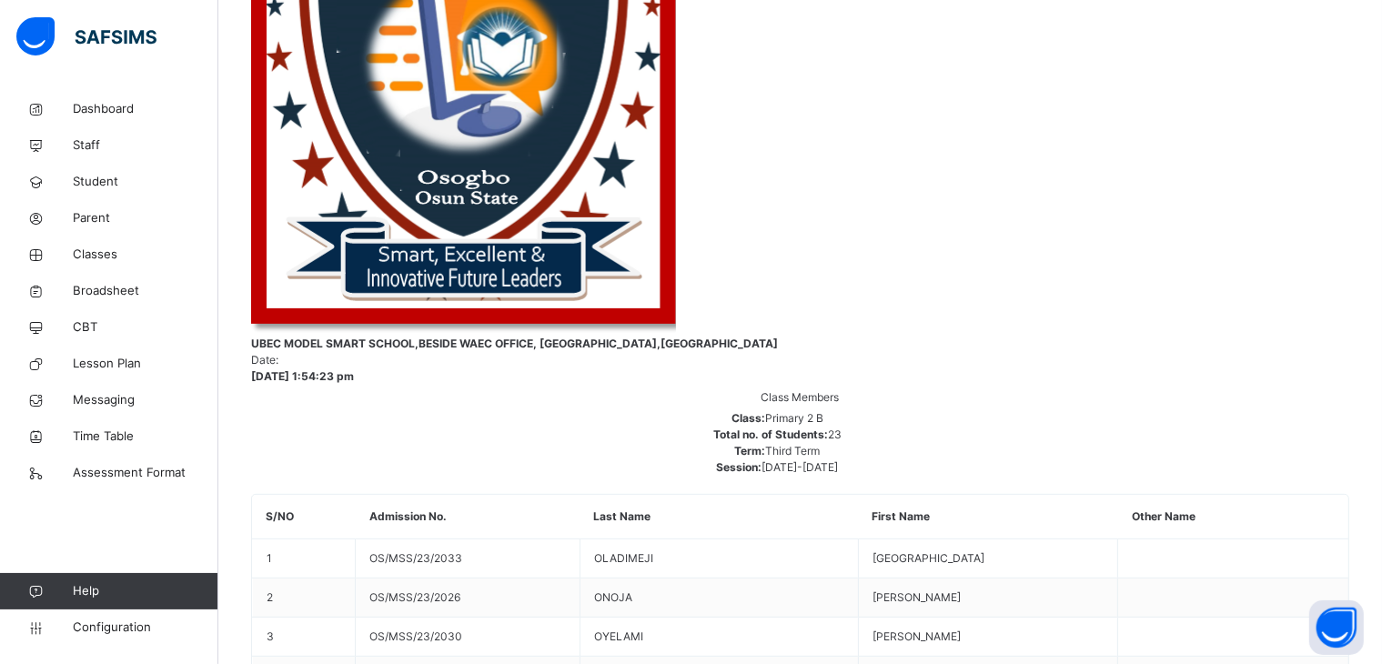
type input "*"
type input "**"
type input "*"
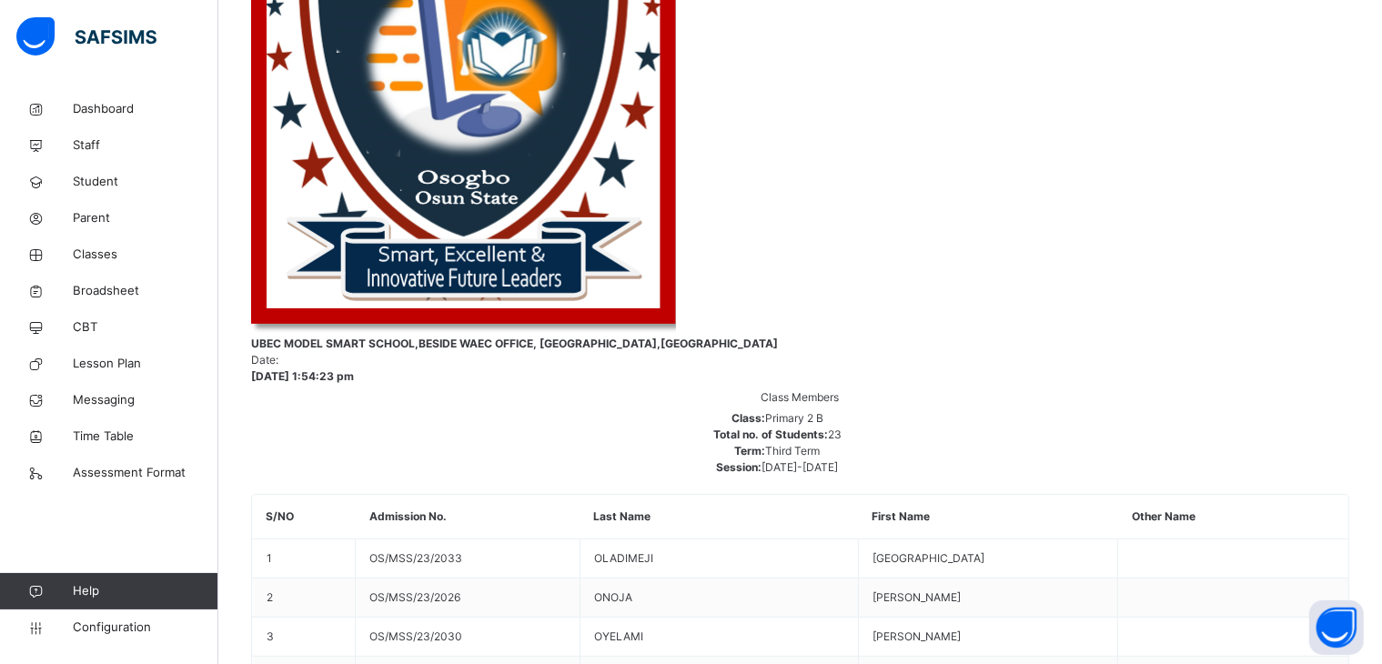
type input "**"
type input "*"
type input "**"
type input "*"
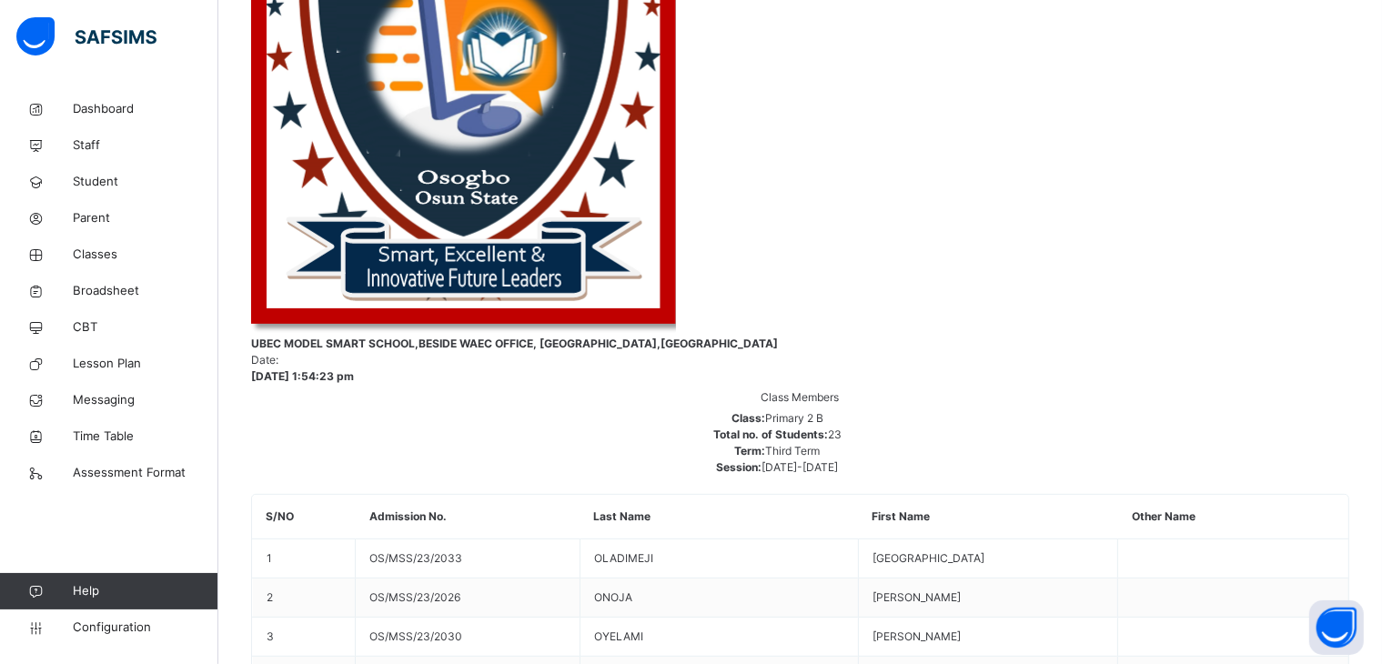
type input "*"
type input "**"
type input "*"
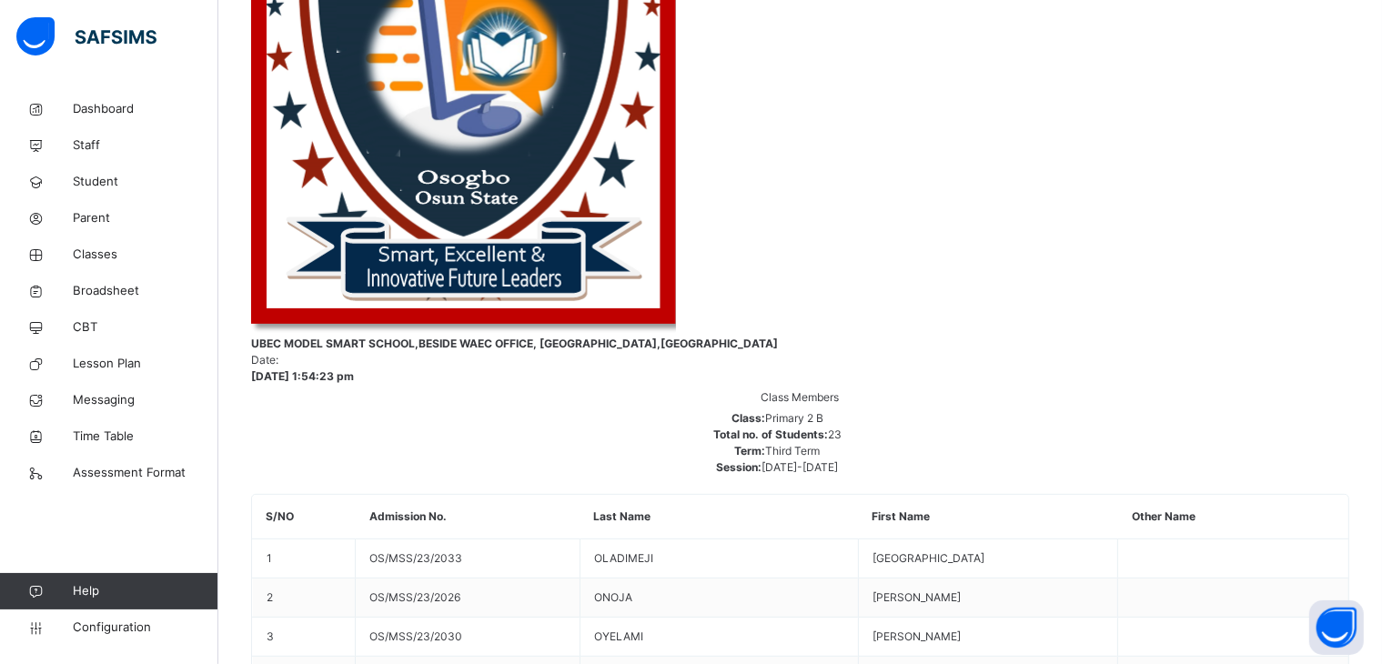
type input "**"
type input "*"
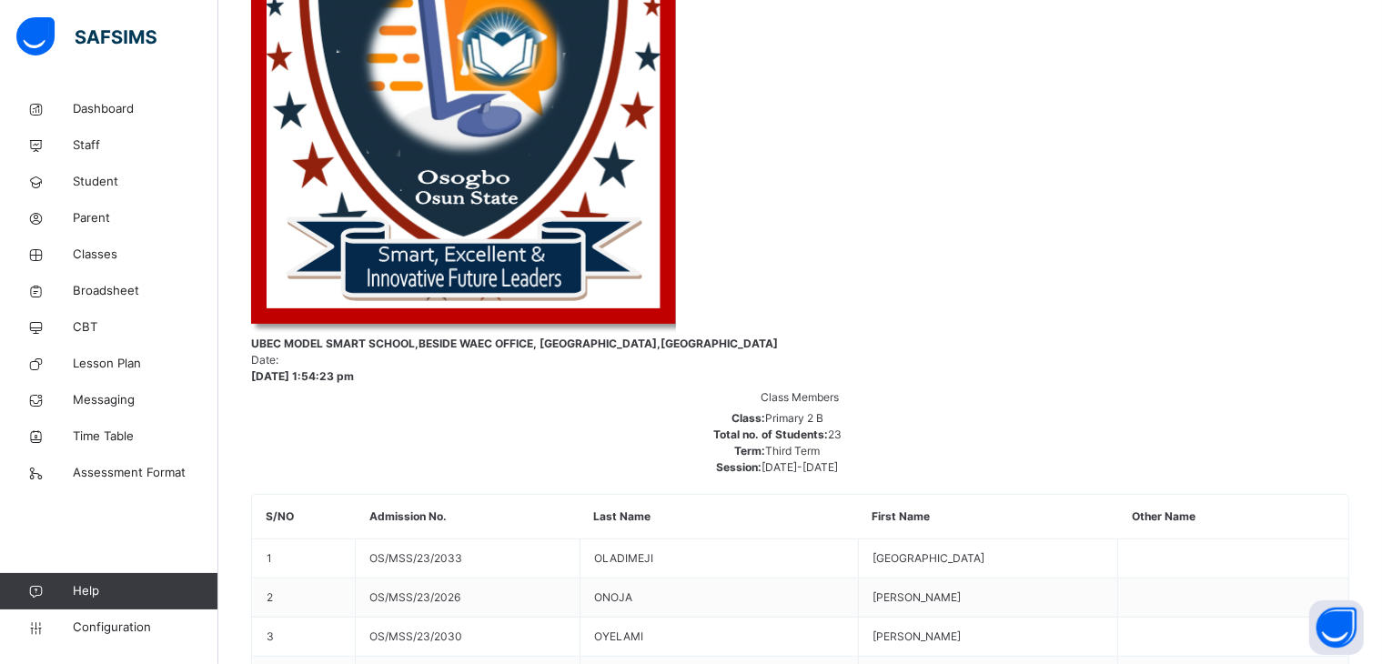
click at [96, 285] on span "Broadsheet" at bounding box center [146, 291] width 146 height 18
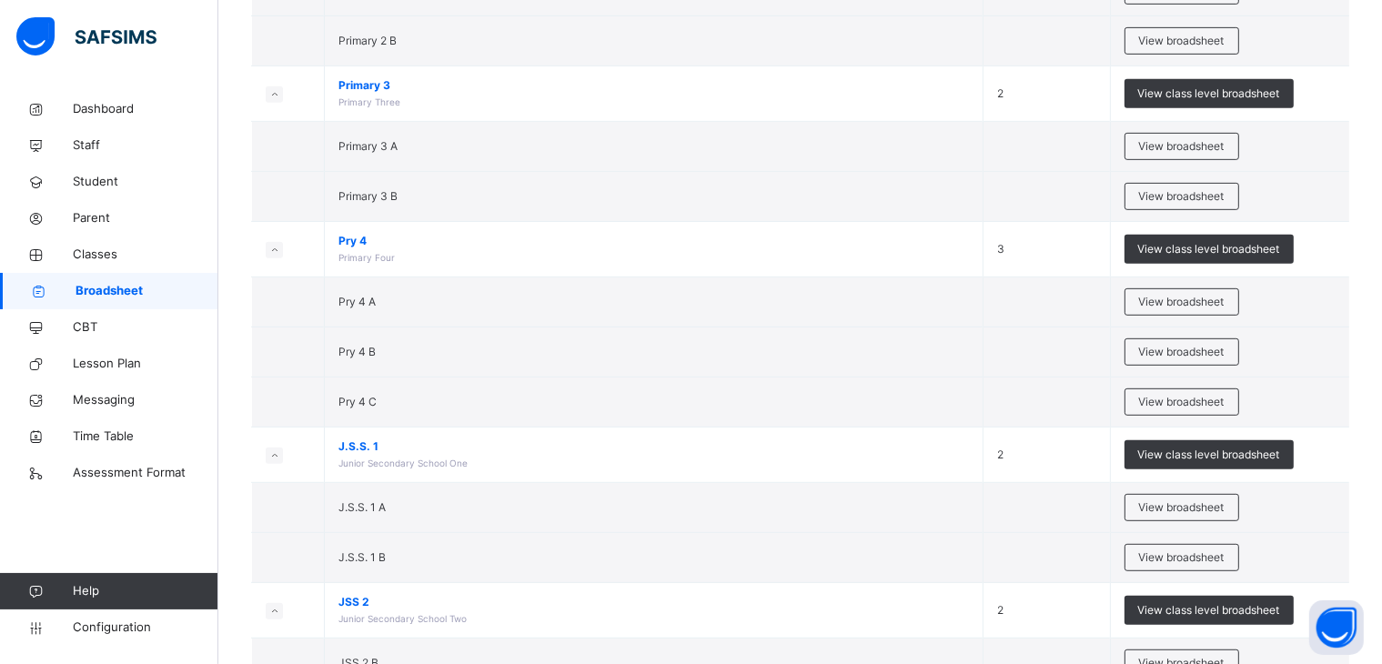
scroll to position [921, 0]
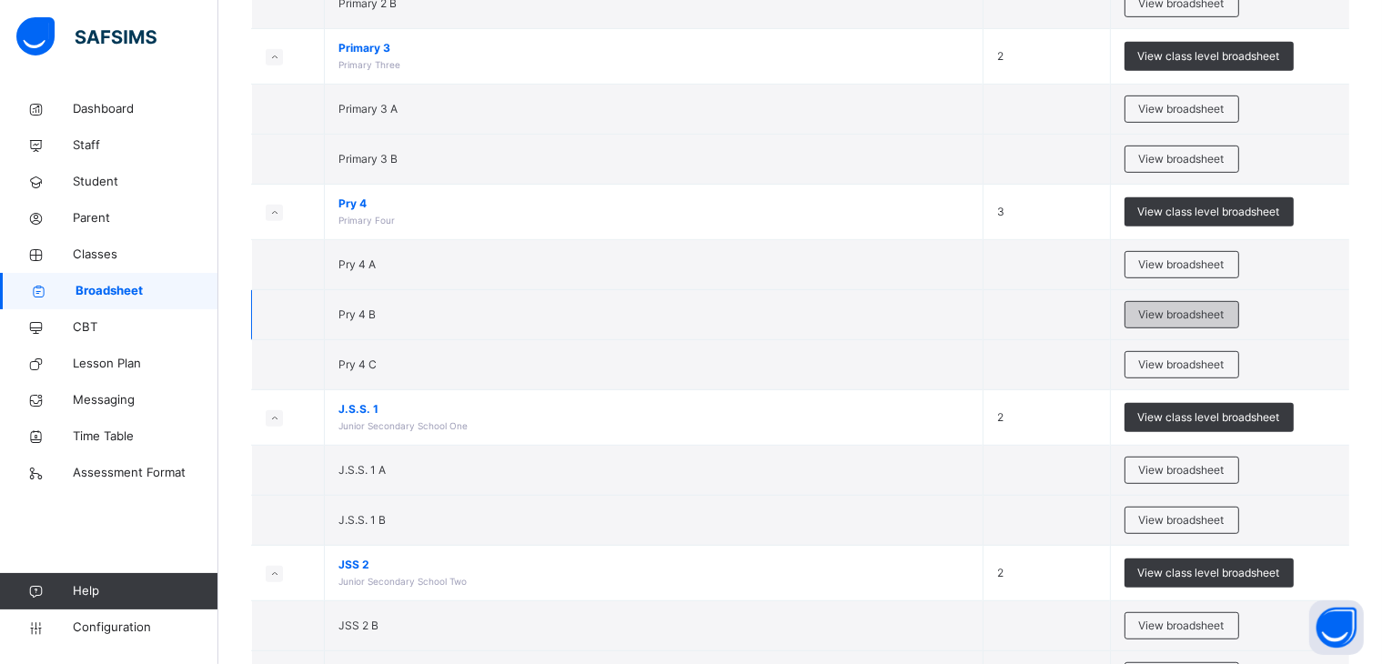
click at [1178, 308] on span "View broadsheet" at bounding box center [1182, 315] width 86 height 16
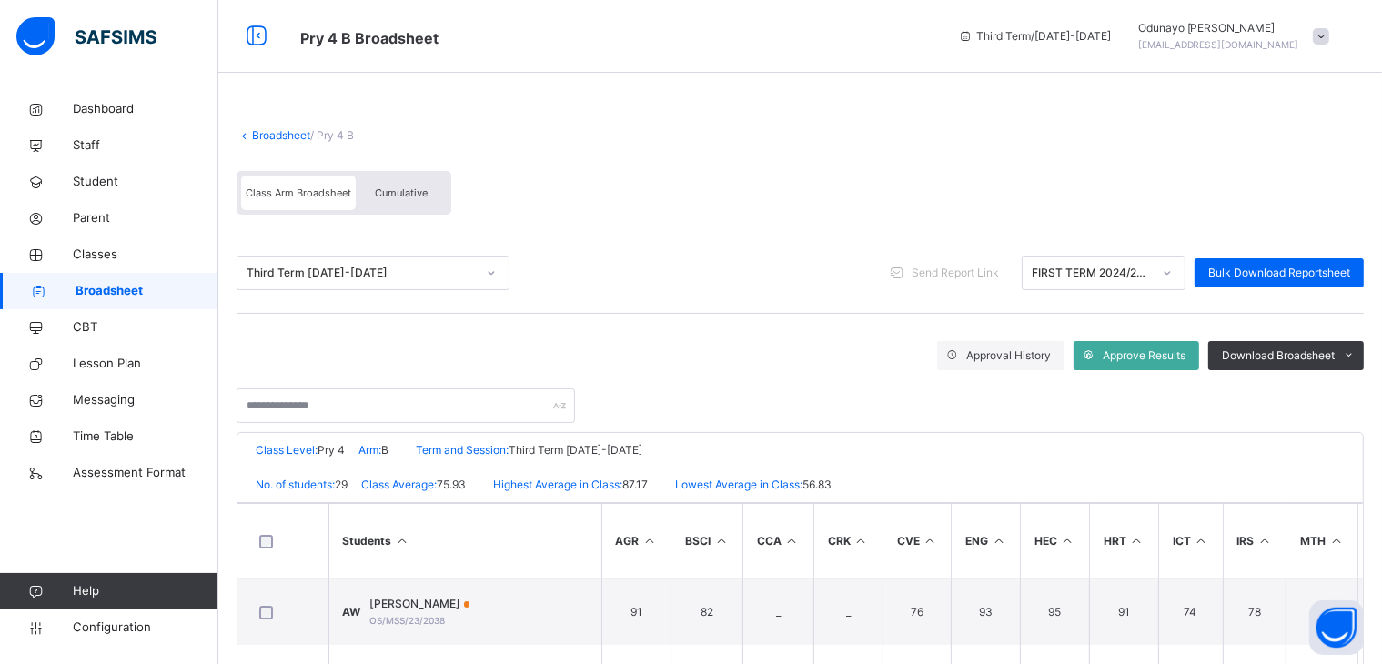
click at [279, 130] on link "Broadsheet" at bounding box center [281, 135] width 58 height 14
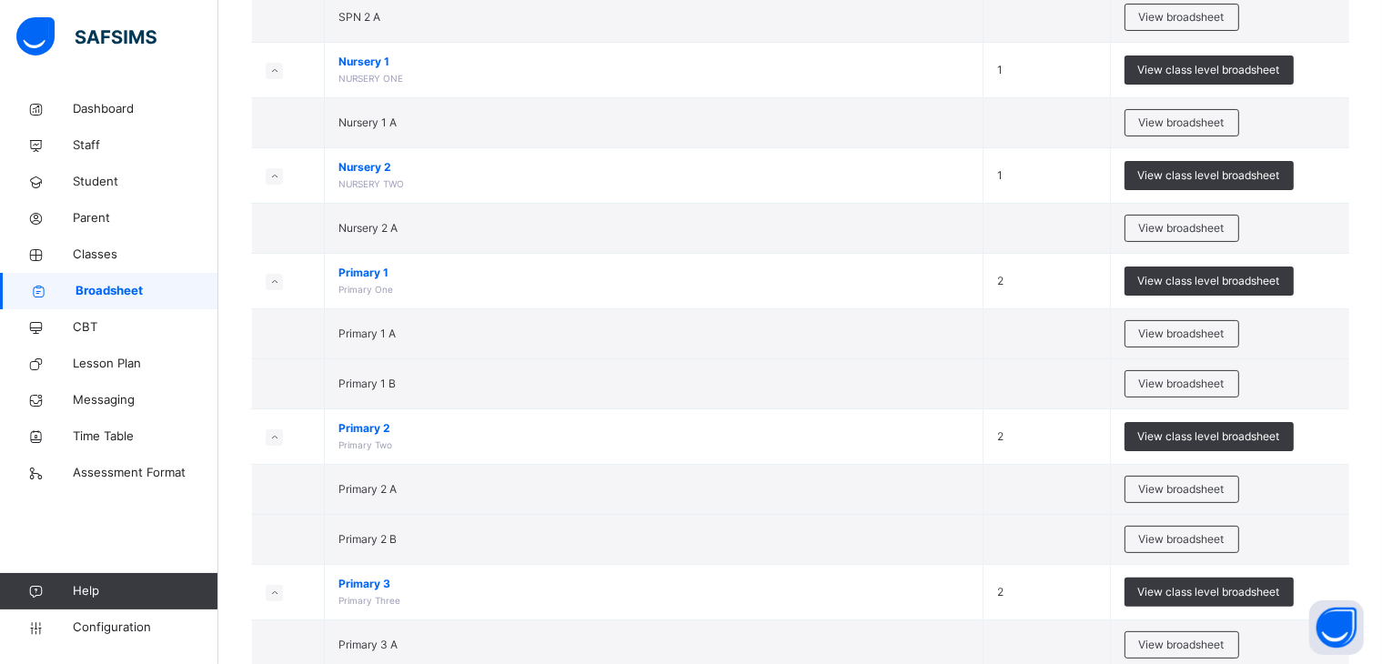
scroll to position [998, 0]
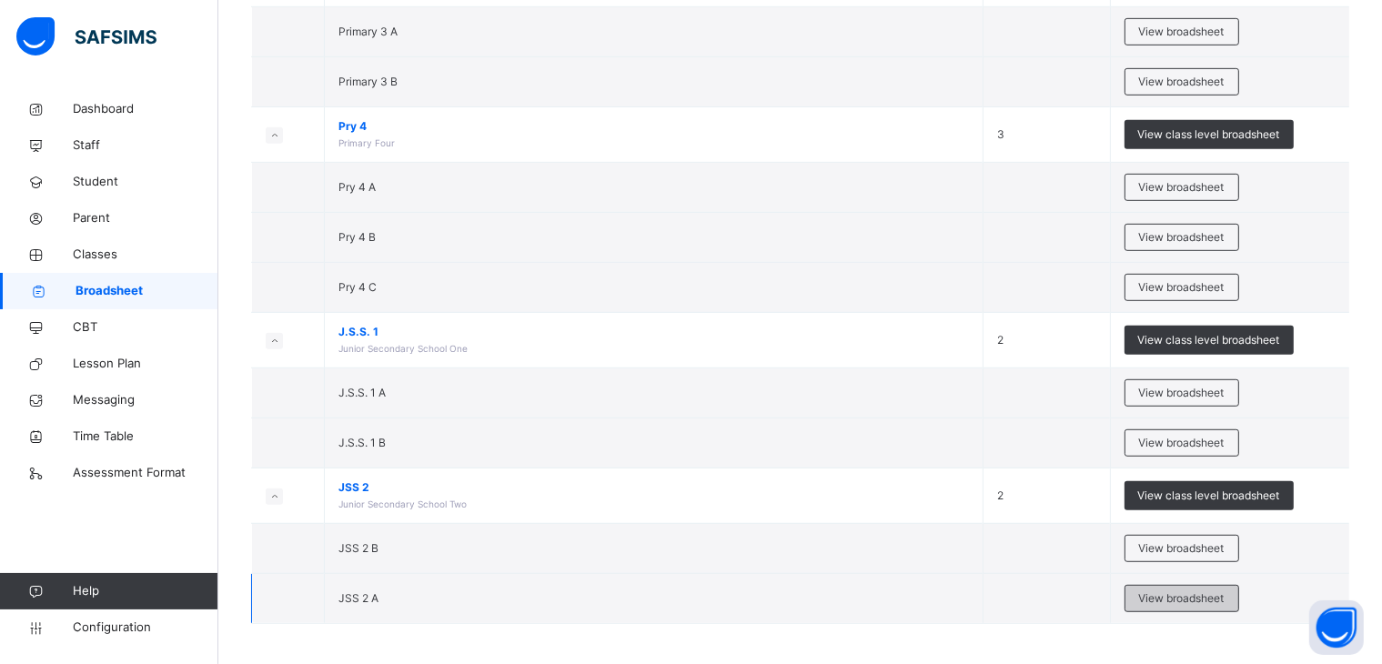
click at [1179, 591] on span "View broadsheet" at bounding box center [1182, 599] width 86 height 16
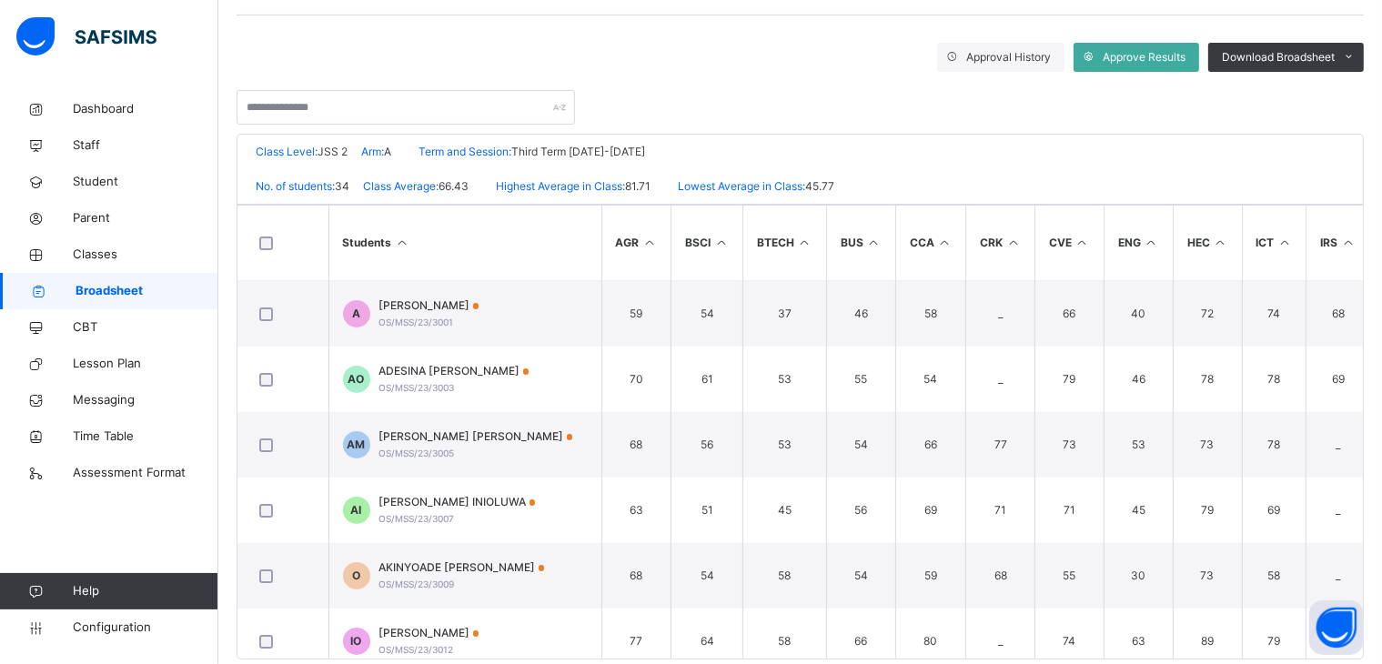
scroll to position [330, 0]
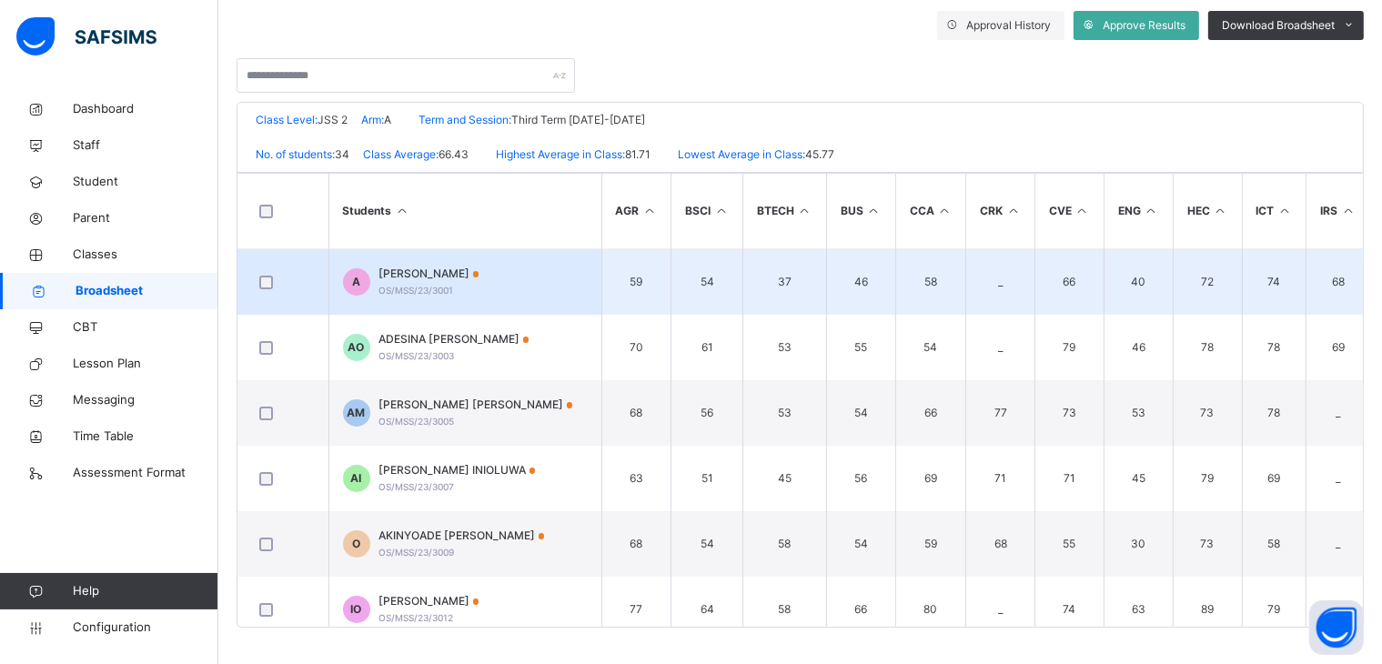
click at [480, 275] on span at bounding box center [476, 274] width 6 height 6
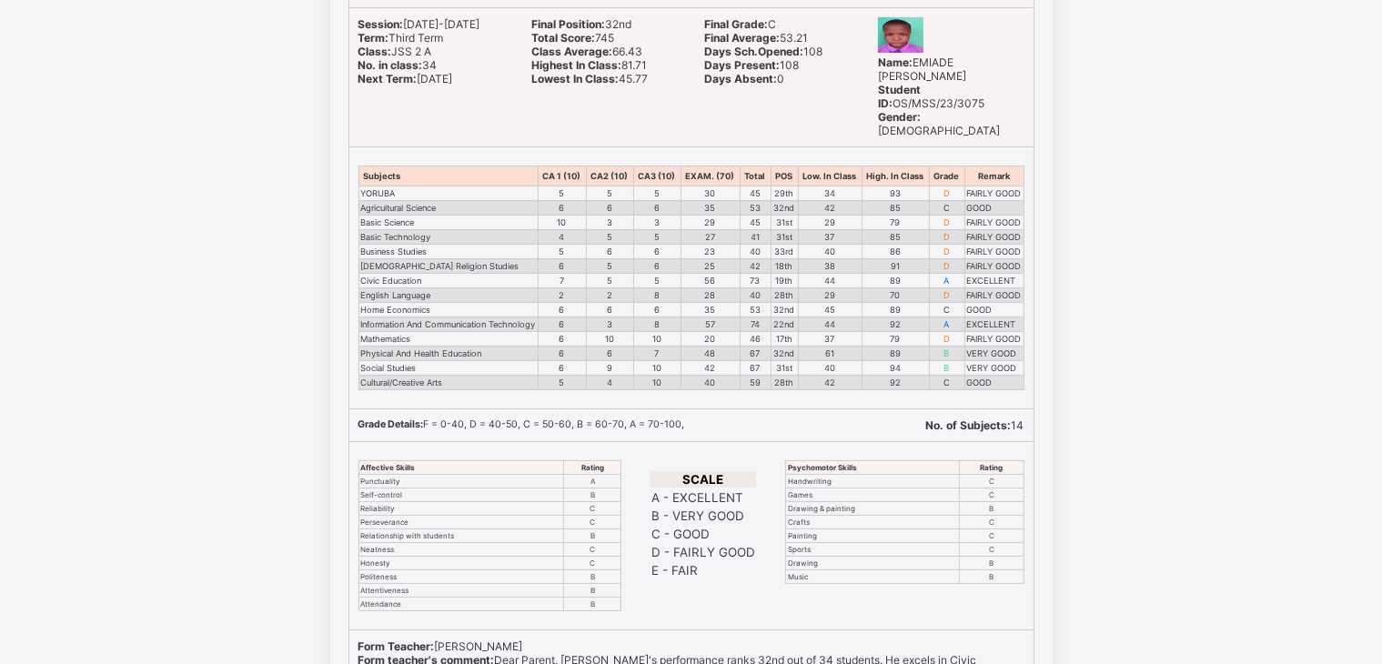
scroll to position [147, 0]
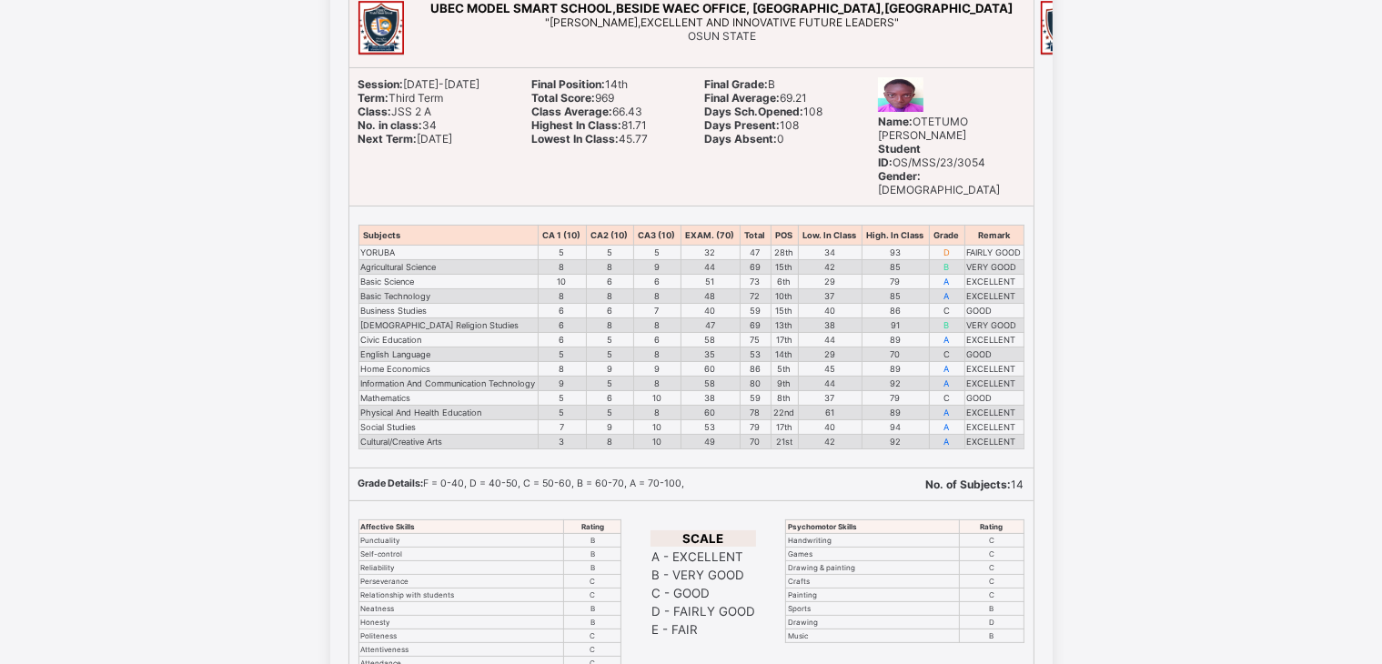
scroll to position [455, 0]
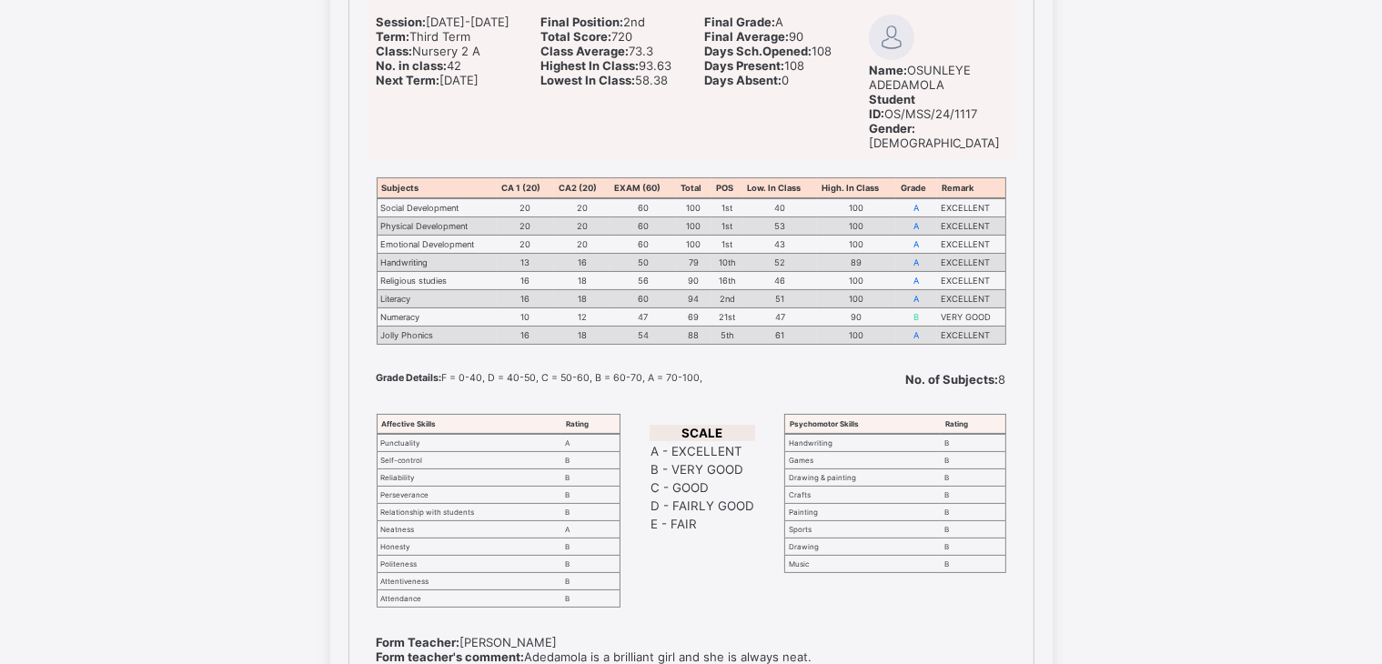
scroll to position [273, 0]
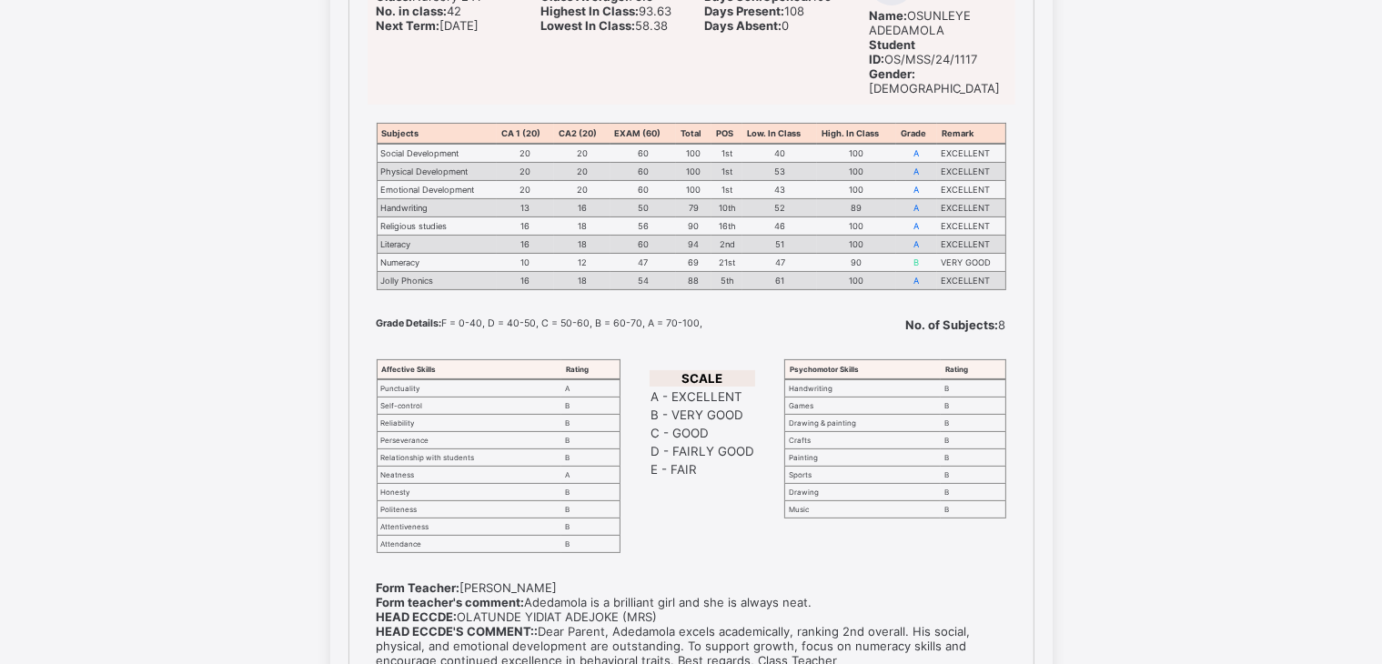
click at [1107, 308] on div "UBEC MODEL SMART SCHOOL,BESIDE WAEC OFFICE, [GEOGRAPHIC_DATA],[GEOGRAPHIC_DATA]…" at bounding box center [691, 352] width 1382 height 1010
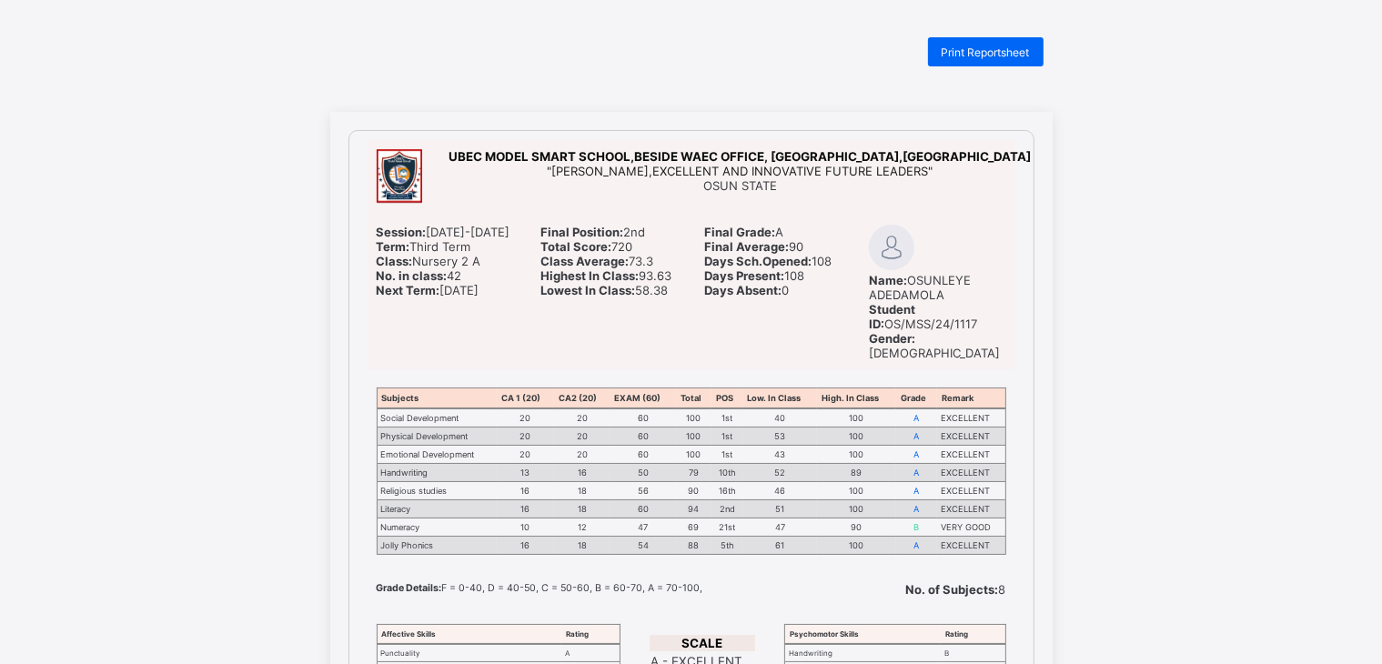
scroll to position [0, 0]
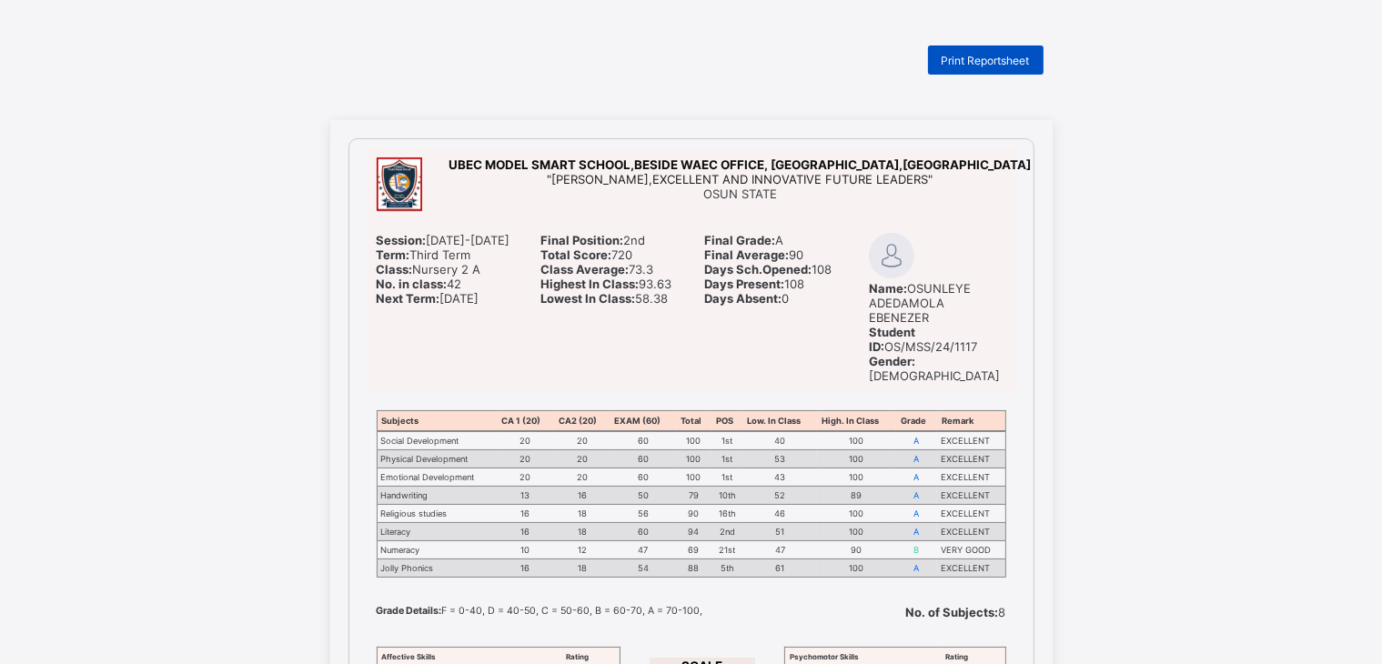
click at [974, 62] on span "Print Reportsheet" at bounding box center [986, 61] width 88 height 14
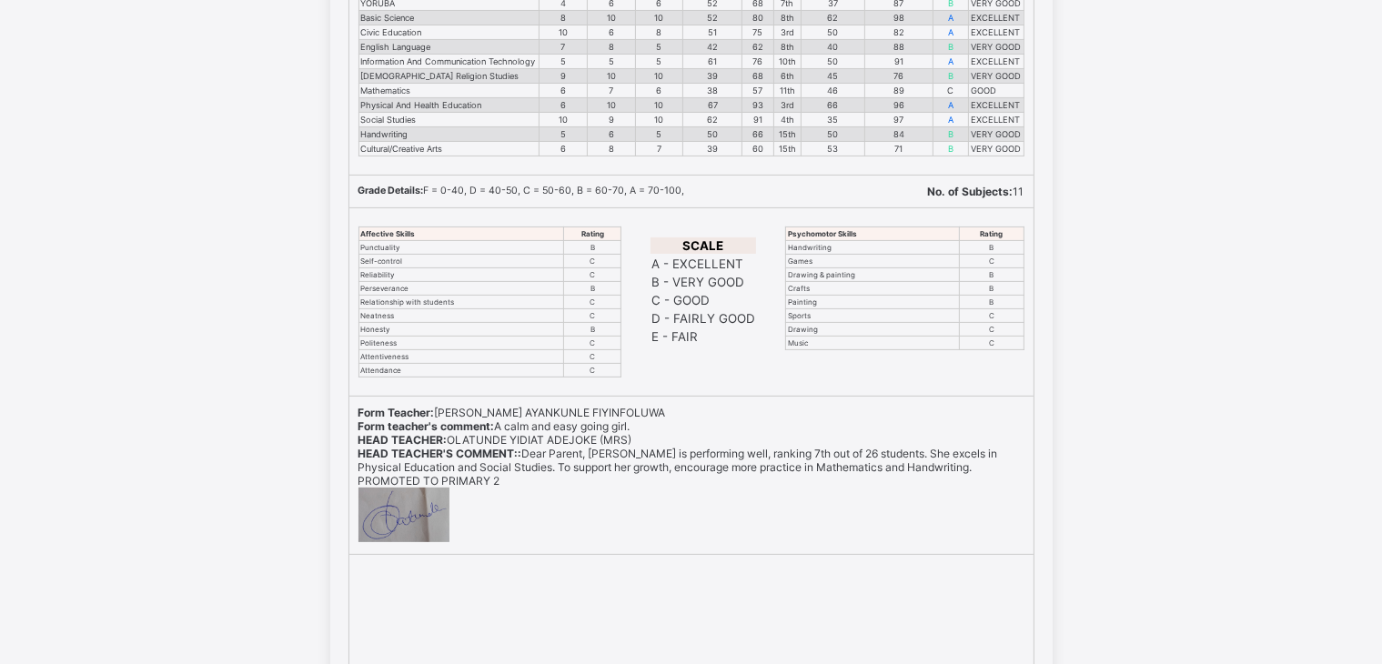
scroll to position [511, 0]
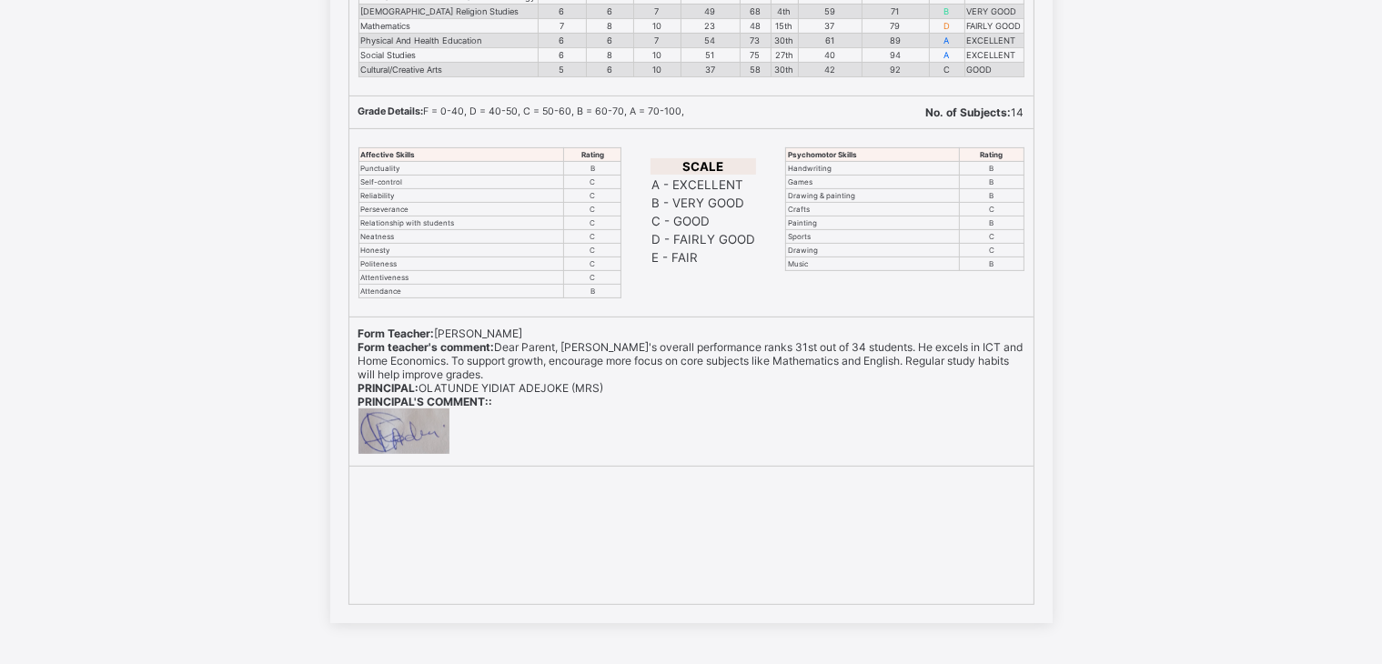
scroll to position [511, 0]
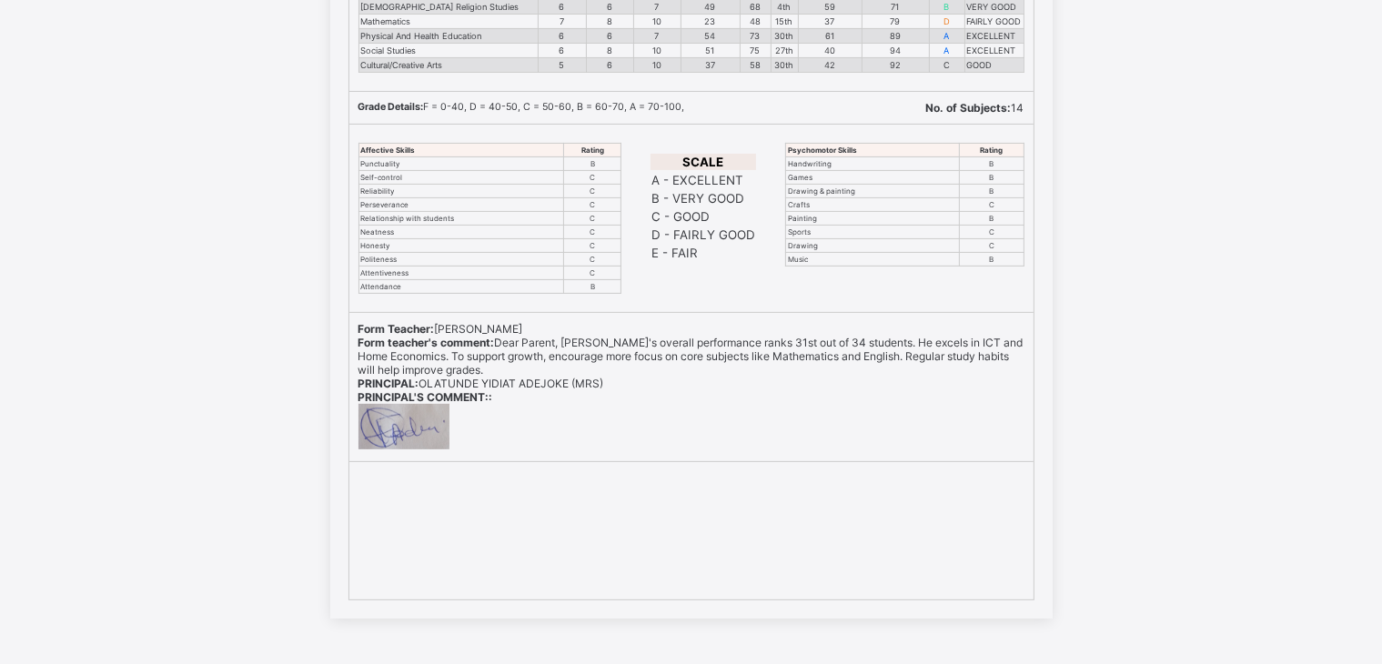
drag, startPoint x: 1292, startPoint y: 64, endPoint x: 1274, endPoint y: 76, distance: 21.7
click at [1291, 63] on div "UBEC MODEL SMART SCHOOL,BESIDE WAEC OFFICE, [GEOGRAPHIC_DATA],[GEOGRAPHIC_DATA]…" at bounding box center [691, 114] width 1382 height 1010
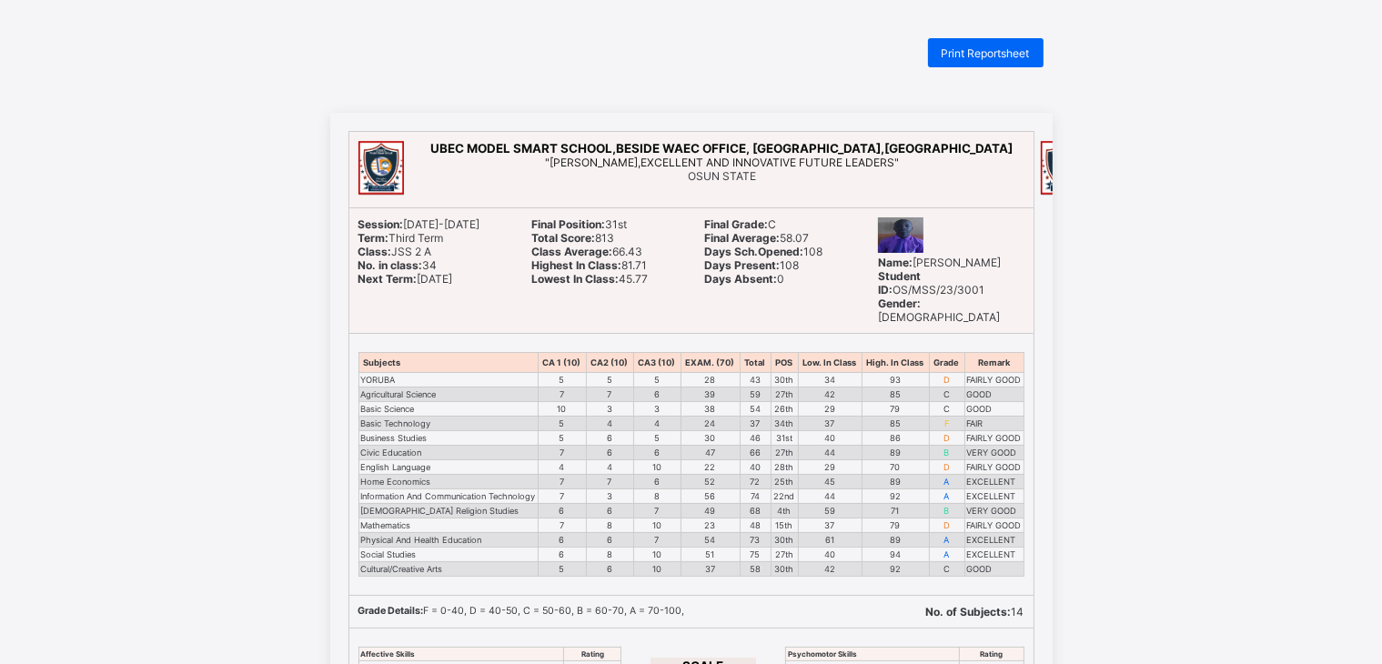
scroll to position [0, 0]
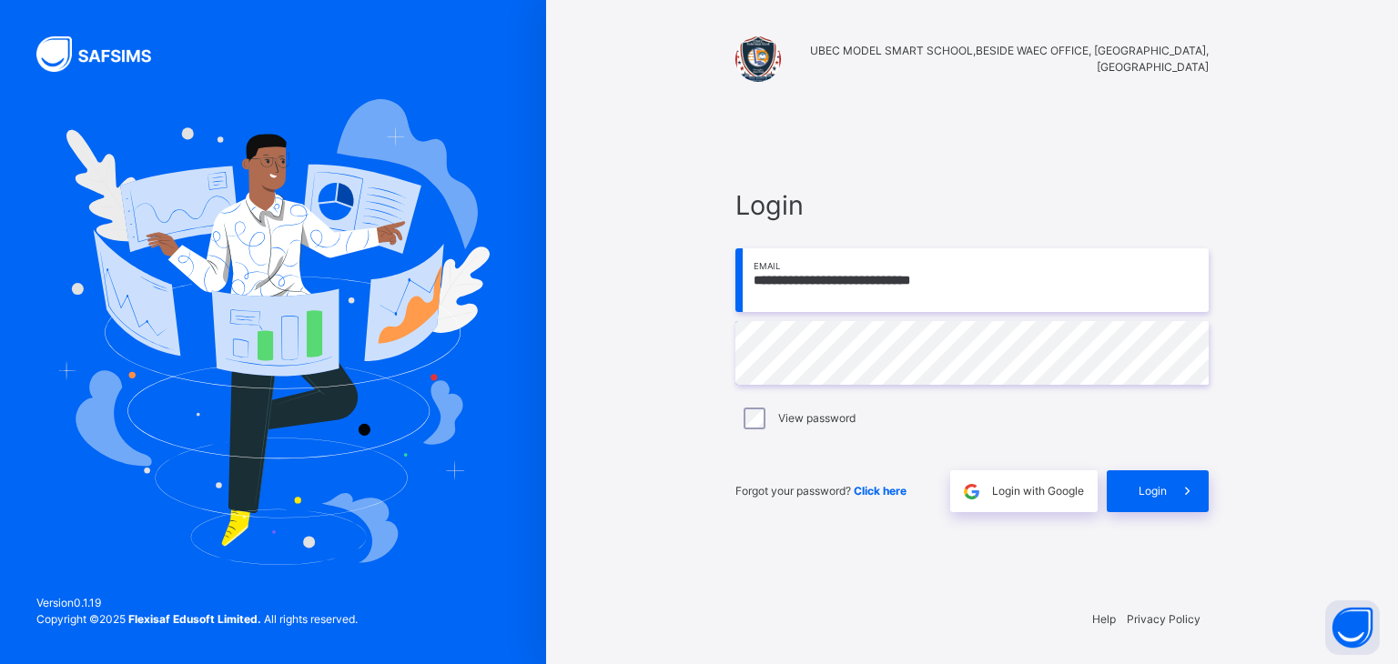
click at [1041, 290] on input "**********" at bounding box center [971, 280] width 473 height 64
type input "**********"
click at [1160, 481] on div "Login" at bounding box center [1158, 491] width 102 height 42
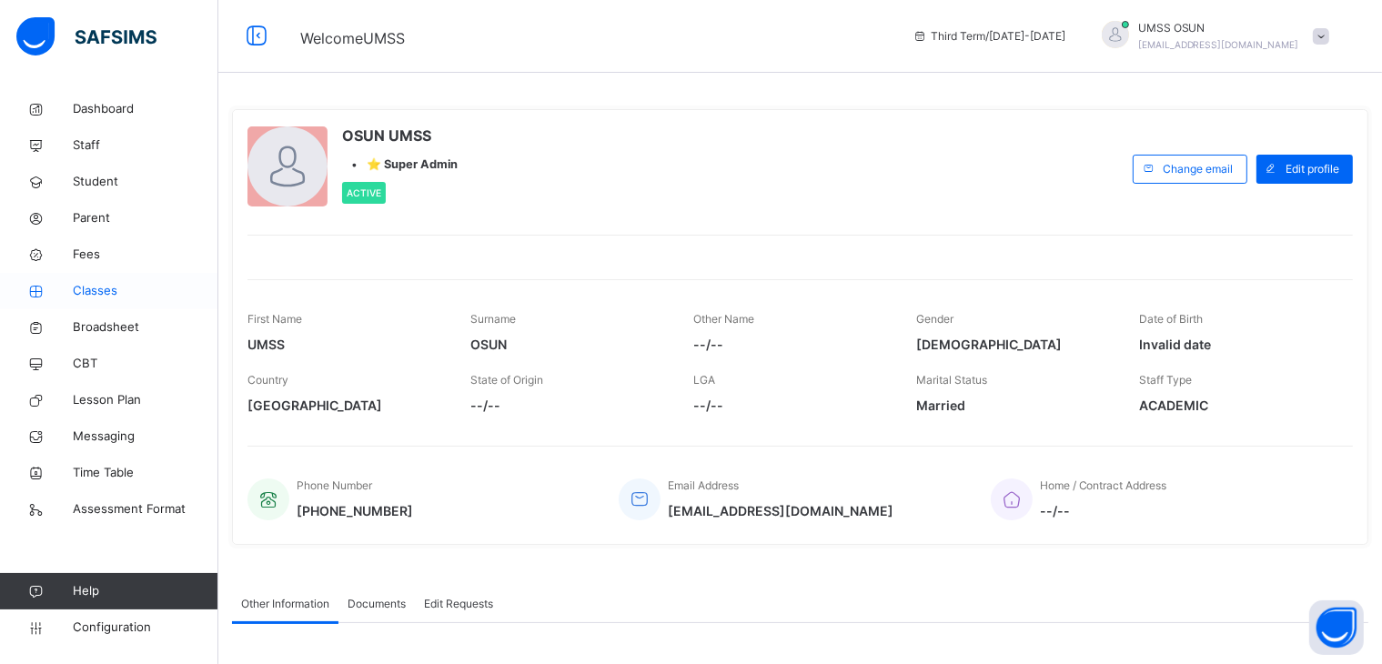
click at [80, 293] on span "Classes" at bounding box center [146, 291] width 146 height 18
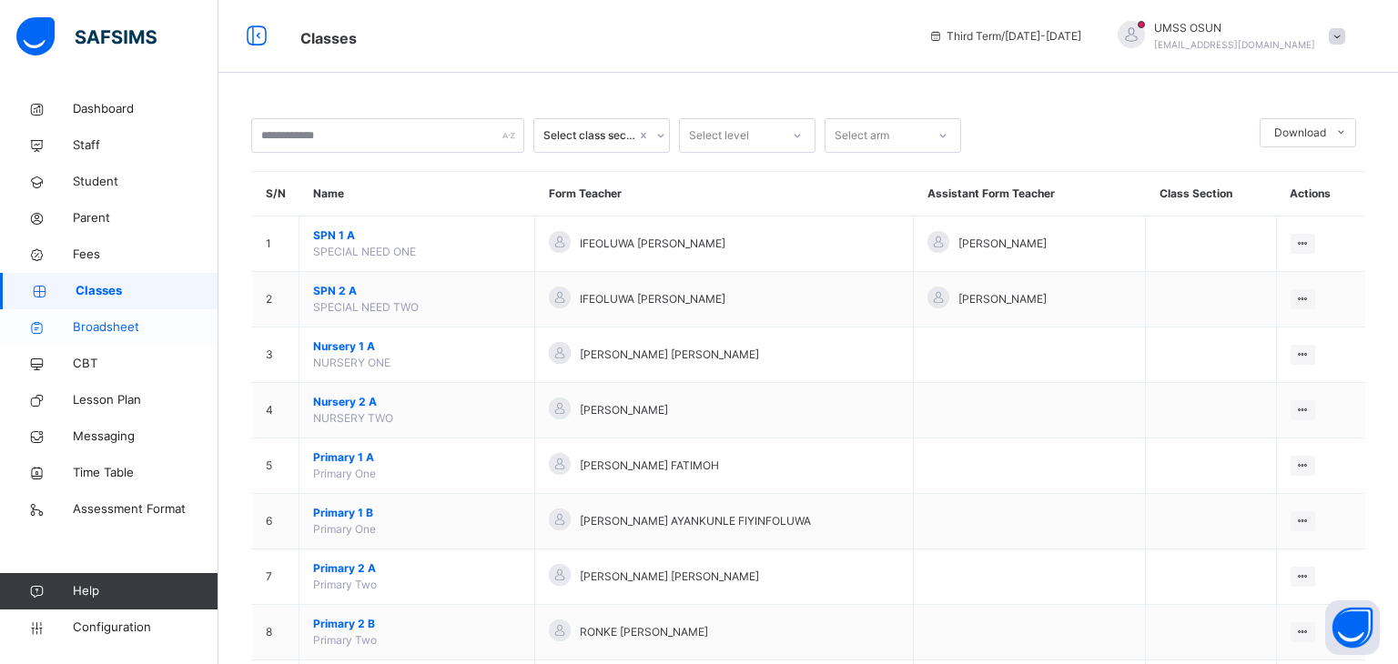
click at [96, 320] on span "Broadsheet" at bounding box center [146, 328] width 146 height 18
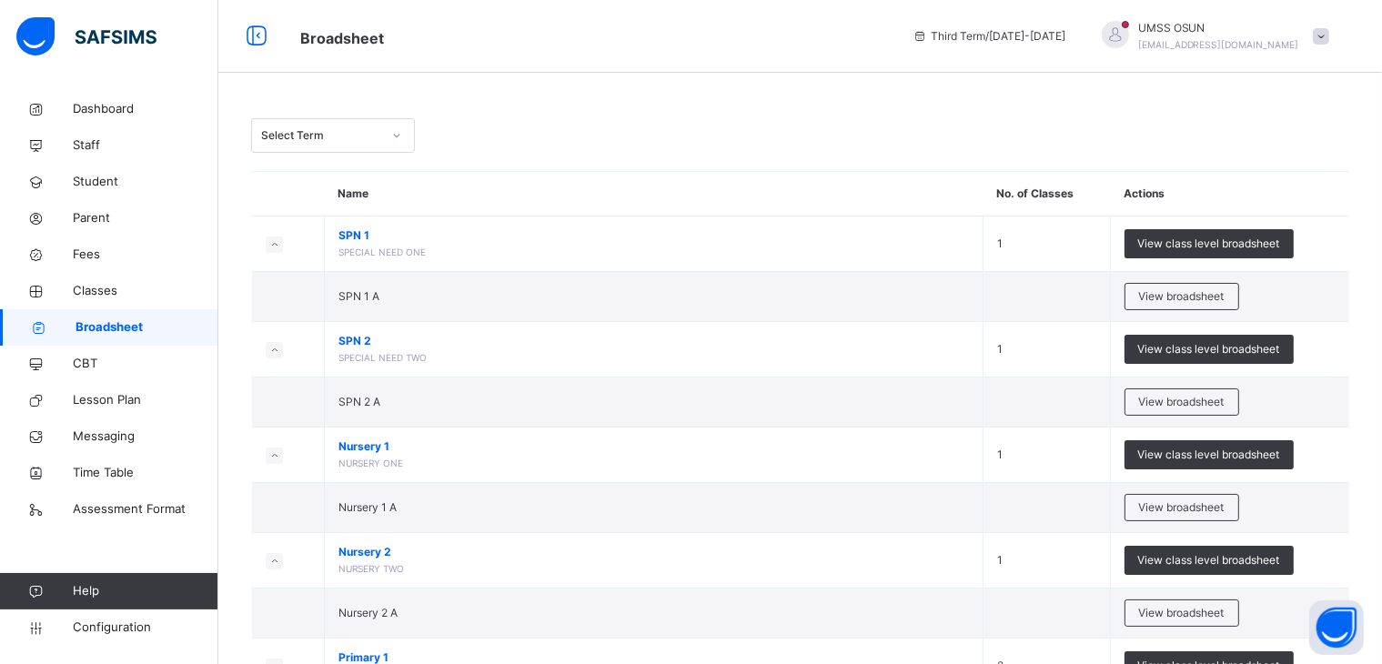
scroll to position [929, 0]
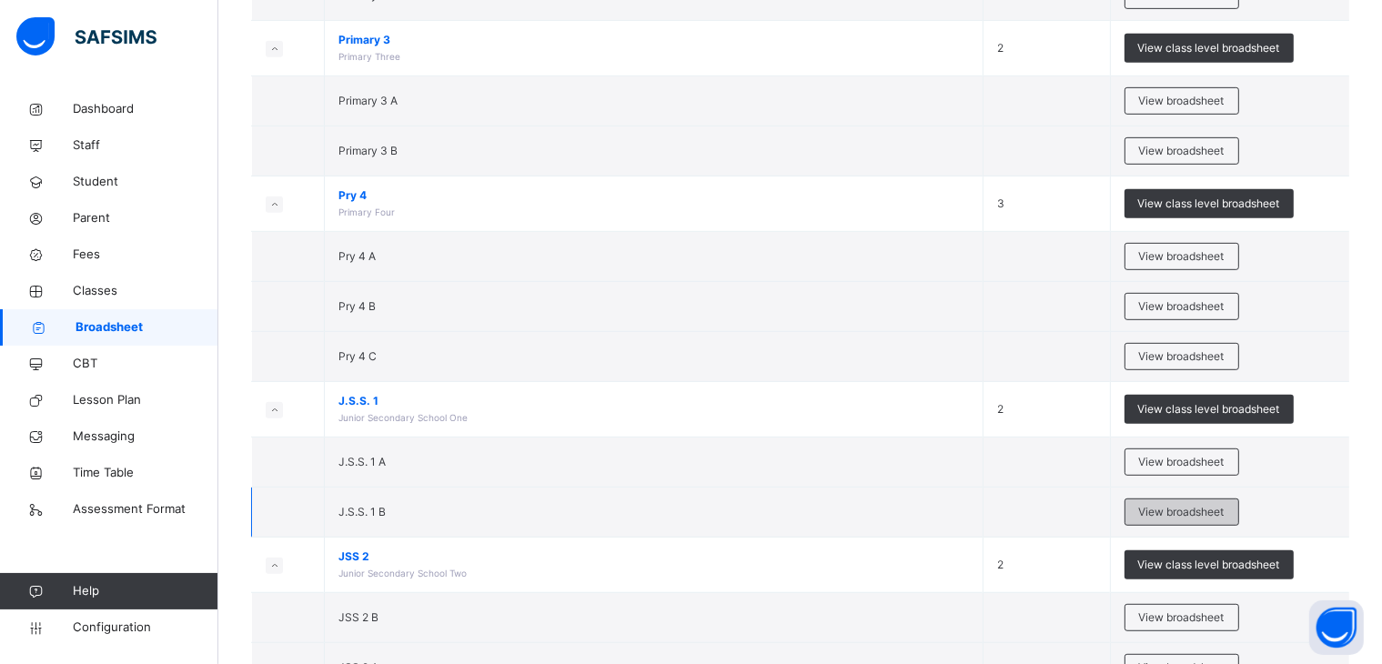
click at [1190, 504] on span "View broadsheet" at bounding box center [1182, 512] width 86 height 16
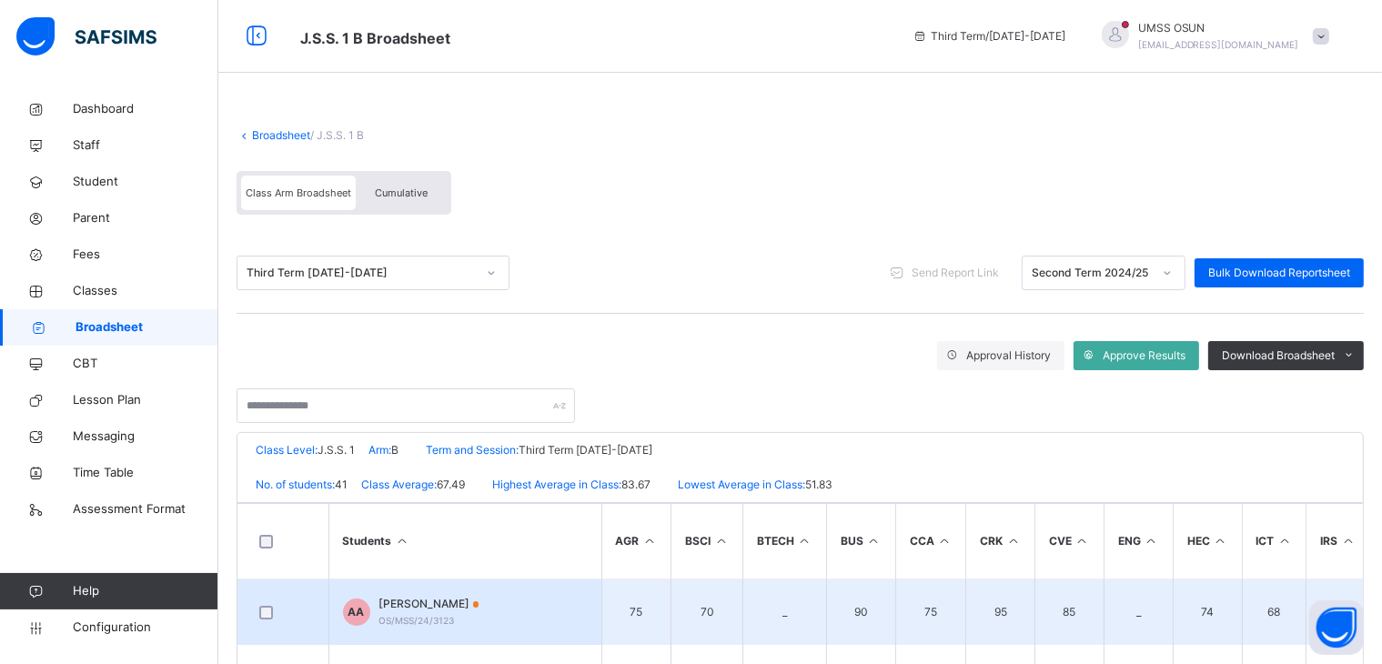
click at [480, 600] on span "ABIOYE VICTOR Ayomide" at bounding box center [429, 604] width 100 height 16
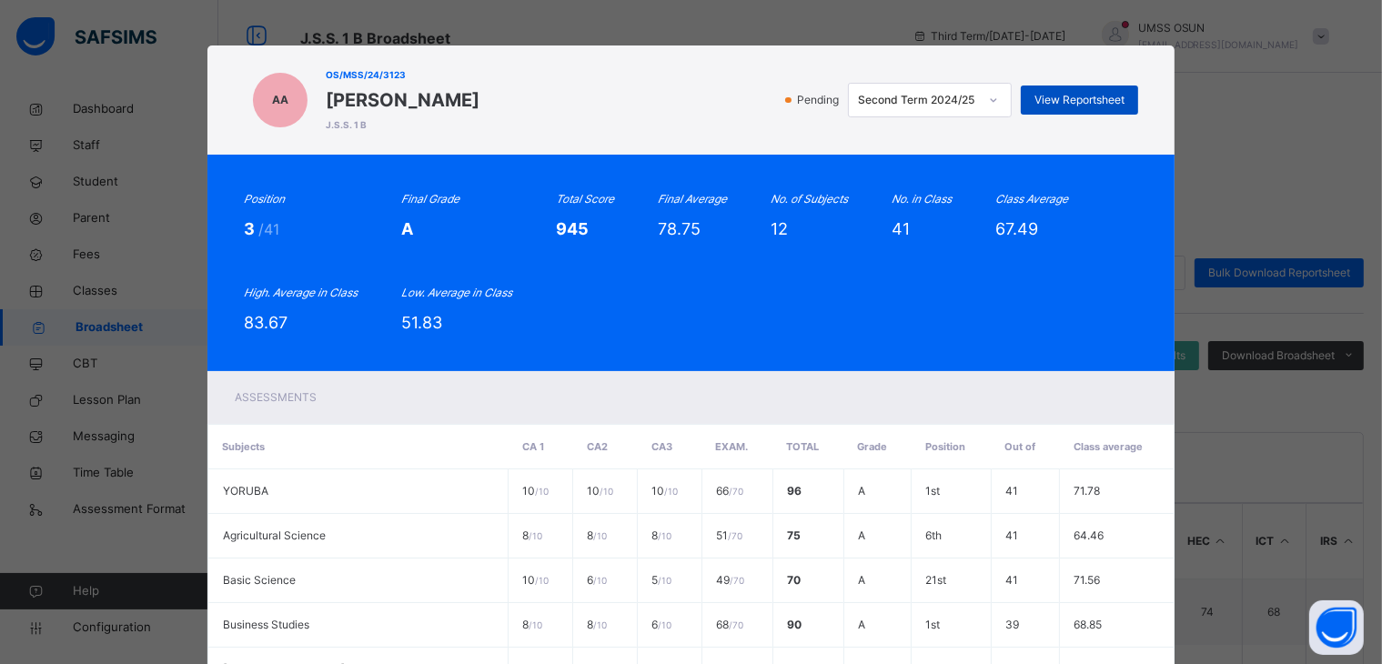
click at [1063, 96] on span "View Reportsheet" at bounding box center [1080, 100] width 90 height 16
